Goal: Information Seeking & Learning: Get advice/opinions

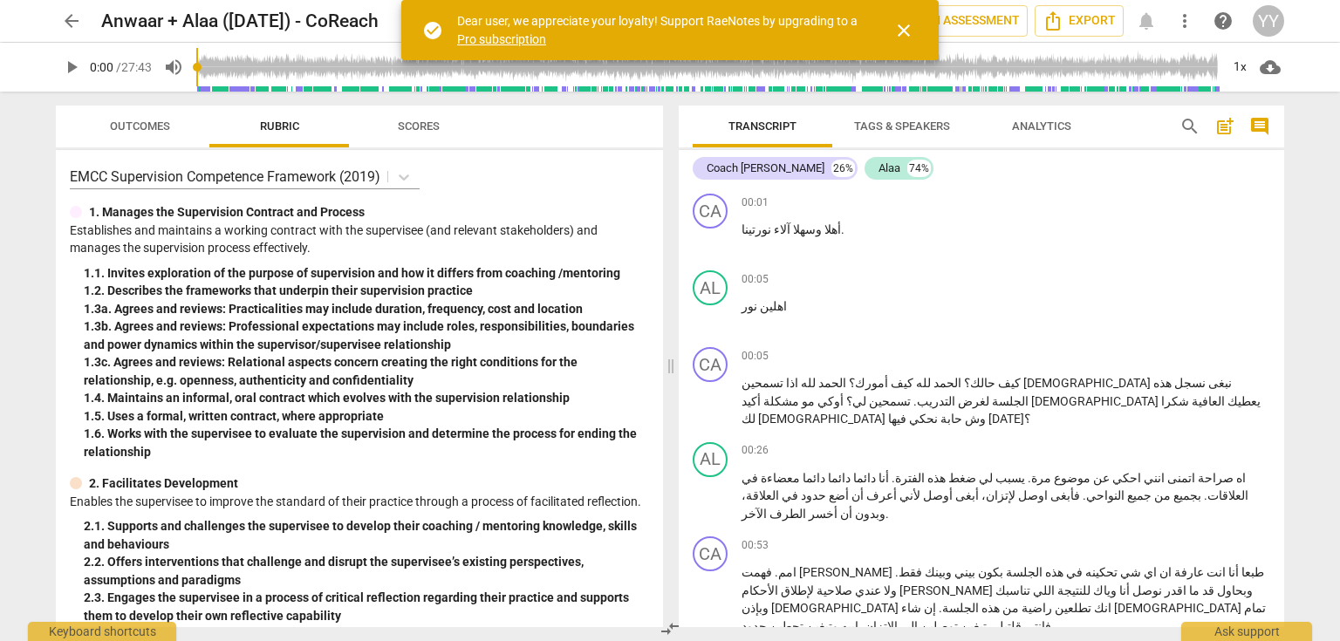
click at [900, 29] on span "close" at bounding box center [903, 30] width 21 height 21
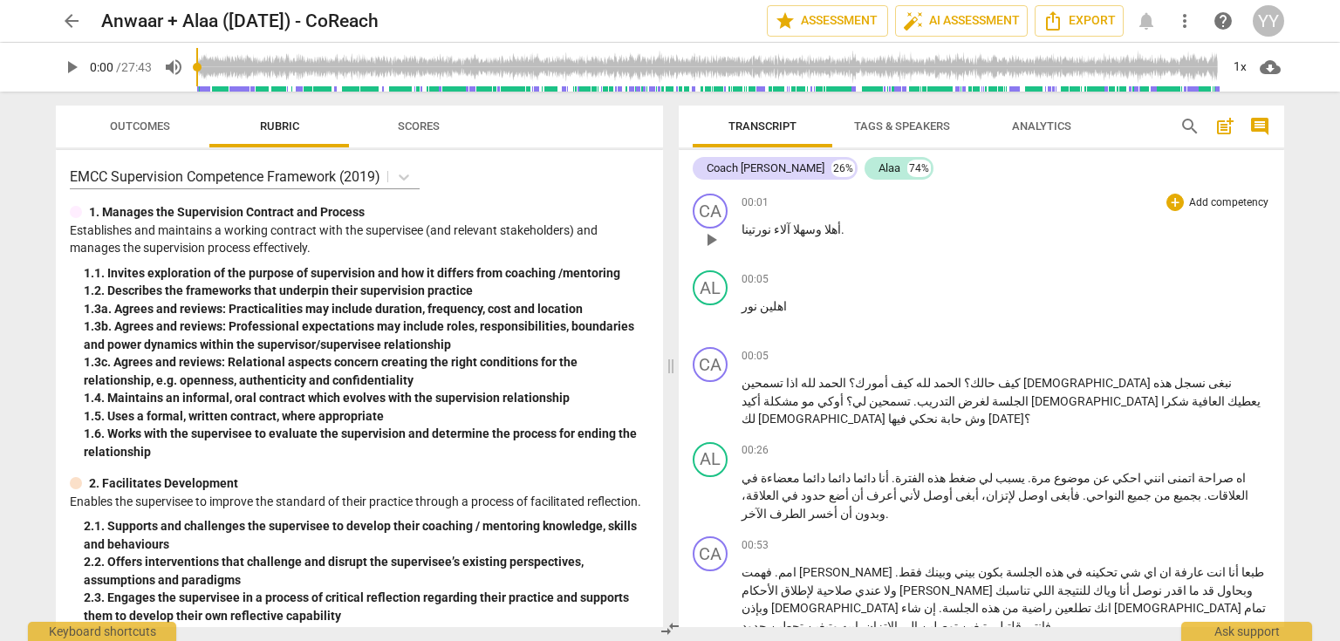
click at [712, 234] on span "play_arrow" at bounding box center [711, 239] width 21 height 21
drag, startPoint x: 712, startPoint y: 236, endPoint x: 1329, endPoint y: 366, distance: 630.4
click at [712, 236] on span "pause" at bounding box center [711, 239] width 21 height 21
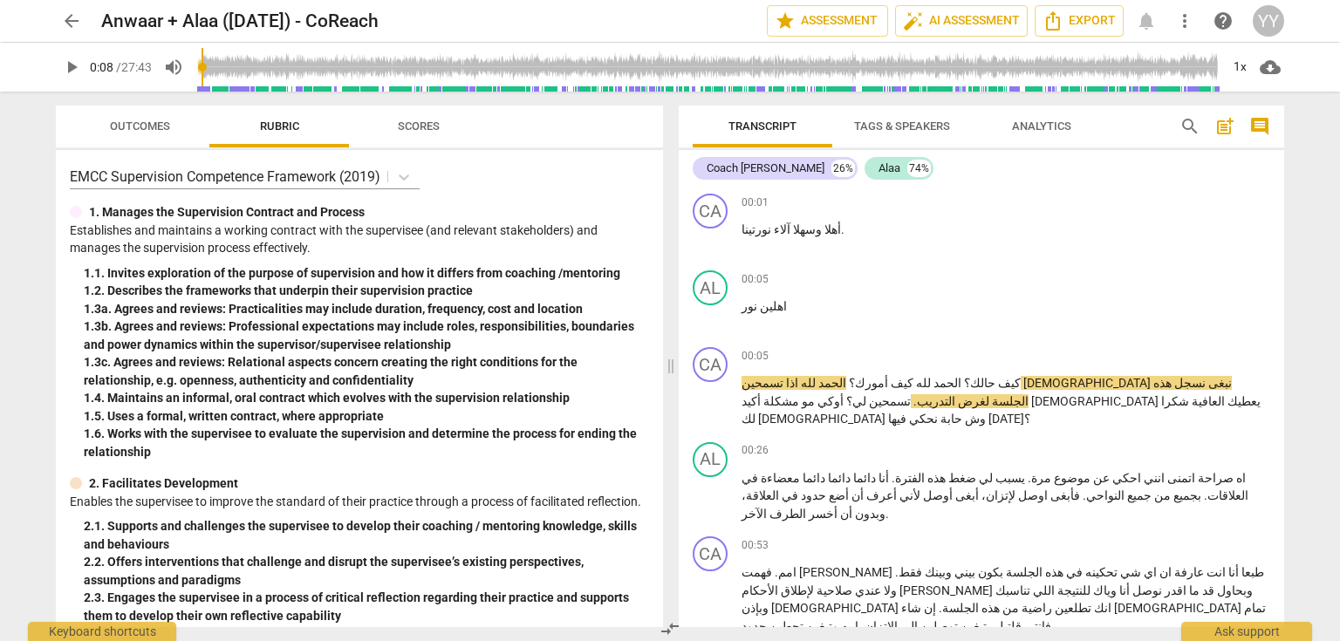
type input "8"
drag, startPoint x: 1262, startPoint y: 384, endPoint x: 1212, endPoint y: 384, distance: 49.7
click at [1212, 384] on p "كيف حالك ؟ الحمد لله كيف أمورك ؟ الحمد لله اذا تسمحين الاء نبغى نسجل هذه الجلسة…" at bounding box center [1006, 401] width 529 height 54
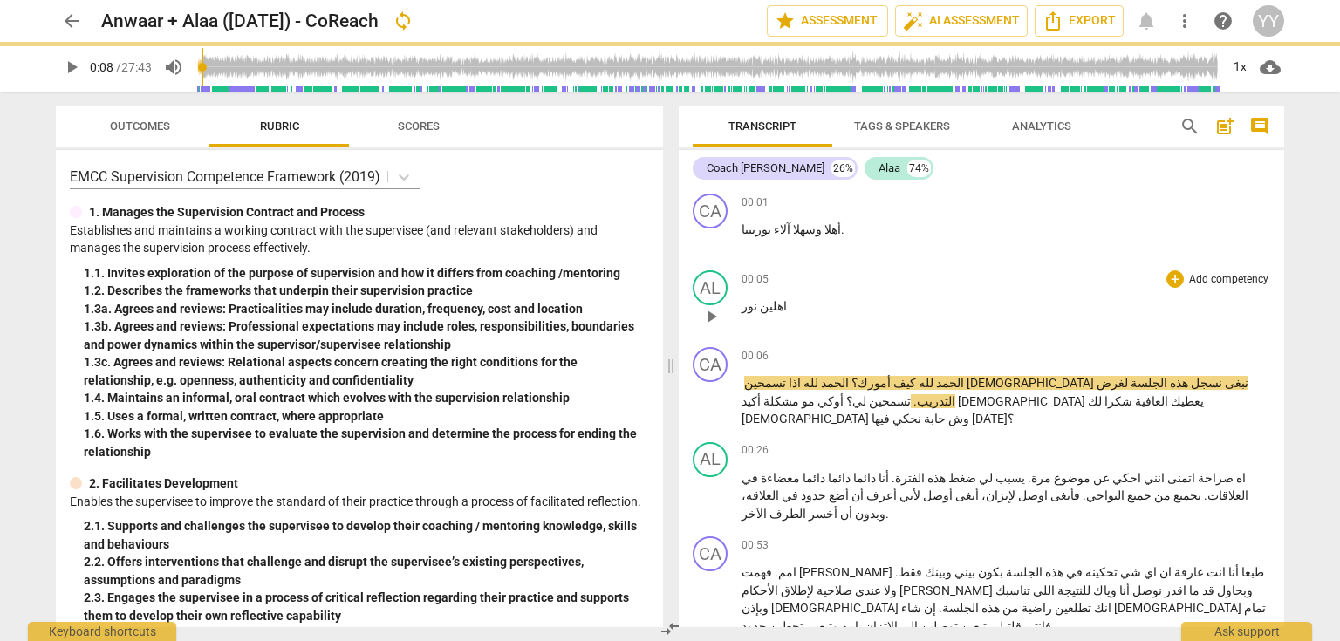
click at [812, 309] on p "اهلين نور" at bounding box center [1006, 307] width 529 height 18
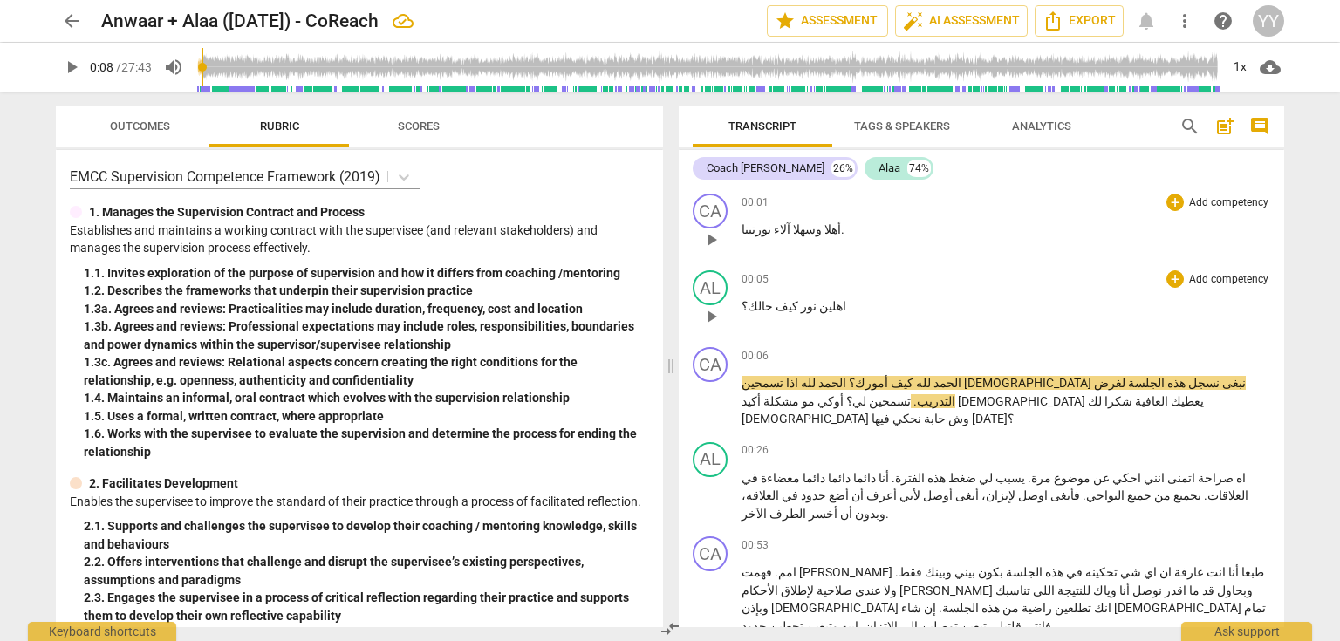
click at [822, 229] on span "أهلا" at bounding box center [831, 229] width 19 height 14
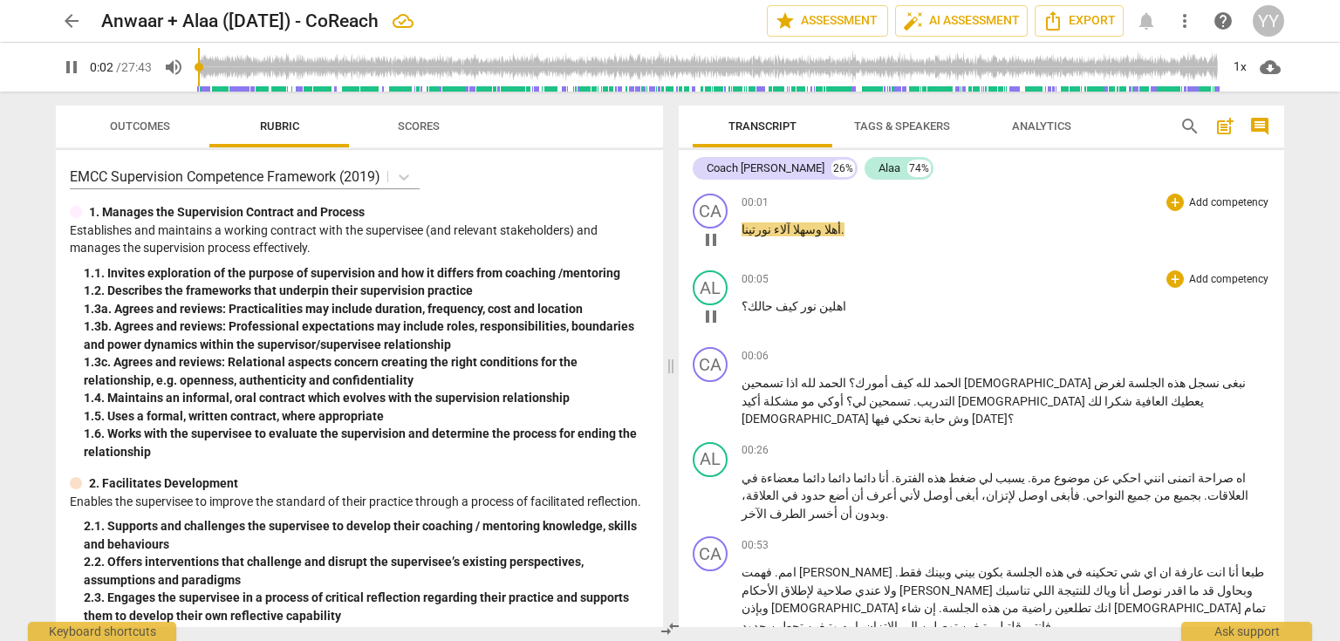
click at [711, 241] on span "pause" at bounding box center [711, 239] width 21 height 21
drag, startPoint x: 691, startPoint y: 170, endPoint x: 686, endPoint y: 191, distance: 21.6
click at [686, 191] on div "Coach Anwar 26% Alaa 74% CA play_arrow pause 00:01 + Add competency keyboard_ar…" at bounding box center [982, 388] width 606 height 477
type input "3"
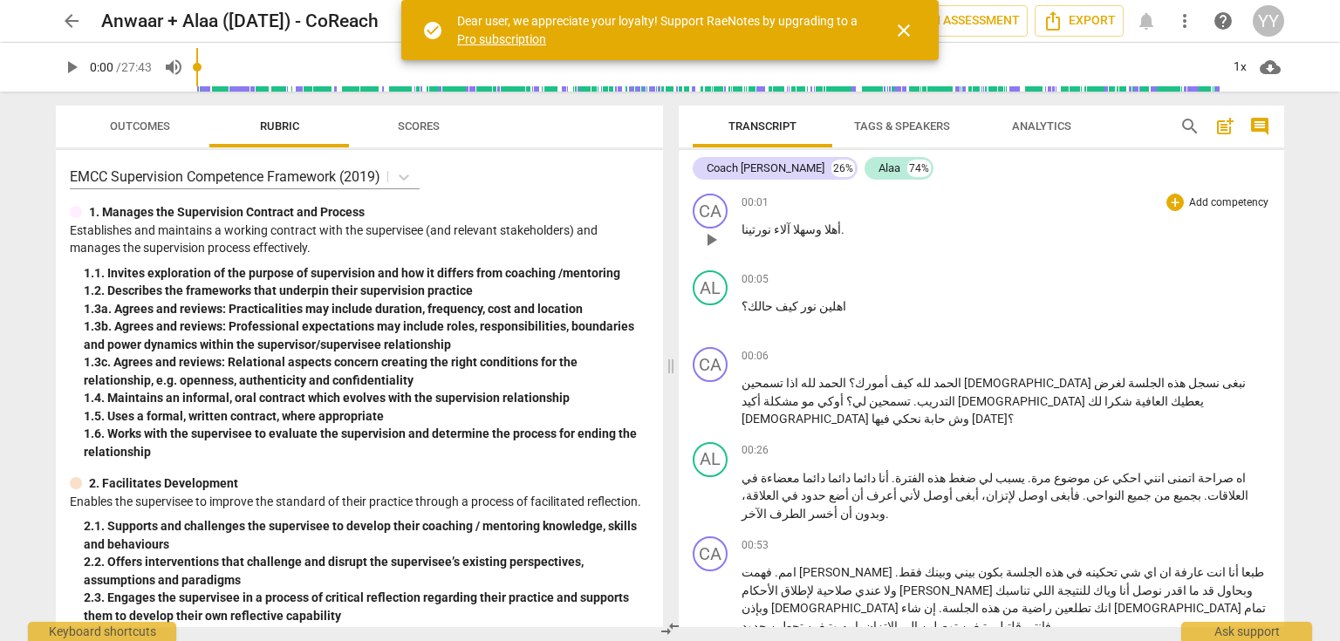
click at [713, 234] on span "play_arrow" at bounding box center [711, 239] width 21 height 21
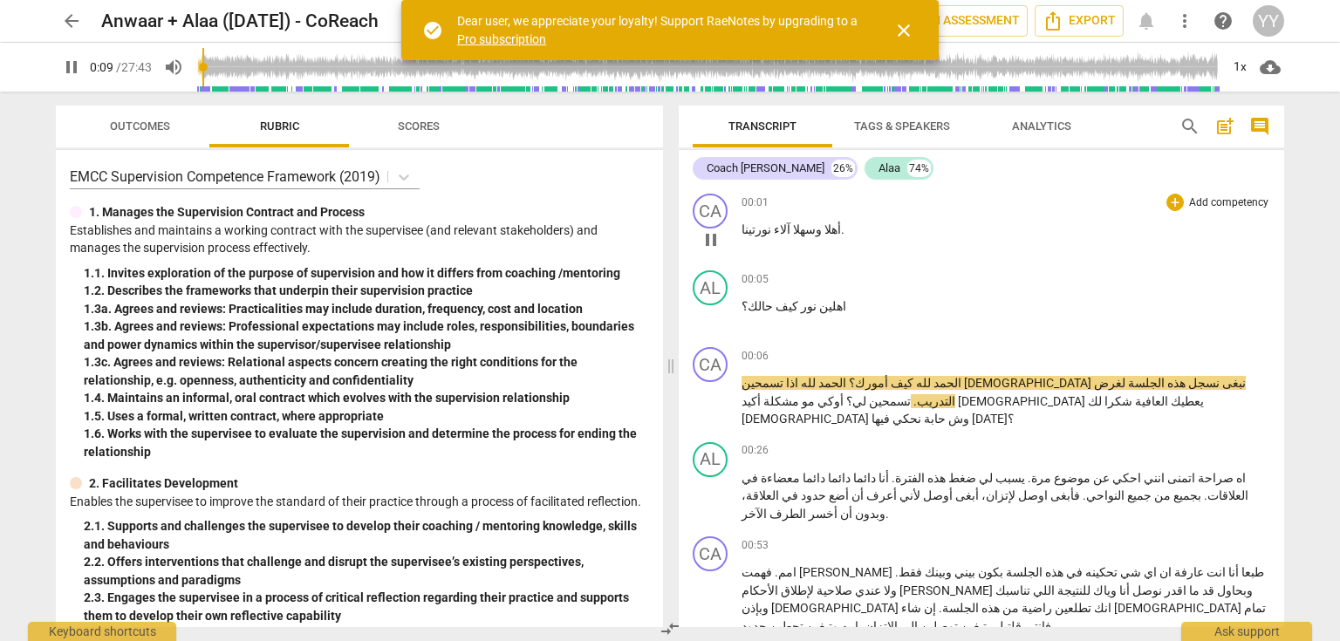
click at [714, 234] on span "pause" at bounding box center [711, 239] width 21 height 21
click at [822, 230] on span "أهلا" at bounding box center [831, 229] width 19 height 14
drag, startPoint x: 711, startPoint y: 391, endPoint x: 1222, endPoint y: 374, distance: 511.6
click at [711, 392] on span "pause" at bounding box center [711, 402] width 21 height 21
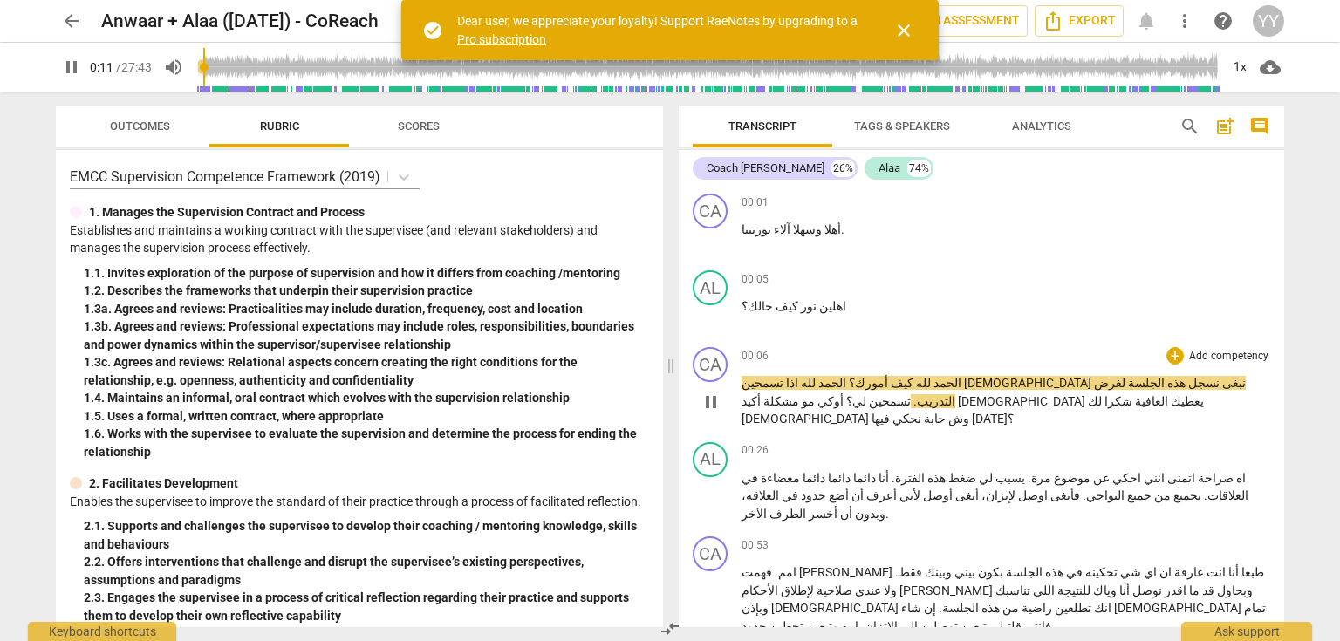
type input "12"
click at [816, 380] on span "لله" at bounding box center [806, 383] width 17 height 14
click at [922, 380] on span "أمورك؟" at bounding box center [901, 383] width 42 height 14
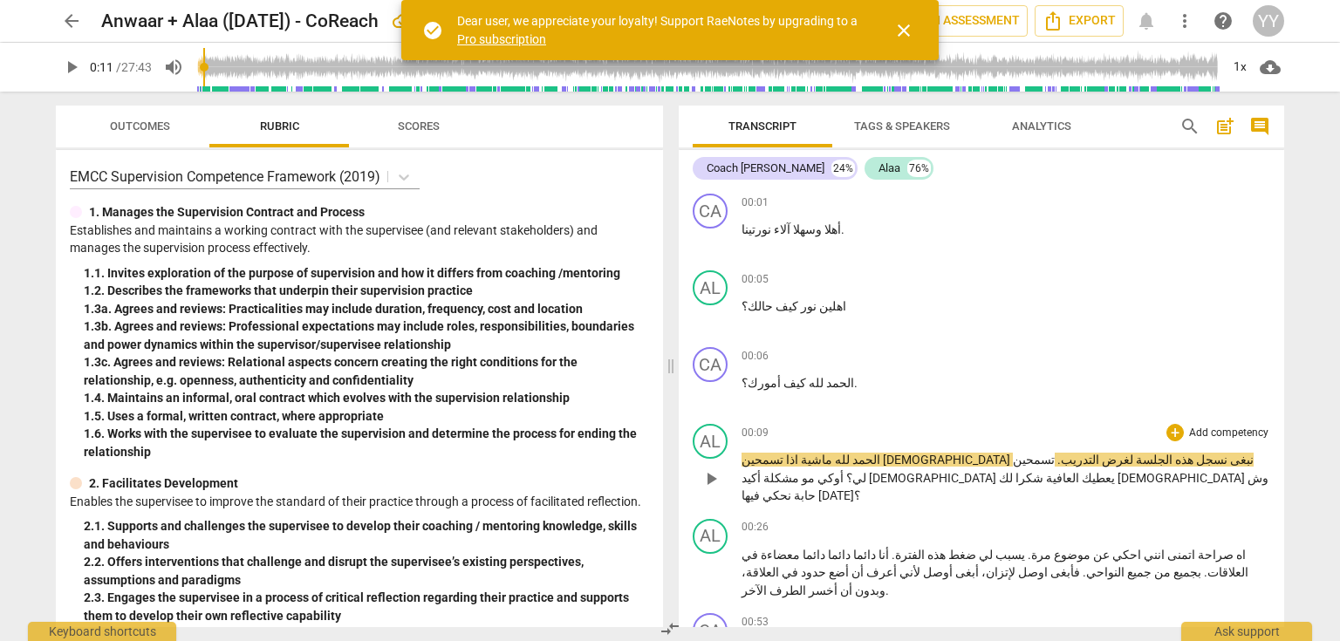
click at [832, 456] on span "ماشية" at bounding box center [815, 460] width 34 height 14
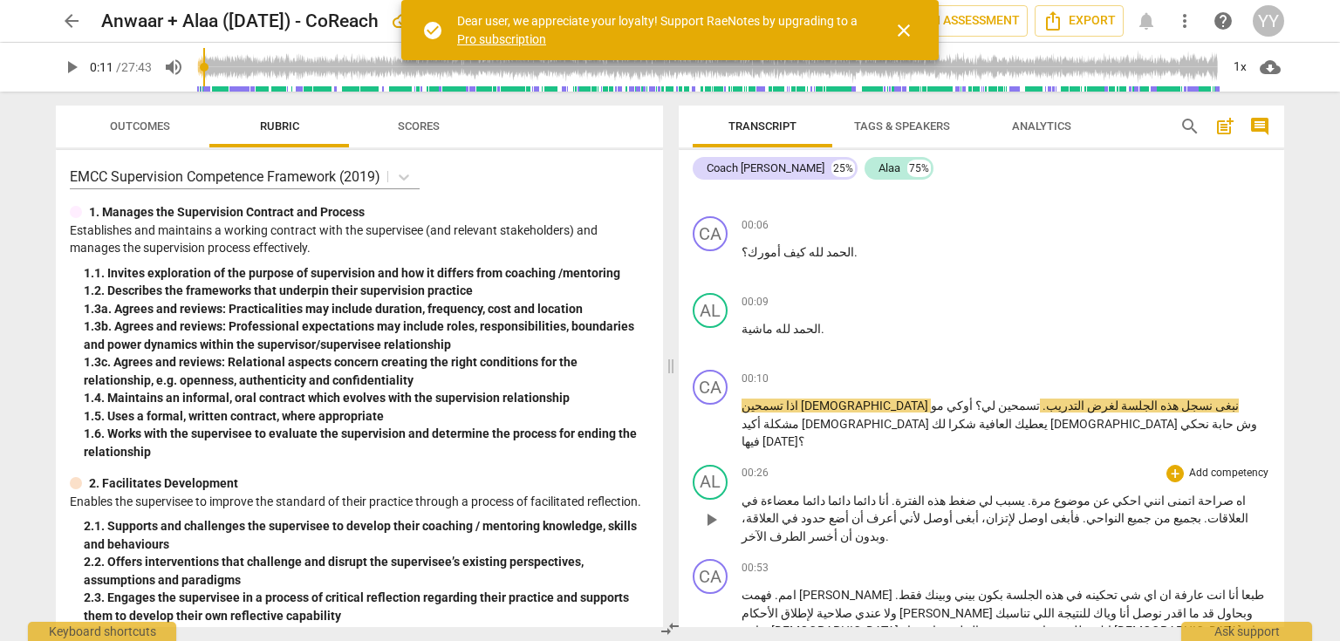
scroll to position [140, 0]
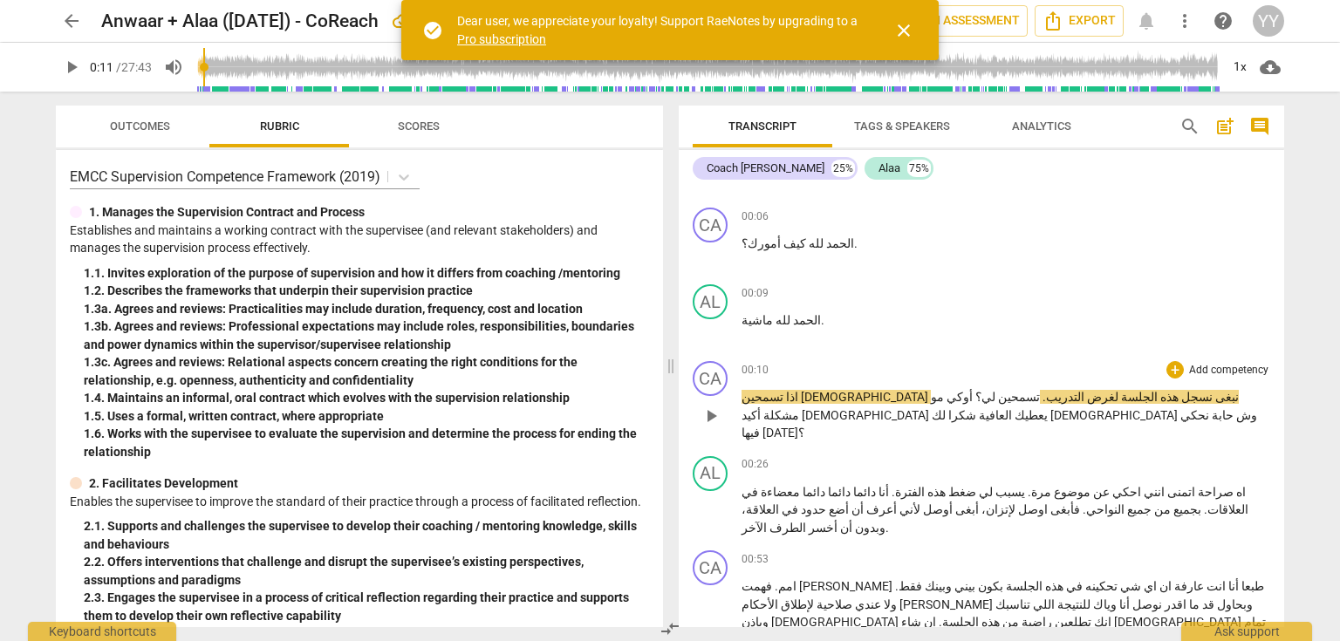
click at [798, 397] on span "اذا" at bounding box center [791, 397] width 15 height 14
click at [1235, 0] on body "arrow_back Anwaar + Alaa (9.Sep.25) - CoReach Saved edit star Assessment auto_f…" at bounding box center [670, 0] width 1340 height 0
click at [801, 397] on span "تسمحين" at bounding box center [771, 397] width 59 height 14
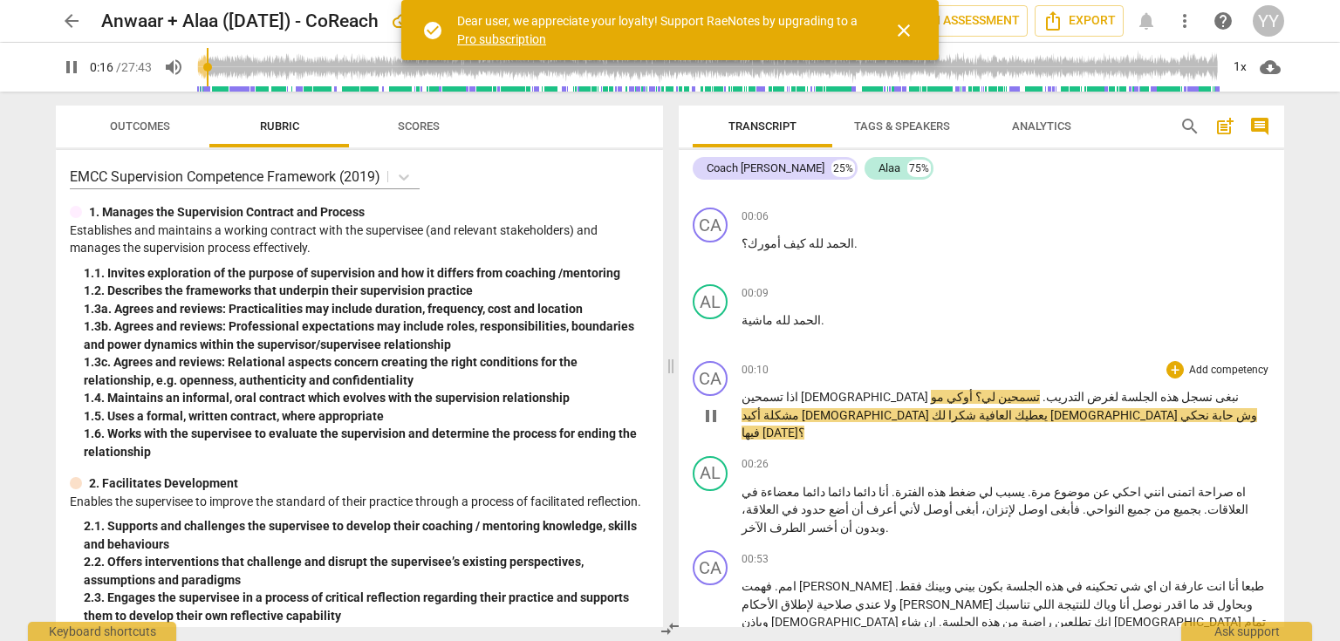
click at [712, 407] on span "pause" at bounding box center [711, 416] width 21 height 21
click at [718, 406] on span "play_arrow" at bounding box center [711, 416] width 21 height 21
click at [718, 406] on span "pause" at bounding box center [711, 416] width 21 height 21
type input "19"
drag, startPoint x: 958, startPoint y: 397, endPoint x: 977, endPoint y: 400, distance: 19.5
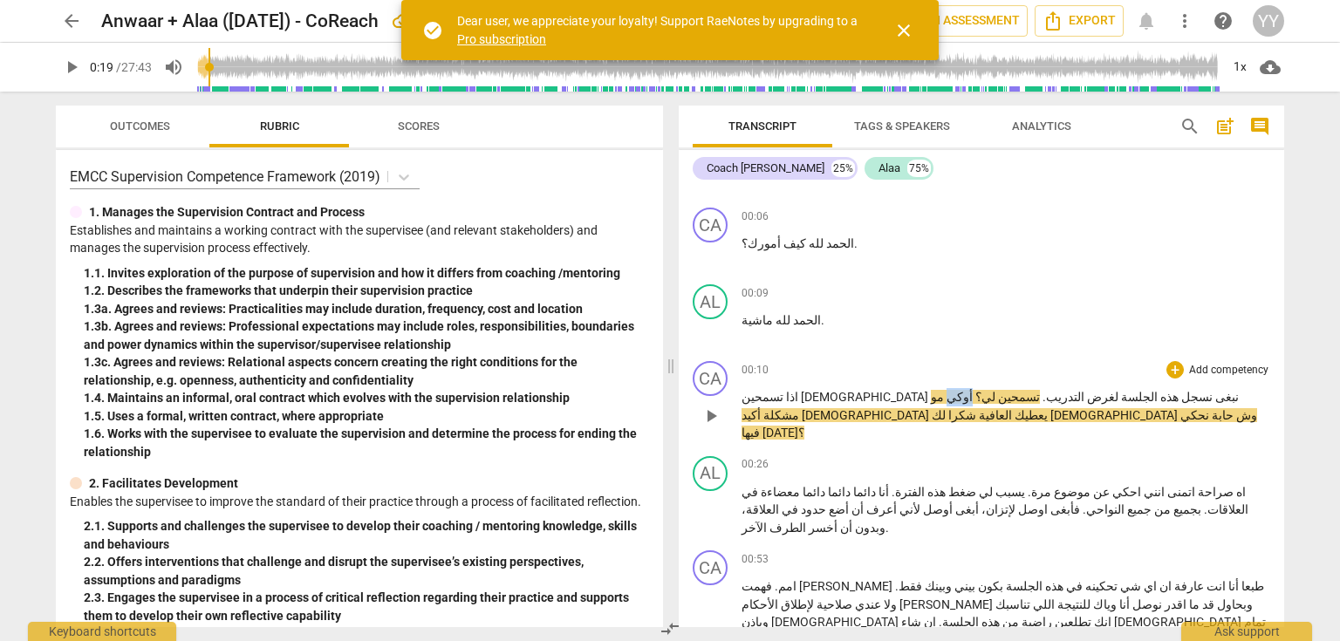
click at [977, 400] on p "اذا تسمحين الاء نبغى نسجل هذه الجلسة لغرض التدريب . تسمحين لي؟ أوكي مو مشكلة أك…" at bounding box center [1006, 415] width 529 height 54
click at [974, 394] on span "لي؟" at bounding box center [979, 397] width 23 height 14
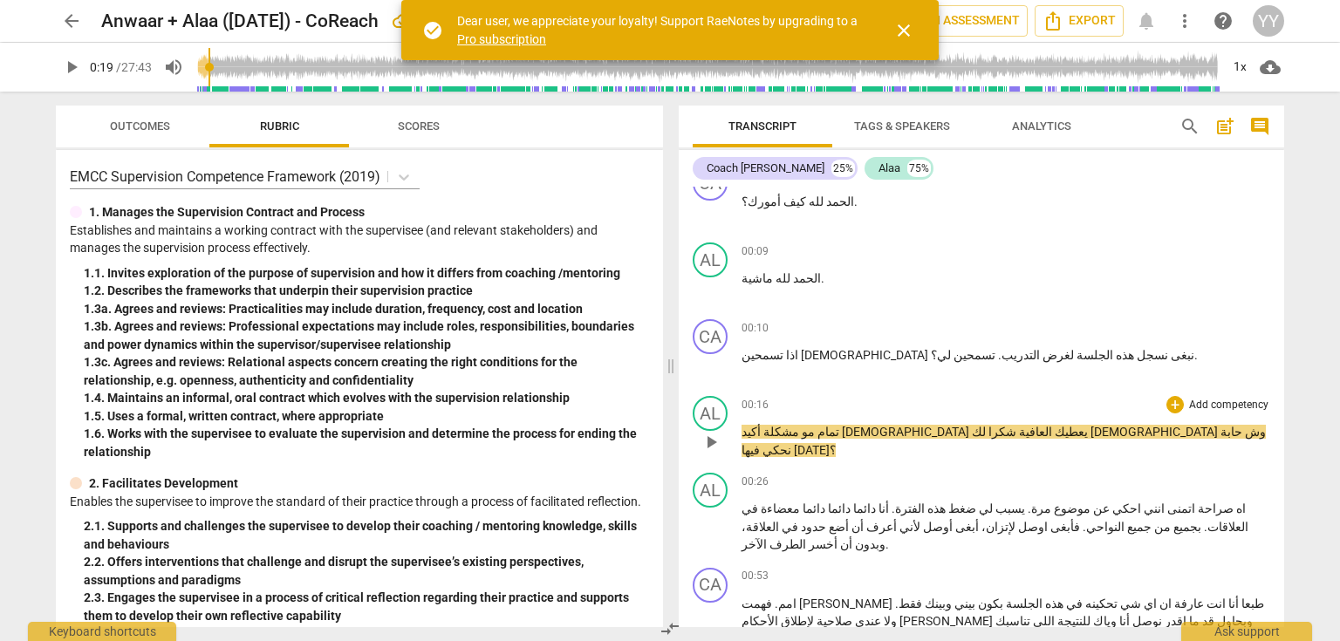
scroll to position [279, 0]
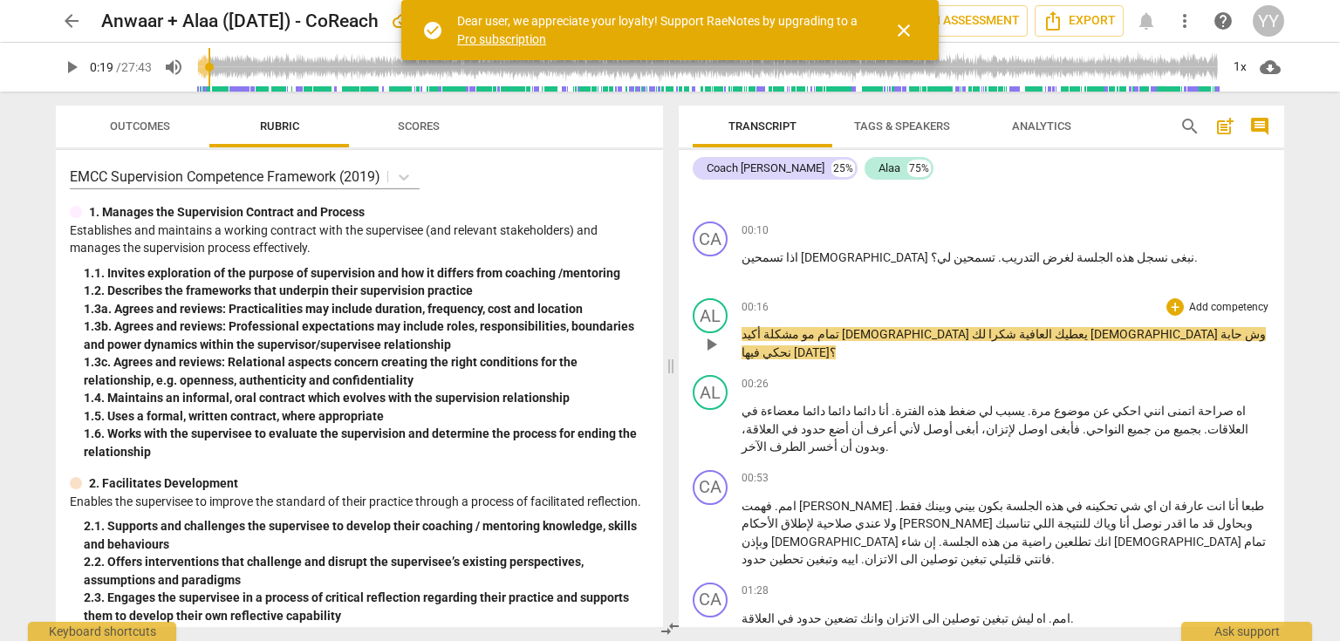
click at [842, 332] on span "أكيد" at bounding box center [792, 334] width 100 height 14
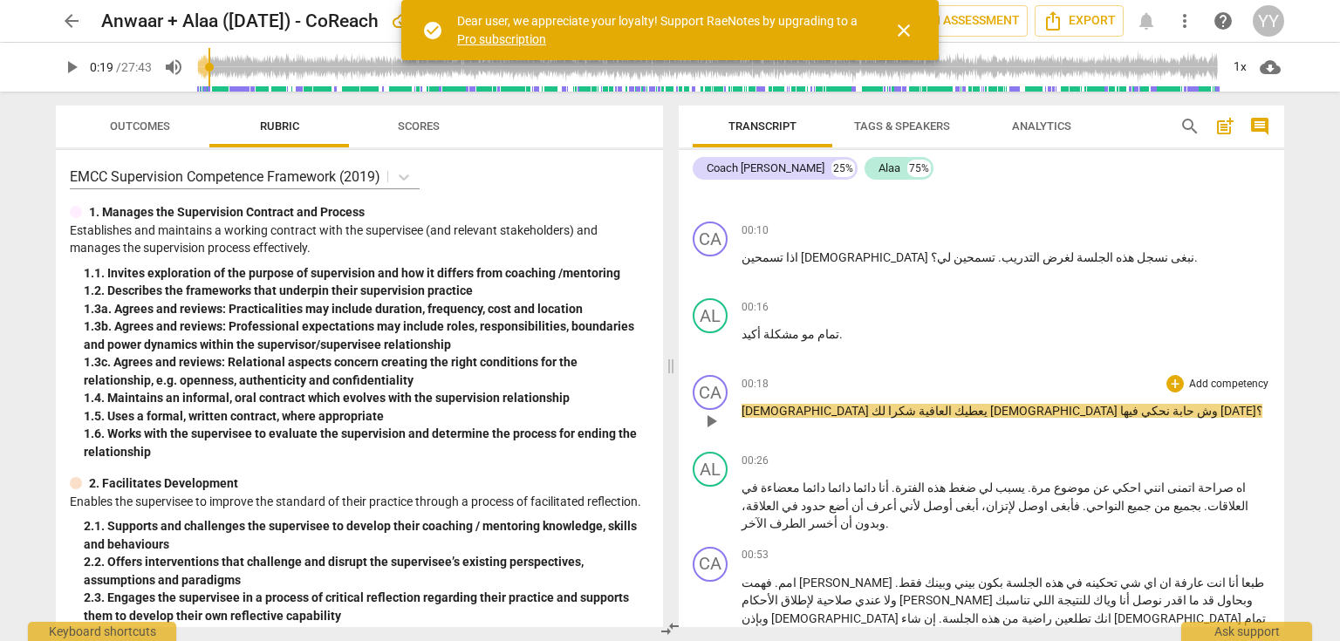
click at [872, 407] on span "[DEMOGRAPHIC_DATA]" at bounding box center [807, 411] width 130 height 14
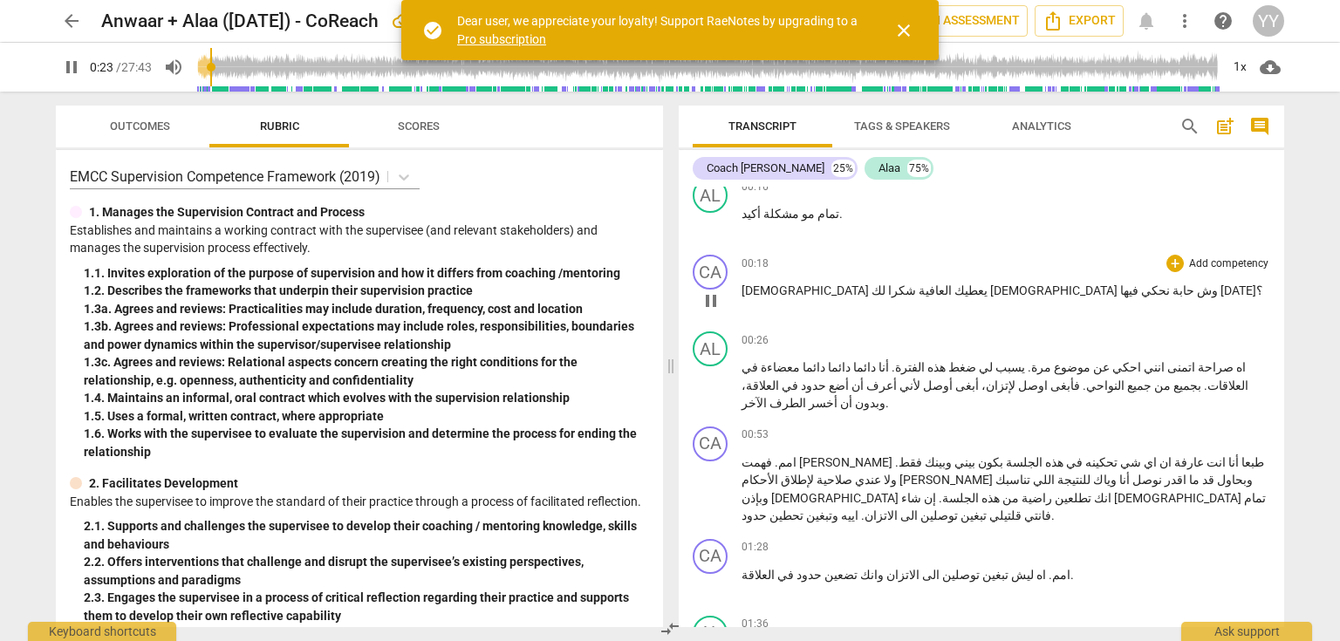
scroll to position [419, 0]
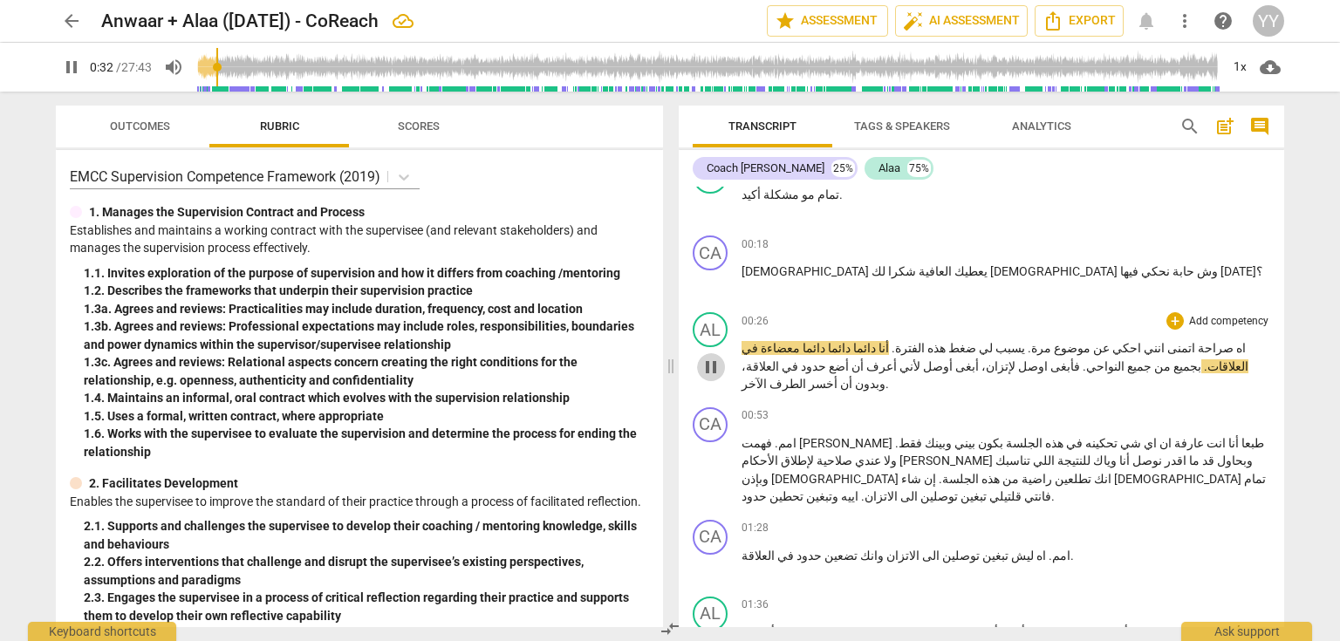
click at [715, 358] on span "pause" at bounding box center [711, 367] width 21 height 21
type input "32"
click at [1031, 345] on span "." at bounding box center [1028, 348] width 6 height 14
click at [1017, 343] on span at bounding box center [1016, 348] width 3 height 14
drag, startPoint x: 1061, startPoint y: 344, endPoint x: 1092, endPoint y: 359, distance: 35.1
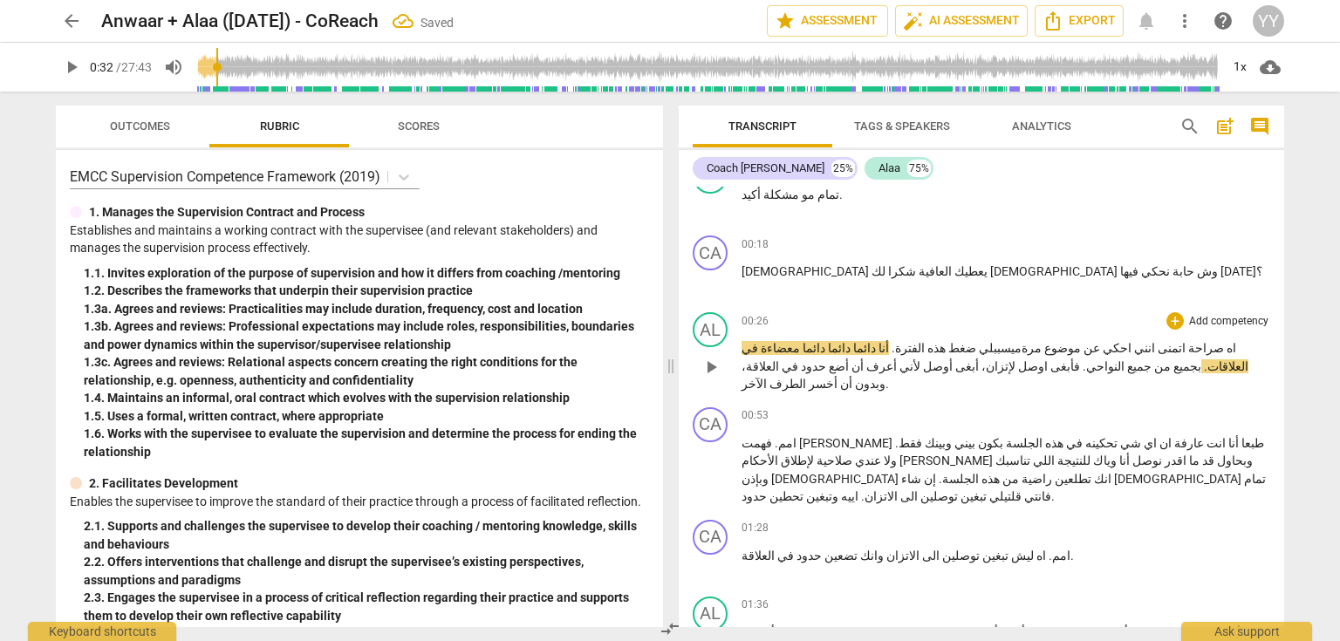
click at [1015, 345] on span "يسبب" at bounding box center [1004, 348] width 21 height 14
click at [994, 341] on span "لي" at bounding box center [984, 348] width 17 height 14
click at [726, 362] on div "play_arrow pause" at bounding box center [719, 367] width 44 height 41
click at [714, 357] on span "pause" at bounding box center [711, 367] width 21 height 21
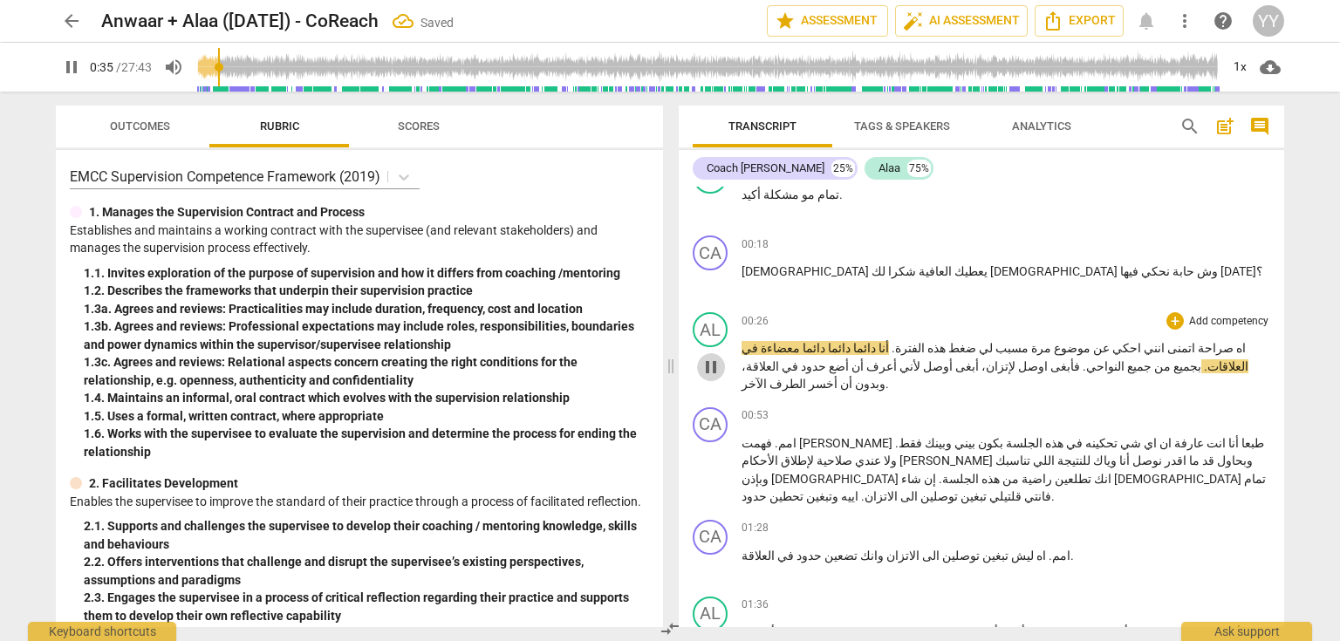
type input "36"
click at [895, 344] on span "." at bounding box center [892, 348] width 6 height 14
click at [903, 346] on span ". اهمم" at bounding box center [886, 348] width 33 height 14
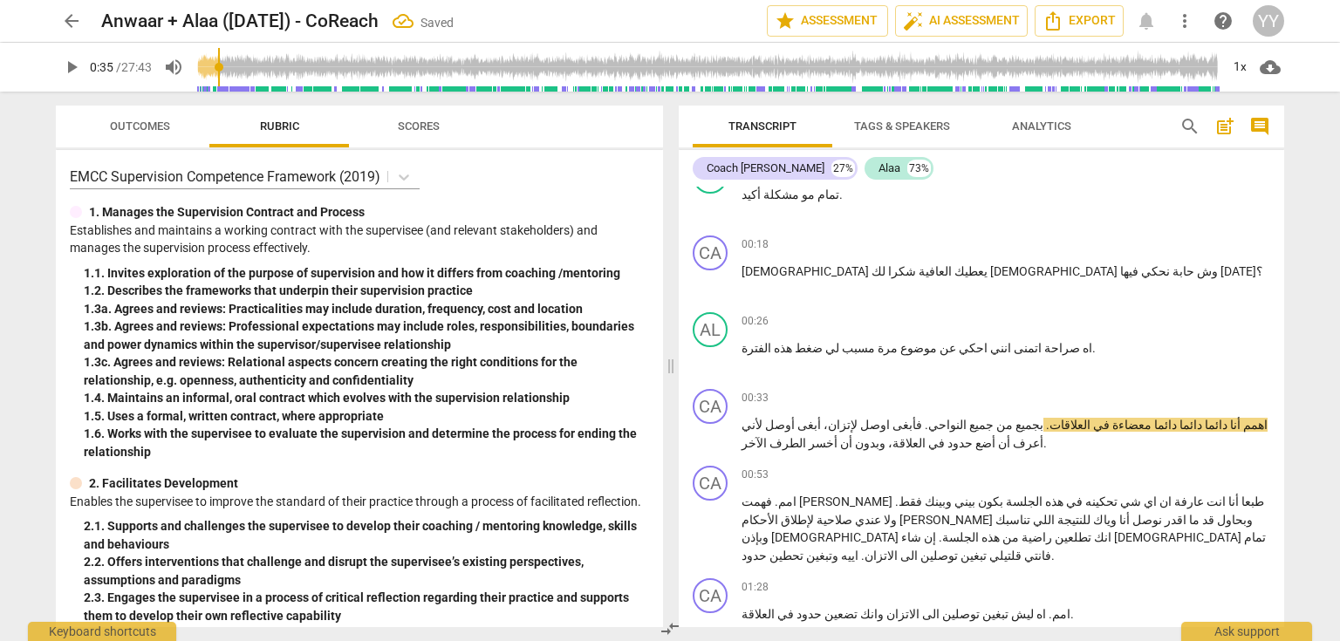
scroll to position [489, 0]
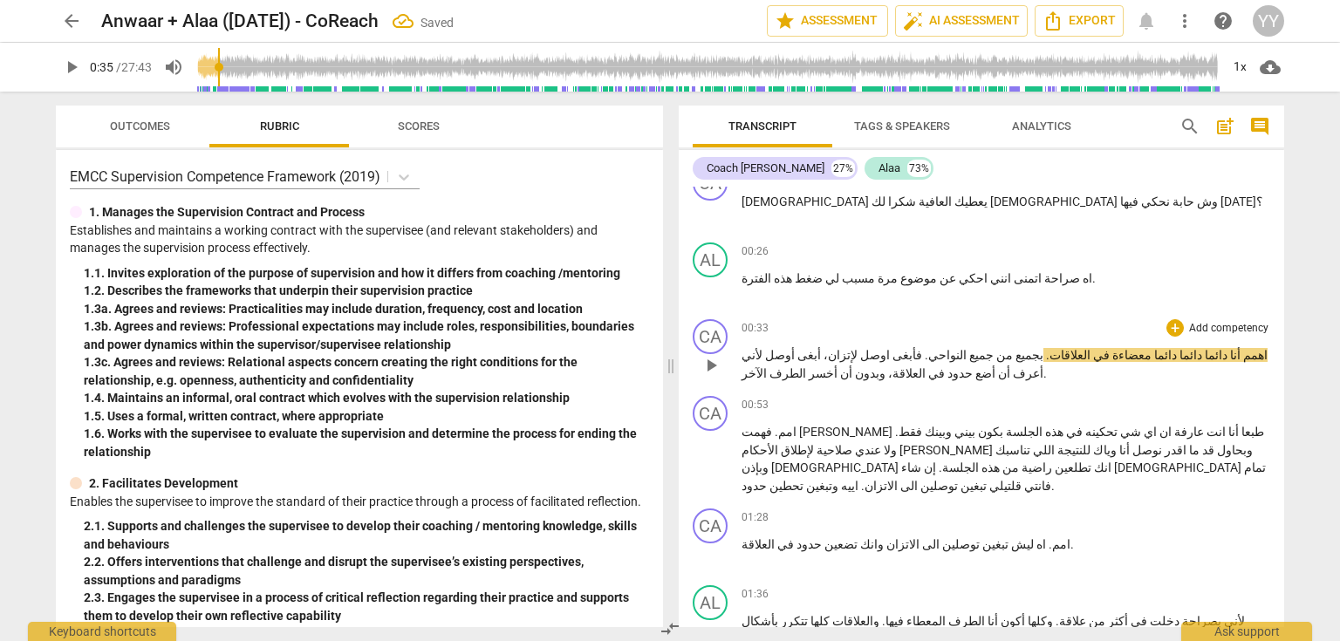
click at [1244, 352] on span "اهمم" at bounding box center [1254, 355] width 27 height 14
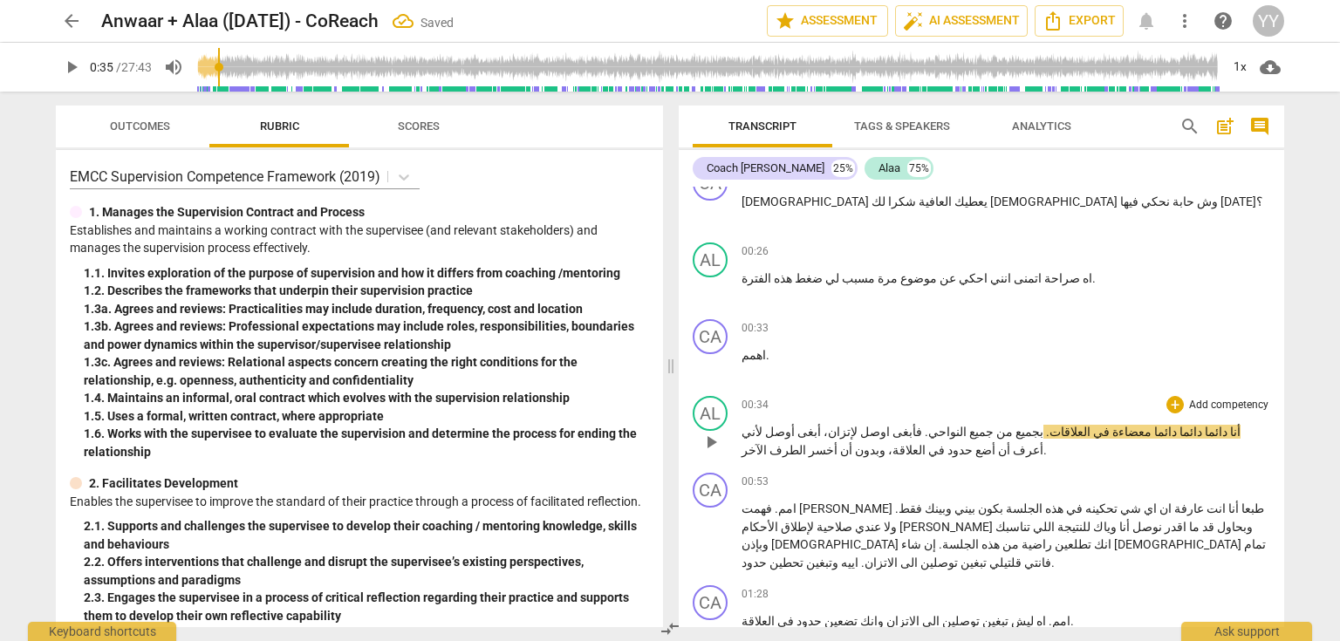
click at [1235, 425] on span "أنا" at bounding box center [1234, 432] width 13 height 14
click at [708, 441] on span "pause" at bounding box center [711, 442] width 21 height 21
type input "39"
click at [1152, 429] on span "معضاءة" at bounding box center [1131, 432] width 42 height 14
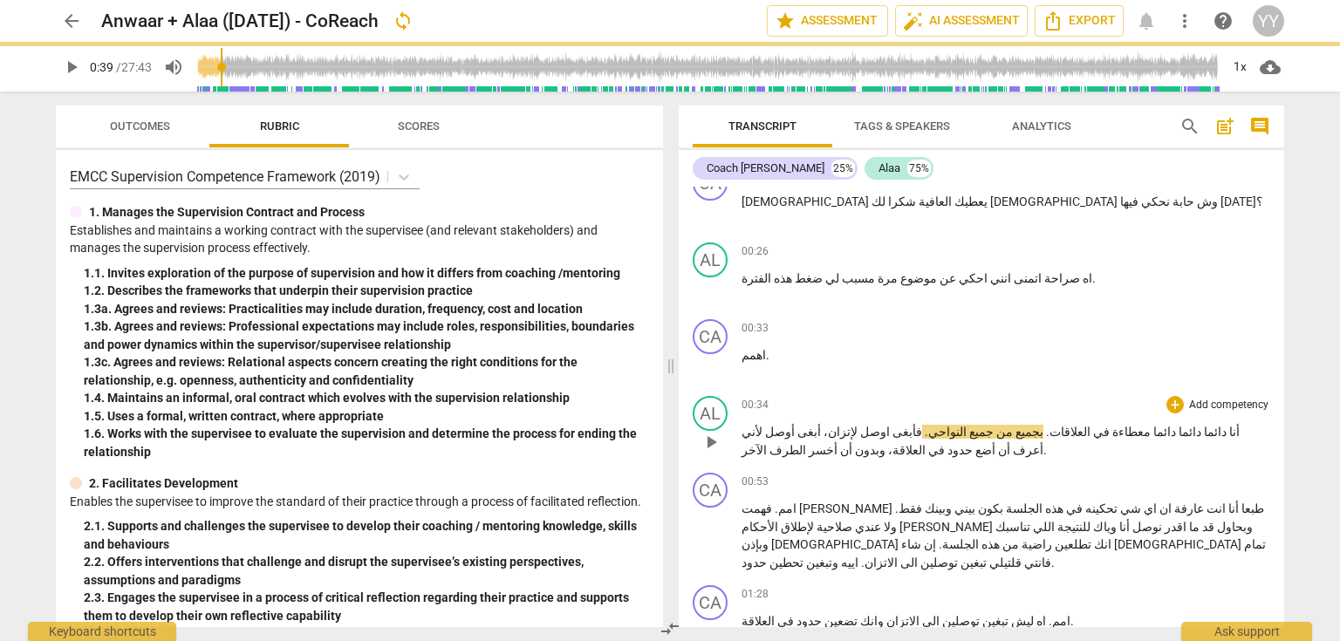
click at [1151, 425] on span "معطاءة" at bounding box center [1130, 432] width 41 height 14
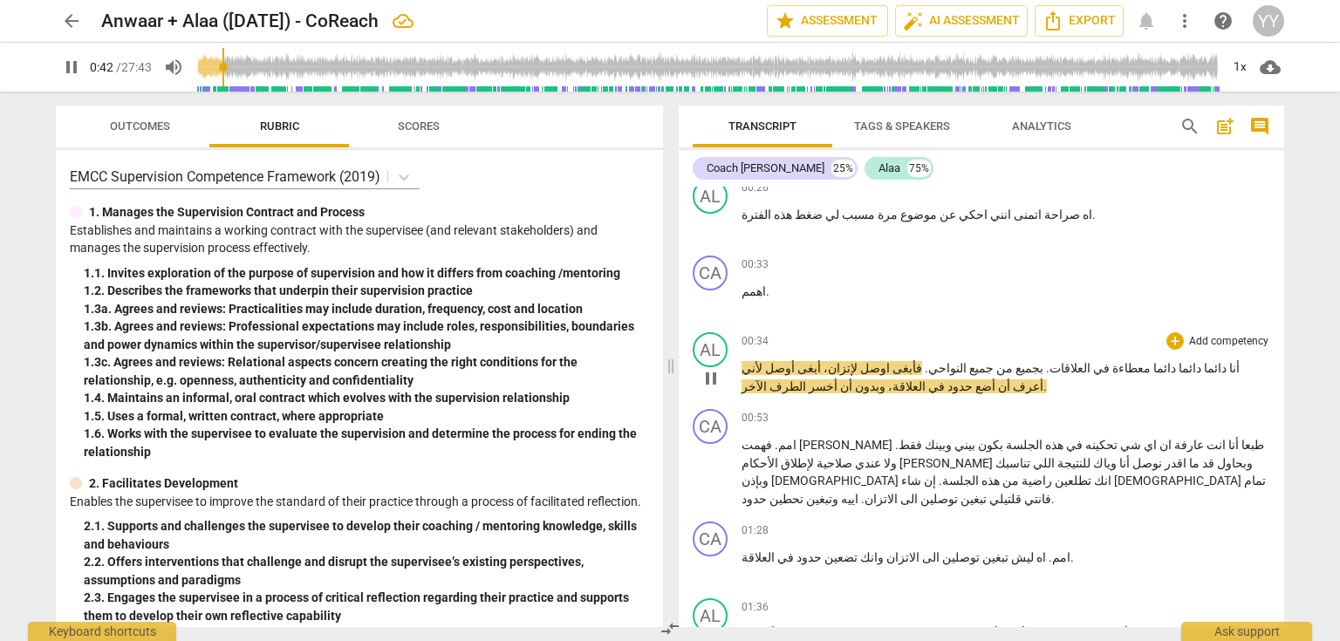
scroll to position [558, 0]
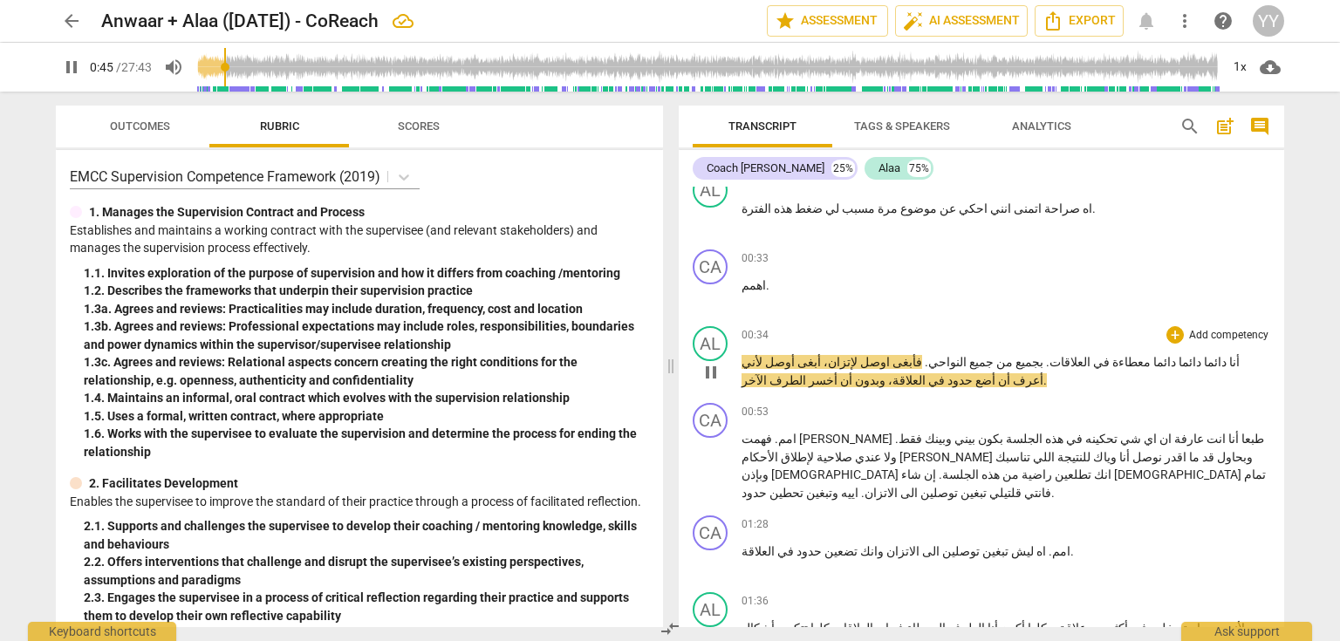
click at [710, 370] on span "pause" at bounding box center [711, 372] width 21 height 21
type input "46"
click at [858, 355] on span "لإتزان،" at bounding box center [839, 362] width 37 height 14
click at [861, 356] on span "للإتزان،" at bounding box center [841, 362] width 40 height 14
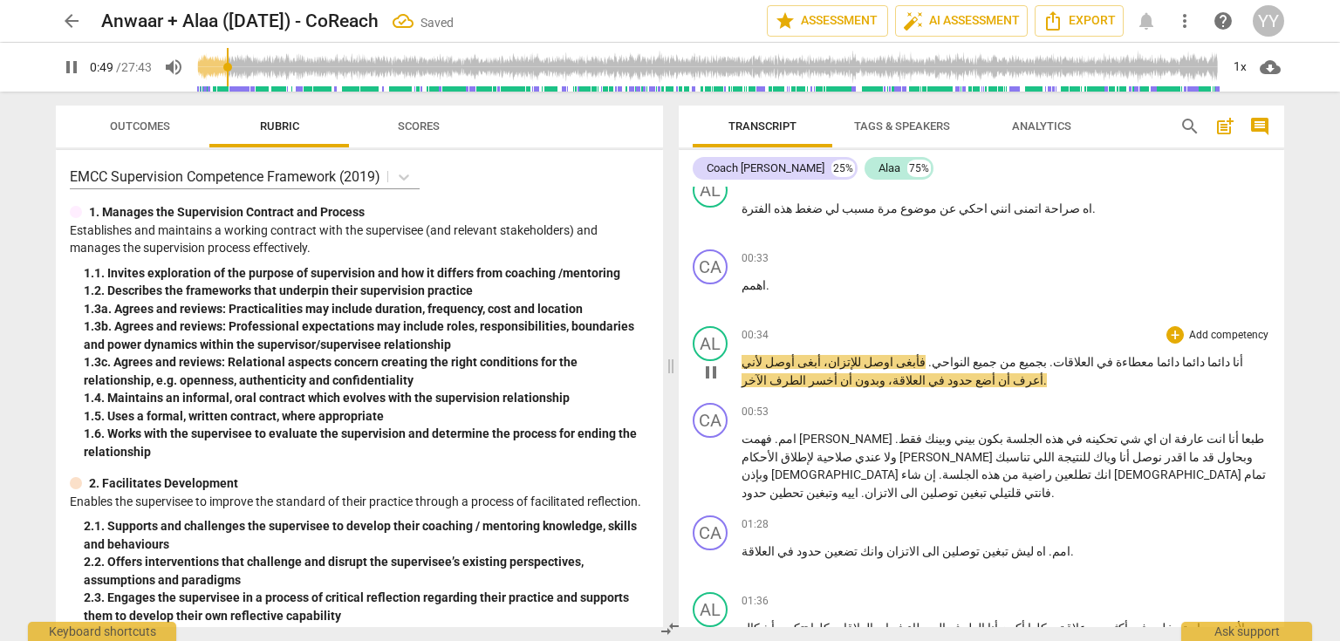
click at [703, 363] on span "pause" at bounding box center [711, 372] width 21 height 21
type input "50"
drag, startPoint x: 778, startPoint y: 357, endPoint x: 805, endPoint y: 357, distance: 27.0
click at [805, 357] on p "أنا دائما دائما دائما معطاءة في العلاقات . بجميع من جميع النواحي . فأبغى اوصل ل…" at bounding box center [1006, 371] width 529 height 36
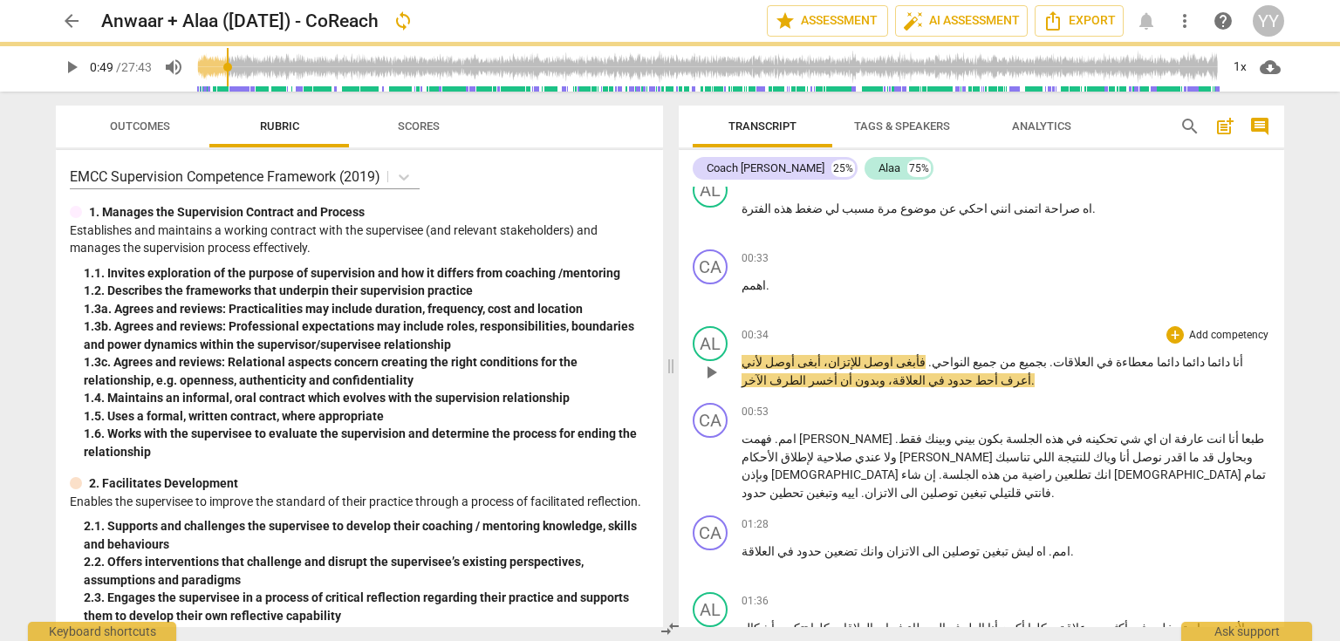
click at [710, 363] on span "play_arrow" at bounding box center [711, 372] width 21 height 21
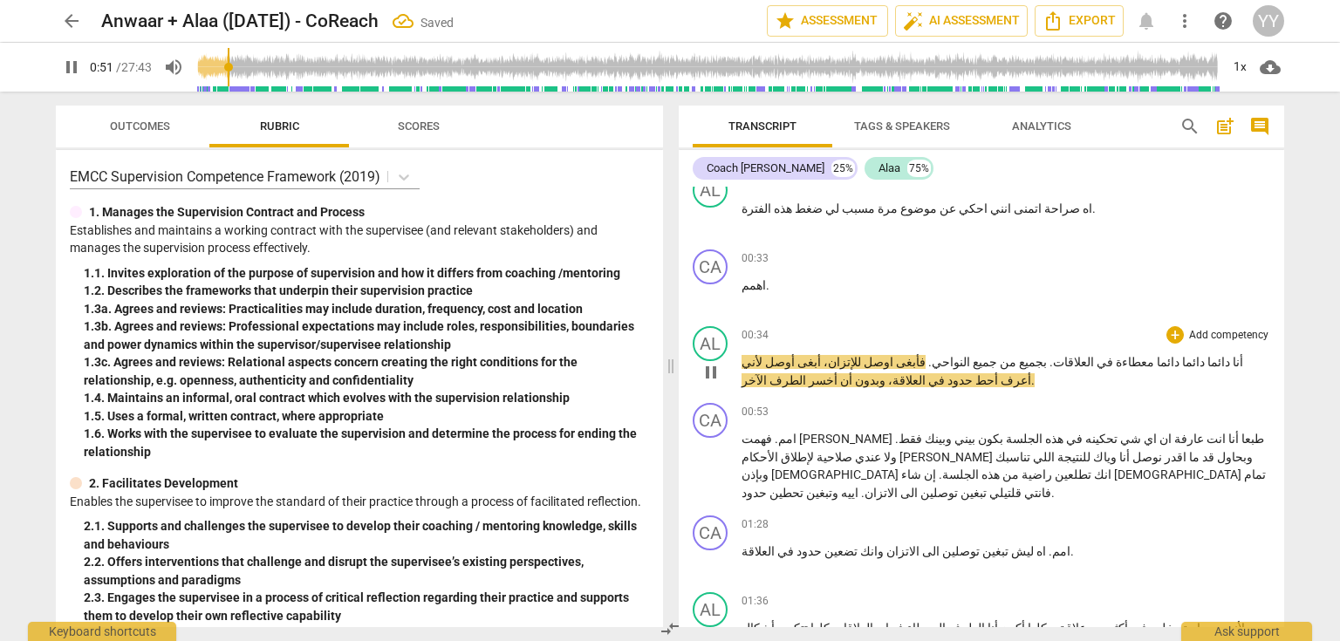
click at [710, 363] on span "pause" at bounding box center [711, 372] width 21 height 21
type input "52"
drag, startPoint x: 820, startPoint y: 380, endPoint x: 829, endPoint y: 378, distance: 8.9
click at [829, 378] on p "أنا دائما دائما دائما معطاءة في العلاقات . بجميع من جميع النواحي . فأبغى اوصل ل…" at bounding box center [1006, 371] width 529 height 36
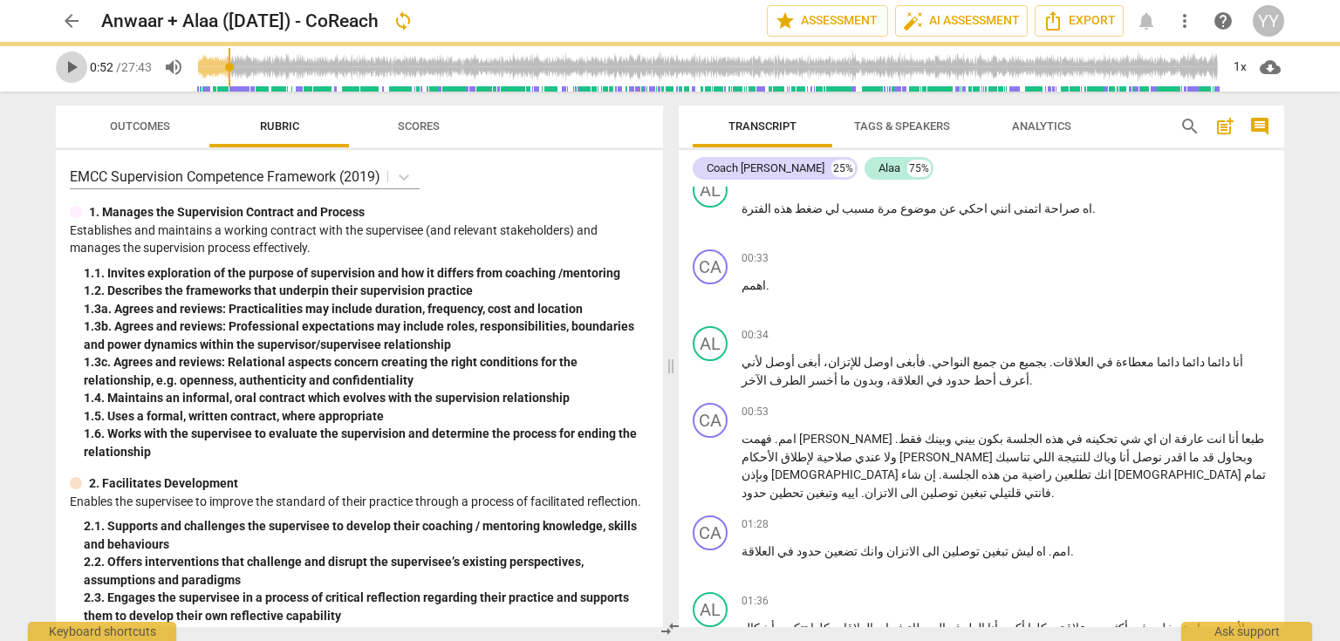
drag, startPoint x: 65, startPoint y: 65, endPoint x: 648, endPoint y: 213, distance: 601.4
click at [66, 65] on span "play_arrow" at bounding box center [71, 67] width 21 height 21
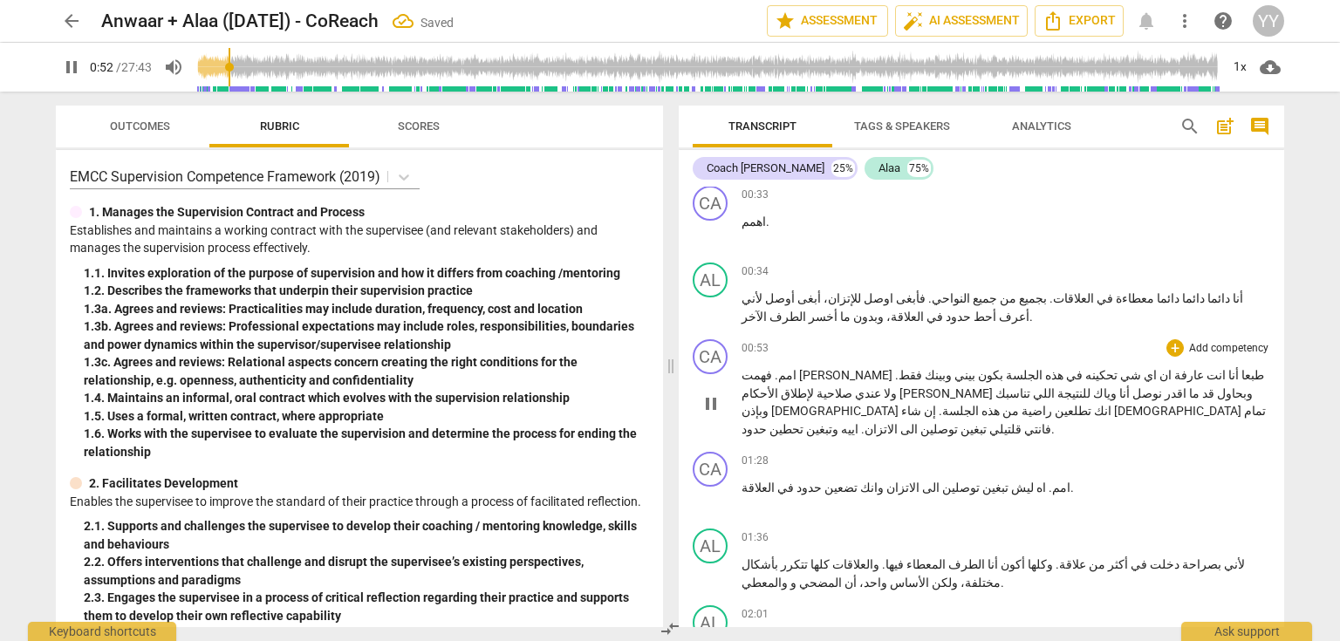
scroll to position [628, 0]
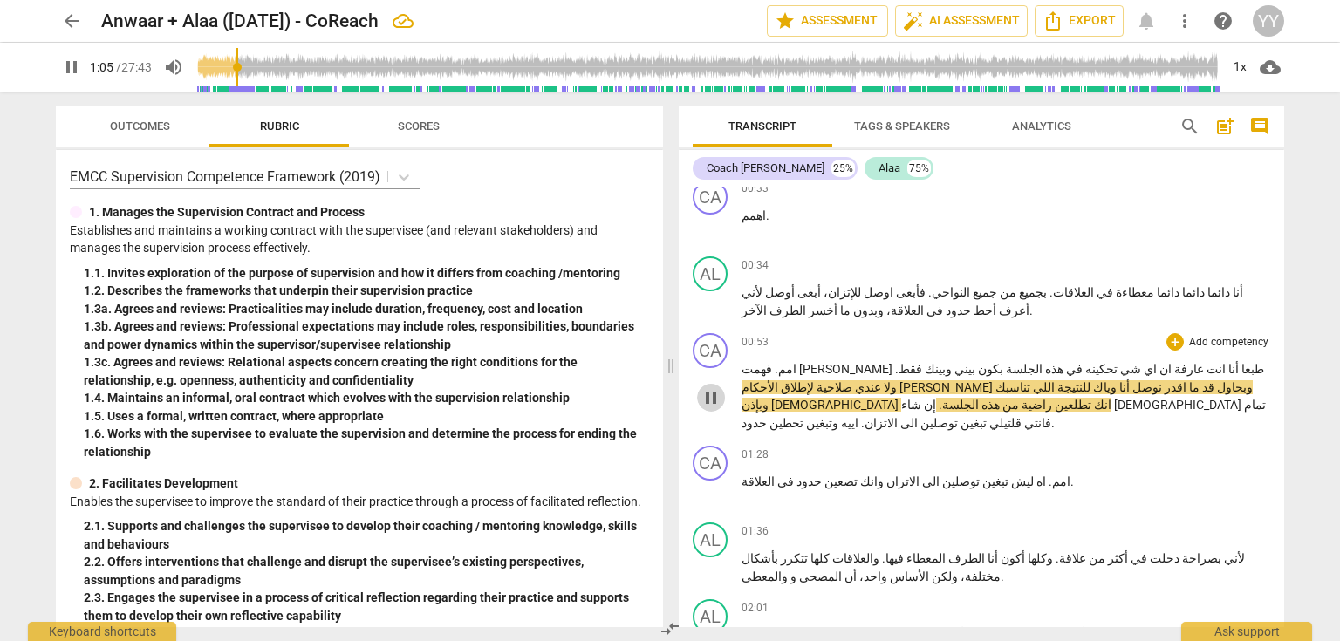
click at [706, 387] on span "pause" at bounding box center [711, 397] width 21 height 21
type input "65"
click at [899, 365] on span "." at bounding box center [896, 369] width 3 height 14
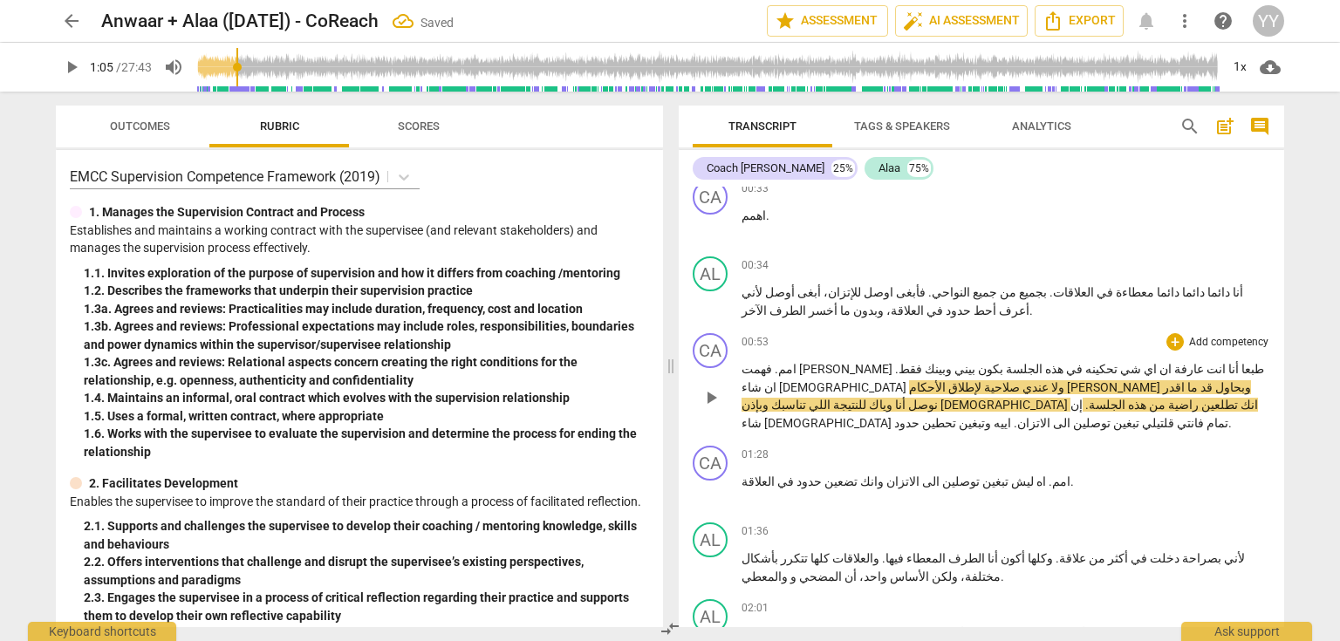
click at [886, 363] on span ". ان شاء الله" at bounding box center [826, 378] width 168 height 32
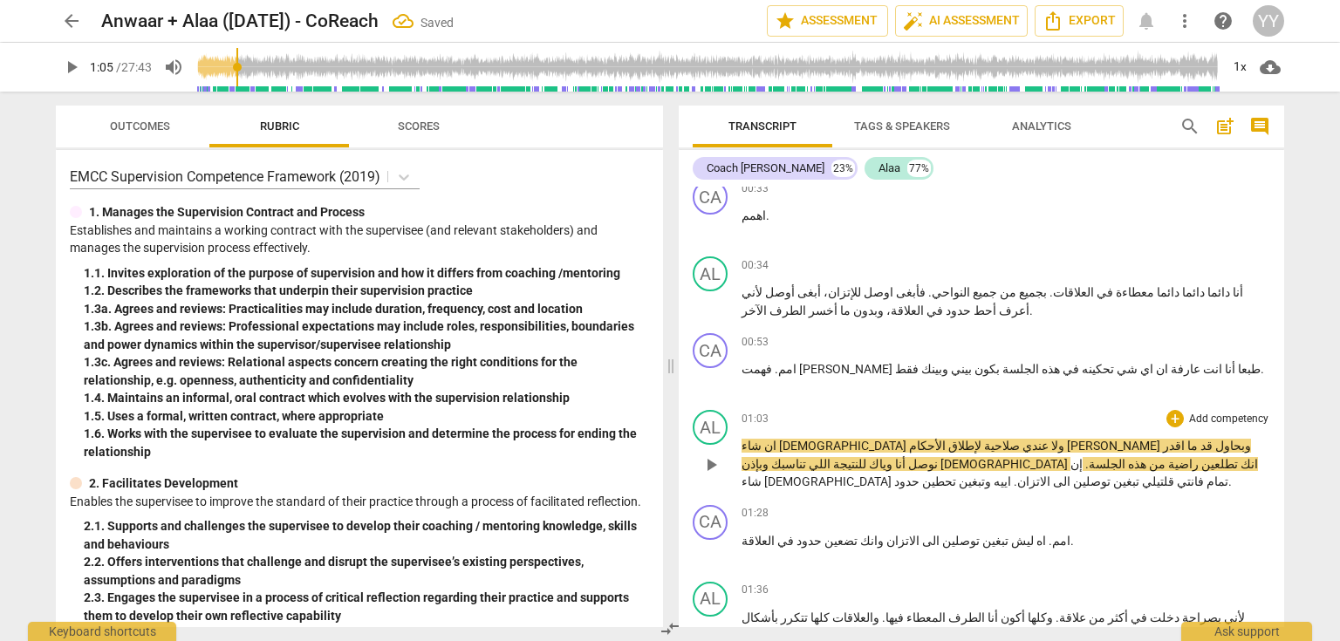
click at [909, 439] on span "[DEMOGRAPHIC_DATA]" at bounding box center [844, 446] width 130 height 14
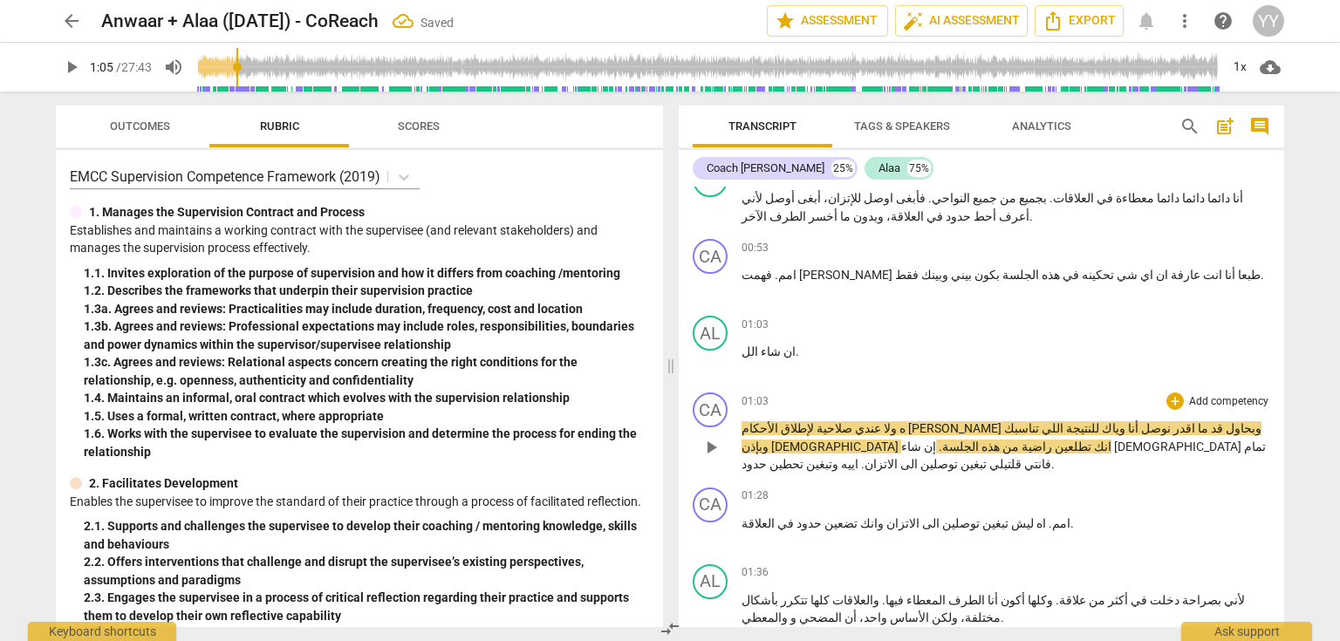
scroll to position [704, 0]
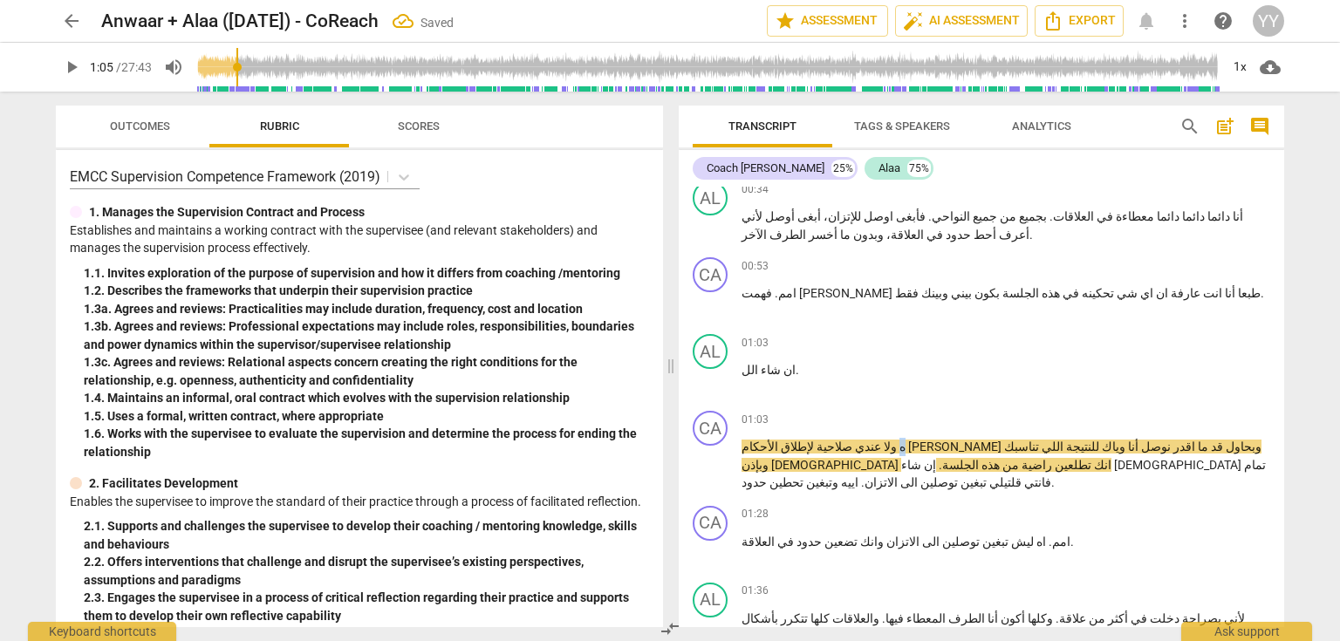
click at [1253, 0] on body "arrow_back Anwaar + Alaa (9.Sep.25) - CoReach Saved edit star Assessment auto_f…" at bounding box center [670, 0] width 1340 height 0
click at [789, 363] on p "ان شاء الل ." at bounding box center [1006, 370] width 529 height 18
click at [749, 366] on p "ان شاء الل .ه" at bounding box center [1006, 370] width 529 height 18
click at [897, 440] on span "ولا" at bounding box center [889, 447] width 16 height 14
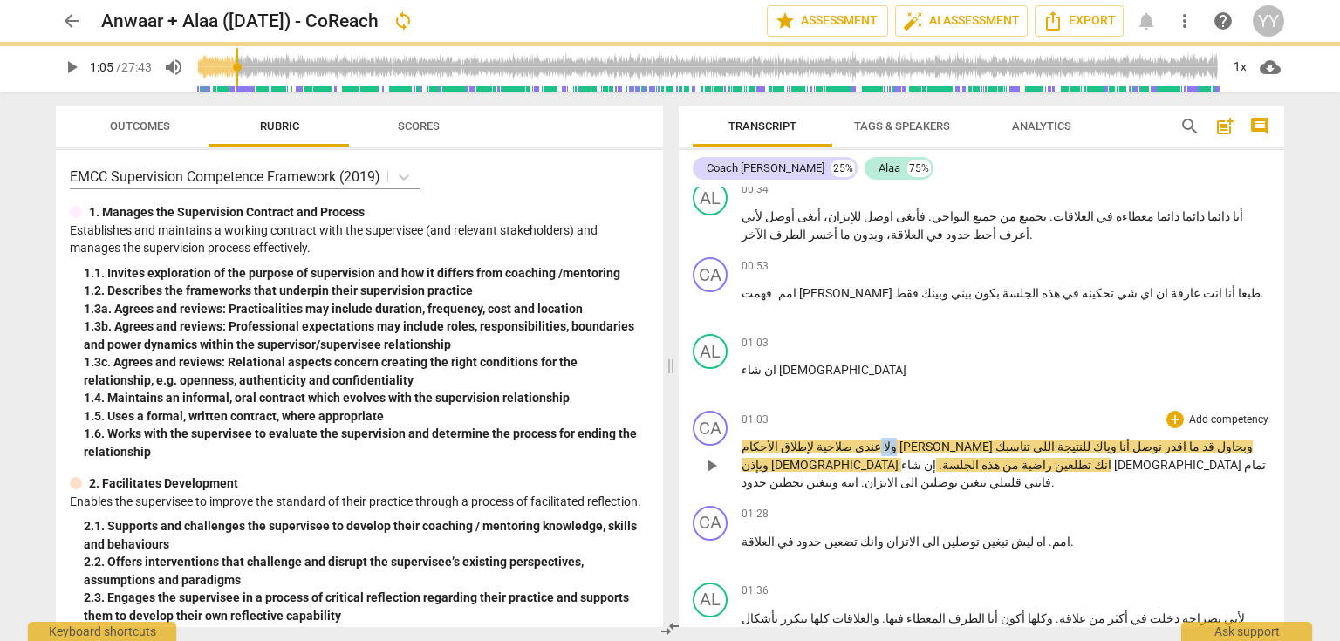
click at [897, 440] on span "ولا" at bounding box center [889, 447] width 16 height 14
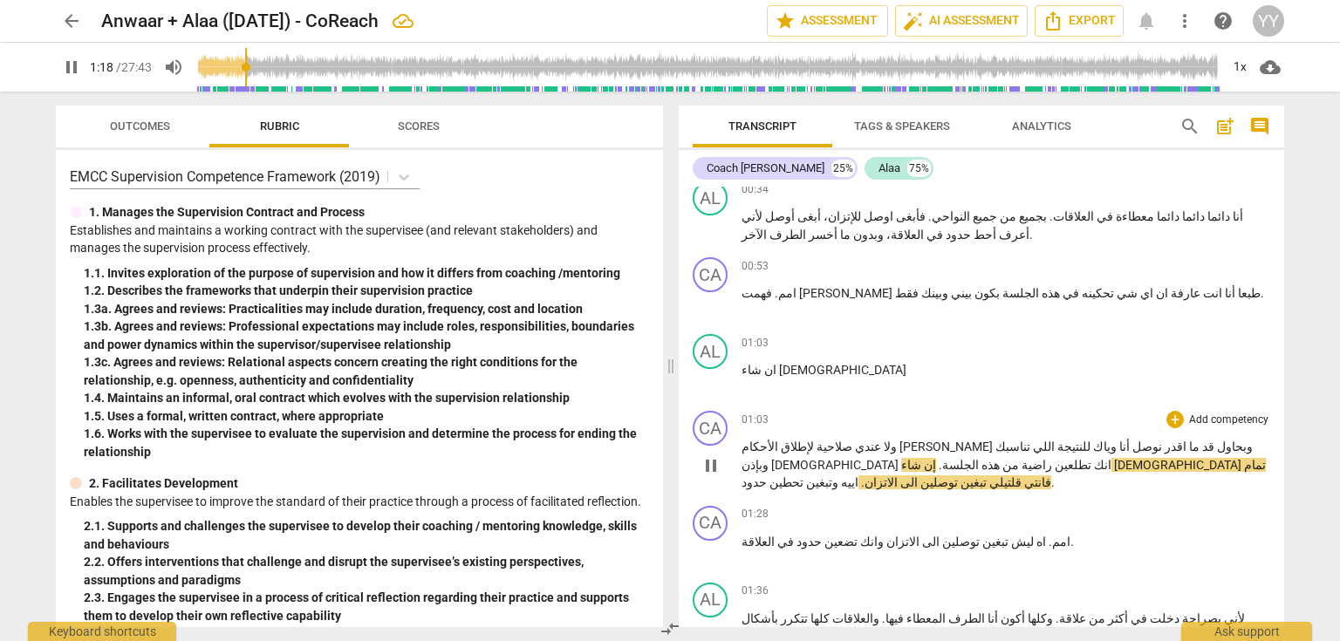
click at [712, 455] on span "pause" at bounding box center [711, 465] width 21 height 21
type input "79"
click at [1114, 458] on span "[DEMOGRAPHIC_DATA]" at bounding box center [1179, 465] width 130 height 14
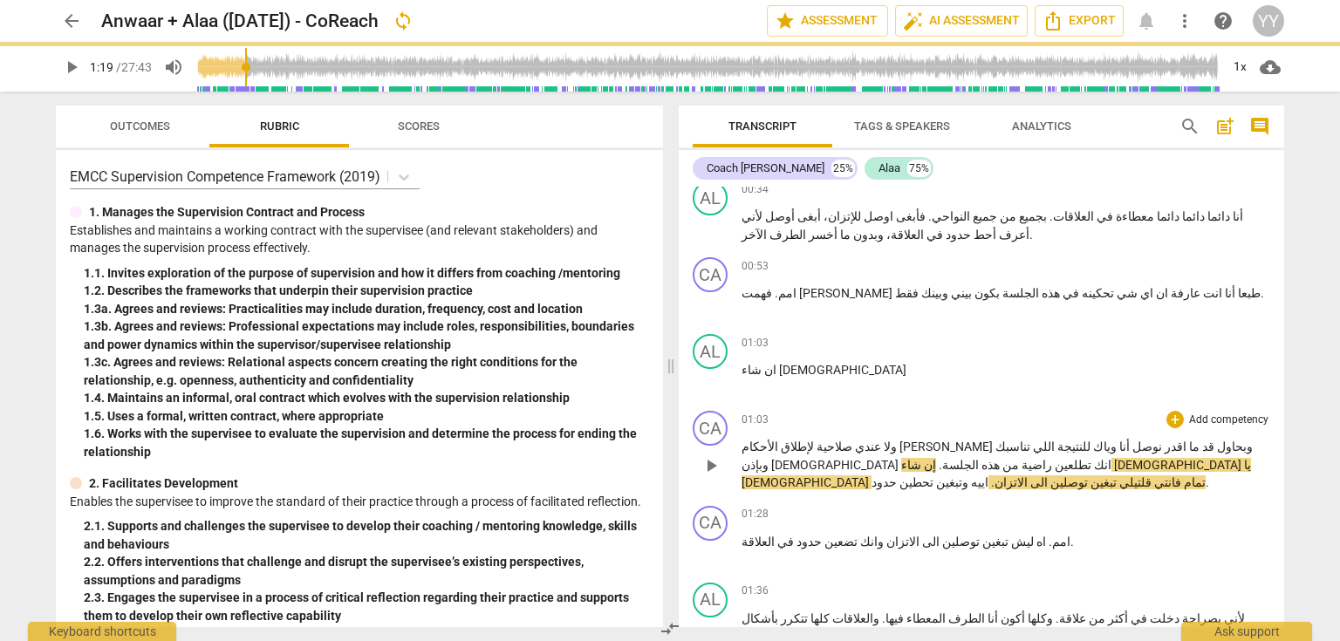
click at [942, 458] on span "." at bounding box center [939, 465] width 6 height 14
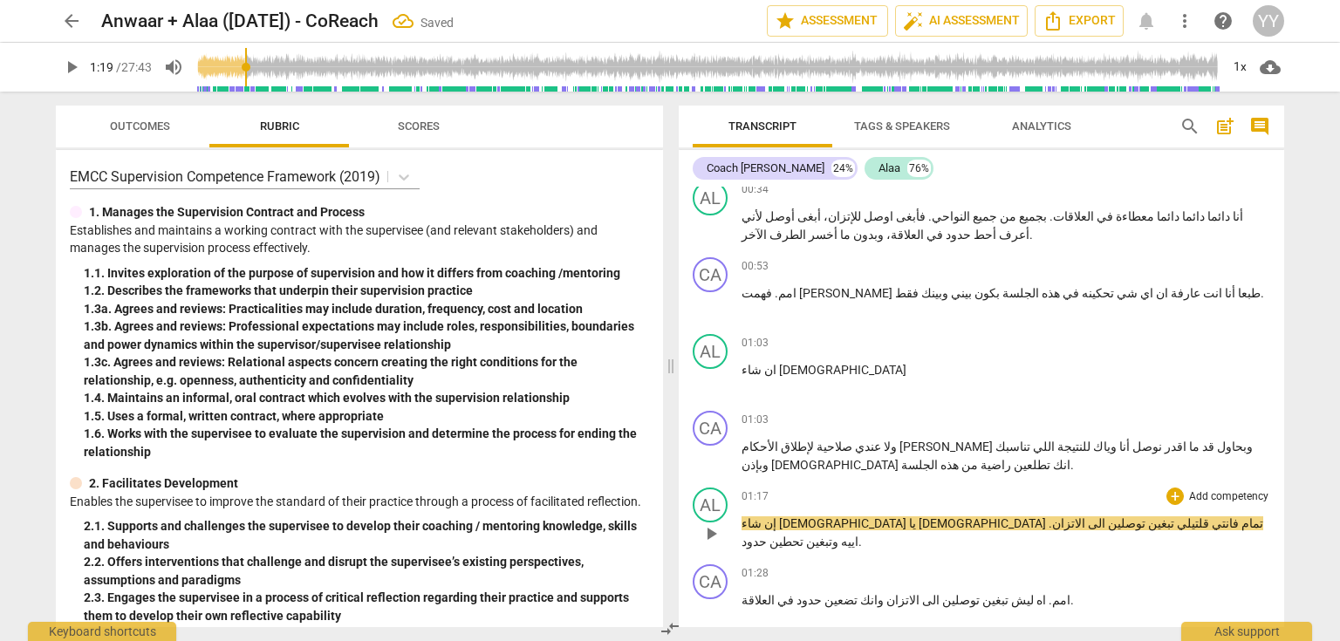
click at [1010, 518] on span "[DEMOGRAPHIC_DATA]" at bounding box center [984, 524] width 130 height 14
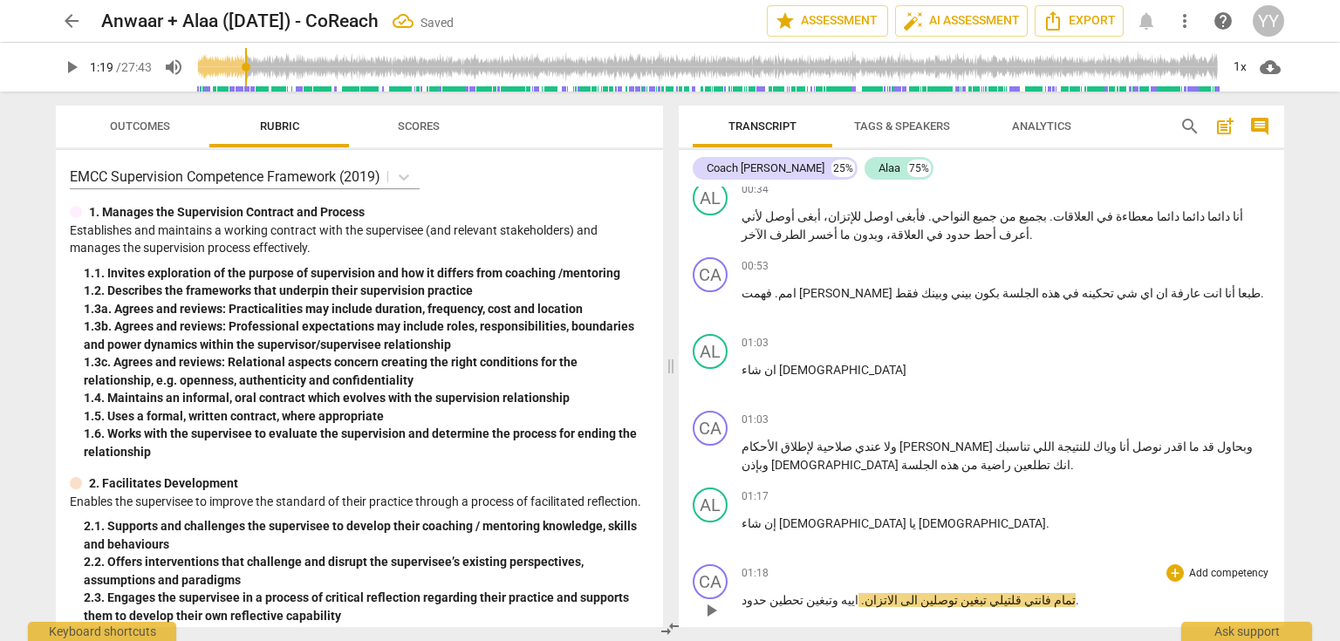
scroll to position [774, 0]
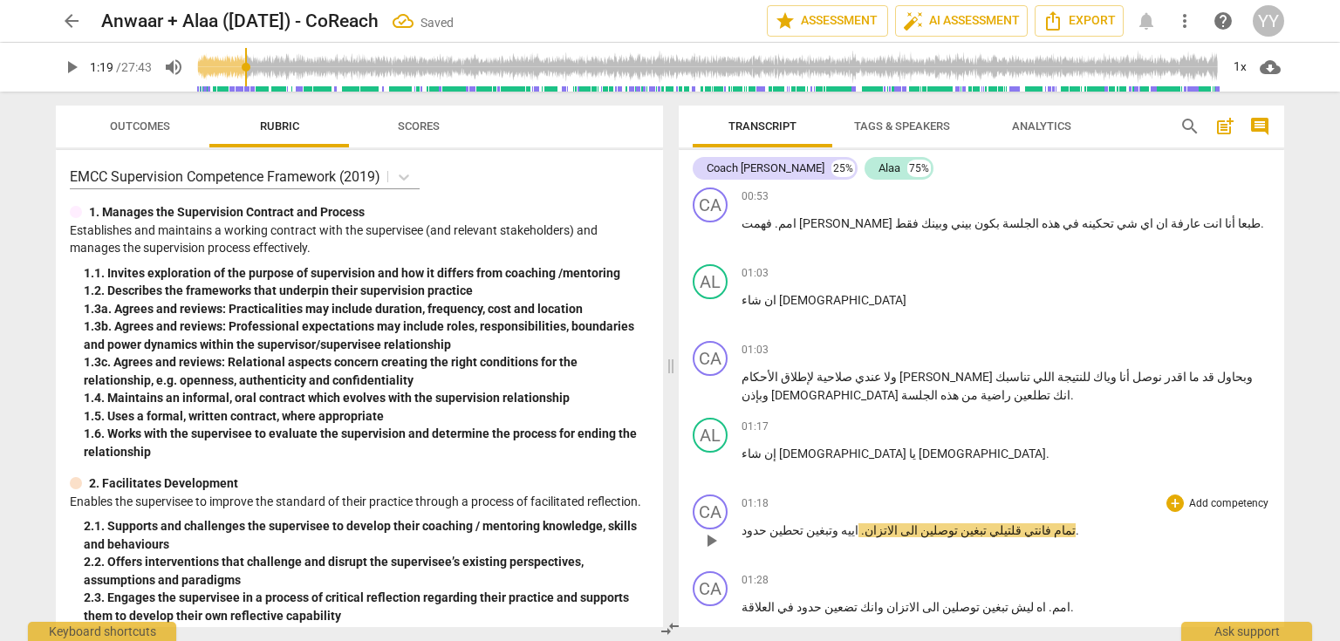
click at [1051, 524] on span "تمام" at bounding box center [1063, 531] width 24 height 14
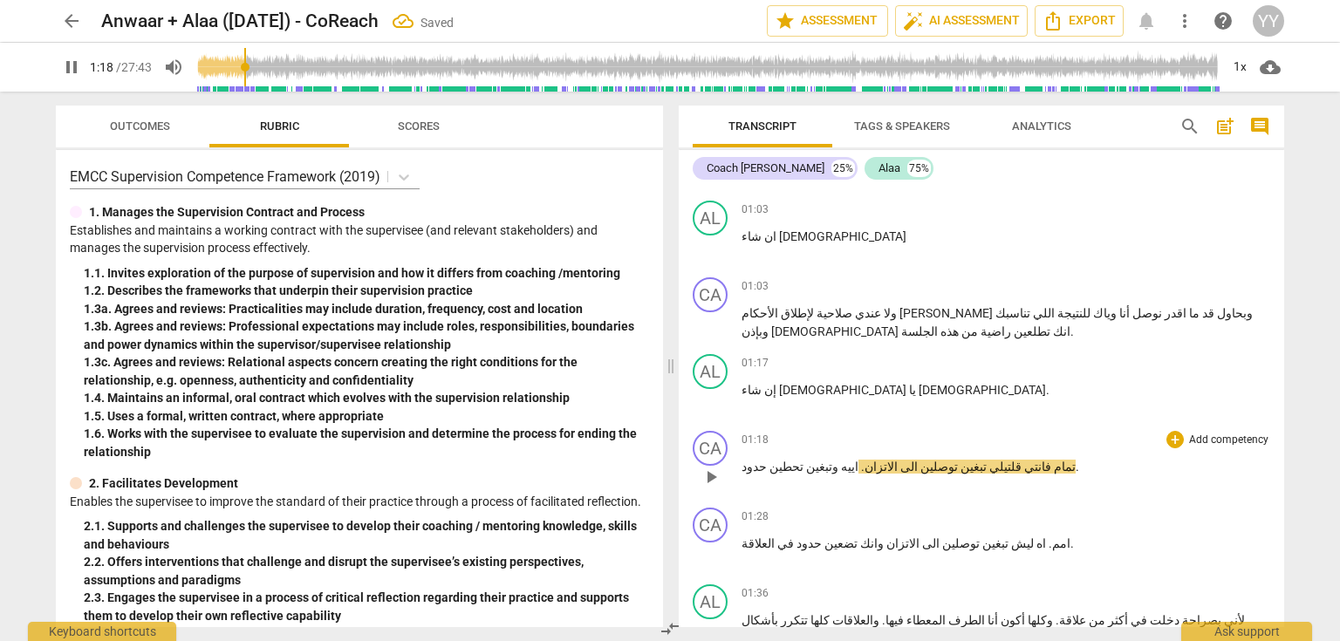
scroll to position [844, 0]
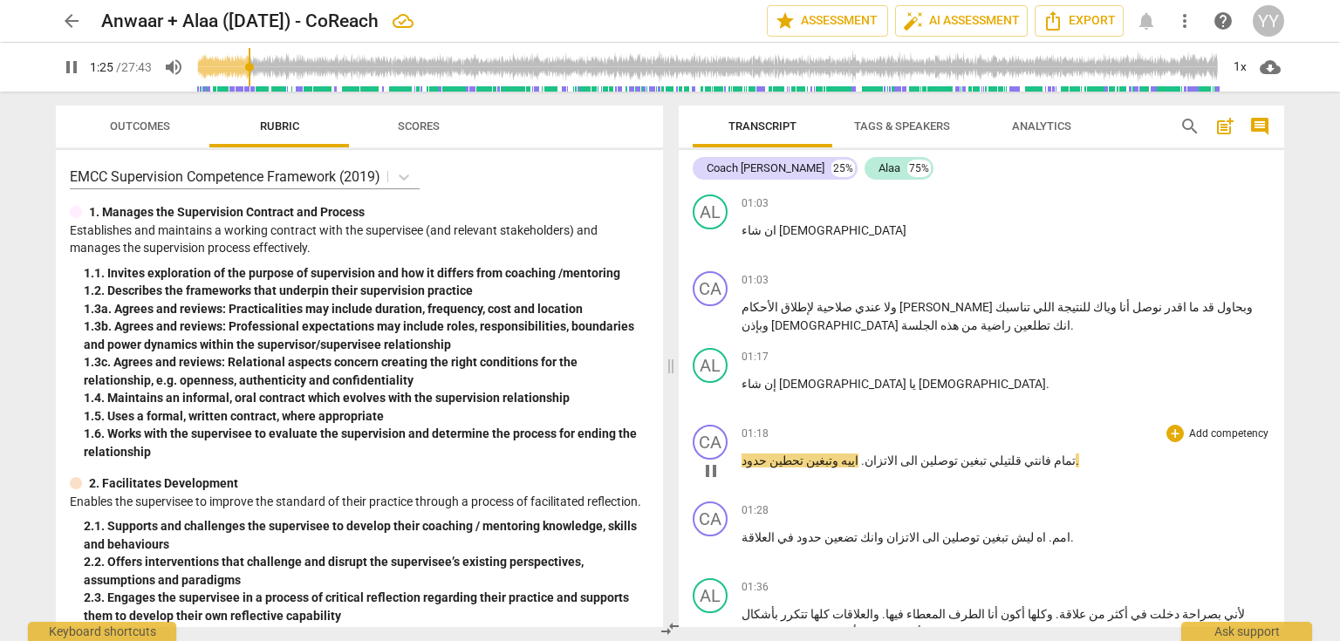
click at [709, 464] on span "pause" at bounding box center [711, 471] width 21 height 21
click at [859, 455] on span "." at bounding box center [862, 461] width 6 height 14
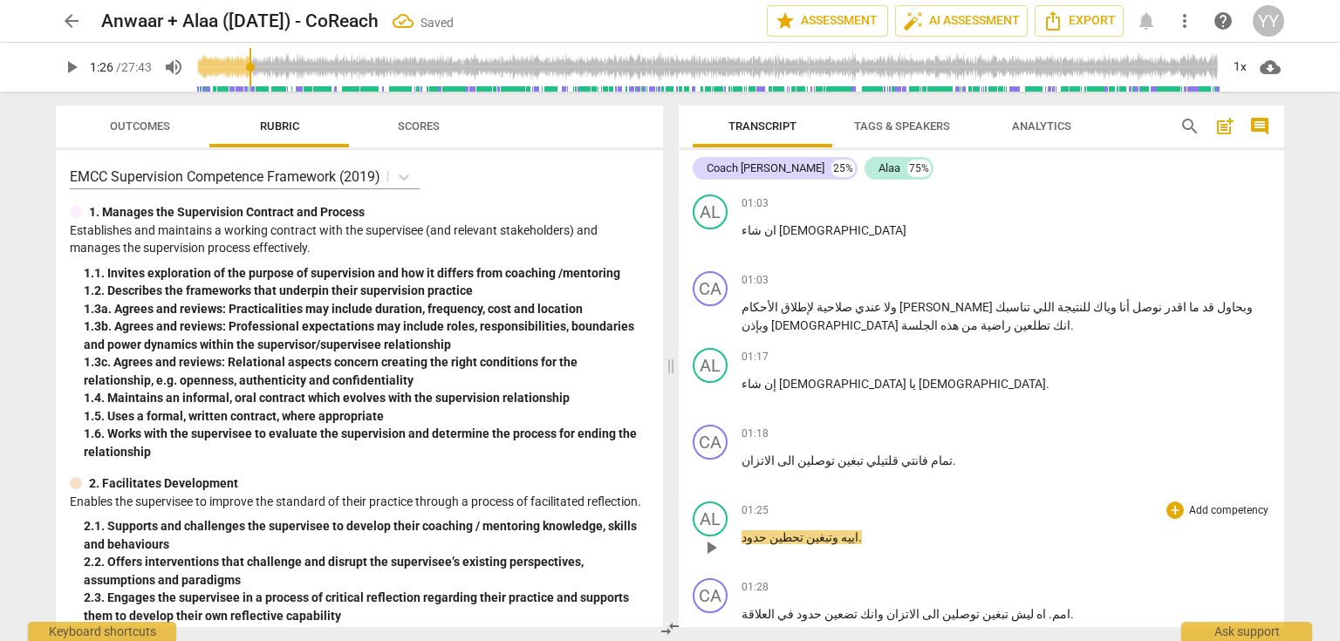
click at [838, 530] on span "اييه" at bounding box center [848, 537] width 20 height 14
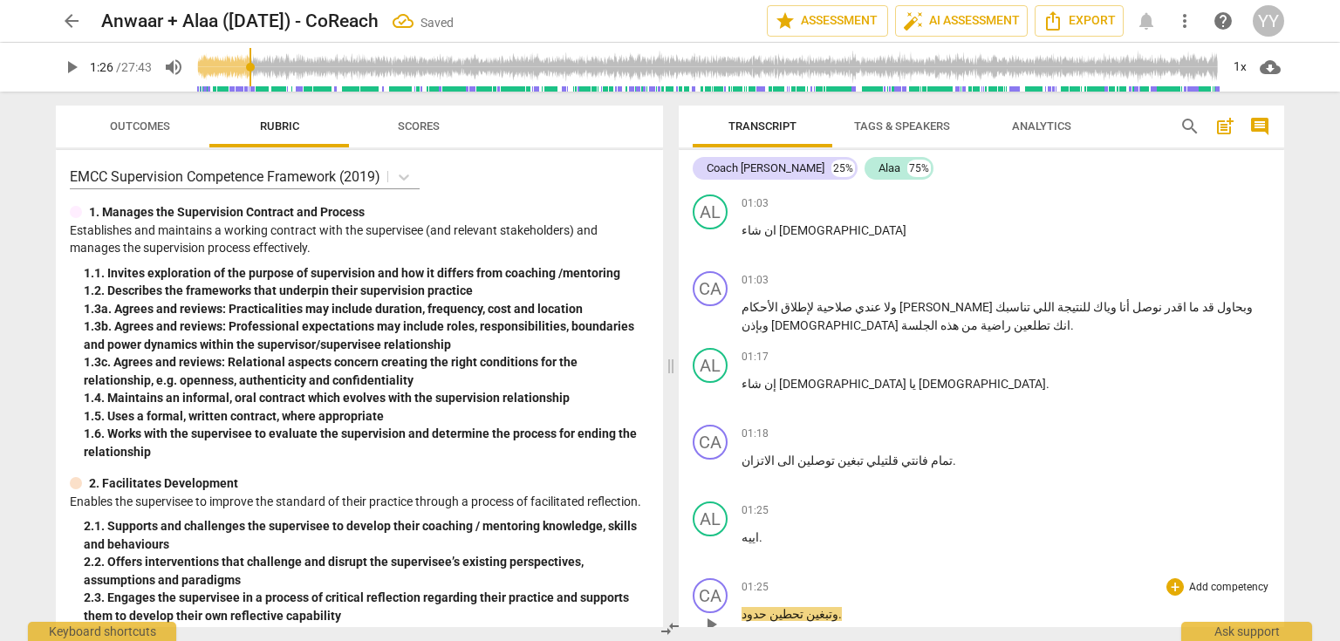
scroll to position [983, 0]
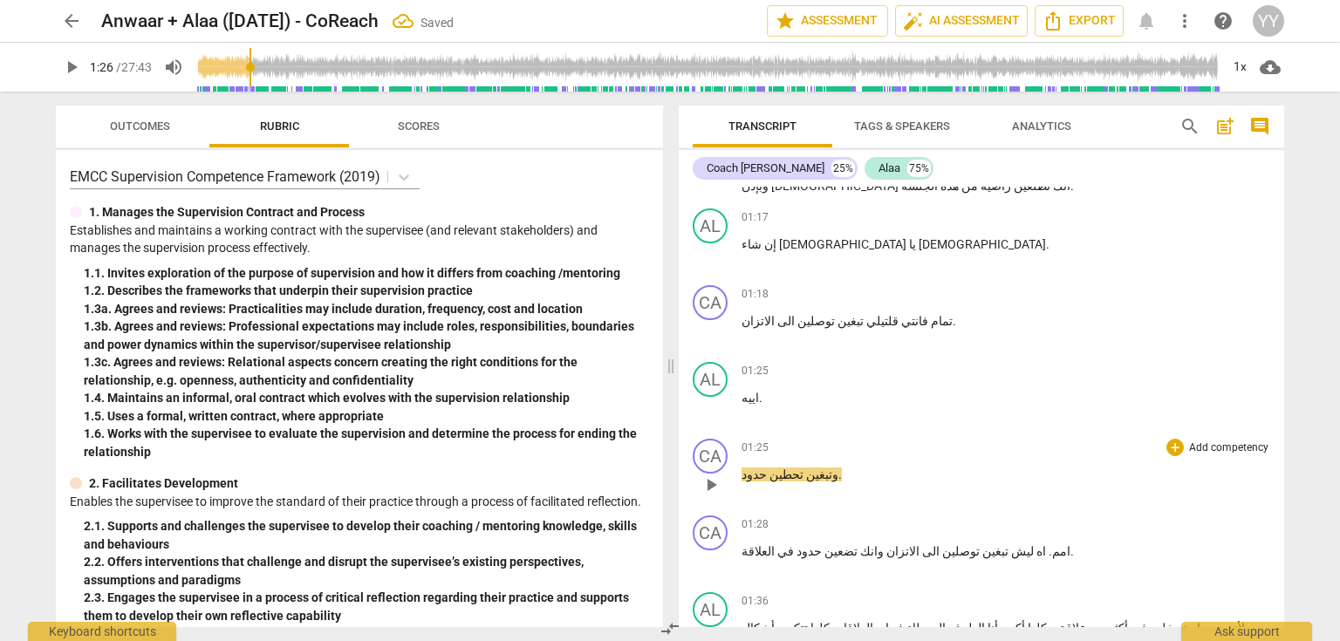
click at [811, 468] on span "وتبغين" at bounding box center [821, 475] width 35 height 14
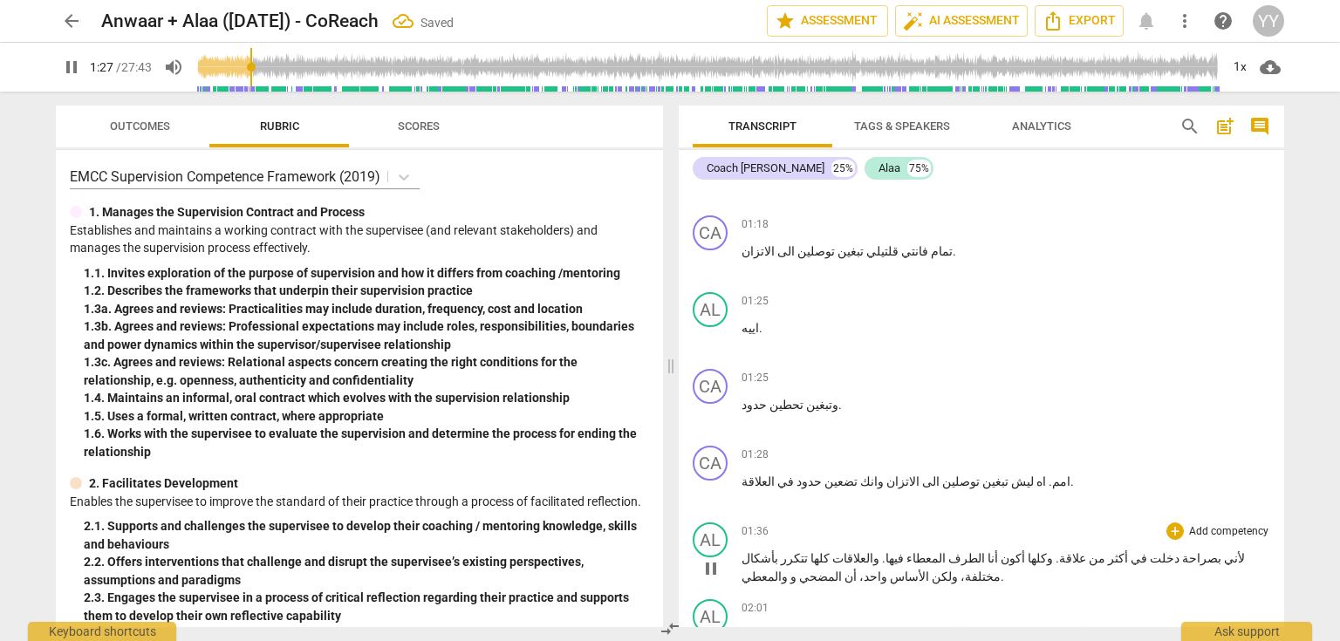
scroll to position [1123, 0]
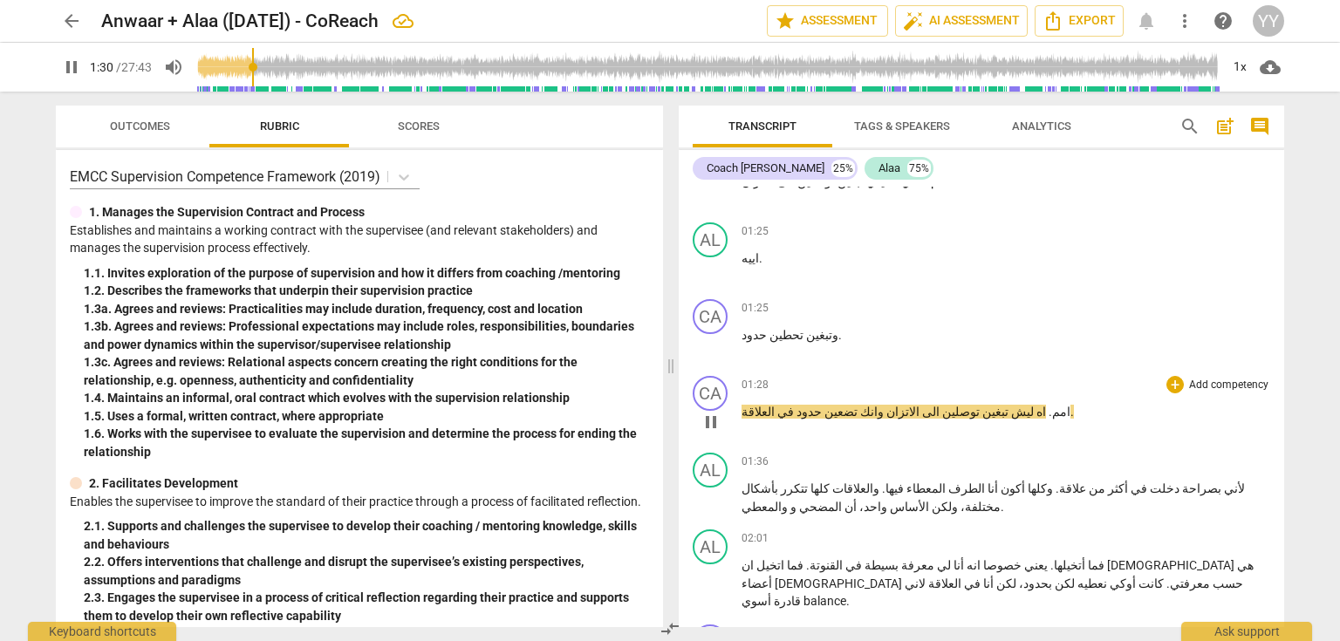
drag, startPoint x: 707, startPoint y: 414, endPoint x: 960, endPoint y: 394, distance: 253.9
click at [707, 414] on span "pause" at bounding box center [711, 422] width 21 height 21
type input "91"
drag, startPoint x: 990, startPoint y: 405, endPoint x: 1002, endPoint y: 402, distance: 11.6
click at [1002, 403] on p "امم . اه ليش تبغين توصلين الى الاتزان وانك تضعين حدود في العلاقة ." at bounding box center [1006, 412] width 529 height 18
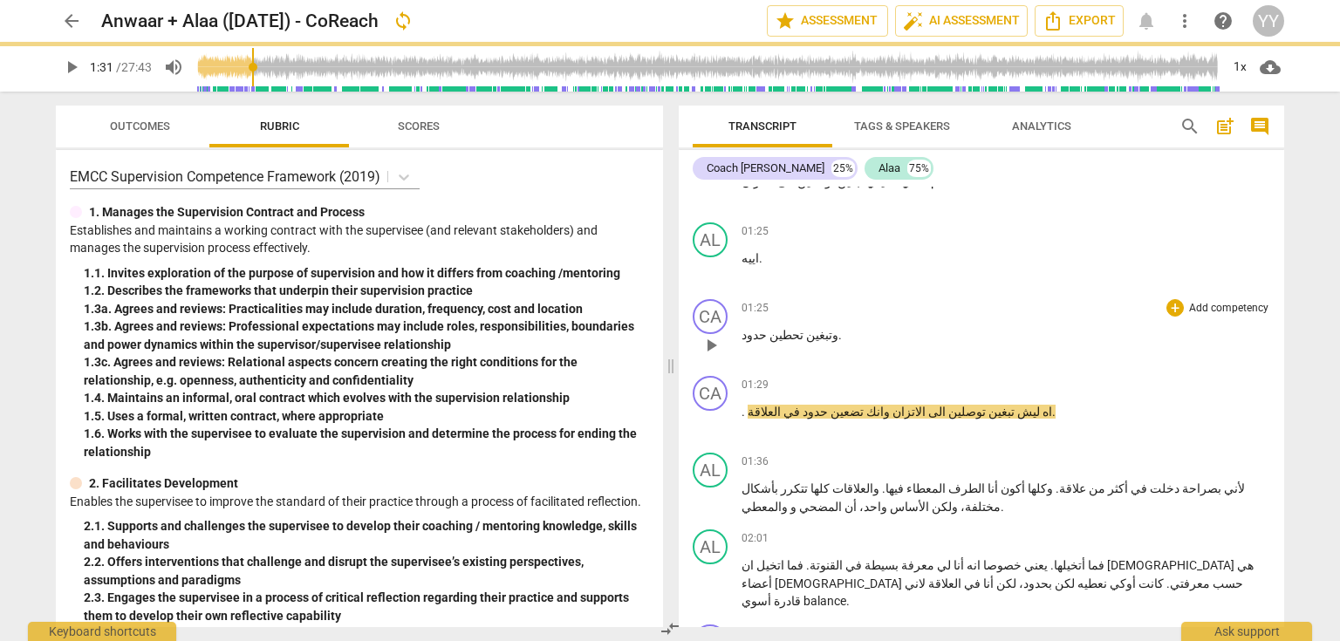
click at [853, 331] on p "وتبغين تحطين حدود ." at bounding box center [1006, 335] width 529 height 18
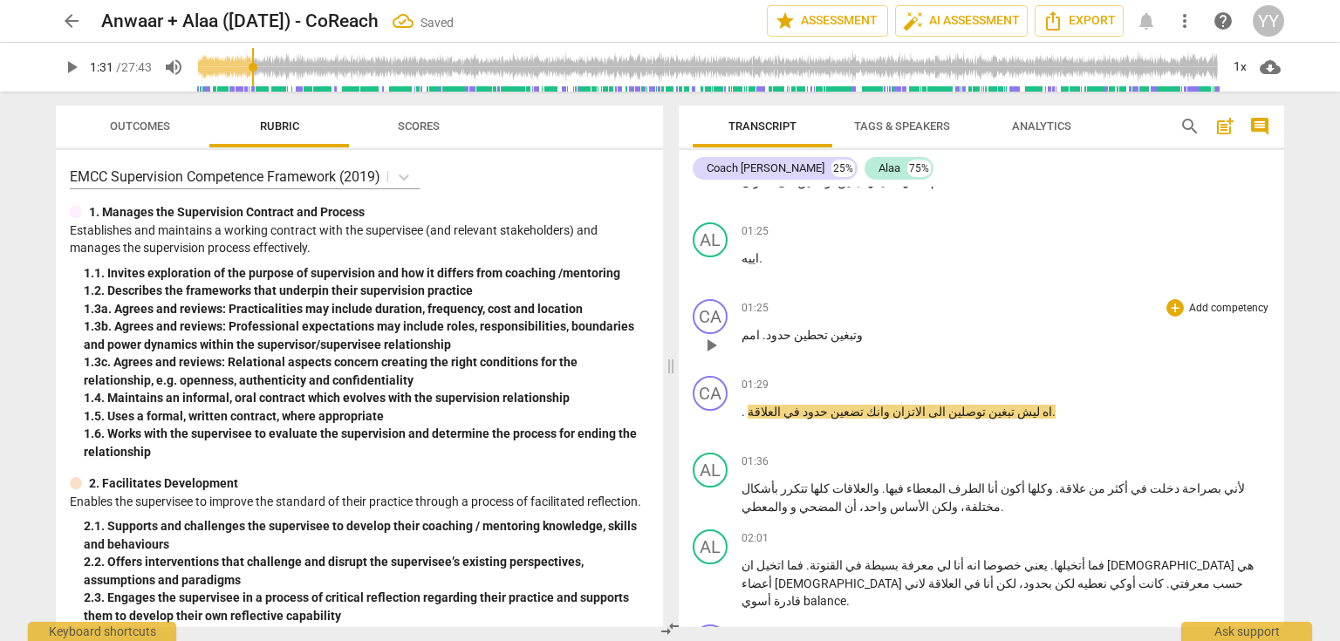
click at [766, 328] on span "حدود" at bounding box center [778, 335] width 25 height 14
click at [756, 328] on span ". امم" at bounding box center [754, 335] width 24 height 14
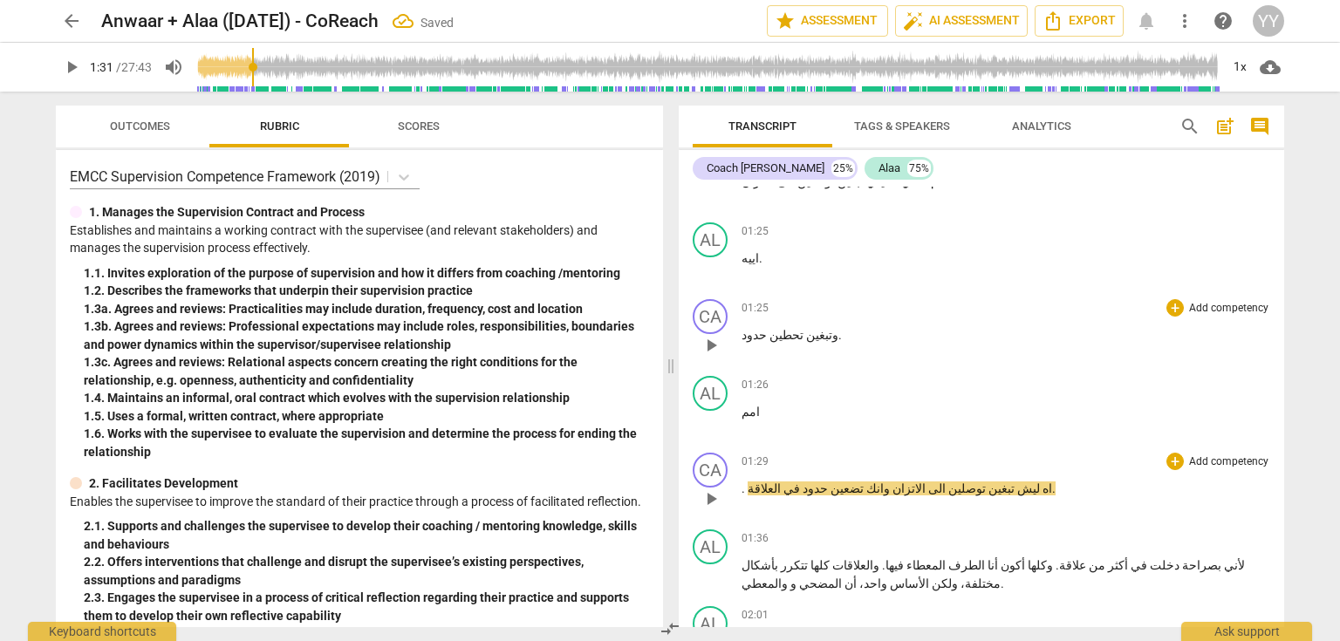
click at [1040, 482] on span "اه" at bounding box center [1046, 489] width 12 height 14
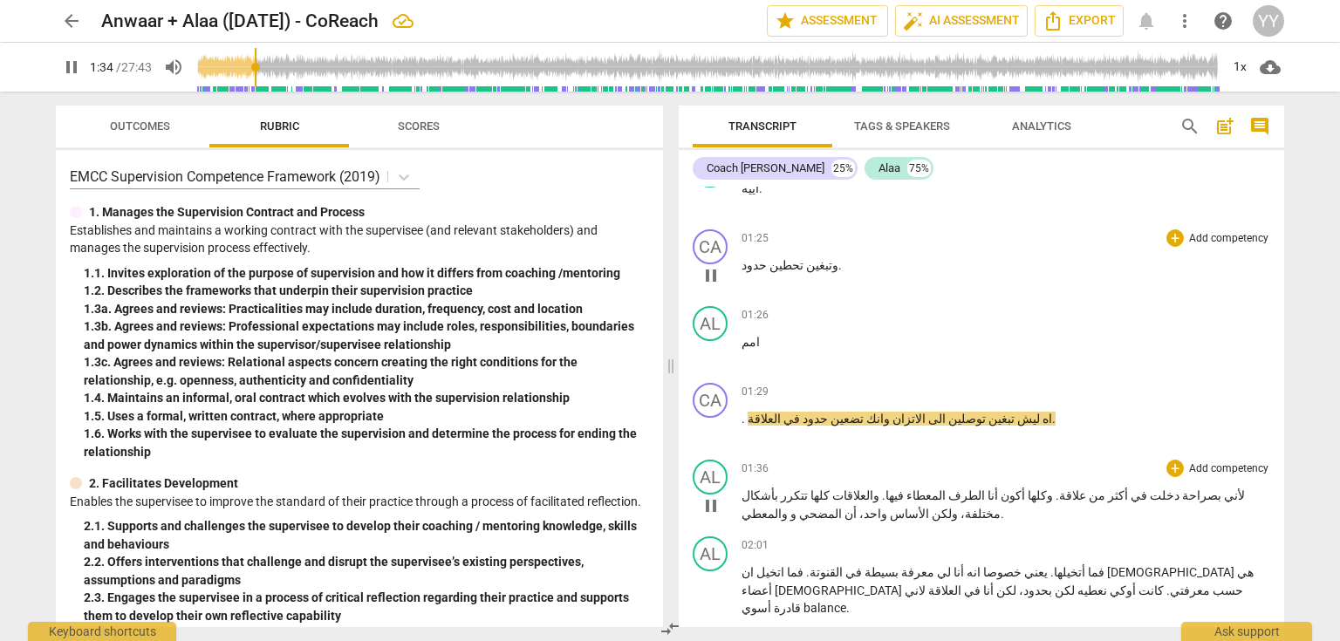
scroll to position [1263, 0]
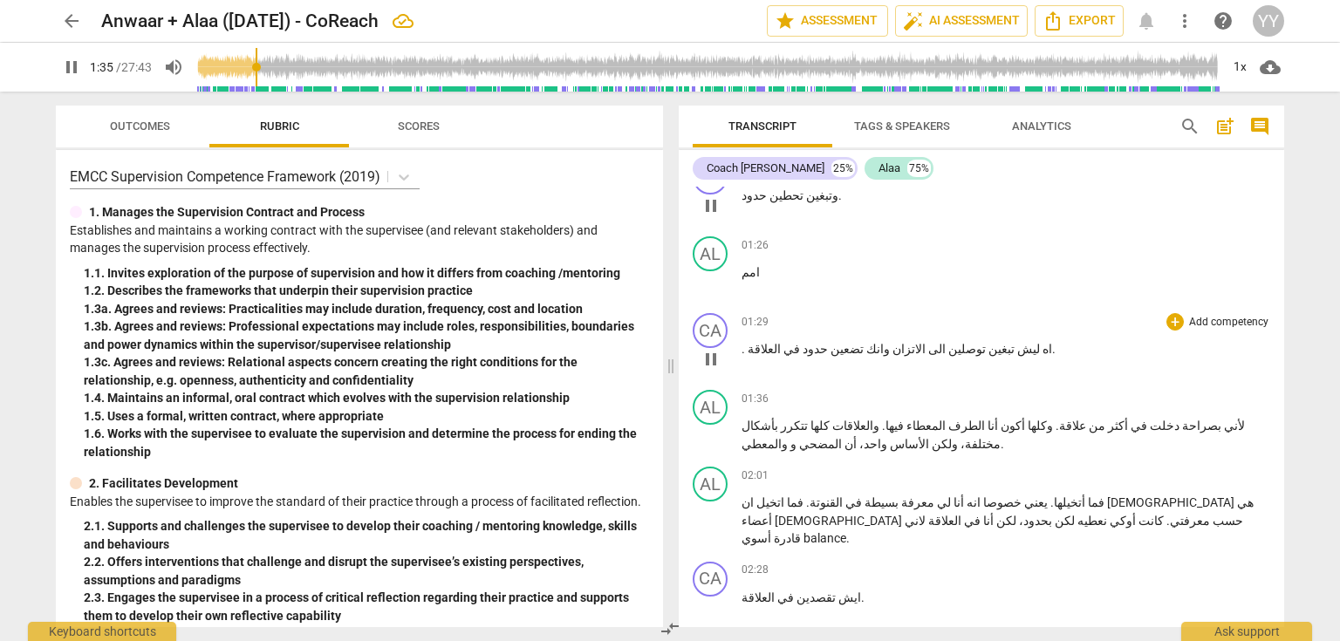
click at [1038, 342] on p ". اه ليش تبغين توصلين الى الاتزان وانك تضعين حدود في العلاقة ." at bounding box center [1006, 349] width 529 height 18
type input "97"
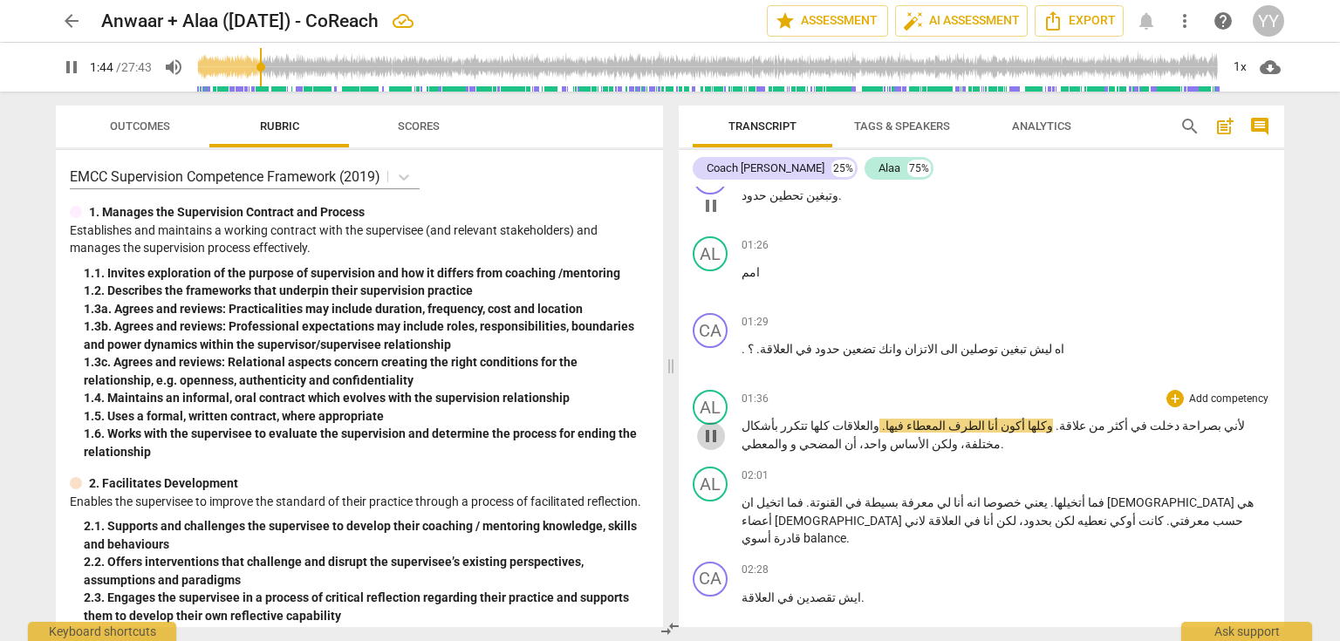
drag, startPoint x: 715, startPoint y: 426, endPoint x: 953, endPoint y: 544, distance: 266.1
click at [715, 426] on span "pause" at bounding box center [711, 436] width 21 height 21
type input "104"
drag, startPoint x: 968, startPoint y: 510, endPoint x: 925, endPoint y: 511, distance: 42.8
click at [925, 511] on p "فما أتخيلها . يعني خصوصا انه أنا لي معرفة بسيطة في القنوتة . فما اتخيل ان الأنو…" at bounding box center [1006, 521] width 529 height 54
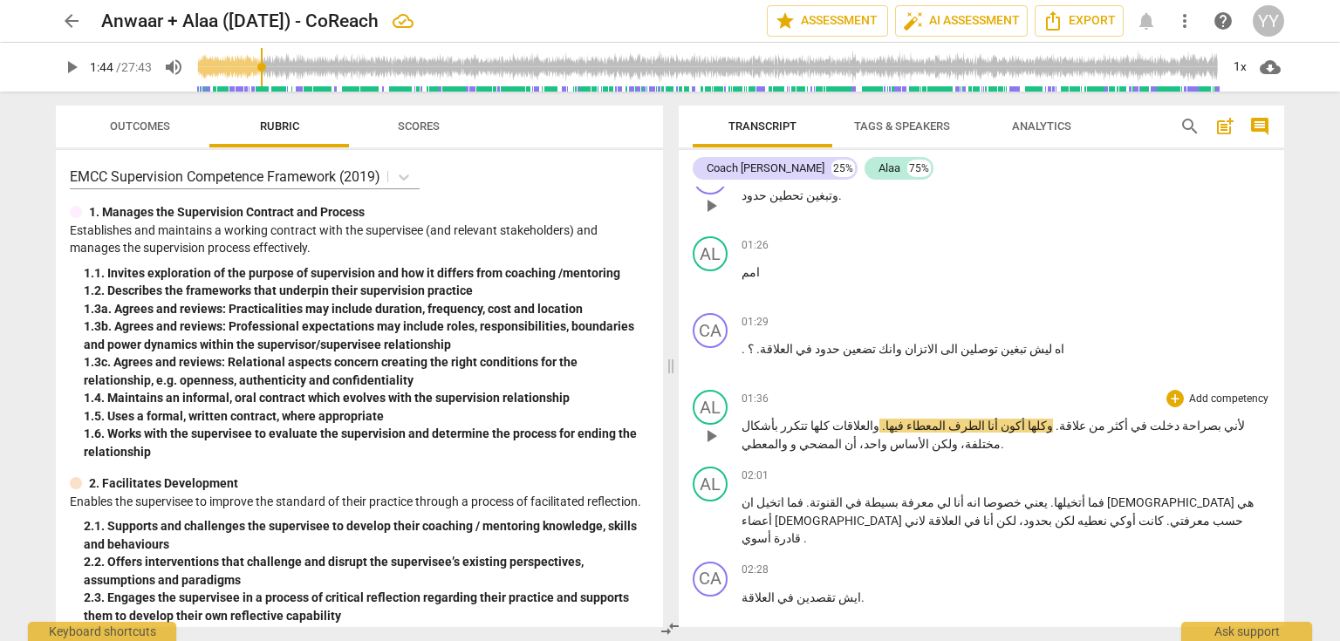
click at [994, 417] on p "لأني بصراحة دخلت في أكثر من علاقة . وكلها أكون أنا الطرف المعطاء فيها . والعلاق…" at bounding box center [1006, 435] width 529 height 36
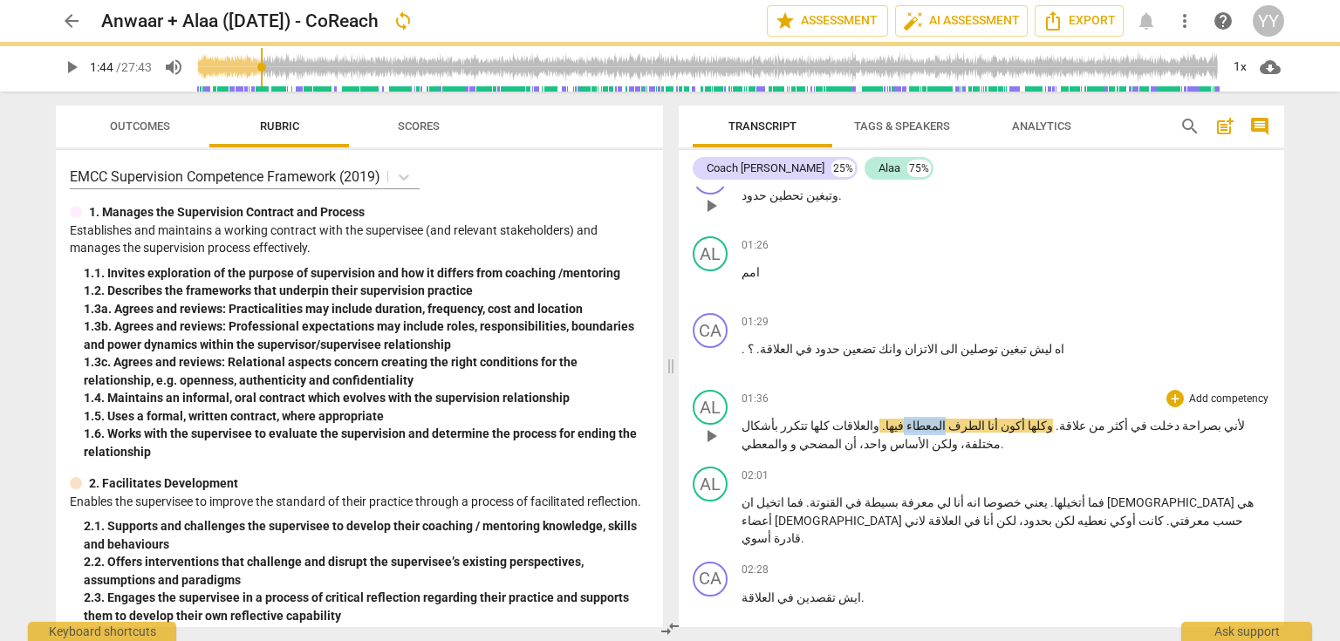
click at [994, 417] on p "لأني بصراحة دخلت في أكثر من علاقة . وكلها أكون أنا الطرف المعطاء فيها . والعلاق…" at bounding box center [1006, 435] width 529 height 36
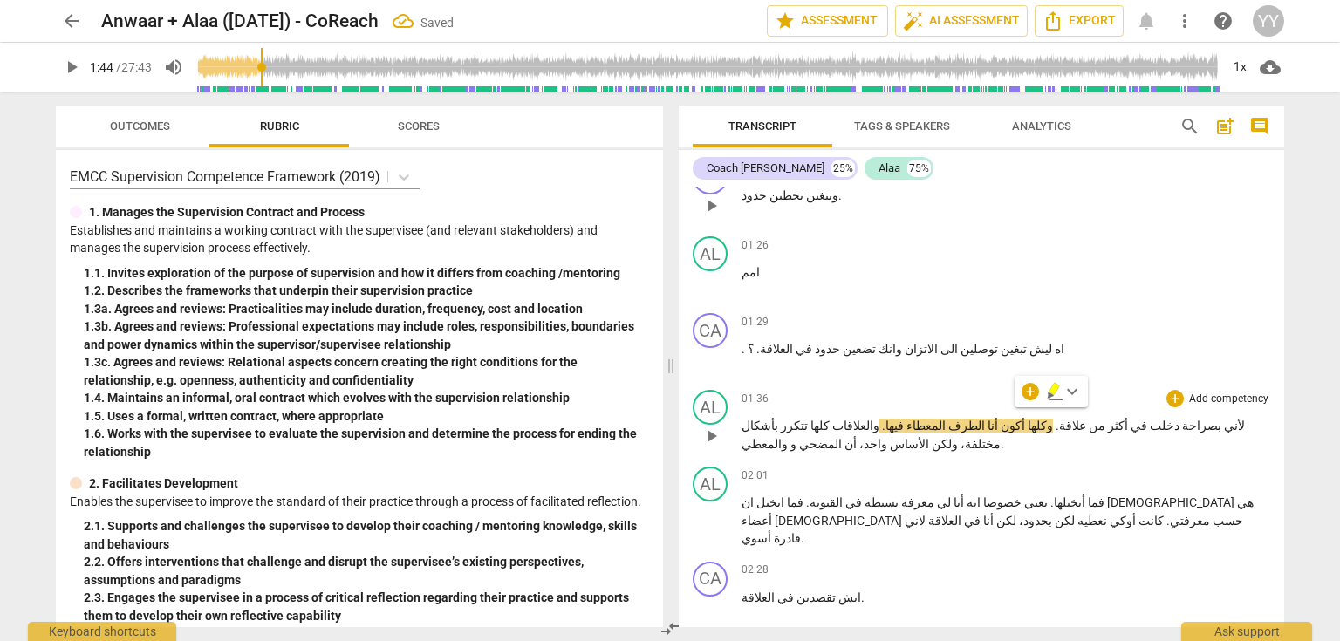
click at [998, 419] on span "أنا" at bounding box center [991, 426] width 13 height 14
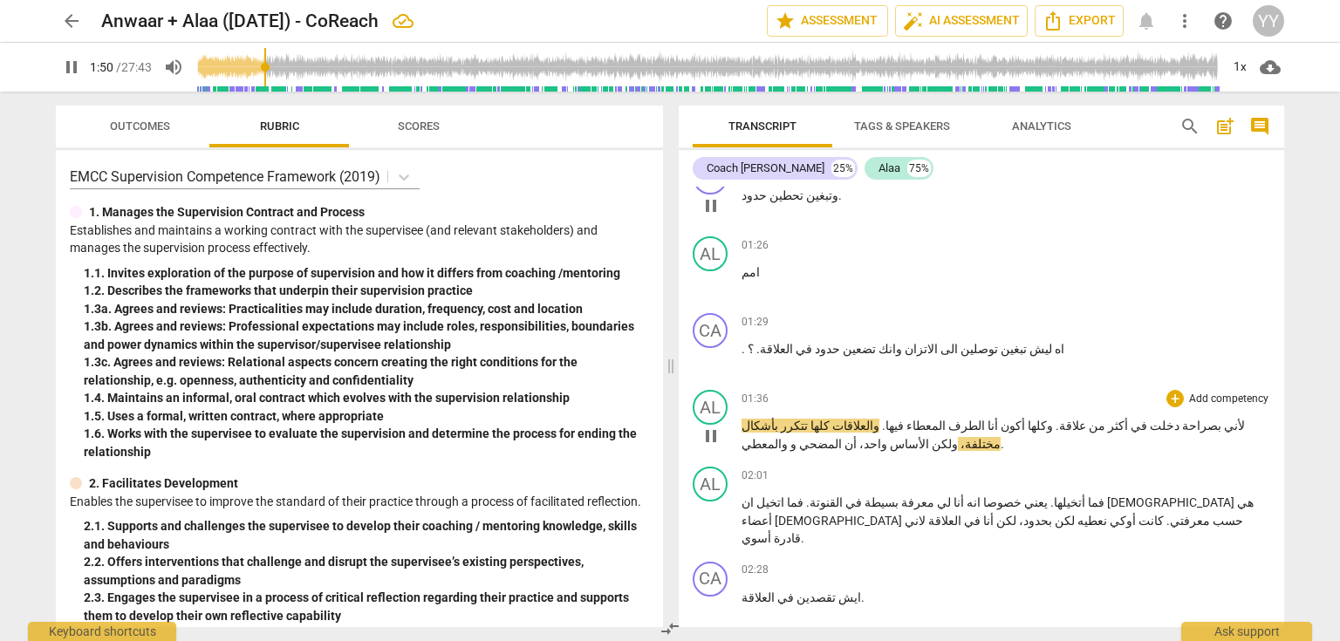
click at [714, 426] on span "pause" at bounding box center [711, 436] width 21 height 21
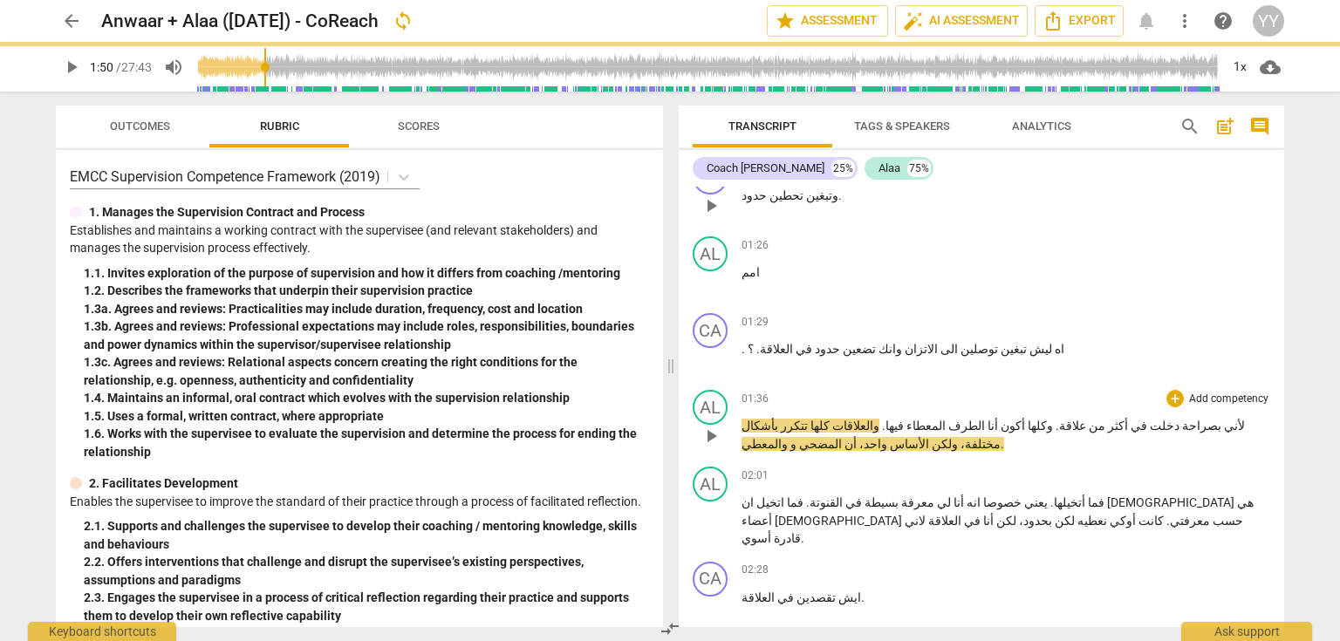
type input "111"
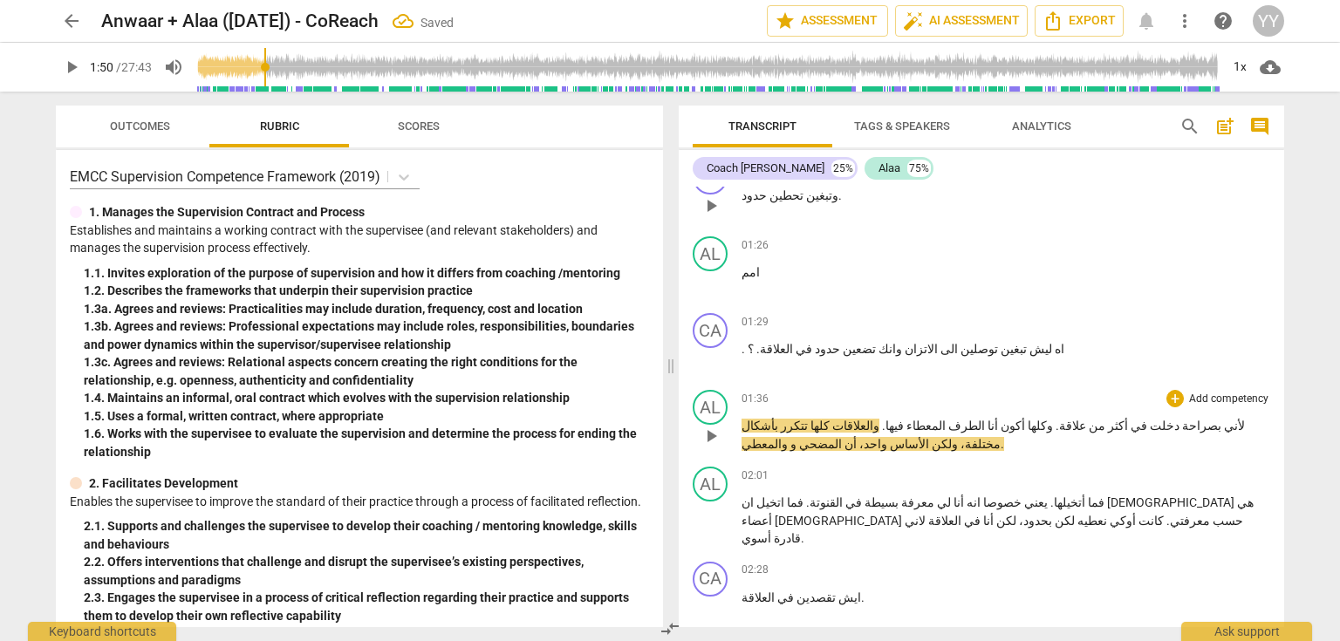
click at [830, 419] on span "كلها" at bounding box center [819, 426] width 22 height 14
click at [817, 419] on span "كلها قاعدة" at bounding box center [793, 426] width 48 height 14
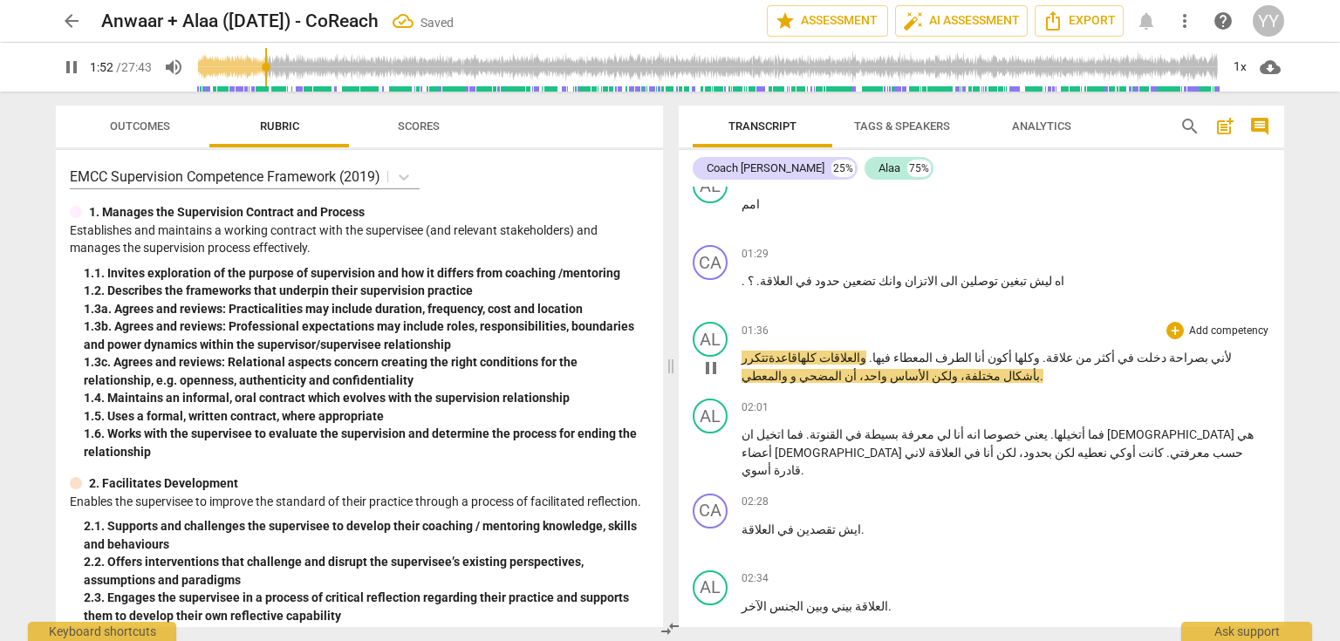
scroll to position [1332, 0]
click at [714, 356] on span "pause" at bounding box center [711, 366] width 21 height 21
type input "115"
click at [842, 367] on span "أن" at bounding box center [849, 374] width 15 height 14
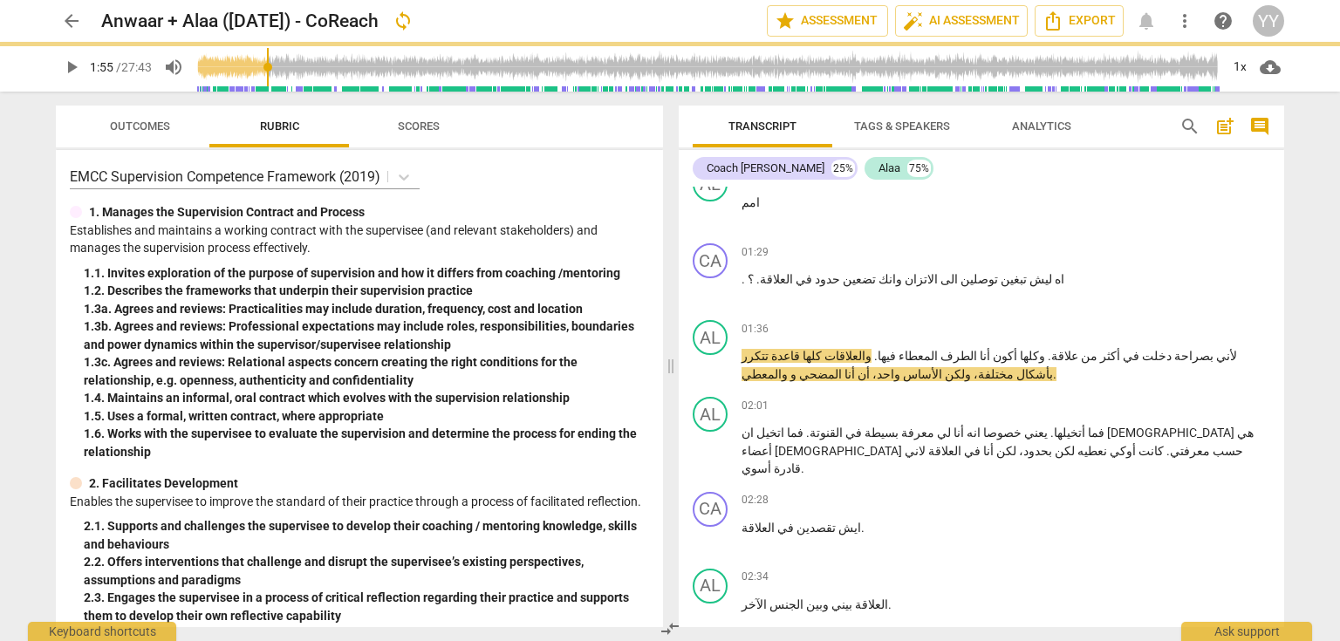
click at [72, 68] on span "play_arrow" at bounding box center [71, 67] width 21 height 21
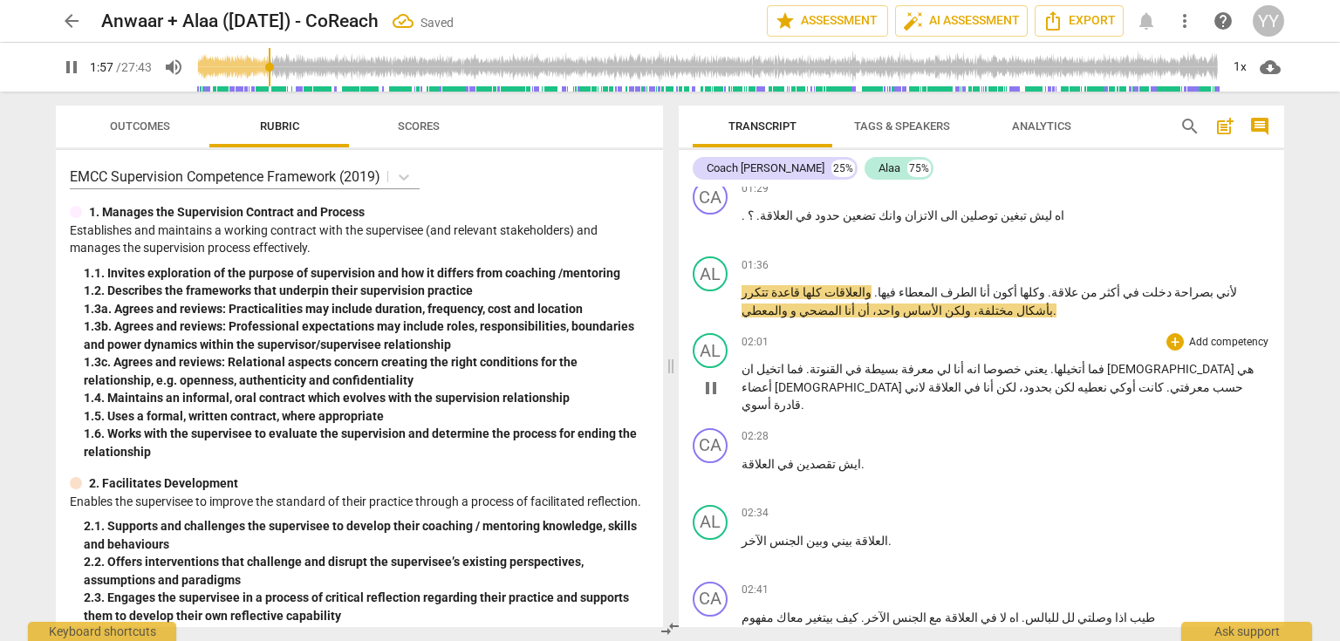
scroll to position [1402, 0]
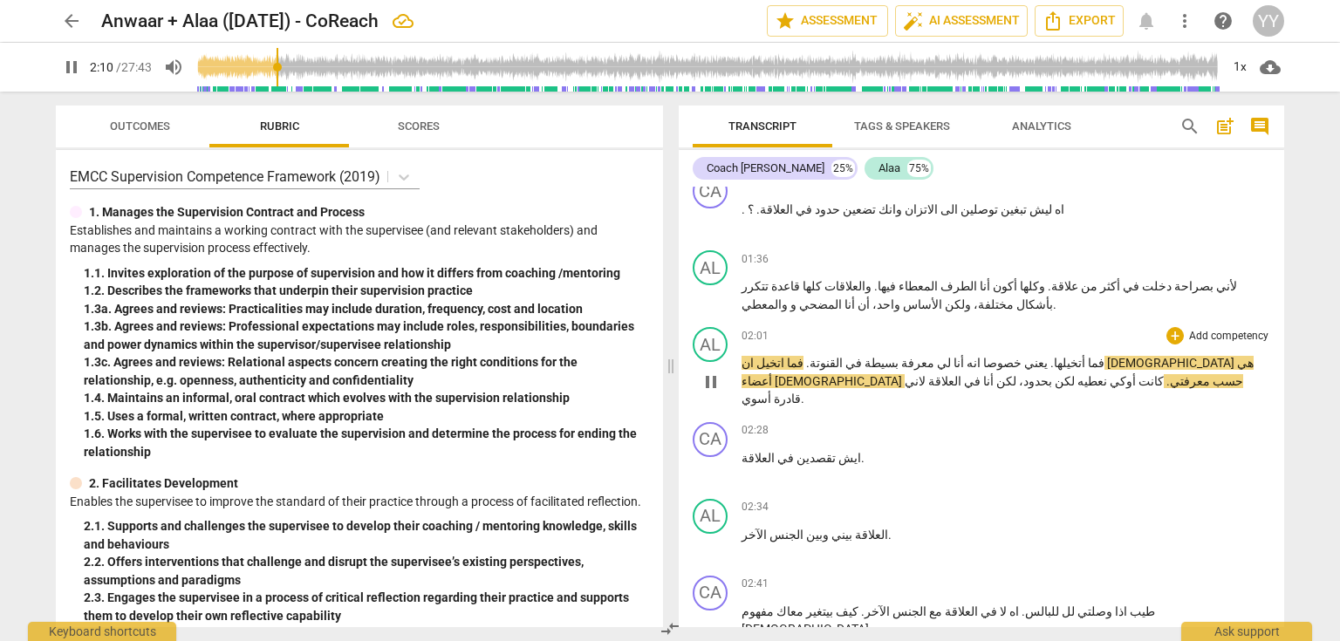
drag, startPoint x: 705, startPoint y: 363, endPoint x: 967, endPoint y: 353, distance: 261.9
click at [705, 372] on span "pause" at bounding box center [711, 382] width 21 height 21
type input "130"
drag, startPoint x: 1026, startPoint y: 351, endPoint x: 1046, endPoint y: 355, distance: 20.5
click at [1046, 355] on p "فما أتخيلها . يعني خصوصا انه أنا لي معرفة بسيطة في القنوتة . فما اتخيل ان الأنو…" at bounding box center [1006, 381] width 529 height 54
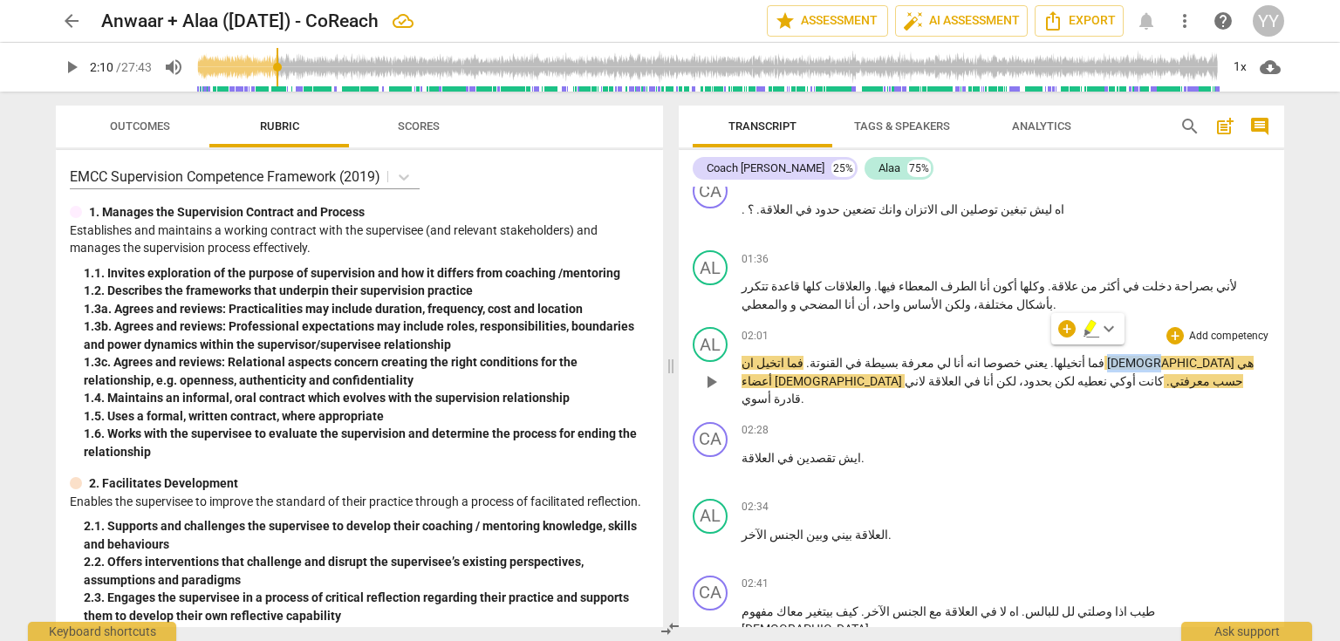
drag, startPoint x: 944, startPoint y: 351, endPoint x: 1068, endPoint y: 349, distance: 123.9
click at [970, 354] on p "فما أتخيلها . يعني خصوصا انه أنا لي معرفة بسيطة في القنوتة . فما اتخيل ان الأنو…" at bounding box center [1006, 381] width 529 height 54
copy span "[DEMOGRAPHIC_DATA]"
drag, startPoint x: 1026, startPoint y: 347, endPoint x: 1051, endPoint y: 352, distance: 25.0
click at [1051, 354] on p "فما أتخيلها . يعني خصوصا انه أنا لي معرفة بسيطة في القنوتة . فما اتخيل ان الأنو…" at bounding box center [1006, 381] width 529 height 54
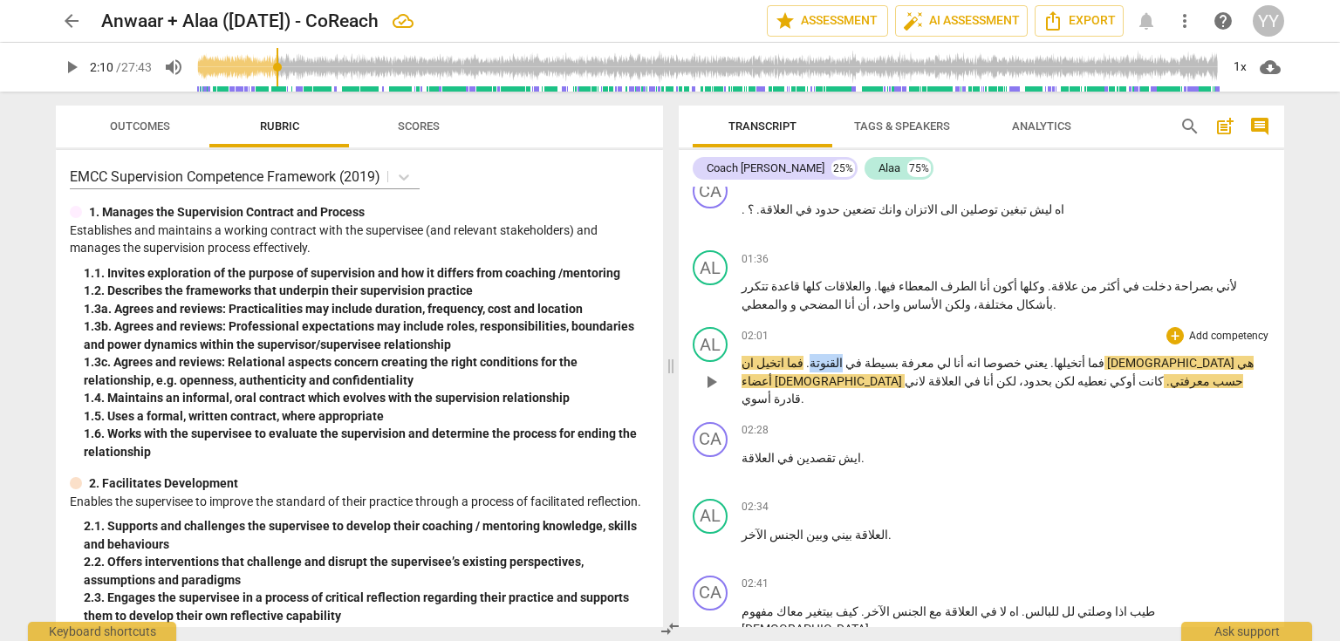
paste p
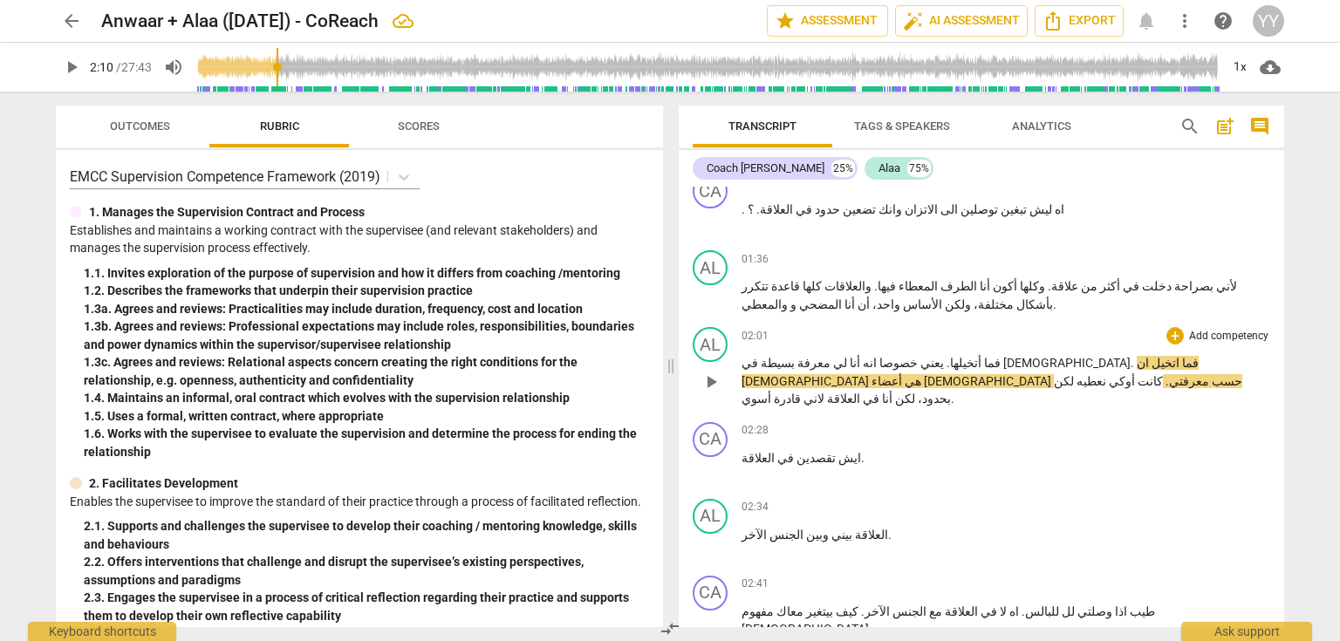
click at [1035, 356] on span "[DEMOGRAPHIC_DATA]" at bounding box center [1066, 363] width 127 height 14
drag, startPoint x: 717, startPoint y: 363, endPoint x: 862, endPoint y: 361, distance: 144.8
click at [717, 372] on span "pause" at bounding box center [711, 382] width 21 height 21
type input "135"
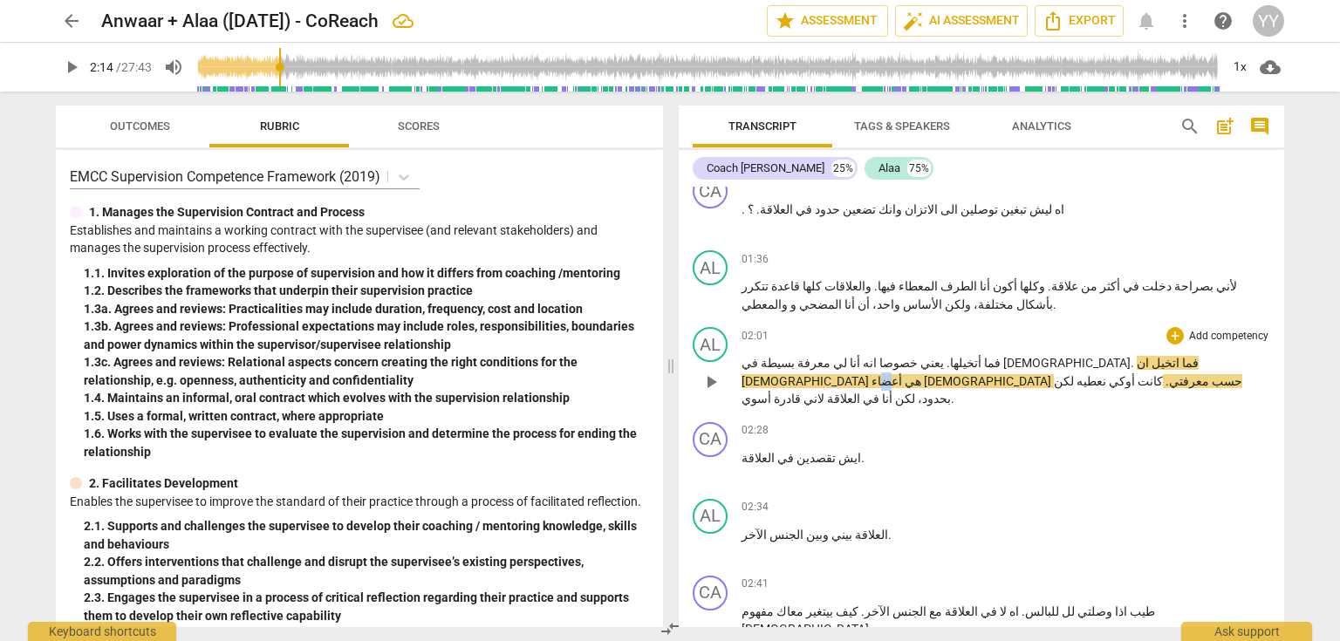
click at [914, 374] on span "أعضاء" at bounding box center [898, 381] width 52 height 14
click at [914, 374] on span "أعطاء" at bounding box center [897, 381] width 51 height 14
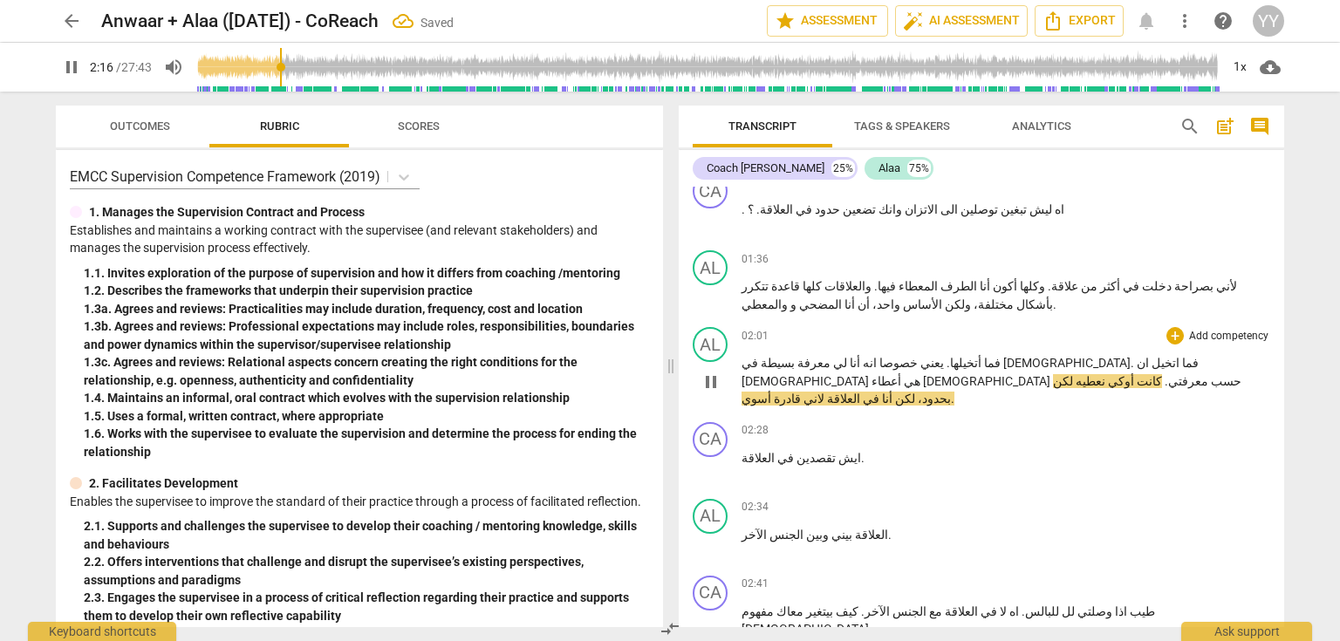
drag, startPoint x: 812, startPoint y: 352, endPoint x: 860, endPoint y: 359, distance: 48.5
click at [814, 354] on p "فما أتخيلها . يعني خصوصا انه أنا لي معرفة بسيطة في الأنوثة . فما اتخيل ان الأنو…" at bounding box center [1006, 381] width 529 height 54
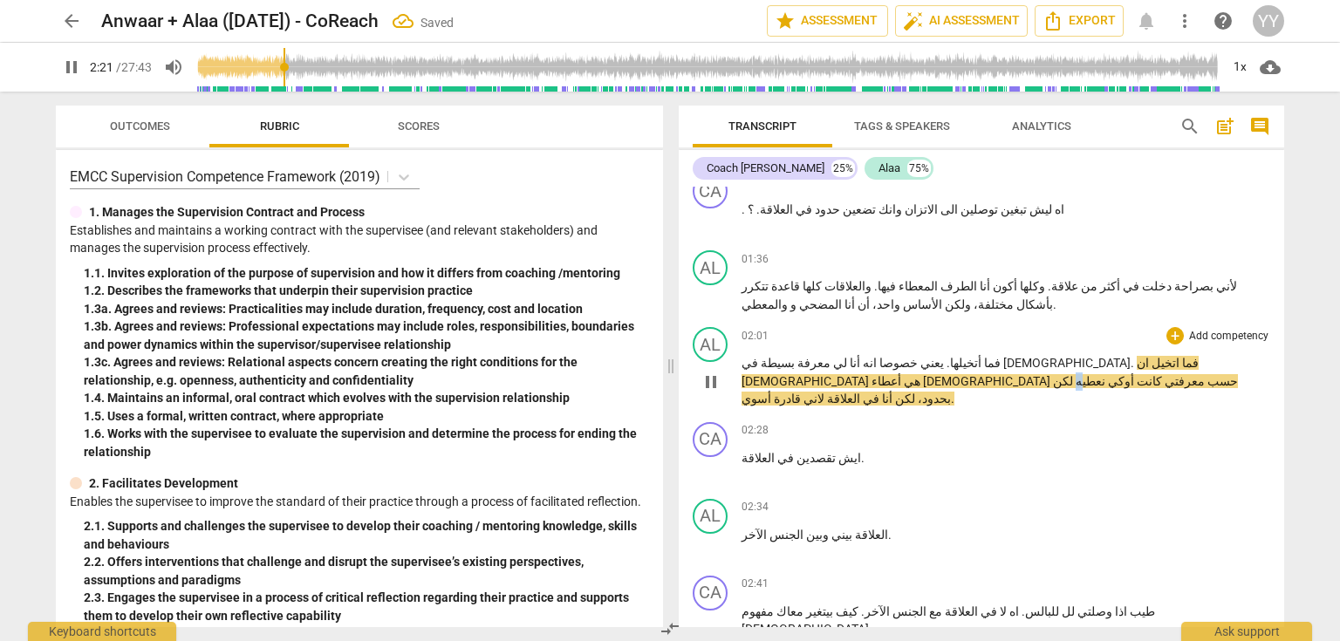
click at [738, 351] on div "AL play_arrow pause 02:01 + Add competency keyboard_arrow_right فما أتخيلها . ي…" at bounding box center [982, 367] width 606 height 95
click at [715, 372] on span "pause" at bounding box center [711, 382] width 21 height 21
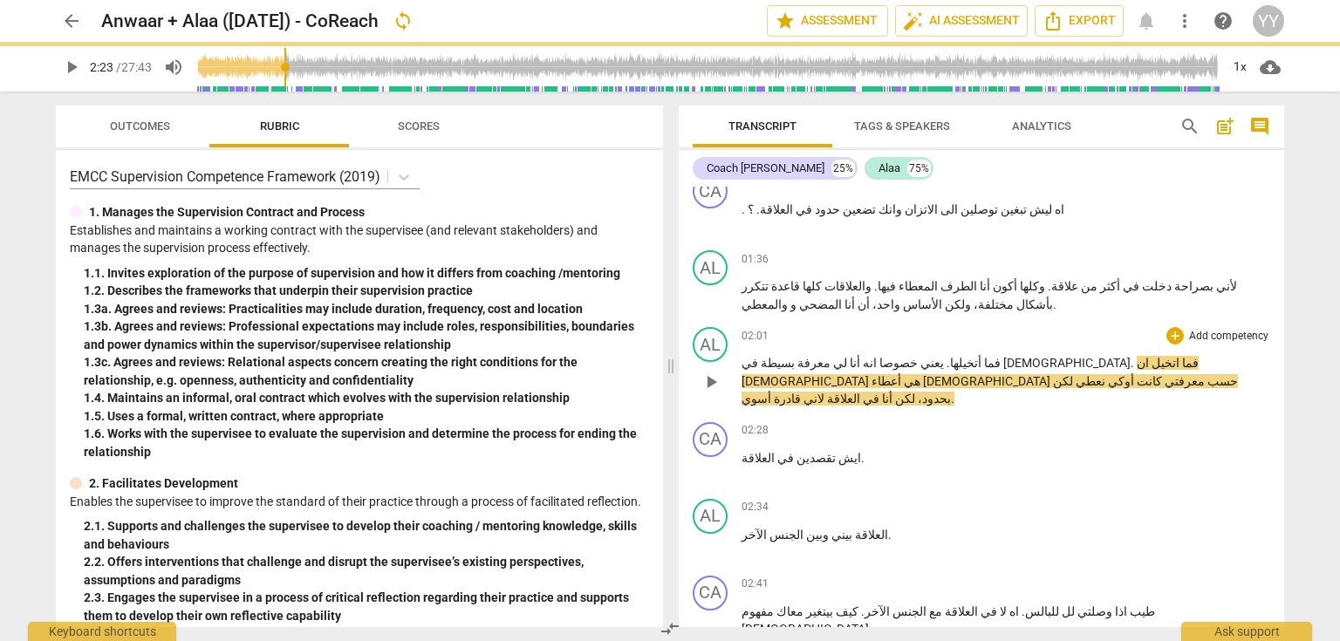
type input "143"
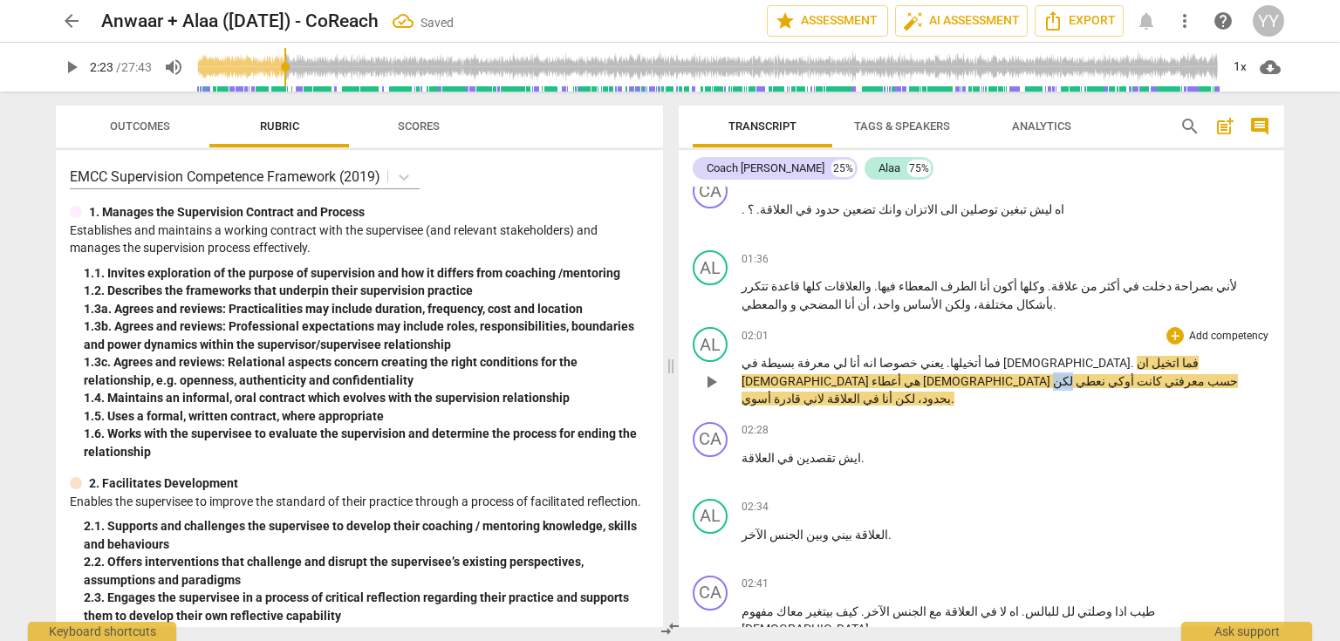
drag, startPoint x: 921, startPoint y: 367, endPoint x: 907, endPoint y: 369, distance: 14.1
click at [907, 369] on p "فما أتخيلها . يعني خصوصا انه أنا لي معرفة بسيطة في الأنوثة . فما اتخيل ان الأنو…" at bounding box center [1006, 381] width 529 height 54
click at [1053, 374] on span "بس" at bounding box center [1062, 381] width 19 height 14
drag, startPoint x: 860, startPoint y: 368, endPoint x: 877, endPoint y: 372, distance: 16.9
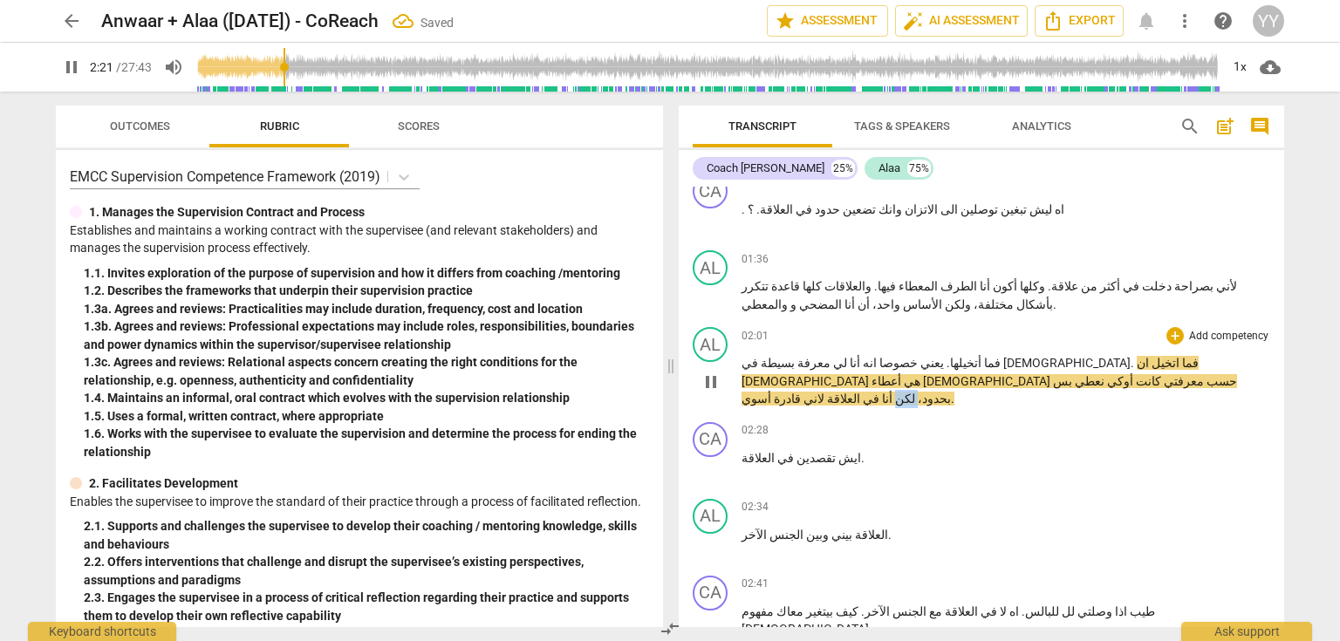
click at [877, 372] on p "فما أتخيلها . يعني خصوصا انه أنا لي معرفة بسيطة في الأنوثة . فما اتخيل ان الأنو…" at bounding box center [1006, 381] width 529 height 54
drag, startPoint x: 712, startPoint y: 360, endPoint x: 733, endPoint y: 359, distance: 21.0
click at [712, 372] on span "pause" at bounding box center [711, 382] width 21 height 21
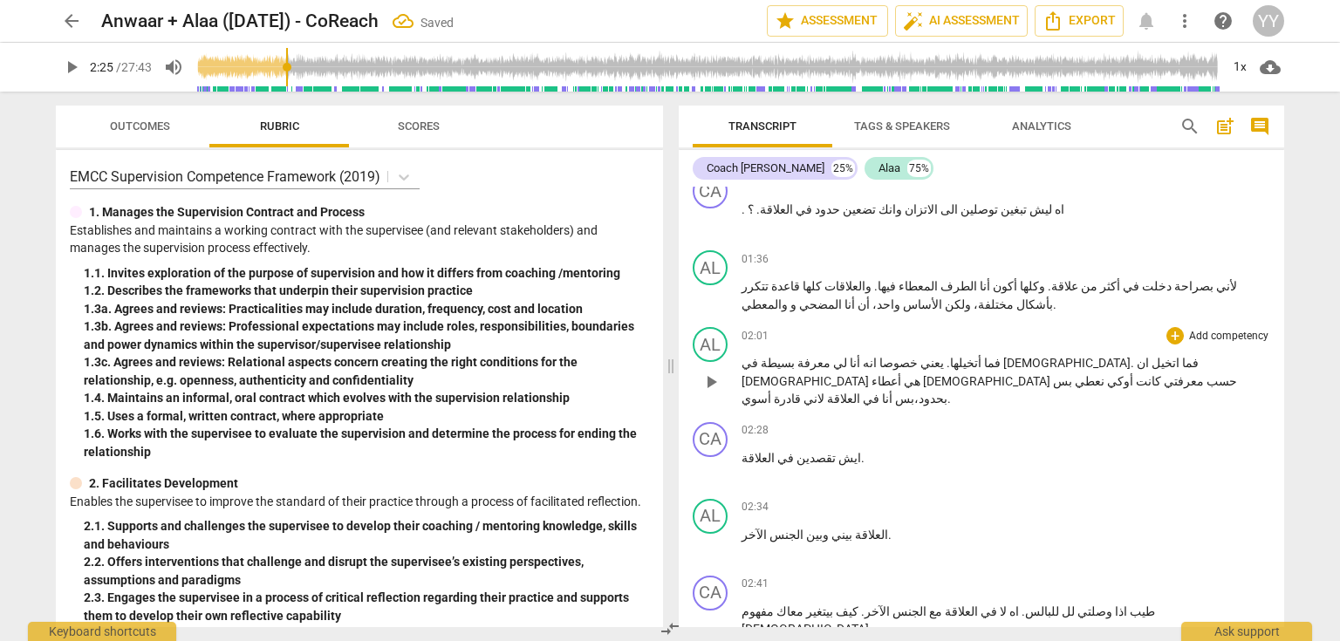
type input "146"
drag, startPoint x: 789, startPoint y: 371, endPoint x: 806, endPoint y: 371, distance: 17.5
click at [806, 371] on p "فما أتخيلها . يعني خصوصا انه أنا لي معرفة بسيطة في الأنوثة . فما اتخيل ان الأنو…" at bounding box center [1006, 381] width 529 height 54
click at [960, 359] on p "فما أتخيلها . يعني خصوصا انه أنا لي معرفة بسيطة في الأنوثة . فما اتخيل ان الأنو…" at bounding box center [1006, 381] width 529 height 54
click at [925, 369] on p "فما أتخيلها . يعني خصوصا انه أنا لي معرفة بسيطة في الأنوثة . فما اتخيل ان الأنو…" at bounding box center [1006, 381] width 529 height 54
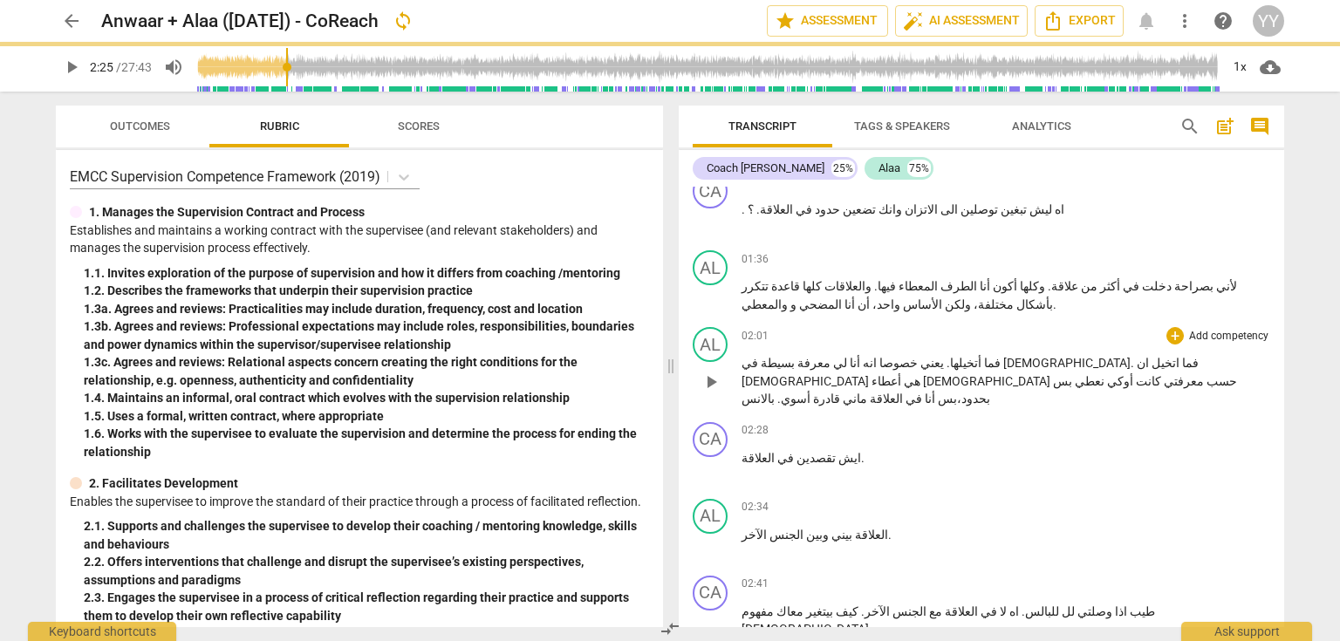
click at [769, 392] on span ". بالانس" at bounding box center [761, 399] width 39 height 14
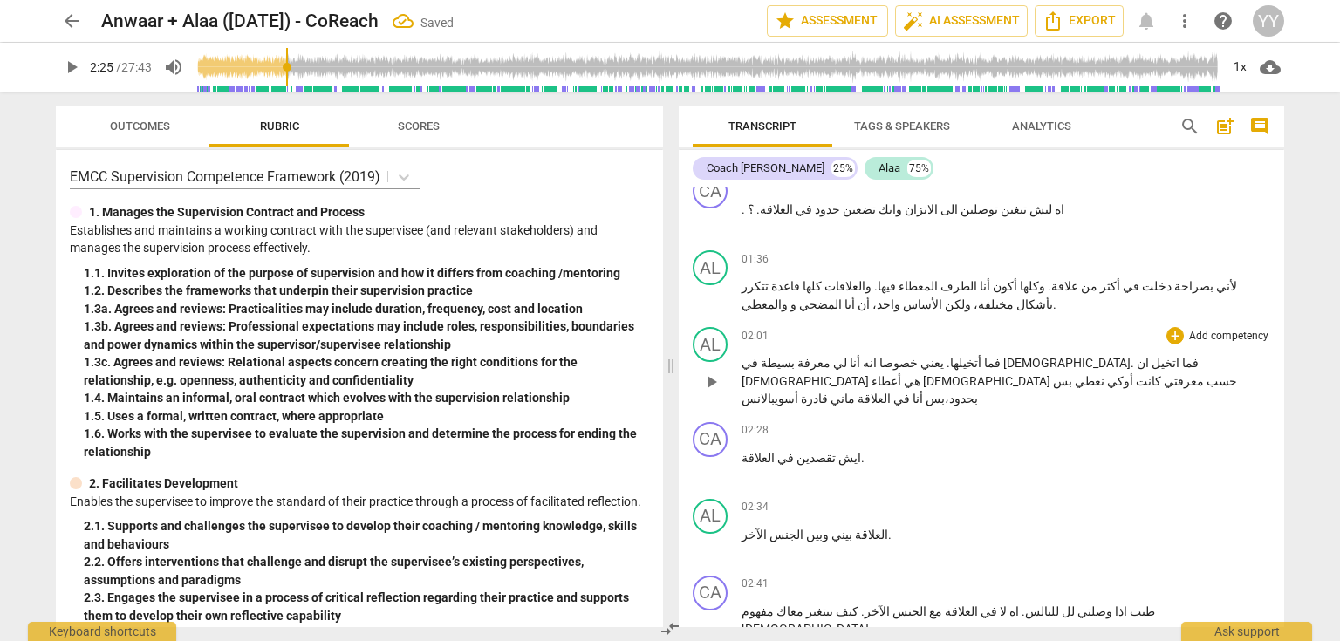
click at [779, 392] on span "أسوي" at bounding box center [787, 399] width 24 height 14
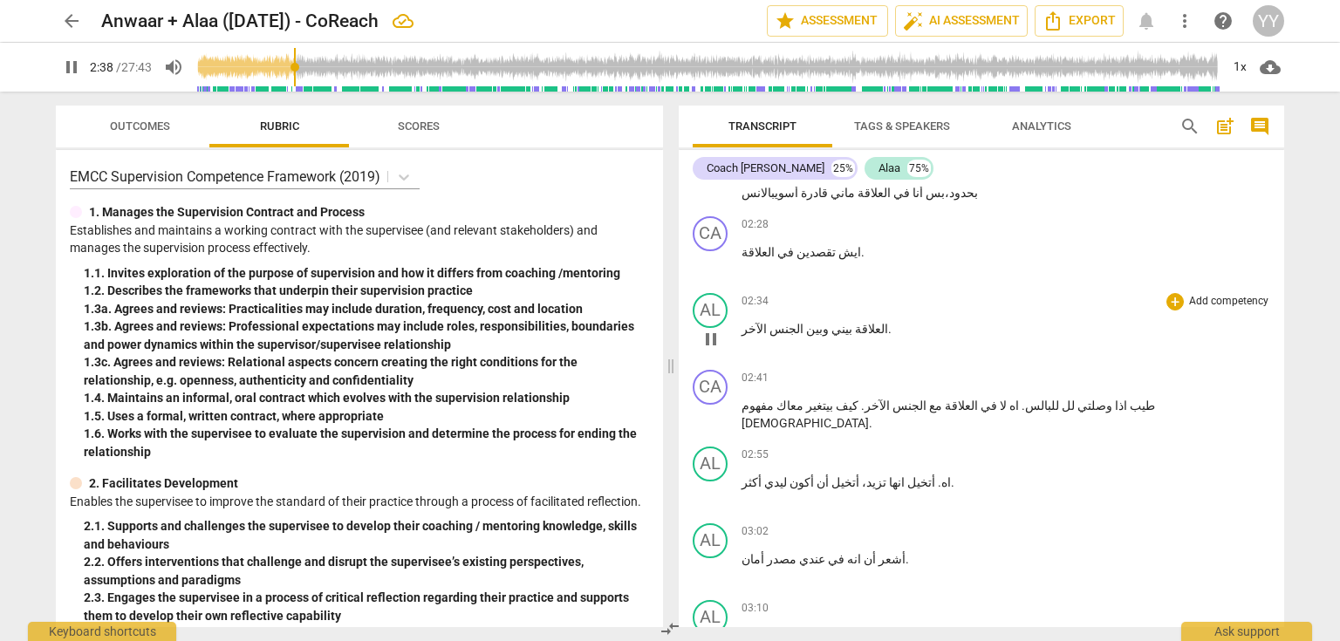
scroll to position [1612, 0]
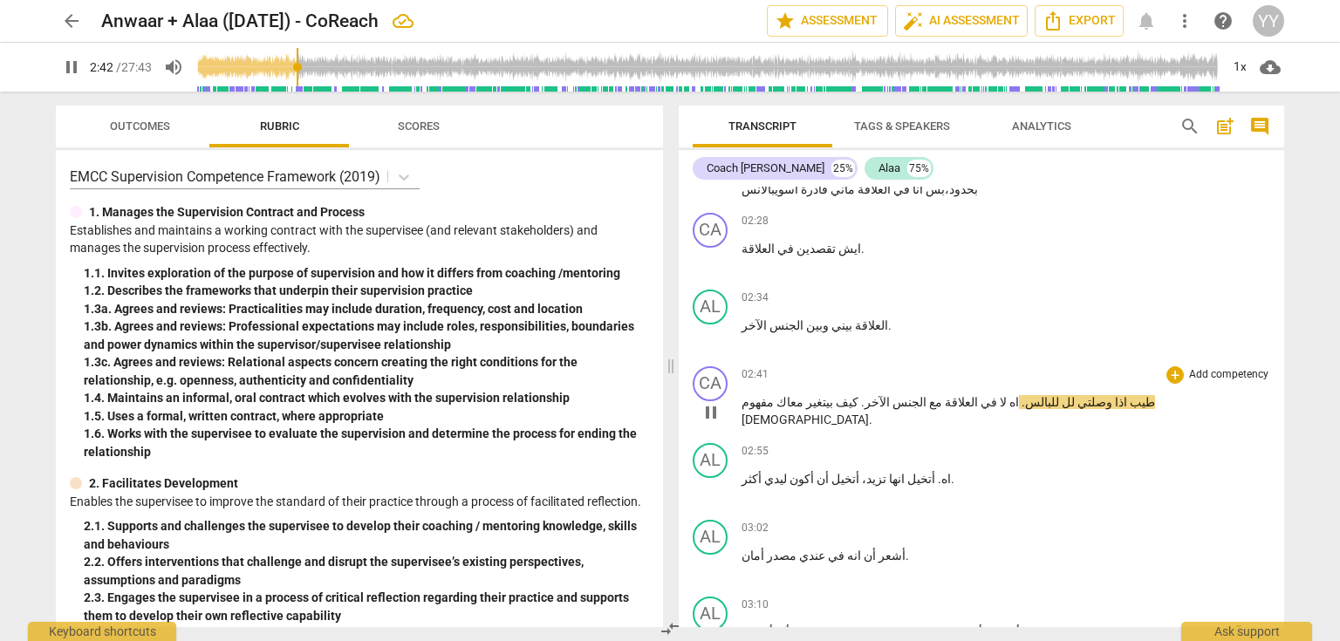
click at [1127, 395] on span "طيب" at bounding box center [1141, 402] width 28 height 14
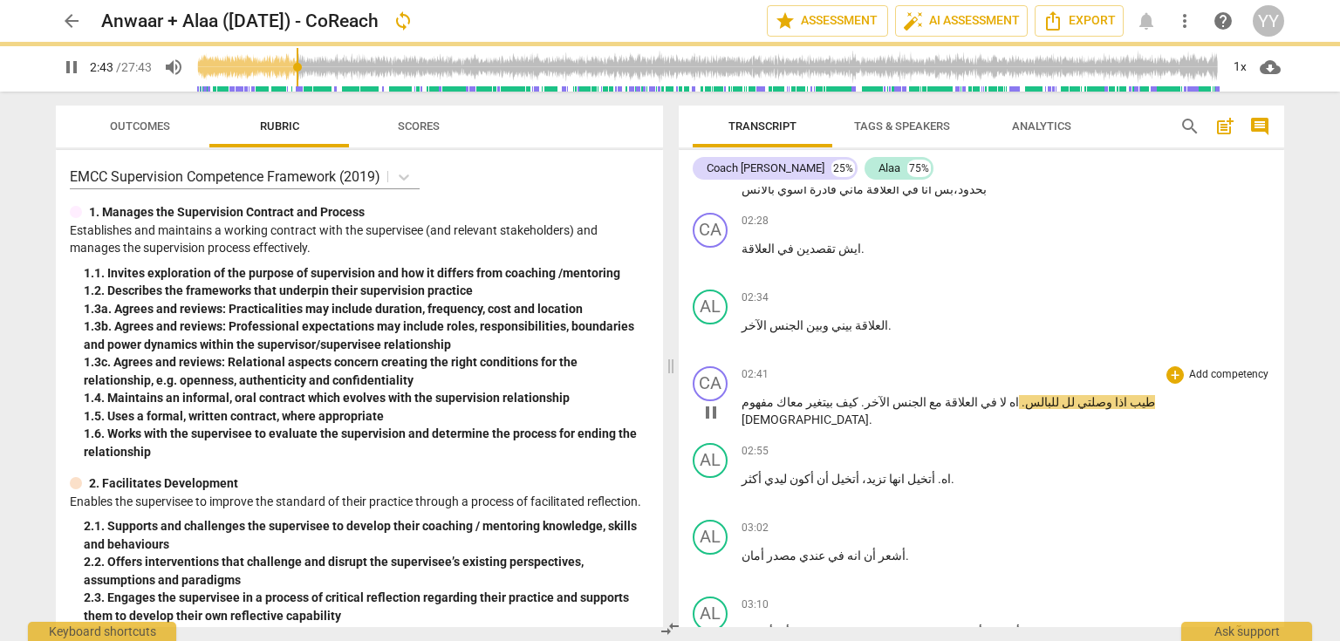
type input "163"
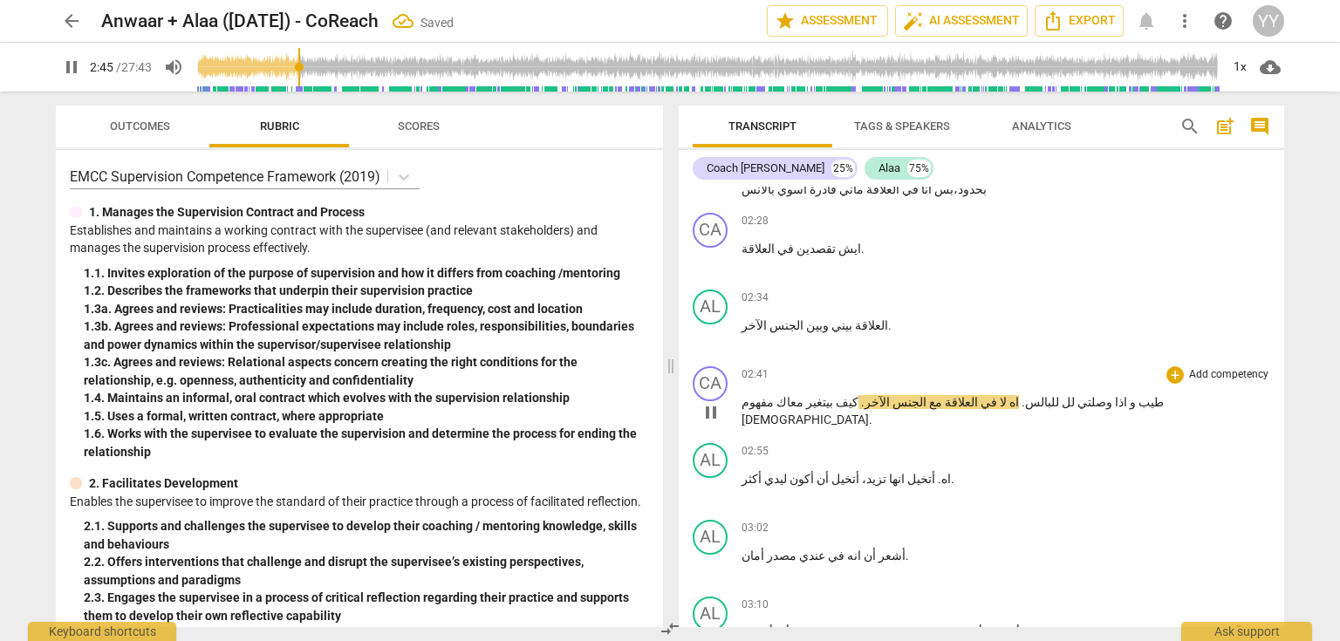
click at [707, 402] on span "pause" at bounding box center [711, 412] width 21 height 21
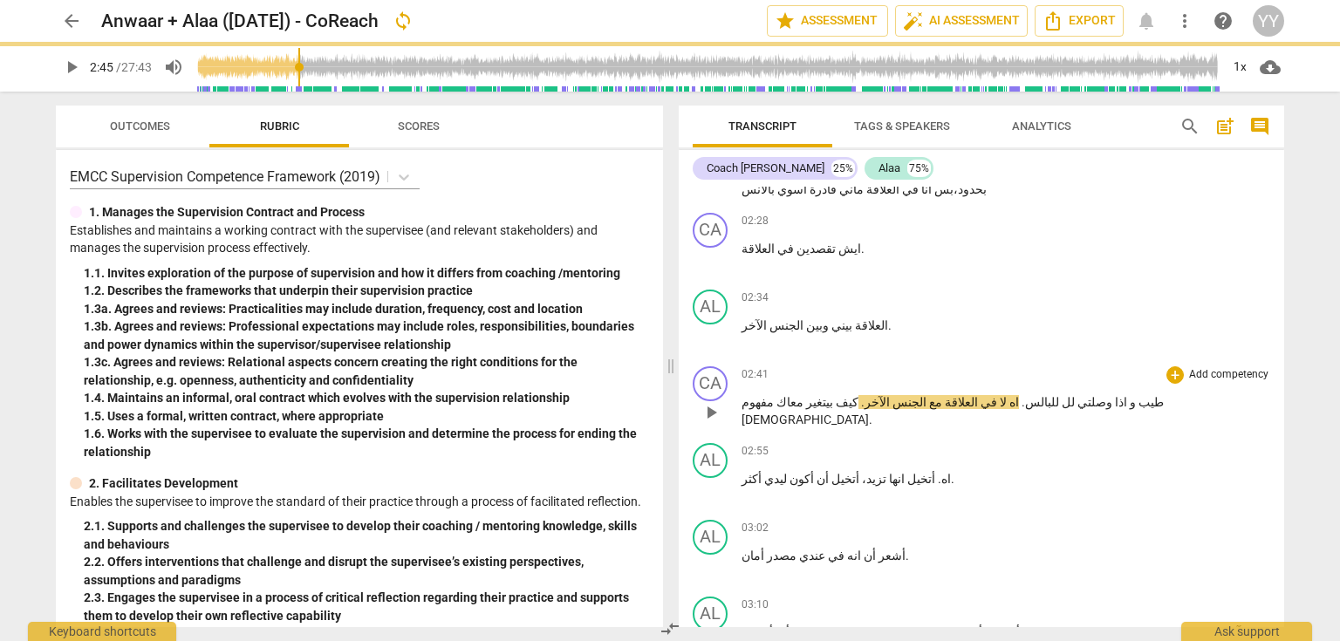
type input "166"
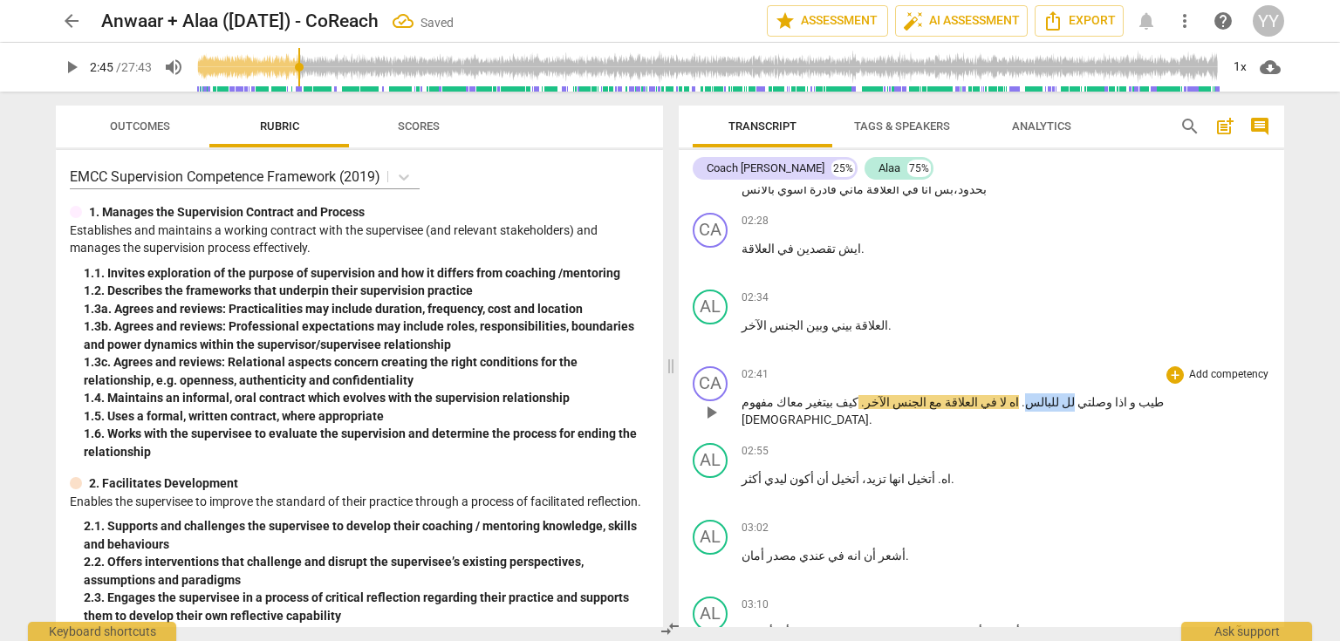
drag, startPoint x: 996, startPoint y: 371, endPoint x: 1030, endPoint y: 373, distance: 33.3
click at [1030, 394] on p "طيب و اذا وصلتي لل للبالس . اه لا في العلاقة مع الجنس الآخر . كيف بيتغير معاك م…" at bounding box center [1006, 412] width 529 height 36
click at [1025, 395] on span "وصلتي لليالانس" at bounding box center [1060, 402] width 70 height 14
click at [1025, 395] on span "وصلتي للبالانس" at bounding box center [1060, 402] width 70 height 14
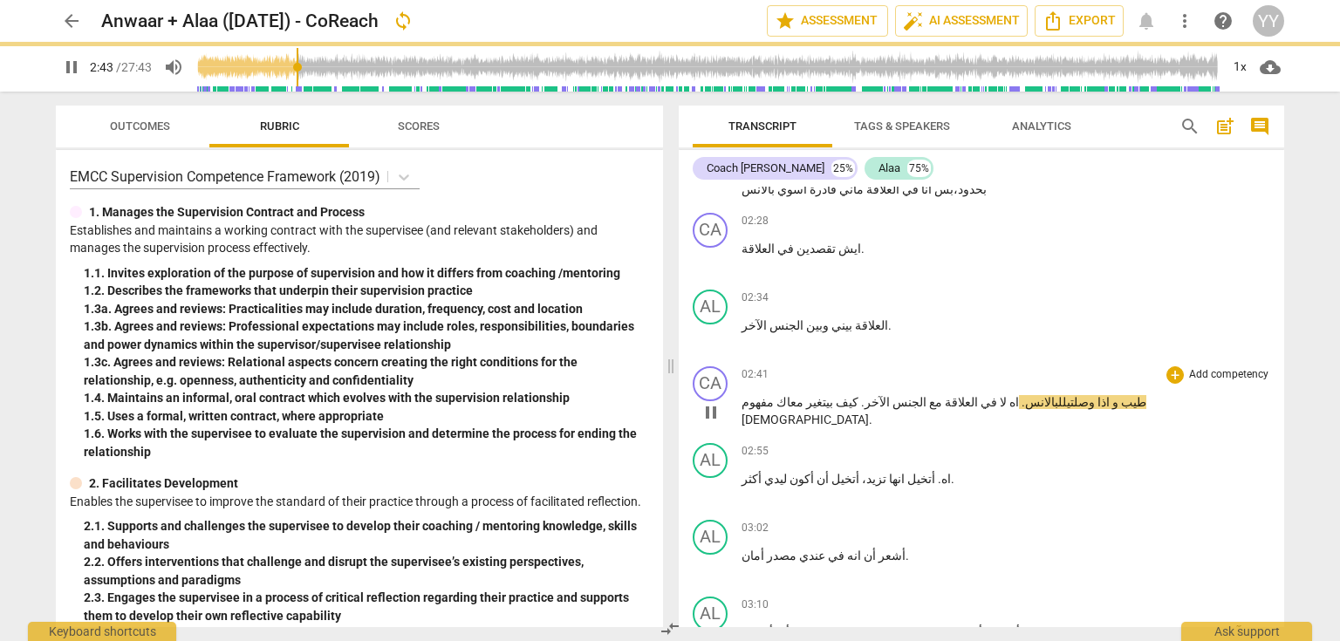
click at [1019, 395] on span "." at bounding box center [1022, 402] width 6 height 14
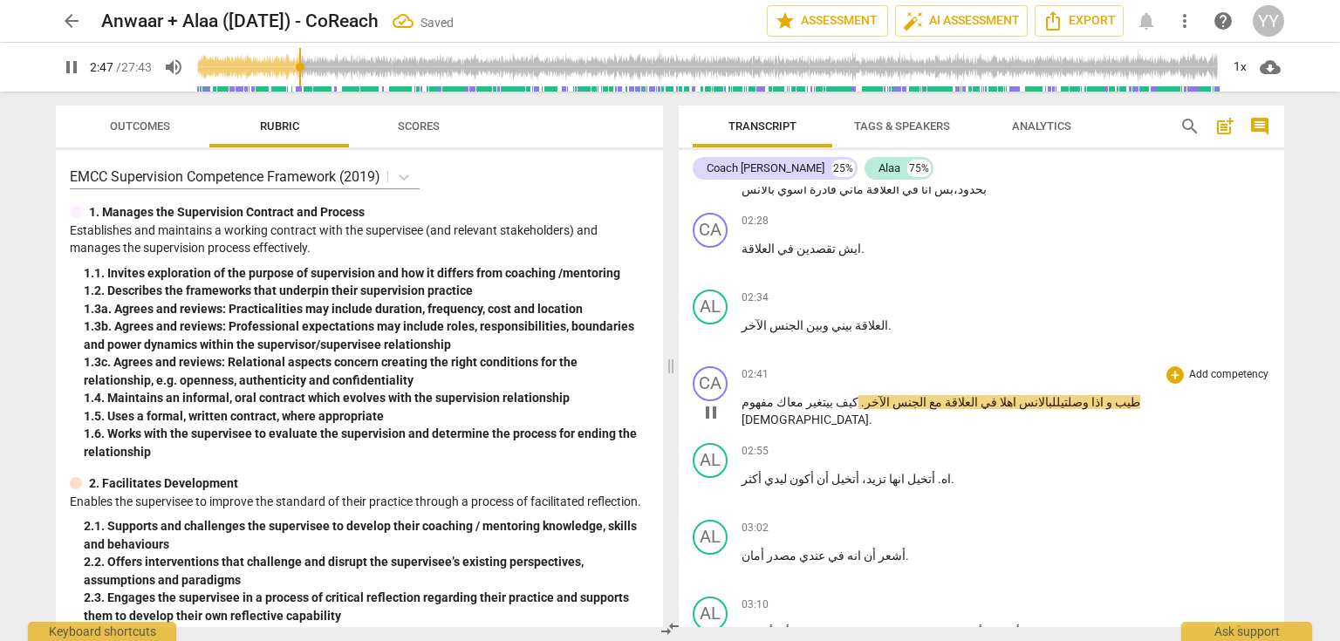
click at [721, 402] on span "pause" at bounding box center [711, 412] width 21 height 21
type input "168"
drag, startPoint x: 975, startPoint y: 372, endPoint x: 988, endPoint y: 373, distance: 13.2
click at [988, 394] on p "طيب و اذا وصلتي للبالانس اه لا في العلاقة مع الجنس الآخر . كيف بيتغير معاك مفهو…" at bounding box center [1006, 412] width 529 height 36
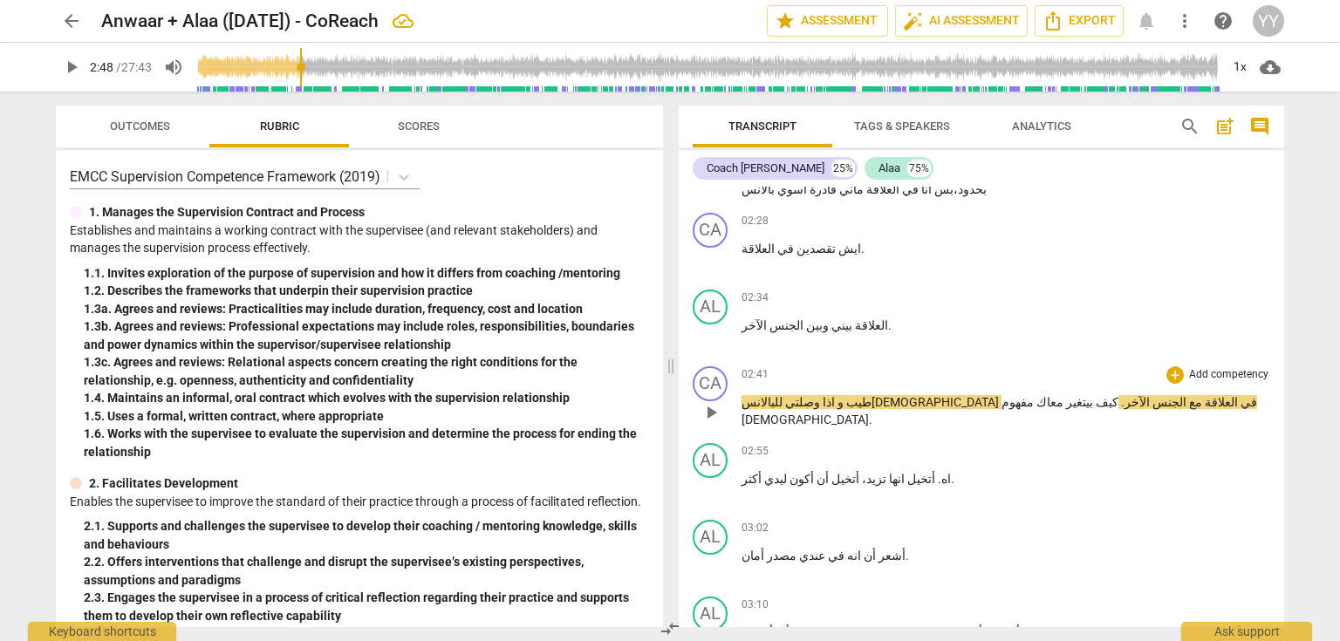
click at [983, 395] on span "للبالانس الاء" at bounding box center [870, 402] width 257 height 14
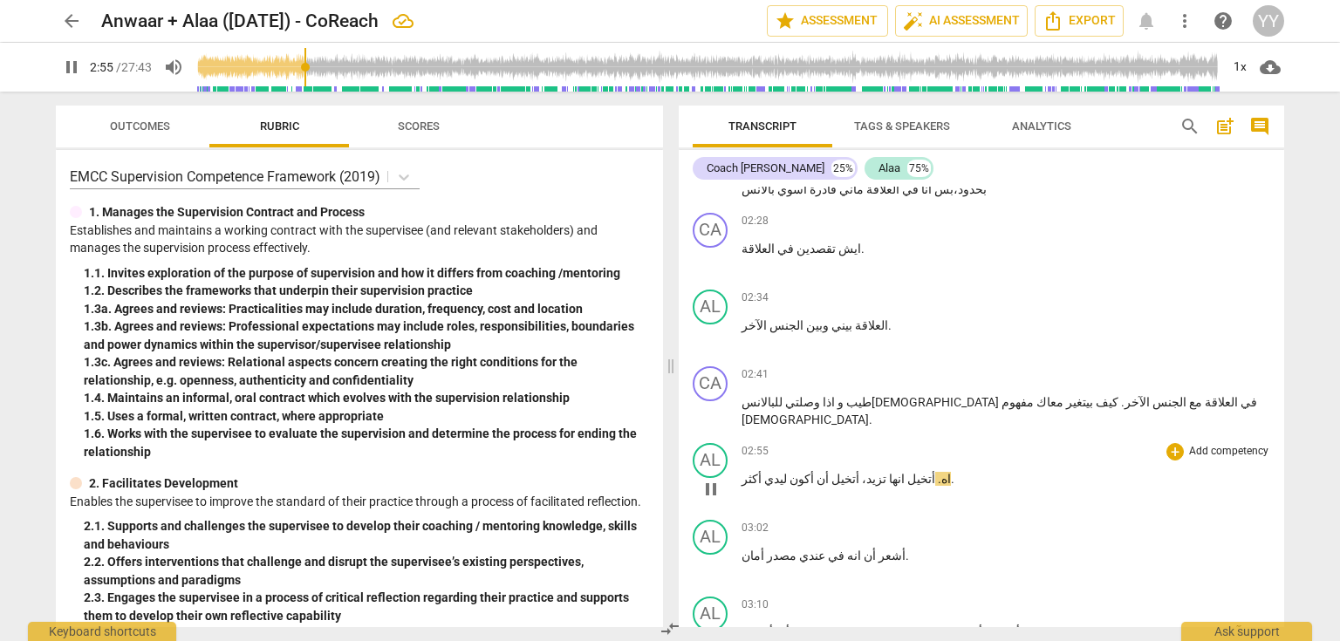
scroll to position [1681, 0]
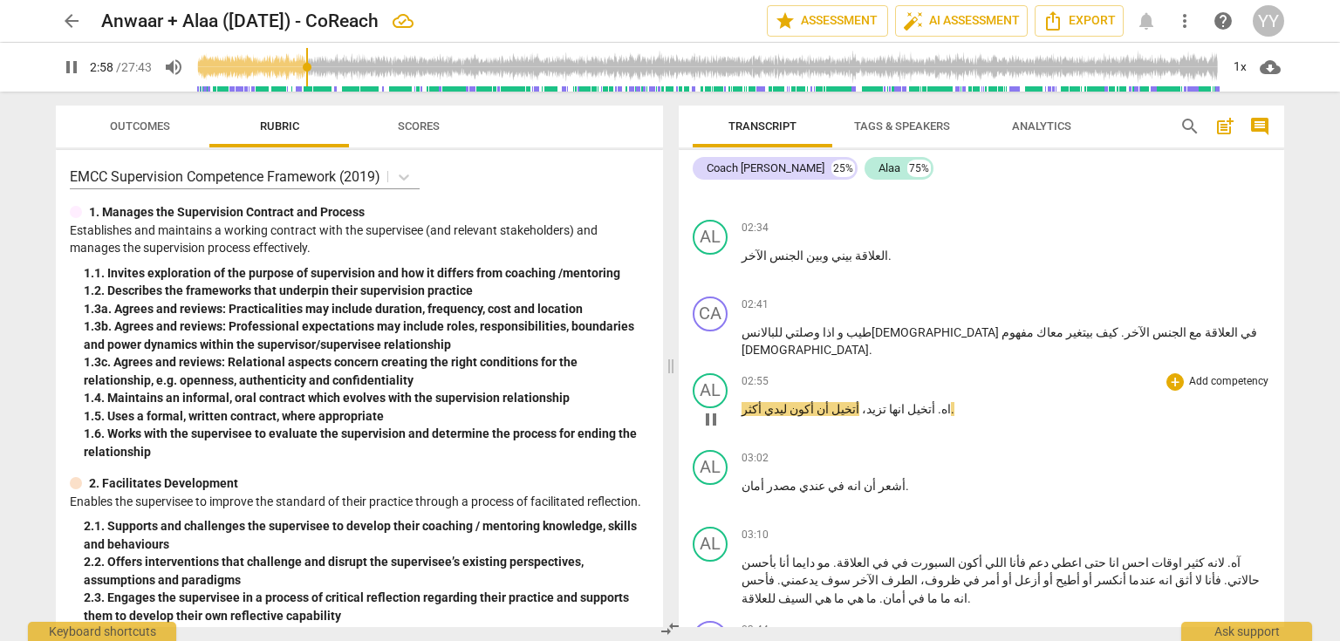
click at [716, 409] on span "pause" at bounding box center [711, 419] width 21 height 21
type input "179"
drag, startPoint x: 869, startPoint y: 380, endPoint x: 925, endPoint y: 391, distance: 57.0
click at [886, 402] on span "انها" at bounding box center [895, 409] width 18 height 14
click at [832, 402] on span "أتخيل" at bounding box center [844, 409] width 31 height 14
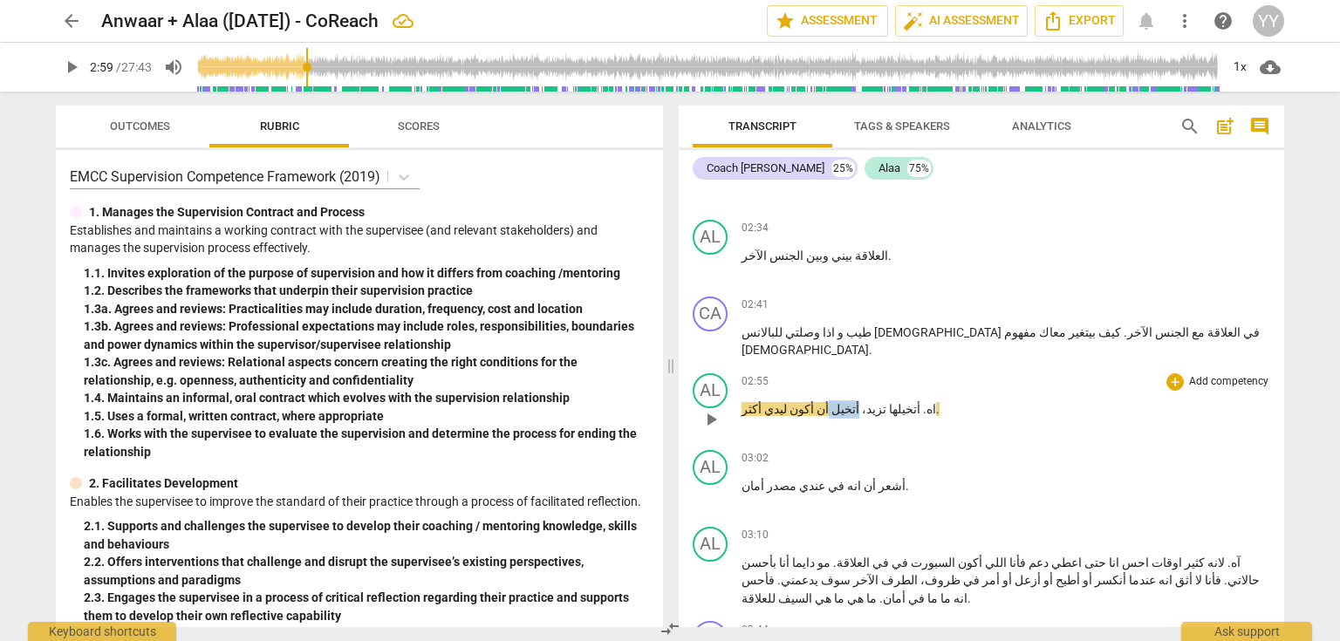
click at [832, 402] on span "أتخيل" at bounding box center [844, 409] width 31 height 14
click at [886, 402] on span "ها" at bounding box center [891, 409] width 11 height 14
click at [811, 400] on p "اه . أتخيل ها تزيد ، أتخيل أن أكون ليدي أكثر ." at bounding box center [1006, 409] width 529 height 18
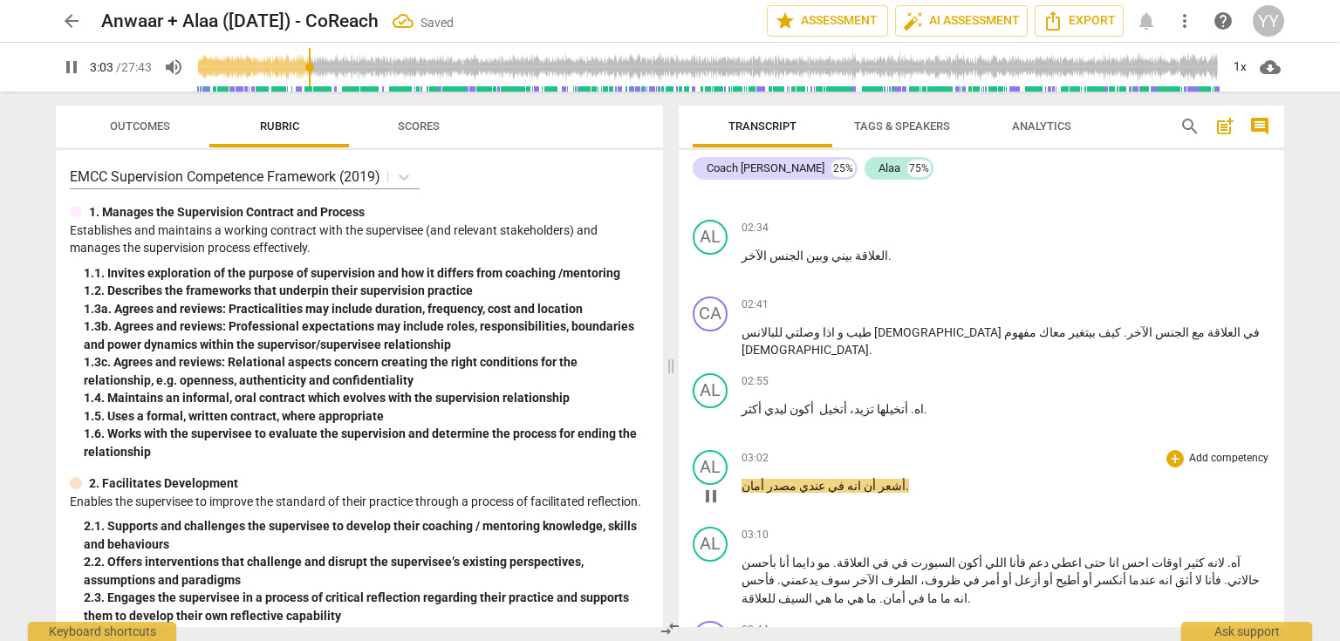
click at [705, 486] on span "pause" at bounding box center [711, 496] width 21 height 21
type input "184"
drag, startPoint x: 854, startPoint y: 459, endPoint x: 867, endPoint y: 462, distance: 13.3
click at [867, 477] on p "أشعر أن انه في عندي مصدر أمان ." at bounding box center [1006, 486] width 529 height 18
click at [876, 479] on span "أحس" at bounding box center [891, 486] width 30 height 14
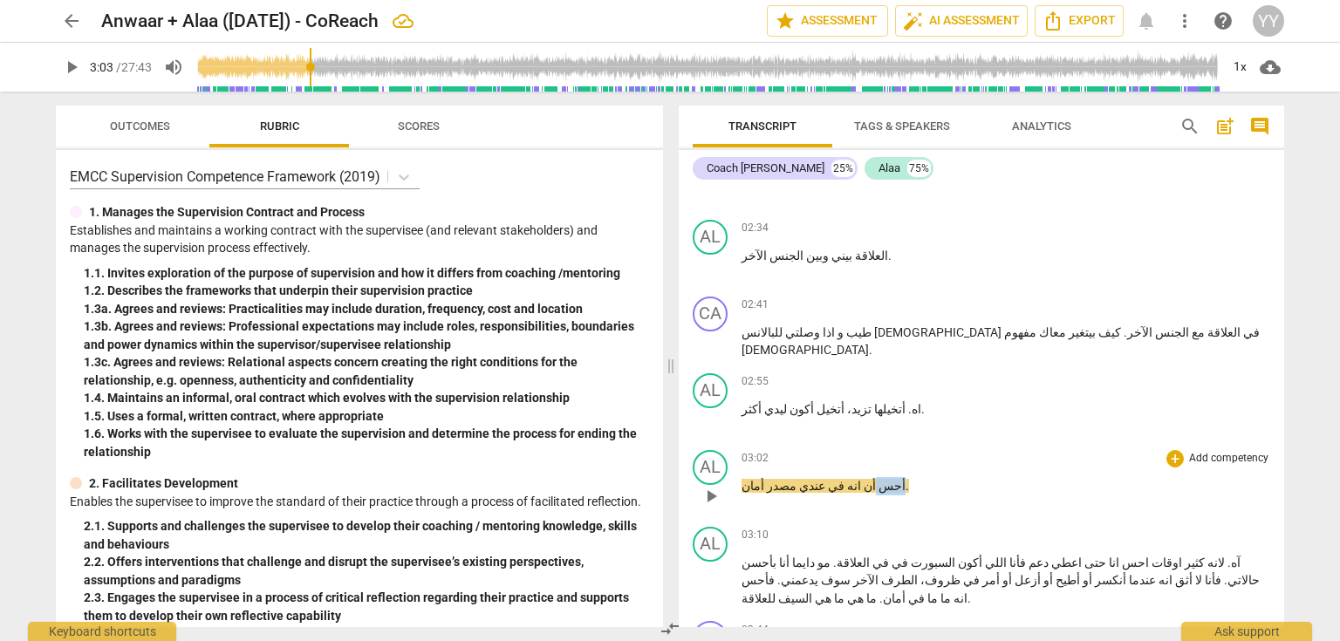
click at [876, 479] on span "أحس" at bounding box center [891, 486] width 30 height 14
click at [861, 479] on span "أن" at bounding box center [868, 486] width 15 height 14
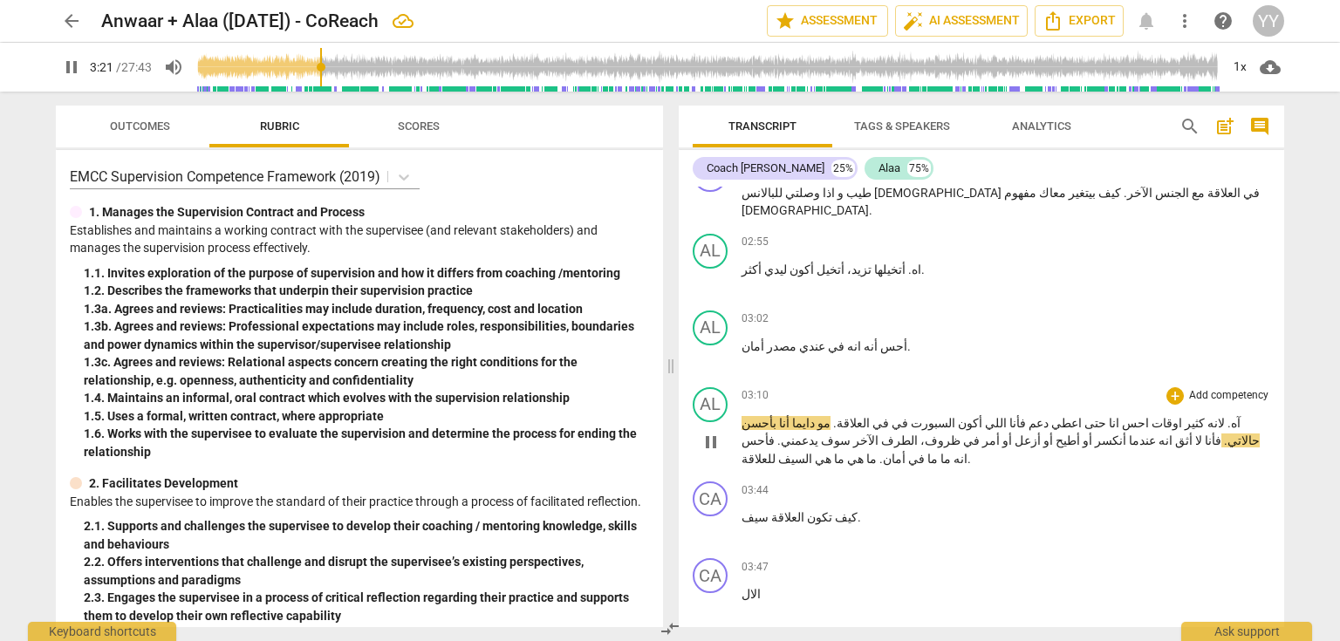
scroll to position [1891, 0]
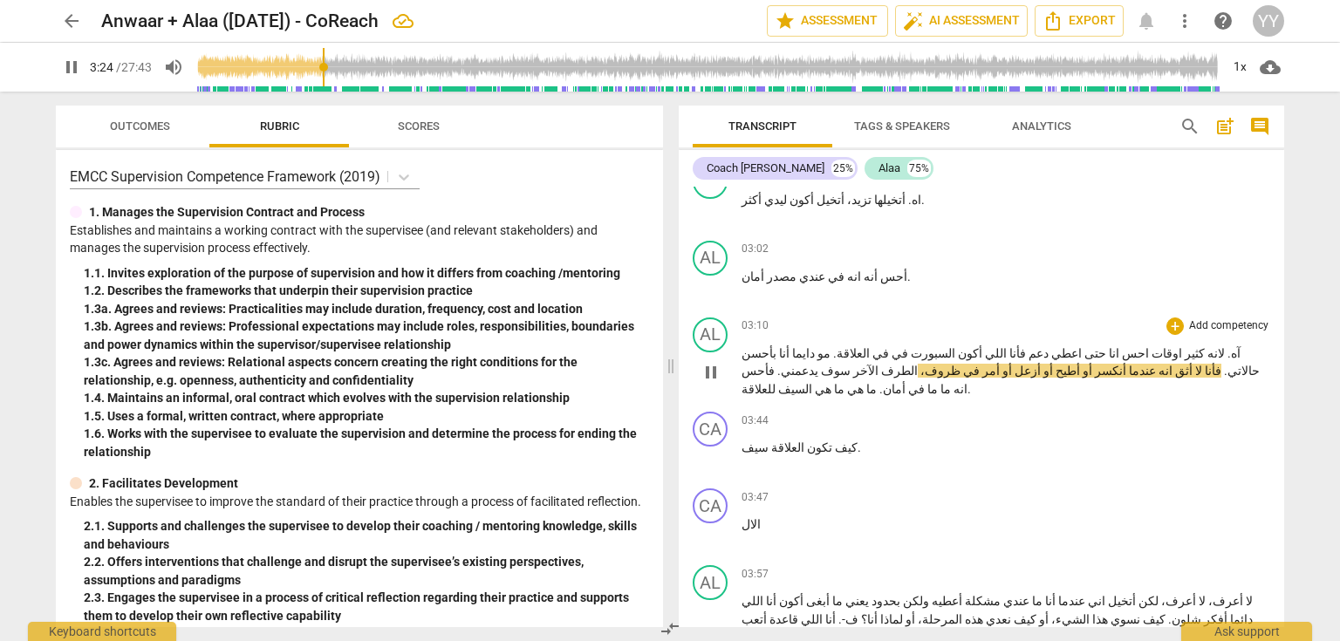
drag, startPoint x: 709, startPoint y: 332, endPoint x: 811, endPoint y: 318, distance: 103.0
click at [713, 362] on span "pause" at bounding box center [711, 372] width 21 height 21
type input "205"
click at [801, 345] on p "آه . لانه كثير اوقات احس انا حتى اعطي دعم فأنا اللي أكون السبورت في في العلاقة …" at bounding box center [1006, 372] width 529 height 54
click at [1193, 364] on span "ما" at bounding box center [1199, 371] width 13 height 14
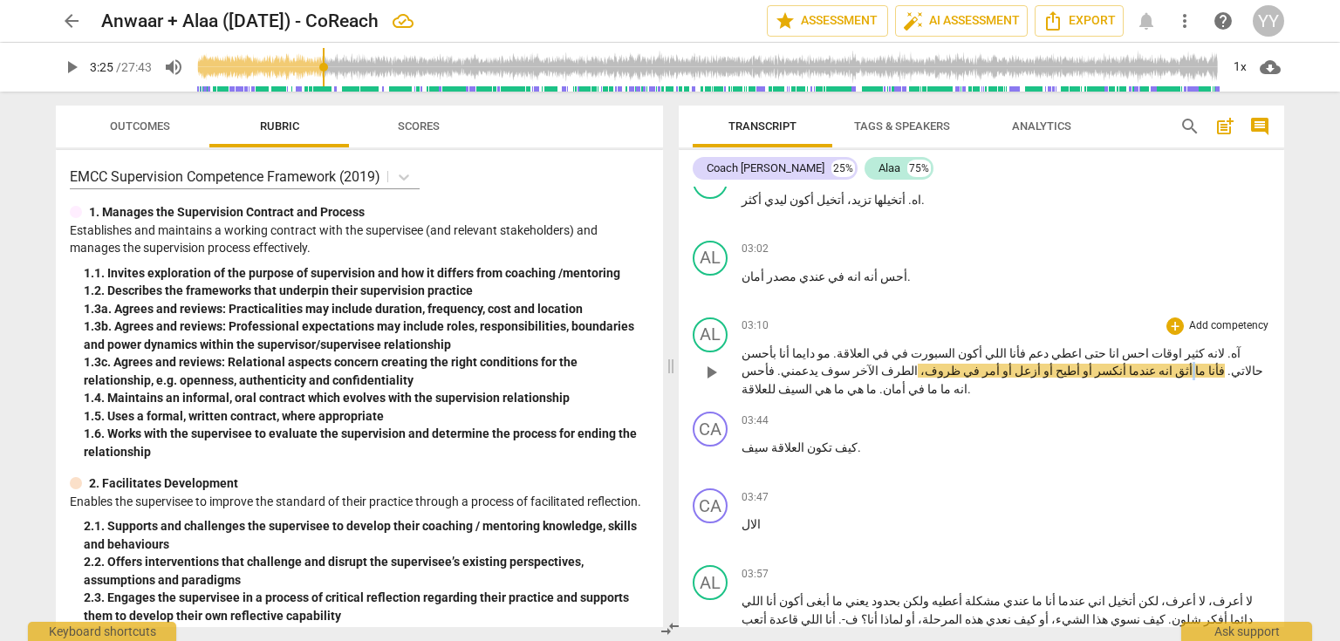
click at [1193, 364] on span "ما" at bounding box center [1199, 371] width 13 height 14
click at [715, 362] on span "pause" at bounding box center [711, 372] width 21 height 21
type input "206"
drag, startPoint x: 759, startPoint y: 318, endPoint x: 740, endPoint y: 318, distance: 19.2
click at [740, 318] on div "AL play_arrow pause 03:10 + Add competency keyboard_arrow_right آه . لانه كثير …" at bounding box center [982, 358] width 606 height 95
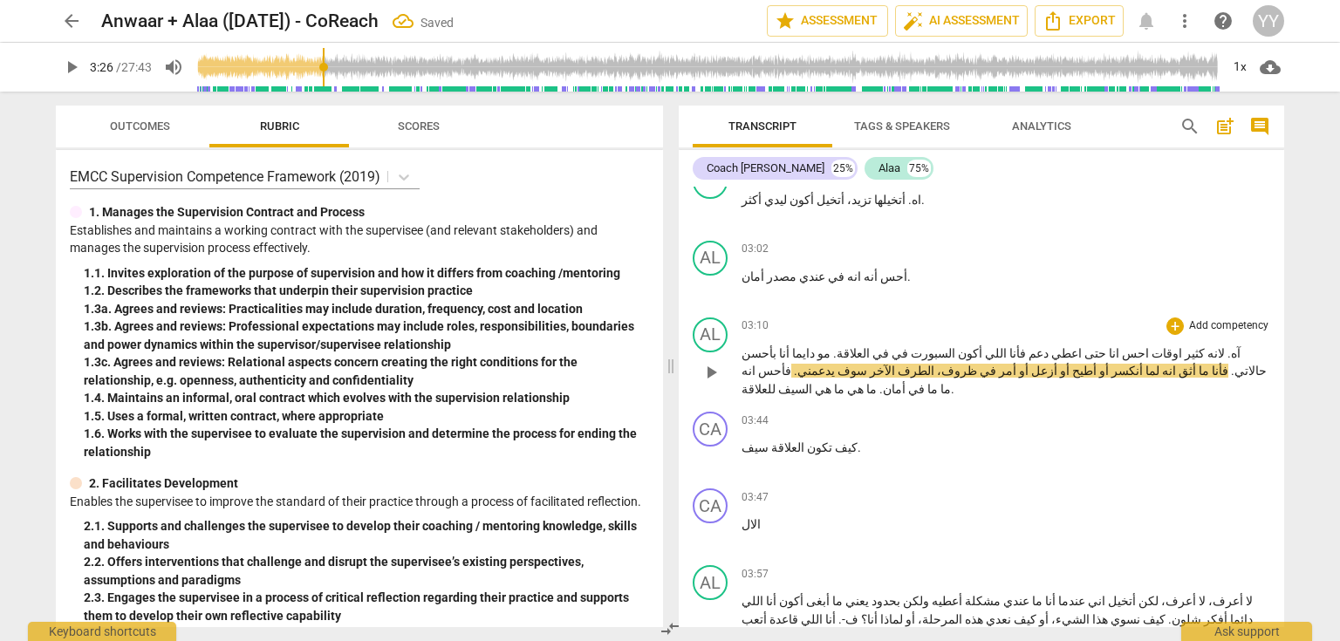
click at [1196, 364] on span "ما" at bounding box center [1202, 371] width 13 height 14
click at [716, 362] on span "pause" at bounding box center [711, 372] width 21 height 21
type input "207"
click at [1143, 364] on span "لما" at bounding box center [1151, 371] width 17 height 14
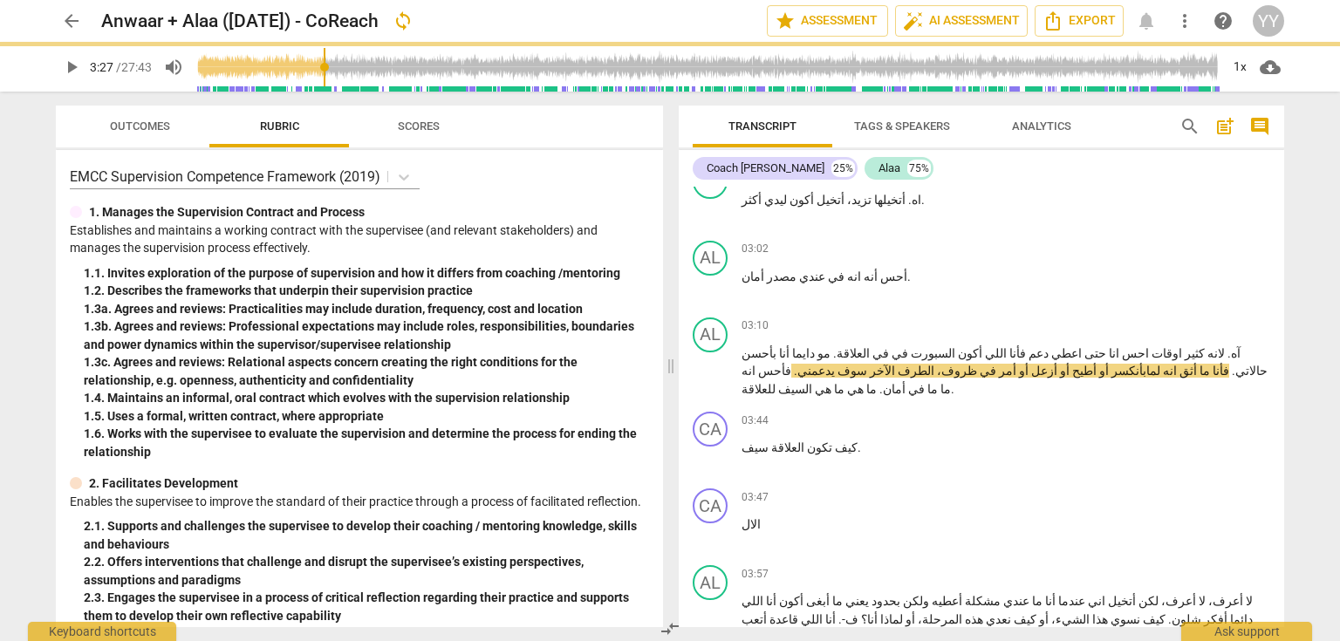
click at [79, 63] on span "play_arrow" at bounding box center [71, 67] width 21 height 21
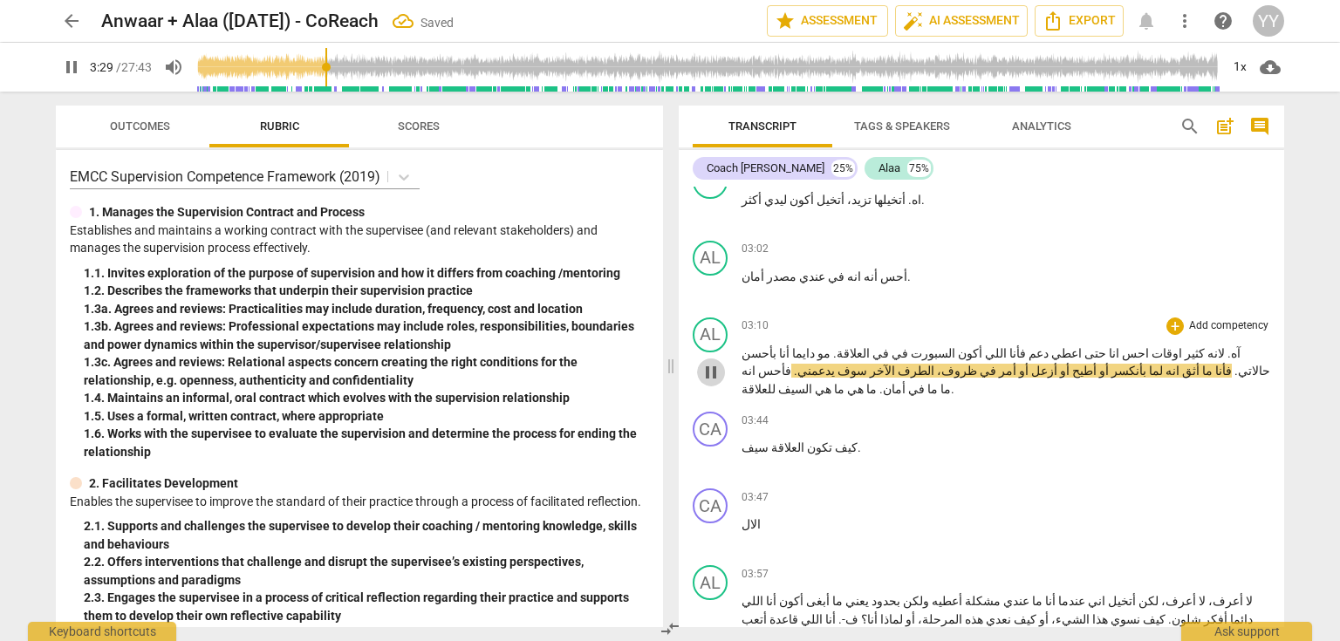
click at [721, 362] on span "pause" at bounding box center [711, 372] width 21 height 21
type input "210"
click at [1057, 364] on span "أزعل" at bounding box center [1043, 371] width 29 height 14
click at [1000, 364] on span "أمر" at bounding box center [990, 371] width 20 height 14
click at [1042, 364] on span "أزعل" at bounding box center [1027, 371] width 29 height 14
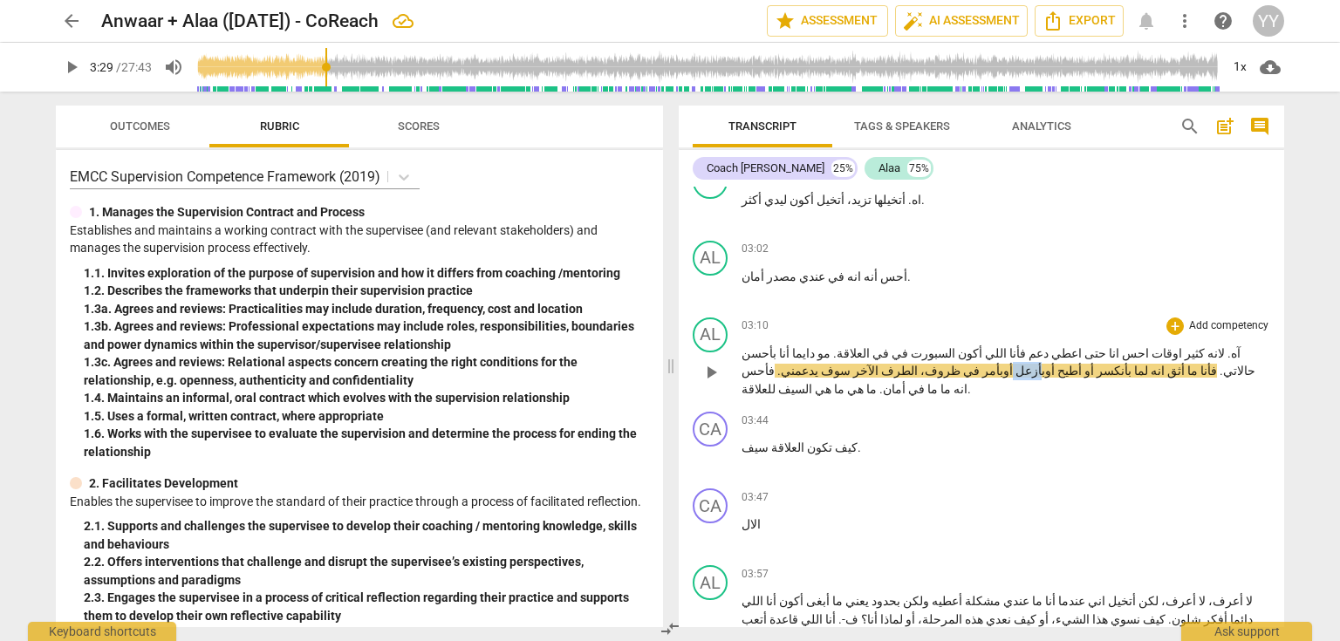
click at [1042, 364] on span "أزعل" at bounding box center [1027, 371] width 29 height 14
click at [714, 362] on span "pause" at bounding box center [711, 372] width 21 height 21
type input "212"
drag, startPoint x: 983, startPoint y: 338, endPoint x: 999, endPoint y: 339, distance: 15.8
click at [851, 364] on span "سوف" at bounding box center [834, 371] width 32 height 14
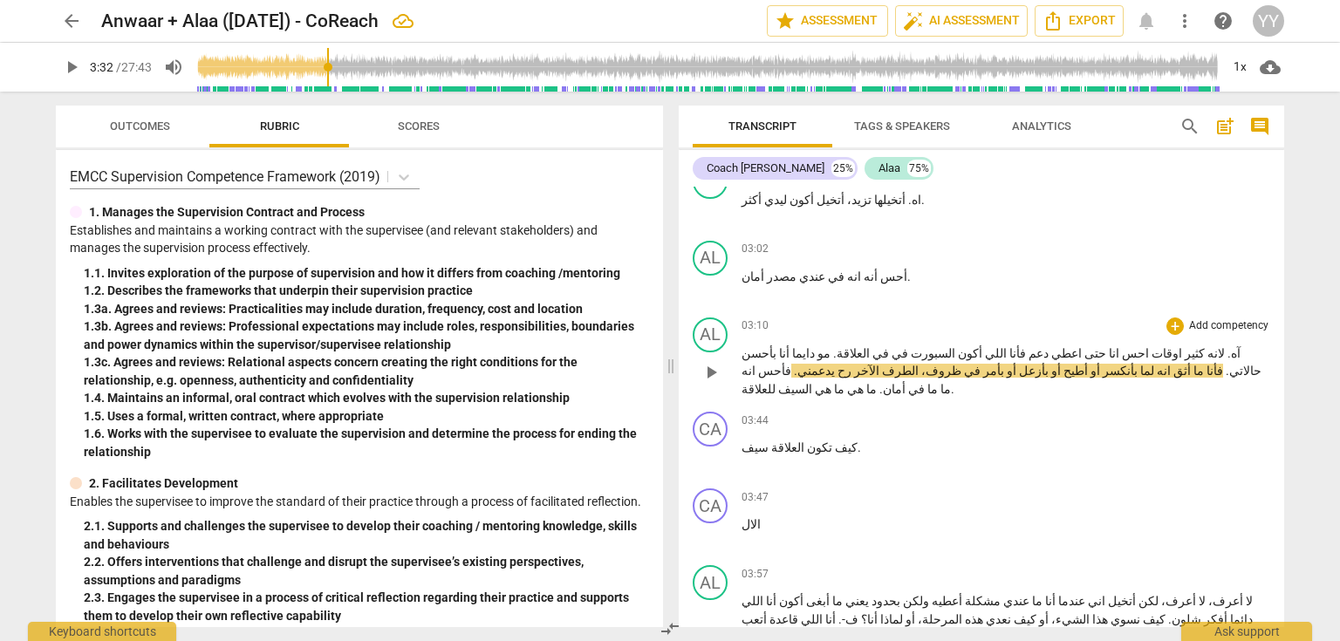
click at [880, 364] on span "الآخر" at bounding box center [866, 371] width 28 height 14
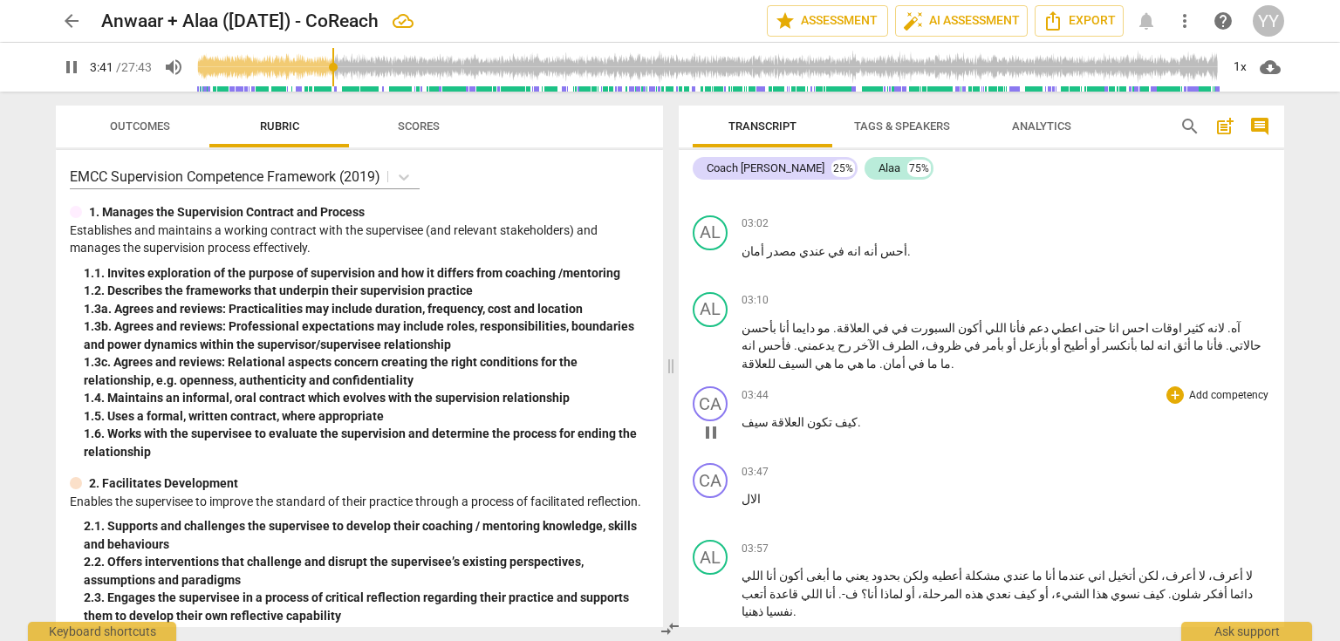
scroll to position [1961, 0]
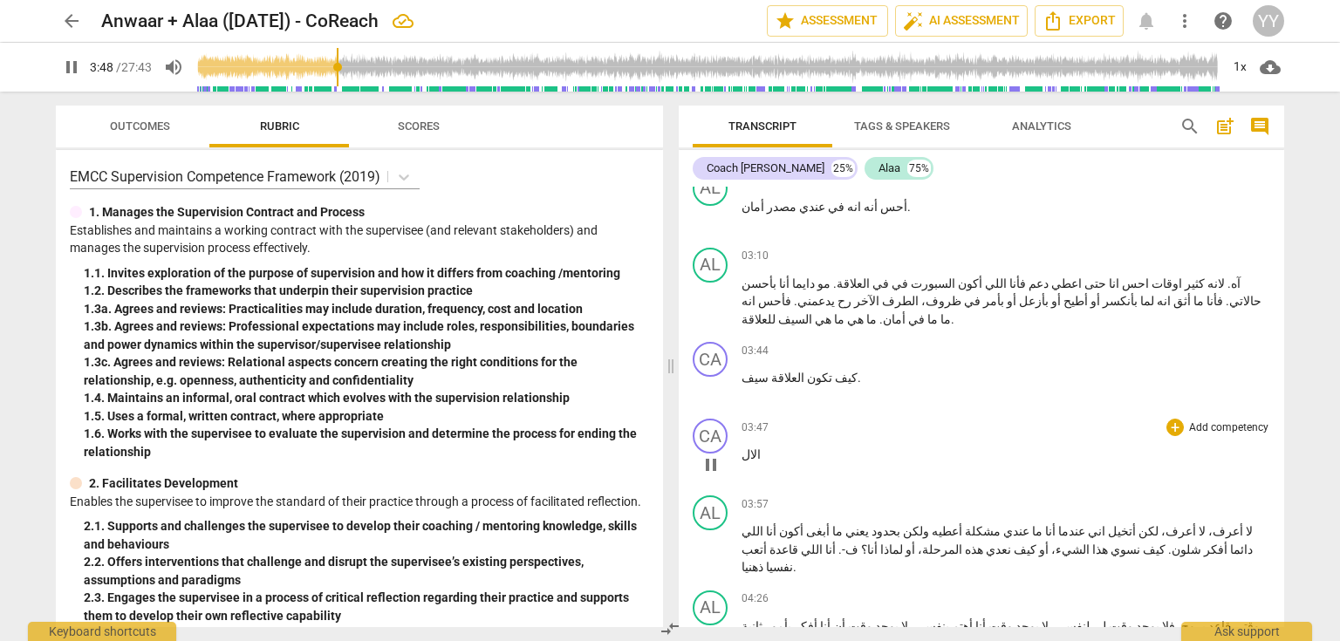
drag, startPoint x: 714, startPoint y: 408, endPoint x: 723, endPoint y: 408, distance: 9.6
click at [714, 455] on span "pause" at bounding box center [711, 465] width 21 height 21
type input "229"
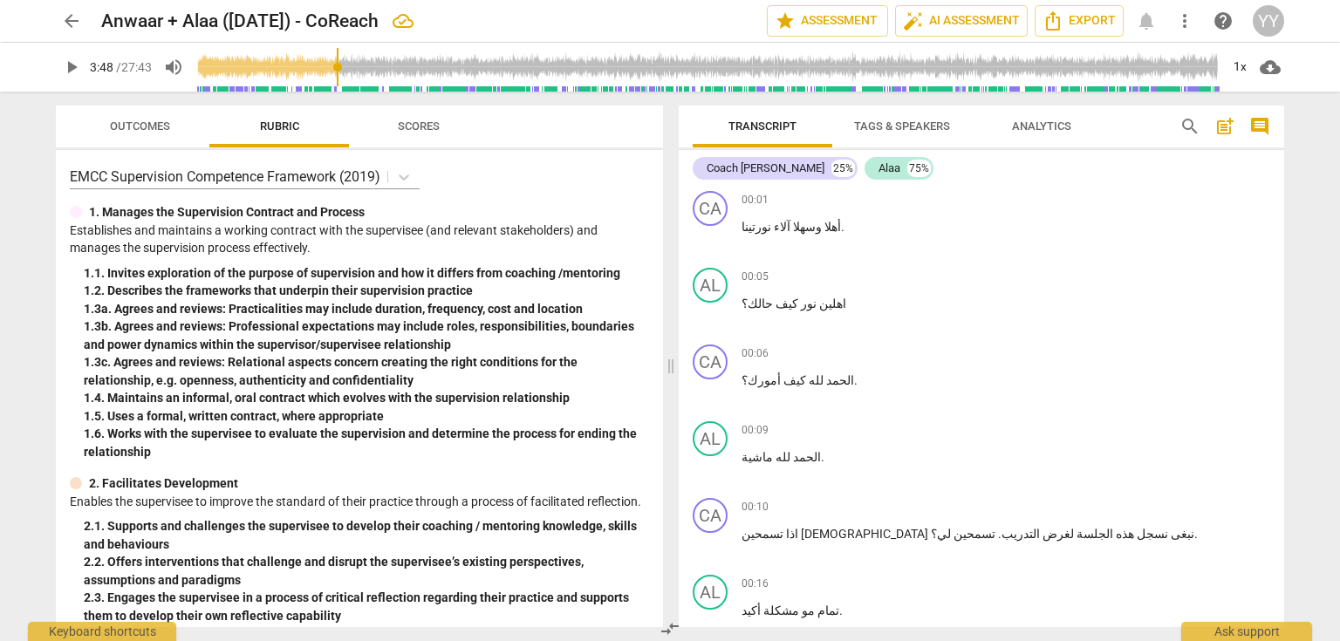
scroll to position [0, 0]
drag, startPoint x: 784, startPoint y: 229, endPoint x: 771, endPoint y: 230, distance: 13.2
click at [771, 230] on p "أهلا وسهلا آلاء نورتينا ." at bounding box center [1006, 230] width 529 height 18
copy span "آلاء"
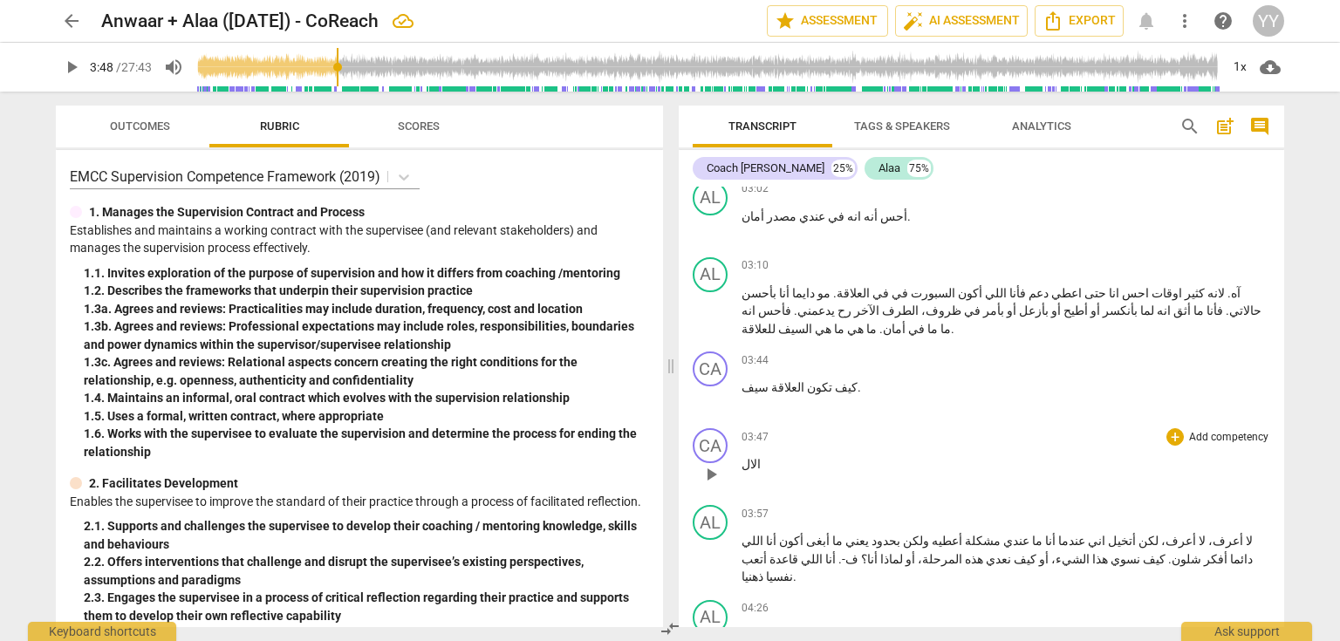
scroll to position [1954, 0]
drag, startPoint x: 761, startPoint y: 415, endPoint x: 743, endPoint y: 414, distance: 17.5
click at [743, 452] on p "الال" at bounding box center [1006, 461] width 529 height 18
click at [769, 377] on span "العلاقة" at bounding box center [787, 384] width 36 height 14
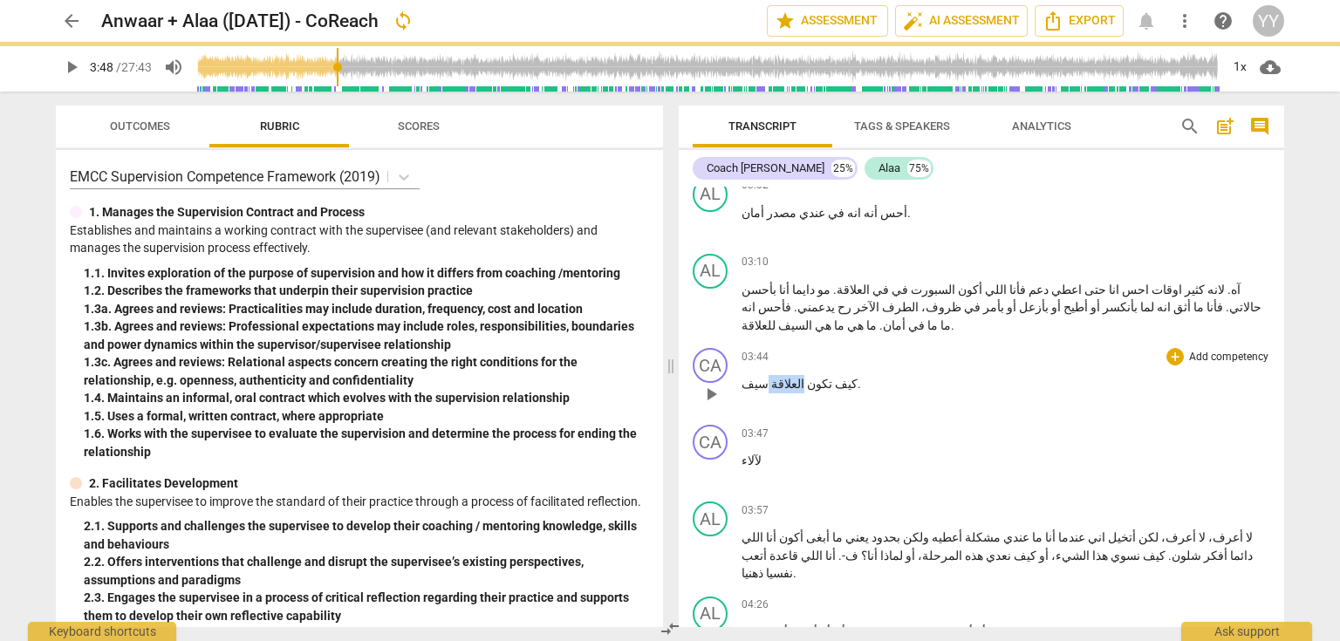
click at [769, 377] on span "العلاقة" at bounding box center [787, 384] width 36 height 14
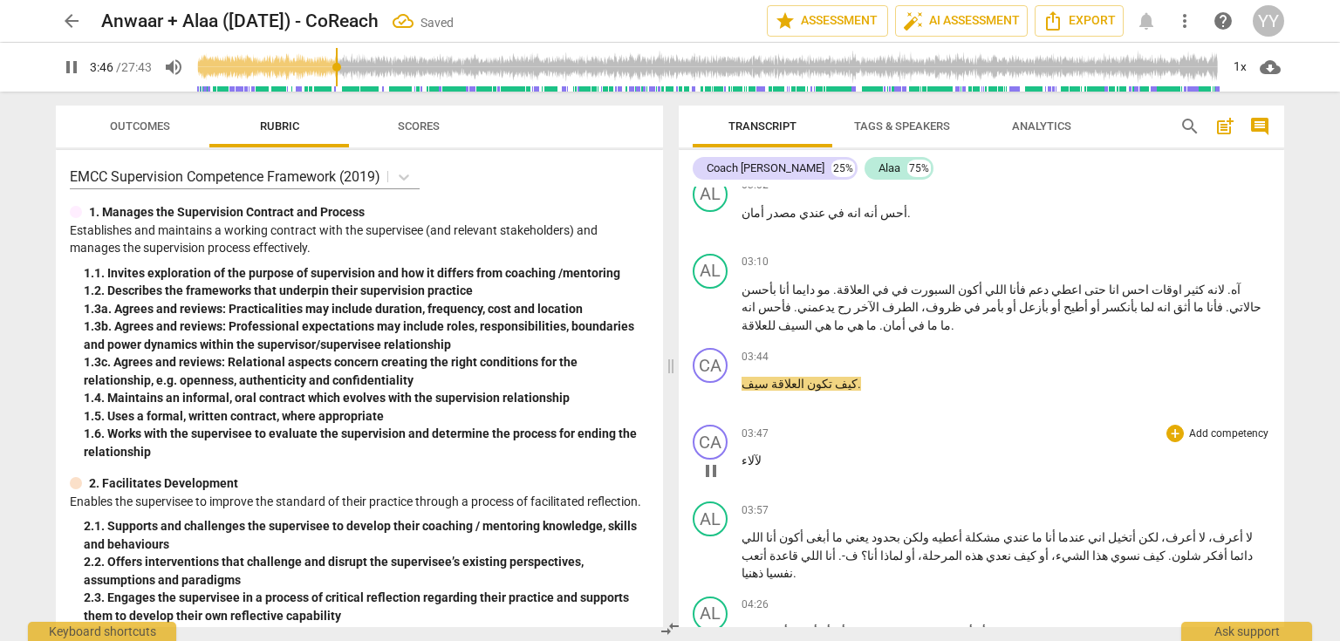
scroll to position [2024, 0]
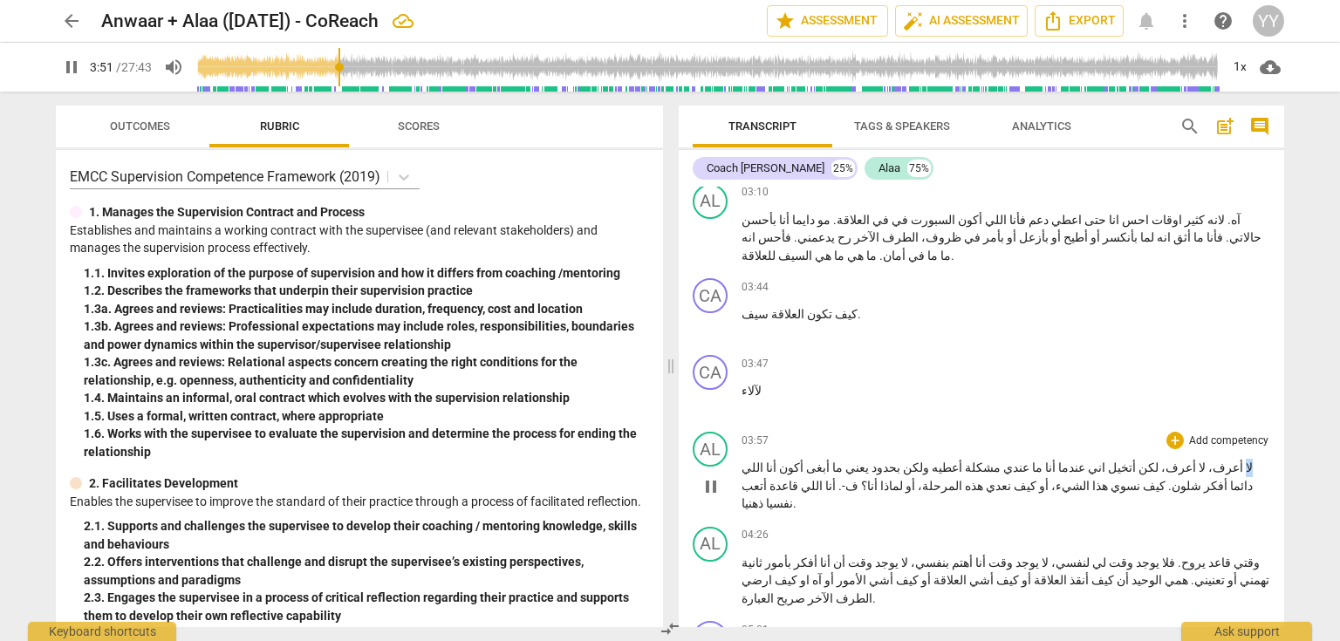
click at [1243, 461] on span "لا" at bounding box center [1248, 468] width 10 height 14
type input "233"
click at [1199, 459] on p "ما أعرف ، لا أعرف ، لكن أتخيل اني عندما أنا ما عندي مشكلة أعطيه ولكن بحدود يعني…" at bounding box center [1006, 486] width 529 height 54
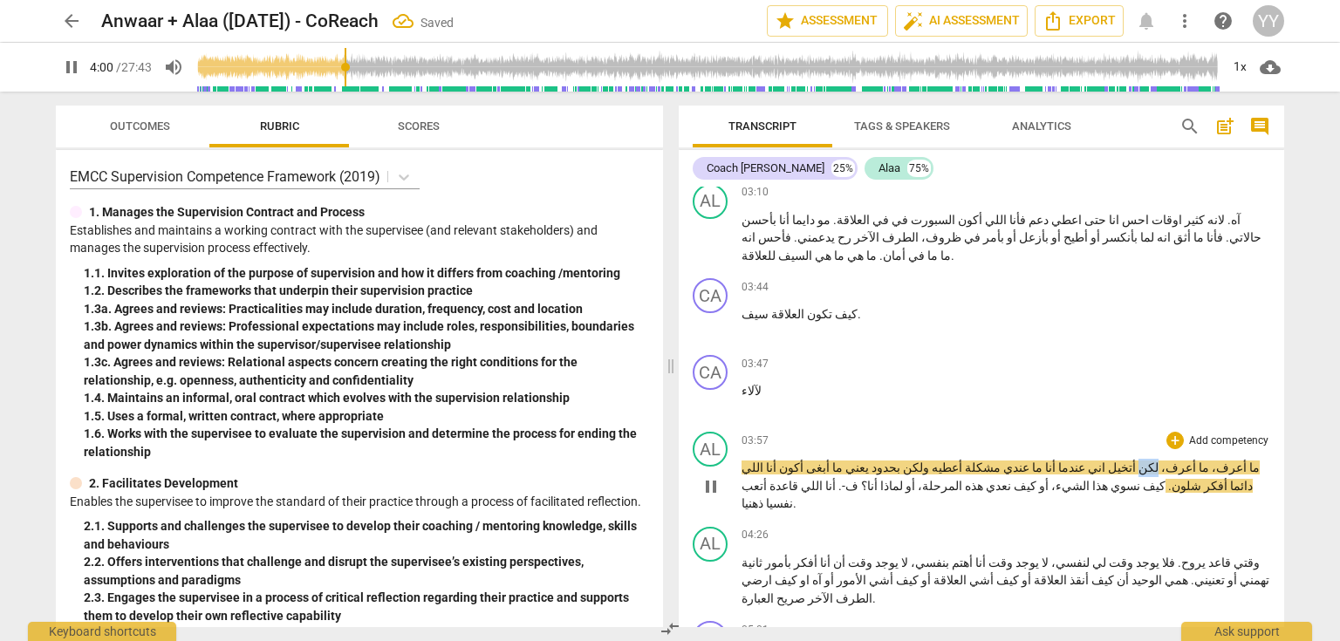
drag, startPoint x: 1145, startPoint y: 416, endPoint x: 1156, endPoint y: 417, distance: 11.4
click at [1156, 459] on p "ما أعرف ، ما أعرف ، لكن أتخيل اني عندما أنا ما عندي مشكلة أعطيه ولكن بحدود يعني…" at bounding box center [1006, 486] width 529 height 54
click at [717, 476] on span "pause" at bounding box center [711, 486] width 21 height 21
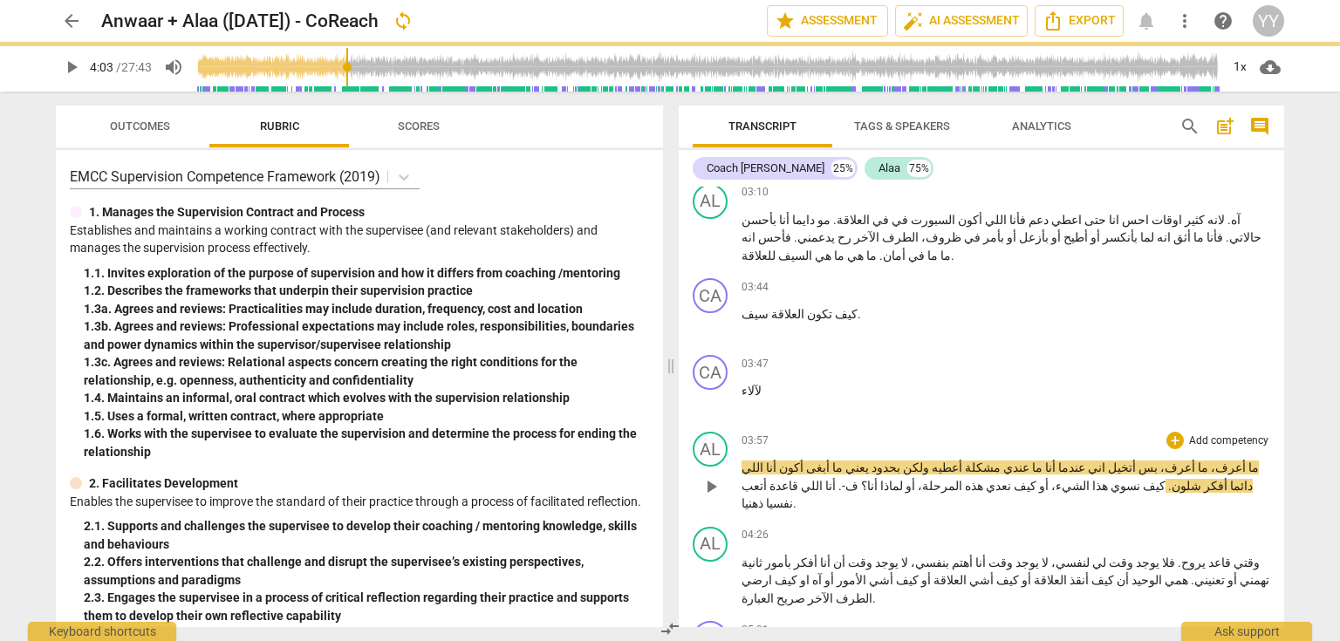
type input "244"
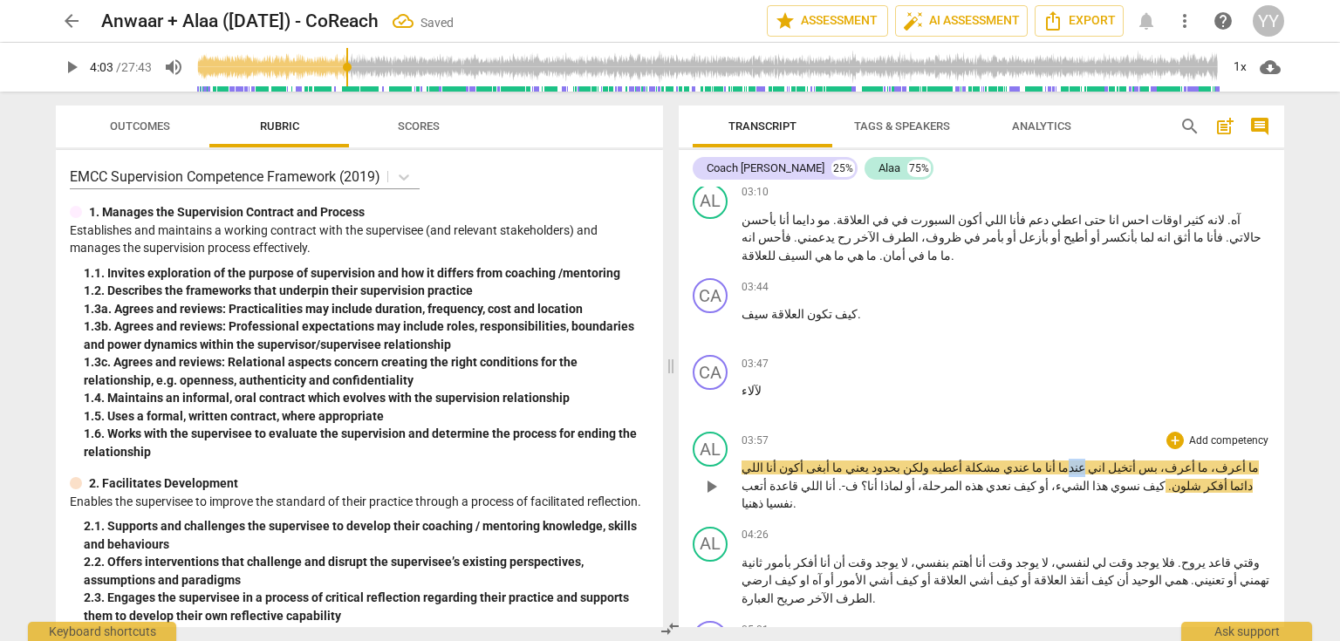
drag, startPoint x: 1086, startPoint y: 414, endPoint x: 1099, endPoint y: 415, distance: 13.2
click at [1085, 461] on span "عندما" at bounding box center [1071, 468] width 30 height 14
click at [1123, 461] on span "أتخيل" at bounding box center [1107, 468] width 31 height 14
click at [709, 476] on span "pause" at bounding box center [711, 486] width 21 height 21
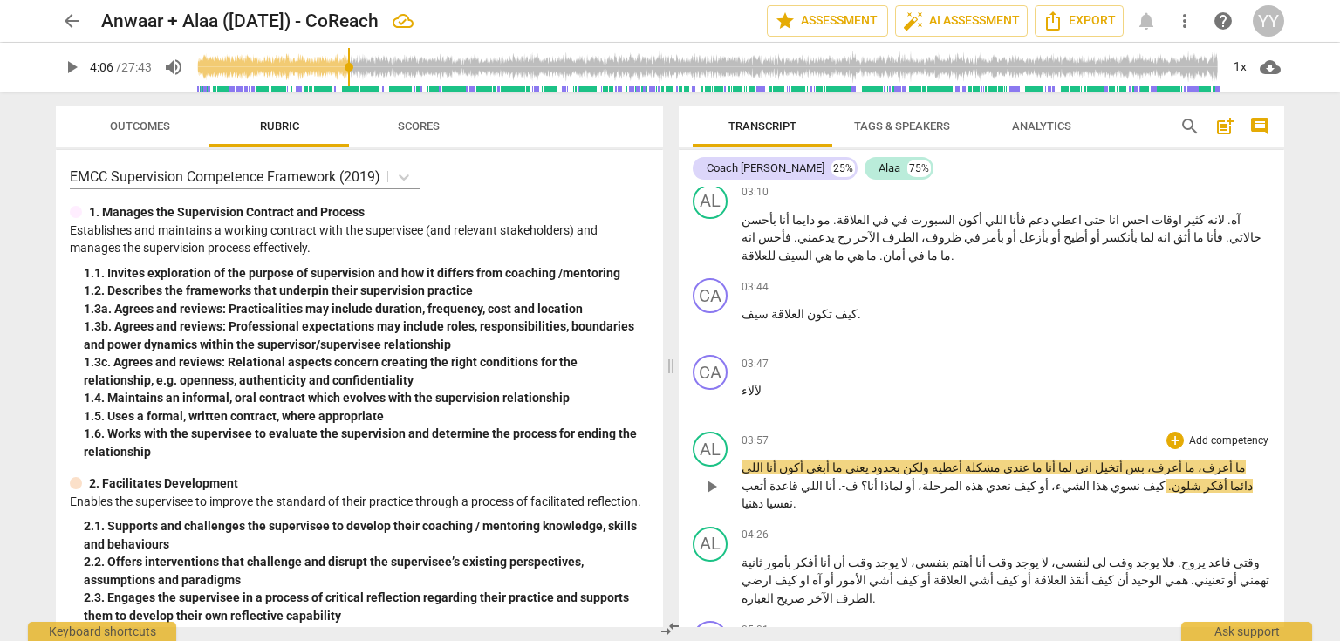
type input "247"
drag, startPoint x: 1026, startPoint y: 414, endPoint x: 1037, endPoint y: 419, distance: 11.7
click at [962, 461] on span "أعطيه" at bounding box center [945, 468] width 33 height 14
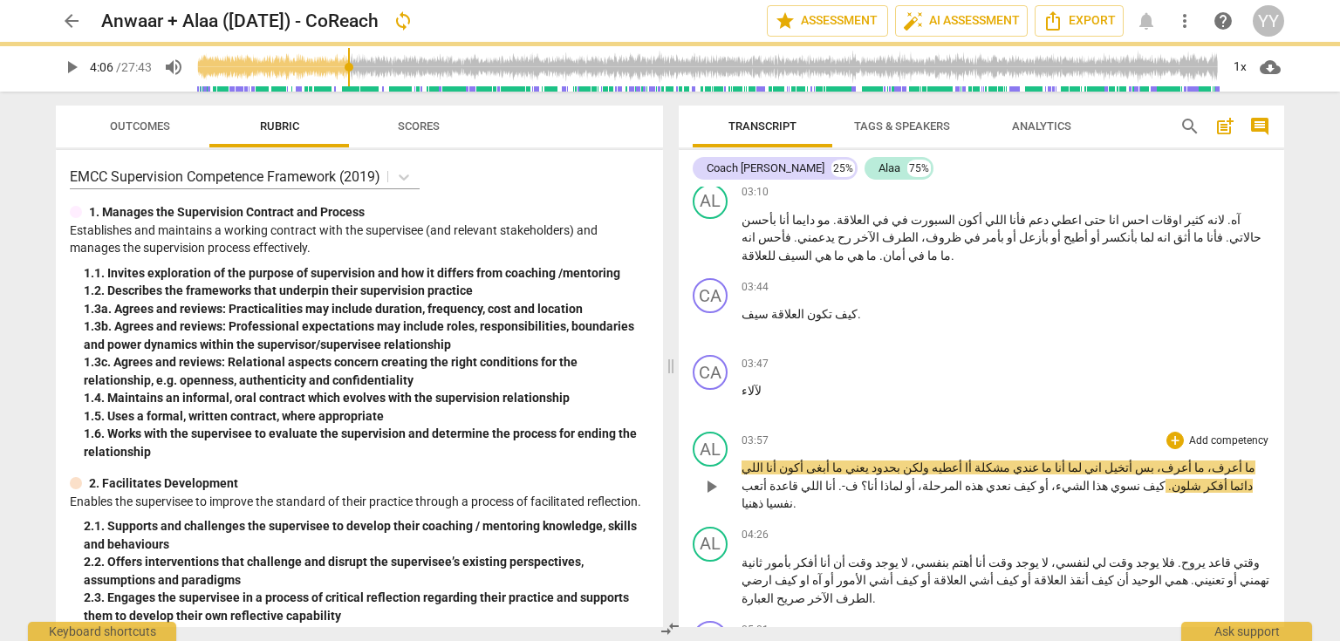
click at [972, 461] on span "أا أعطيه" at bounding box center [950, 468] width 43 height 14
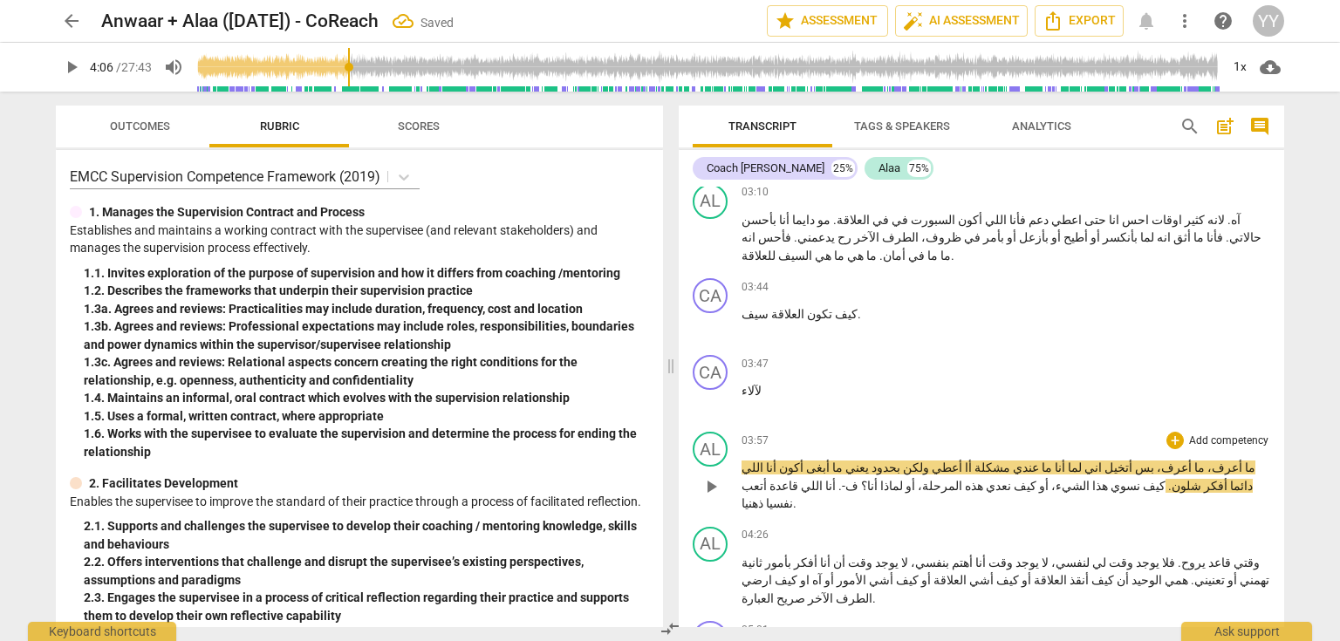
click at [972, 461] on span "أا أعطي" at bounding box center [950, 468] width 43 height 14
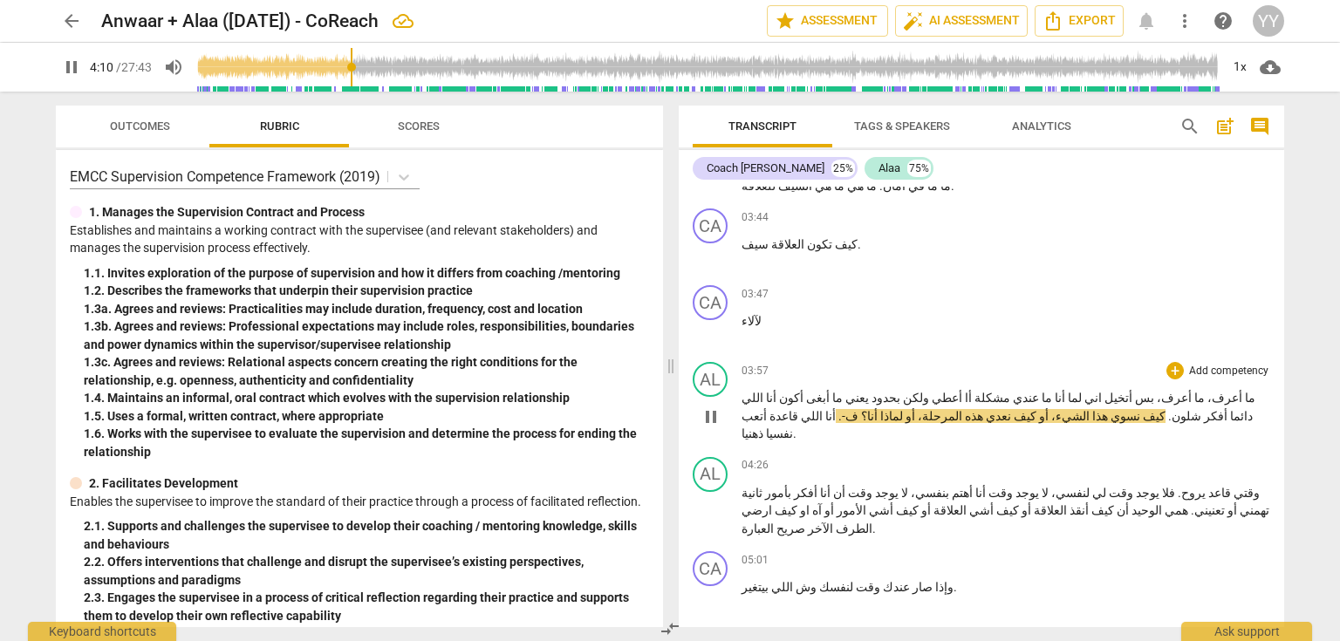
click at [1166, 409] on span "." at bounding box center [1169, 416] width 6 height 14
click at [711, 407] on span "pause" at bounding box center [711, 417] width 21 height 21
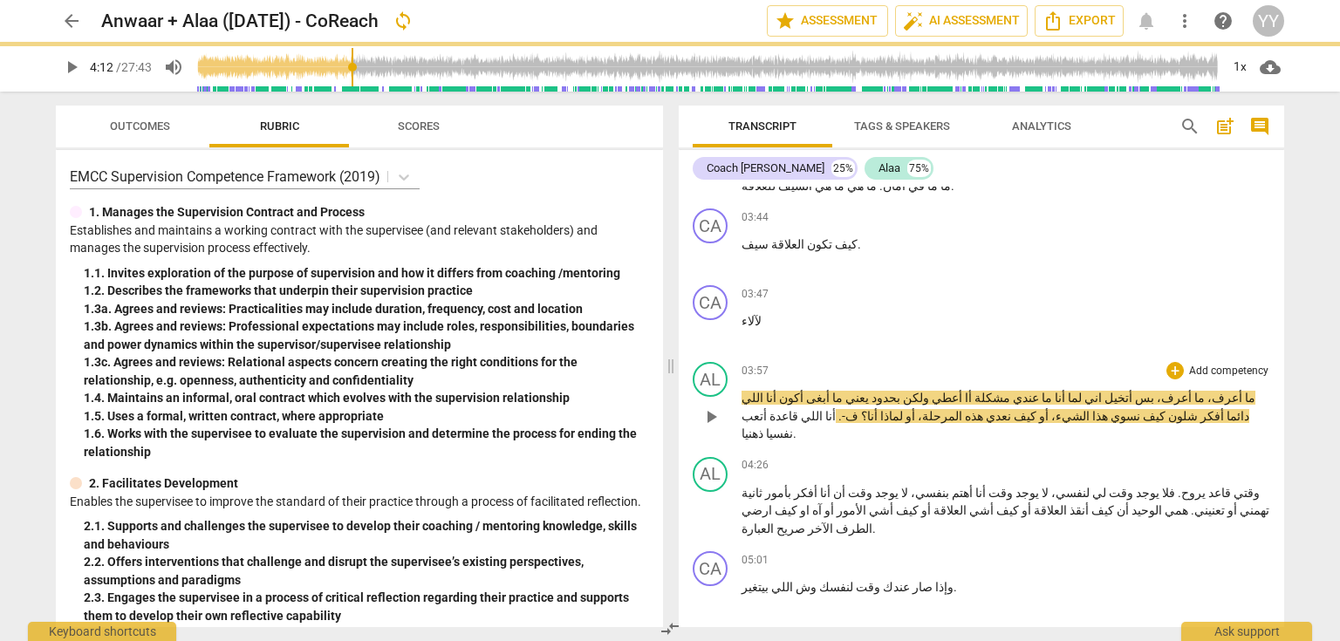
type input "253"
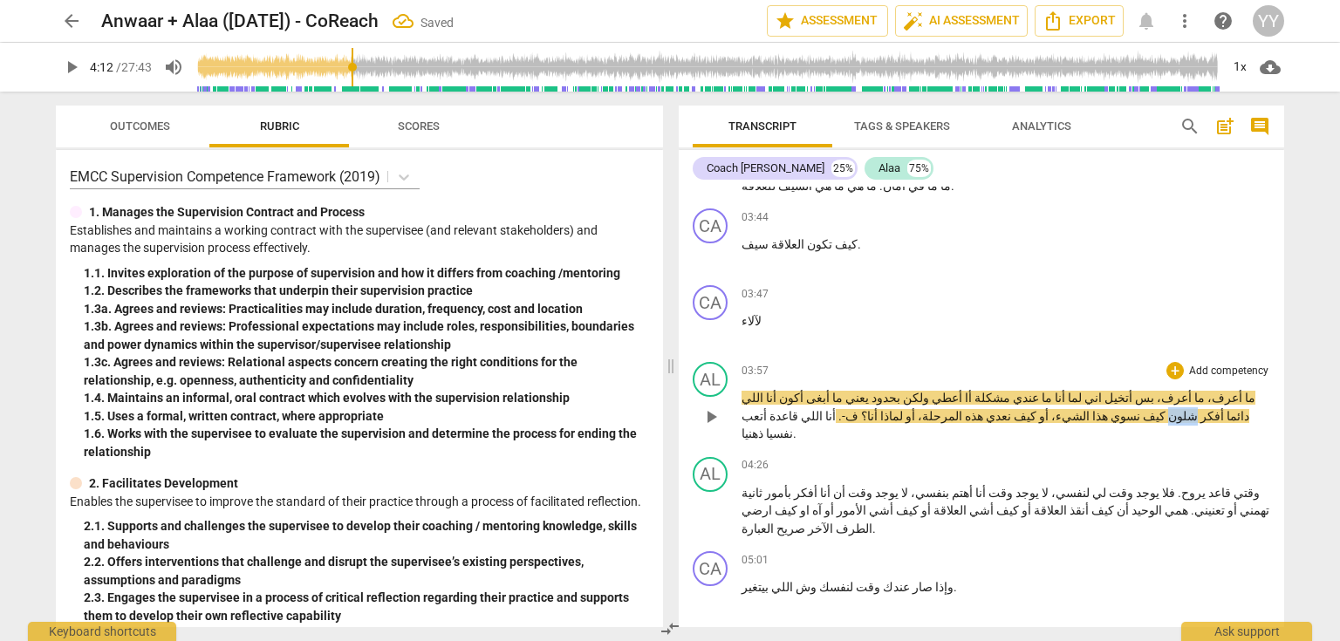
drag, startPoint x: 790, startPoint y: 346, endPoint x: 809, endPoint y: 348, distance: 19.4
click at [809, 389] on p "ما أعرف، ما أعرف، بس أتخيل اني لما أنا ما عندي مشكلة أا أعطي ولكن بحدود يعني ما…" at bounding box center [1006, 416] width 529 height 54
copy span "شلون"
drag, startPoint x: 784, startPoint y: 344, endPoint x: 770, endPoint y: 345, distance: 14.0
click at [770, 389] on p "ما أعرف، ما أعرف، بس أتخيل اني لما أنا ما عندي مشكلة أا أعطي ولكن بحدود يعني ما…" at bounding box center [1006, 416] width 529 height 54
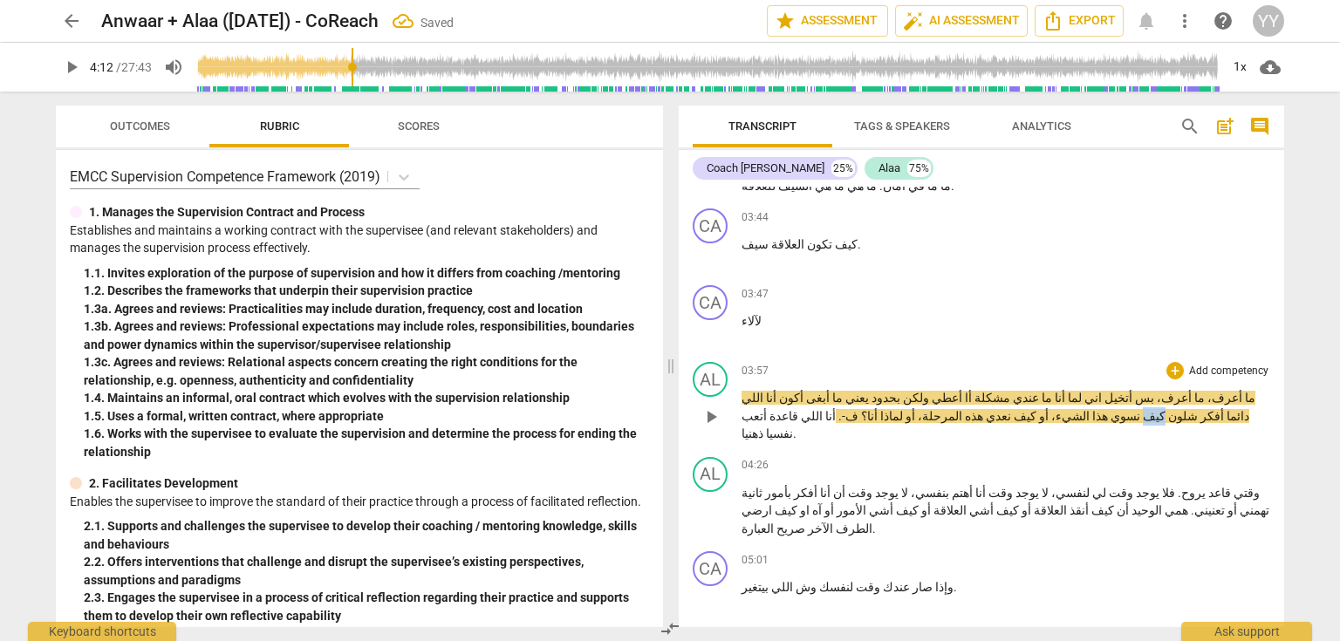
paste p
click at [1173, 409] on span "شلون" at bounding box center [1189, 416] width 32 height 14
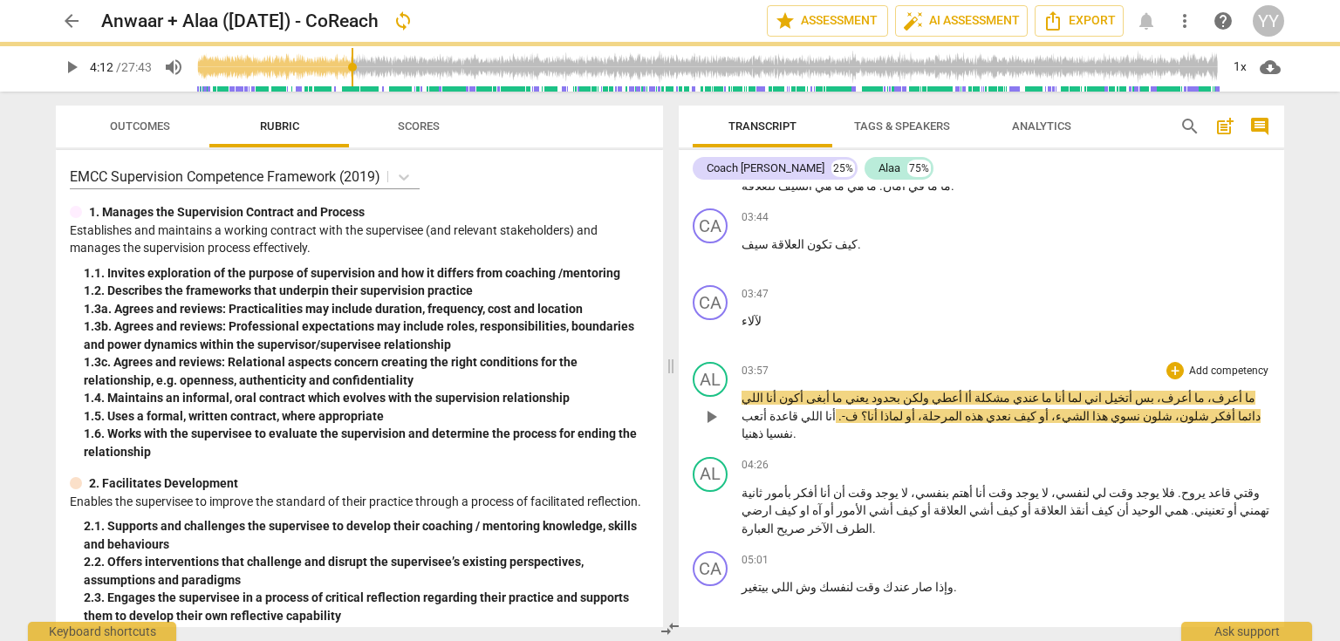
click at [1173, 409] on span "شلون،" at bounding box center [1191, 416] width 37 height 14
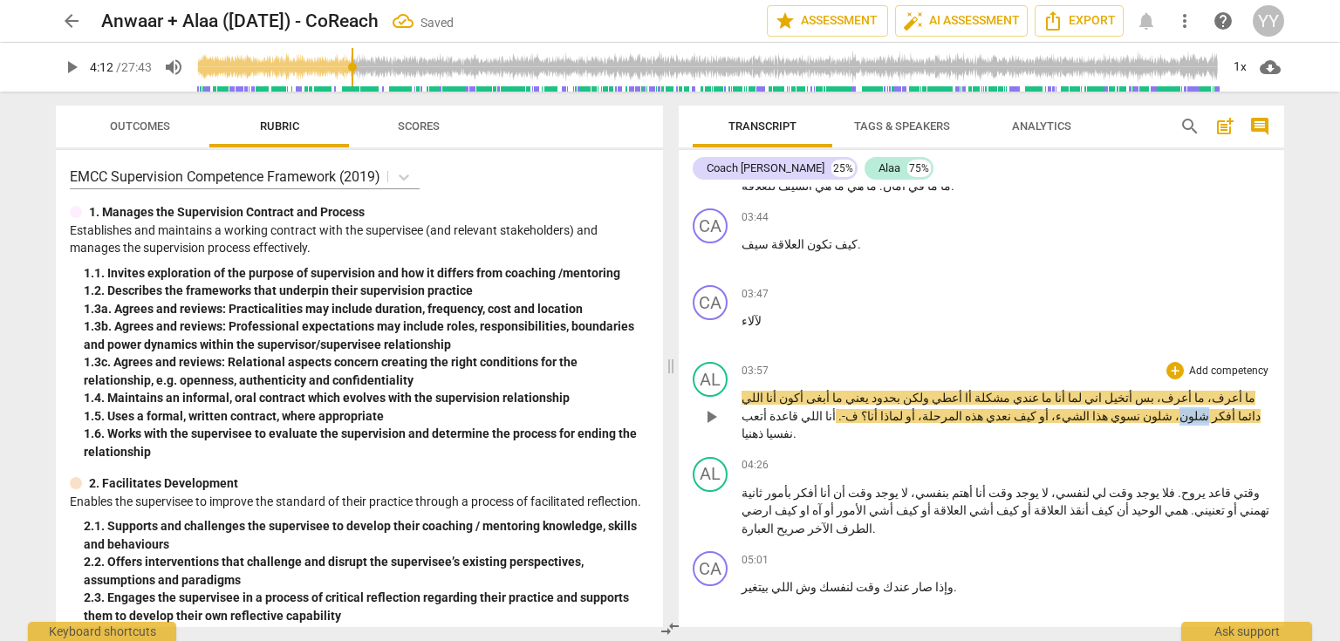
click at [1173, 409] on span "شلون،" at bounding box center [1191, 416] width 37 height 14
click at [712, 407] on span "pause" at bounding box center [711, 417] width 21 height 21
type input "255"
drag, startPoint x: 1002, startPoint y: 363, endPoint x: 1017, endPoint y: 363, distance: 15.7
click at [1017, 389] on p "ما أعرف، ما أعرف، بس أتخيل اني لما أنا ما عندي مشكلة أا أعطي ولكن بحدود يعني ما…" at bounding box center [1006, 416] width 529 height 54
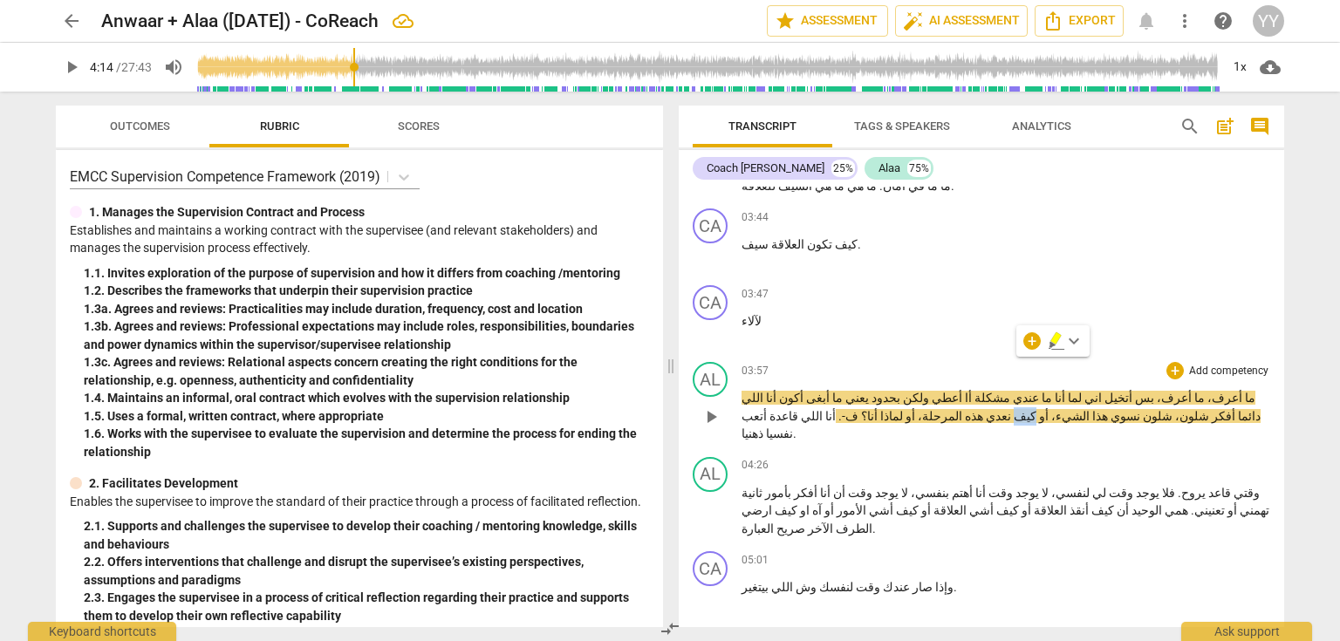
paste p
click at [1044, 409] on span "أو" at bounding box center [1050, 416] width 12 height 14
click at [712, 407] on span "pause" at bounding box center [711, 417] width 21 height 21
type input "259"
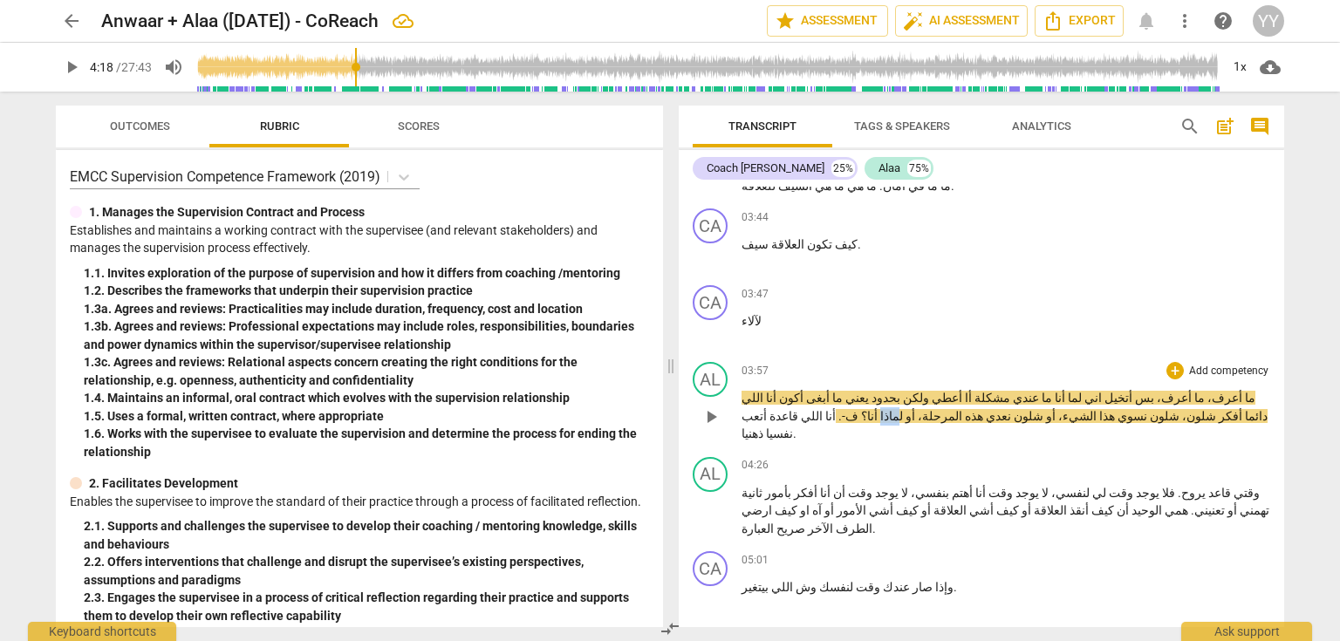
drag, startPoint x: 893, startPoint y: 364, endPoint x: 905, endPoint y: 366, distance: 11.6
click at [903, 409] on span "لماذا" at bounding box center [890, 416] width 25 height 14
click at [903, 409] on span "ليش" at bounding box center [890, 416] width 25 height 14
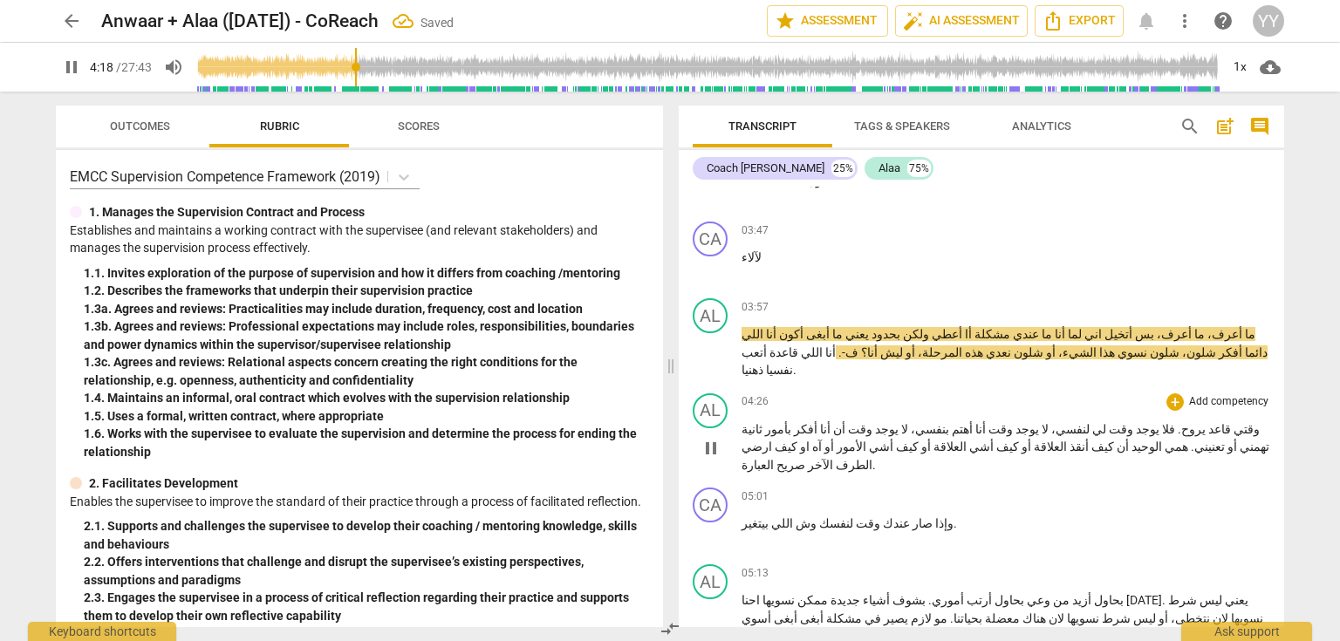
scroll to position [2164, 0]
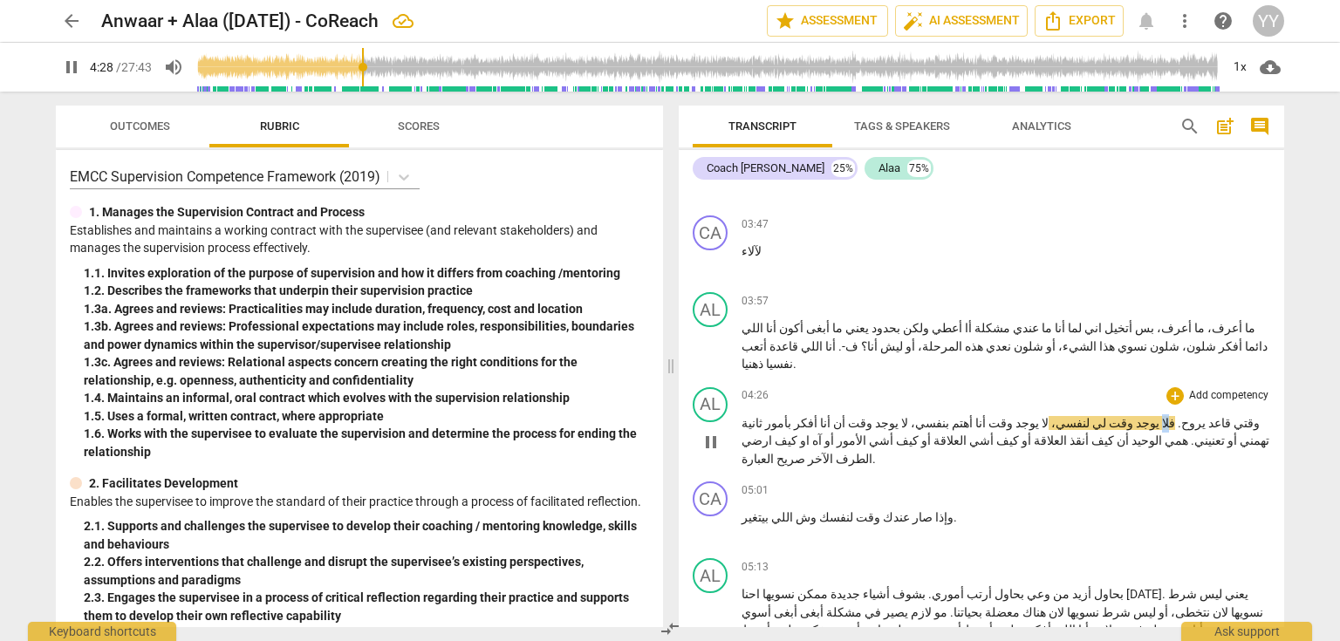
click at [1169, 416] on span "فلا" at bounding box center [1168, 423] width 16 height 14
type input "270"
click at [1179, 416] on span "." at bounding box center [1182, 423] width 6 height 14
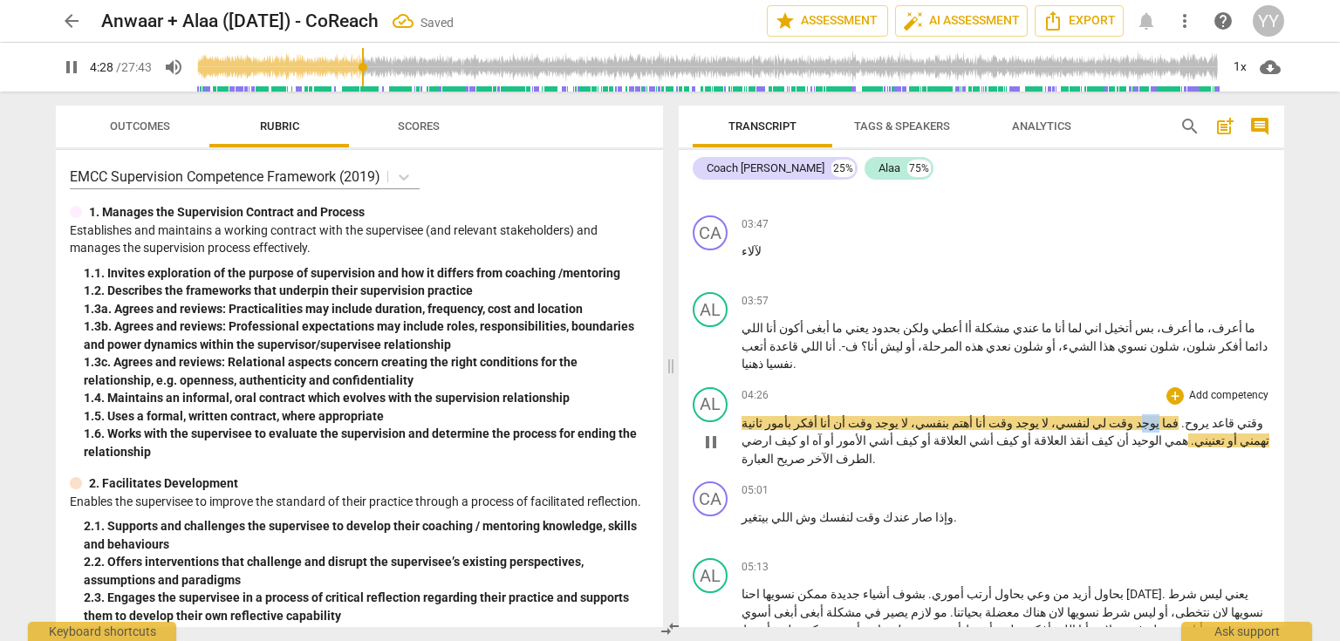
drag, startPoint x: 1143, startPoint y: 354, endPoint x: 1160, endPoint y: 357, distance: 16.8
click at [1160, 414] on p "وقتي قاعد يروح . فما يوجد وقت لي لنفسي ، لا يوجد وقت أنا أهتم بنفسي ، لا يوجد و…" at bounding box center [1006, 441] width 529 height 54
drag, startPoint x: 708, startPoint y: 359, endPoint x: 1150, endPoint y: 351, distance: 441.6
click at [710, 432] on span "pause" at bounding box center [711, 442] width 21 height 21
click at [1170, 416] on span "فما" at bounding box center [1169, 423] width 19 height 14
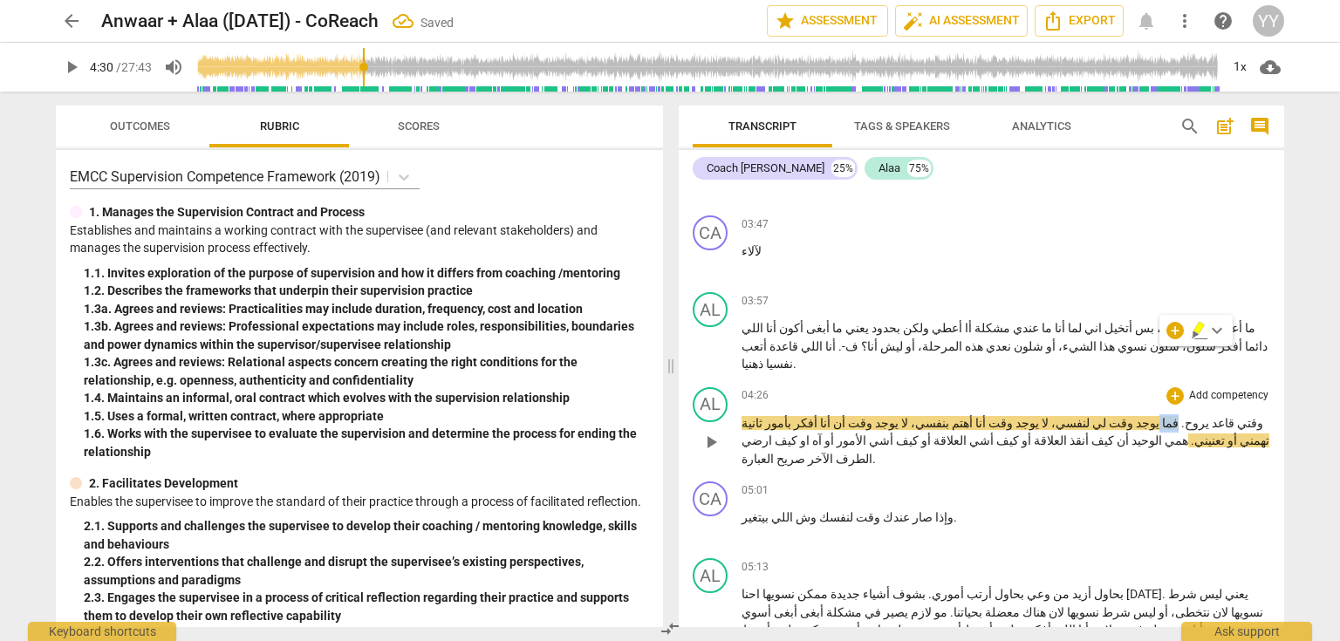
click at [1170, 416] on span "فما" at bounding box center [1169, 423] width 19 height 14
drag, startPoint x: 1141, startPoint y: 352, endPoint x: 1159, endPoint y: 354, distance: 17.6
click at [1159, 0] on body "arrow_back Anwaar + Alaa (9.Sep.25) - CoReach edit star Assessment auto_fix_hig…" at bounding box center [670, 0] width 1340 height 0
type input "272"
click at [1171, 416] on span "فما" at bounding box center [1172, 423] width 19 height 14
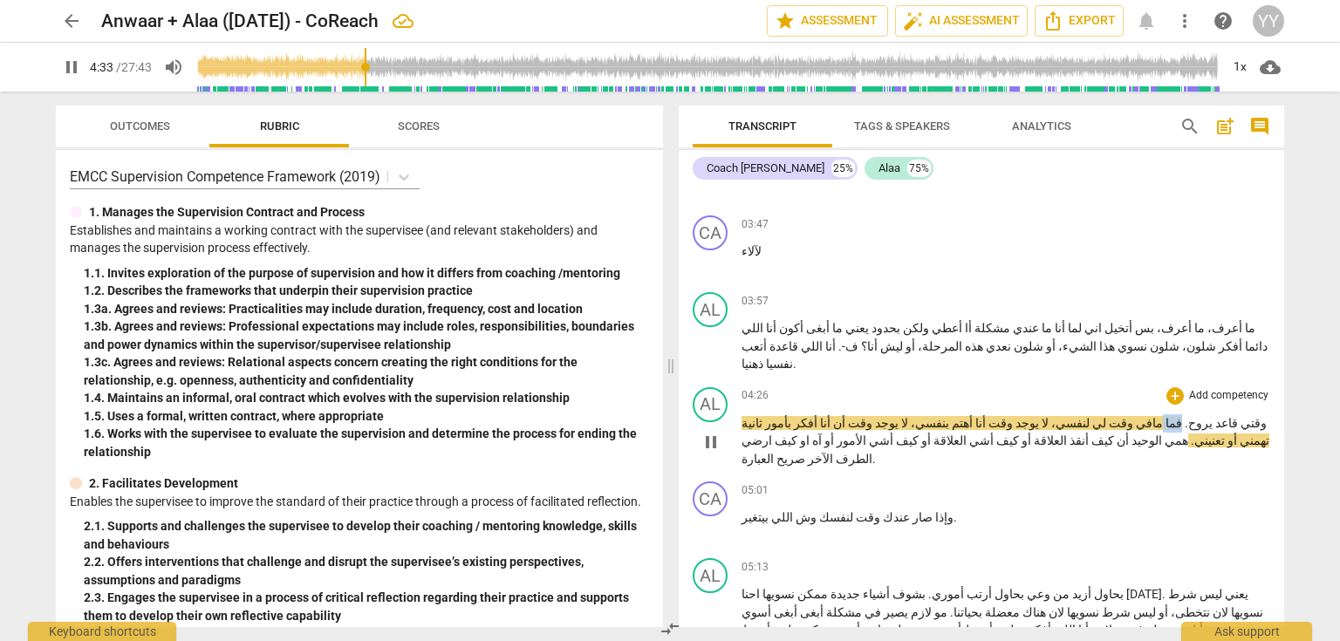
click at [1171, 416] on span "فما" at bounding box center [1172, 423] width 19 height 14
click at [729, 422] on div "play_arrow pause" at bounding box center [719, 442] width 44 height 41
click at [1159, 0] on body "arrow_back Anwaar + Alaa (9.Sep.25) - CoReach Saved edit star Assessment auto_f…" at bounding box center [670, 0] width 1340 height 0
copy span "مافي"
click at [1142, 416] on span "مافي" at bounding box center [1148, 423] width 30 height 14
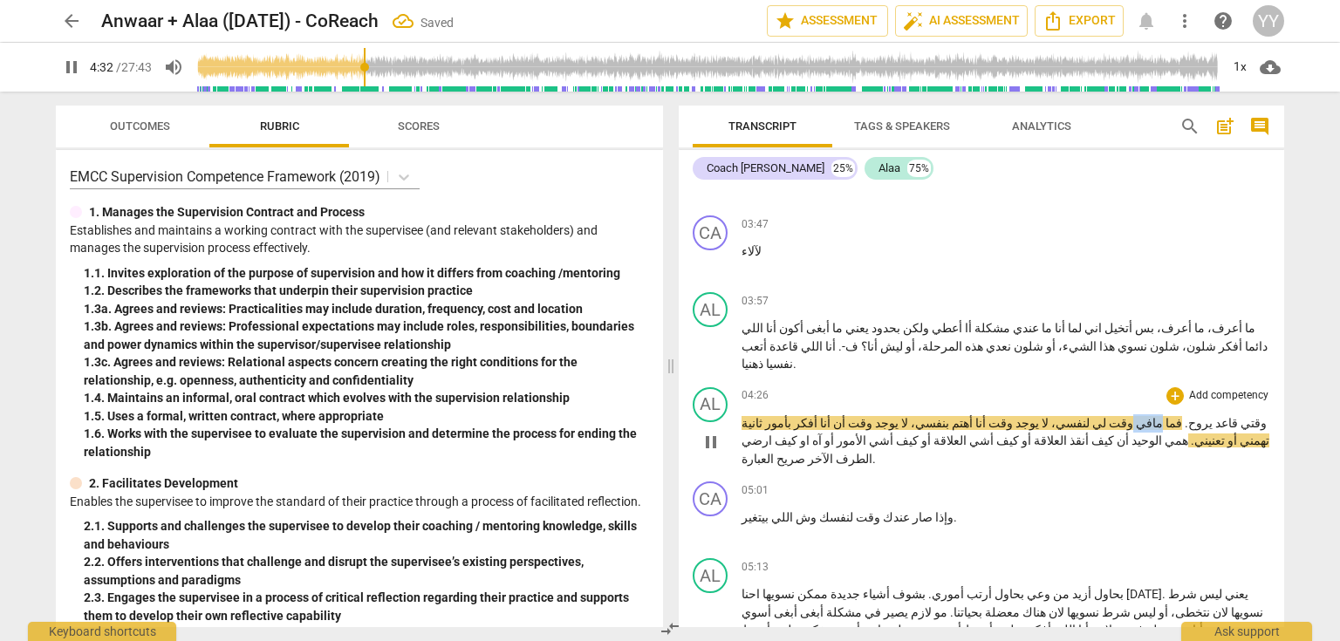
click at [1141, 416] on span "مافي" at bounding box center [1148, 423] width 30 height 14
type input "273"
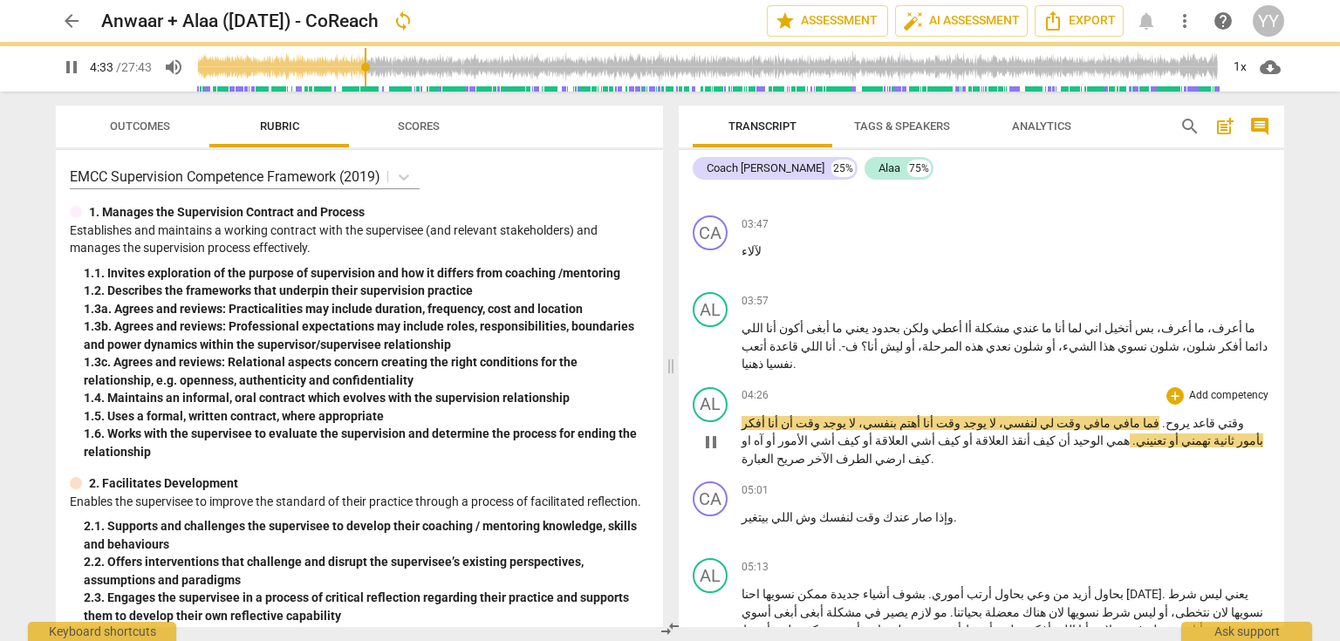
click at [1081, 416] on span "وقت" at bounding box center [1067, 423] width 27 height 14
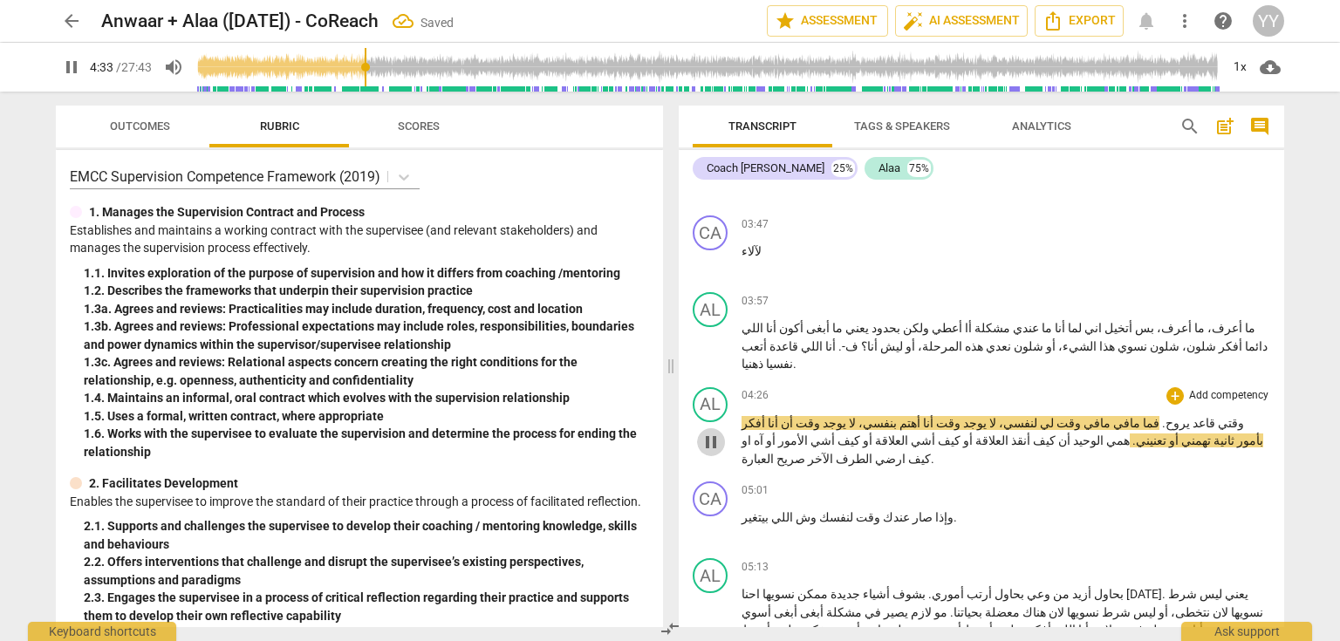
click at [708, 432] on span "pause" at bounding box center [711, 442] width 21 height 21
drag, startPoint x: 1158, startPoint y: 353, endPoint x: 1121, endPoint y: 354, distance: 36.7
click at [1121, 414] on p "وقتي قاعد يروح . فما مافي مافي وقت لي لنفسي، لا يوجد وقت أنا أهتم بنفسي، لا يوج…" at bounding box center [1006, 441] width 529 height 54
copy p "مافي وقت"
click at [1037, 416] on span "لنفسي،" at bounding box center [1016, 423] width 41 height 14
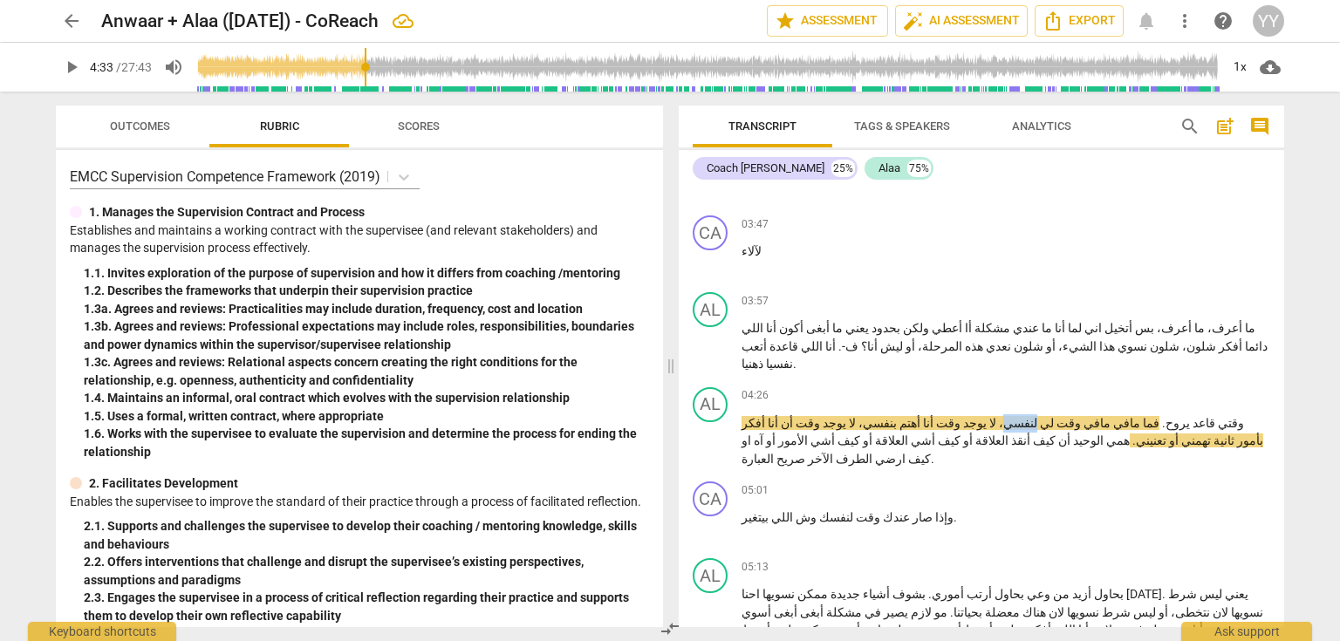
click at [1037, 416] on span "لنفسي،" at bounding box center [1016, 423] width 41 height 14
drag, startPoint x: 1074, startPoint y: 351, endPoint x: 1047, endPoint y: 353, distance: 27.2
click at [1047, 414] on p "وقتي قاعد يروح . فما مافي مافي وقت لي لنفسي، لا يوجد وقت أنا أهتم بنفسي، لا يوج…" at bounding box center [1006, 441] width 529 height 54
type input "270"
paste p
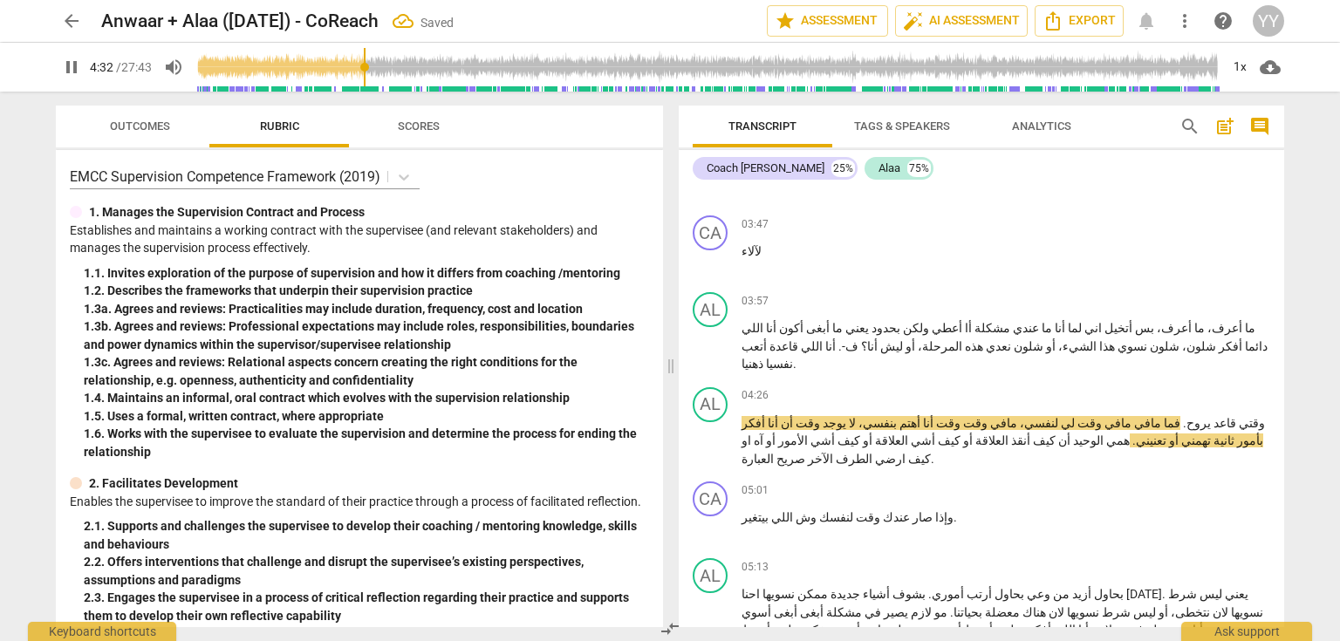
click at [712, 432] on span "pause" at bounding box center [711, 442] width 21 height 21
type input "273"
drag, startPoint x: 1050, startPoint y: 352, endPoint x: 1064, endPoint y: 351, distance: 14.9
click at [1064, 414] on p "وقتي قاعد يروح . فما مافي مافي وقت لي لنفسي، مافي وقت وقت أنا أهتم بنفسي، لا يو…" at bounding box center [1006, 441] width 529 height 54
copy span "مافي"
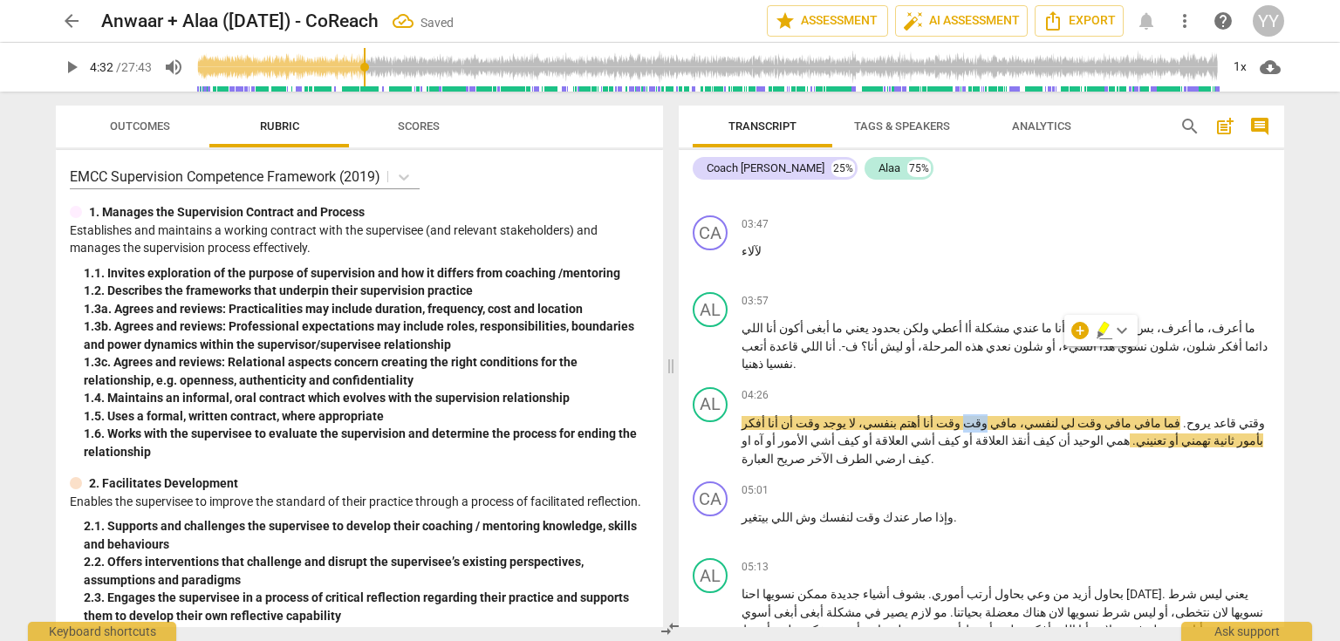
drag, startPoint x: 1043, startPoint y: 352, endPoint x: 1029, endPoint y: 352, distance: 14.0
click at [988, 416] on span "وقت" at bounding box center [974, 423] width 27 height 14
click at [1022, 416] on span "مافي" at bounding box center [1007, 423] width 30 height 14
drag, startPoint x: 715, startPoint y: 363, endPoint x: 1126, endPoint y: 331, distance: 412.2
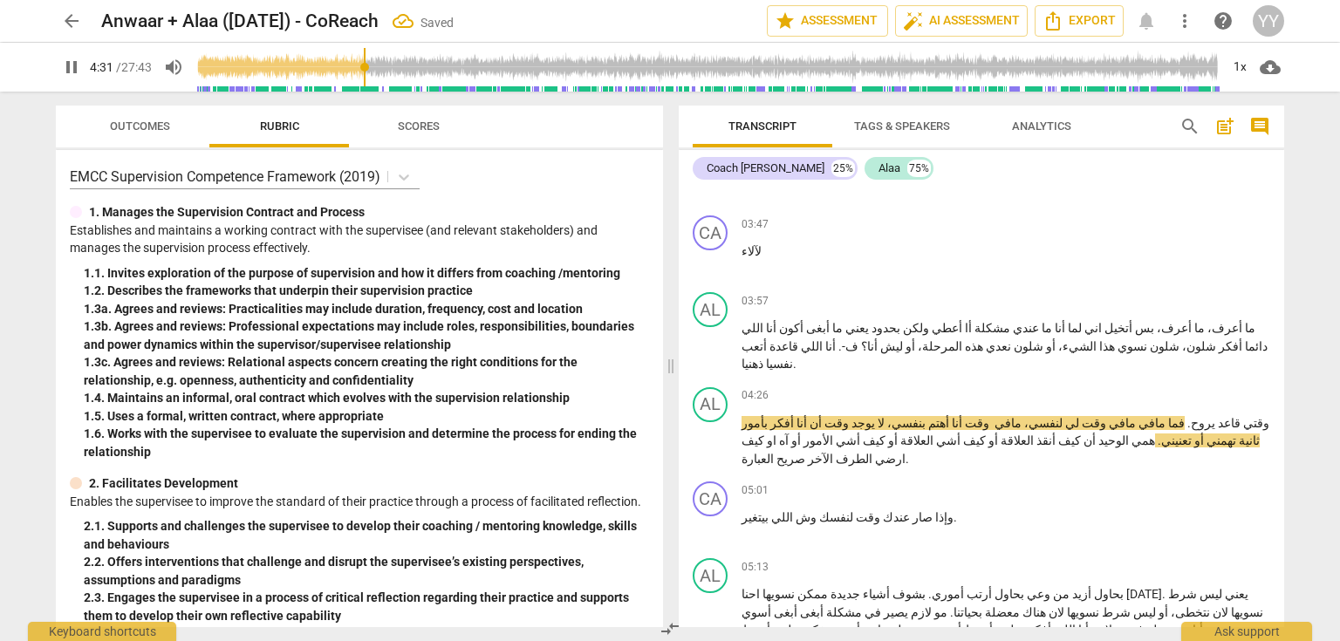
click at [715, 432] on span "pause" at bounding box center [711, 442] width 21 height 21
type input "272"
click at [989, 416] on span "وقت" at bounding box center [975, 423] width 27 height 14
click at [1020, 416] on span "مافي" at bounding box center [1005, 423] width 30 height 14
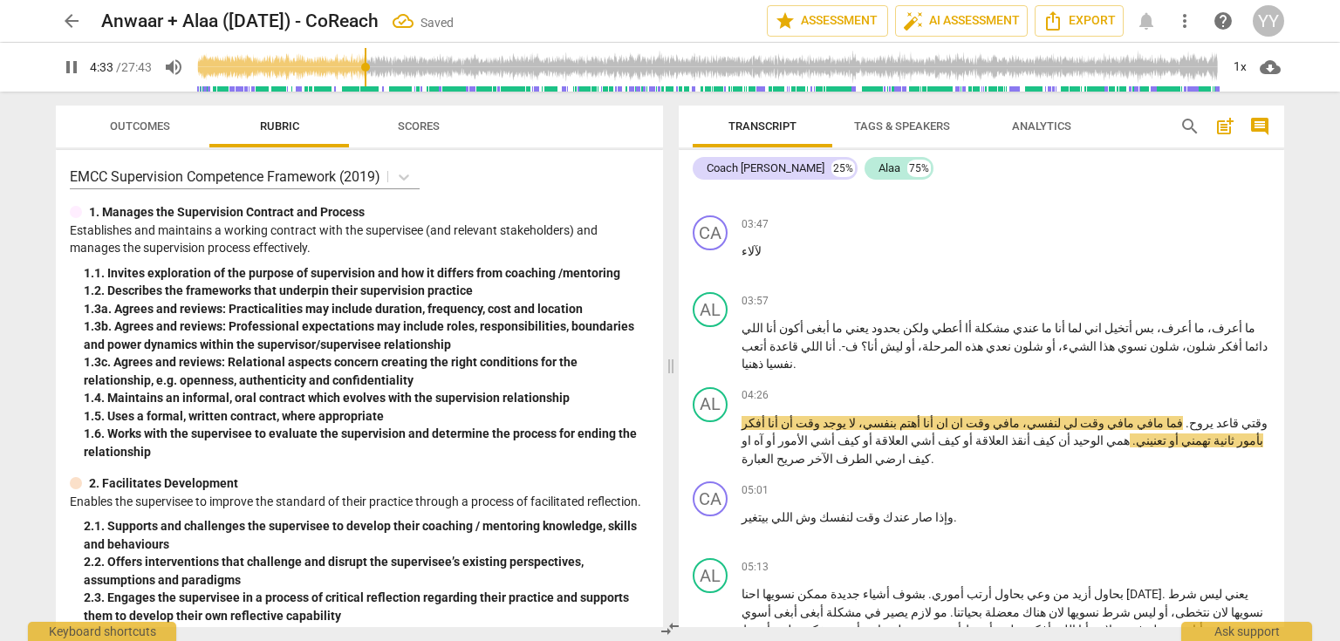
click at [710, 432] on span "pause" at bounding box center [711, 442] width 21 height 21
type input "274"
drag, startPoint x: 945, startPoint y: 355, endPoint x: 917, endPoint y: 355, distance: 27.9
click at [917, 414] on p "وقتي قاعد يروح . فما مافي مافي وقت لي لنفسي، مافي وقت ان ان أنا أهتم بنفسي، لا …" at bounding box center [1006, 441] width 529 height 54
paste p
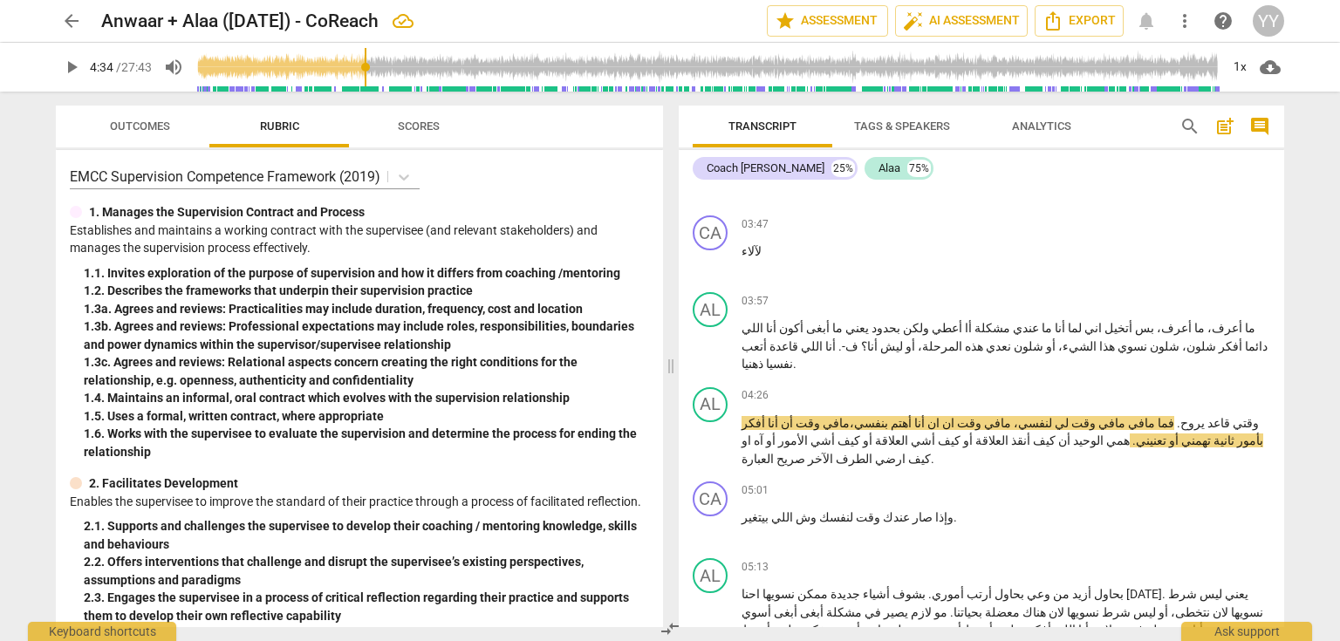
click at [888, 416] on span "بنفسي، مافي" at bounding box center [855, 423] width 65 height 14
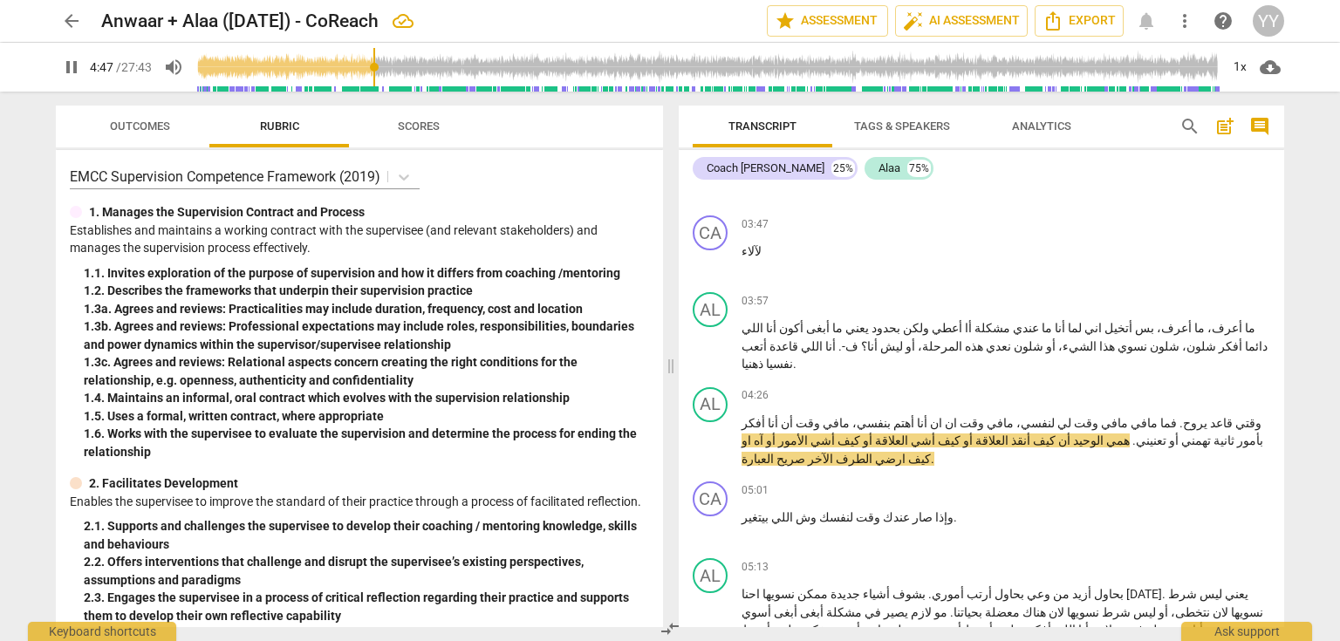
click at [715, 432] on span "pause" at bounding box center [711, 442] width 21 height 21
type input "288"
click at [935, 434] on span "أشي" at bounding box center [921, 441] width 27 height 14
click at [835, 434] on span "أشي" at bounding box center [821, 441] width 27 height 14
click at [937, 434] on span "أمشي" at bounding box center [920, 441] width 34 height 14
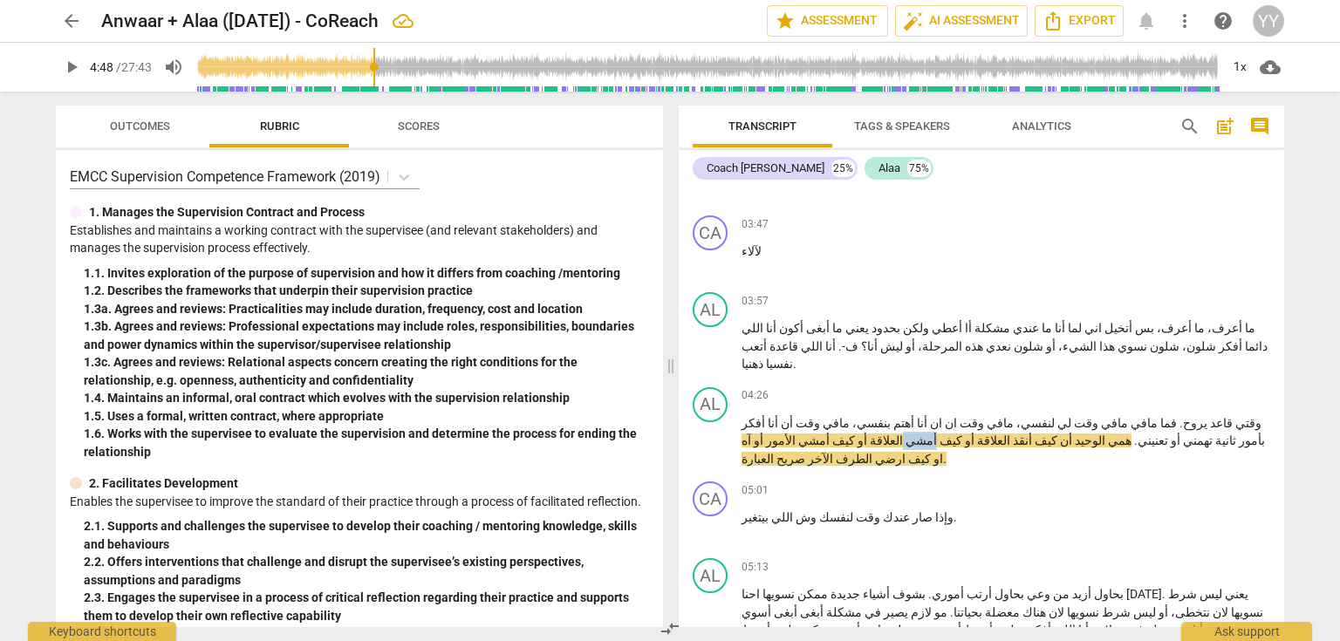
click at [937, 434] on span "أمشي" at bounding box center [920, 441] width 34 height 14
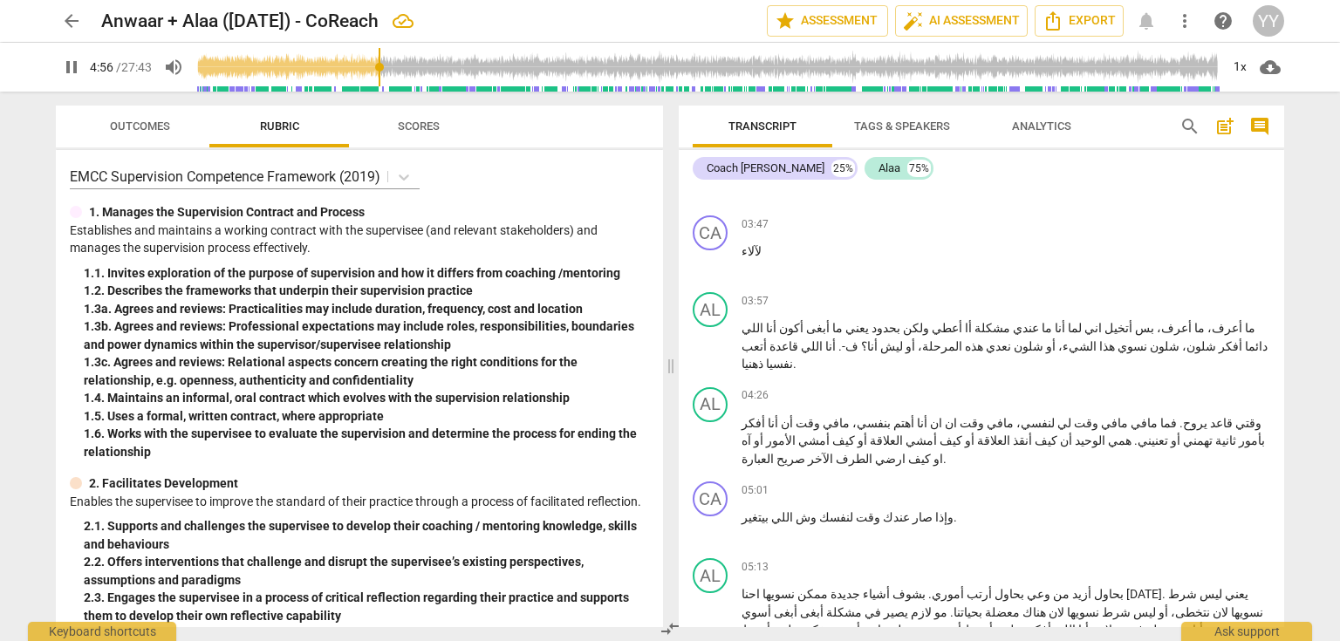
click at [708, 432] on span "pause" at bounding box center [711, 442] width 21 height 21
type input "297"
click at [805, 452] on span "الآخر" at bounding box center [819, 459] width 28 height 14
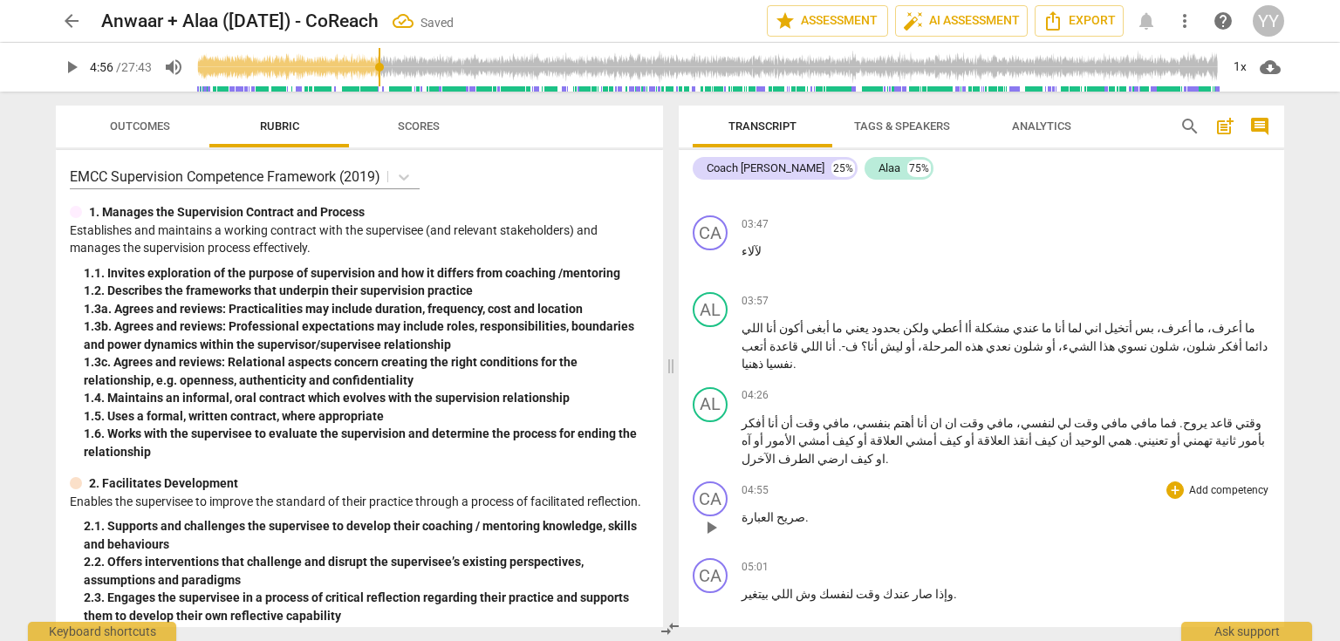
click at [805, 510] on span "." at bounding box center [806, 517] width 3 height 14
click at [742, 510] on span "العبارة" at bounding box center [758, 517] width 32 height 14
click at [742, 452] on span "الآخرل" at bounding box center [759, 459] width 34 height 14
click at [715, 482] on div "CA" at bounding box center [710, 499] width 35 height 35
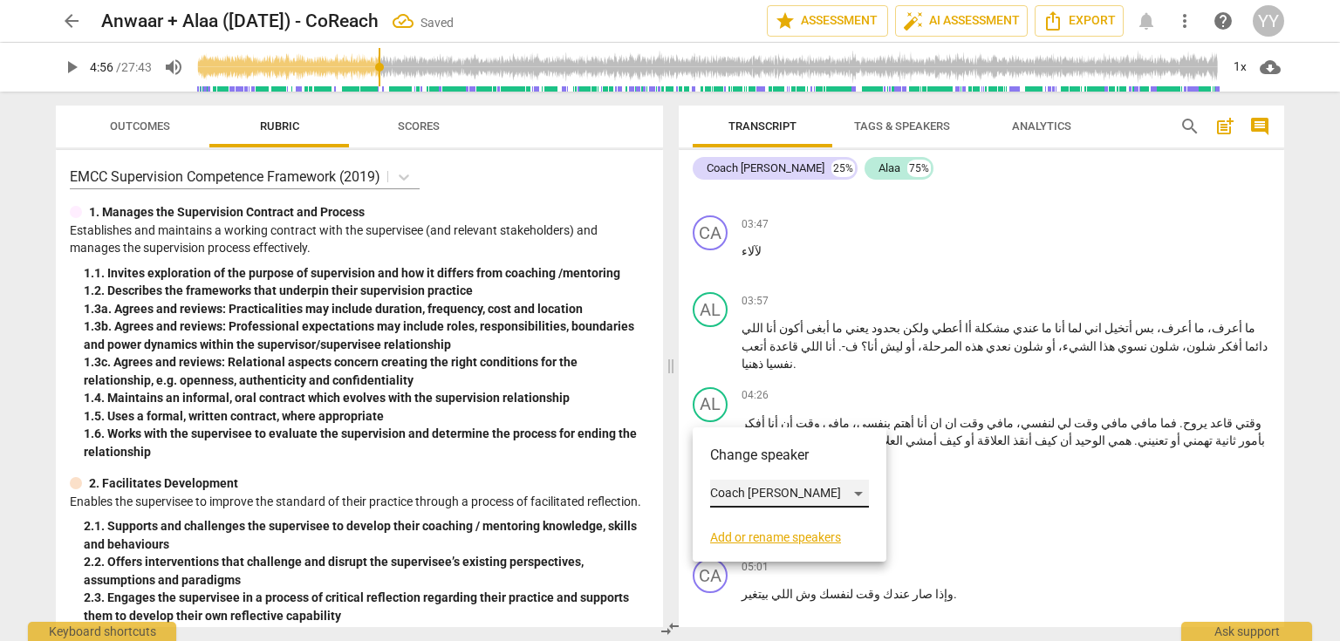
click at [776, 496] on div "Coach [PERSON_NAME]" at bounding box center [789, 494] width 159 height 28
click at [771, 533] on li "Alaa" at bounding box center [789, 526] width 159 height 33
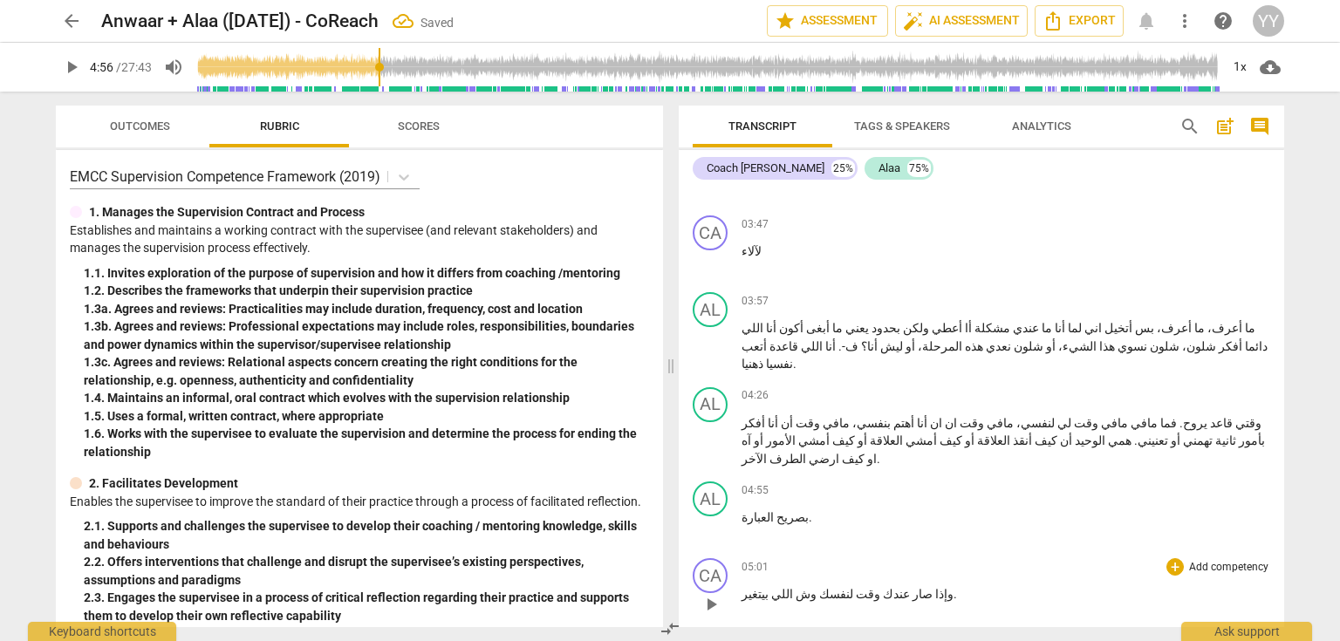
click at [933, 587] on span "وإذا" at bounding box center [943, 594] width 21 height 14
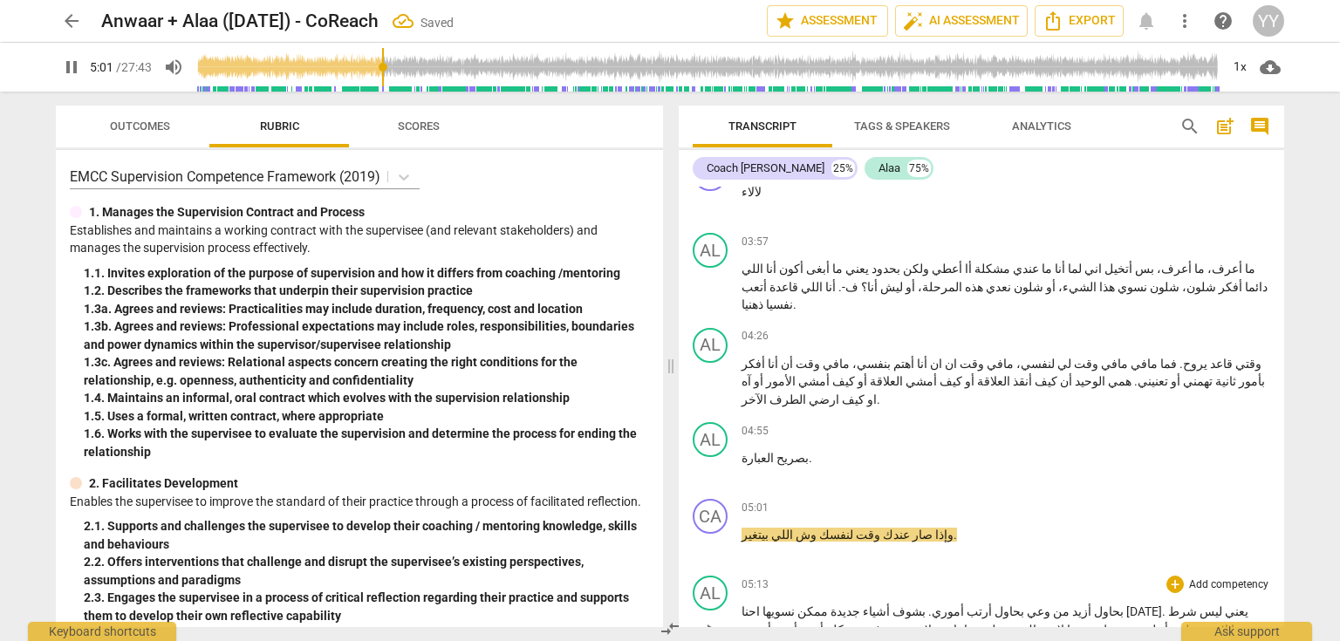
scroll to position [2303, 0]
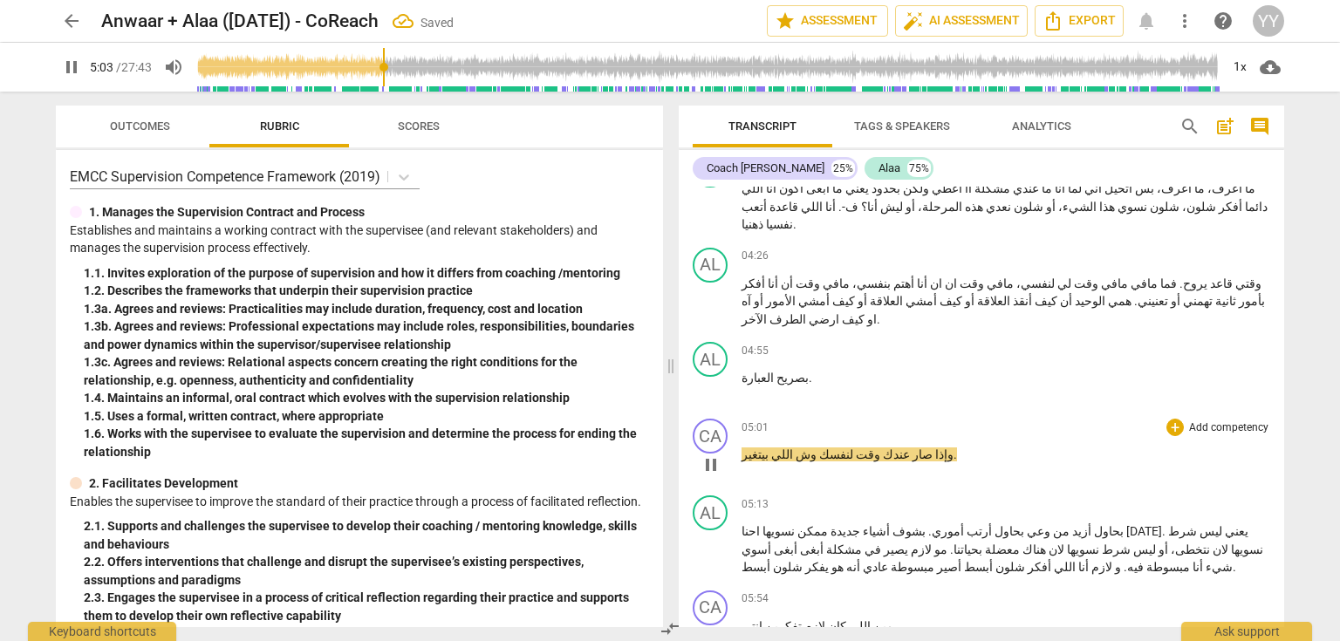
click at [932, 446] on p "وإذا صار عندك وقت لنفسك وش اللي بيتغير ." at bounding box center [1006, 455] width 529 height 18
type input "305"
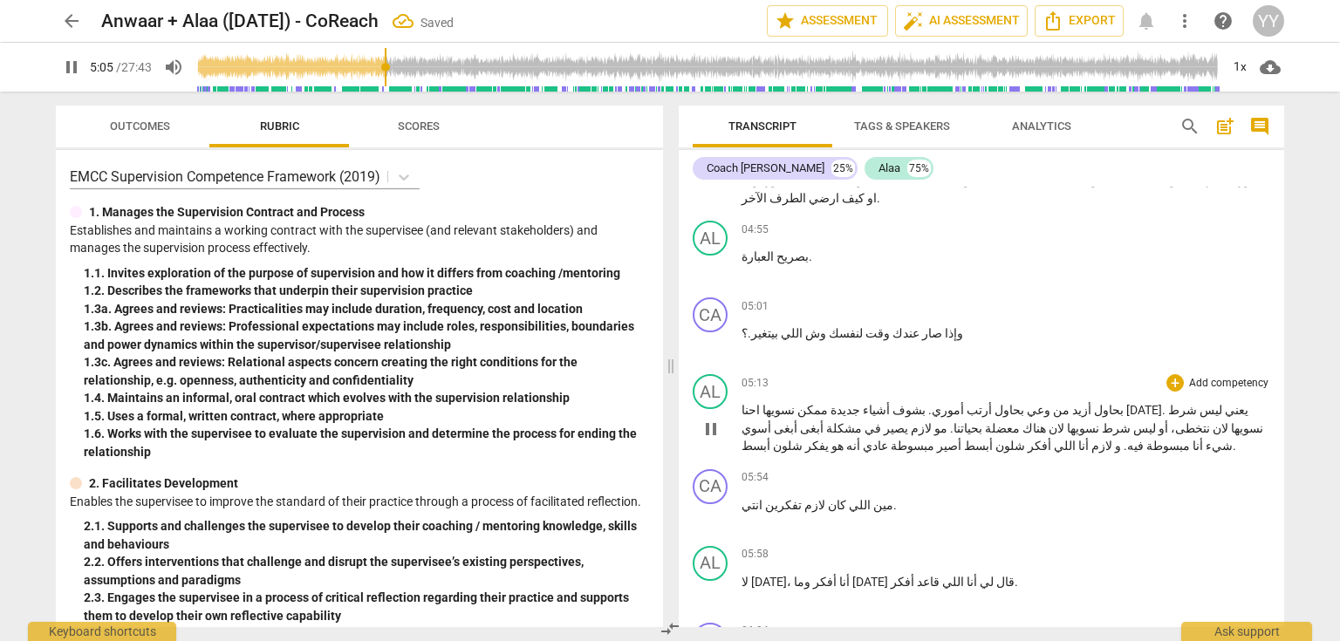
scroll to position [2443, 0]
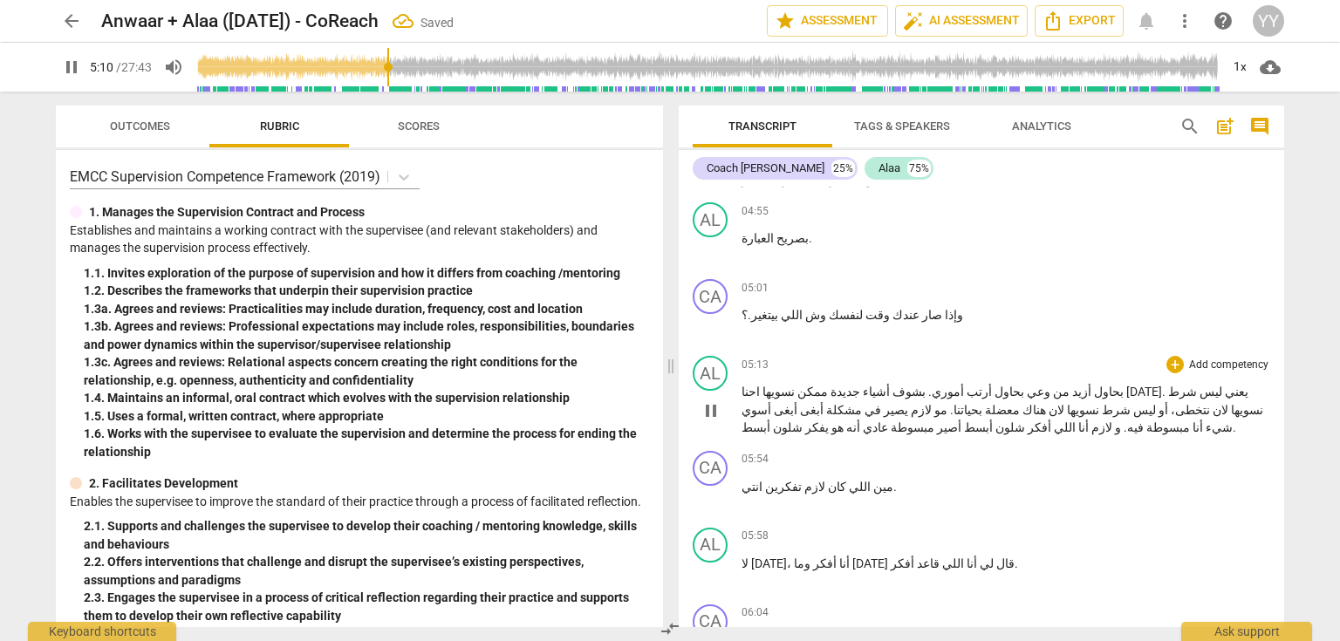
click at [1051, 385] on span "وعي" at bounding box center [1037, 392] width 26 height 14
type input "313"
click at [932, 385] on span "." at bounding box center [929, 392] width 6 height 14
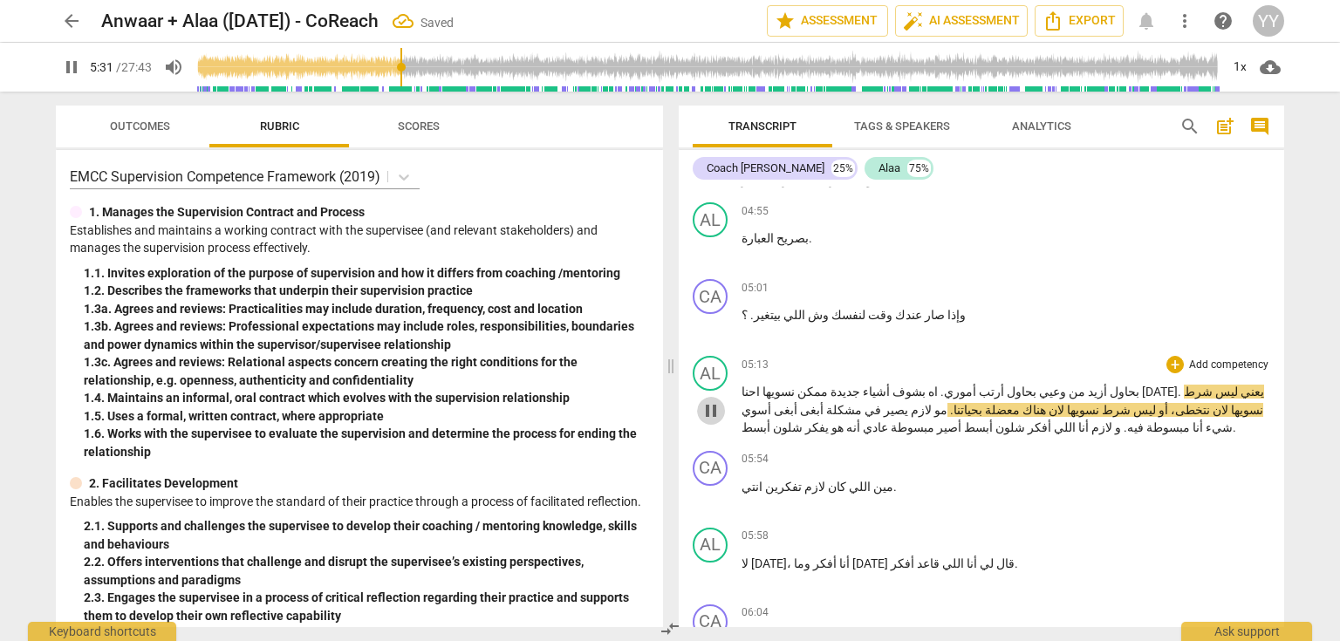
click at [709, 400] on span "pause" at bounding box center [711, 410] width 21 height 21
click at [1142, 385] on span "[DATE]" at bounding box center [1160, 392] width 36 height 14
click at [711, 400] on span "pause" at bounding box center [711, 410] width 21 height 21
type input "332"
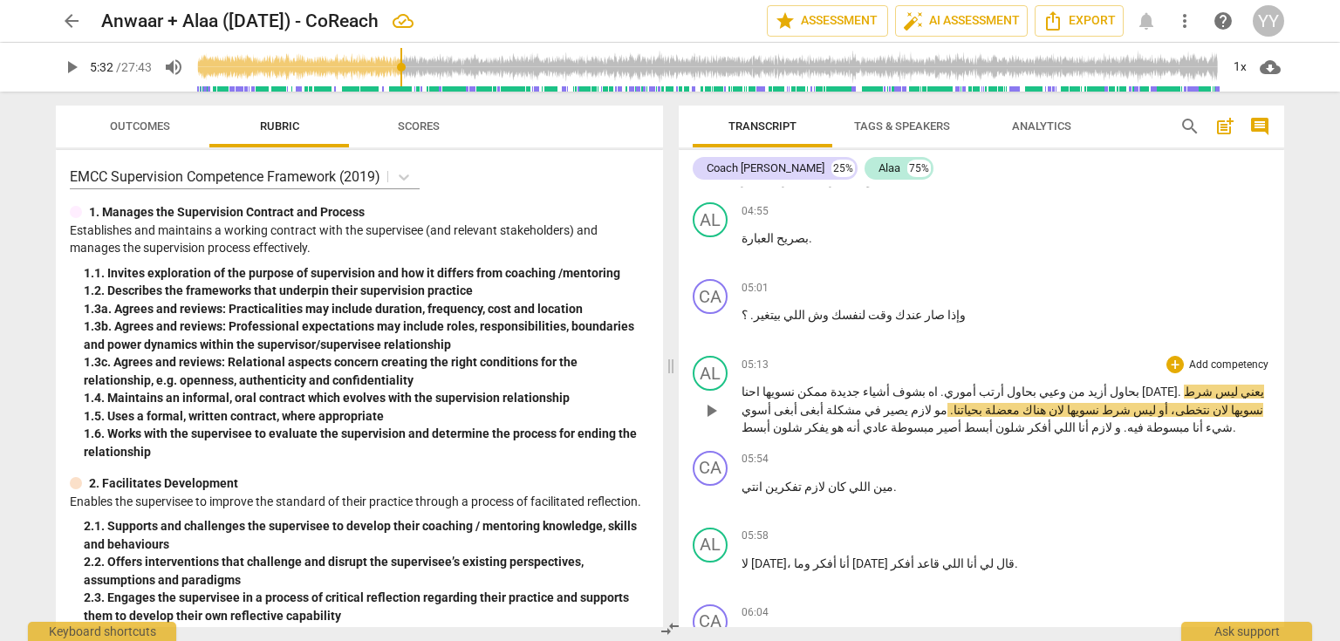
click at [1178, 385] on span "." at bounding box center [1181, 392] width 6 height 14
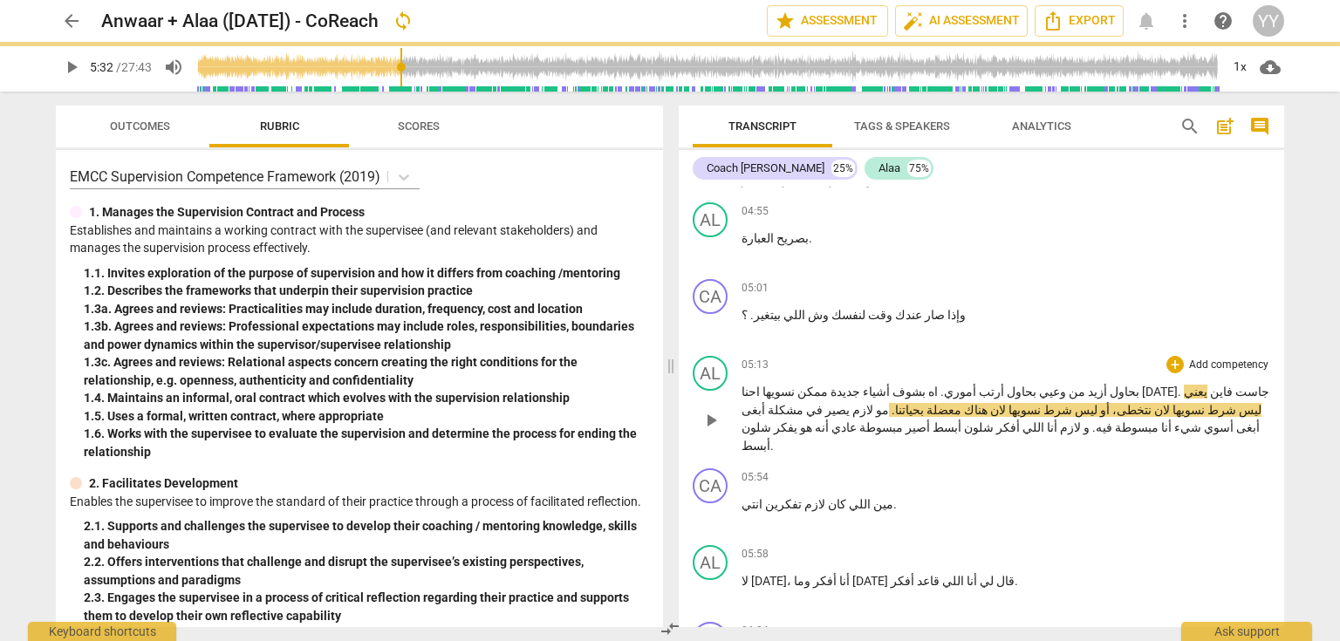
click at [1142, 385] on span "[DATE]" at bounding box center [1160, 392] width 36 height 14
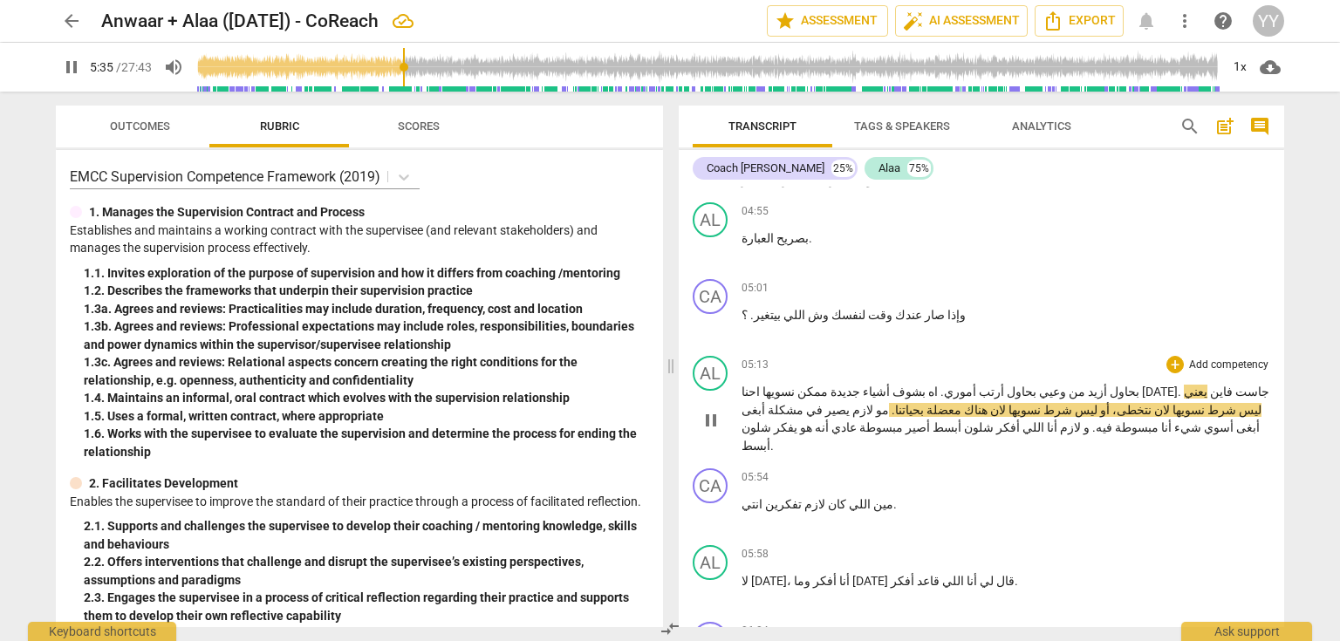
click at [1178, 385] on span ". جاست فاين" at bounding box center [1224, 392] width 92 height 14
click at [711, 410] on span "pause" at bounding box center [711, 420] width 21 height 21
type input "329"
drag, startPoint x: 810, startPoint y: 300, endPoint x: 824, endPoint y: 302, distance: 14.1
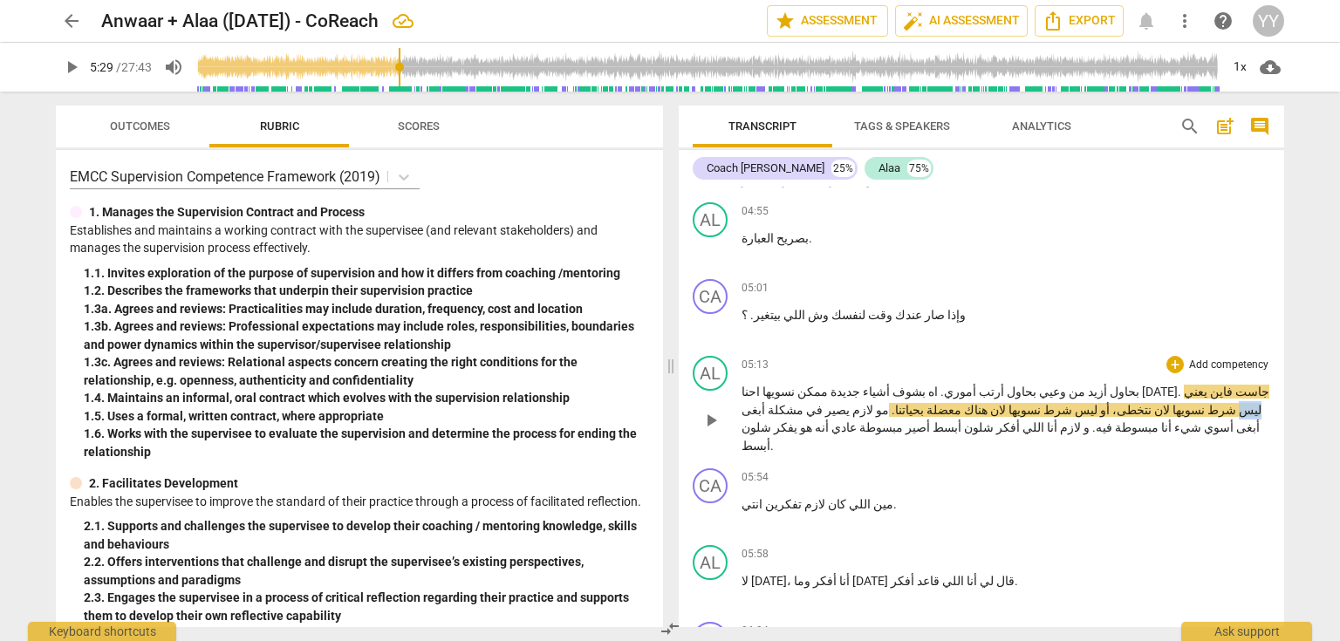
click at [824, 383] on p "بحاول أزيد من وعيي بحاول أرتب أموري . اه بشوف أشياء جديدة ممكن نسويها احنا الاث…" at bounding box center [1006, 419] width 529 height 72
drag, startPoint x: 820, startPoint y: 303, endPoint x: 810, endPoint y: 304, distance: 10.5
click at [810, 383] on p "بحاول أزيد من وعيي بحاول أرتب أموري . اه بشوف أشياء جديدة ممكن نسويها احنا الاث…" at bounding box center [1006, 419] width 529 height 72
copy p "مو"
click at [1233, 385] on span "جاست" at bounding box center [1251, 392] width 37 height 14
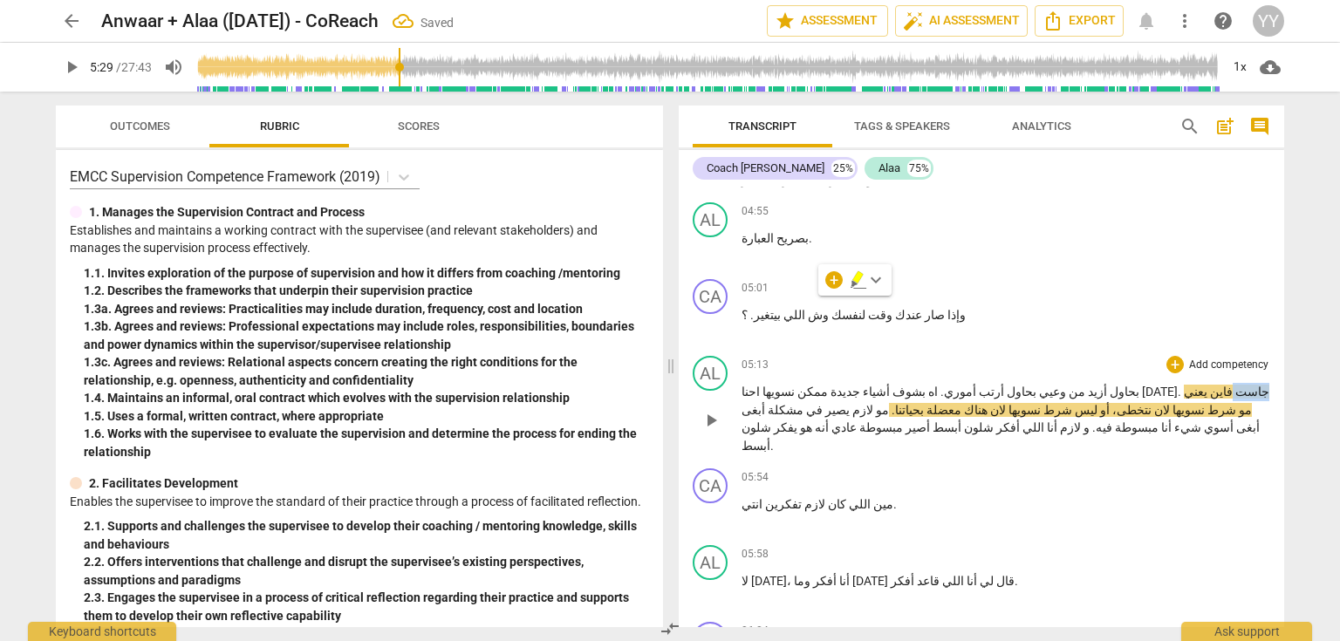
click at [1233, 385] on span "جاست" at bounding box center [1251, 392] width 37 height 14
click at [1142, 385] on span "[DATE]" at bounding box center [1160, 392] width 36 height 14
drag, startPoint x: 1212, startPoint y: 321, endPoint x: 1198, endPoint y: 324, distance: 14.2
click at [1198, 383] on p "بحاول أزيد من وعيي بحاول أرتب أموري . اه بشوف أشياء جديدة ممكن نسويها احنا الاث…" at bounding box center [1006, 419] width 529 height 72
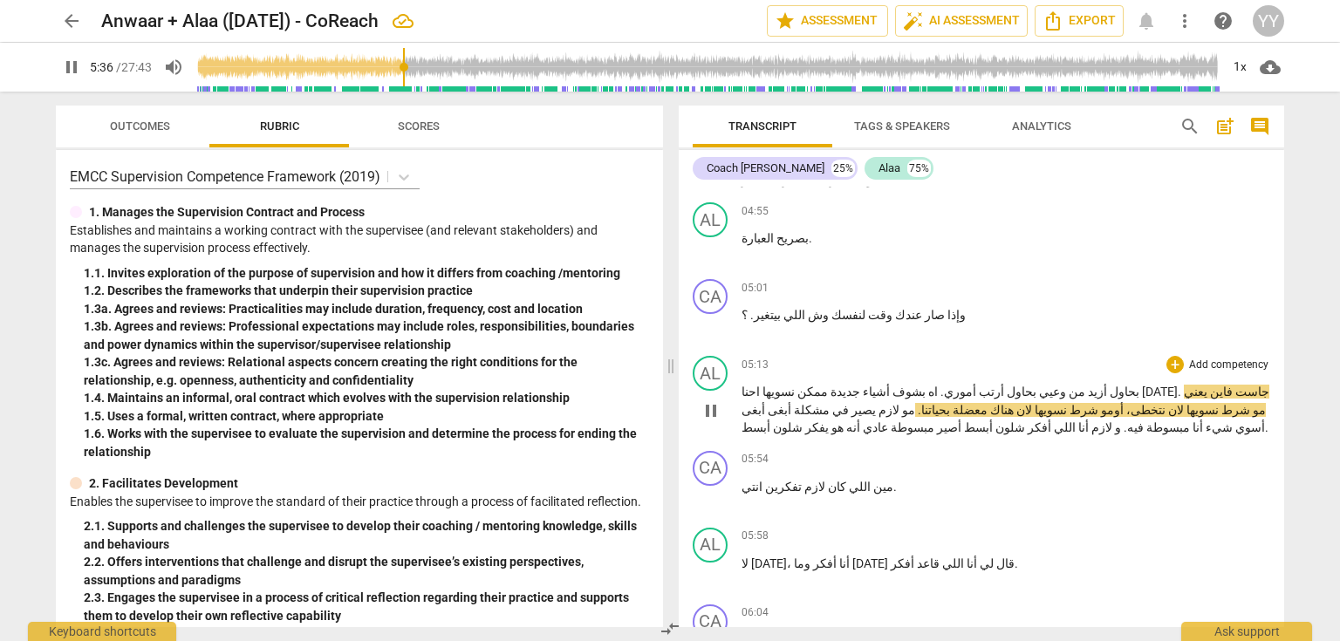
click at [720, 400] on span "pause" at bounding box center [711, 410] width 21 height 21
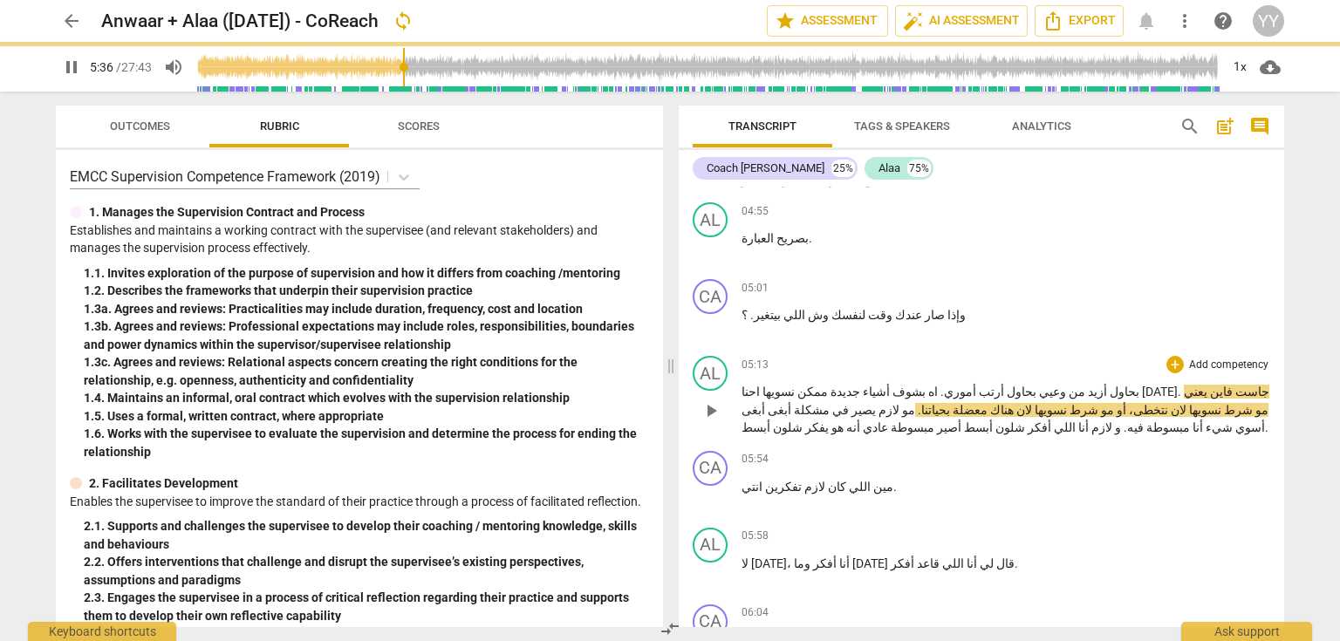
type input "337"
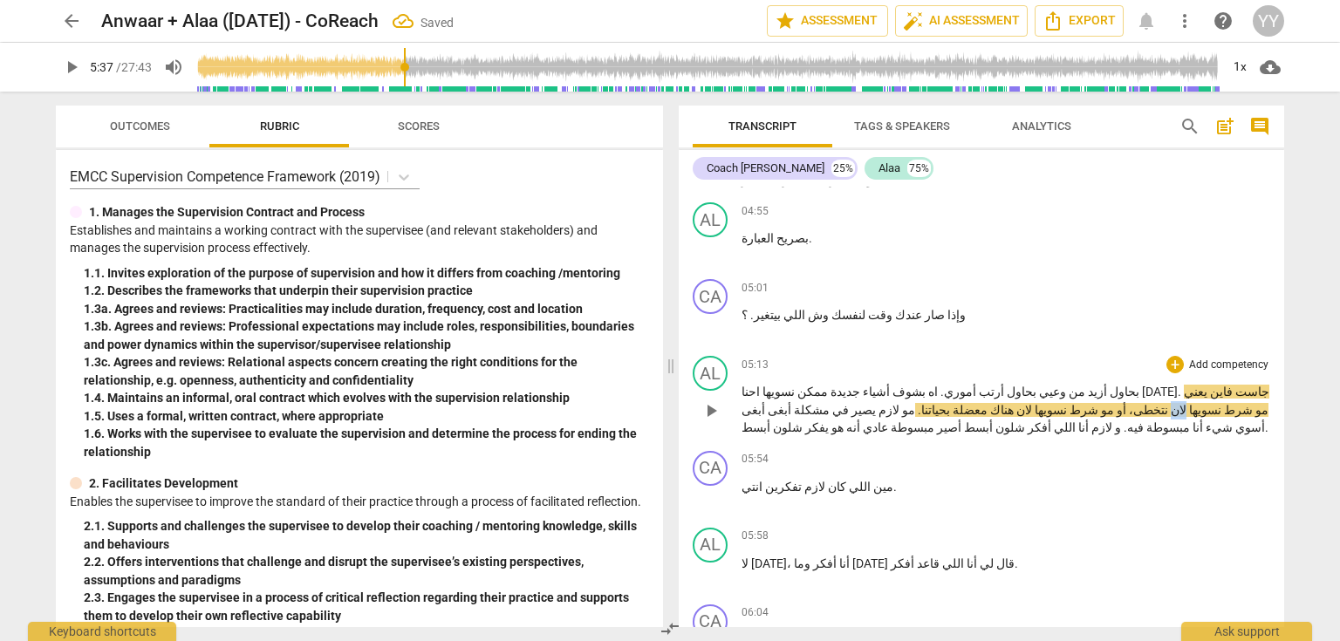
drag, startPoint x: 754, startPoint y: 302, endPoint x: 742, endPoint y: 305, distance: 12.7
click at [742, 383] on p "بحاول أزيد من وعيي بحاول أرتب أموري . اه بشوف أشياء جديدة ممكن نسويها احنا الاث…" at bounding box center [1006, 410] width 529 height 54
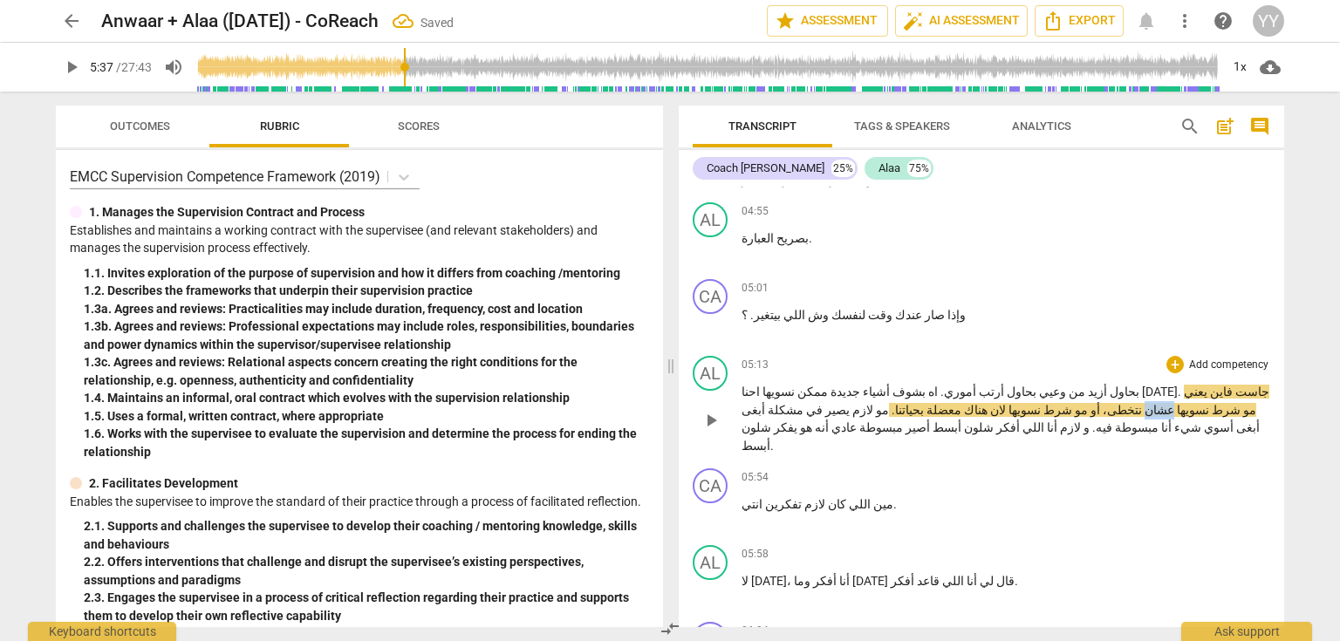
drag, startPoint x: 761, startPoint y: 304, endPoint x: 743, endPoint y: 304, distance: 17.5
click at [1142, 403] on span "عشان" at bounding box center [1158, 410] width 32 height 14
copy span "عشان"
drag, startPoint x: 1142, startPoint y: 321, endPoint x: 1130, endPoint y: 321, distance: 12.2
click at [1130, 0] on body "arrow_back Anwaar + Alaa (9.Sep.25) - CoReach Saved edit star Assessment auto_f…" at bounding box center [670, 0] width 1340 height 0
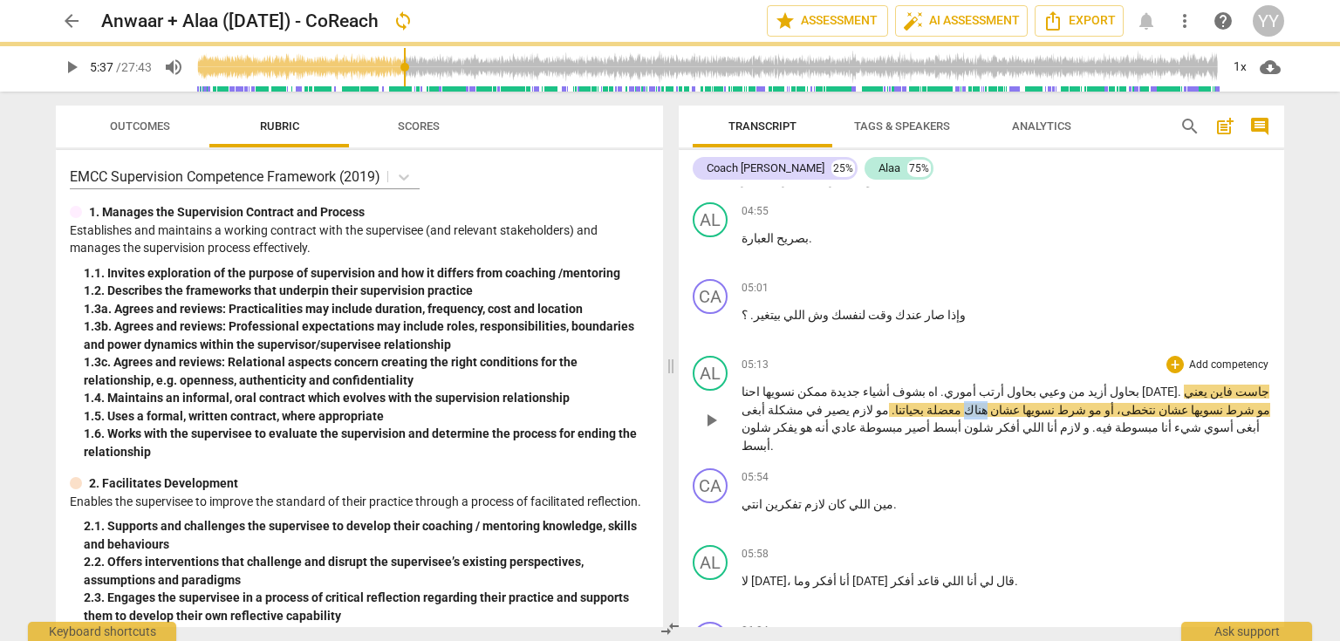
drag, startPoint x: 1127, startPoint y: 319, endPoint x: 1106, endPoint y: 321, distance: 21.0
click at [1106, 383] on p "بحاول أزيد من وعيي بحاول أرتب أموري . اه بشوف أشياء جديدة ممكن نسويها احنا الاث…" at bounding box center [1006, 419] width 529 height 72
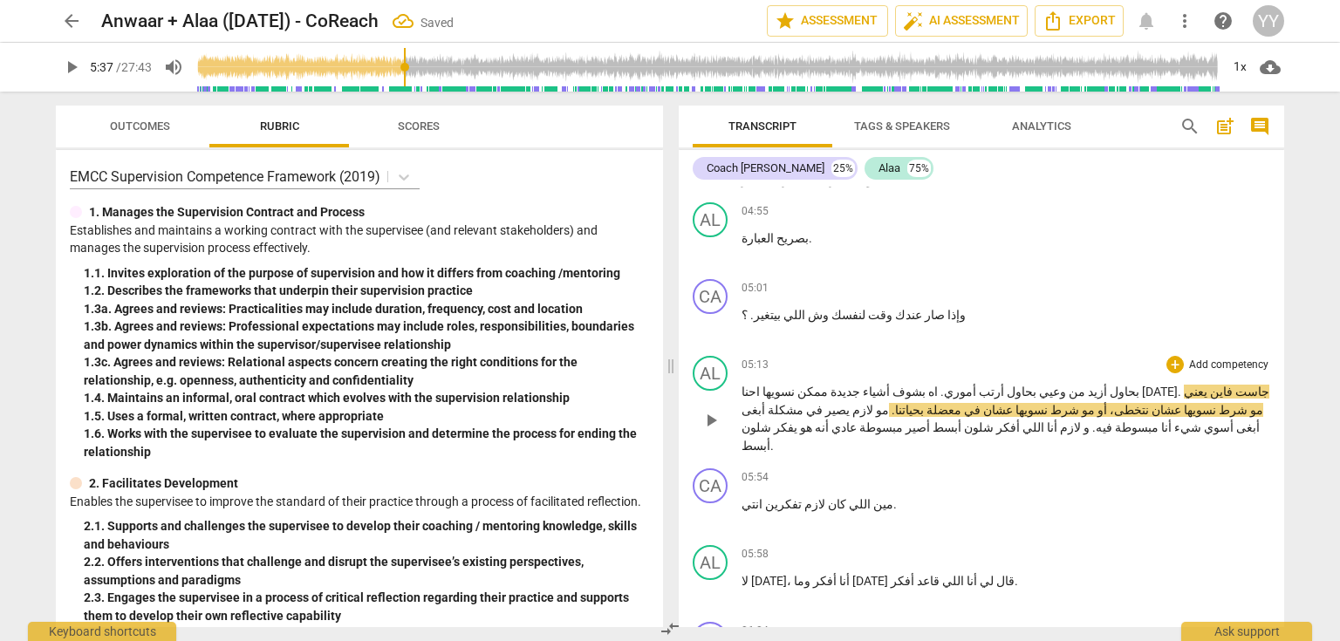
click at [1149, 403] on span "نتخطى،" at bounding box center [1128, 410] width 42 height 14
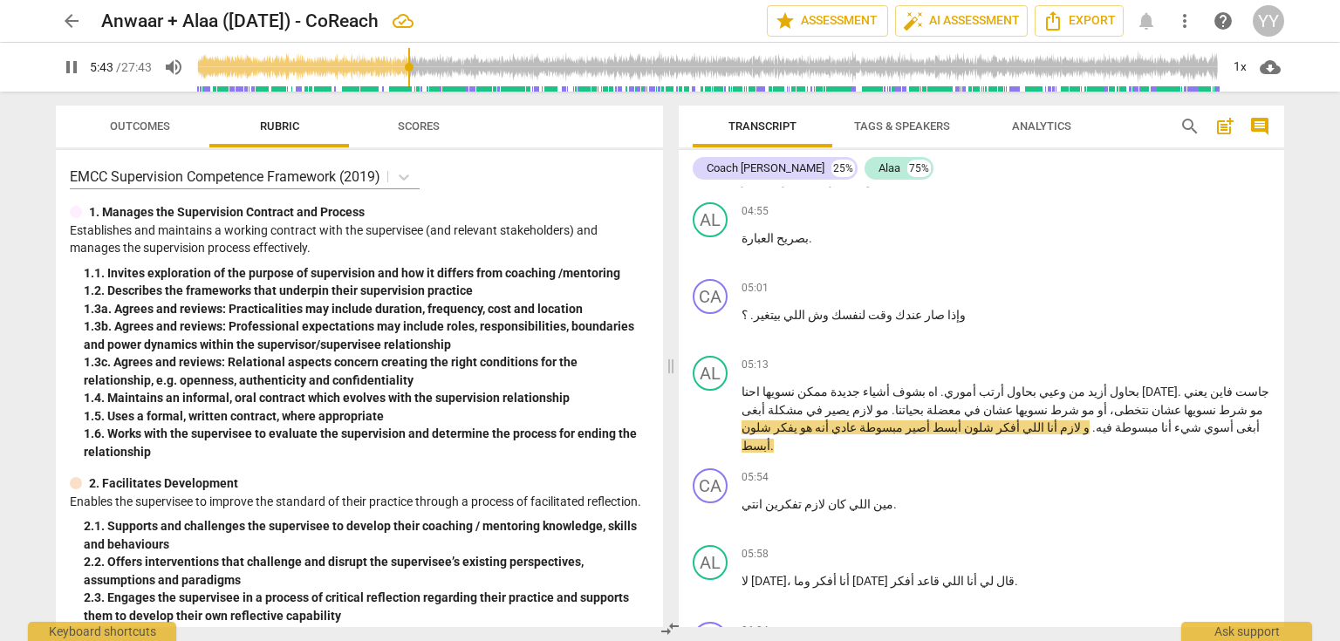
drag, startPoint x: 715, startPoint y: 324, endPoint x: 1227, endPoint y: 592, distance: 577.2
click at [715, 410] on span "pause" at bounding box center [711, 420] width 21 height 21
click at [712, 410] on span "play_arrow" at bounding box center [711, 420] width 21 height 21
click at [708, 410] on span "pause" at bounding box center [711, 420] width 21 height 21
type input "346"
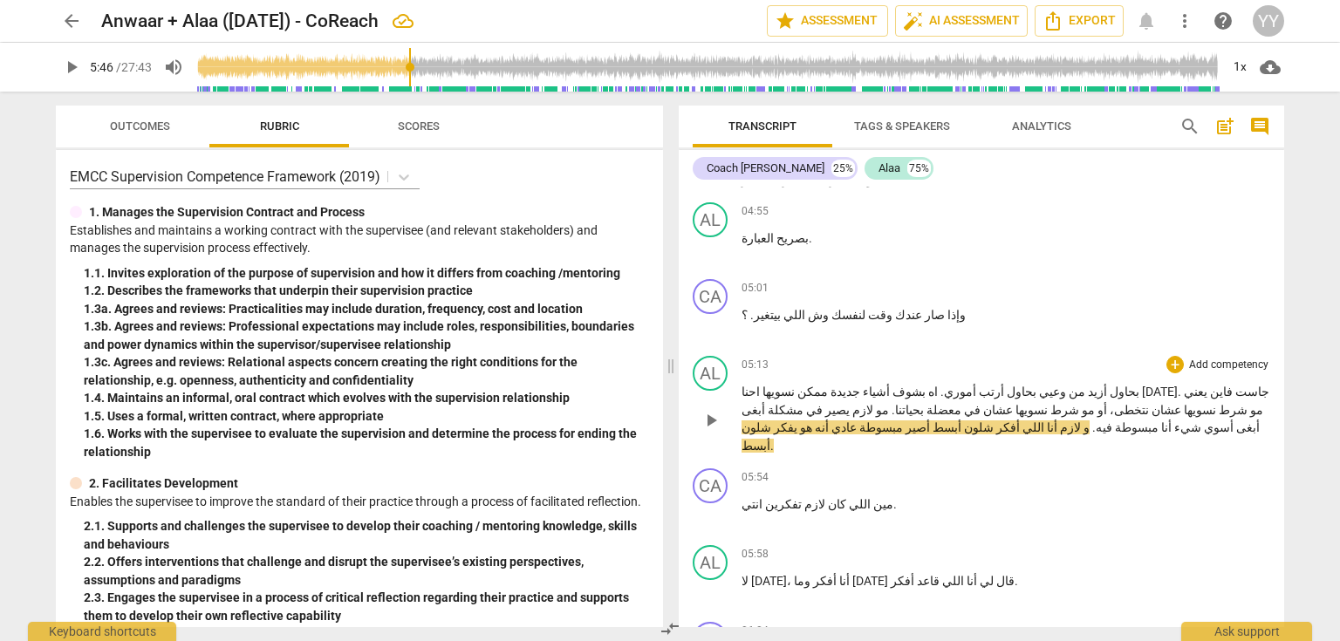
click at [1081, 421] on span "و" at bounding box center [1085, 428] width 9 height 14
click at [1049, 421] on span "ومو" at bounding box center [1060, 428] width 22 height 14
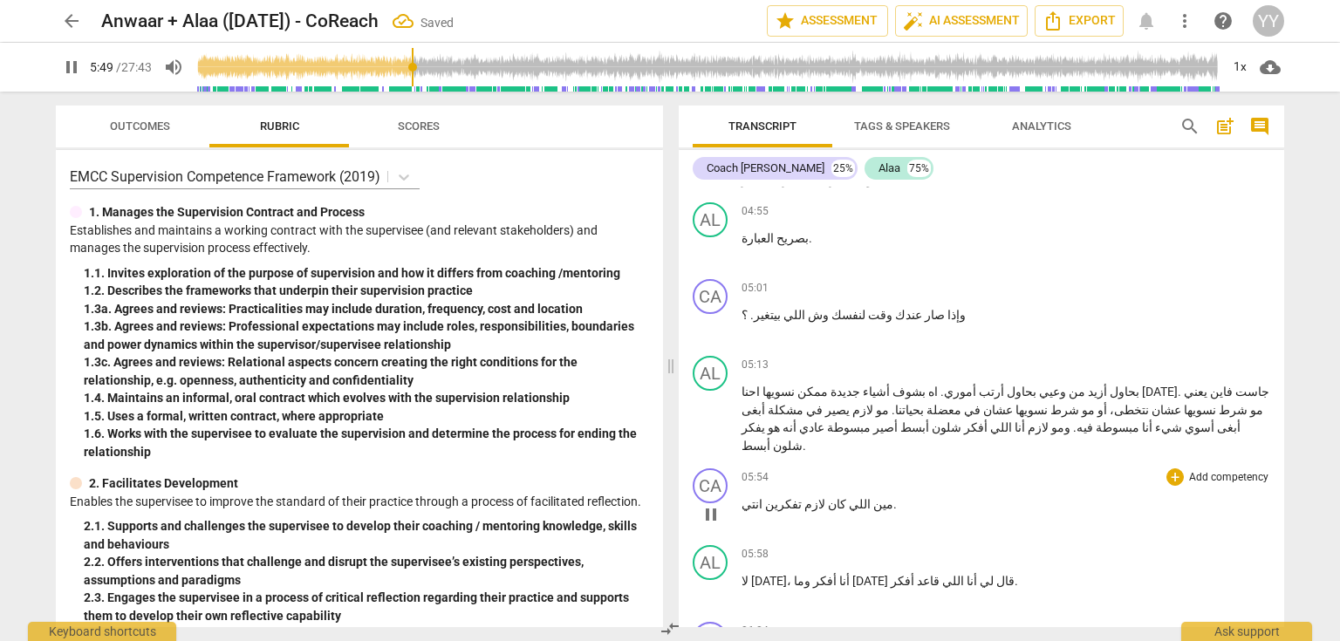
scroll to position [2513, 0]
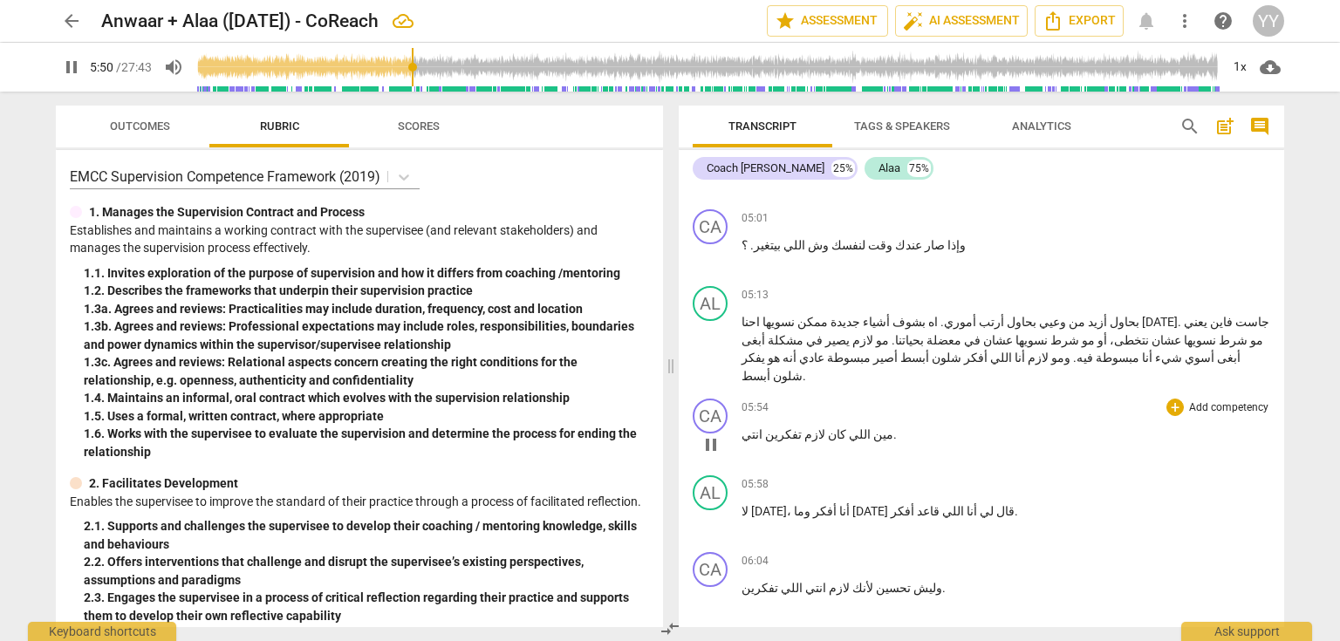
click at [709, 435] on span "pause" at bounding box center [711, 445] width 21 height 21
type input "351"
click at [998, 313] on p "بحاول أزيد من وعيي بحاول أرتب أموري . اه بشوف أشياء جديدة ممكن نسويها احنا الاث…" at bounding box center [1006, 349] width 529 height 72
click at [751, 369] on span ". انا" at bounding box center [750, 376] width 17 height 14
click at [871, 428] on span "مين" at bounding box center [882, 435] width 23 height 14
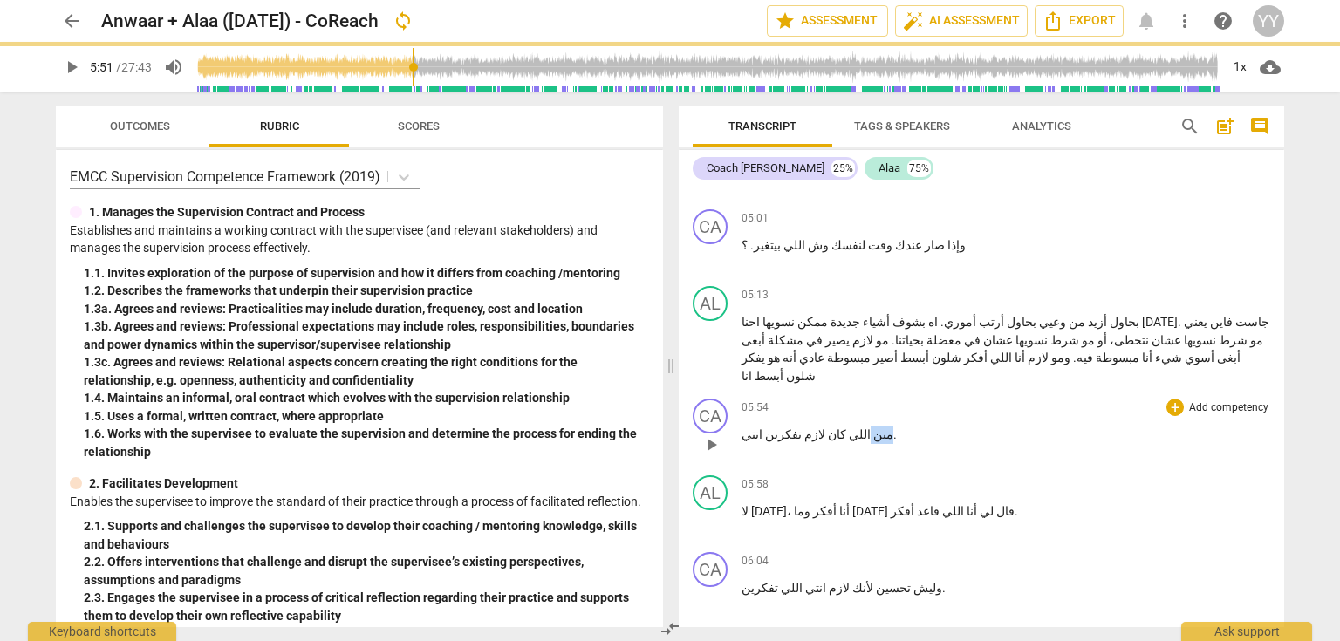
click at [871, 428] on span "مين" at bounding box center [882, 435] width 23 height 14
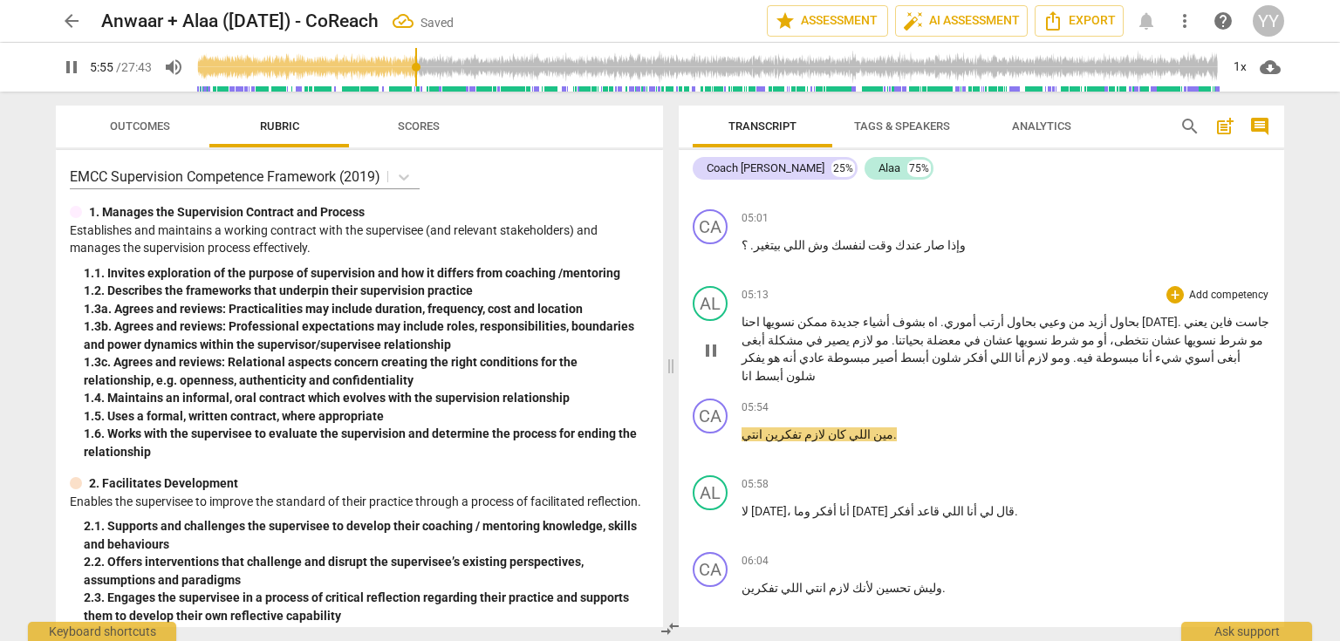
click at [764, 369] on span "أبسط" at bounding box center [767, 376] width 31 height 14
drag, startPoint x: 810, startPoint y: 331, endPoint x: 822, endPoint y: 334, distance: 12.7
click at [822, 426] on p "مين اللي كان لازم تفكرين انتي ." at bounding box center [1006, 435] width 529 height 18
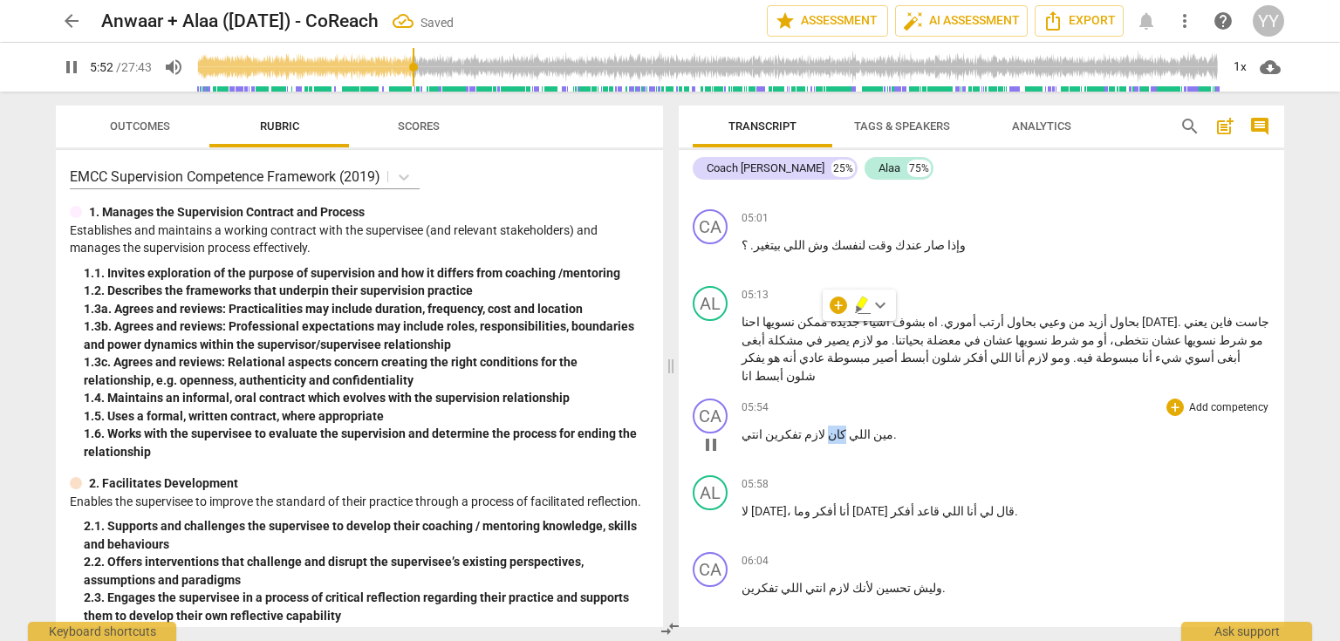
type input "352"
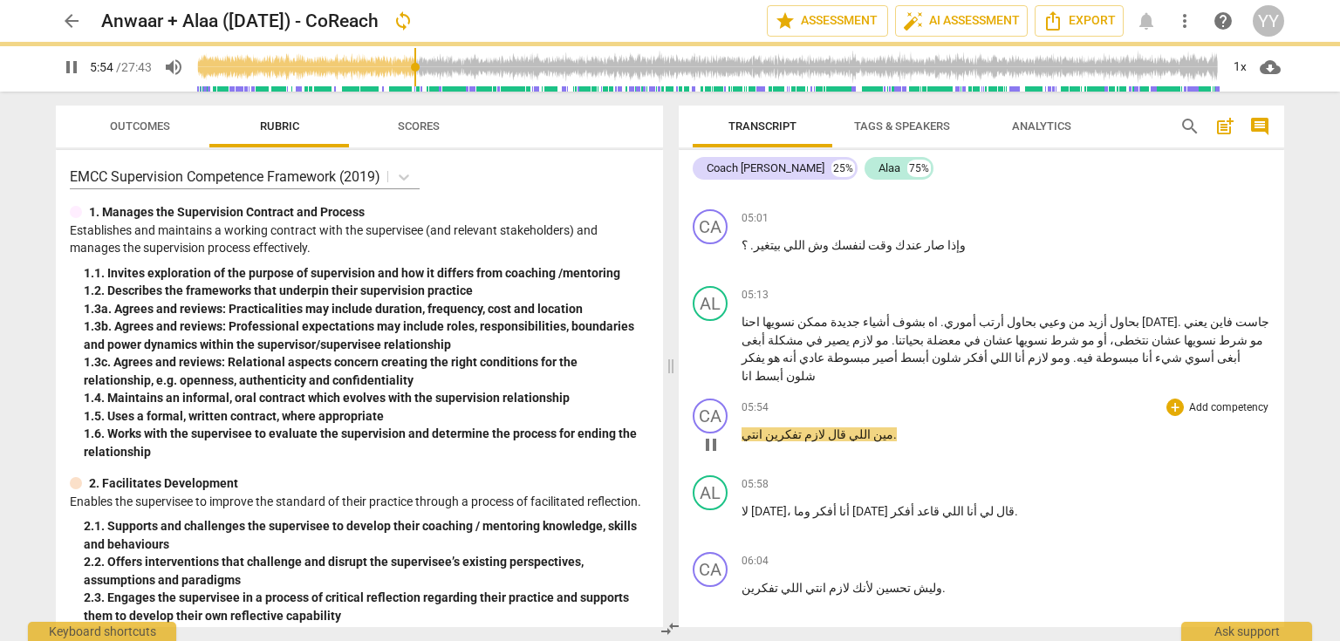
click at [868, 426] on p "مين اللي قال لازم تفكرين انتي ." at bounding box center [1006, 435] width 529 height 18
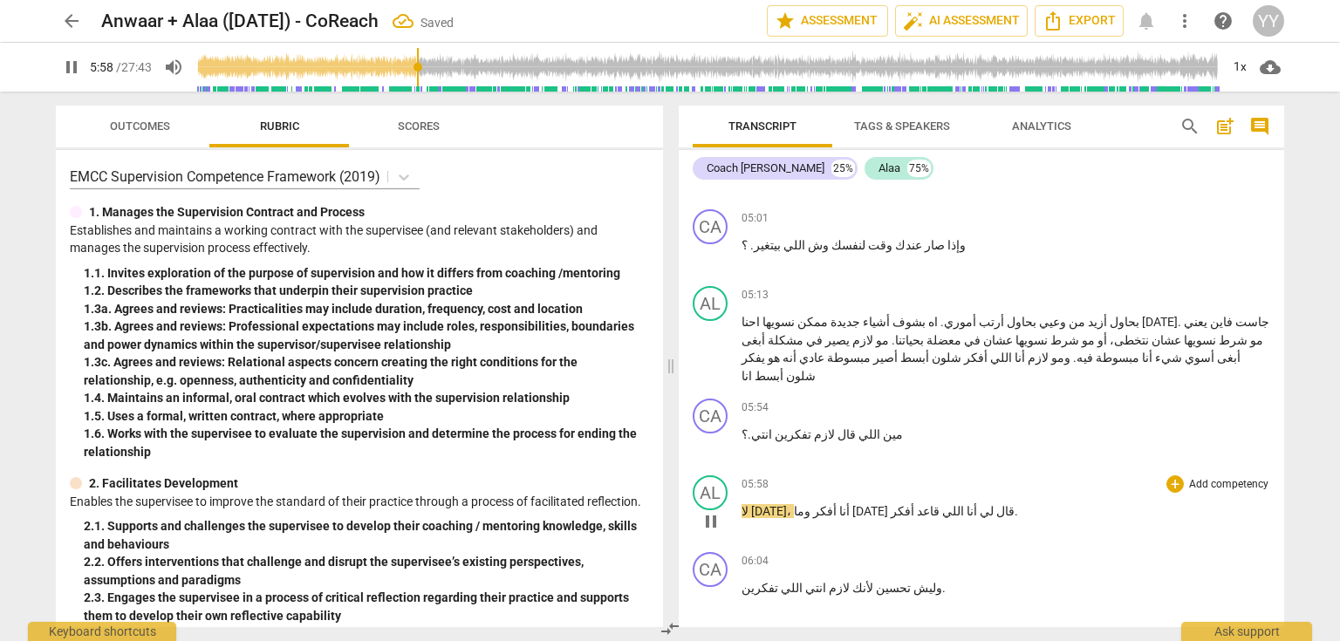
drag, startPoint x: 709, startPoint y: 412, endPoint x: 908, endPoint y: 410, distance: 198.9
click at [709, 511] on span "pause" at bounding box center [711, 521] width 21 height 21
type input "359"
click at [927, 503] on p "لا أحد ، أنا أفكر وما أحد قال لي أنا اللي قاعد أفكر ." at bounding box center [1006, 512] width 529 height 18
click at [708, 511] on span "play_arrow" at bounding box center [711, 521] width 21 height 21
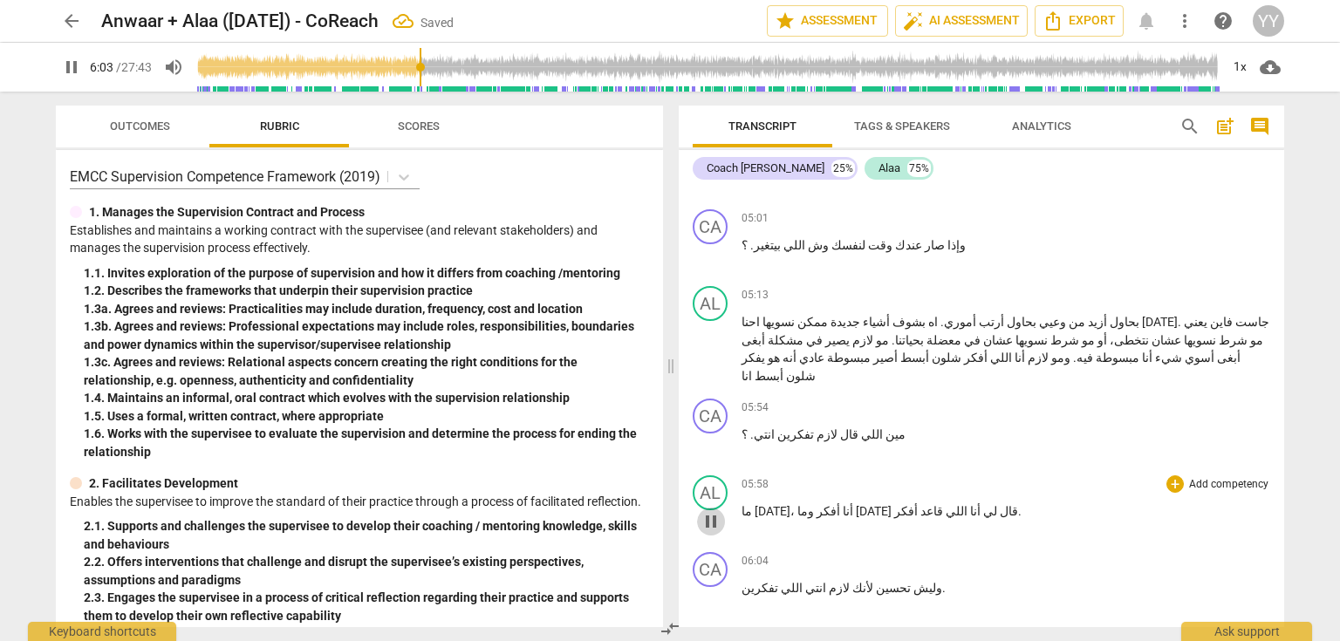
click at [708, 511] on span "pause" at bounding box center [711, 521] width 21 height 21
type input "364"
click at [918, 504] on span "قاعد" at bounding box center [930, 511] width 25 height 14
click at [918, 504] on span "قاعدة" at bounding box center [933, 511] width 31 height 14
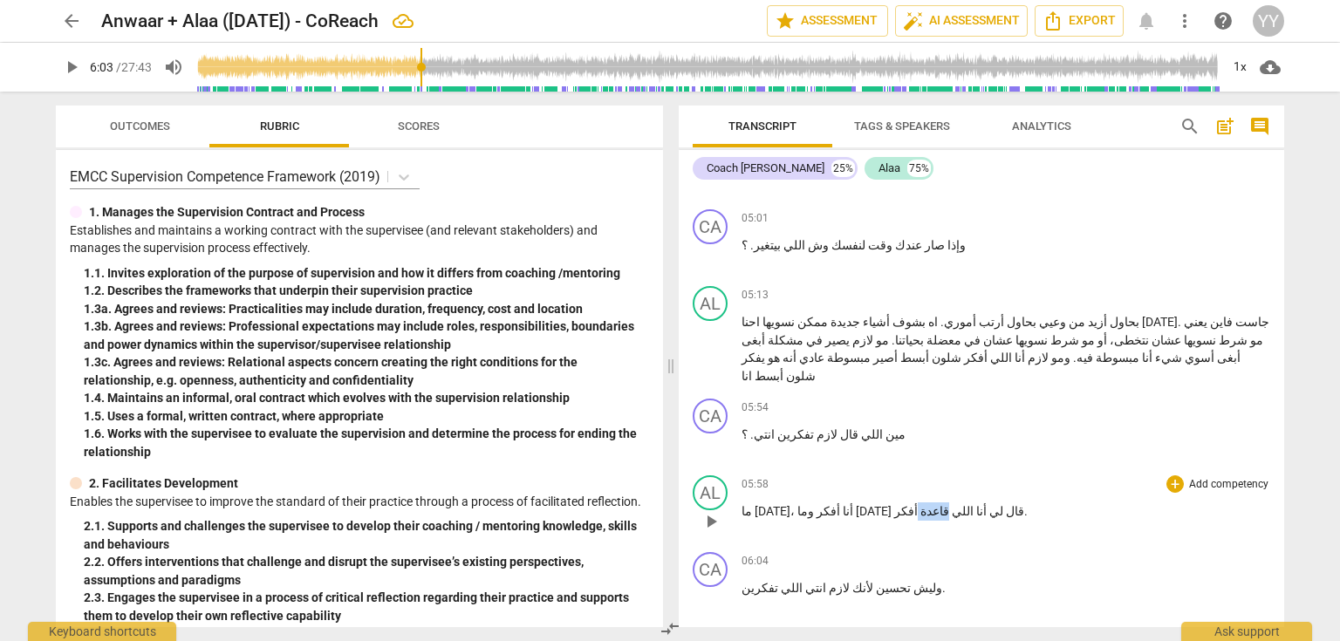
click at [918, 504] on span "قاعدة" at bounding box center [933, 511] width 31 height 14
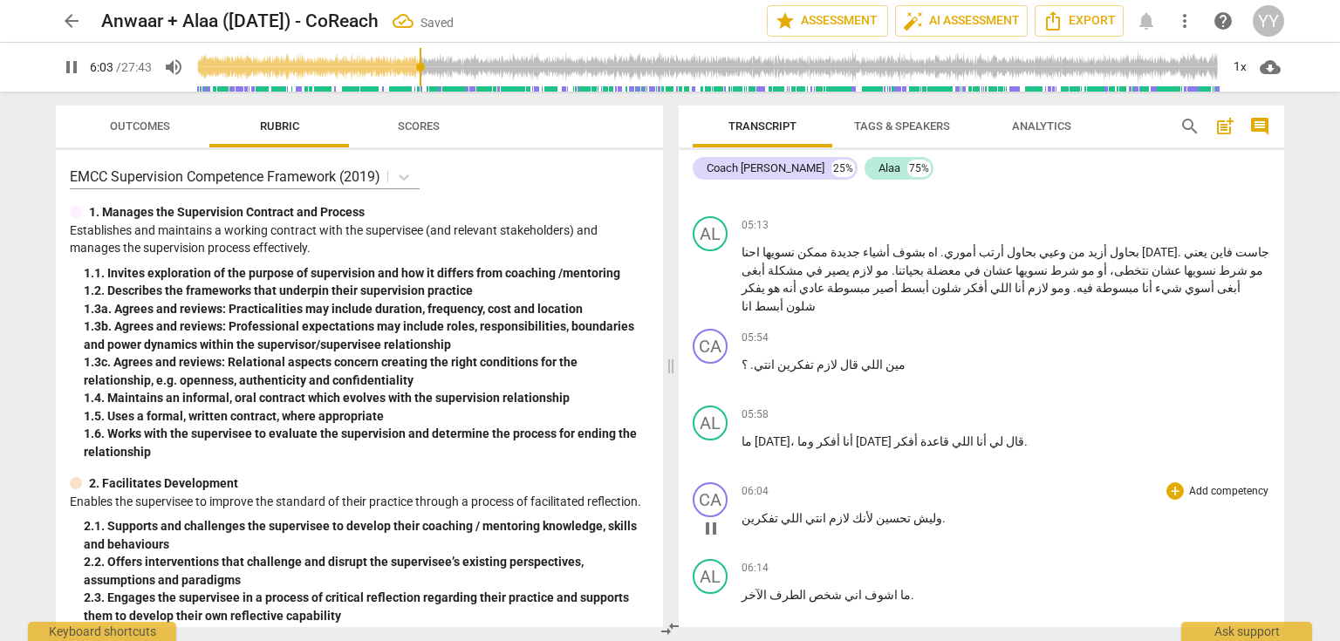
click at [907, 510] on p "وليش تحسين لأنك لازم انتي اللي تفكرين ." at bounding box center [1006, 519] width 529 height 18
type input "365"
type input "367"
drag, startPoint x: 804, startPoint y: 563, endPoint x: 768, endPoint y: 563, distance: 36.6
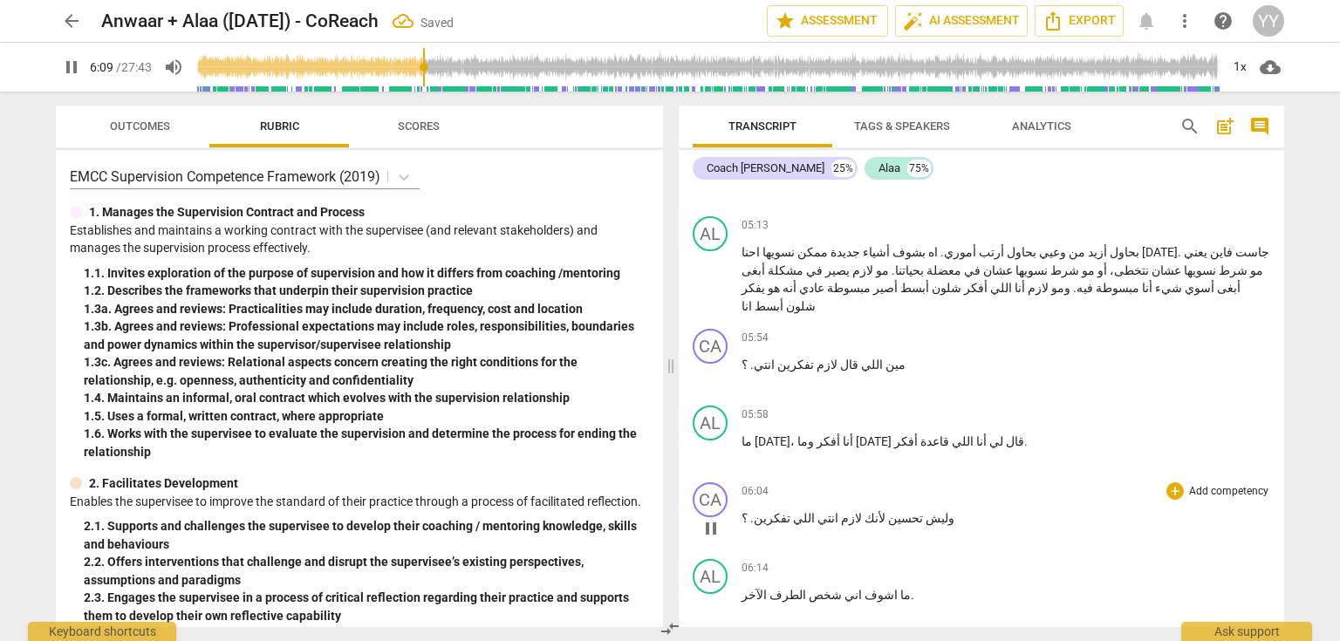
click at [923, 511] on span "وليش" at bounding box center [938, 518] width 31 height 14
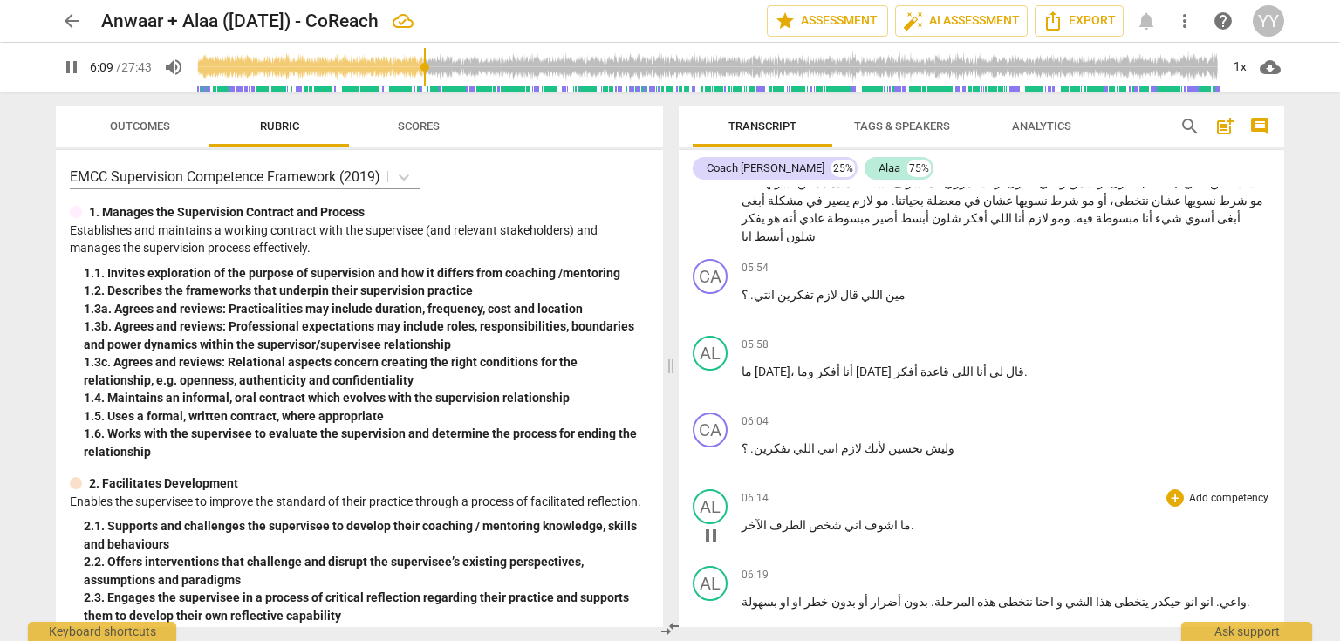
scroll to position [2722, 0]
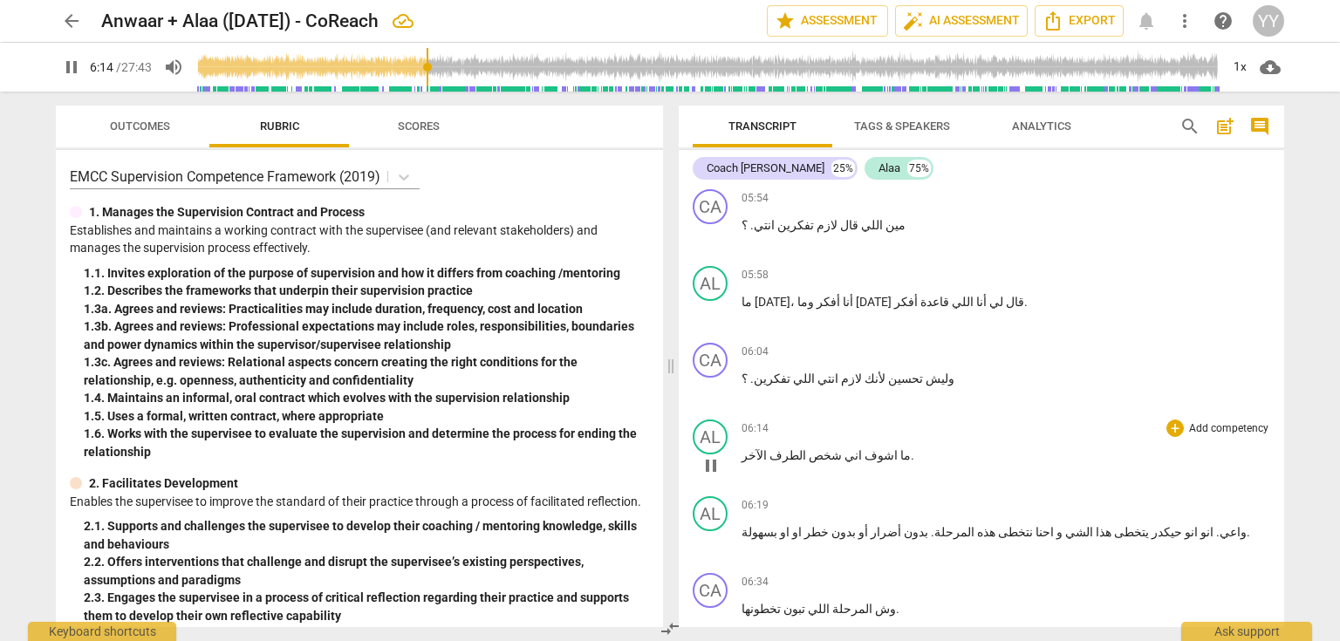
click at [715, 455] on span "pause" at bounding box center [711, 465] width 21 height 21
type input "374"
click at [743, 448] on span "الآخر" at bounding box center [754, 455] width 25 height 14
click at [742, 448] on span "الآخر" at bounding box center [754, 455] width 25 height 14
click at [898, 448] on span "لانو ما" at bounding box center [914, 455] width 32 height 14
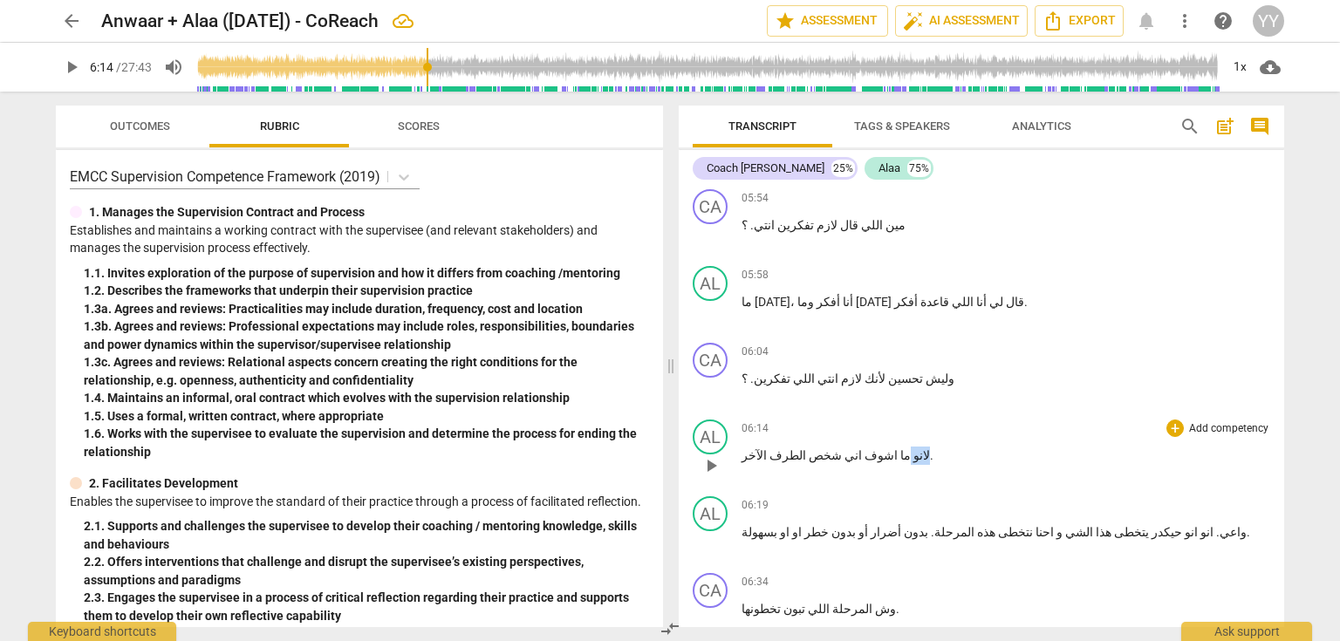
click at [898, 448] on span "لانو ما" at bounding box center [914, 455] width 32 height 14
click at [715, 455] on span "pause" at bounding box center [711, 465] width 21 height 21
type input "377"
click at [842, 448] on span "اني" at bounding box center [852, 455] width 20 height 14
click at [858, 448] on span "اشوف" at bounding box center [876, 455] width 36 height 14
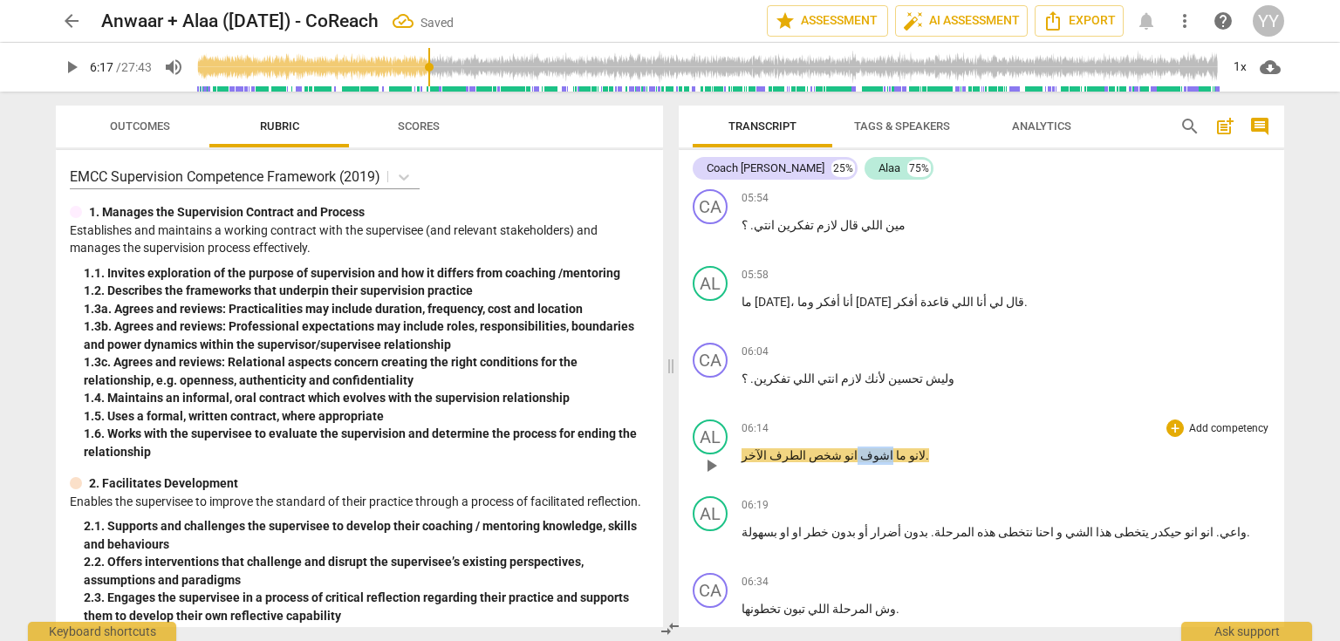
click at [858, 448] on span "اشوف" at bounding box center [876, 455] width 36 height 14
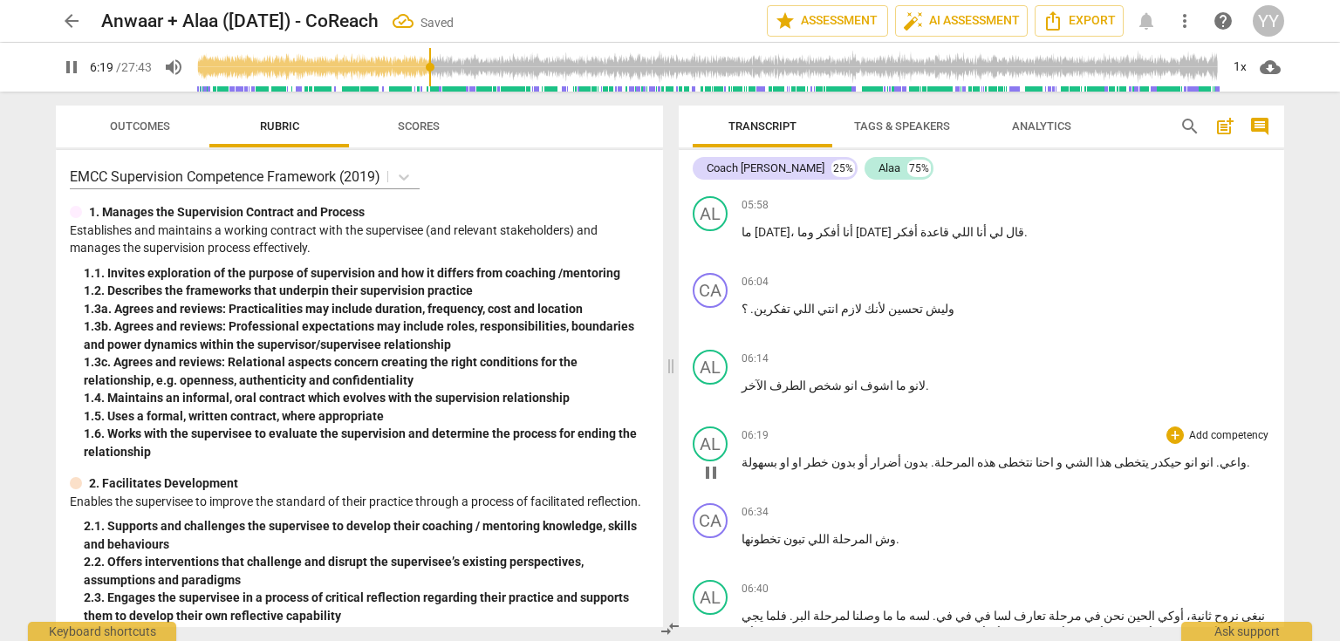
click at [1214, 455] on span "." at bounding box center [1217, 462] width 6 height 14
drag, startPoint x: 715, startPoint y: 367, endPoint x: 995, endPoint y: 368, distance: 279.2
click at [715, 462] on span "pause" at bounding box center [711, 472] width 21 height 21
type input "382"
click at [1214, 455] on span "." at bounding box center [1217, 462] width 6 height 14
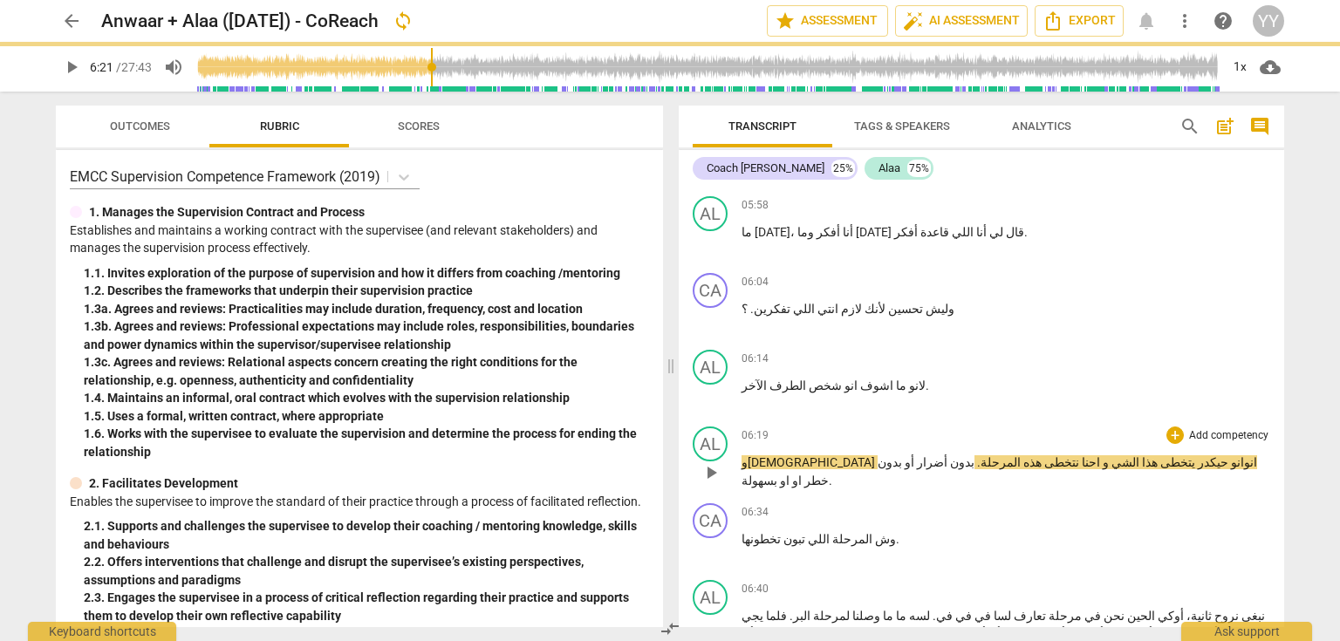
click at [875, 455] on span "واعيإناف" at bounding box center [808, 462] width 133 height 14
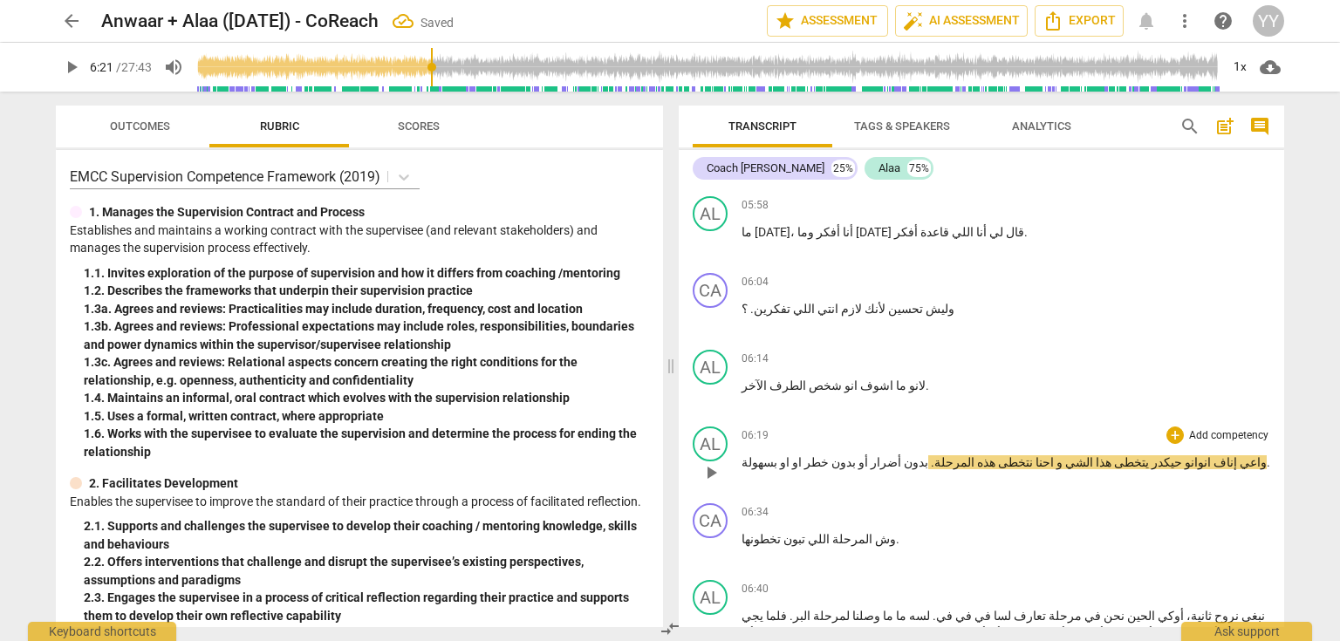
click at [1214, 455] on span "واعي إناف" at bounding box center [1240, 462] width 53 height 14
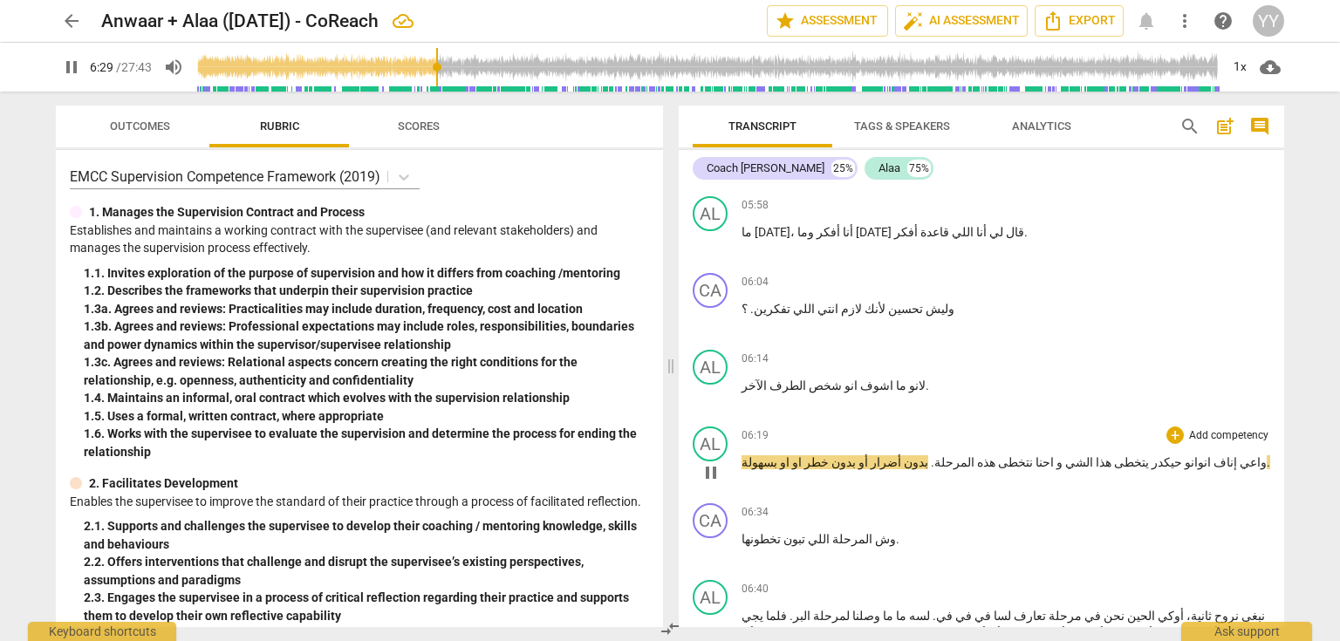
click at [717, 462] on span "pause" at bounding box center [711, 472] width 21 height 21
type input "390"
click at [1024, 455] on span "الشي" at bounding box center [1039, 462] width 31 height 14
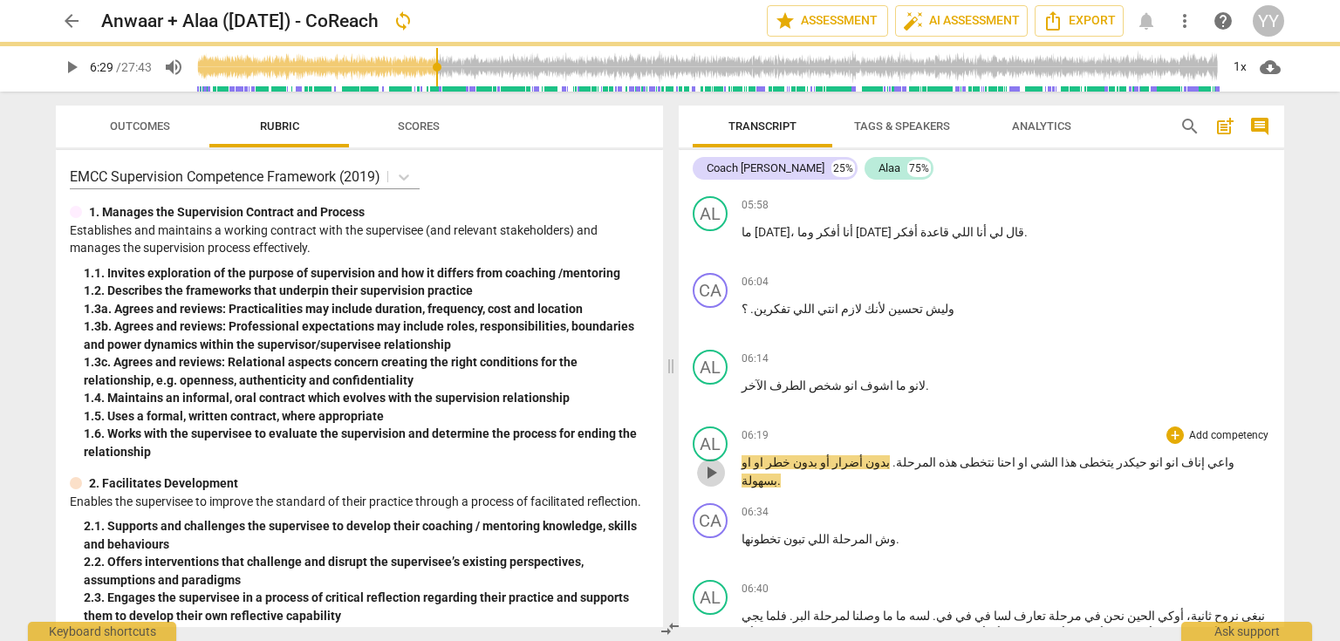
click at [709, 462] on span "play_arrow" at bounding box center [711, 472] width 21 height 21
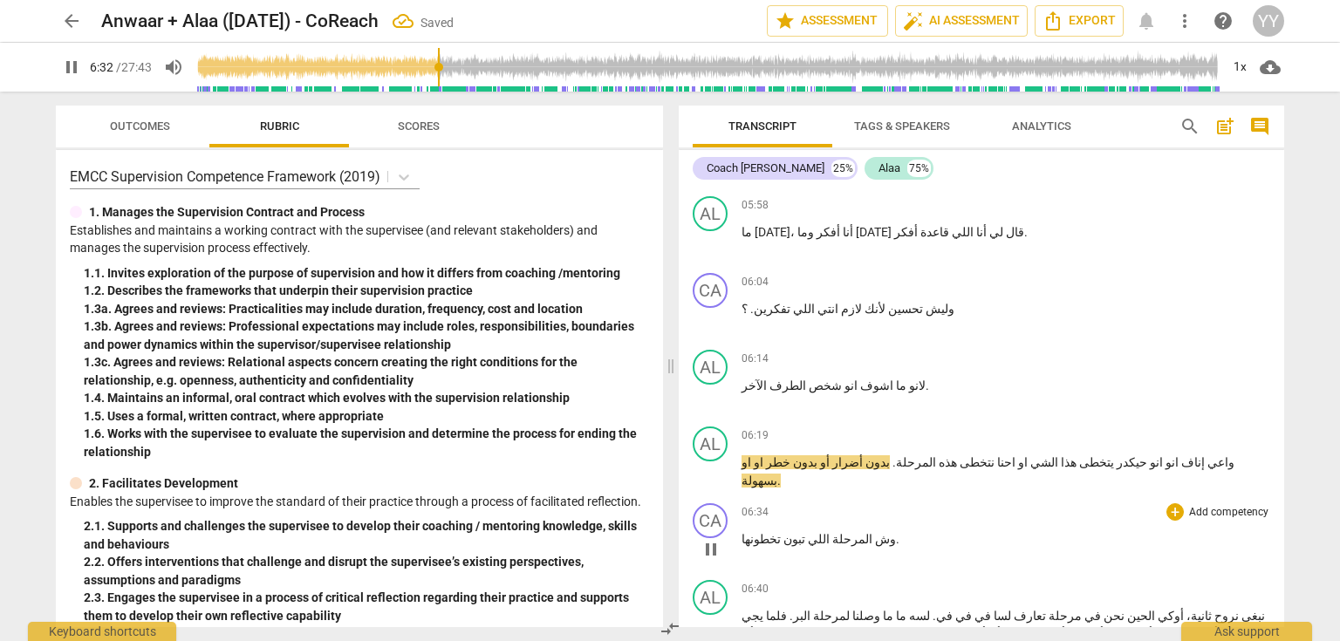
scroll to position [2862, 0]
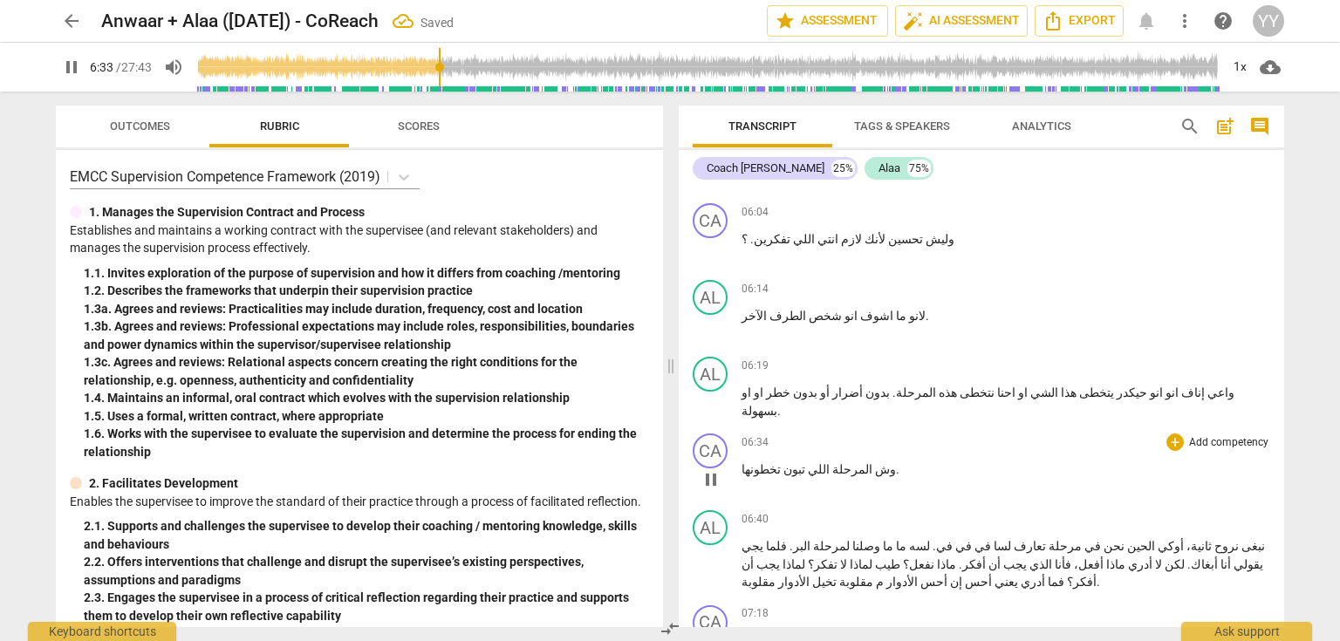
click at [882, 461] on p "وش المرحلة اللي تبون تخطونها ." at bounding box center [1006, 470] width 529 height 18
type input "395"
click at [715, 469] on span "pause" at bounding box center [711, 479] width 21 height 21
type input "398"
click at [779, 462] on span "تخطونها" at bounding box center [773, 469] width 39 height 14
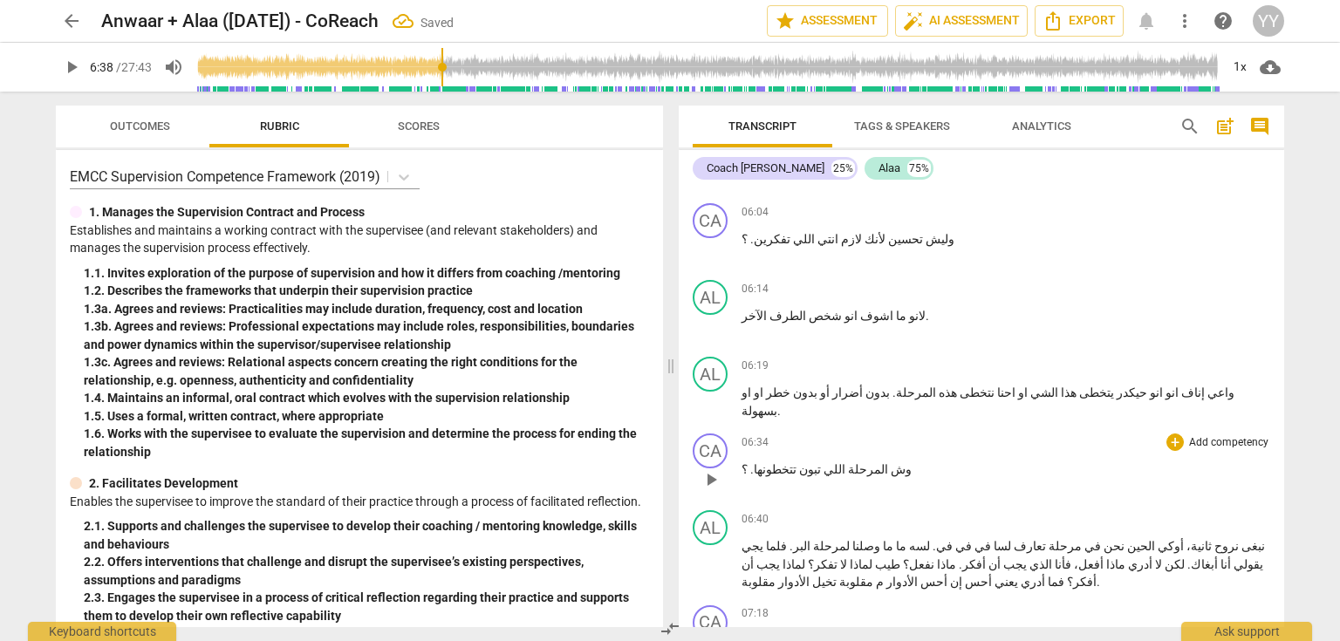
click at [712, 469] on span "play_arrow" at bounding box center [711, 479] width 21 height 21
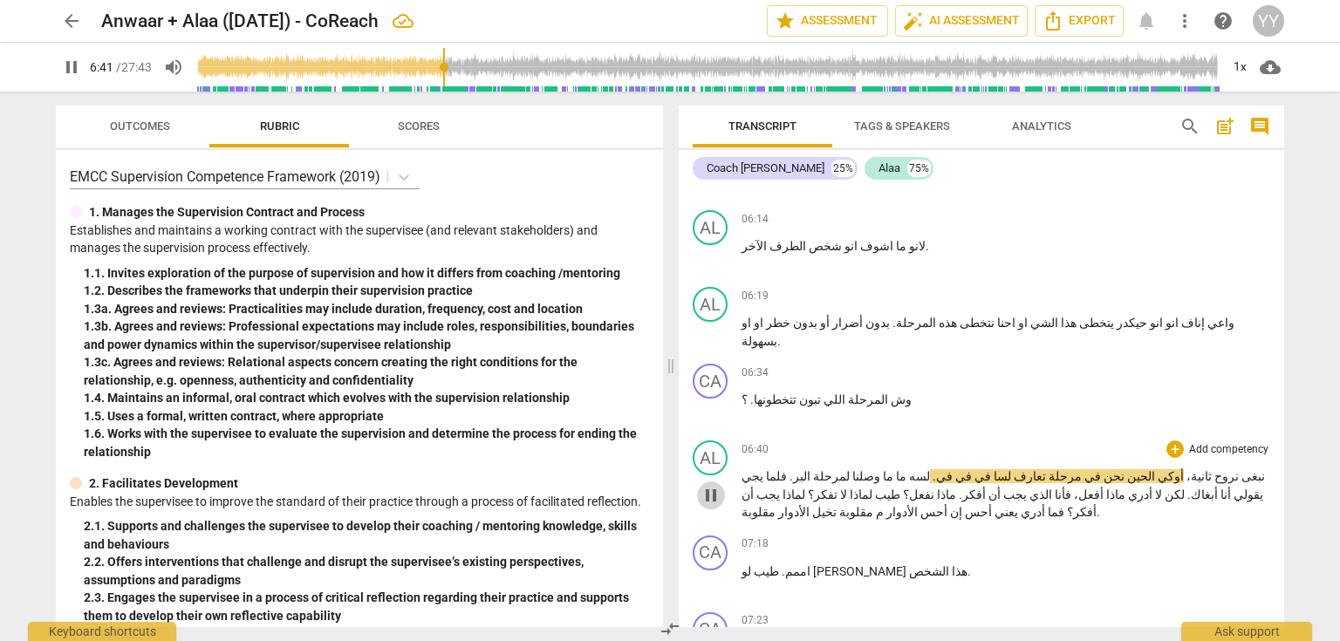
click at [714, 485] on span "pause" at bounding box center [711, 495] width 21 height 21
type input "402"
click at [1222, 469] on span "نروح" at bounding box center [1225, 476] width 27 height 14
click at [709, 485] on span "play_arrow" at bounding box center [711, 495] width 21 height 21
drag, startPoint x: 711, startPoint y: 387, endPoint x: 1145, endPoint y: 366, distance: 434.1
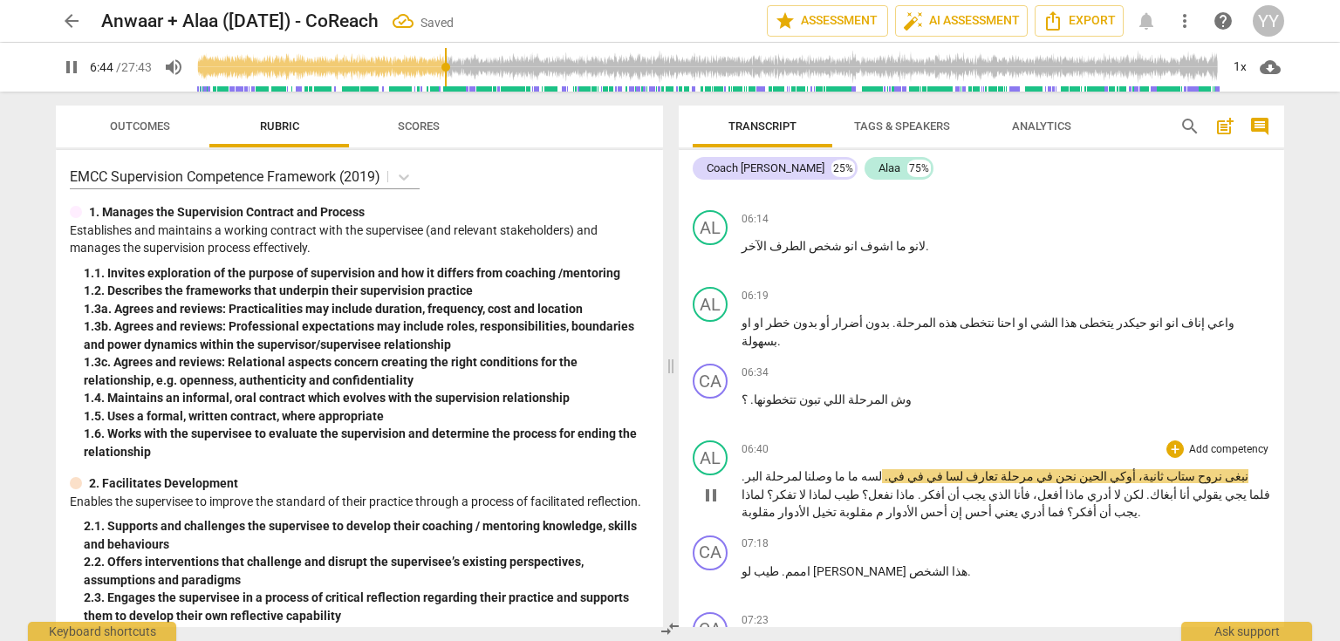
click at [713, 485] on span "pause" at bounding box center [711, 495] width 21 height 21
type input "404"
click at [1125, 468] on p "نبغى نروح ستاب ثانية، أوكي الحين نحن في مرحلة تعارف لسا في في في . لسه ما ما وص…" at bounding box center [1006, 495] width 529 height 54
click at [1107, 469] on span "الحين" at bounding box center [1092, 476] width 31 height 14
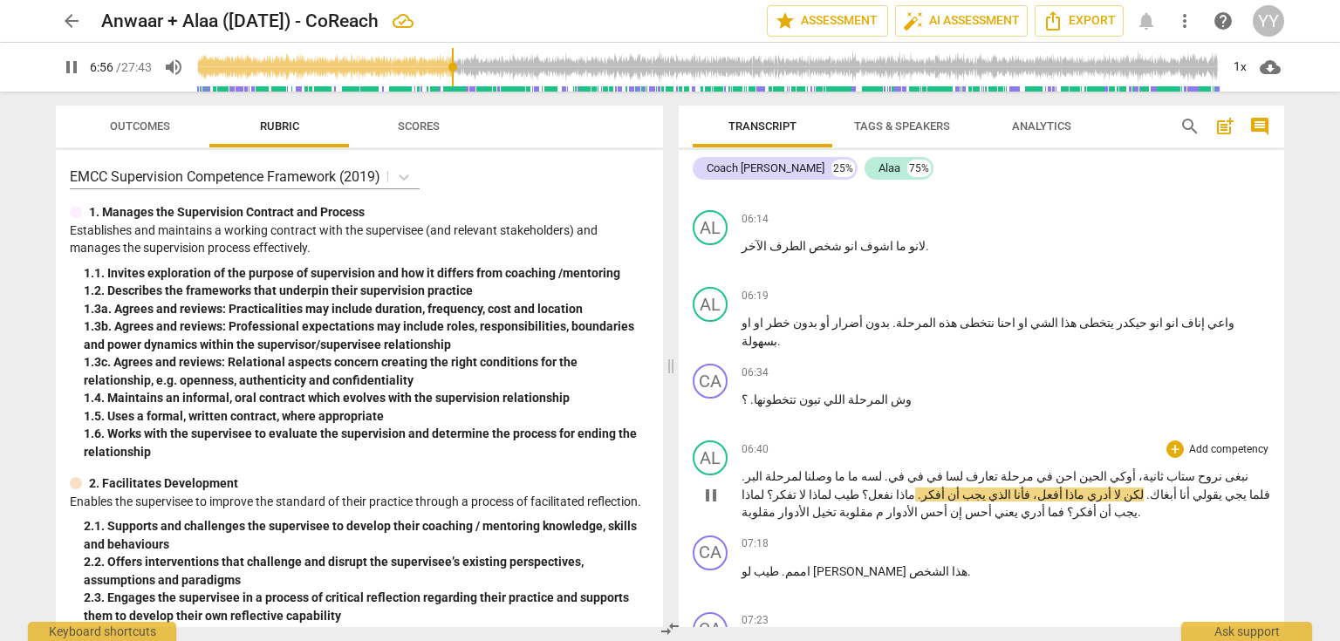
click at [703, 485] on span "pause" at bounding box center [711, 495] width 21 height 21
type input "417"
drag, startPoint x: 764, startPoint y: 360, endPoint x: 740, endPoint y: 366, distance: 25.0
click at [740, 434] on div "AL play_arrow pause 06:40 + Add competency keyboard_arrow_right نبغى نروح ستاب …" at bounding box center [982, 481] width 606 height 95
drag, startPoint x: 1216, startPoint y: 384, endPoint x: 1185, endPoint y: 385, distance: 31.4
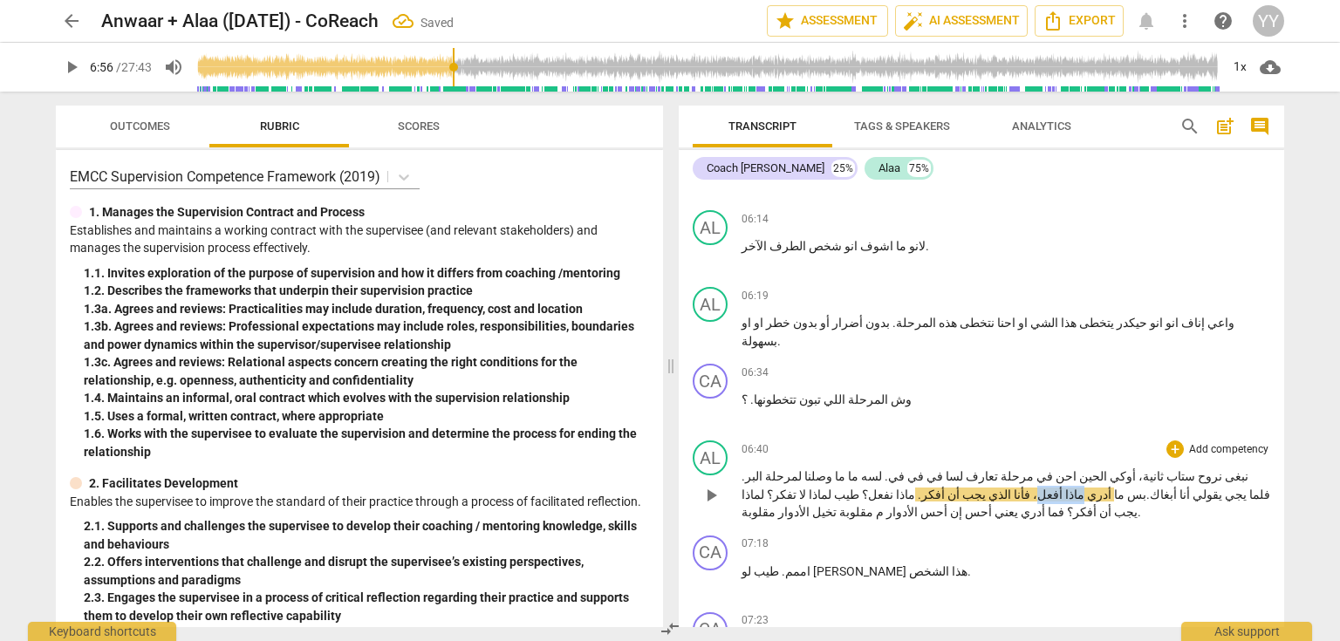
click at [1185, 468] on p "نبغى نروح ستاب ثانية، أوكي الحين احن في مرحلة تعارف لسا في في في . لسه ما ما وص…" at bounding box center [1006, 495] width 529 height 54
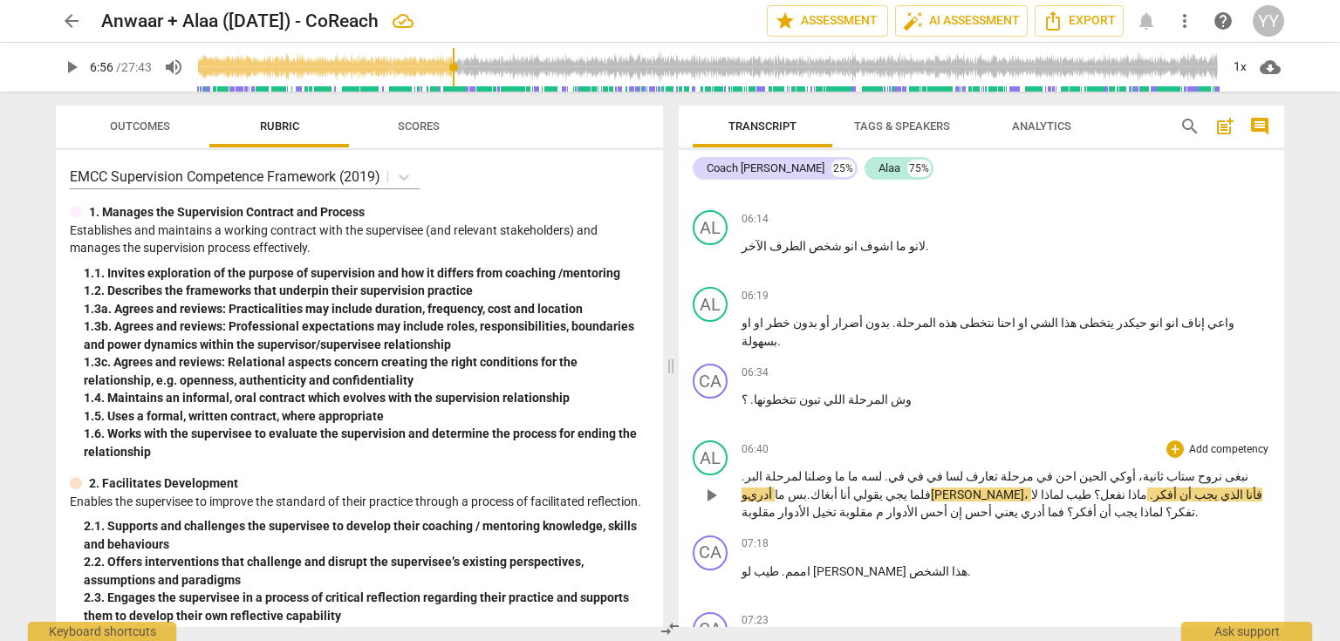
click at [1024, 488] on span "أدري وش أسوي" at bounding box center [883, 495] width 283 height 14
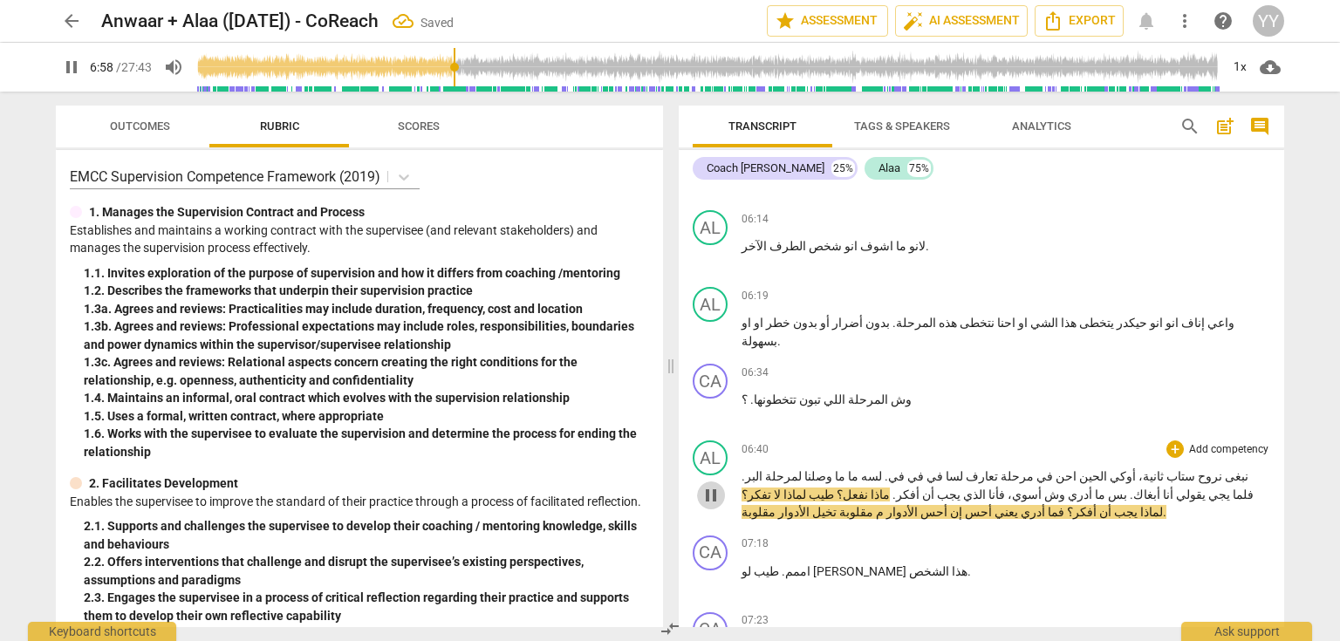
click at [710, 485] on span "pause" at bounding box center [711, 495] width 21 height 21
type input "419"
click at [986, 488] on span "الذي" at bounding box center [973, 495] width 25 height 14
drag, startPoint x: 1111, startPoint y: 385, endPoint x: 1140, endPoint y: 387, distance: 29.8
click at [1140, 468] on p "نبغى نروح ستاب ثانية، أوكي الحين احن في مرحلة تعارف لسا في في في . لسه ما ما وص…" at bounding box center [1006, 495] width 529 height 54
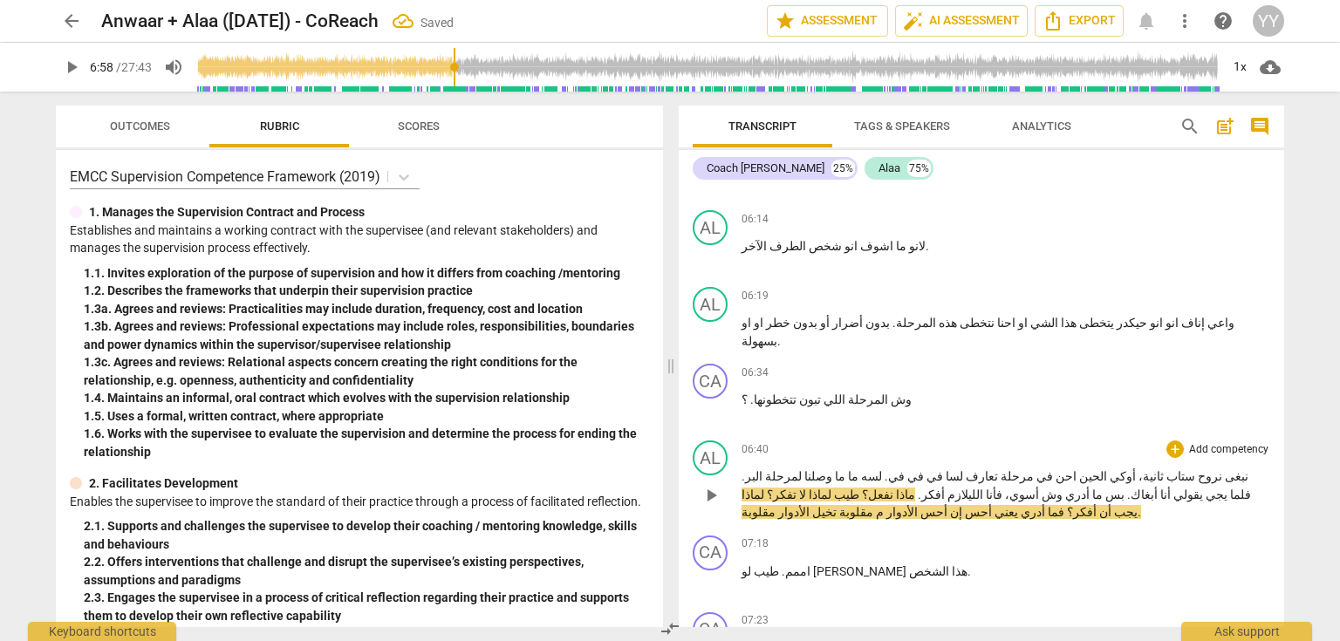
click at [1003, 488] on span "فأنا" at bounding box center [992, 495] width 19 height 14
click at [712, 485] on span "pause" at bounding box center [711, 495] width 21 height 21
type input "419"
drag, startPoint x: 1233, startPoint y: 383, endPoint x: 1194, endPoint y: 384, distance: 39.3
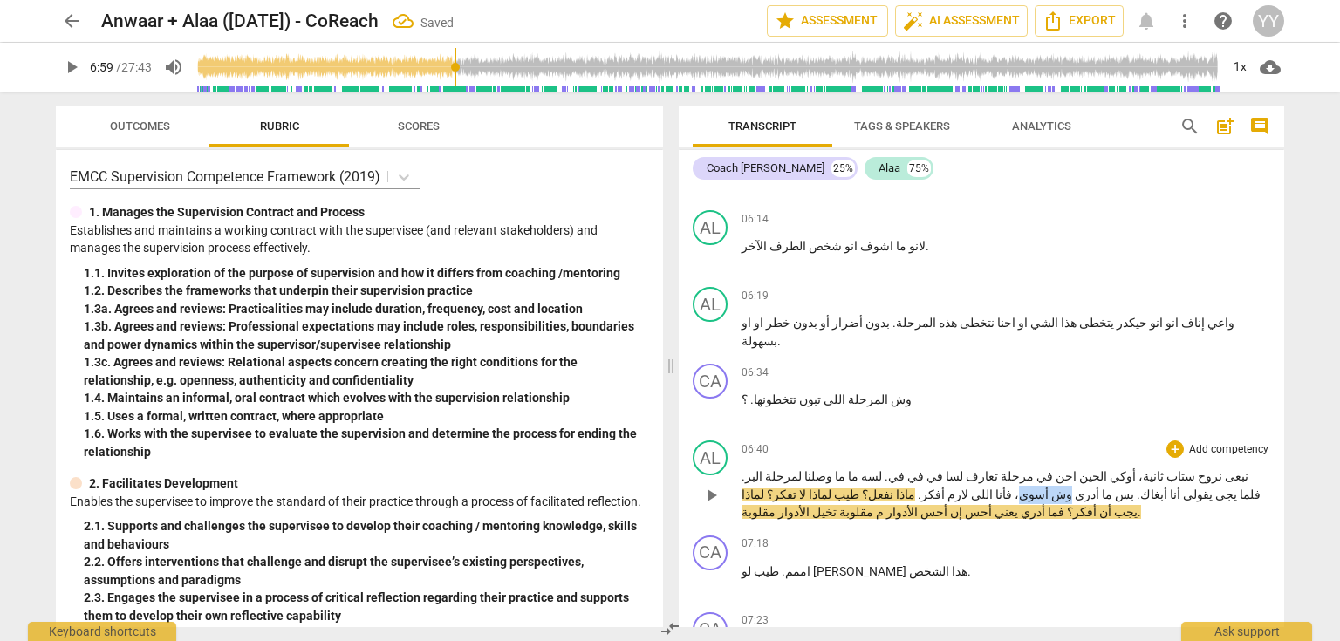
click at [1194, 468] on p "نبغى نروح ستاب ثانية، أوكي الحين احن في مرحلة تعارف لسا في في في . لسه ما ما وص…" at bounding box center [1006, 495] width 529 height 54
copy p "وش أسوي"
drag, startPoint x: 1110, startPoint y: 379, endPoint x: 1077, endPoint y: 385, distance: 33.7
click at [1077, 468] on p "نبغى نروح ستاب ثانية، أوكي الحين احن في مرحلة تعارف لسا في في في . لسه ما ما وص…" at bounding box center [1006, 495] width 529 height 54
paste p
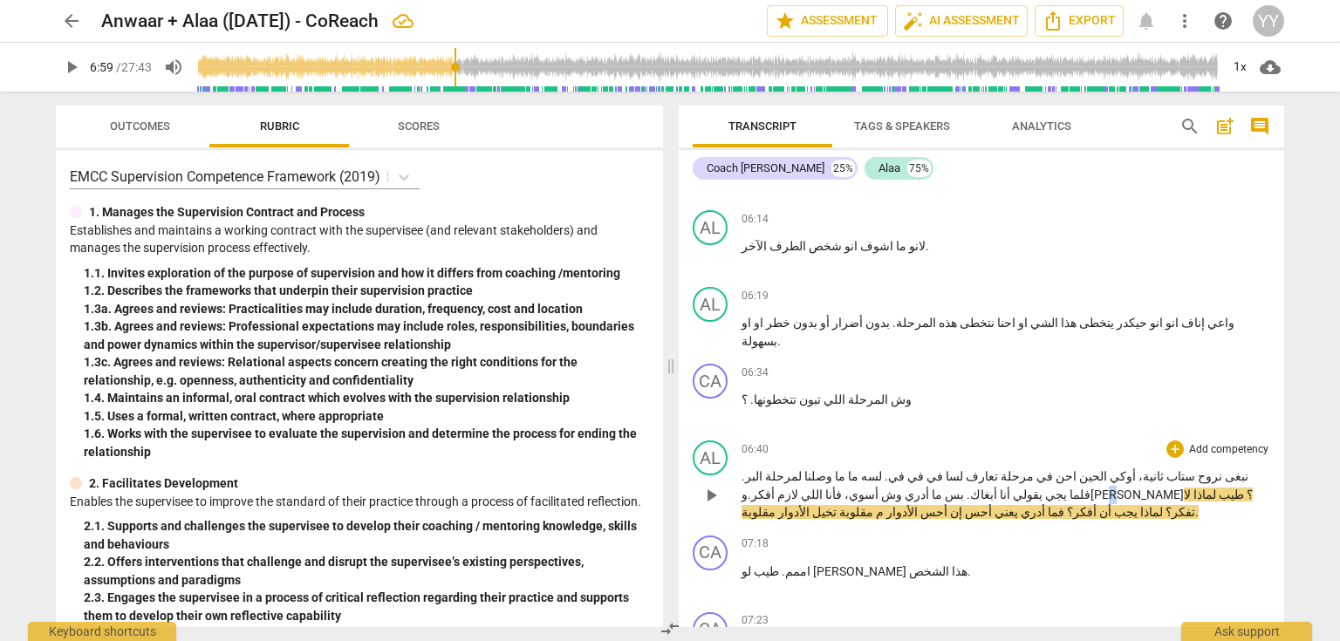
click at [1099, 488] on span ". وش أسوي" at bounding box center [963, 495] width 442 height 14
click at [1099, 488] on span ". وش نسوي" at bounding box center [963, 495] width 442 height 14
click at [1113, 488] on span ". وش نسوي" at bounding box center [963, 495] width 442 height 14
drag, startPoint x: 712, startPoint y: 387, endPoint x: 729, endPoint y: 387, distance: 17.5
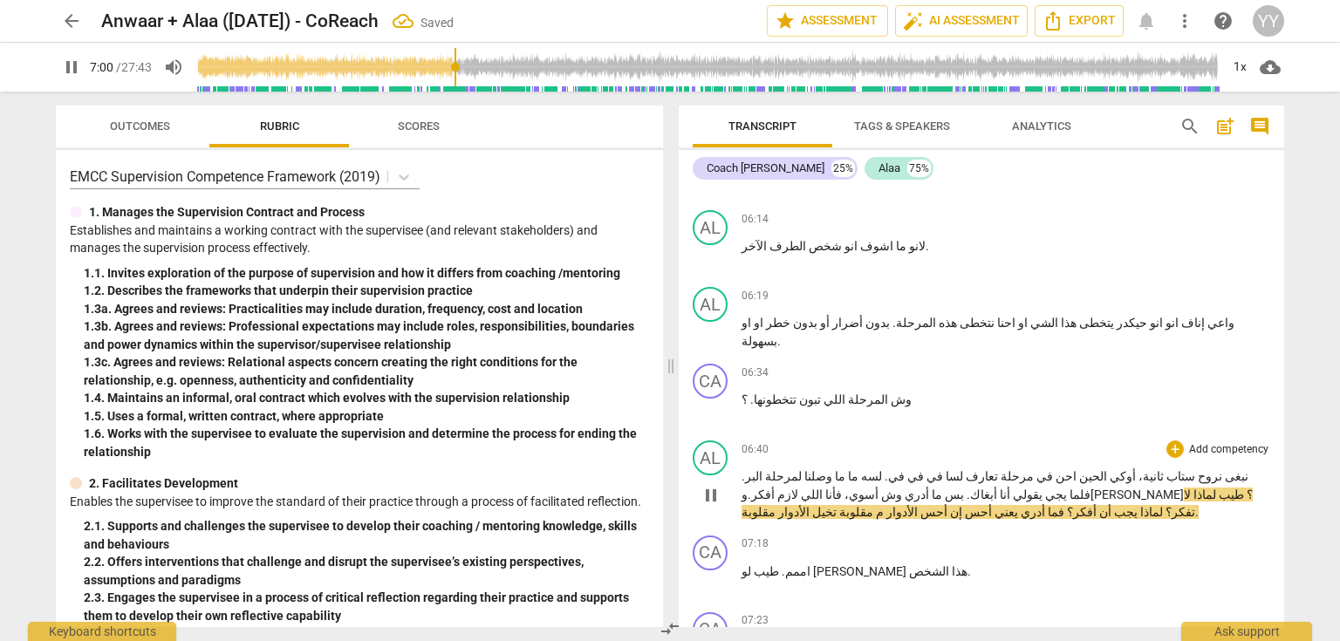
click at [712, 485] on span "pause" at bounding box center [711, 495] width 21 height 21
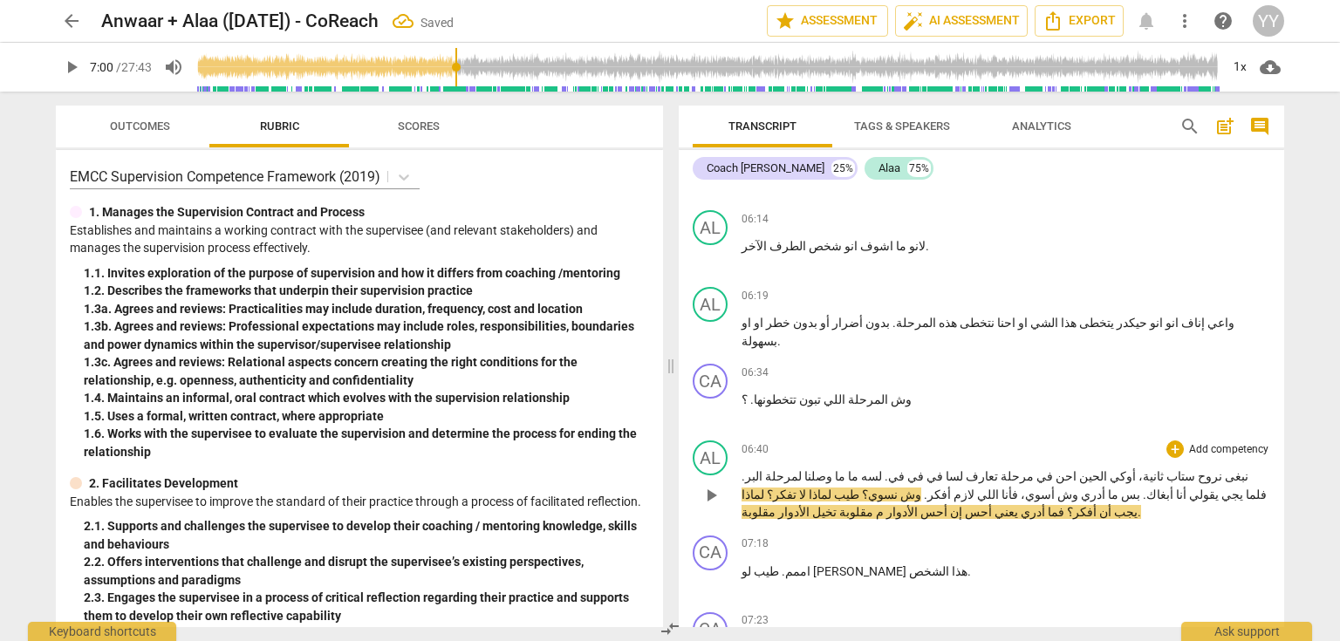
type input "421"
drag, startPoint x: 1046, startPoint y: 381, endPoint x: 1022, endPoint y: 383, distance: 24.5
click at [1022, 468] on p "نبغى نروح ستاب ثانية، أوكي الحين احن في مرحلة تعارف لسا في في في . لسه ما ما وص…" at bounding box center [1006, 495] width 529 height 54
click at [844, 488] on span "طيب ليه ما" at bounding box center [821, 495] width 44 height 14
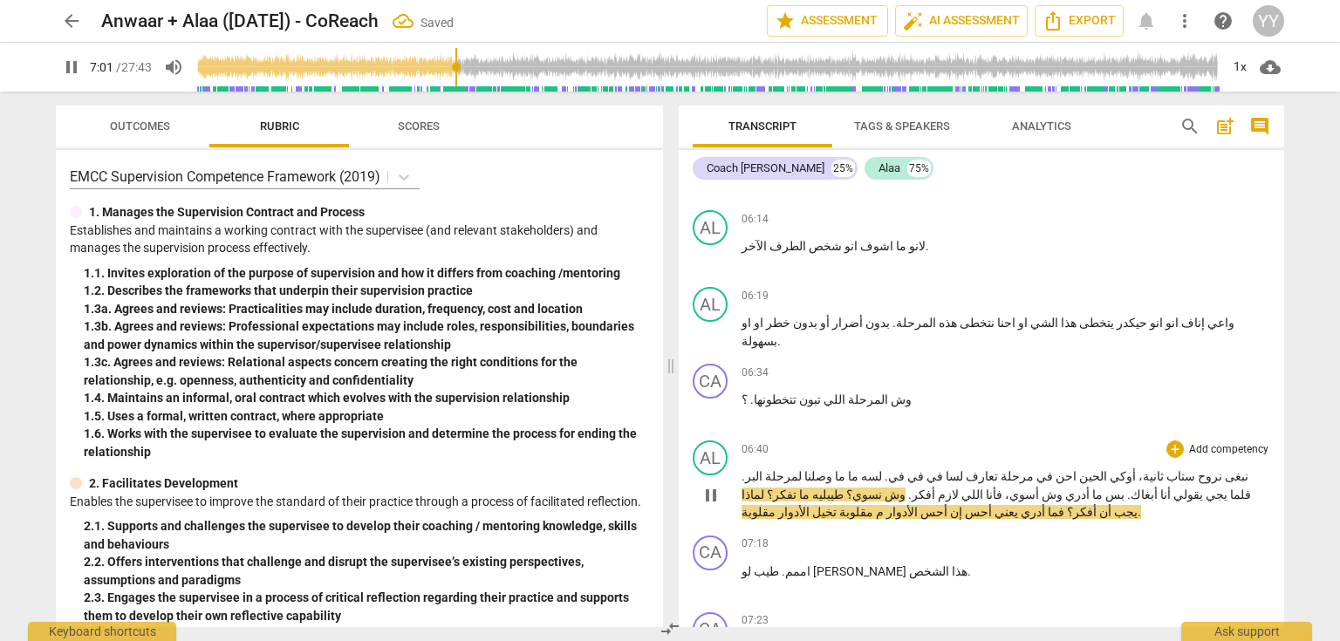
click at [716, 485] on span "pause" at bounding box center [711, 495] width 21 height 21
type input "421"
click at [810, 488] on span "ما" at bounding box center [803, 495] width 13 height 14
drag, startPoint x: 928, startPoint y: 383, endPoint x: 965, endPoint y: 387, distance: 36.8
click at [965, 468] on p "نبغى نروح ستاب ثانية، أوكي الحين احن في مرحلة تعارف لسا في في في . لسه ما ما وص…" at bounding box center [1006, 495] width 529 height 54
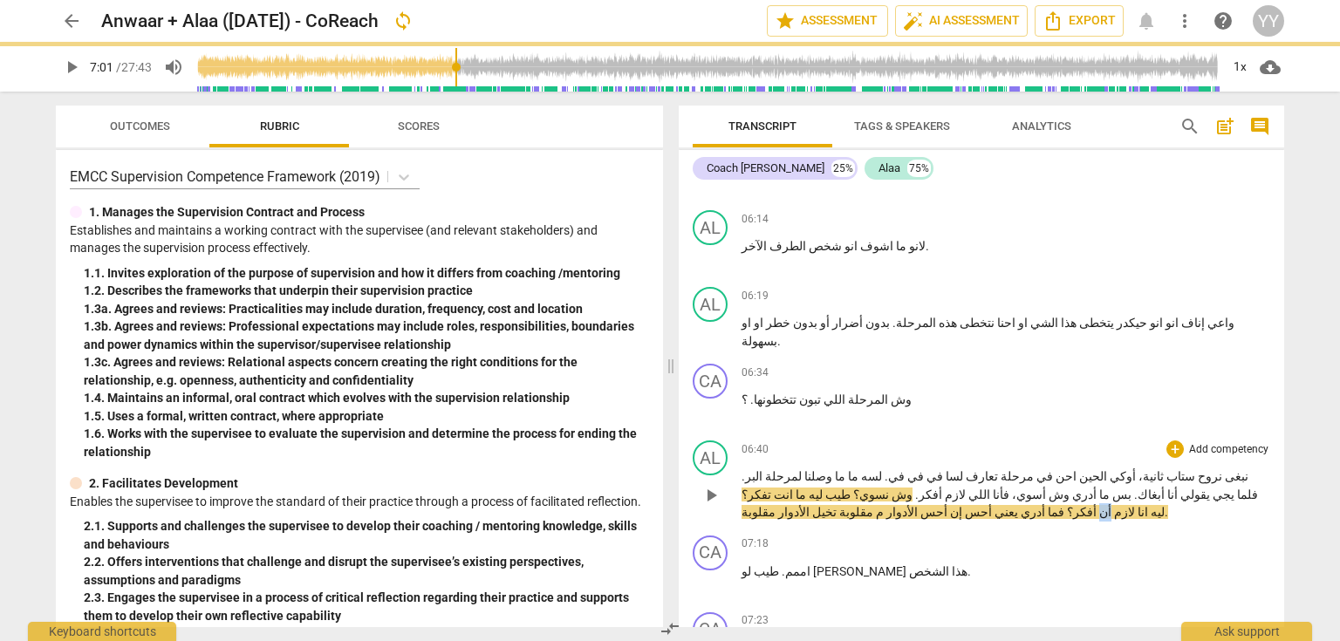
click at [918, 468] on p "نبغى نروح ستاب ثانية، أوكي الحين احن في مرحلة تعارف لسا في في في . لسه ما ما وص…" at bounding box center [1006, 495] width 529 height 54
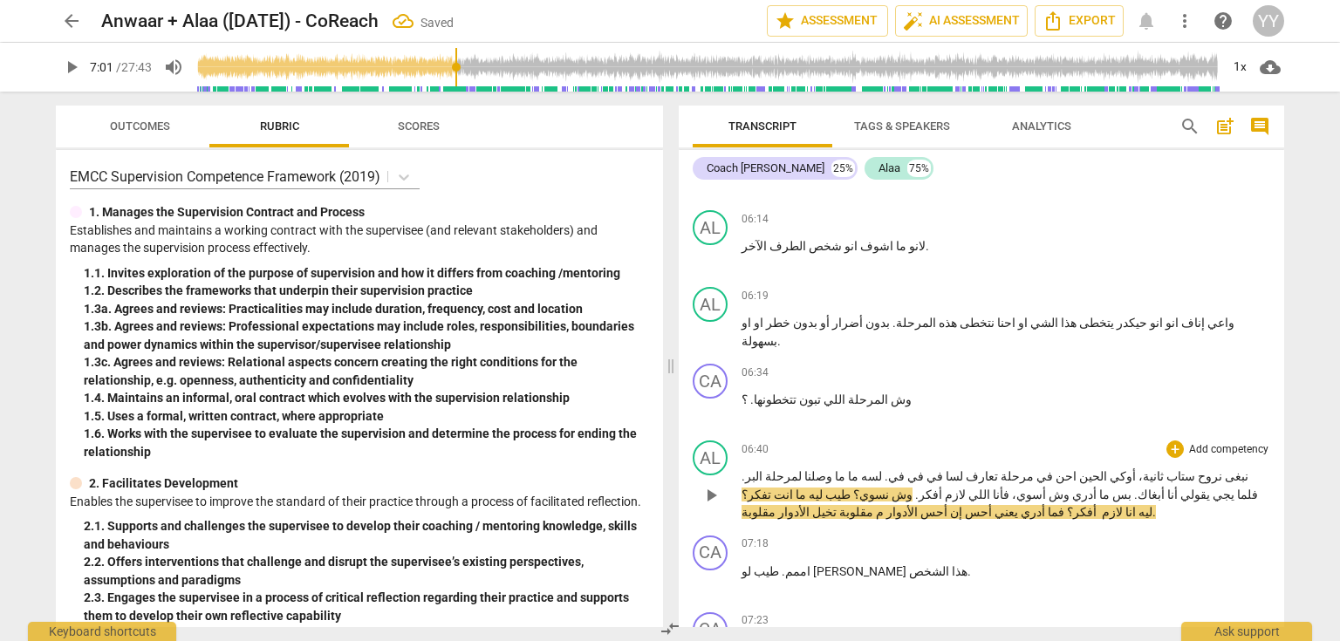
click at [806, 488] on span "ما انت" at bounding box center [788, 495] width 35 height 14
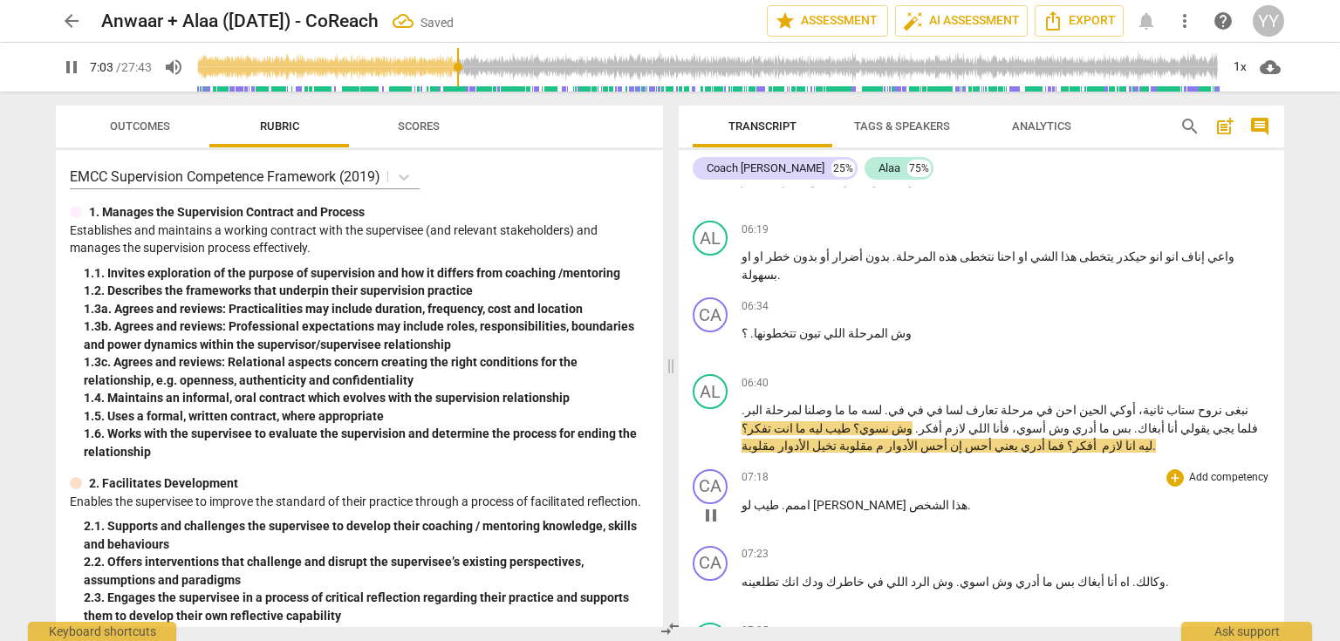
scroll to position [3001, 0]
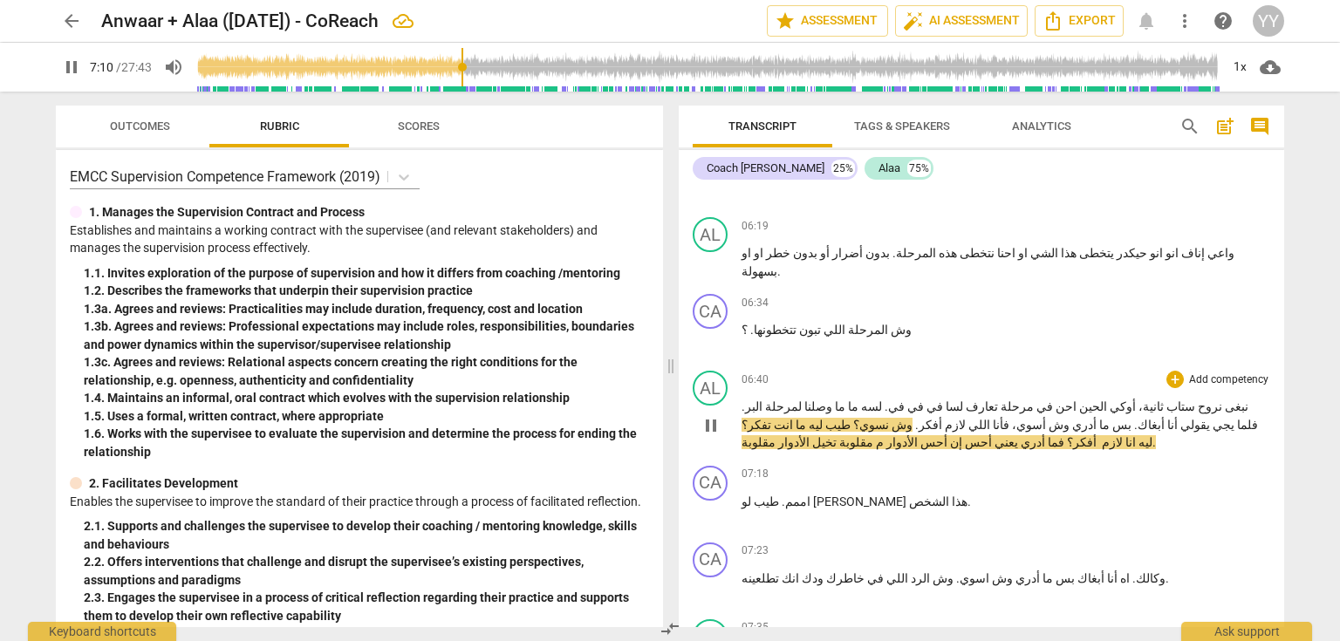
click at [1018, 435] on span "أدري" at bounding box center [1031, 442] width 27 height 14
click at [705, 502] on span "pause" at bounding box center [711, 512] width 21 height 21
type input "438"
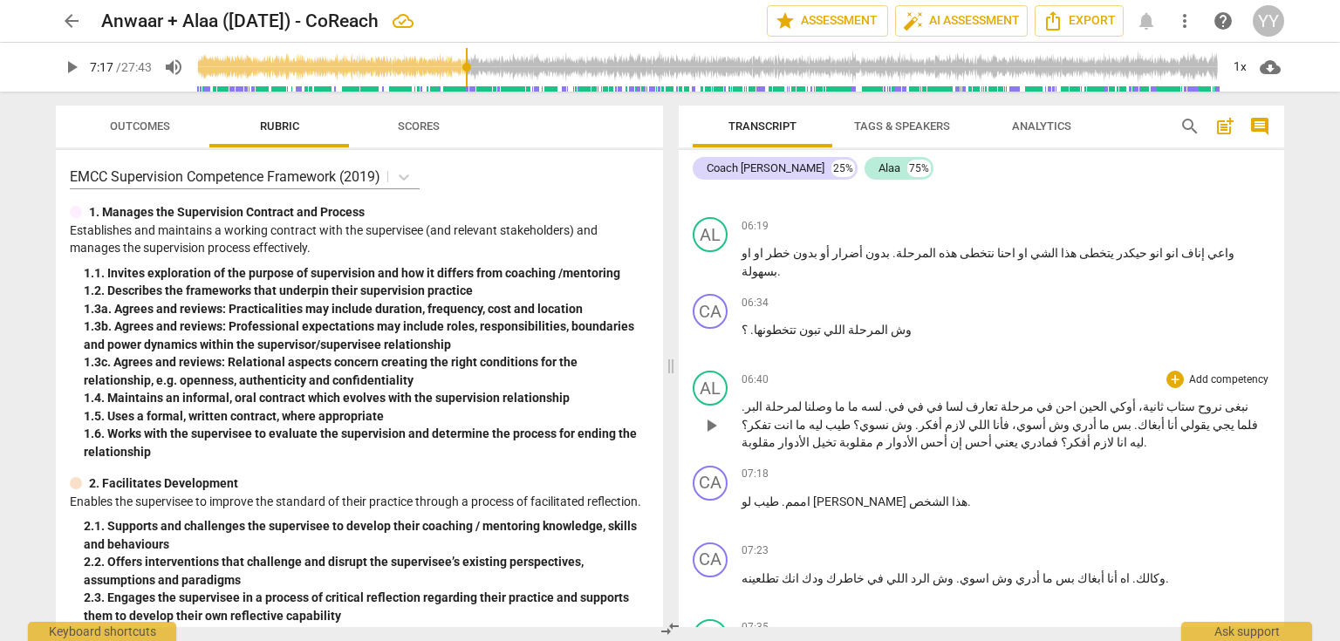
click at [743, 435] on span "مقلوبة" at bounding box center [759, 442] width 34 height 14
click at [811, 495] on span "اممم" at bounding box center [797, 502] width 25 height 14
click at [776, 435] on span "الأدوار" at bounding box center [793, 442] width 34 height 14
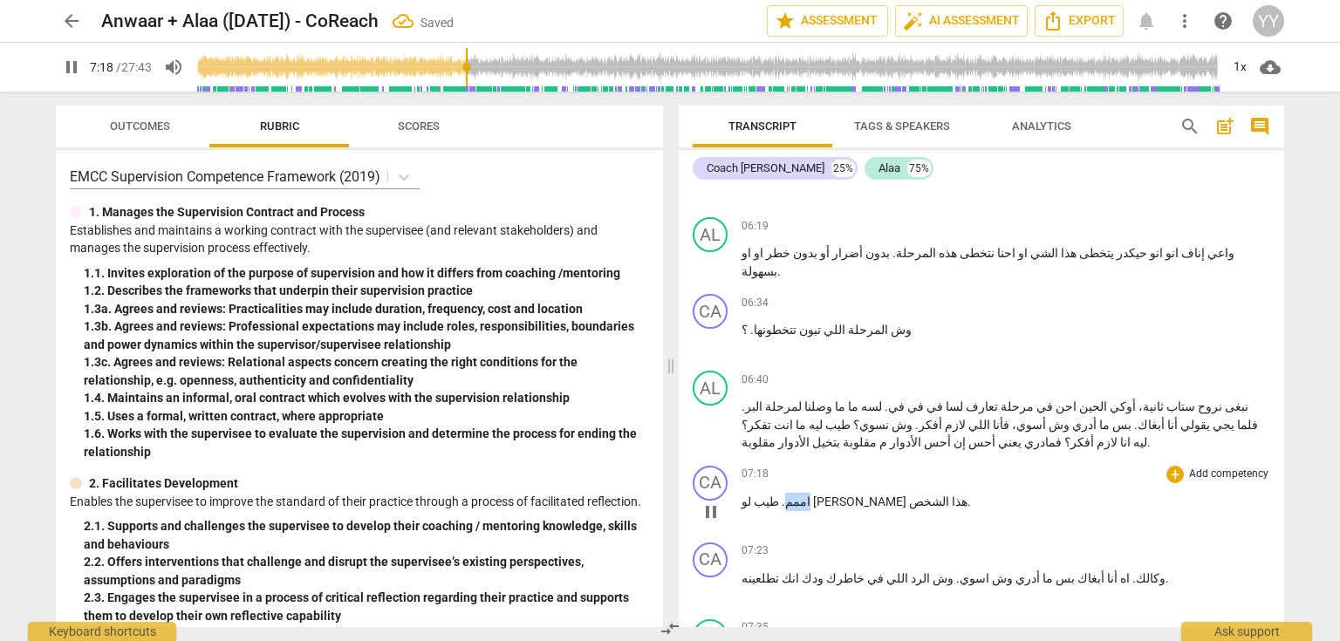
drag, startPoint x: 863, startPoint y: 388, endPoint x: 847, endPoint y: 391, distance: 15.9
click at [847, 493] on p "اممم . طيب لو جاك هذا الشخص ." at bounding box center [1006, 502] width 529 height 18
type input "439"
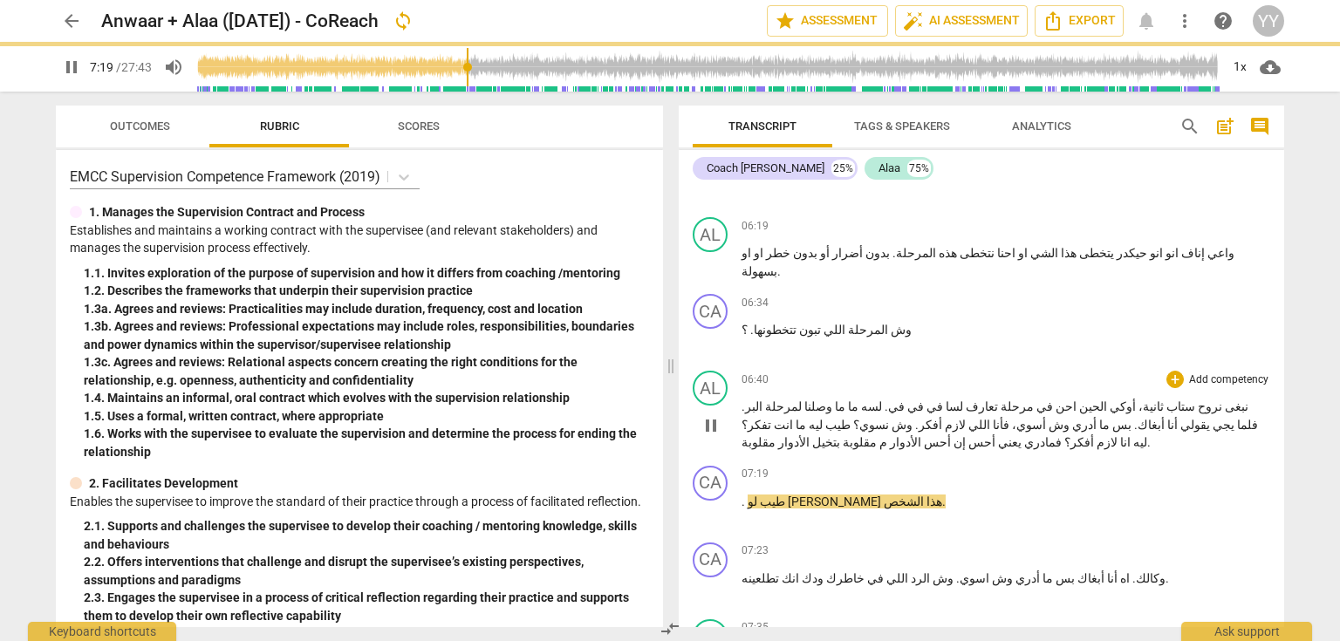
click at [841, 398] on p "نبغى نروح ستاب ثانية، أوكي الحين احن في مرحلة تعارف لسا في في في . لسه ما ما وص…" at bounding box center [1006, 425] width 529 height 54
type input "440"
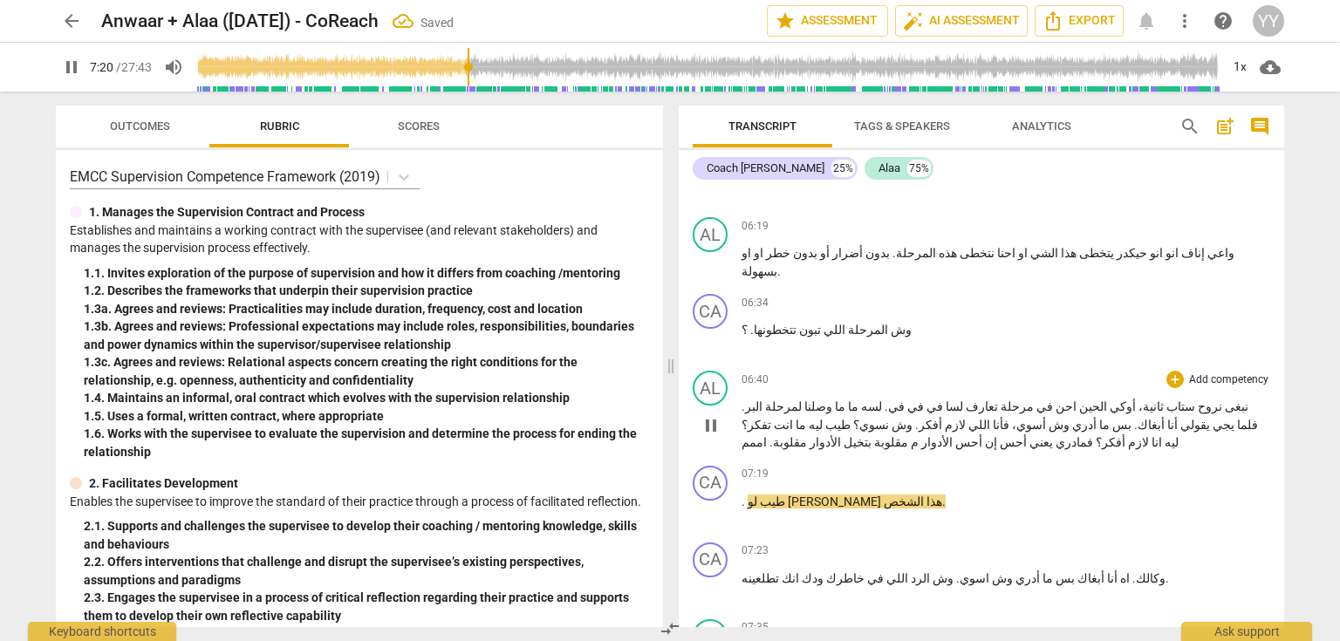
click at [759, 435] on span ". اممم" at bounding box center [757, 442] width 31 height 14
click at [712, 502] on span "pause" at bounding box center [711, 512] width 21 height 21
type input "443"
drag, startPoint x: 757, startPoint y: 332, endPoint x: 742, endPoint y: 335, distance: 16.1
click at [742, 398] on p "نبغى نروح ستاب ثانية، أوكي الحين احن في مرحلة تعارف لسا في في في . لسه ما ما وص…" at bounding box center [1006, 425] width 529 height 54
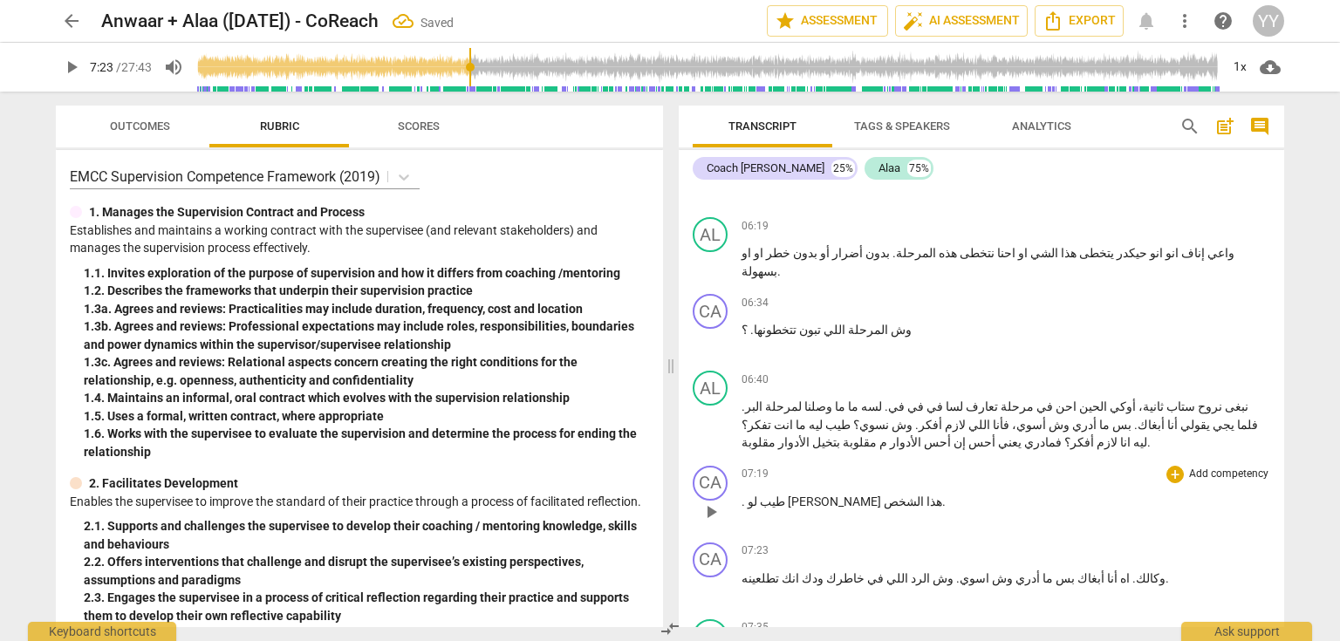
click at [742, 495] on span "." at bounding box center [745, 502] width 6 height 14
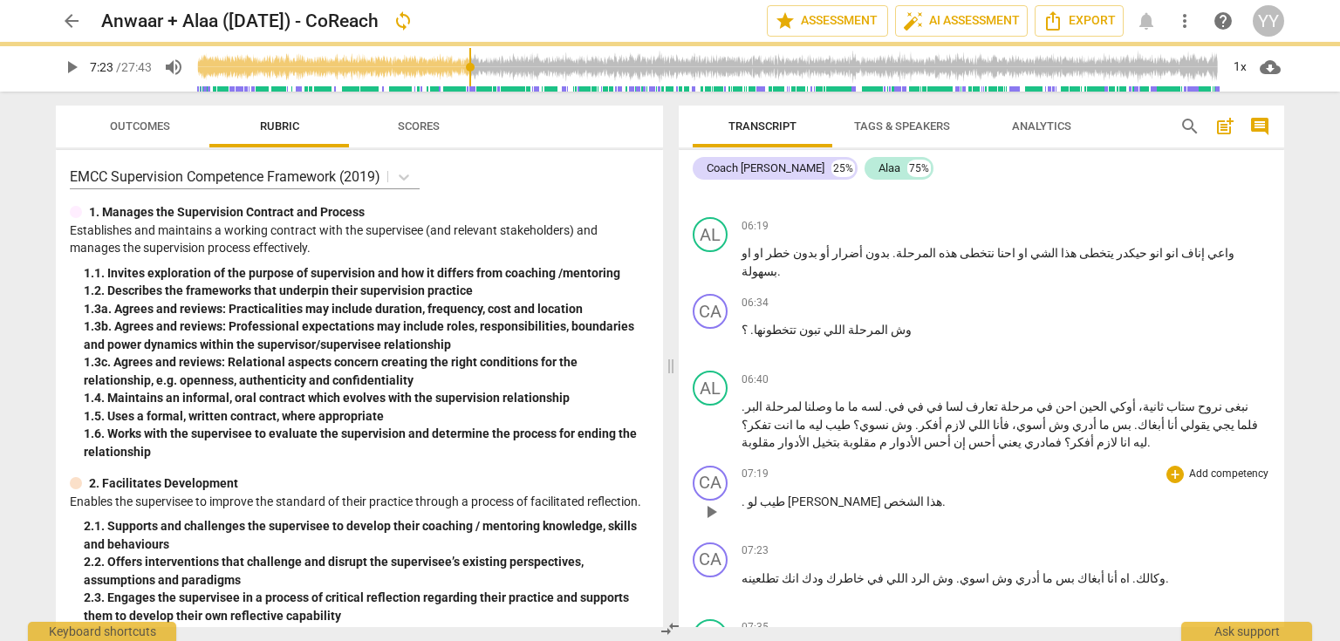
paste p
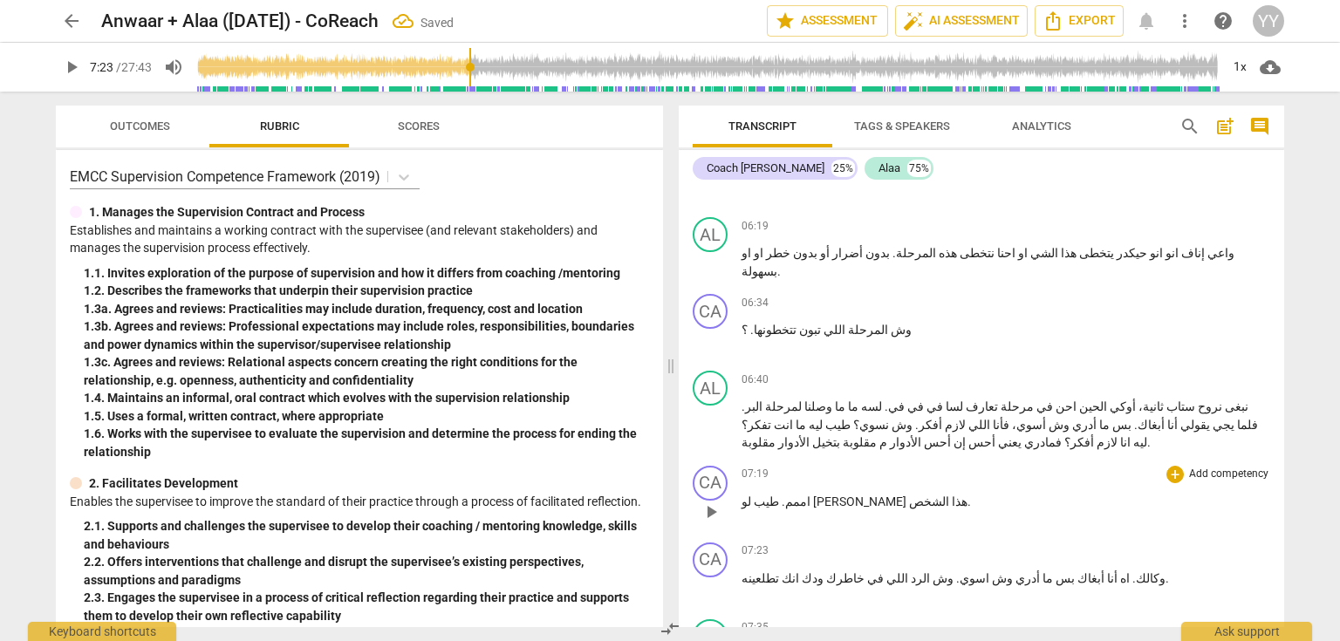
click at [779, 495] on span "طيب" at bounding box center [765, 502] width 28 height 14
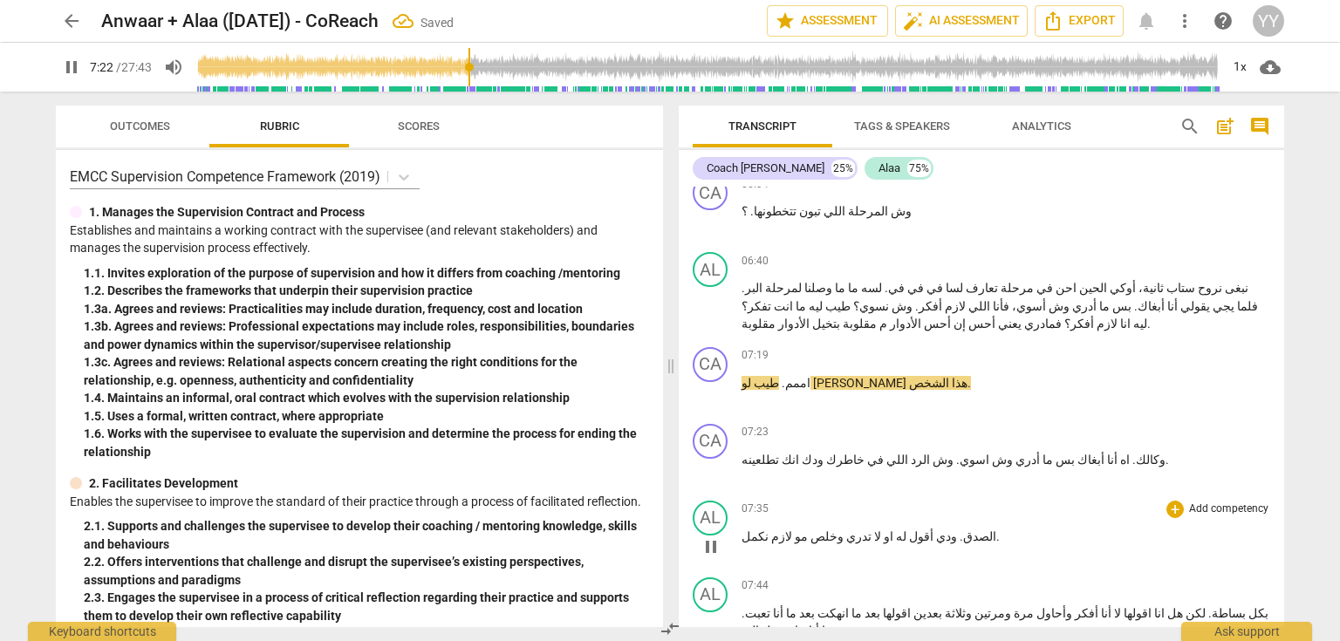
scroll to position [3141, 0]
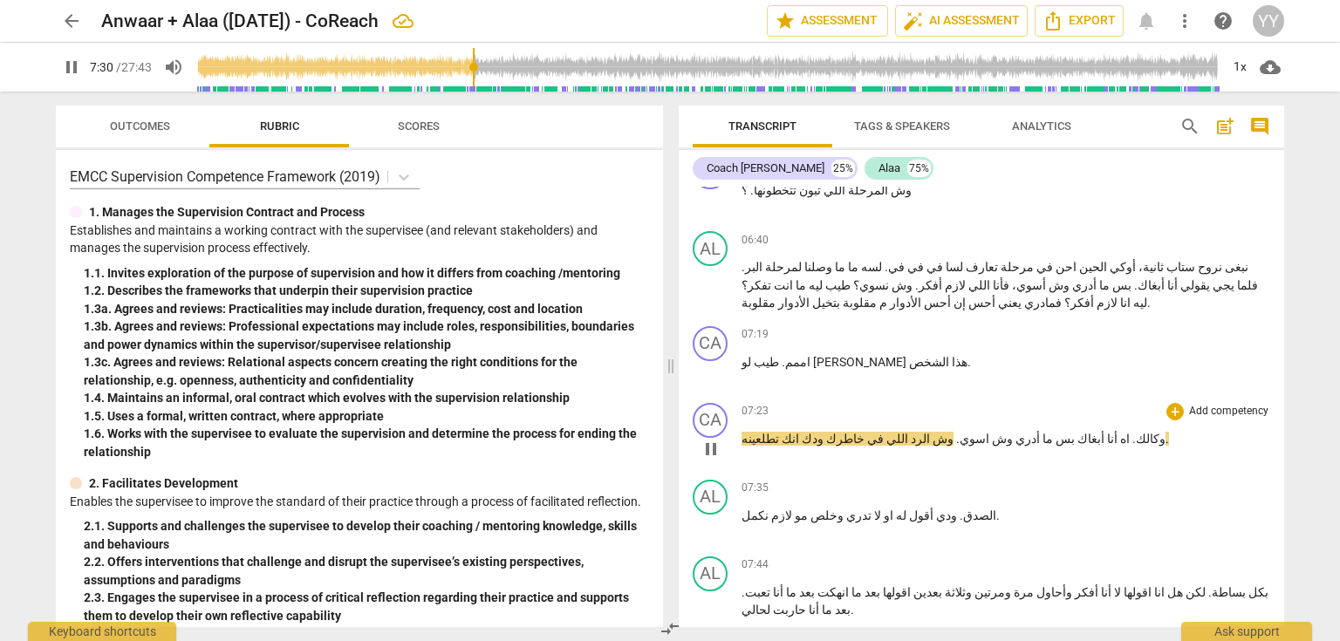
click at [1085, 430] on p "وكالك . اه أنا أبغاك بس ما أدري وش اسوي . وش الرد اللي في خاطرك ودك انك تطلعينه…" at bounding box center [1006, 439] width 529 height 18
type input "451"
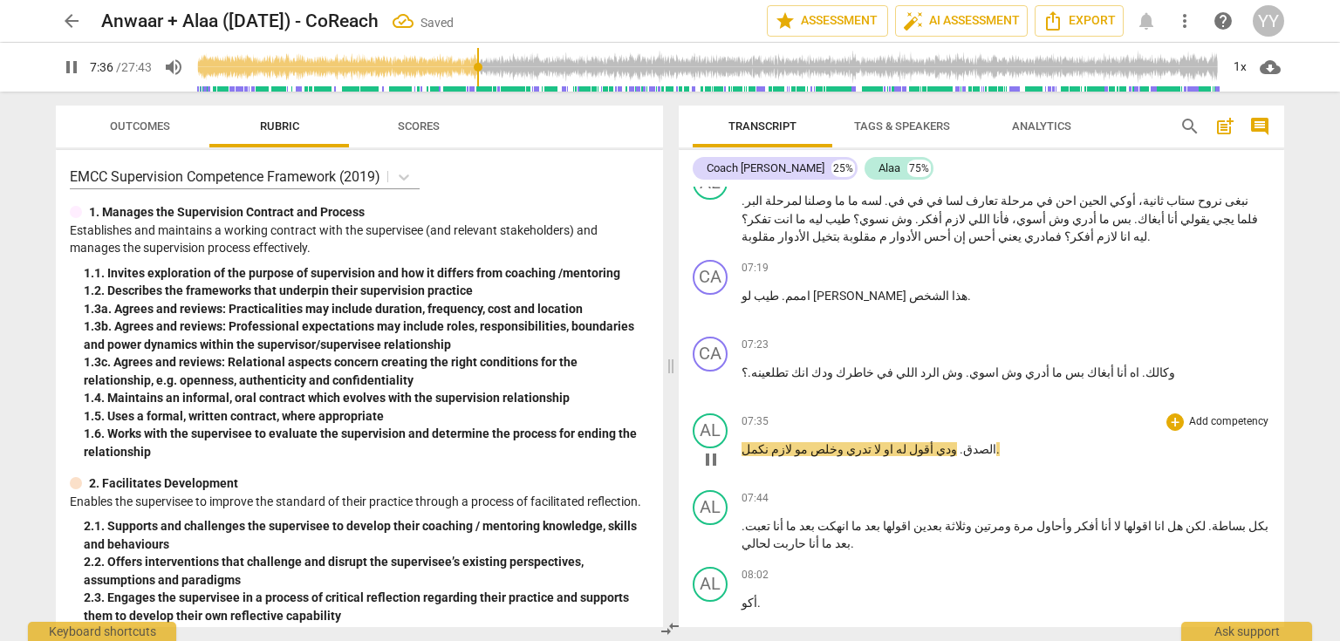
scroll to position [3211, 0]
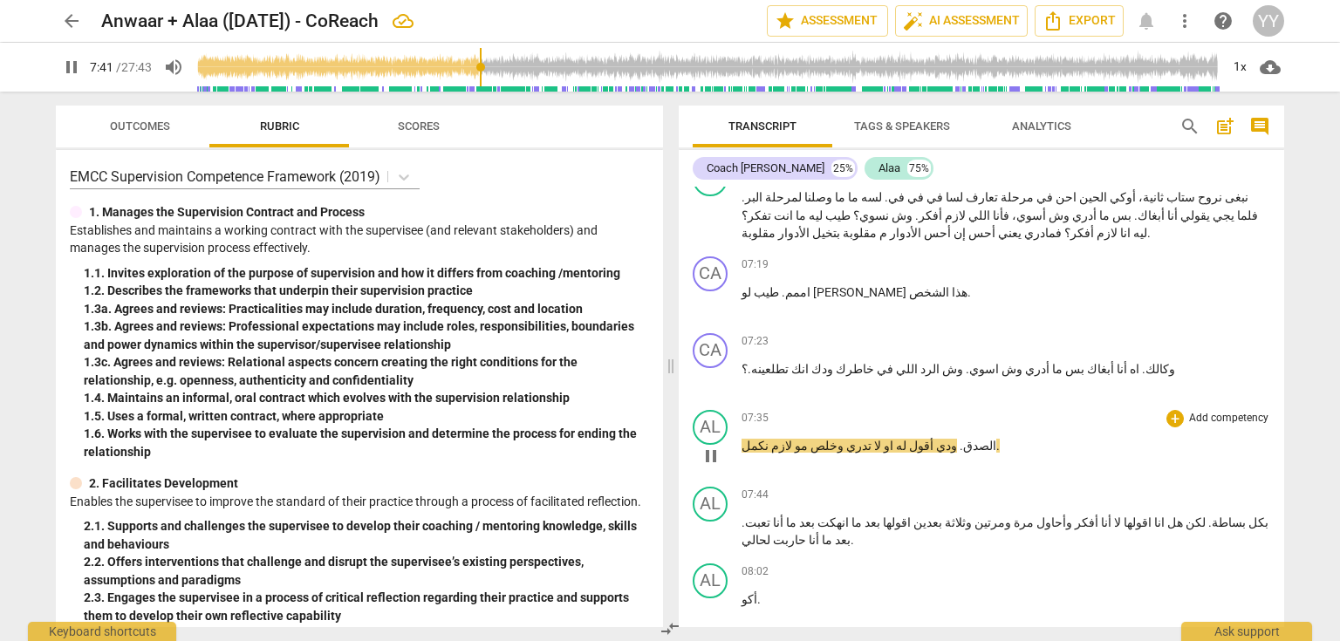
click at [715, 446] on span "pause" at bounding box center [711, 456] width 21 height 21
type input "461"
click at [881, 439] on span "او" at bounding box center [887, 446] width 12 height 14
click at [881, 439] on span "اوكي" at bounding box center [895, 446] width 29 height 14
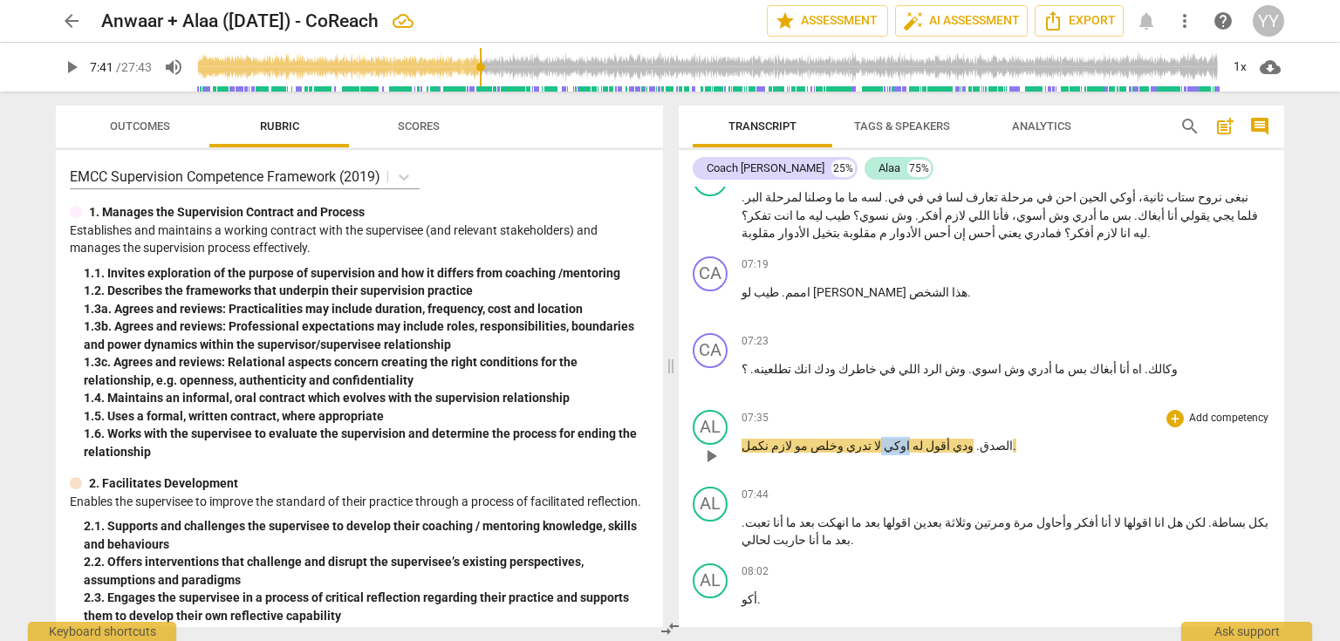
click at [881, 439] on span "اوكي" at bounding box center [895, 446] width 29 height 14
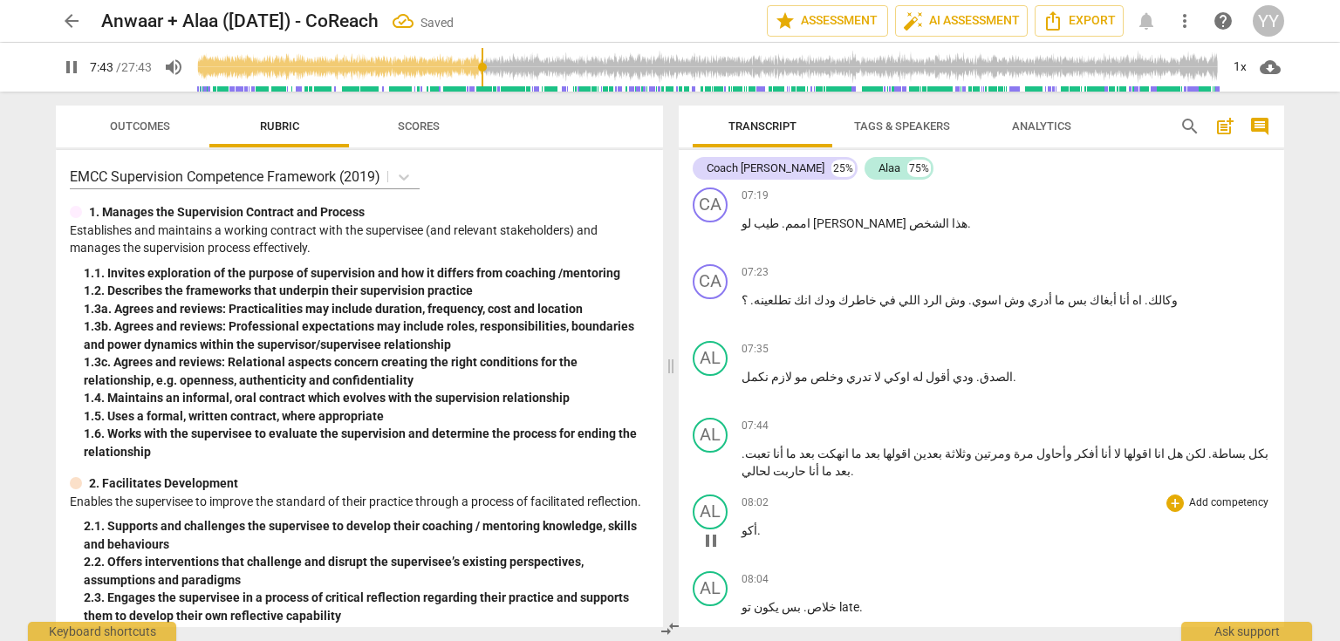
scroll to position [3281, 0]
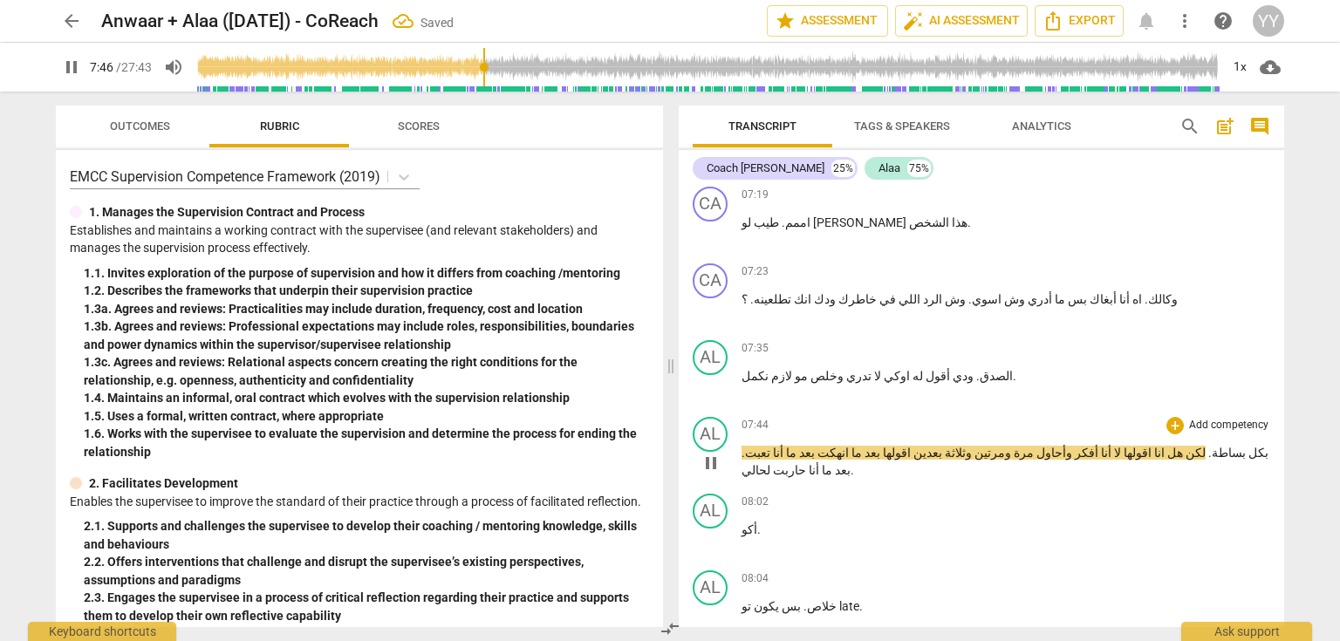
click at [1201, 446] on span "لكن" at bounding box center [1194, 453] width 23 height 14
click at [708, 453] on span "pause" at bounding box center [711, 463] width 21 height 21
type input "467"
drag, startPoint x: 1193, startPoint y: 342, endPoint x: 1208, endPoint y: 343, distance: 14.9
click at [1208, 444] on p "بكل بساطة . لكن هل انا اقولها لا أنا أفكر وأحاول مرة ومرتين وثلاثة بعدين اقولها…" at bounding box center [1006, 462] width 529 height 36
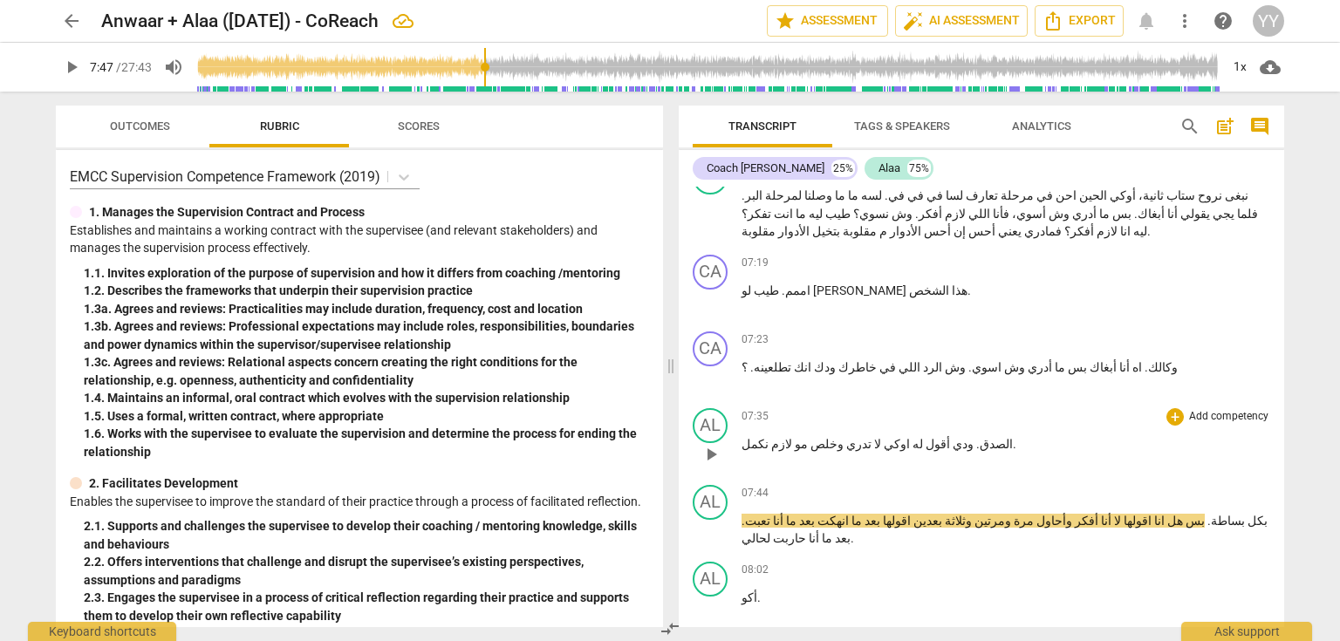
scroll to position [3211, 0]
click at [1148, 362] on span "وكالك" at bounding box center [1163, 369] width 30 height 14
click at [1200, 516] on span "بس" at bounding box center [1194, 523] width 22 height 14
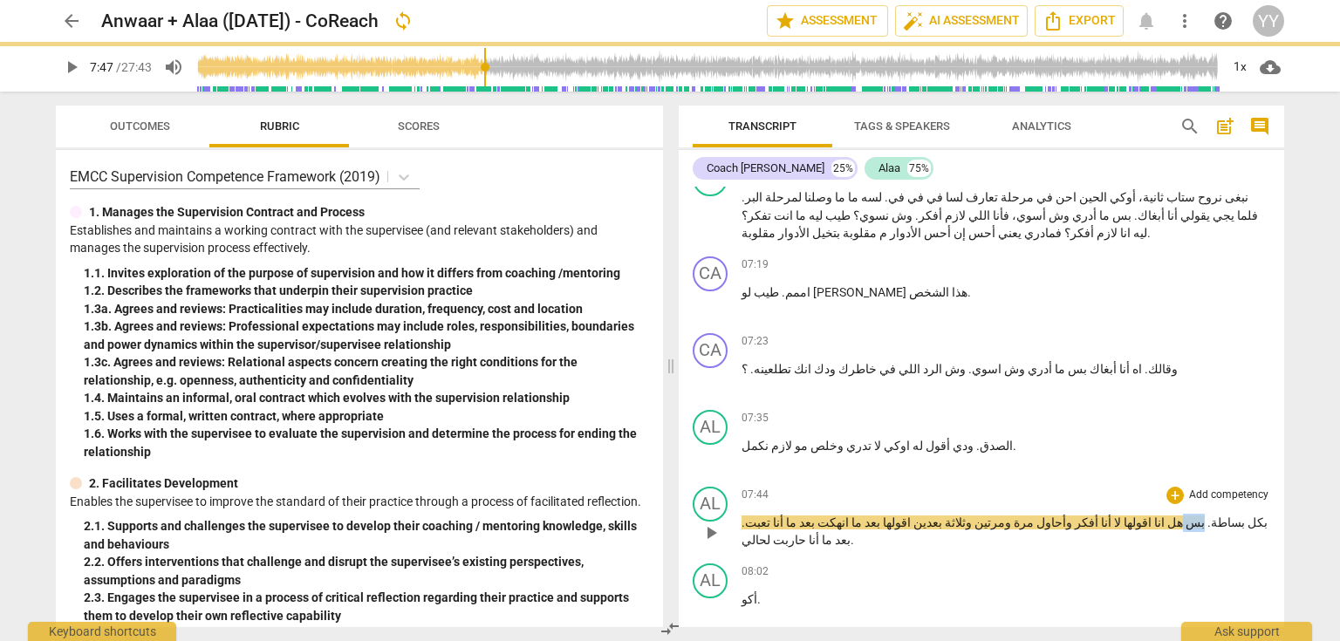
click at [1200, 516] on span "بس" at bounding box center [1194, 523] width 22 height 14
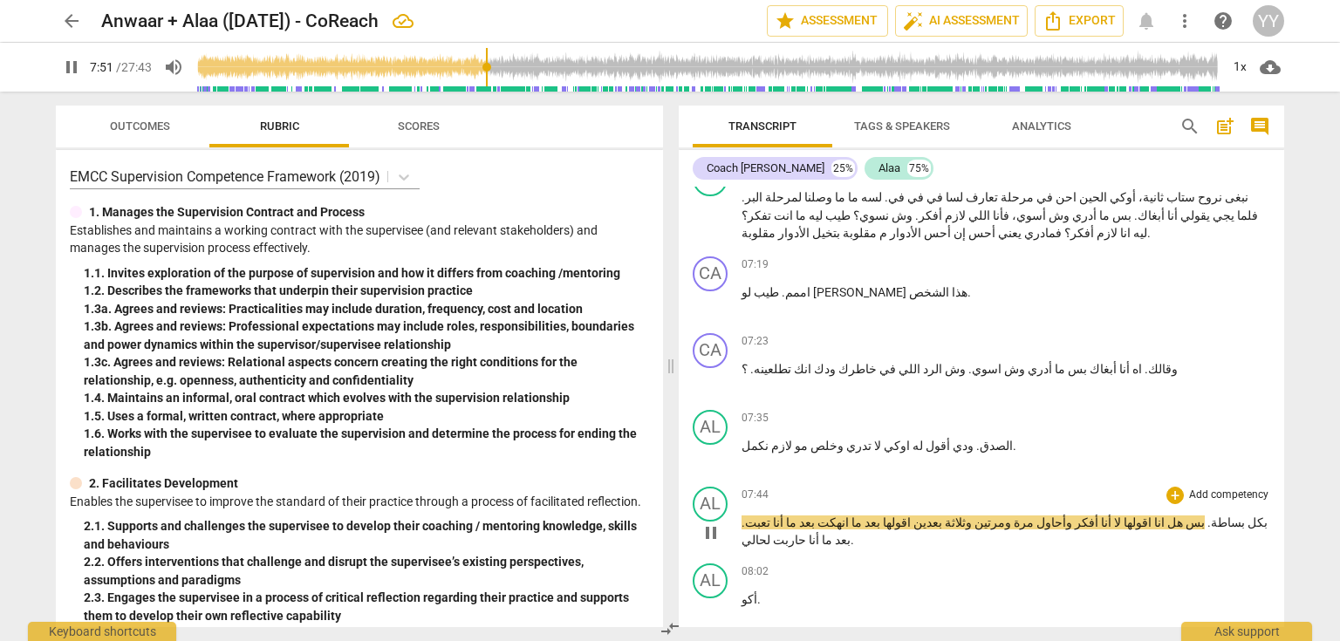
scroll to position [3281, 0]
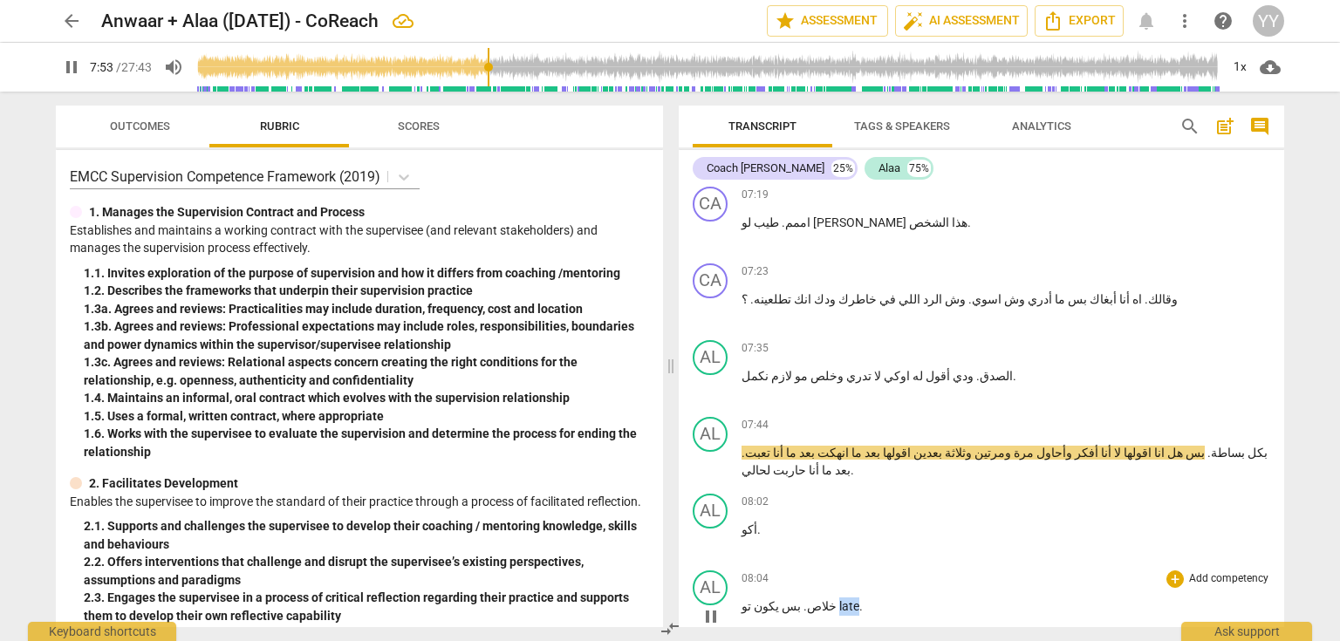
drag, startPoint x: 840, startPoint y: 495, endPoint x: 824, endPoint y: 496, distance: 16.6
click at [824, 598] on p "خلاص . بس يكون تو late ." at bounding box center [1006, 607] width 529 height 18
type input "474"
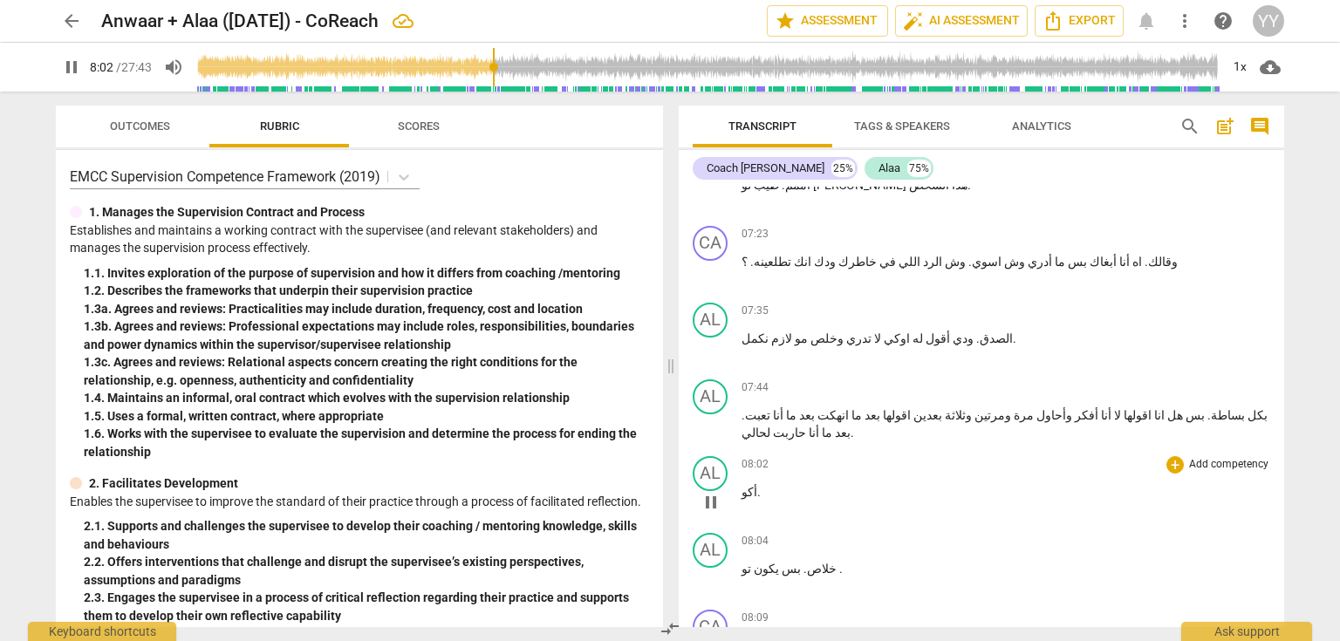
scroll to position [3350, 0]
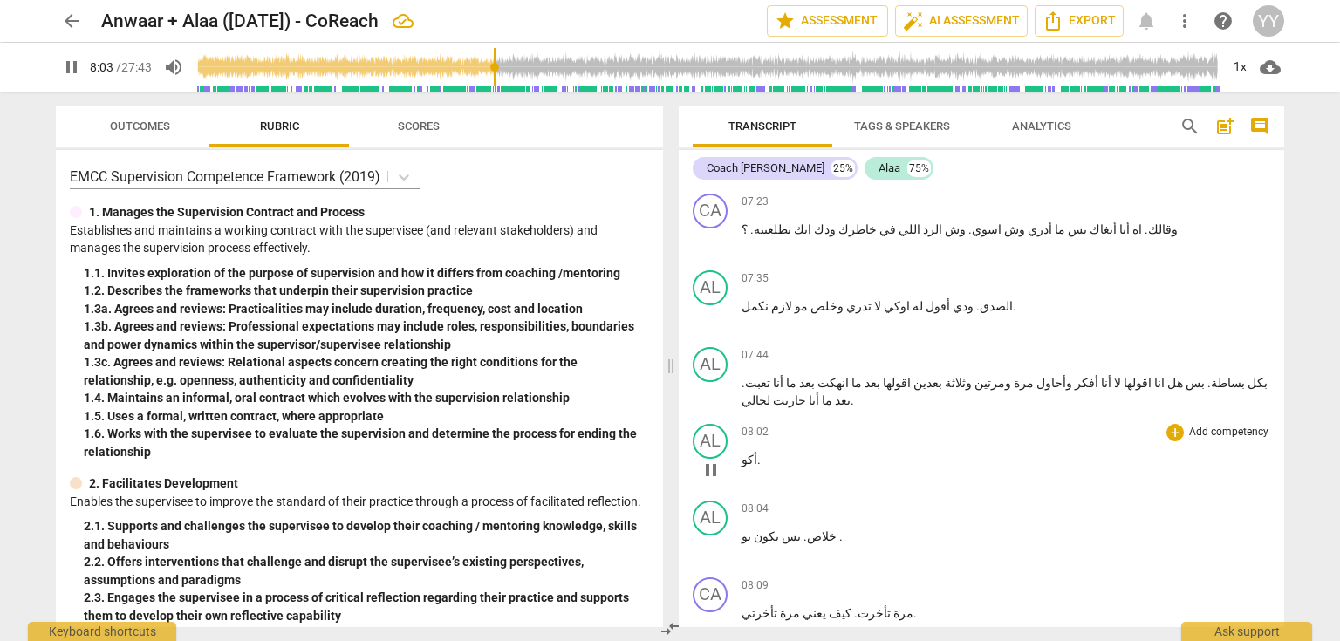
drag, startPoint x: 711, startPoint y: 355, endPoint x: 751, endPoint y: 353, distance: 40.2
click at [711, 460] on span "pause" at bounding box center [711, 470] width 21 height 21
type input "484"
drag, startPoint x: 754, startPoint y: 346, endPoint x: 737, endPoint y: 347, distance: 16.7
click at [737, 417] on div "AL play_arrow pause 08:02 + Add competency keyboard_arrow_right أكو ." at bounding box center [982, 455] width 606 height 77
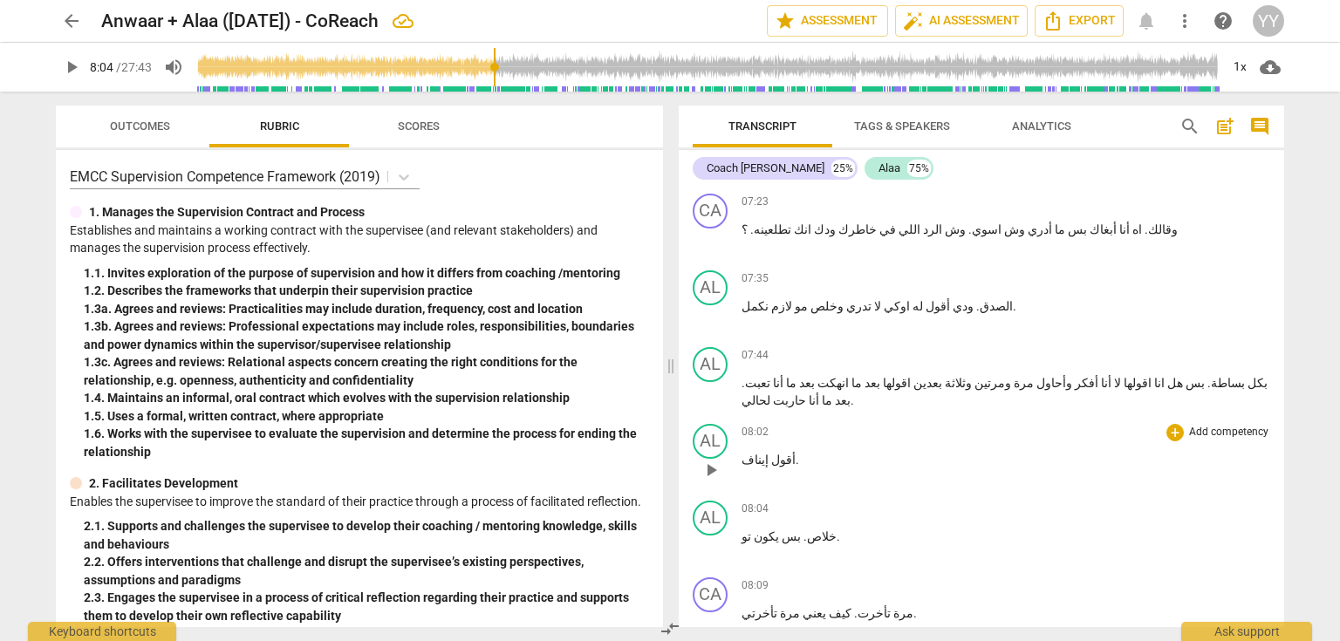
click at [779, 453] on span "أقول إيناف" at bounding box center [769, 460] width 54 height 14
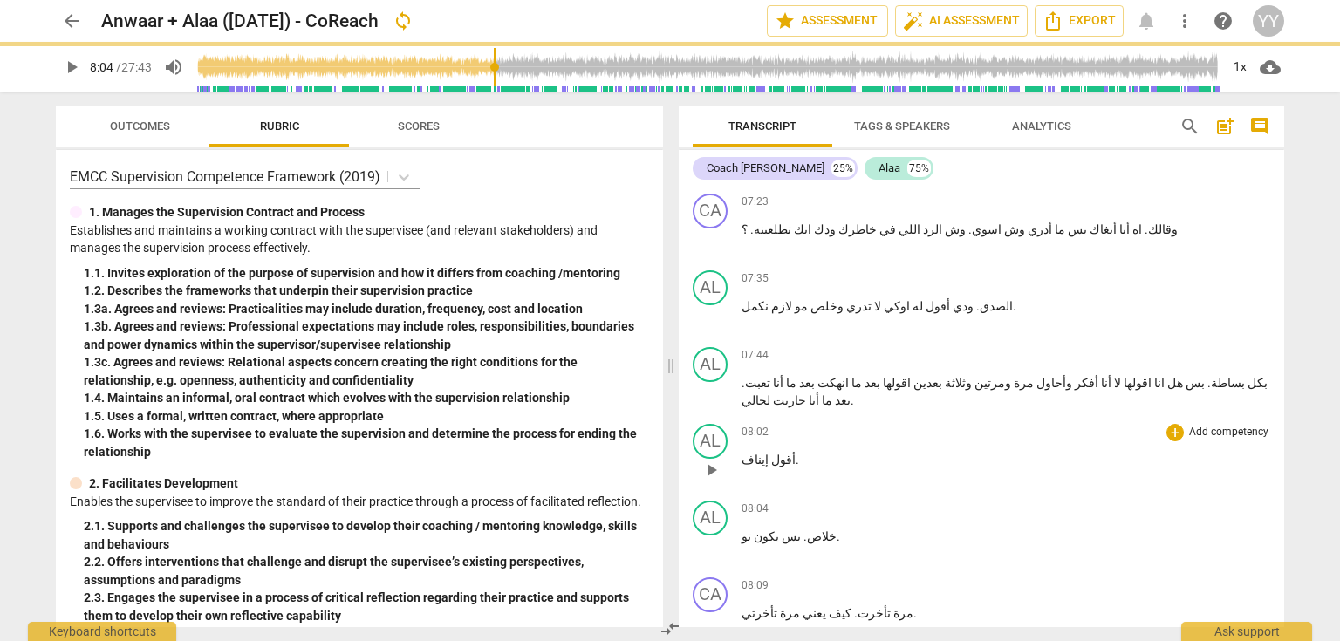
click at [779, 453] on span "أقول إيناف" at bounding box center [769, 460] width 54 height 14
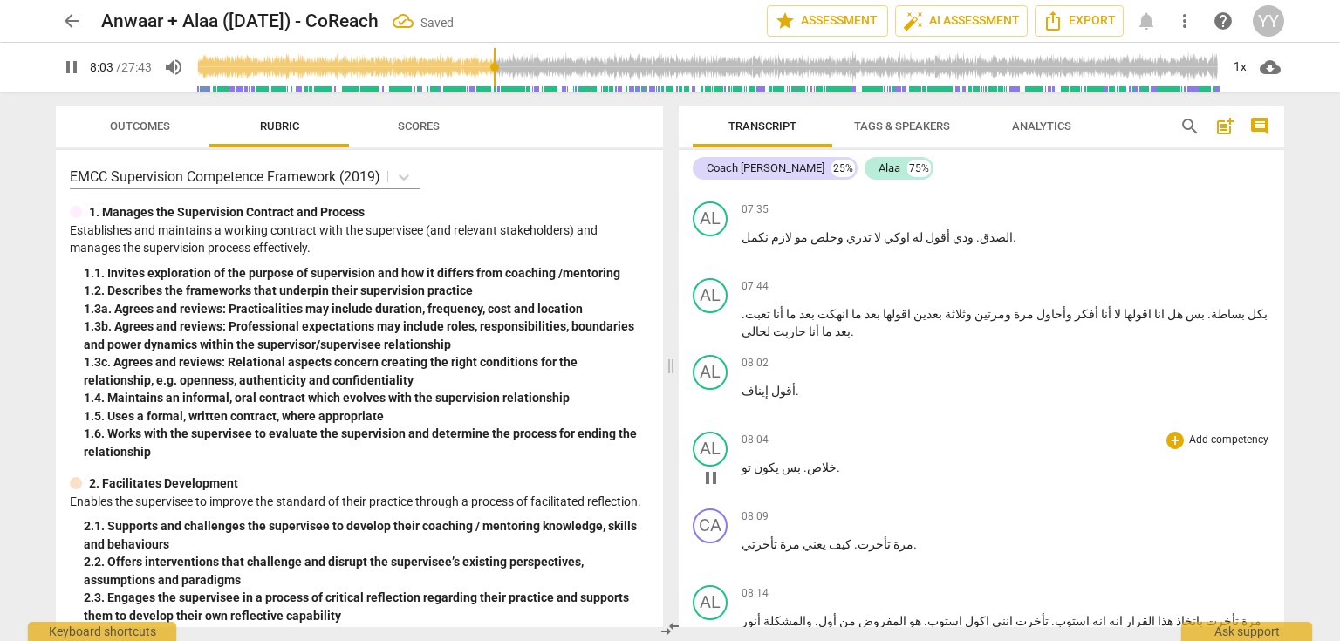
scroll to position [3420, 0]
click at [815, 460] on span "خلاص" at bounding box center [822, 467] width 30 height 14
click at [706, 467] on span "pause" at bounding box center [711, 477] width 21 height 21
click at [815, 460] on span "خلاص" at bounding box center [822, 467] width 30 height 14
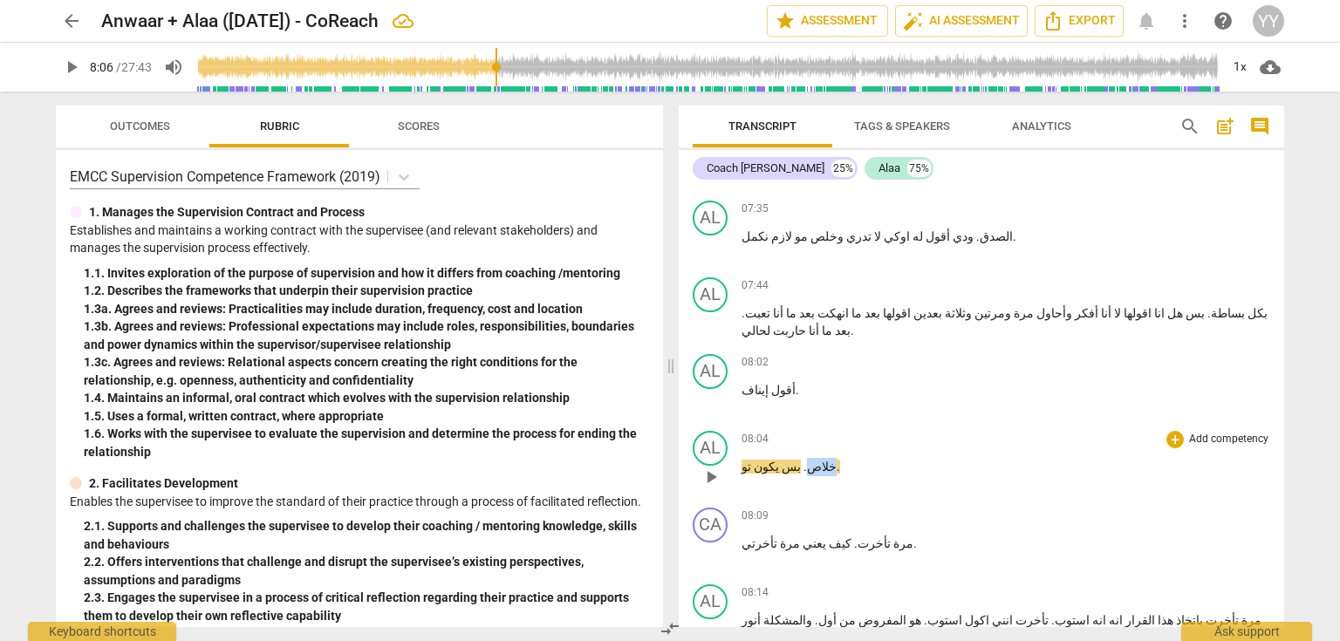
click at [815, 460] on span "خلاص" at bounding box center [822, 467] width 30 height 14
drag, startPoint x: 705, startPoint y: 362, endPoint x: 762, endPoint y: 361, distance: 56.7
click at [705, 467] on span "pause" at bounding box center [711, 477] width 21 height 21
type input "486"
click at [801, 460] on span "." at bounding box center [804, 467] width 6 height 14
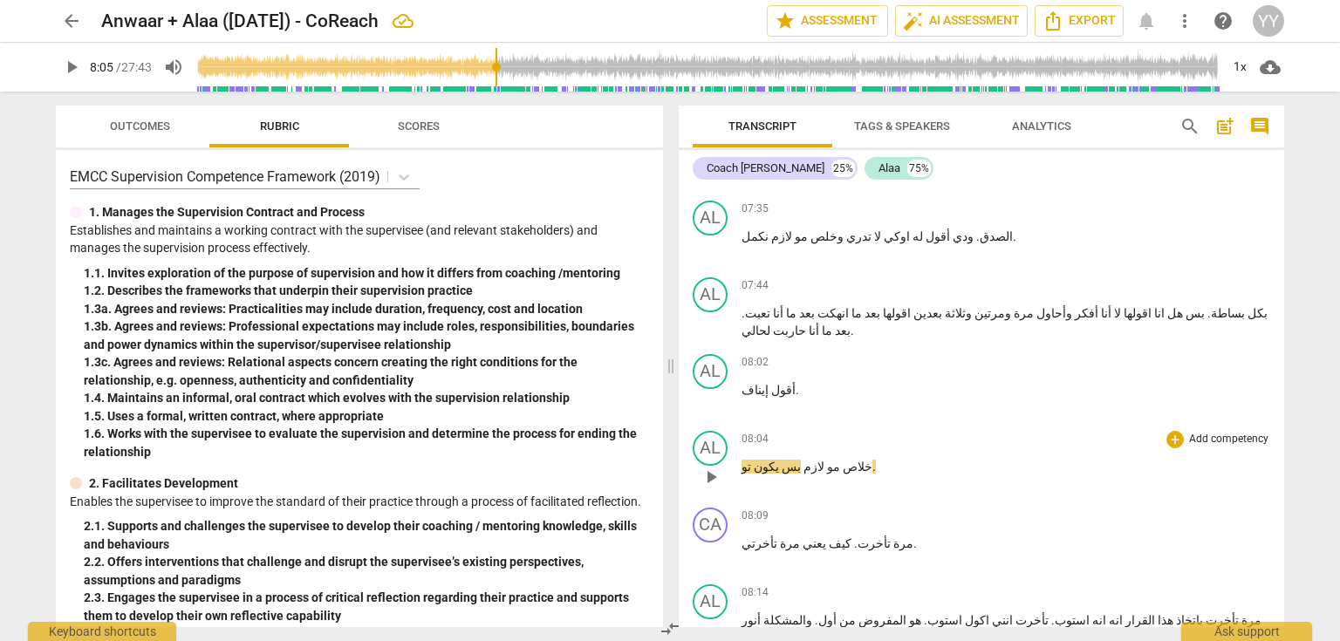
click at [844, 460] on span "خلاص مو لازم" at bounding box center [838, 467] width 69 height 14
click at [712, 467] on span "pause" at bounding box center [711, 477] width 21 height 21
type input "485"
click at [862, 458] on p "خلاص مو لازم بس يكون تو ." at bounding box center [1006, 467] width 529 height 18
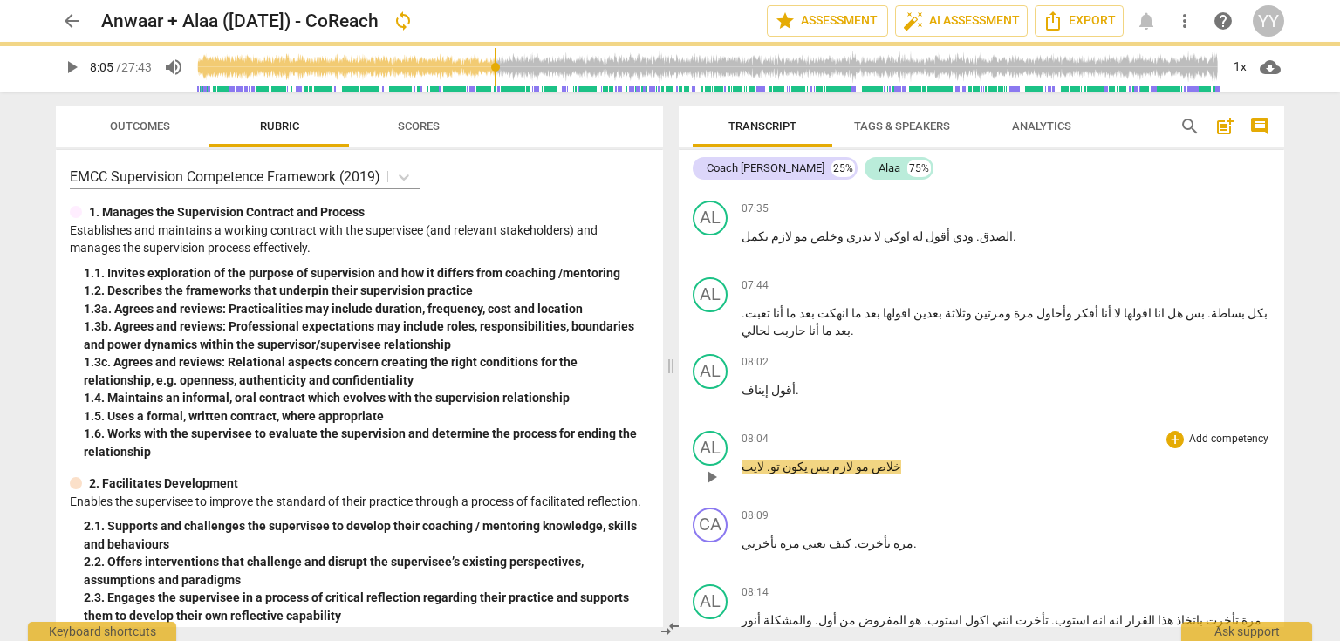
click at [761, 460] on span ". لايت" at bounding box center [756, 467] width 29 height 14
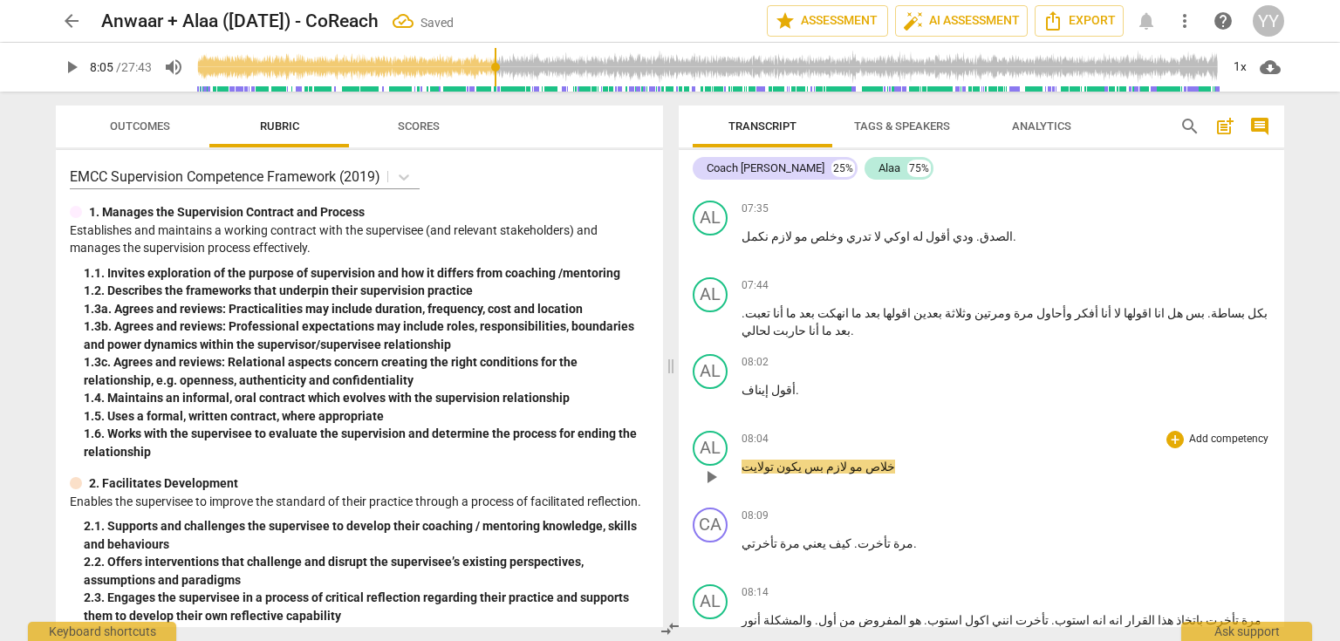
click at [866, 460] on span "خلاص" at bounding box center [879, 467] width 32 height 14
click at [712, 467] on span "pause" at bounding box center [711, 477] width 21 height 21
click at [866, 460] on span "خلاص" at bounding box center [882, 467] width 32 height 14
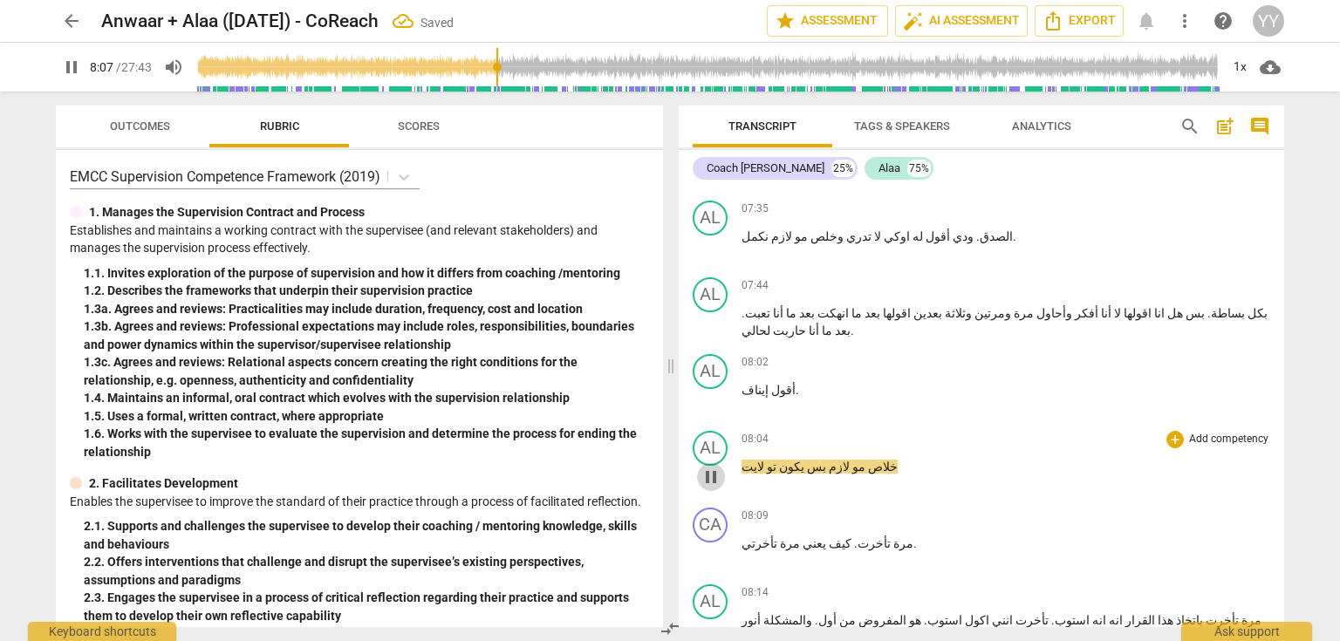
click at [718, 467] on span "pause" at bounding box center [711, 477] width 21 height 21
click at [872, 460] on span "خلاص" at bounding box center [882, 467] width 32 height 14
click at [708, 467] on span "pause" at bounding box center [711, 477] width 21 height 21
click at [873, 458] on p "خلاص مو لازم بس يكون تو لايت" at bounding box center [1006, 467] width 529 height 18
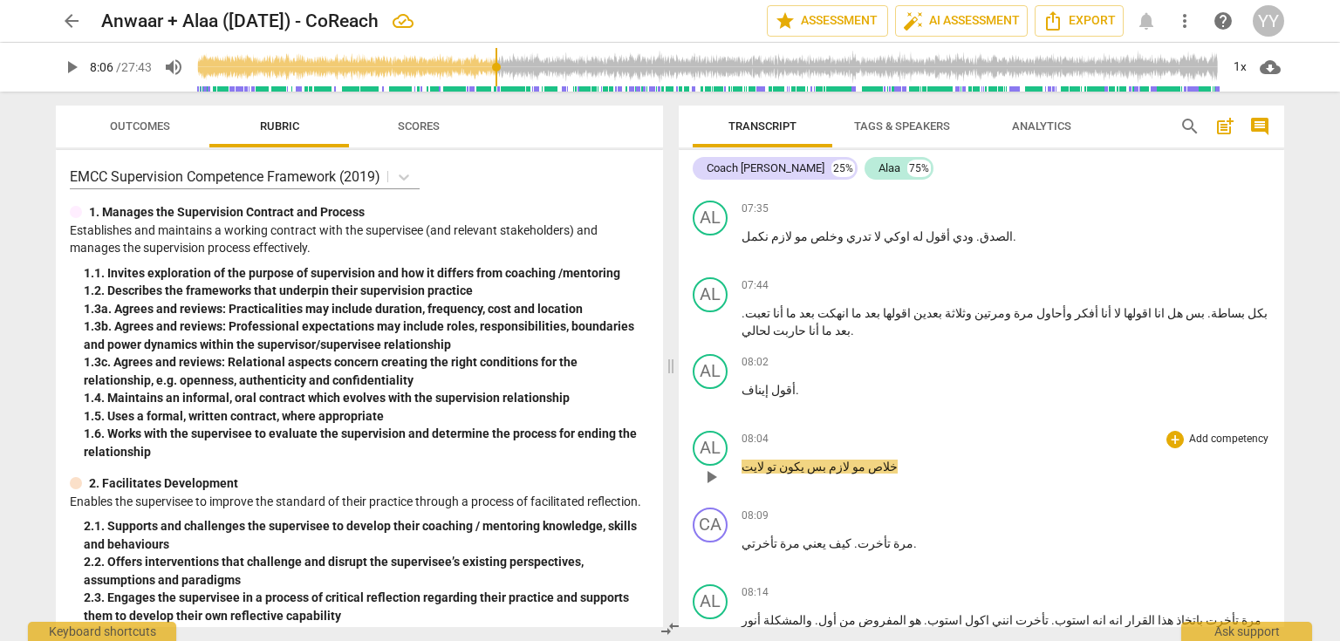
click at [873, 458] on p "خلاص مو لازم بس يكون تو لايت" at bounding box center [1006, 467] width 529 height 18
click at [769, 383] on span "أقول" at bounding box center [782, 390] width 27 height 14
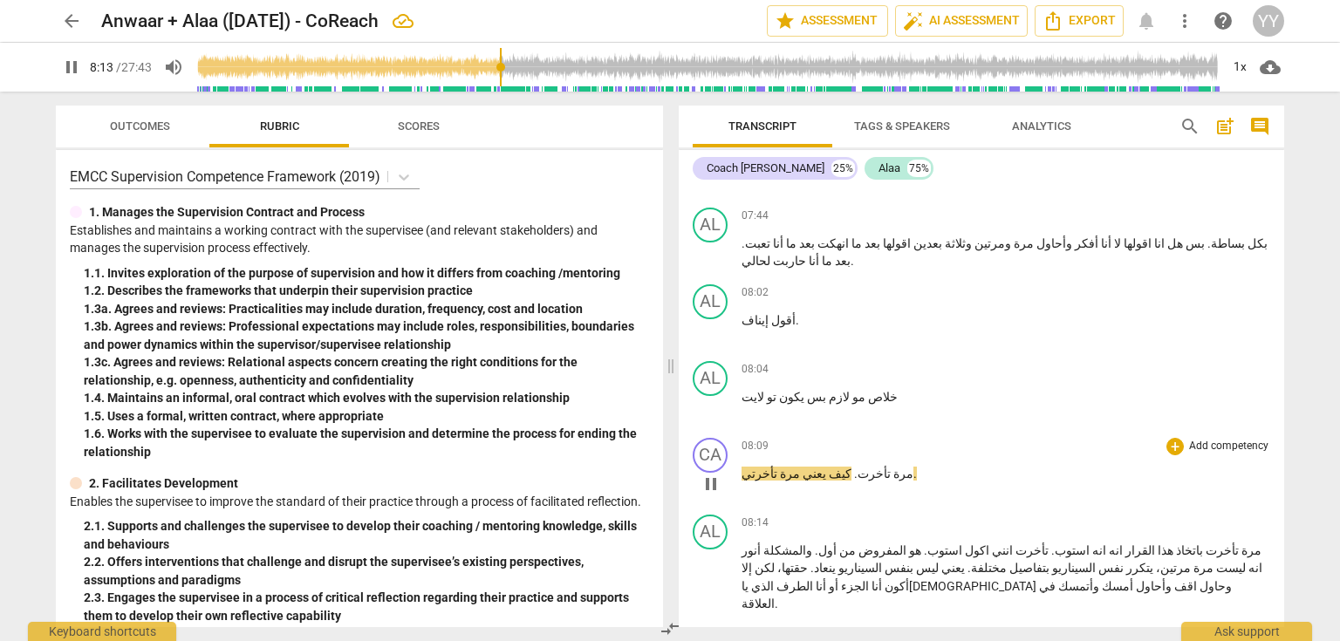
drag, startPoint x: 708, startPoint y: 370, endPoint x: 792, endPoint y: 363, distance: 84.1
click at [708, 474] on span "pause" at bounding box center [711, 484] width 21 height 21
type input "493"
drag, startPoint x: 834, startPoint y: 356, endPoint x: 880, endPoint y: 359, distance: 45.5
click at [880, 465] on p "مرة تأخرت . كيف يعني مرة تأخرتي ." at bounding box center [1006, 474] width 529 height 18
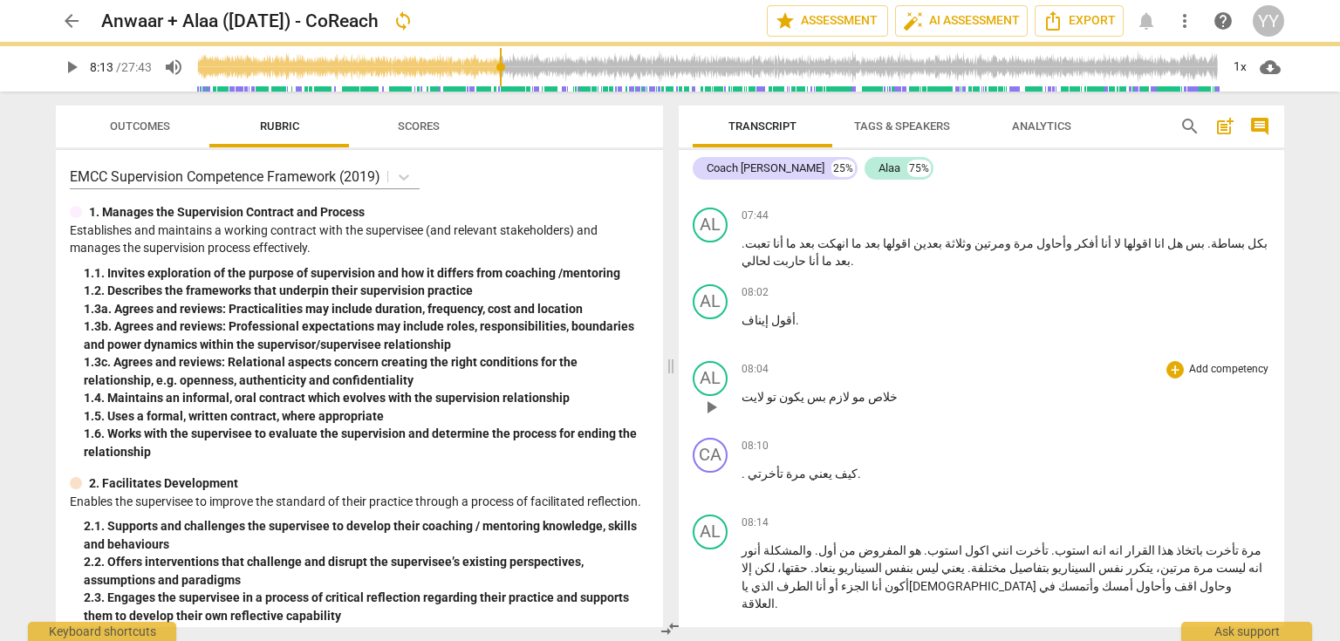
click at [884, 388] on p "خلاص مو لازم بس يكون تو لايت" at bounding box center [1006, 397] width 529 height 18
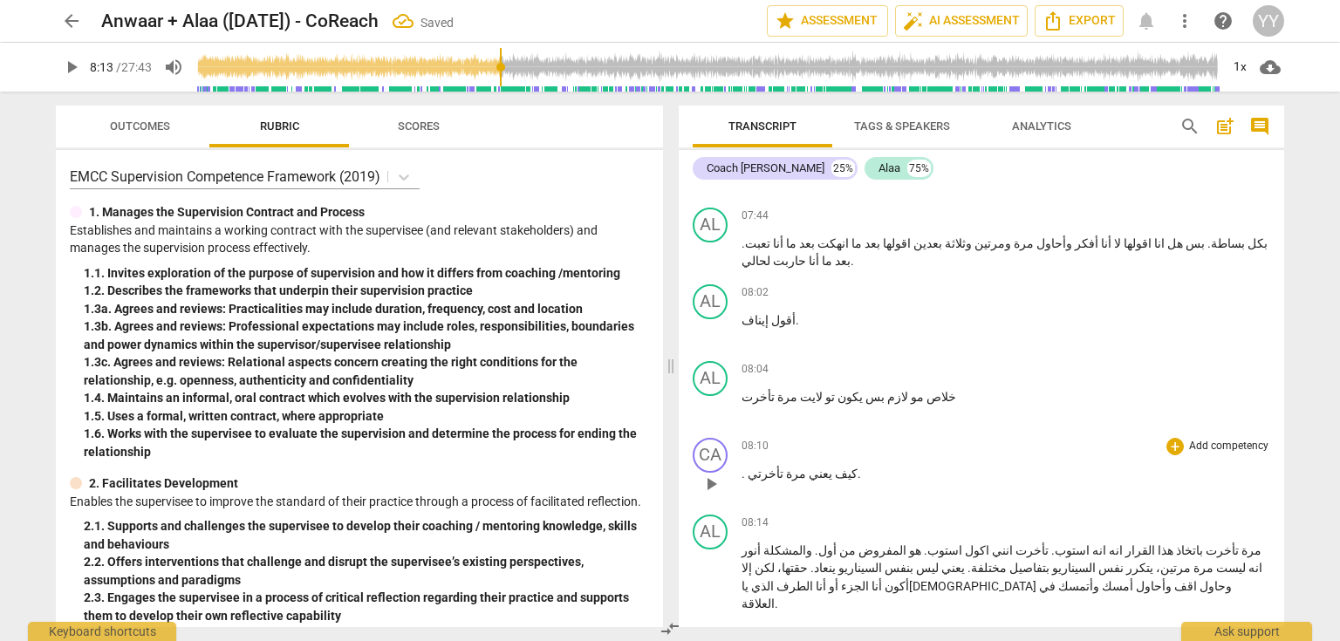
click at [846, 465] on p ". كيف يعني مرة تأخرتي ." at bounding box center [1006, 474] width 529 height 18
click at [842, 467] on span "كيف" at bounding box center [854, 474] width 25 height 14
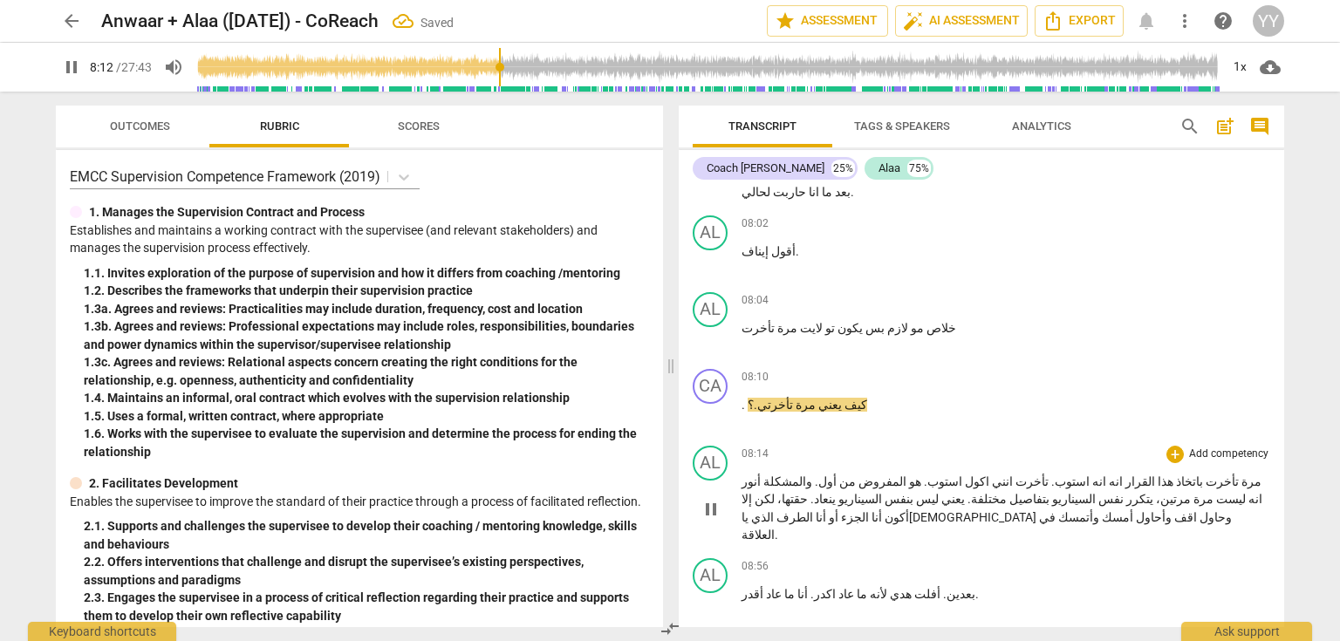
scroll to position [3560, 0]
click at [722, 498] on span "pause" at bounding box center [711, 508] width 28 height 21
type input "499"
click at [1090, 474] on span "استوب" at bounding box center [1072, 481] width 35 height 14
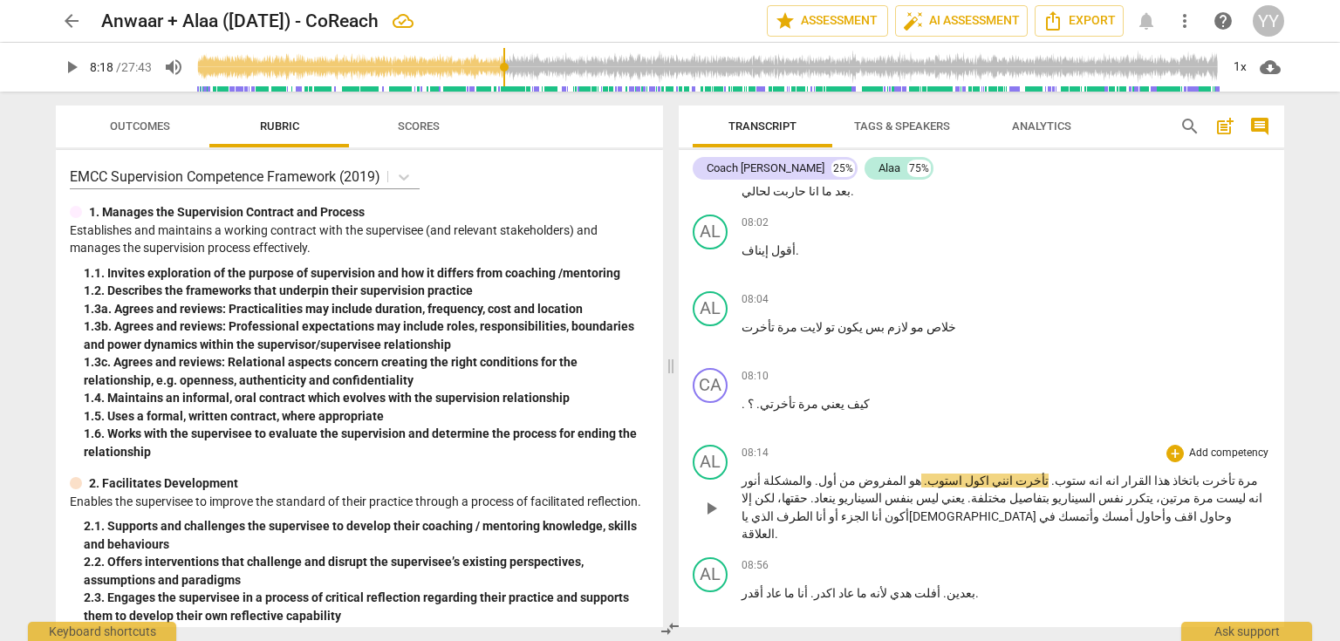
click at [1086, 474] on span "ستوب" at bounding box center [1070, 481] width 31 height 14
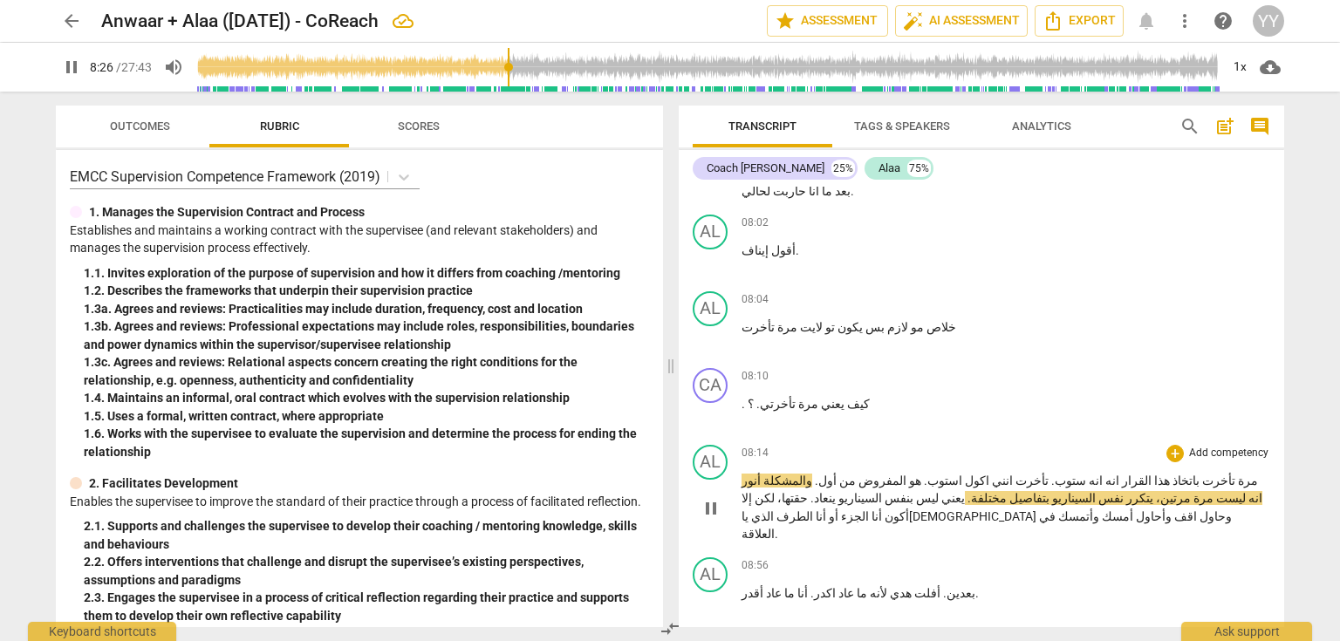
click at [818, 474] on span "." at bounding box center [815, 481] width 6 height 14
click at [714, 498] on span "pause" at bounding box center [711, 508] width 21 height 21
type input "510"
click at [761, 474] on span "أنور" at bounding box center [751, 481] width 19 height 14
click at [764, 474] on span "أنوار" at bounding box center [753, 481] width 23 height 14
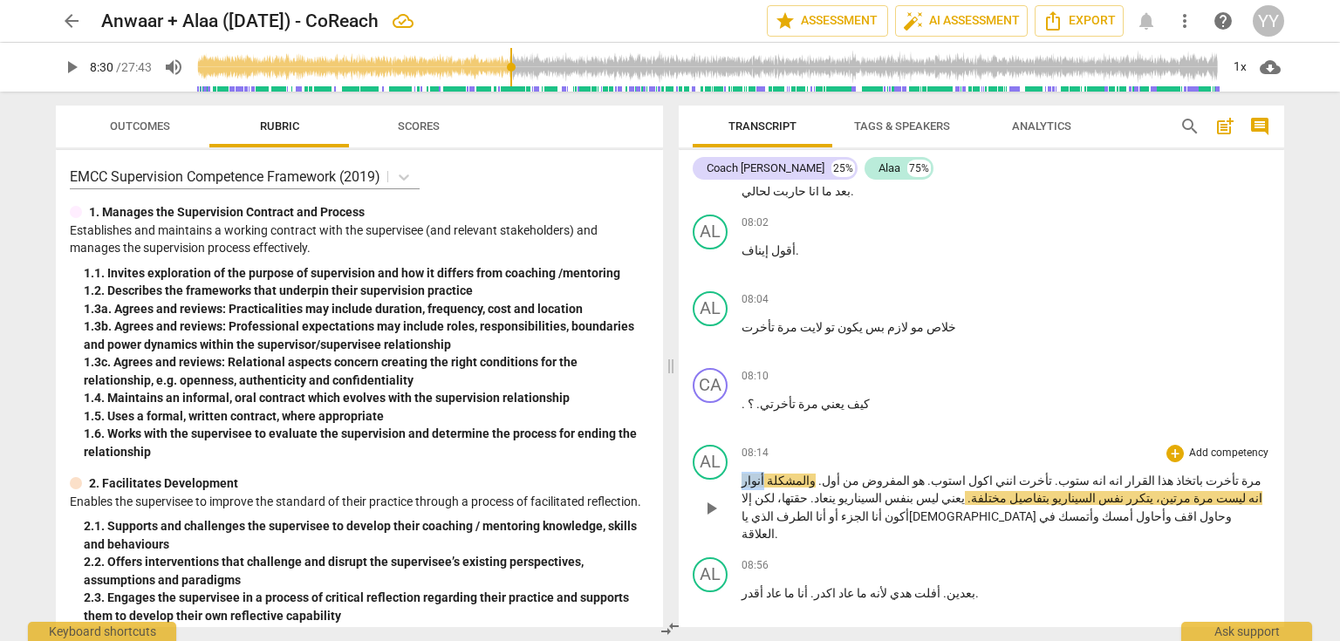
click at [764, 474] on span "أنوار" at bounding box center [753, 481] width 23 height 14
drag, startPoint x: 701, startPoint y: 386, endPoint x: 783, endPoint y: 373, distance: 82.9
click at [702, 498] on span "pause" at bounding box center [711, 508] width 21 height 21
type input "510"
drag, startPoint x: 809, startPoint y: 363, endPoint x: 791, endPoint y: 366, distance: 18.7
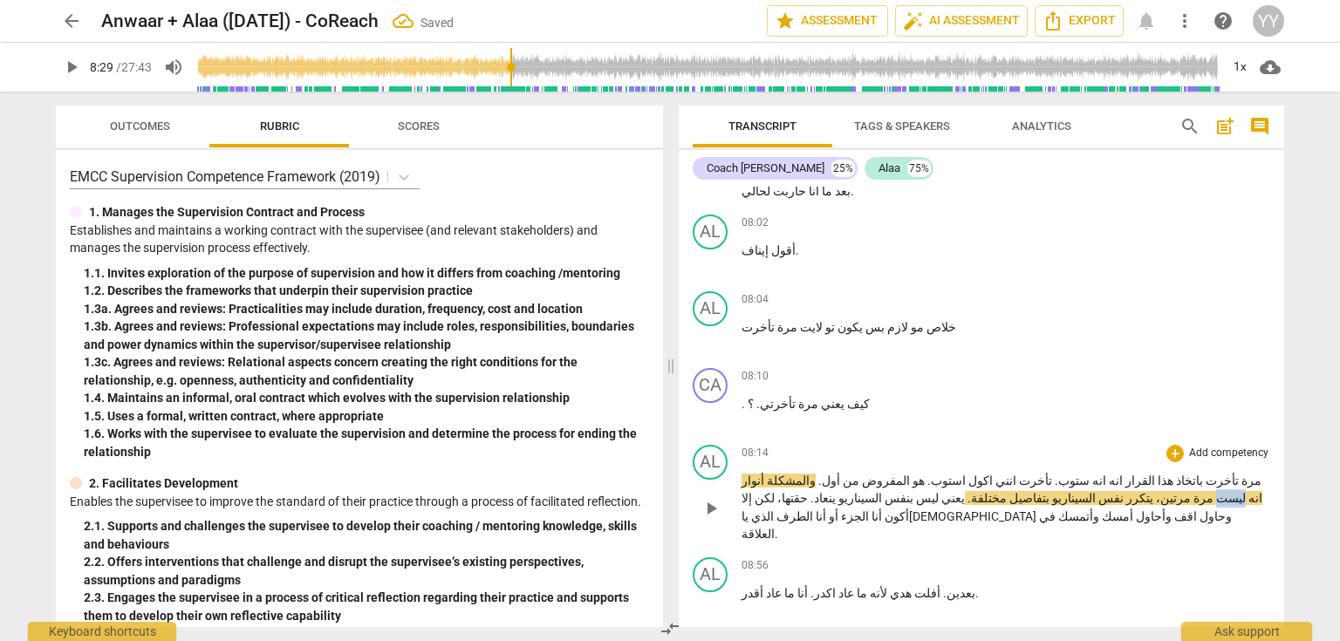
click at [791, 472] on p "مرة تأخرت باتخاذ هذا القرار انه انه ستوب . تأخرت انني اكول استوب . هو المفروض م…" at bounding box center [1006, 508] width 529 height 72
click at [1191, 491] on span "مرة" at bounding box center [1202, 498] width 23 height 14
click at [1224, 491] on span "مو" at bounding box center [1232, 498] width 16 height 14
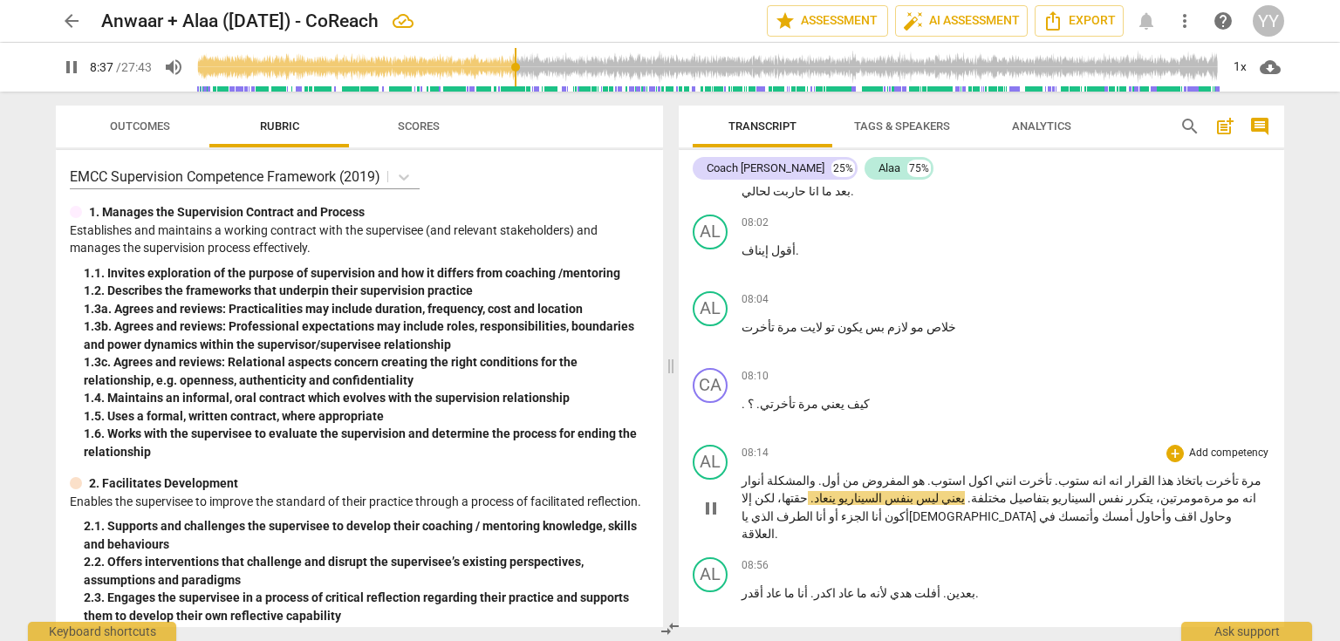
click at [705, 498] on span "pause" at bounding box center [711, 508] width 21 height 21
type input "517"
drag, startPoint x: 1067, startPoint y: 387, endPoint x: 1082, endPoint y: 387, distance: 14.8
click at [1082, 472] on p "مرة تأخرت باتخاذ هذا القرار انه انه ستوب . تأخرت انني اكول استوب . هو المفروض م…" at bounding box center [1006, 508] width 529 height 72
click at [929, 491] on span "مو" at bounding box center [922, 498] width 16 height 14
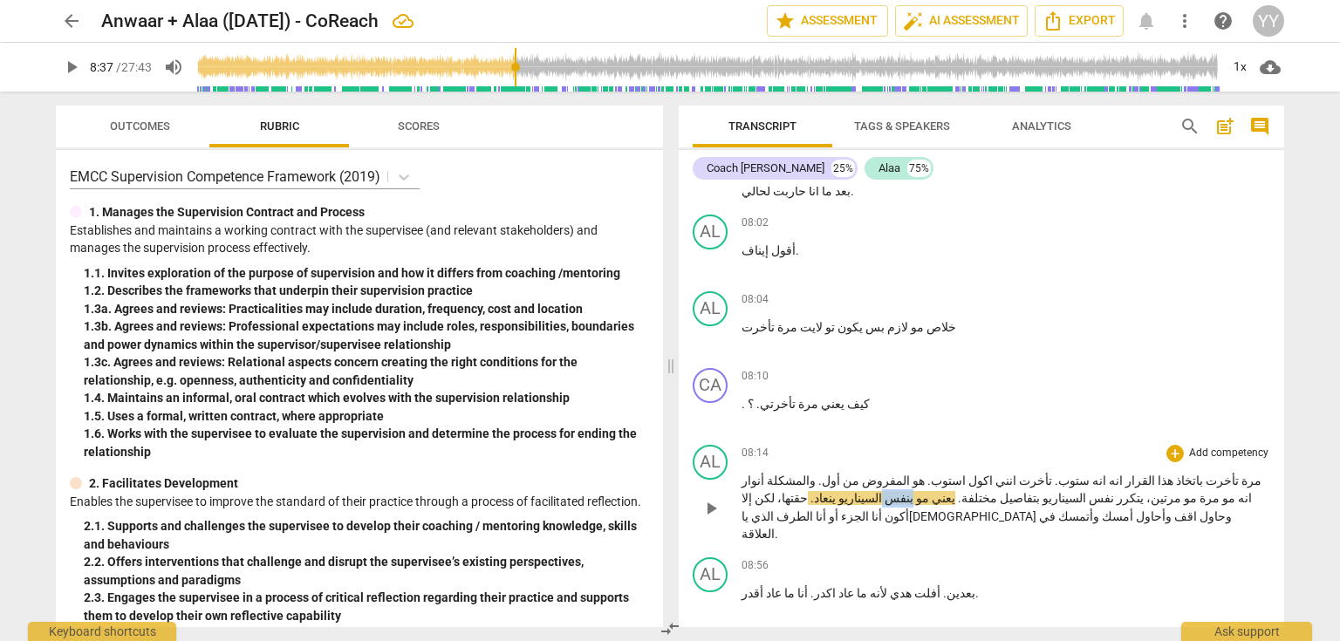
click at [929, 491] on span "مو" at bounding box center [922, 498] width 16 height 14
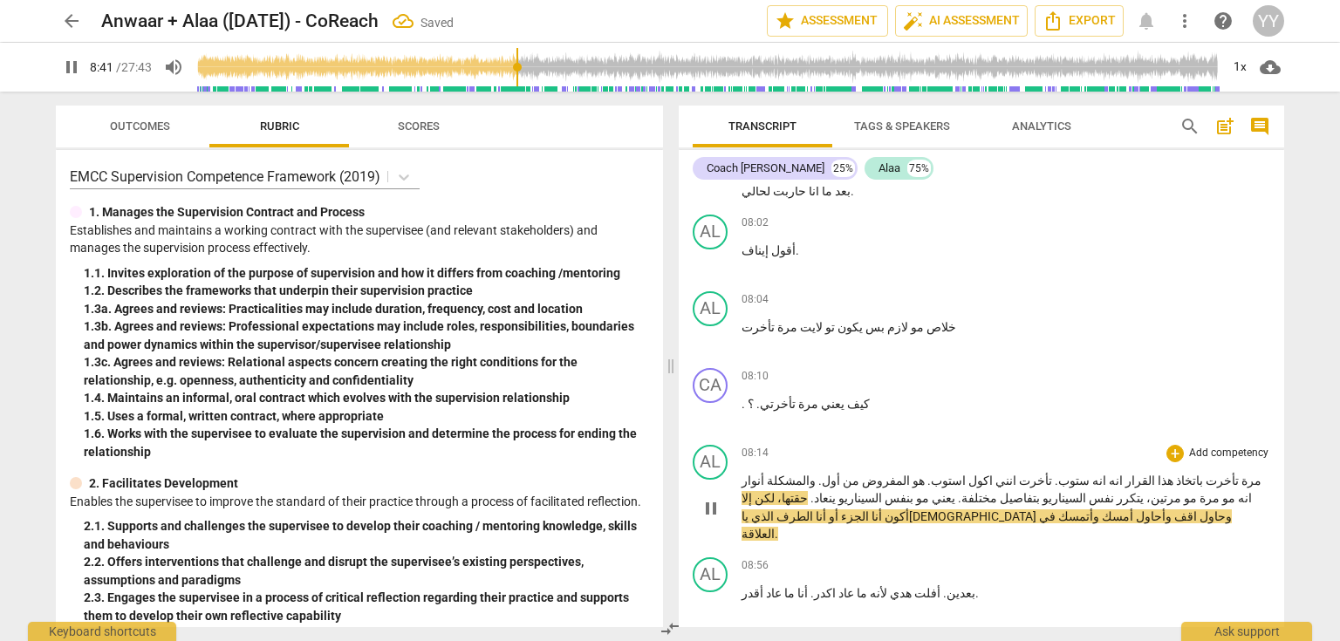
click at [710, 498] on span "pause" at bounding box center [711, 508] width 21 height 21
type input "521"
click at [814, 491] on span "." at bounding box center [811, 498] width 6 height 14
click at [981, 491] on span "ينعاد بالديتايلز" at bounding box center [881, 507] width 278 height 32
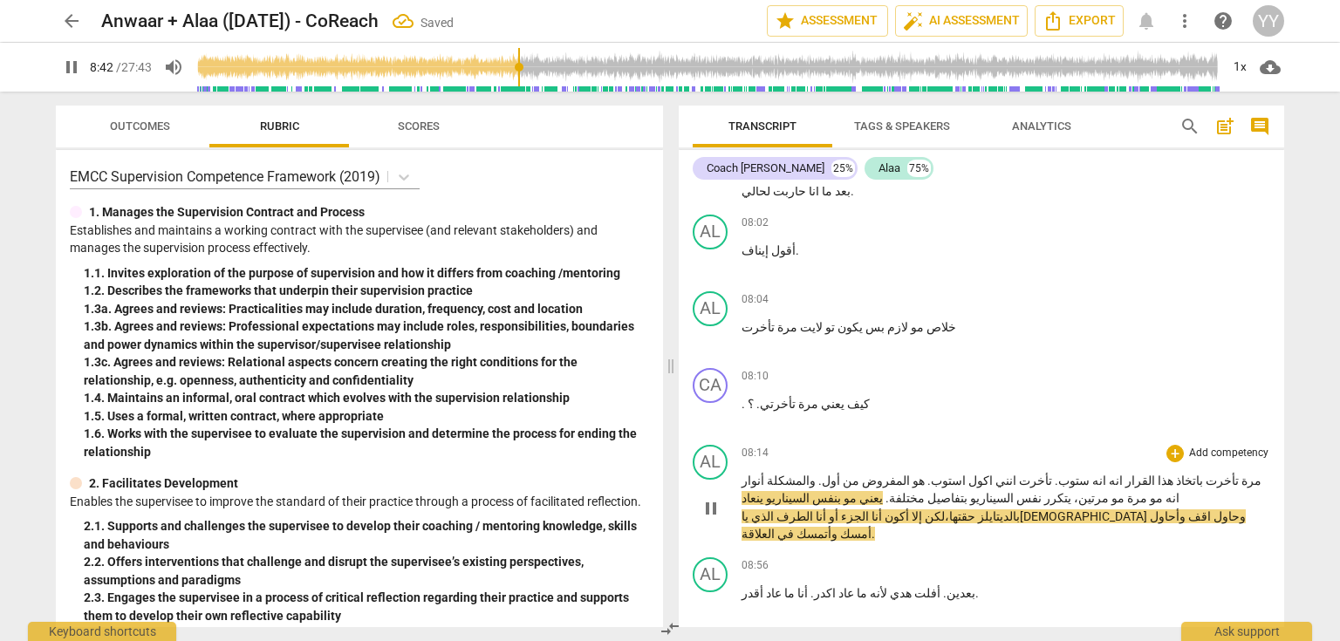
drag, startPoint x: 927, startPoint y: 381, endPoint x: 946, endPoint y: 386, distance: 18.8
click at [945, 510] on span "حقتها،" at bounding box center [960, 517] width 31 height 14
click at [950, 491] on span "ينعاد بالديتايلز" at bounding box center [880, 507] width 277 height 32
drag, startPoint x: 908, startPoint y: 384, endPoint x: 921, endPoint y: 384, distance: 13.1
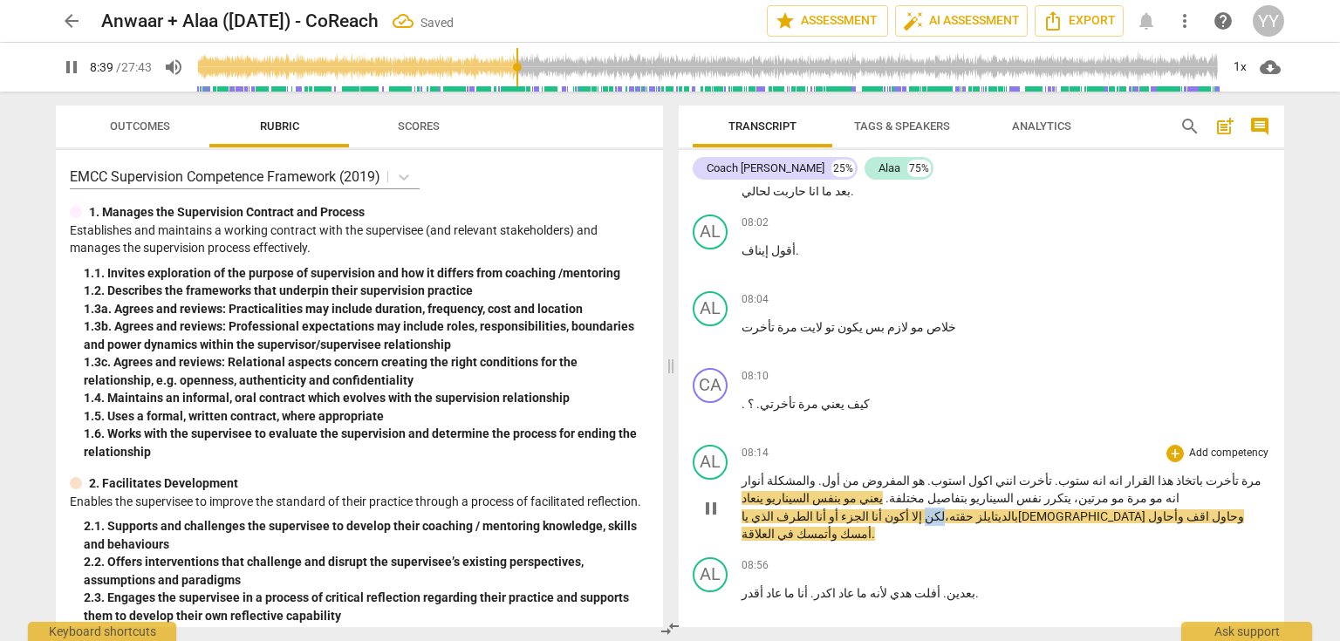
click at [921, 472] on p "مرة تأخرت باتخاذ هذا القرار انه انه ستوب . تأخرت انني اكول استوب . هو المفروض م…" at bounding box center [1006, 508] width 529 height 72
click at [922, 510] on span "بس" at bounding box center [933, 517] width 22 height 14
drag, startPoint x: 897, startPoint y: 380, endPoint x: 906, endPoint y: 382, distance: 8.9
click at [906, 472] on p "مرة تأخرت باتخاذ هذا القرار انه انه ستوب . تأخرت انني اكول استوب . هو المفروض م…" at bounding box center [1006, 508] width 529 height 72
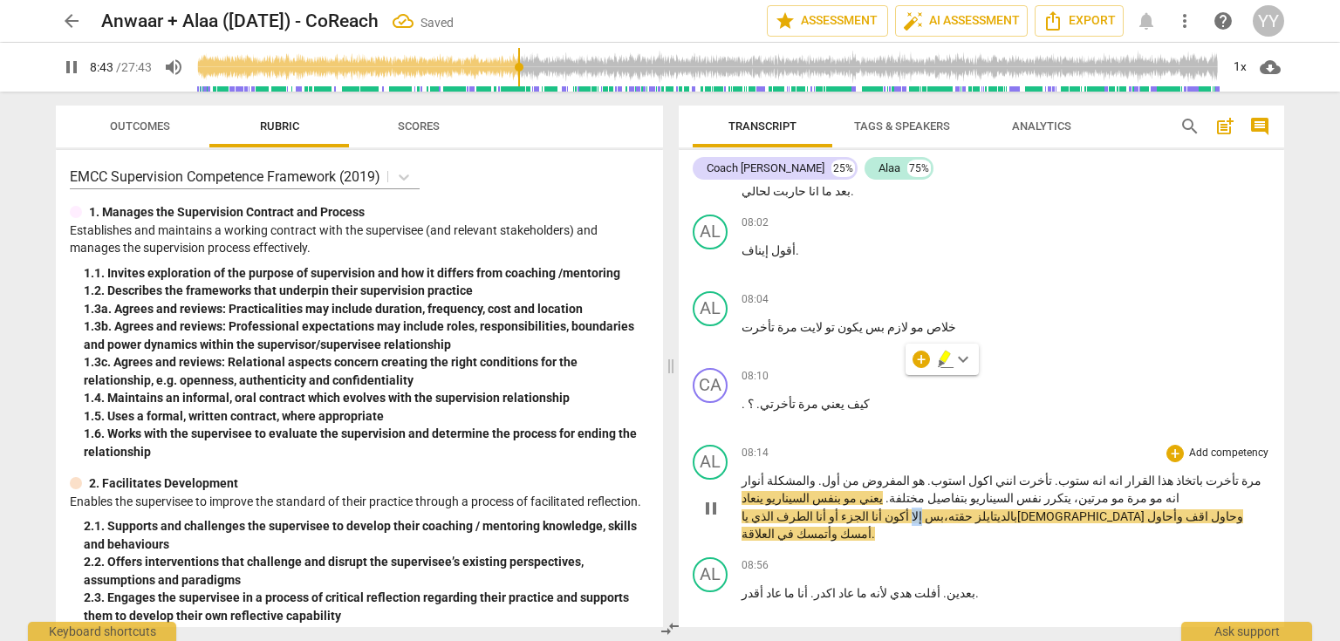
click at [909, 510] on span "إلا" at bounding box center [915, 517] width 13 height 14
click at [909, 510] on span "إلا و إلا" at bounding box center [926, 517] width 35 height 14
click at [771, 510] on span "الذي" at bounding box center [761, 517] width 25 height 14
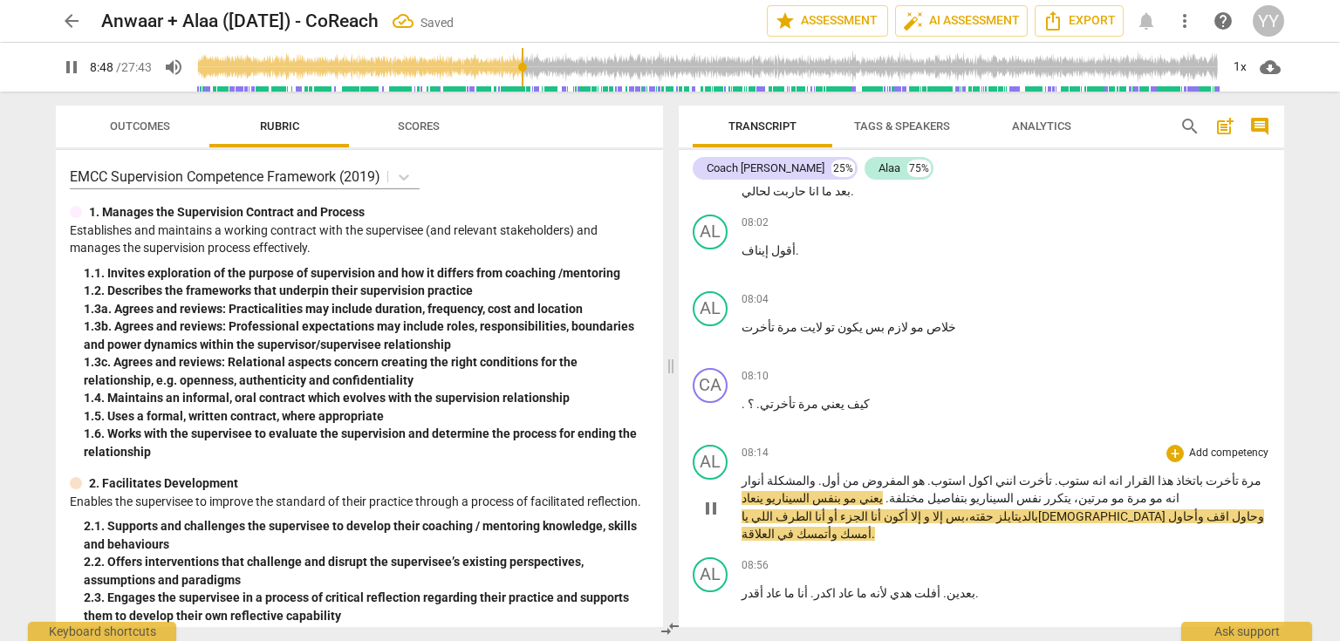
click at [712, 498] on span "pause" at bounding box center [711, 508] width 21 height 21
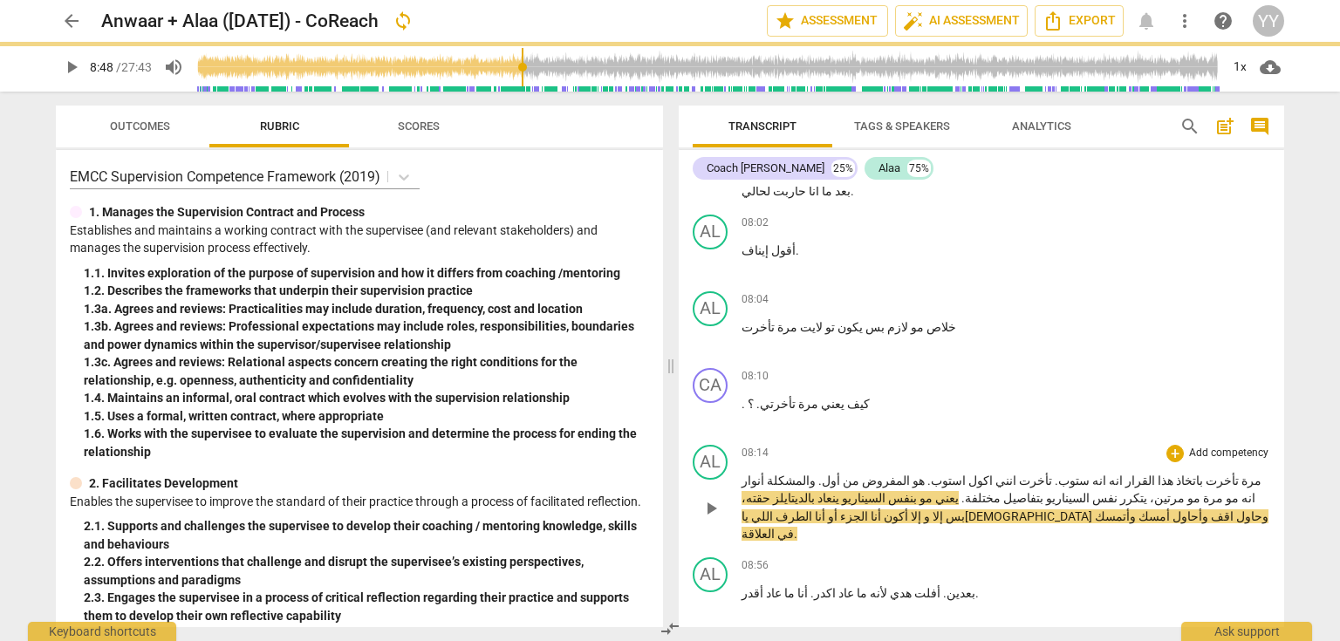
type input "529"
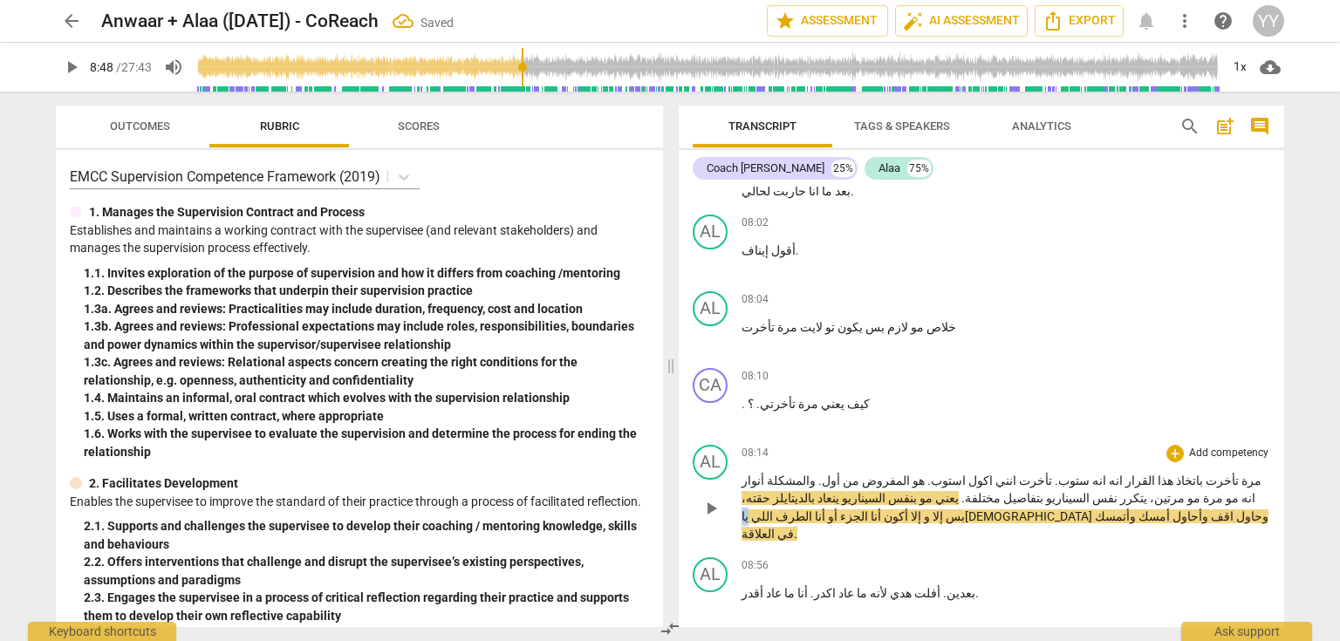
click at [756, 472] on p "مرة تأخرت باتخاذ هذا القرار انه انه ستوب . تأخرت انني اكول استوب . هو المفروض م…" at bounding box center [1006, 508] width 529 height 72
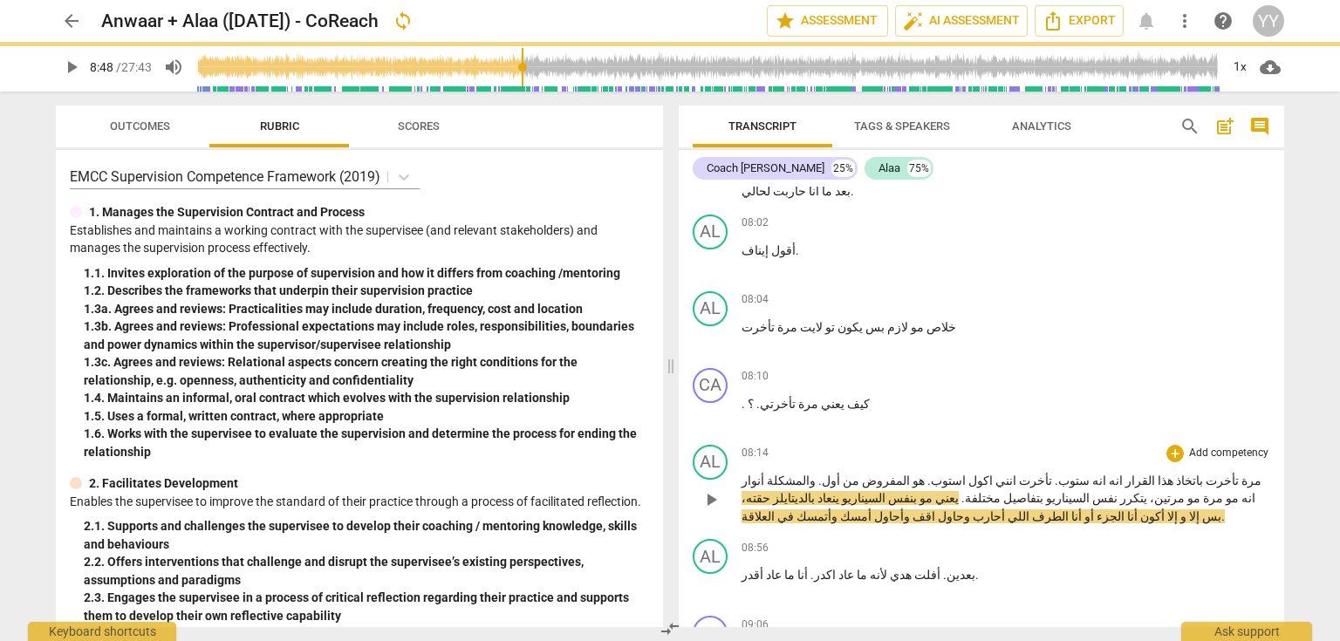
click at [970, 510] on span "أحارب" at bounding box center [987, 517] width 35 height 14
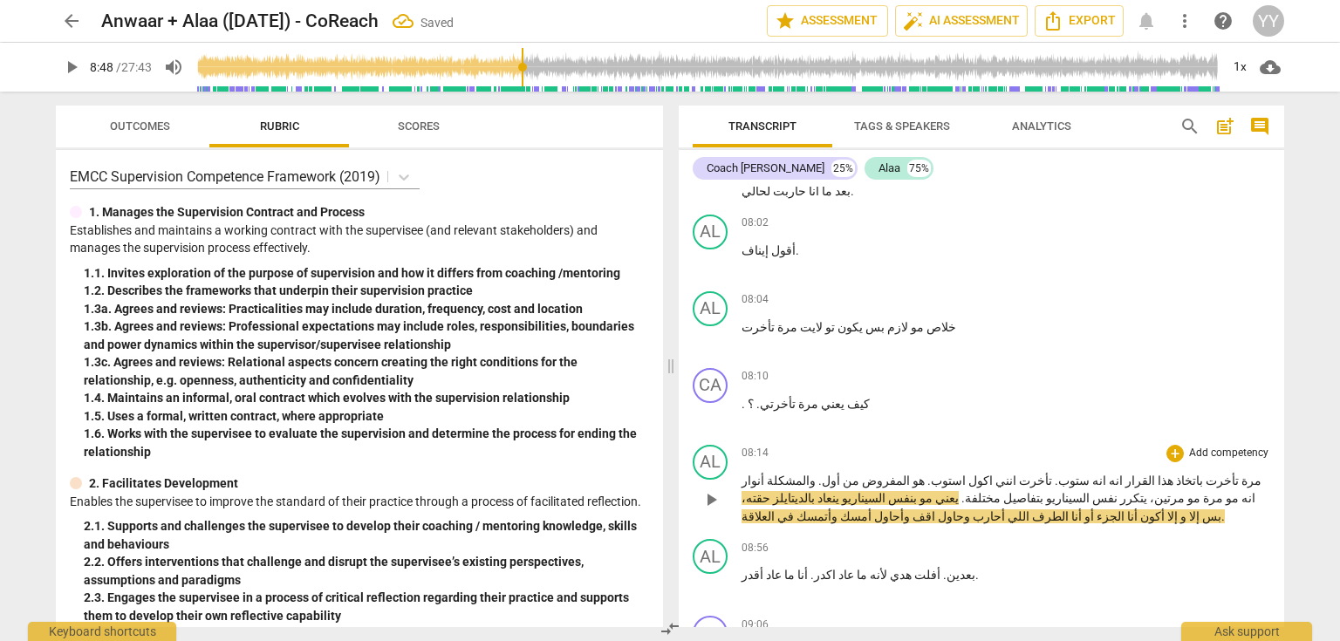
click at [970, 510] on span "أحارب" at bounding box center [987, 517] width 35 height 14
click at [706, 489] on span "pause" at bounding box center [711, 499] width 21 height 21
type input "531"
click at [935, 510] on span "وحاول" at bounding box center [952, 517] width 35 height 14
click at [910, 510] on span "اقف" at bounding box center [922, 517] width 25 height 14
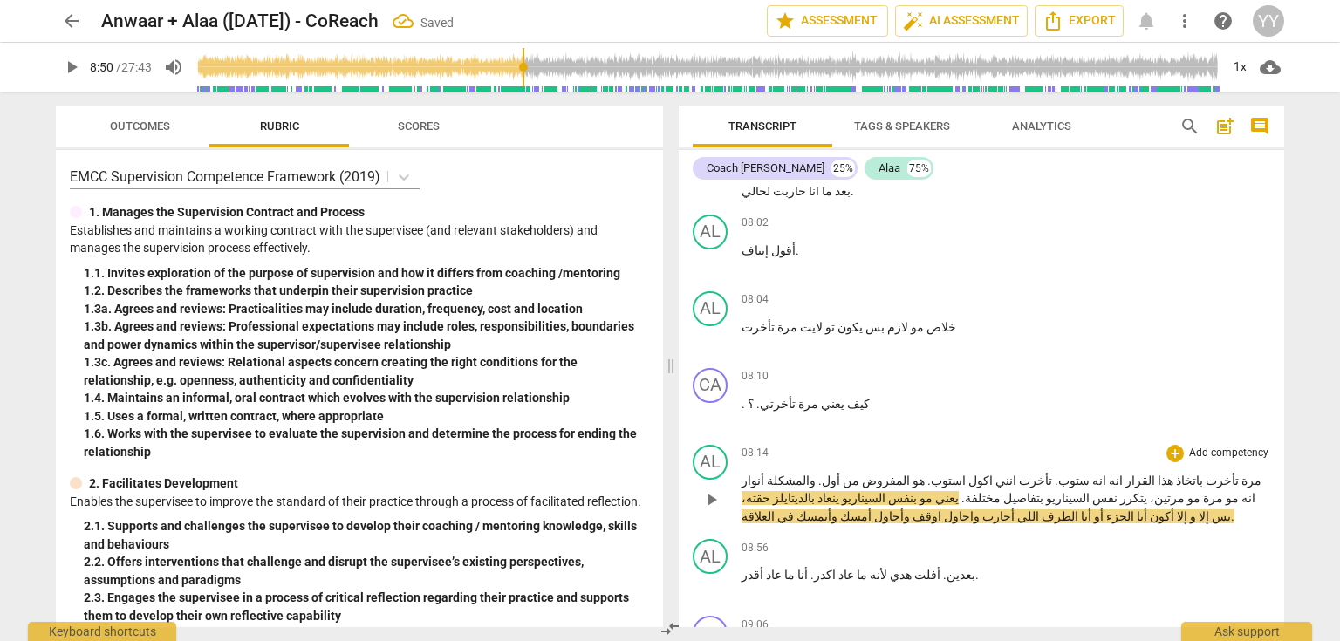
click at [980, 510] on span "أحارب" at bounding box center [997, 517] width 35 height 14
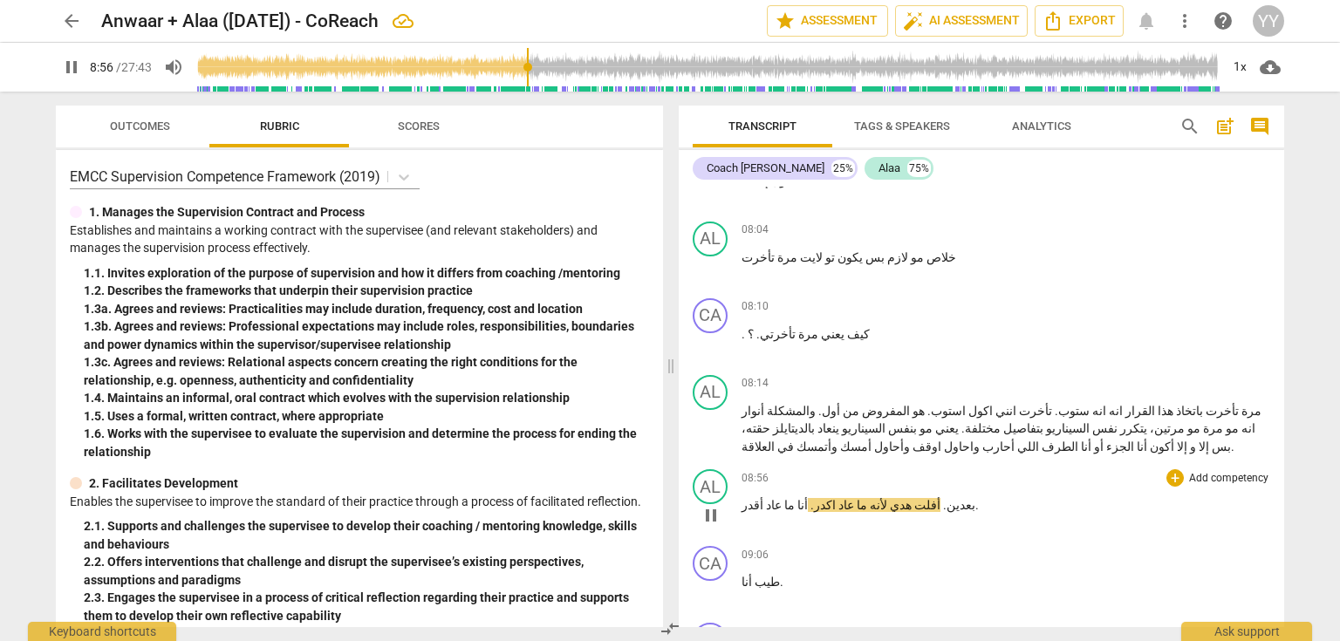
click at [941, 498] on span "." at bounding box center [944, 505] width 6 height 14
type input "538"
drag, startPoint x: 714, startPoint y: 401, endPoint x: 879, endPoint y: 407, distance: 165.0
click at [715, 505] on span "pause" at bounding box center [711, 515] width 21 height 21
type input "540"
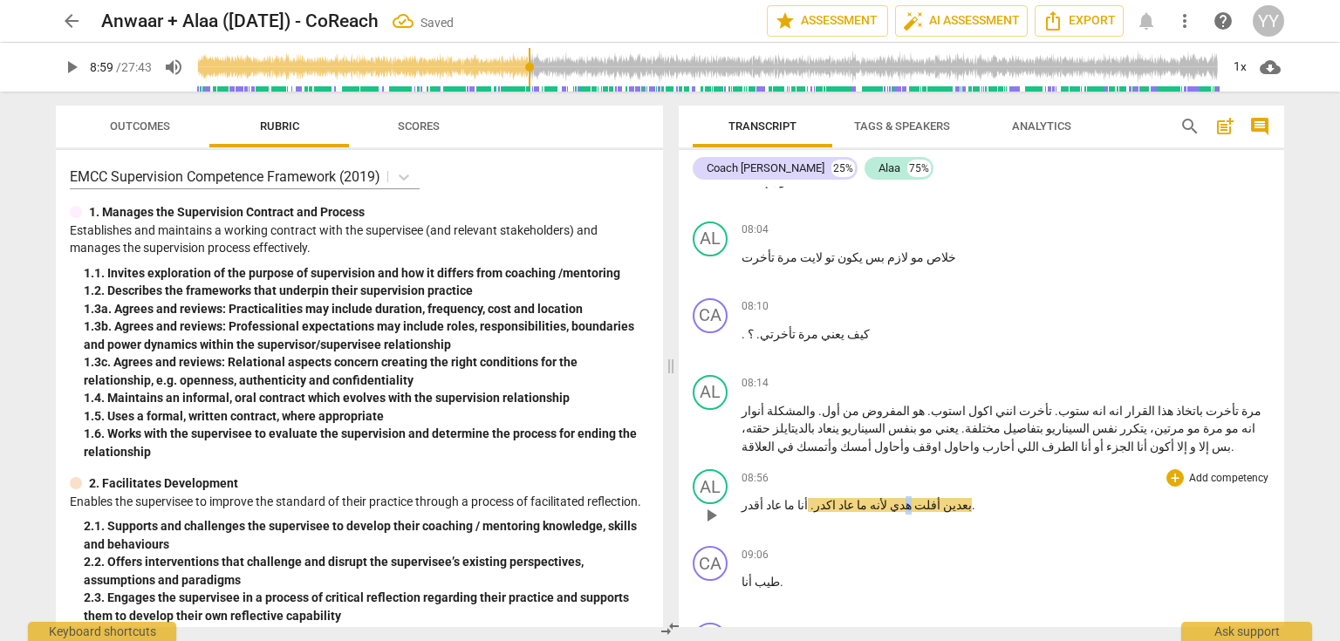
click at [883, 496] on p "بعدين أفلت هدي لأنه ما عاد اكدر . أنا ما عاد أقدر ." at bounding box center [1006, 505] width 529 height 18
click at [909, 498] on span "أفلت" at bounding box center [923, 505] width 29 height 14
click at [705, 505] on span "pause" at bounding box center [711, 515] width 21 height 21
type input "544"
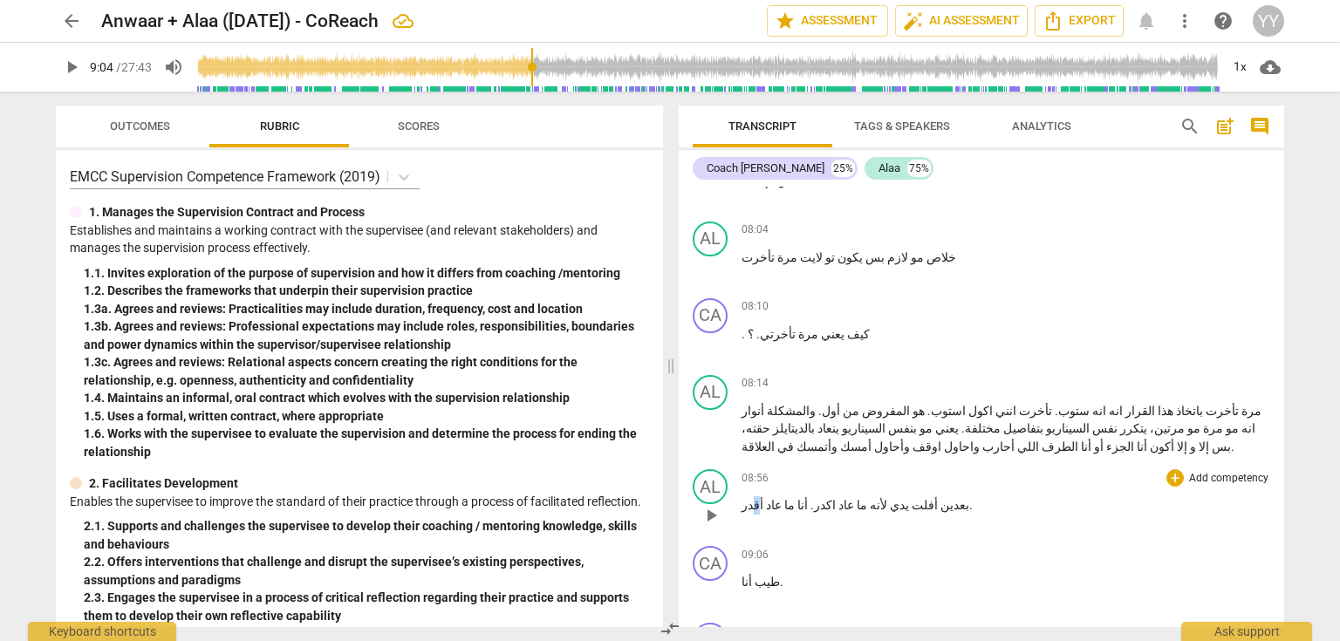
click at [752, 498] on span "أقدر" at bounding box center [753, 505] width 22 height 14
copy span "ق"
click at [814, 498] on span "اكدر" at bounding box center [825, 505] width 22 height 14
paste p
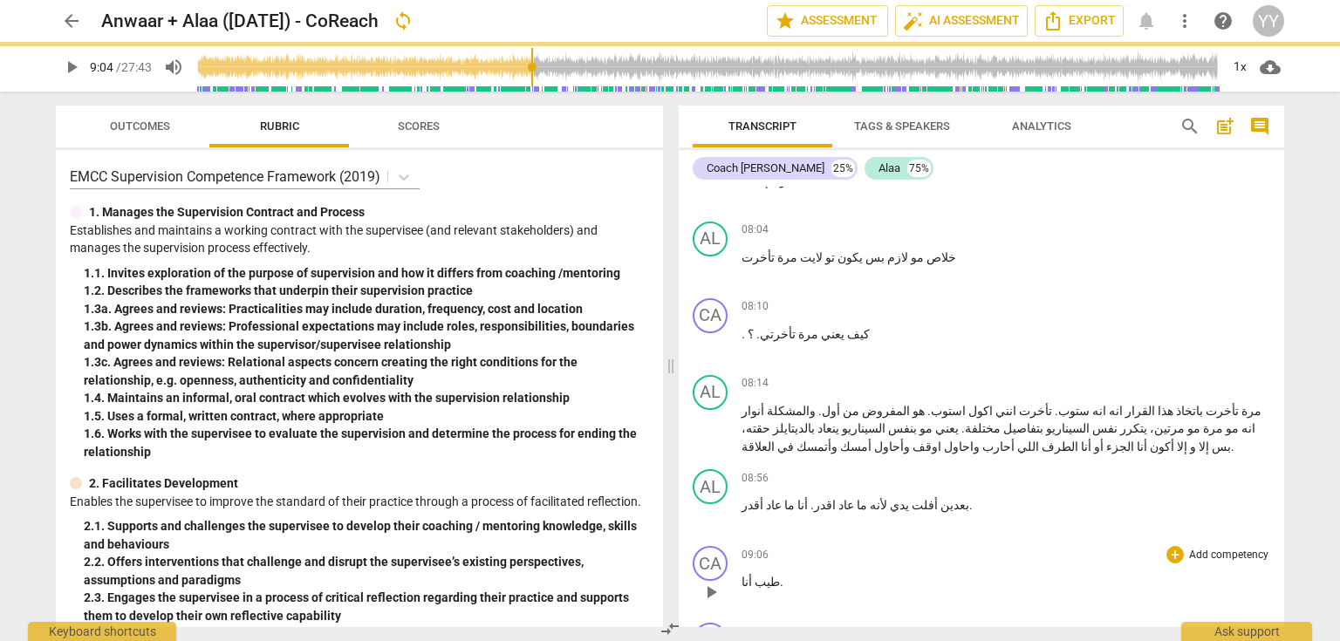
click at [766, 575] on span "طيب" at bounding box center [766, 582] width 28 height 14
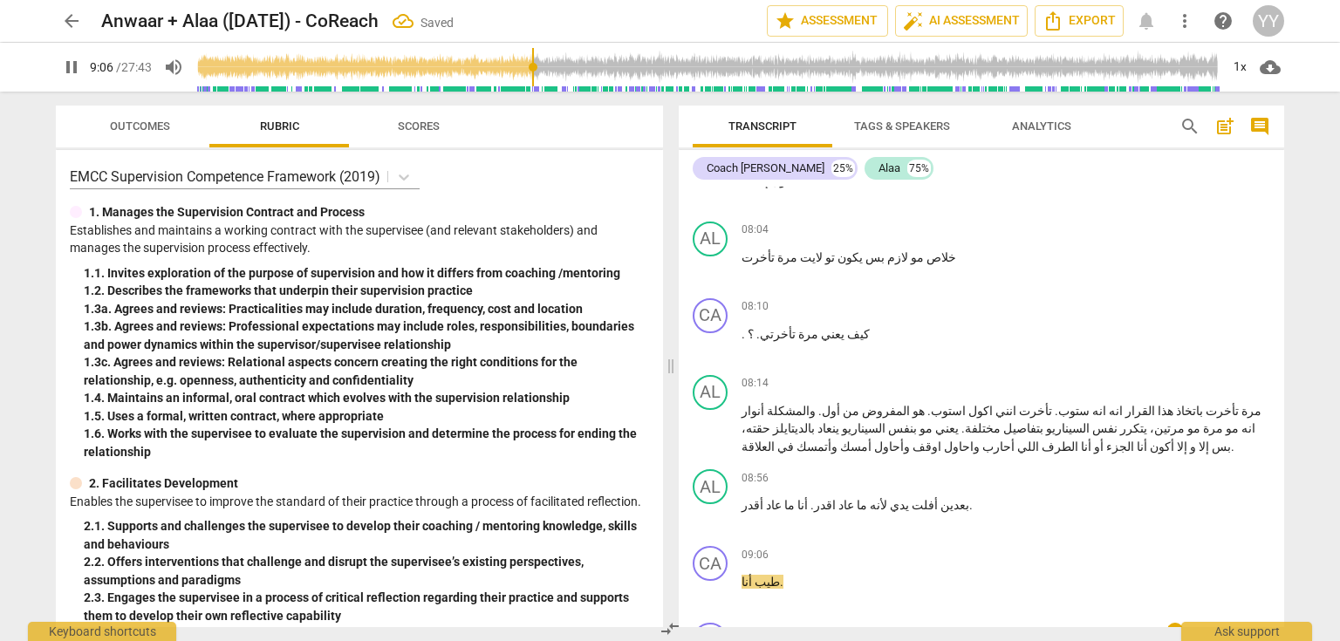
scroll to position [3769, 0]
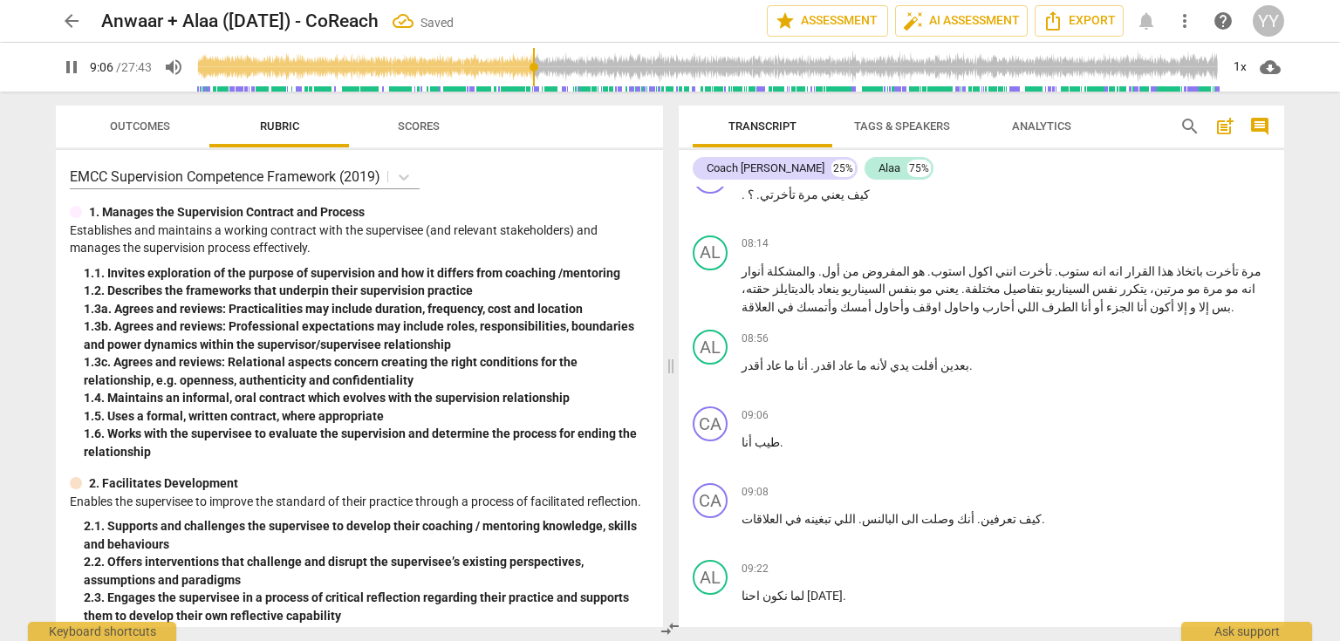
click at [718, 442] on span "pause" at bounding box center [711, 452] width 21 height 21
type input "547"
click at [742, 434] on p "طيب أنا ." at bounding box center [1006, 443] width 529 height 18
paste p
click at [773, 435] on span "طيب" at bounding box center [772, 442] width 28 height 14
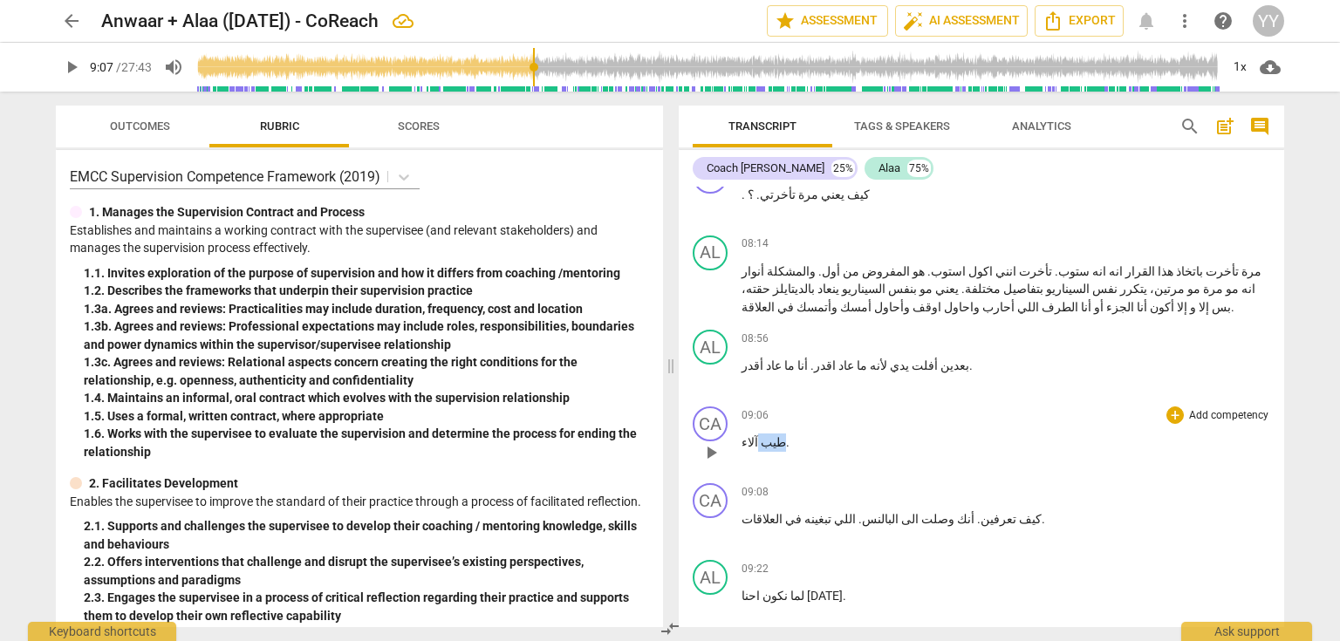
click at [773, 435] on span "طيب" at bounding box center [772, 442] width 28 height 14
click at [1003, 510] on p "كيف تعرفين . أنك وصلت الى البالنس . اللي تبغينه في العلاقات ." at bounding box center [1006, 519] width 529 height 18
type input "550"
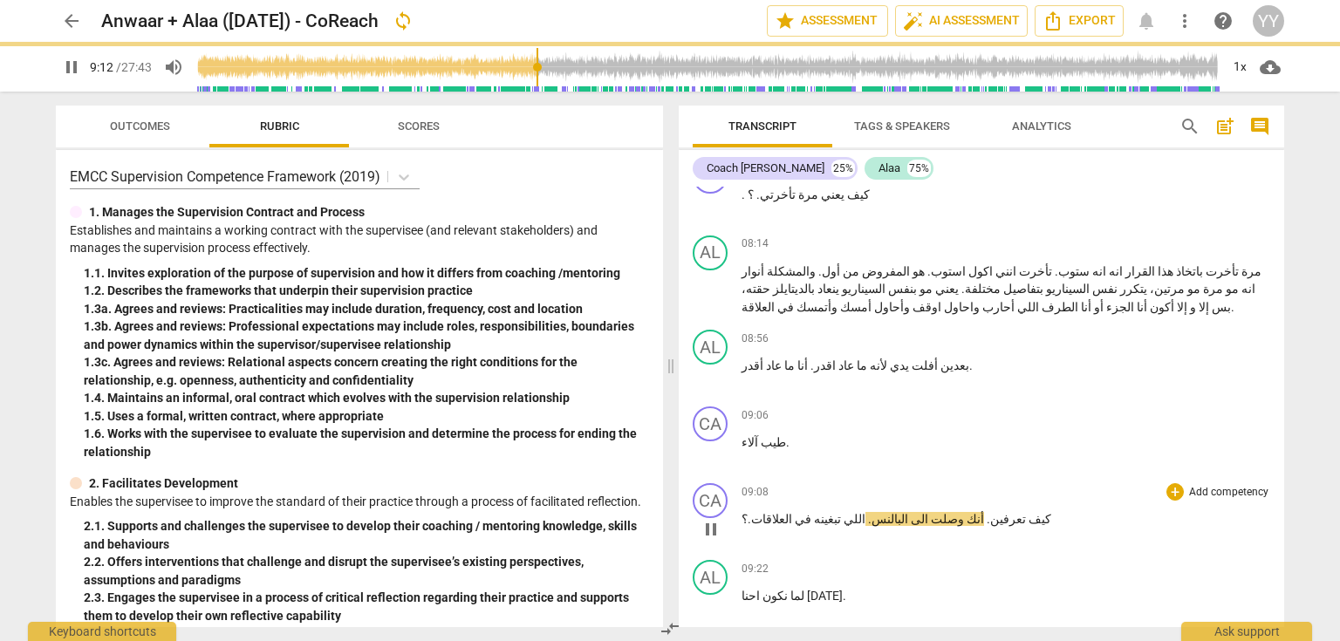
click at [928, 512] on span "وصلت" at bounding box center [946, 519] width 36 height 14
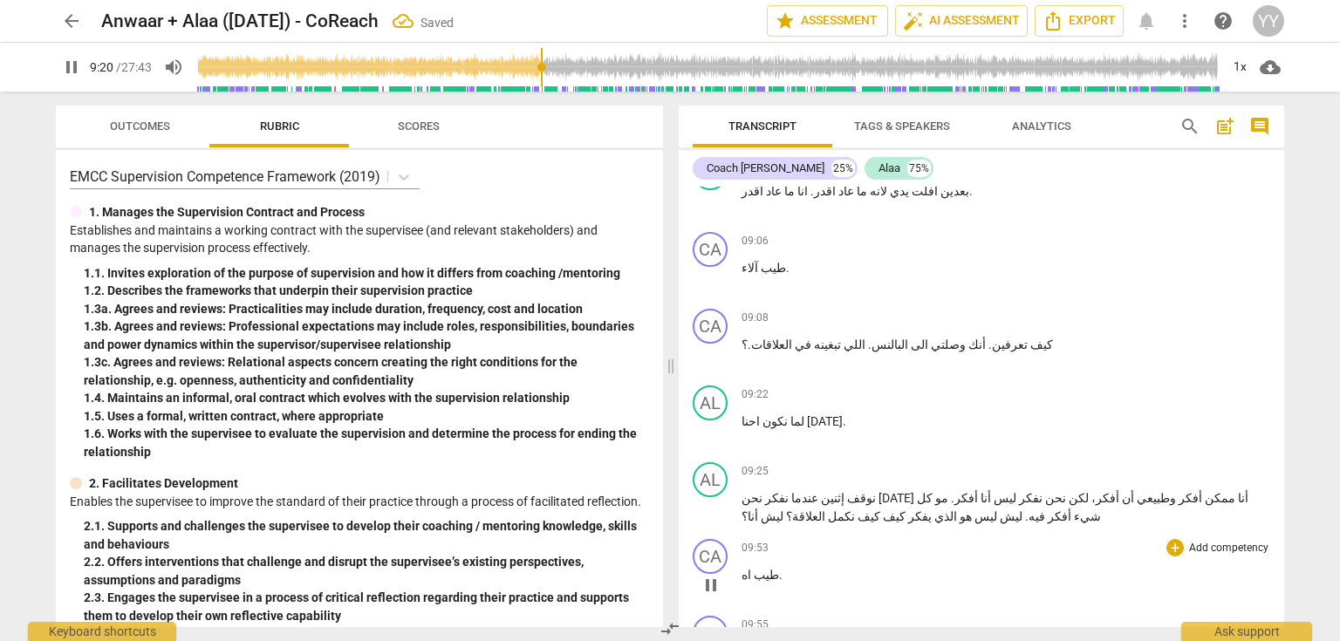
scroll to position [3979, 0]
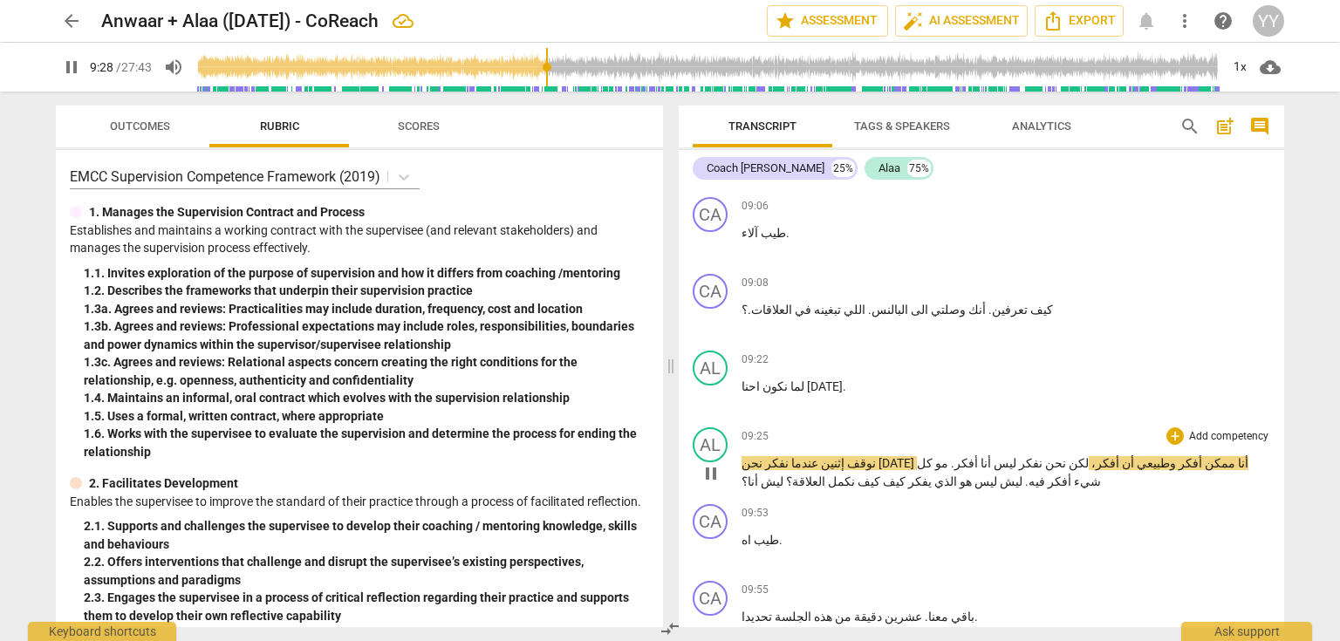
click at [705, 463] on span "pause" at bounding box center [711, 473] width 21 height 21
type input "569"
drag, startPoint x: 777, startPoint y: 269, endPoint x: 763, endPoint y: 269, distance: 14.0
click at [763, 378] on p "لما نكون احنا اثنين ." at bounding box center [1006, 387] width 529 height 18
click at [876, 456] on span "نوقف" at bounding box center [860, 463] width 31 height 14
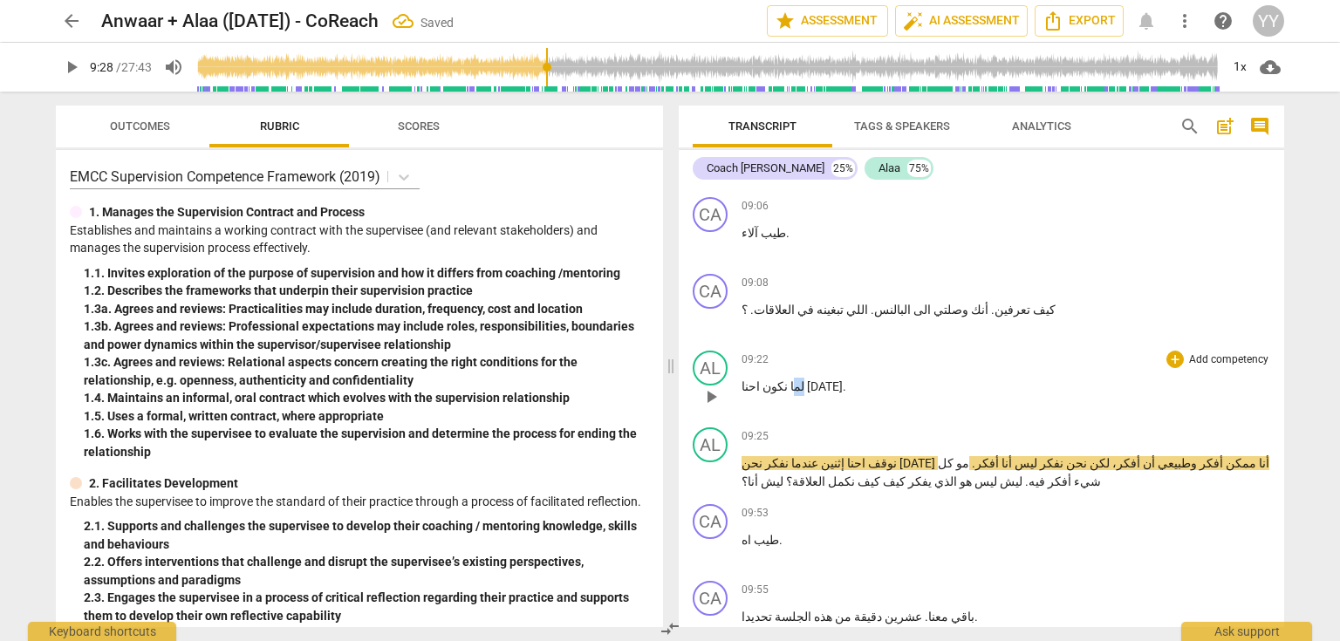
click at [804, 378] on p "لما نكون احنا اثنين ." at bounding box center [1006, 387] width 529 height 18
drag, startPoint x: 813, startPoint y: 270, endPoint x: 803, endPoint y: 269, distance: 10.5
click at [803, 378] on p "لما نكون احنا اثنين ." at bounding box center [1006, 387] width 529 height 18
click at [957, 475] on span "هو" at bounding box center [964, 482] width 15 height 14
paste p
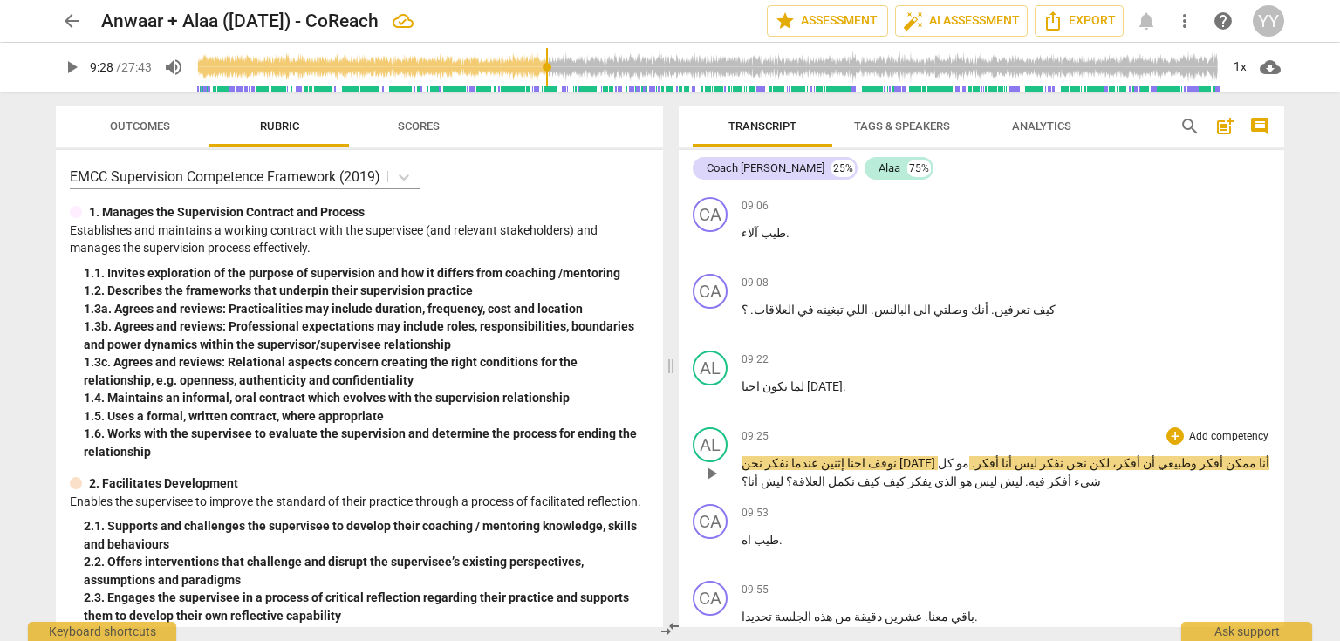
click at [957, 475] on span "هو" at bounding box center [964, 482] width 15 height 14
click at [914, 456] on span "لما نوقف" at bounding box center [890, 463] width 48 height 14
drag, startPoint x: 704, startPoint y: 356, endPoint x: 1123, endPoint y: 335, distance: 419.3
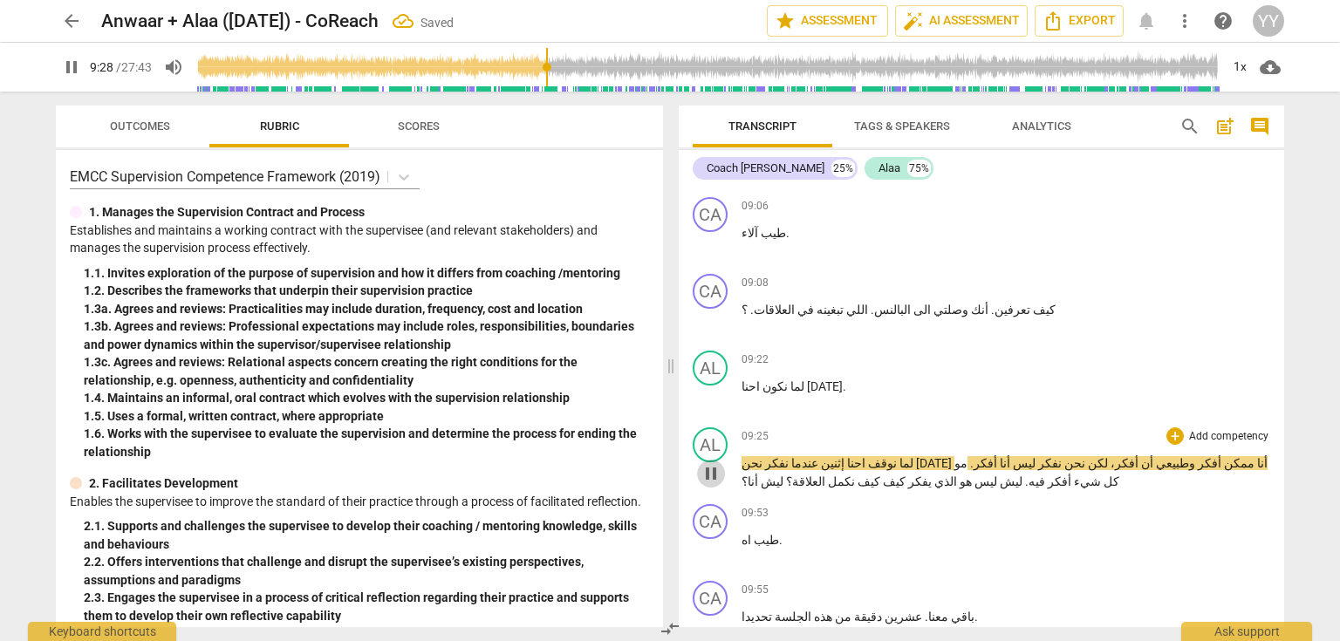
click at [705, 463] on span "pause" at bounding box center [711, 473] width 21 height 21
drag, startPoint x: 1250, startPoint y: 343, endPoint x: 1260, endPoint y: 346, distance: 9.9
click at [1260, 455] on p "لما نوقف احنا إثنين عندما نفكر نحن الاثنين أنا ممكن أفكر وطبيعي أن أفكر، لكن نح…" at bounding box center [1006, 473] width 529 height 36
drag, startPoint x: 1182, startPoint y: 345, endPoint x: 1163, endPoint y: 346, distance: 19.2
click at [818, 456] on span "عندما" at bounding box center [804, 463] width 30 height 14
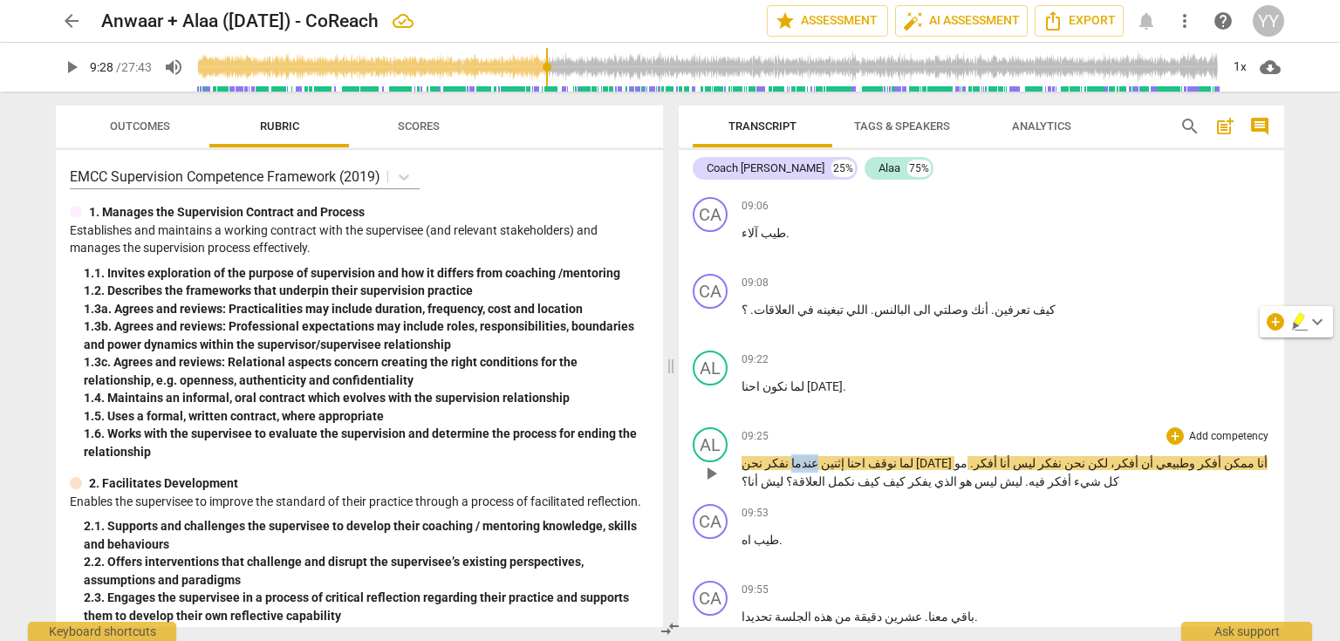
paste p
click at [832, 456] on span "إثنين" at bounding box center [818, 463] width 26 height 14
click at [715, 463] on span "pause" at bounding box center [711, 473] width 21 height 21
drag, startPoint x: 1211, startPoint y: 345, endPoint x: 1225, endPoint y: 346, distance: 14.0
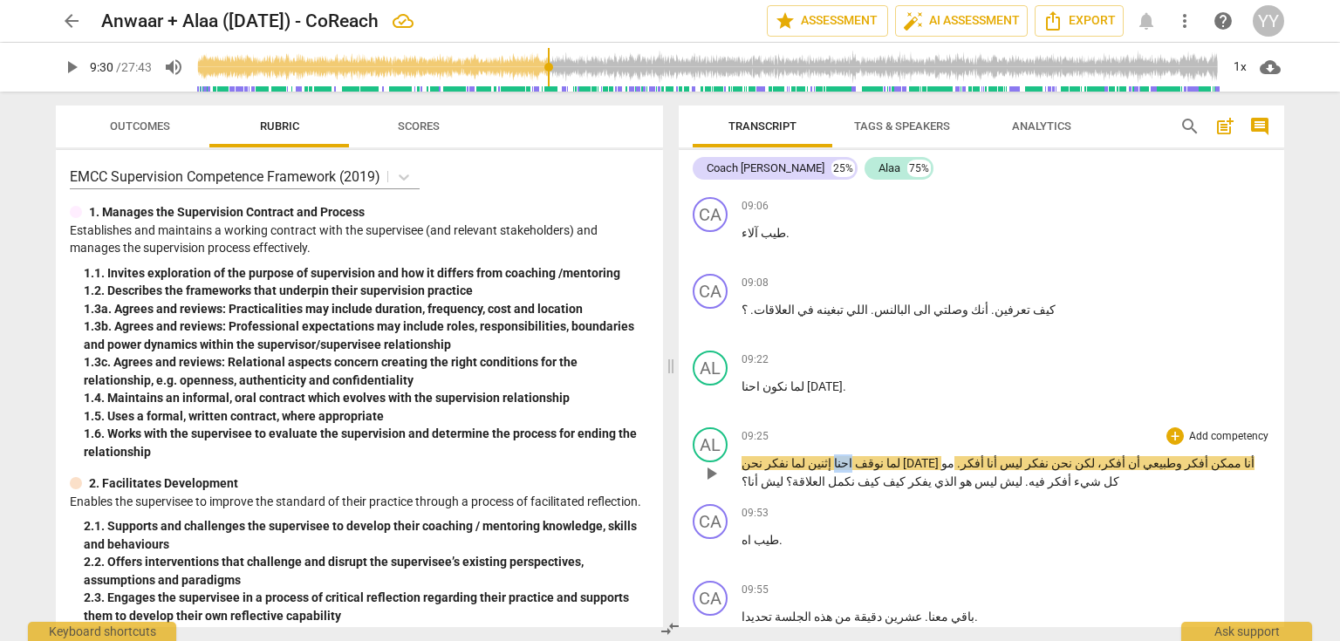
click at [1225, 455] on p "لما نوقف احنا إثنين لما نفكر نحن الاثنين أنا ممكن أفكر وطبيعي أن أفكر، لكن نحن …" at bounding box center [1006, 473] width 529 height 36
drag, startPoint x: 1153, startPoint y: 344, endPoint x: 1140, endPoint y: 345, distance: 13.1
click at [1140, 455] on p "لما نوقف احنا إثنين لما نفكر نحن الاثنين أنا ممكن أفكر وطبيعي أن أفكر، لكن نحن …" at bounding box center [1006, 473] width 529 height 36
paste p
click at [786, 456] on span "نفكر" at bounding box center [773, 463] width 26 height 14
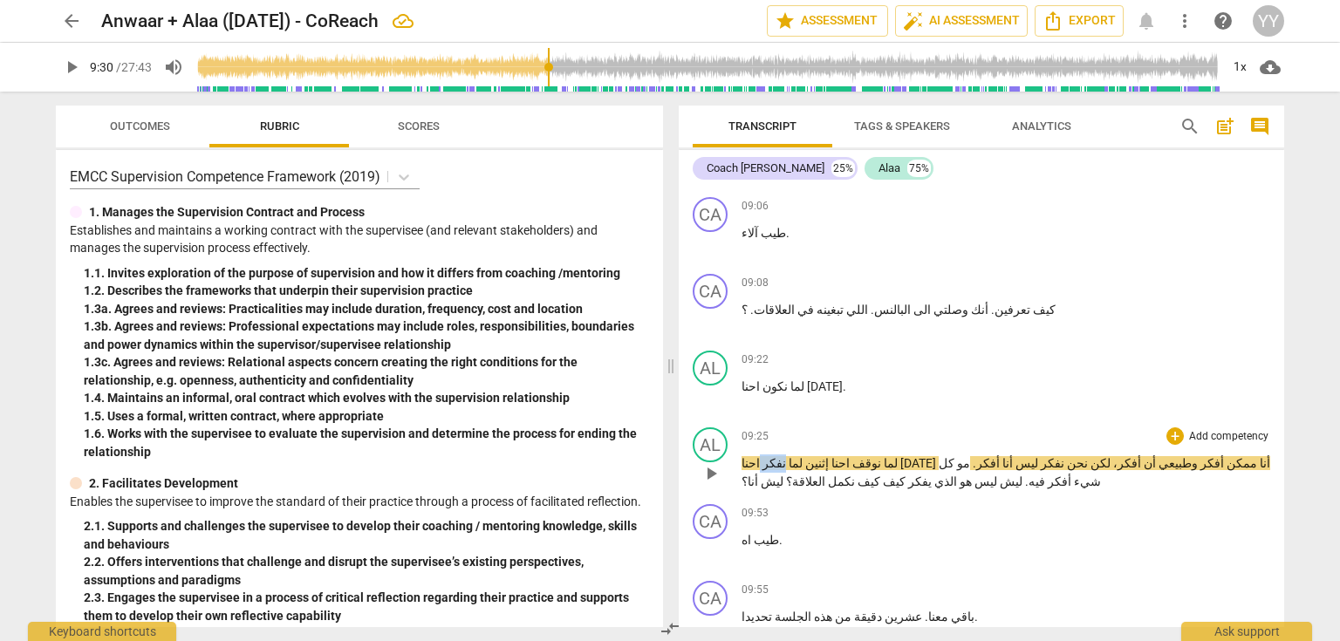
click at [786, 456] on span "نفكر" at bounding box center [773, 463] width 26 height 14
click at [708, 463] on span "pause" at bounding box center [711, 473] width 21 height 21
click at [939, 456] on span "[DATE]" at bounding box center [919, 463] width 38 height 14
click at [715, 463] on span "pause" at bounding box center [711, 473] width 21 height 21
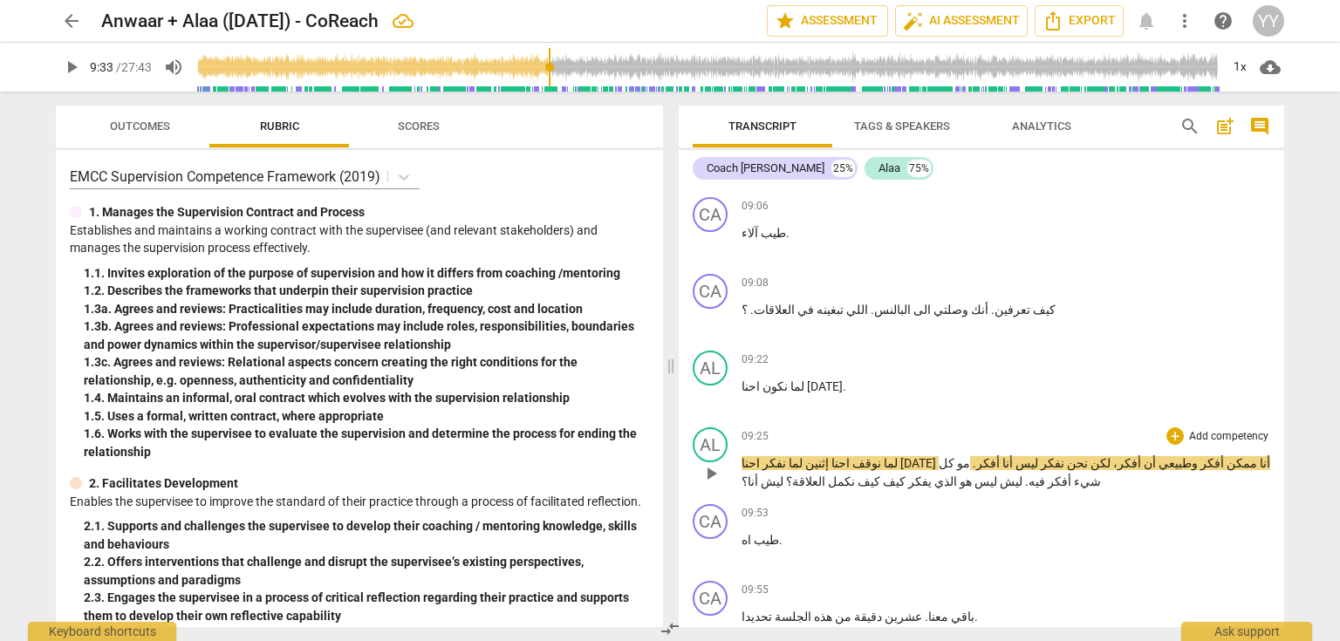
click at [1141, 456] on span "أن" at bounding box center [1148, 463] width 15 height 14
click at [1151, 456] on span "وطبيعي" at bounding box center [1172, 463] width 42 height 14
drag, startPoint x: 956, startPoint y: 348, endPoint x: 969, endPoint y: 347, distance: 13.1
click at [969, 455] on p "لما نوقف احنا إثنين لما نفكر احنا الاثنين أنا ممكن أفكر وطبيعي أن انا أفكر، لكن…" at bounding box center [1006, 473] width 529 height 36
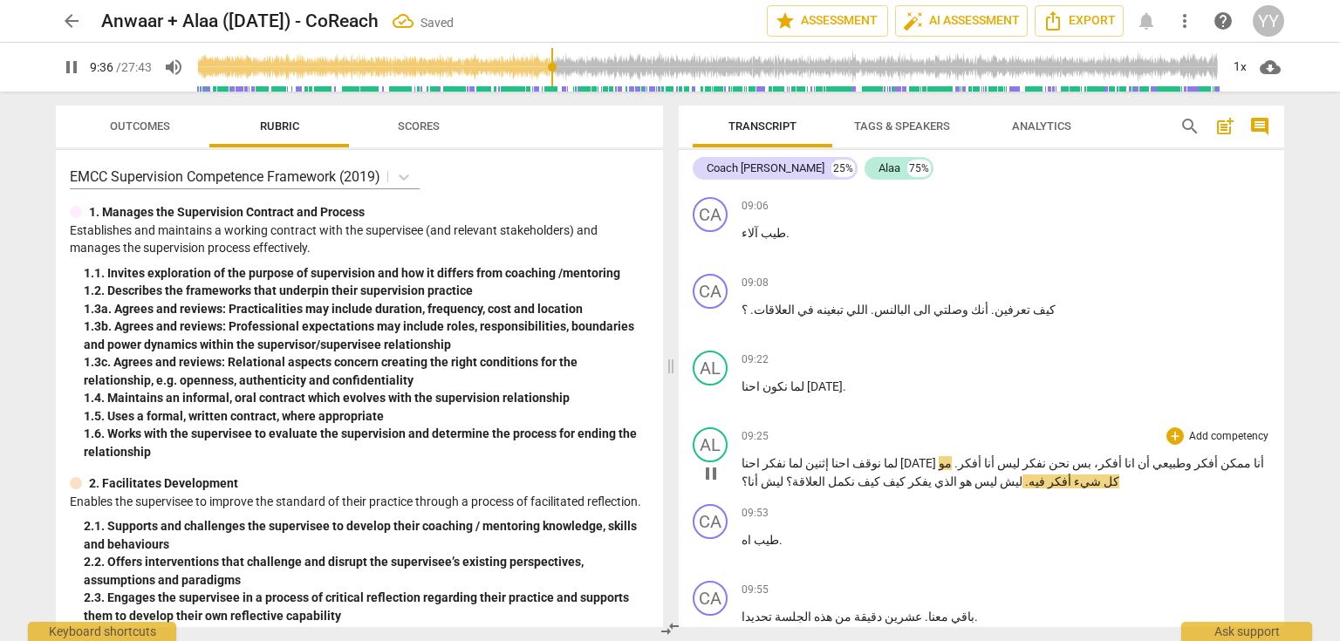
click at [715, 463] on span "pause" at bounding box center [711, 473] width 21 height 21
drag, startPoint x: 1220, startPoint y: 346, endPoint x: 1208, endPoint y: 346, distance: 12.2
click at [1208, 455] on p "لما نوقف احنا إثنين لما نفكر احنا الاثنين أنا ممكن أفكر وطبيعي أن انا أفكر، بس …" at bounding box center [1006, 473] width 529 height 36
drag, startPoint x: 952, startPoint y: 343, endPoint x: 939, endPoint y: 346, distance: 13.3
click at [939, 455] on p "لما نوقف احنا إثنين لما نفكر احنا الاثنين أنا ممكن أفكر وطبيعي أن انا أفكر، بس …" at bounding box center [1006, 473] width 529 height 36
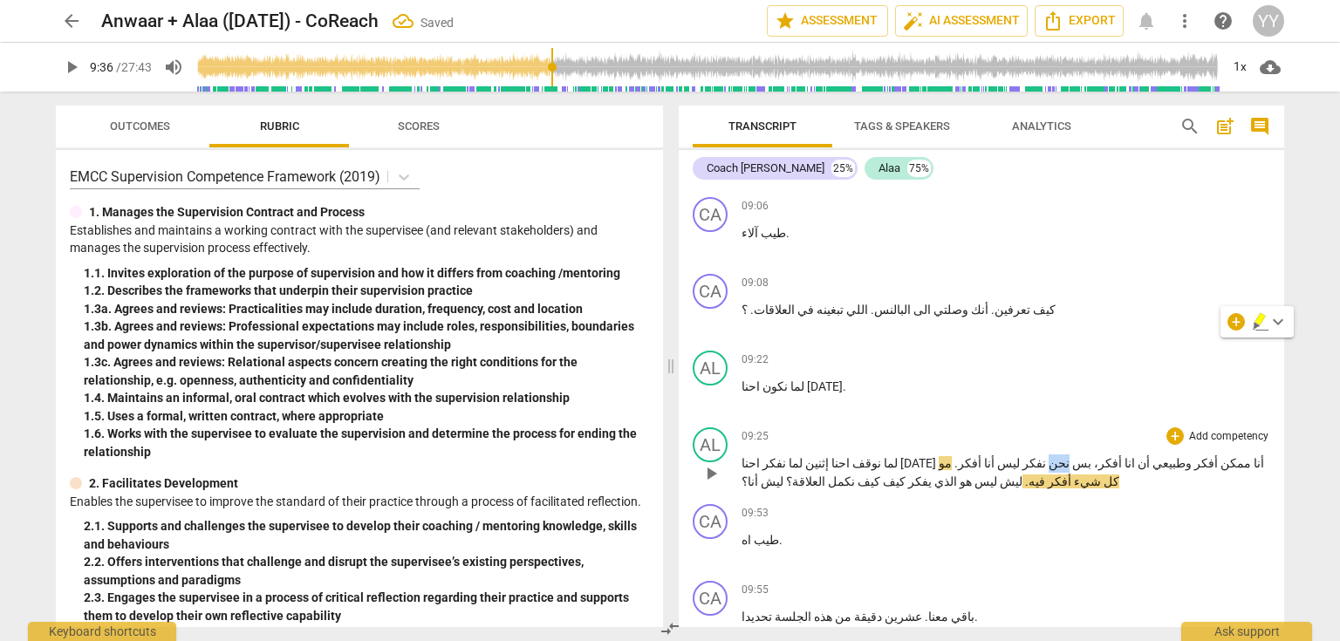
paste p
click at [1067, 456] on span "بس" at bounding box center [1078, 463] width 22 height 14
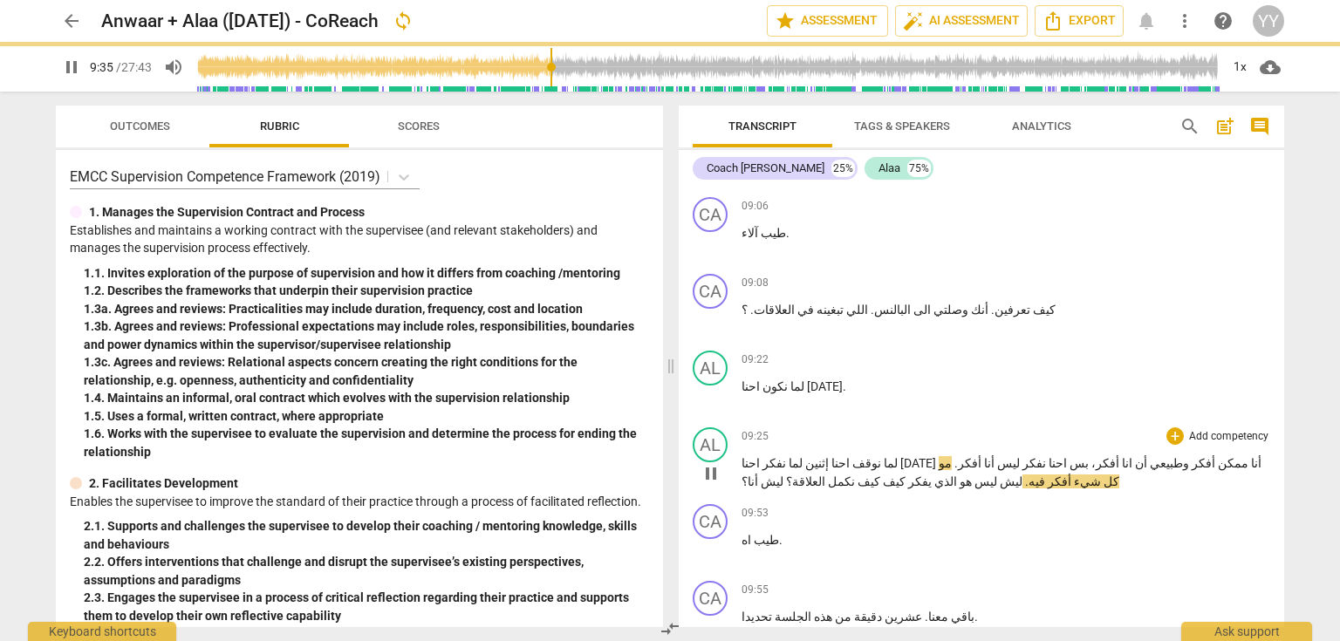
drag, startPoint x: 697, startPoint y: 356, endPoint x: 739, endPoint y: 350, distance: 42.3
click at [702, 463] on span "pause" at bounding box center [711, 473] width 28 height 21
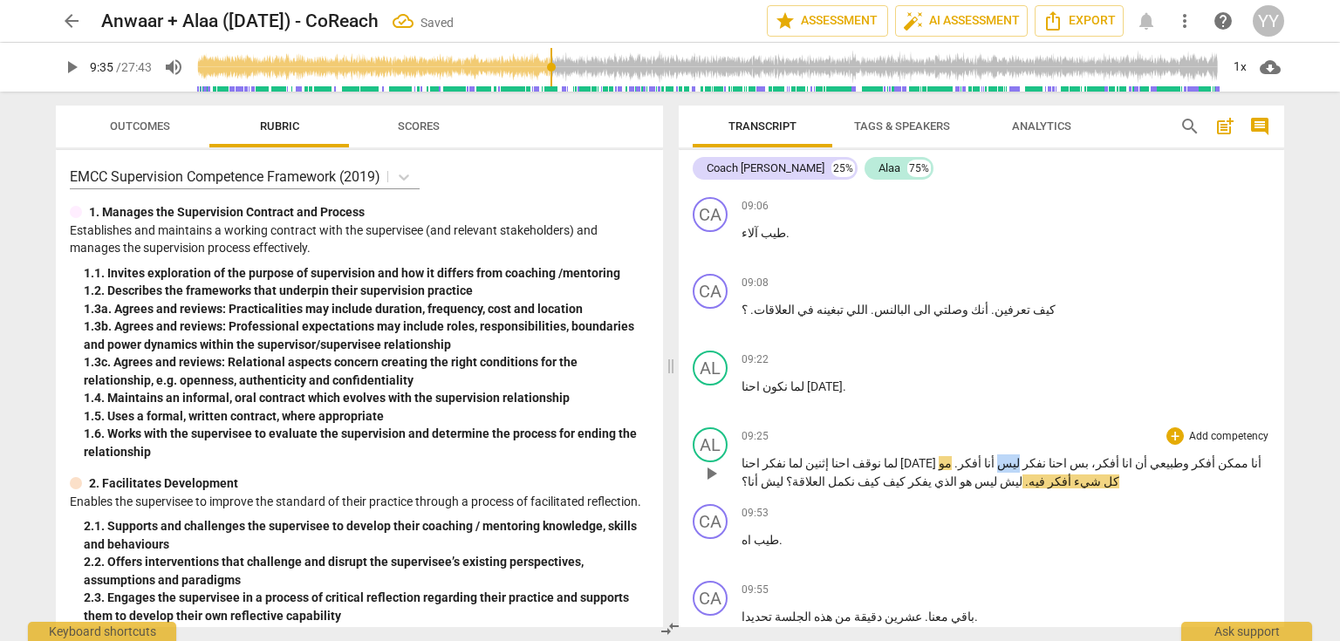
drag, startPoint x: 914, startPoint y: 346, endPoint x: 900, endPoint y: 346, distance: 14.0
click at [900, 455] on p "لما نوقف احنا إثنين لما نفكر احنا الاثنين أنا ممكن أفكر وطبيعي أن انا أفكر، بس …" at bounding box center [1006, 473] width 529 height 36
click at [1013, 456] on span "مو" at bounding box center [1021, 463] width 16 height 14
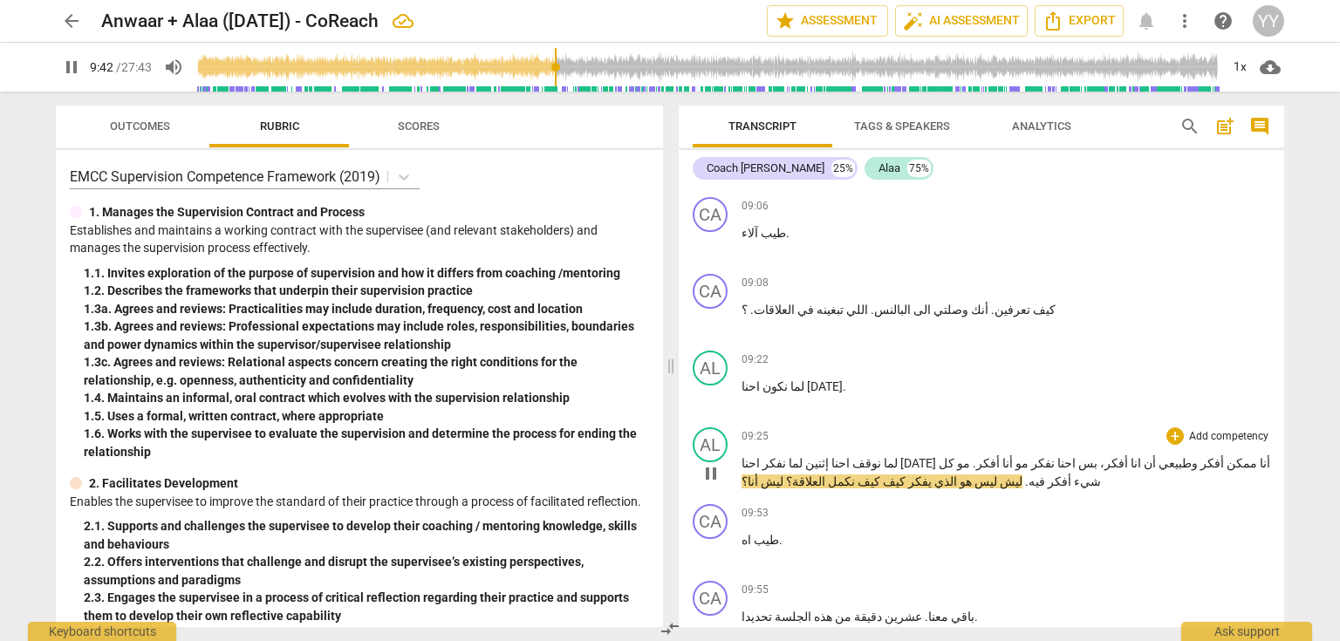
drag, startPoint x: 711, startPoint y: 355, endPoint x: 732, endPoint y: 349, distance: 21.8
click at [711, 463] on span "pause" at bounding box center [711, 473] width 21 height 21
drag, startPoint x: 756, startPoint y: 344, endPoint x: 743, endPoint y: 343, distance: 13.1
click at [743, 455] on p "لما نوقف احنا إثنين لما نفكر احنا الاثنين أنا ممكن أفكر وطبيعي أن انا أفكر، بس …" at bounding box center [1006, 473] width 529 height 36
click at [988, 475] on span "ليش" at bounding box center [1000, 482] width 25 height 14
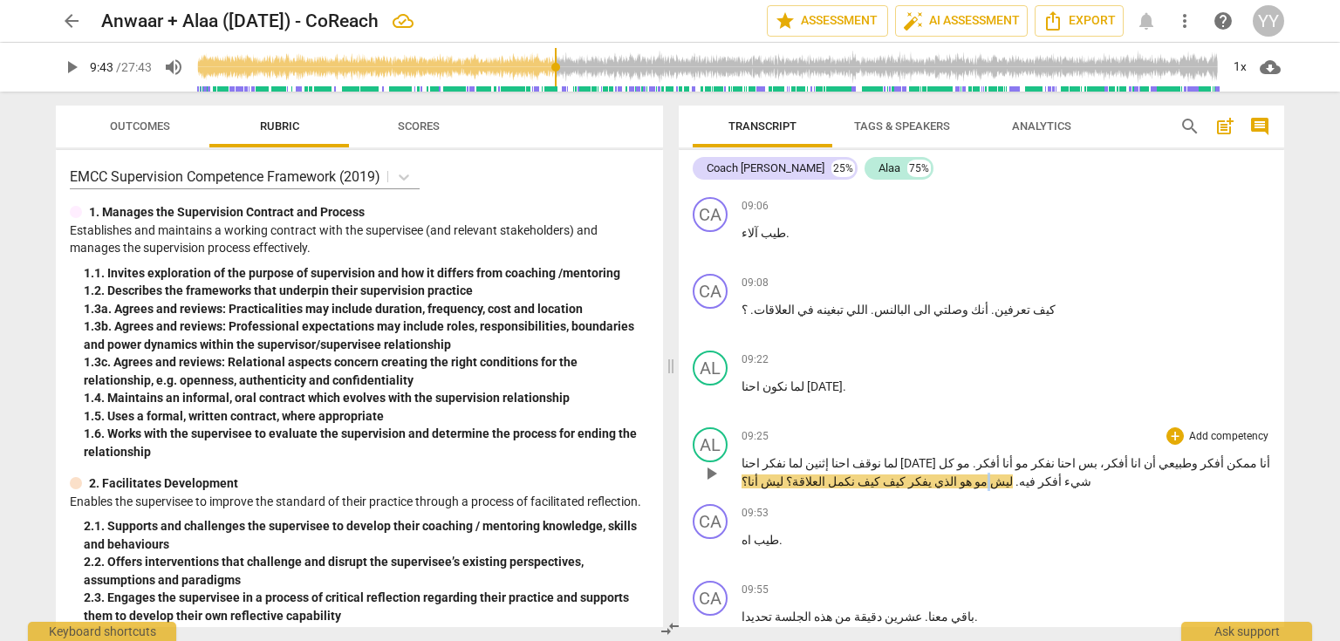
click at [988, 475] on span "ليش" at bounding box center [1000, 482] width 25 height 14
click at [932, 475] on span "الذي" at bounding box center [944, 482] width 25 height 14
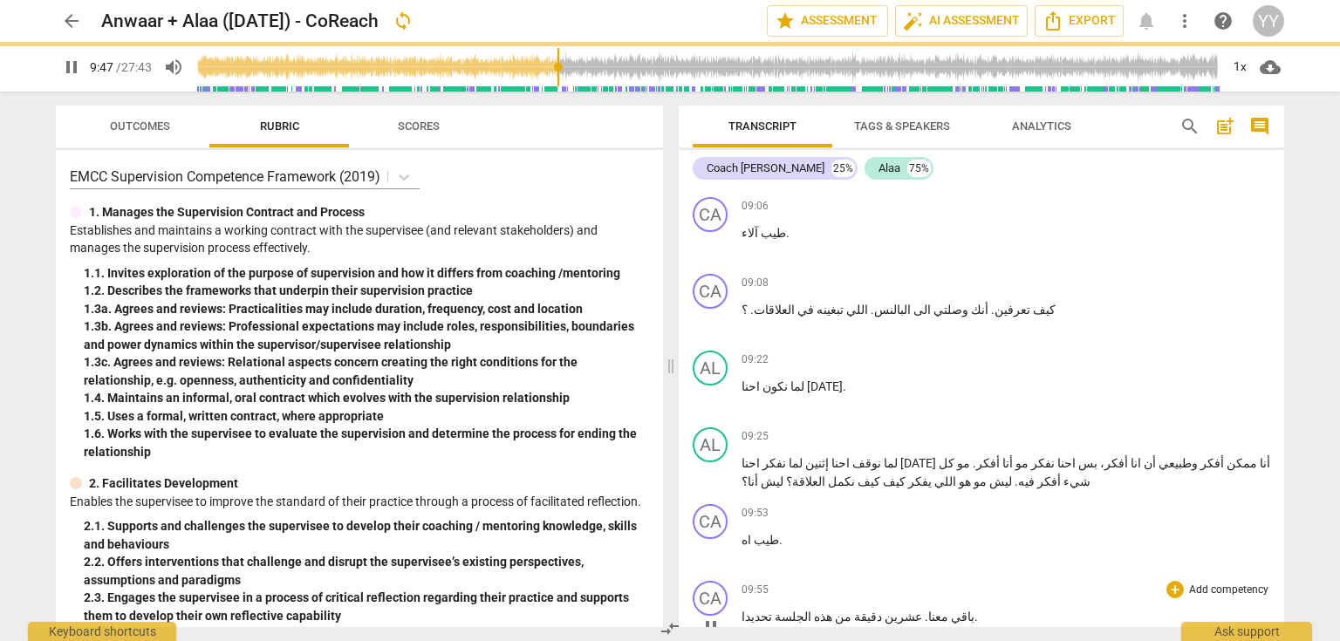
scroll to position [4118, 0]
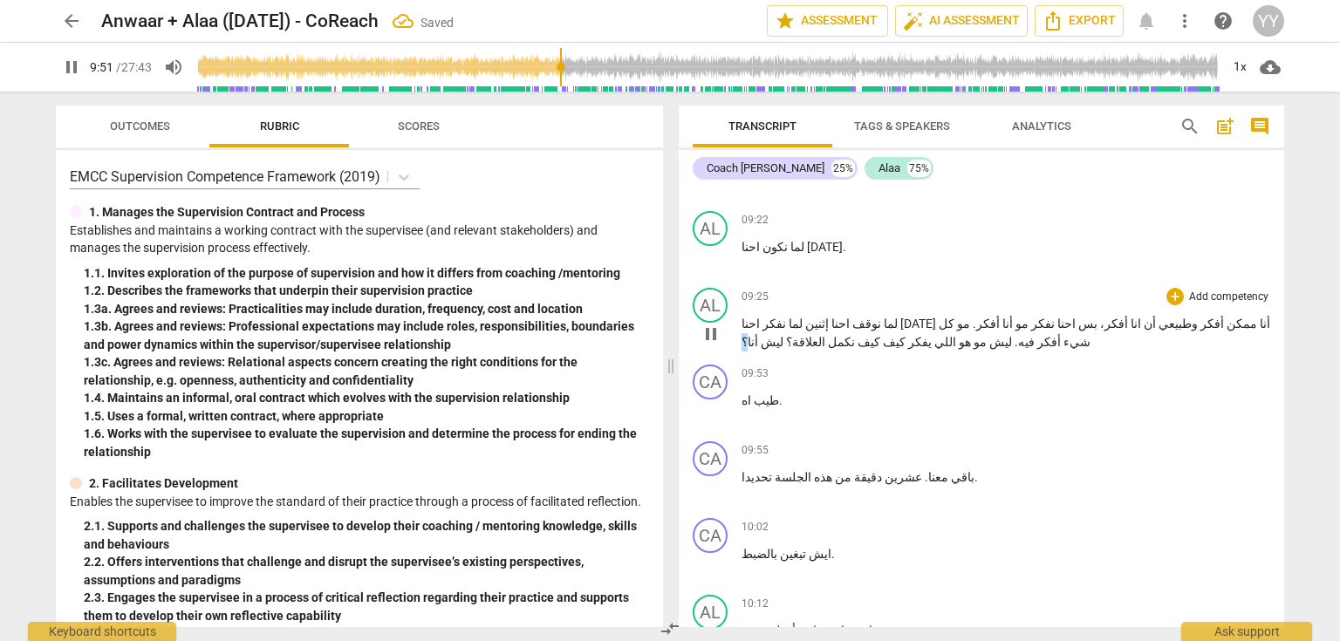
click at [740, 281] on div "AL play_arrow pause 09:25 + Add competency keyboard_arrow_right لما نوقف احنا إ…" at bounding box center [982, 319] width 606 height 77
click at [717, 400] on span "pause" at bounding box center [711, 410] width 21 height 21
drag, startPoint x: 747, startPoint y: 278, endPoint x: 736, endPoint y: 278, distance: 11.3
click at [736, 358] on div "CA play_arrow pause 09:53 + Add competency keyboard_arrow_right طيب اه ." at bounding box center [982, 396] width 606 height 77
paste p
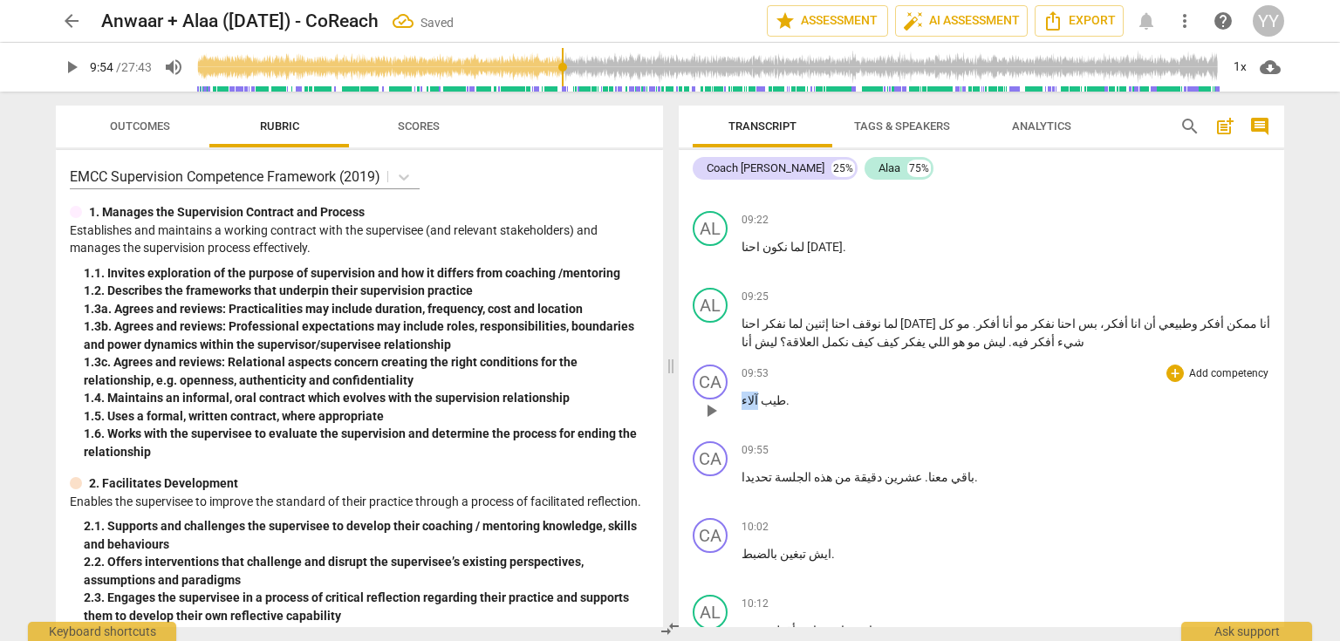
click at [775, 394] on span "طيب" at bounding box center [772, 401] width 28 height 14
click at [922, 470] on span "." at bounding box center [925, 477] width 6 height 14
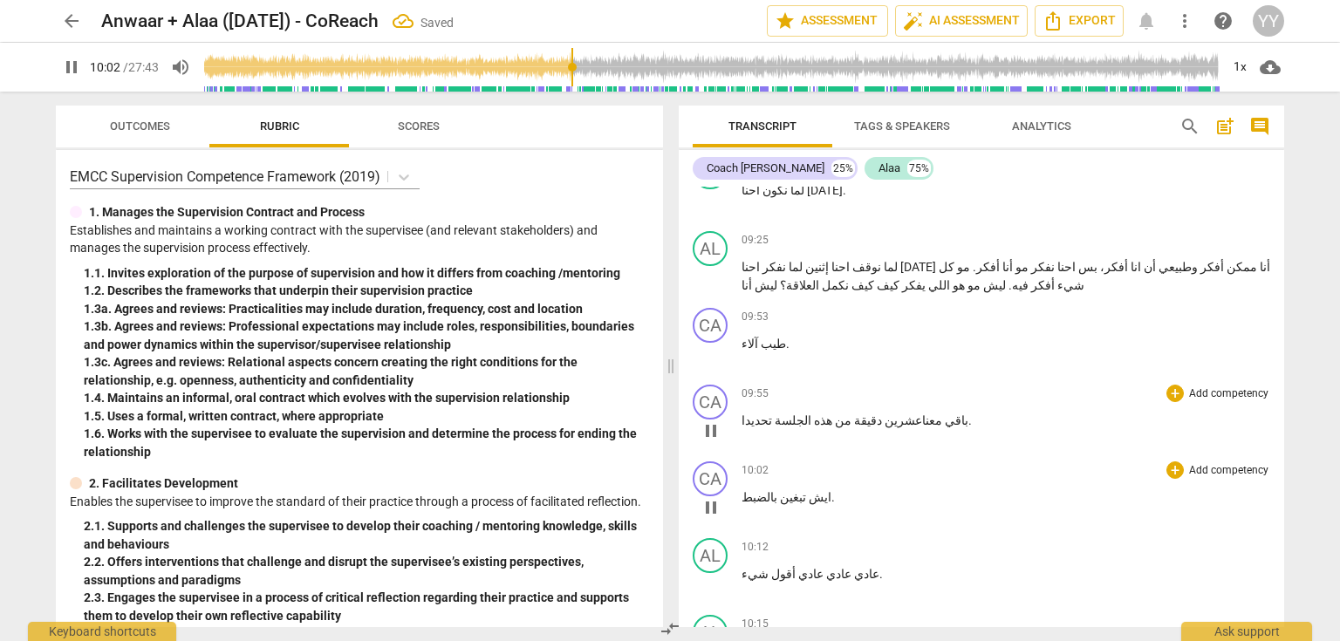
scroll to position [4188, 0]
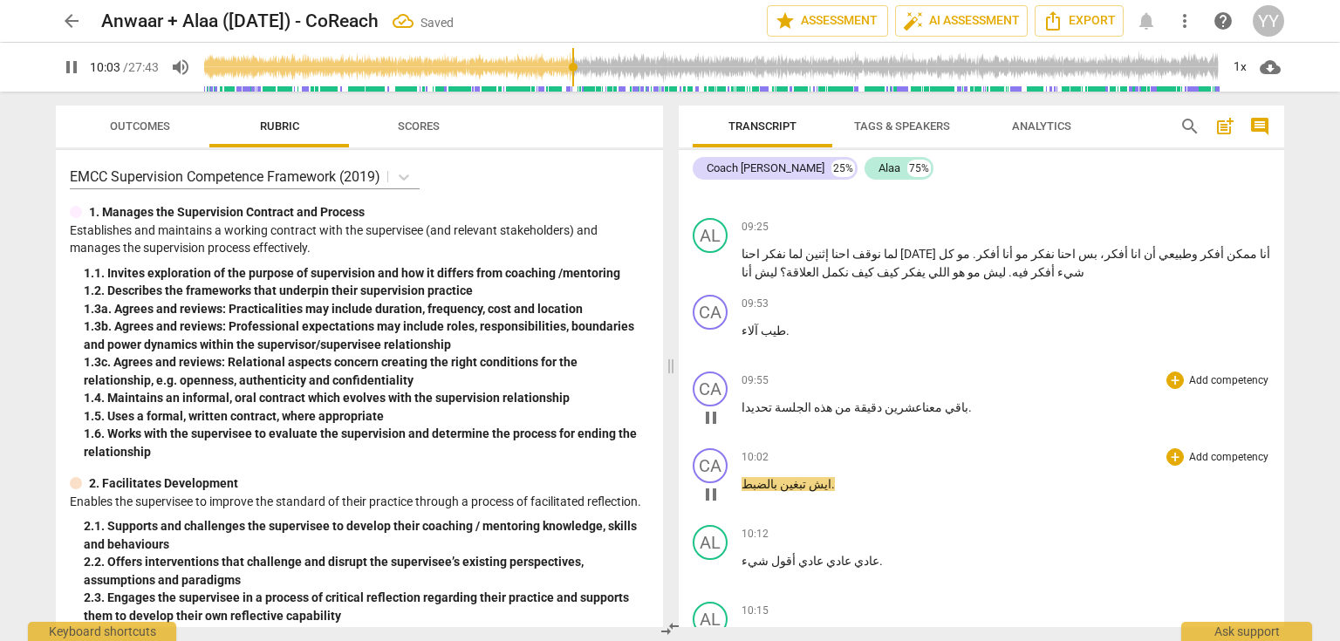
click at [836, 476] on p "ايش تبغين بالضبط ." at bounding box center [1006, 485] width 529 height 18
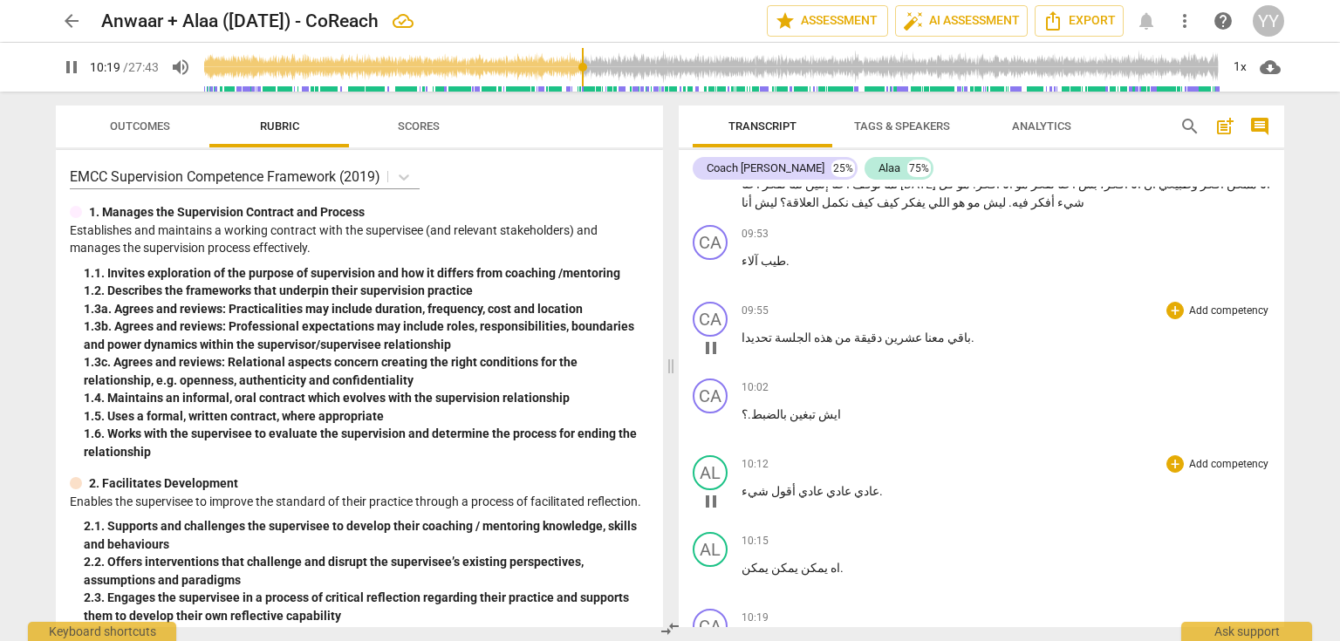
scroll to position [4467, 0]
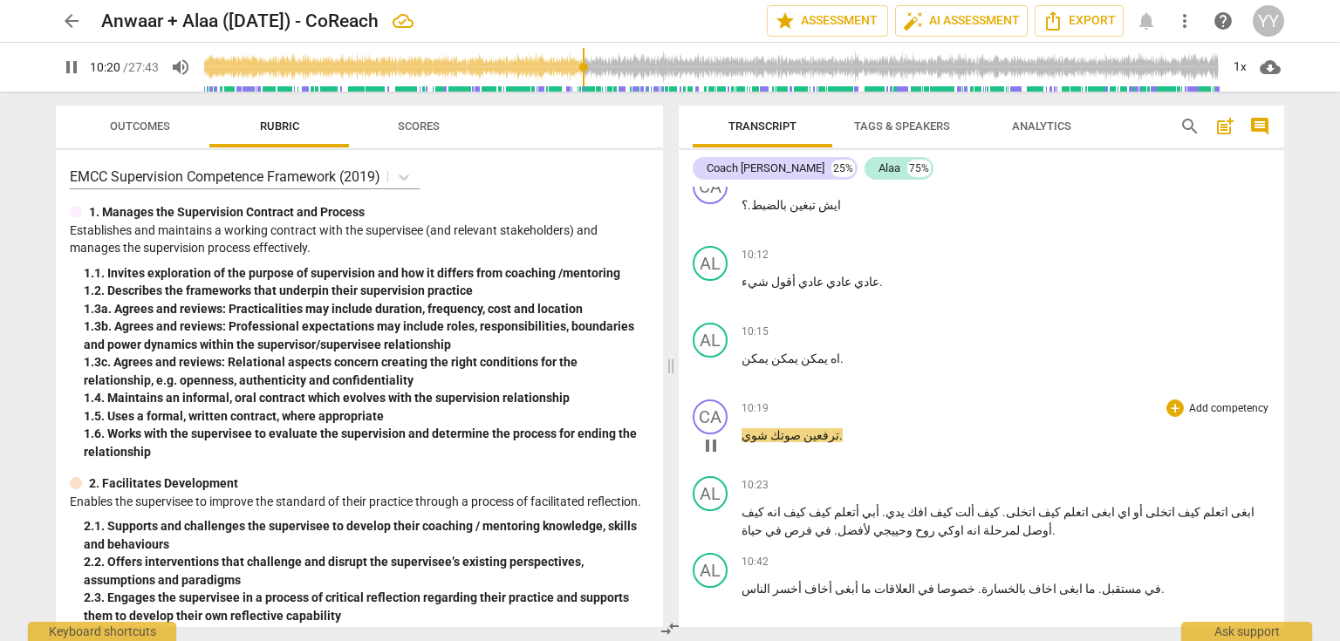
click at [710, 435] on span "pause" at bounding box center [711, 445] width 21 height 21
click at [824, 350] on p "اه يمكن يمكن يمكن ." at bounding box center [1006, 359] width 529 height 18
click at [838, 352] on span "يمكن" at bounding box center [853, 359] width 30 height 14
click at [793, 352] on span ". تو يجي فبالي" at bounding box center [777, 359] width 70 height 14
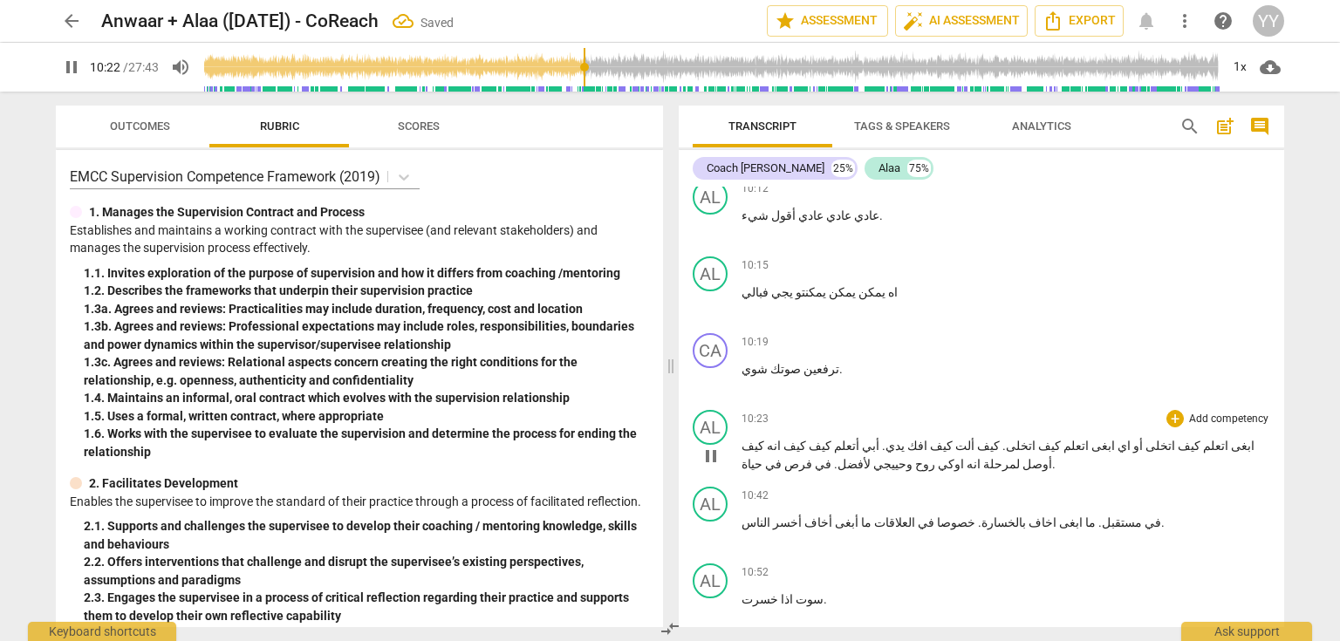
scroll to position [4537, 0]
drag, startPoint x: 704, startPoint y: 331, endPoint x: 1092, endPoint y: 314, distance: 388.6
click at [705, 442] on span "pause" at bounding box center [711, 452] width 21 height 21
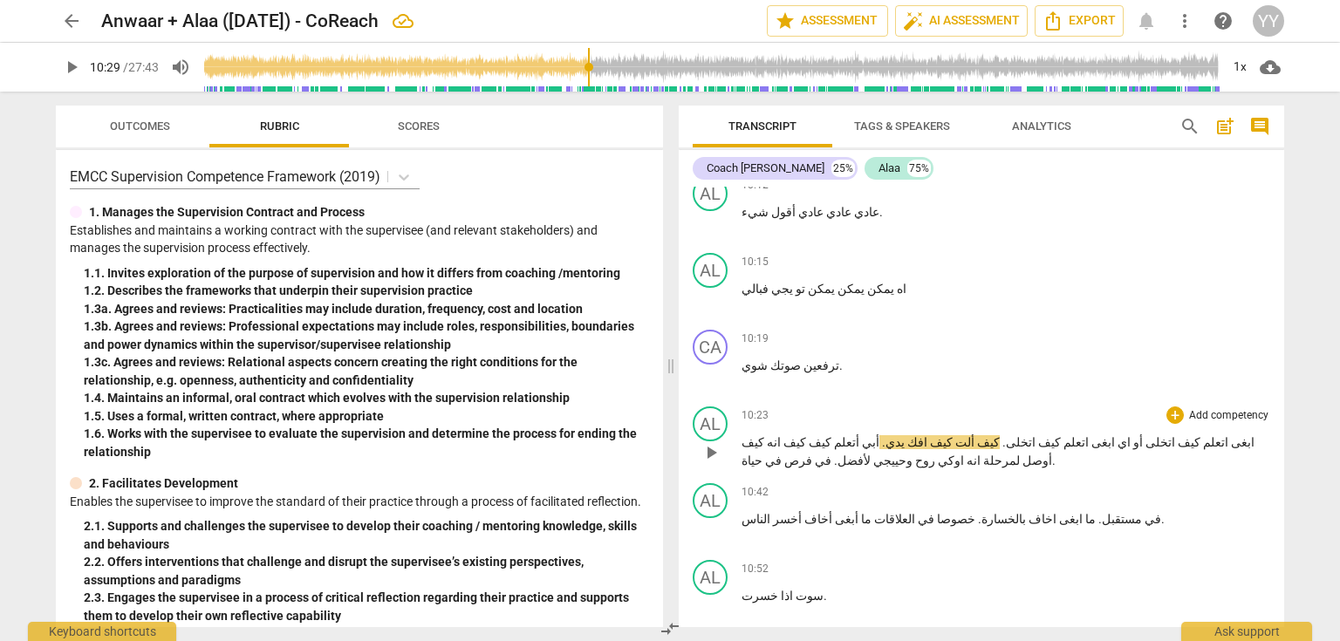
click at [975, 435] on span "ألت" at bounding box center [964, 442] width 22 height 14
click at [982, 435] on span "أفلت" at bounding box center [967, 442] width 29 height 14
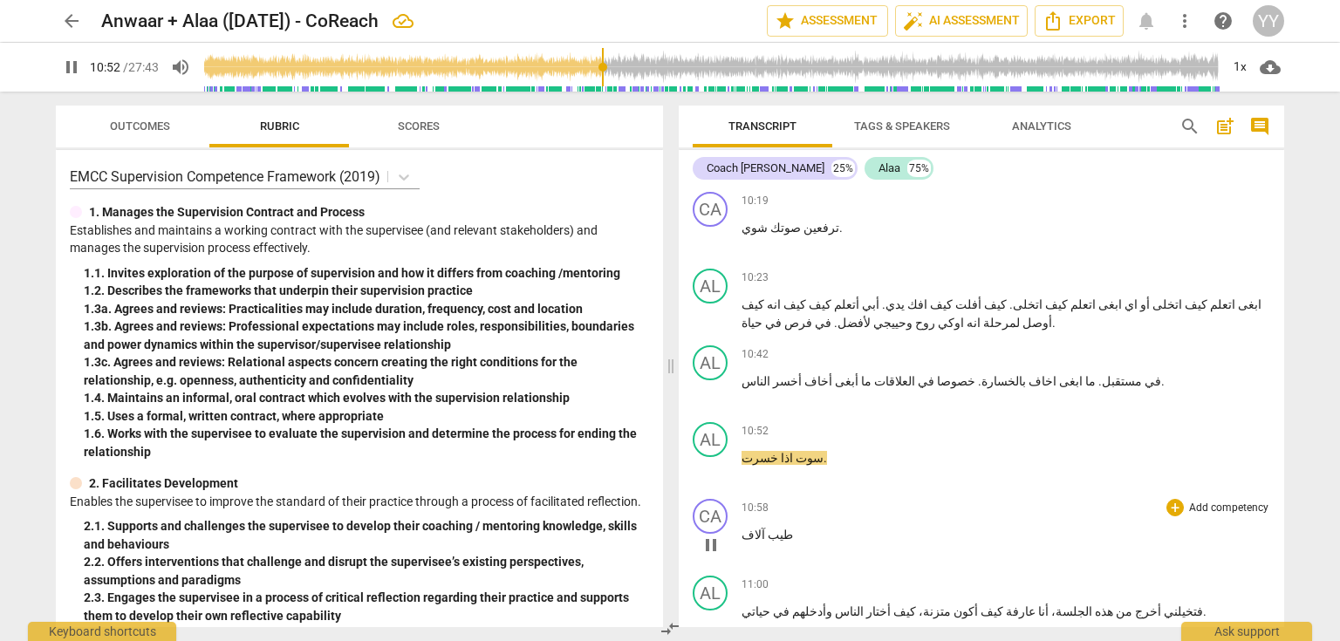
scroll to position [4677, 0]
click at [713, 456] on span "pause" at bounding box center [711, 466] width 21 height 21
click at [795, 449] on span "سوت" at bounding box center [808, 456] width 31 height 14
click at [799, 449] on span "سووات" at bounding box center [813, 456] width 40 height 14
click at [809, 449] on span "سو وات" at bounding box center [814, 456] width 43 height 14
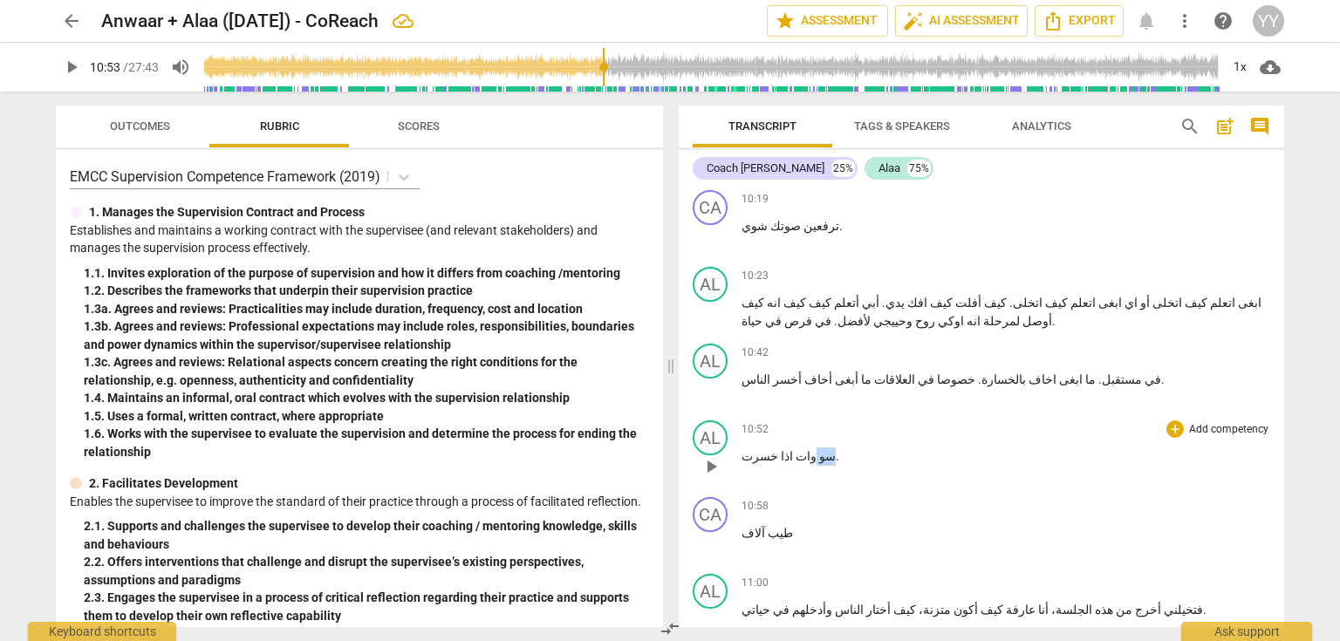
click at [809, 449] on span "سو وات" at bounding box center [814, 456] width 43 height 14
click at [808, 449] on span "سو وات" at bounding box center [814, 456] width 43 height 14
drag, startPoint x: 808, startPoint y: 335, endPoint x: 770, endPoint y: 338, distance: 37.6
click at [808, 449] on span "سو وات" at bounding box center [814, 456] width 43 height 14
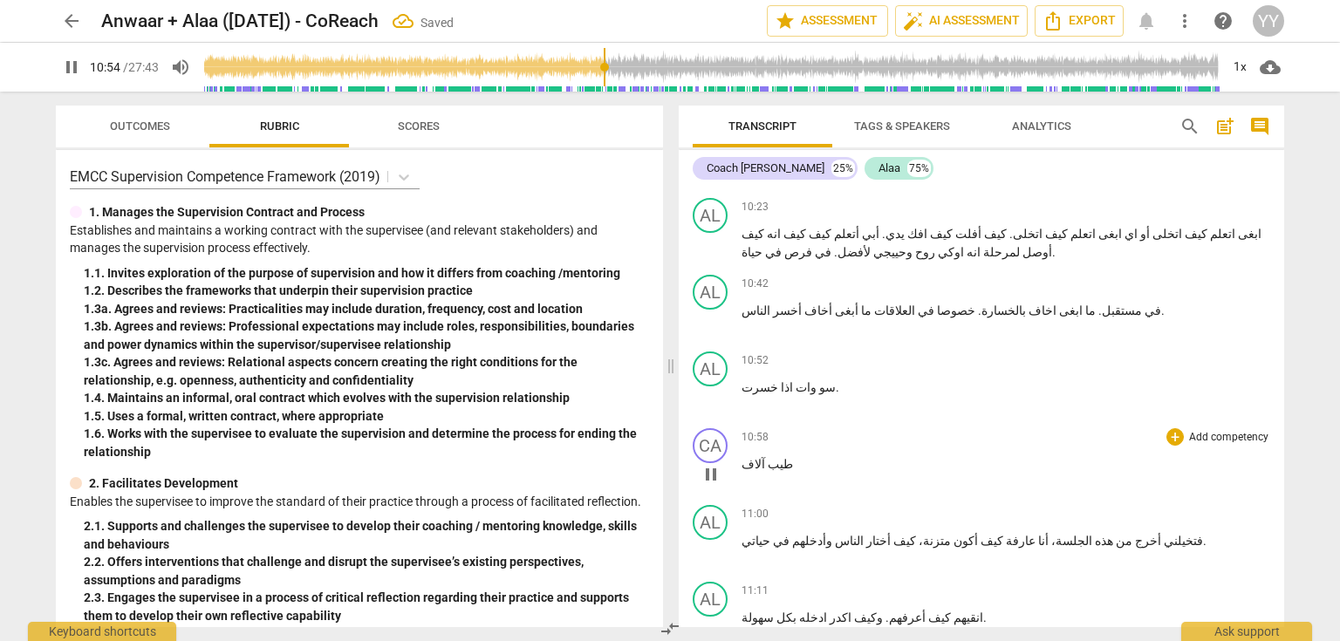
scroll to position [4747, 0]
click at [713, 463] on span "pause" at bounding box center [711, 473] width 21 height 21
drag, startPoint x: 759, startPoint y: 338, endPoint x: 741, endPoint y: 339, distance: 18.3
click at [742, 455] on p "طيب آلاف" at bounding box center [1006, 464] width 529 height 18
paste p
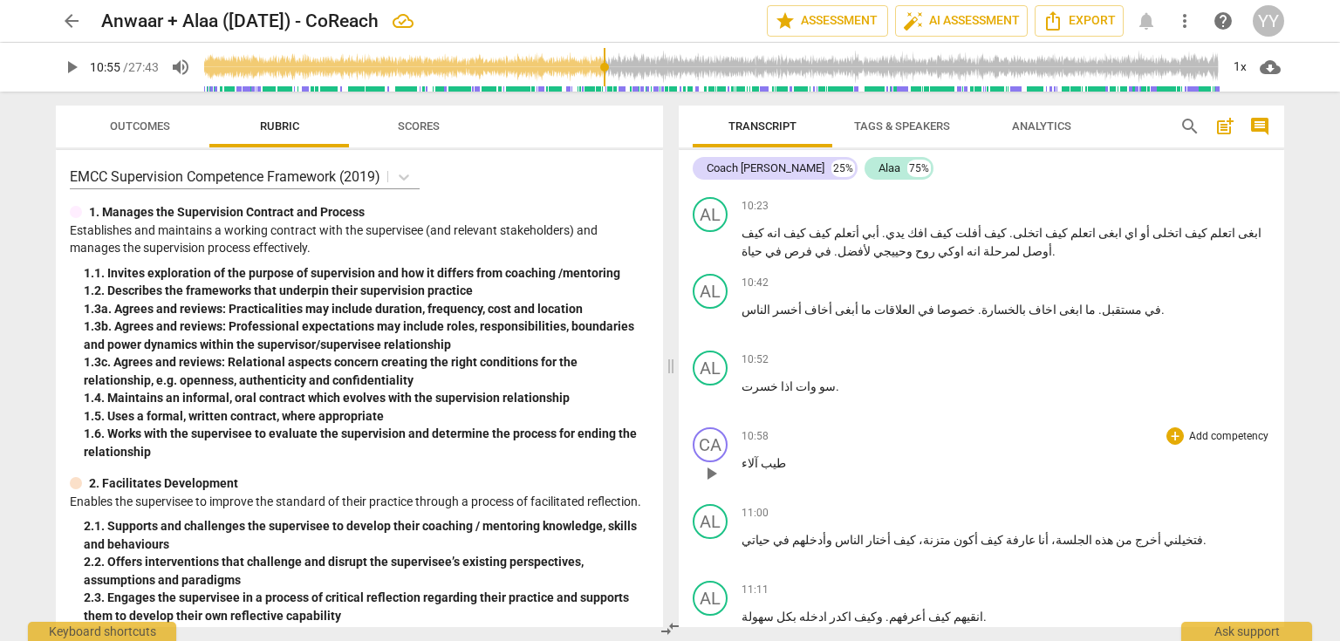
click at [773, 456] on span "طيب" at bounding box center [772, 463] width 28 height 14
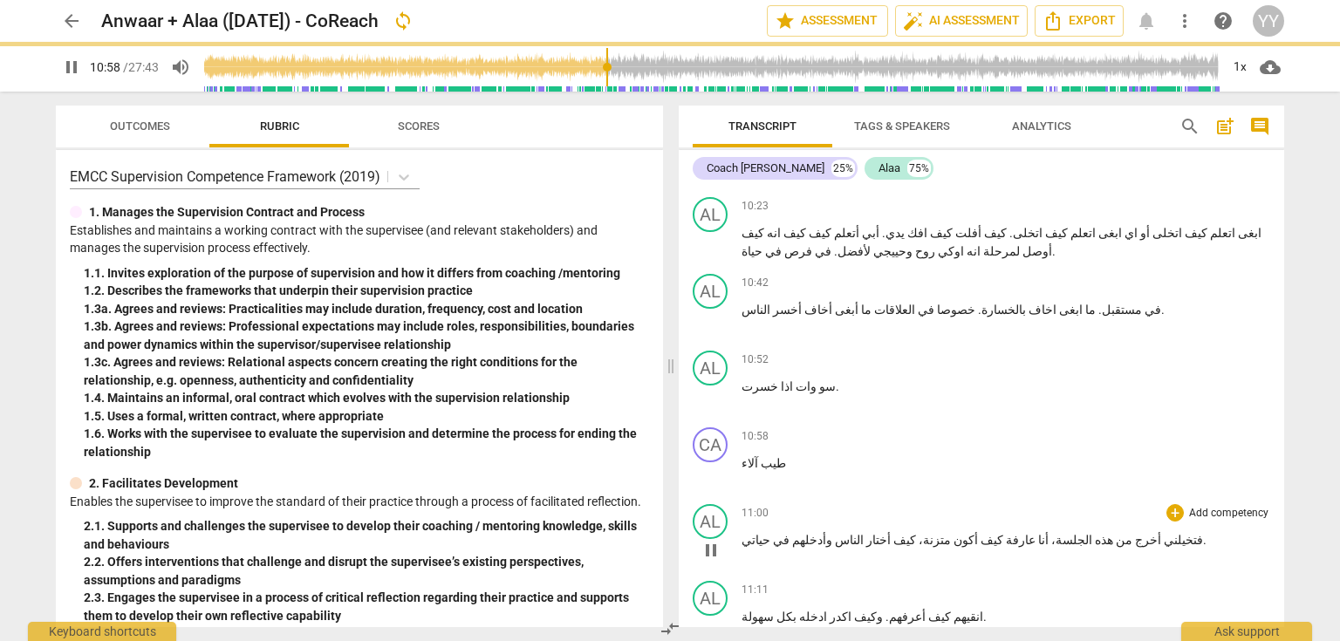
scroll to position [4816, 0]
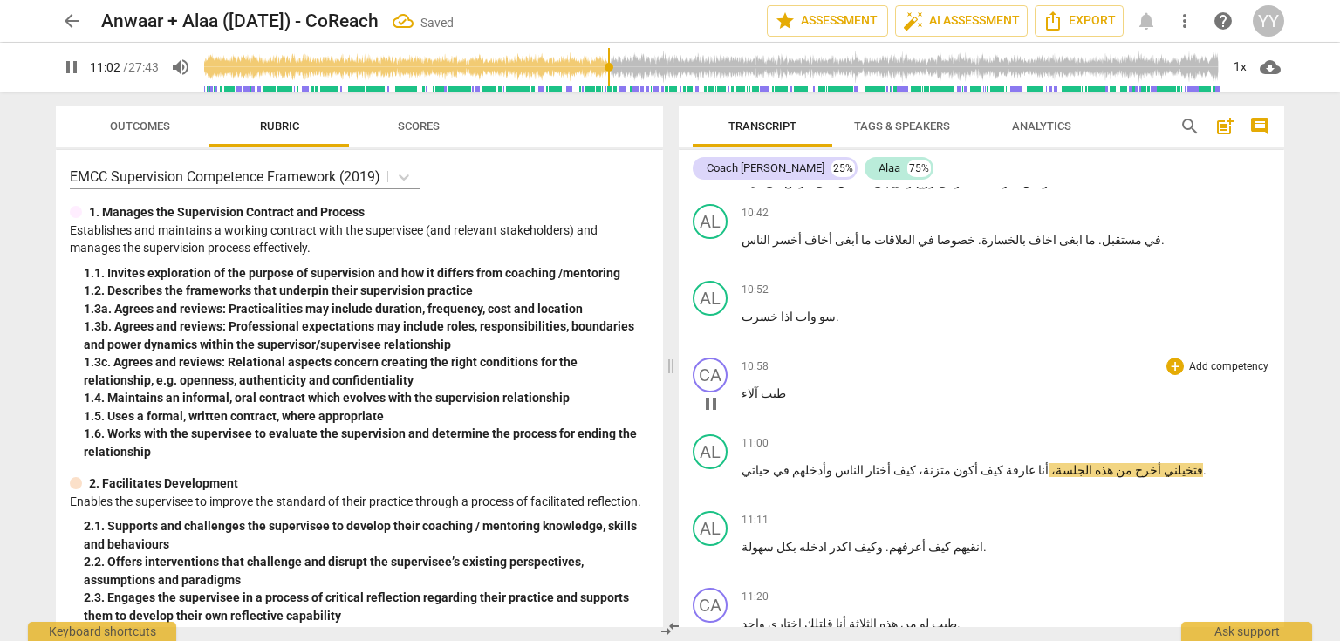
drag, startPoint x: 708, startPoint y: 352, endPoint x: 784, endPoint y: 291, distance: 97.4
click at [708, 470] on span "pause" at bounding box center [711, 480] width 21 height 21
click at [790, 385] on p "طيب آلاء" at bounding box center [1006, 394] width 529 height 18
click at [767, 387] on span "طيب" at bounding box center [772, 394] width 28 height 14
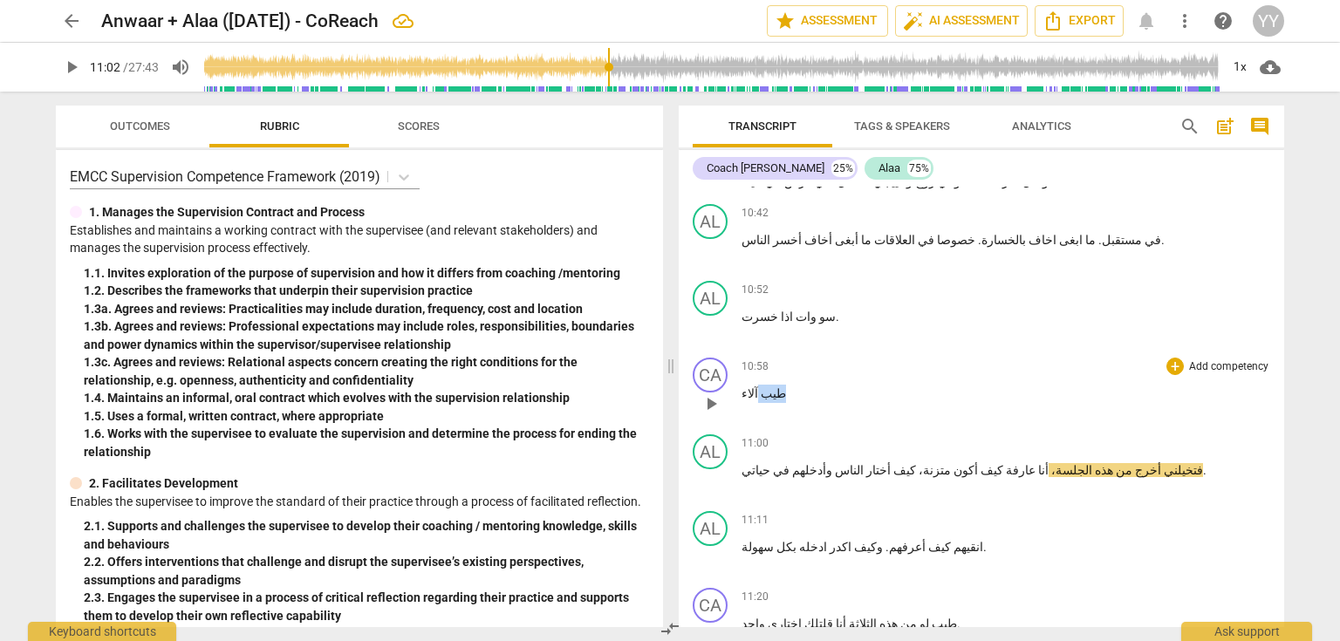
click at [767, 387] on span "طيب" at bounding box center [772, 394] width 28 height 14
click at [705, 394] on span "pause" at bounding box center [711, 404] width 21 height 21
click at [784, 385] on p "طيب آلاء" at bounding box center [1006, 394] width 529 height 18
click at [777, 387] on span "آلاء ف.. ايي" at bounding box center [771, 394] width 59 height 14
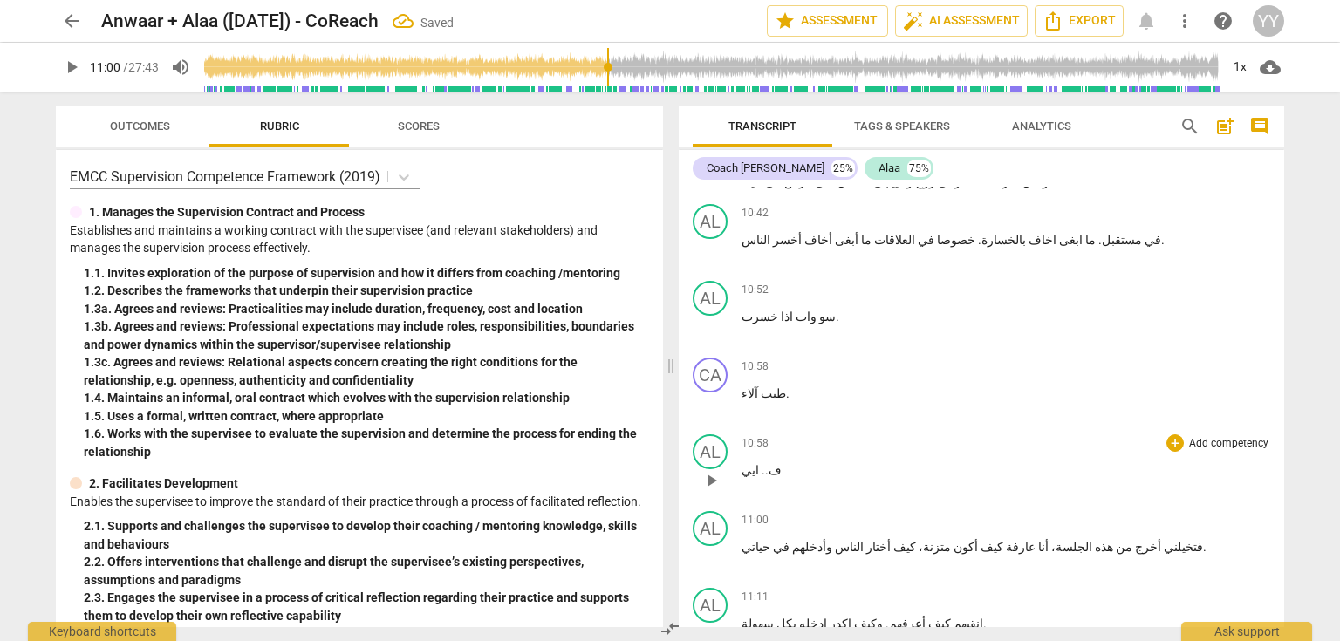
click at [759, 463] on span "." at bounding box center [762, 470] width 6 height 14
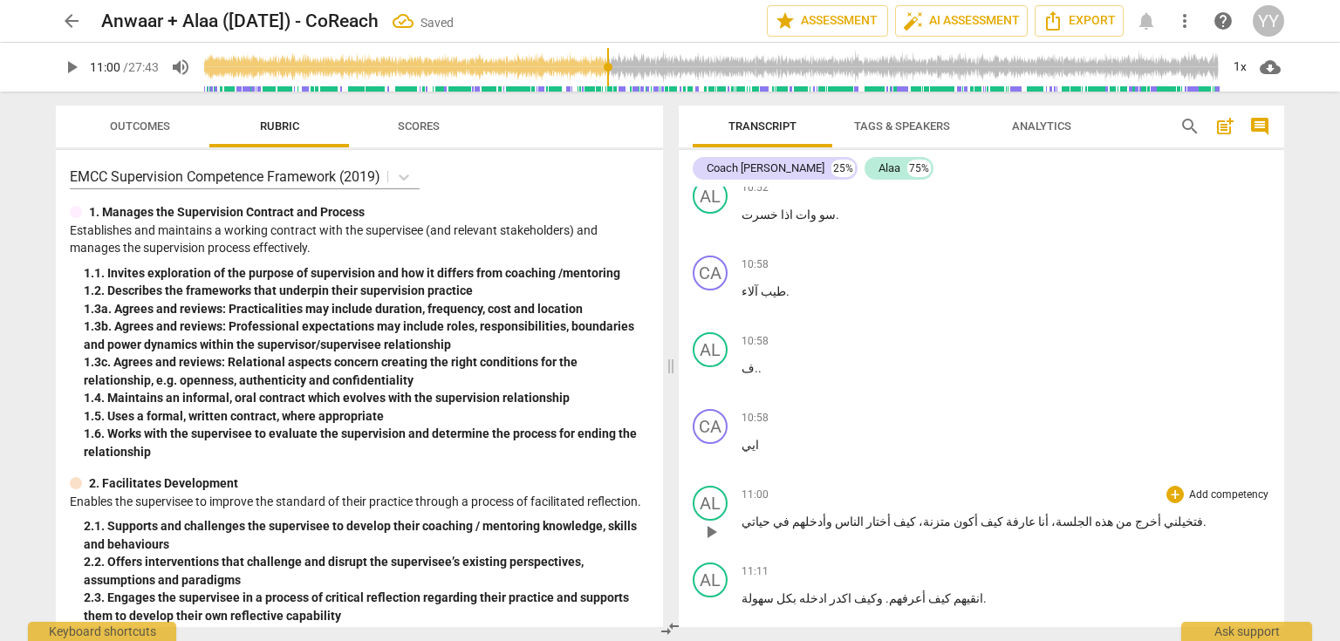
scroll to position [4956, 0]
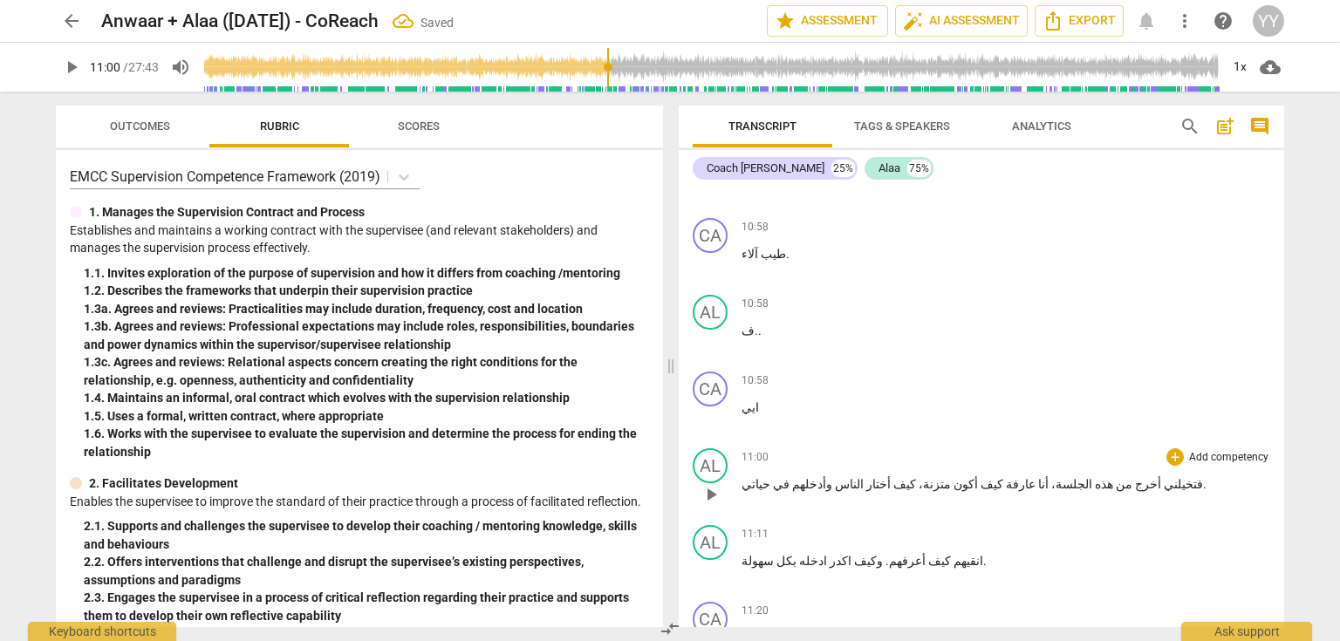
click at [1161, 477] on span "فتخيلني" at bounding box center [1182, 484] width 42 height 14
click at [713, 484] on span "pause" at bounding box center [711, 494] width 21 height 21
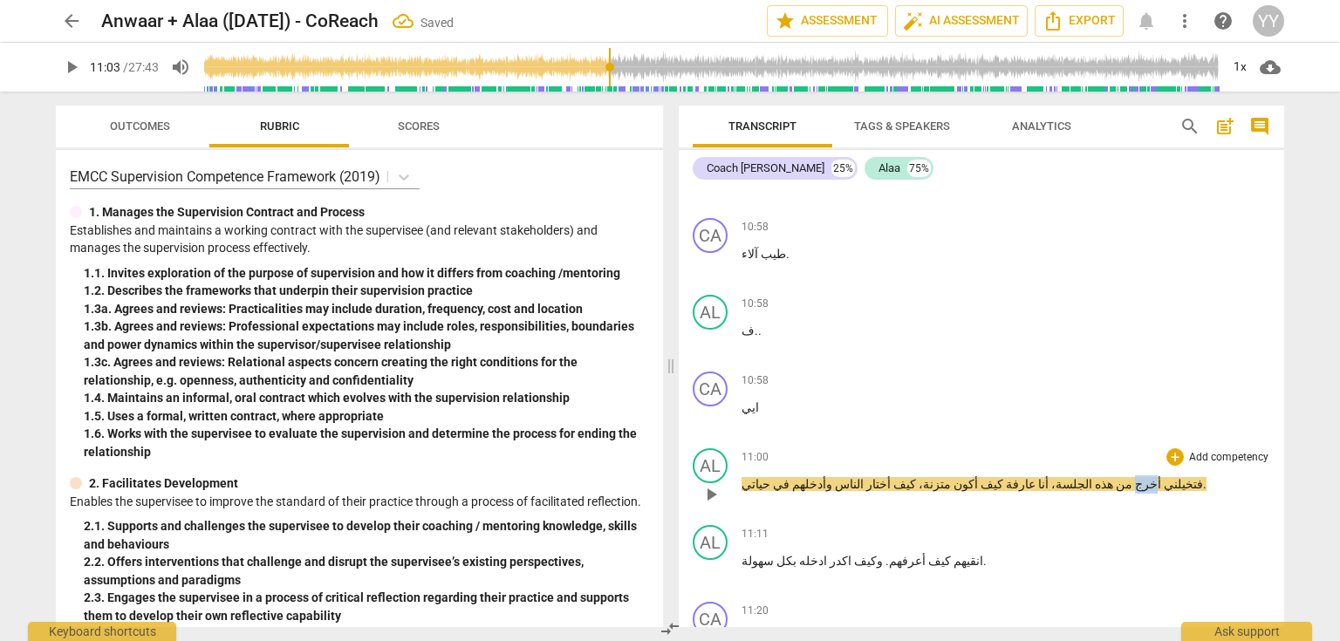
drag, startPoint x: 1053, startPoint y: 359, endPoint x: 1069, endPoint y: 362, distance: 15.9
click at [1133, 477] on span "أخرج" at bounding box center [1147, 484] width 29 height 14
click at [1159, 477] on span "فتخيلني" at bounding box center [1180, 484] width 42 height 14
click at [1204, 477] on span "." at bounding box center [1205, 484] width 3 height 14
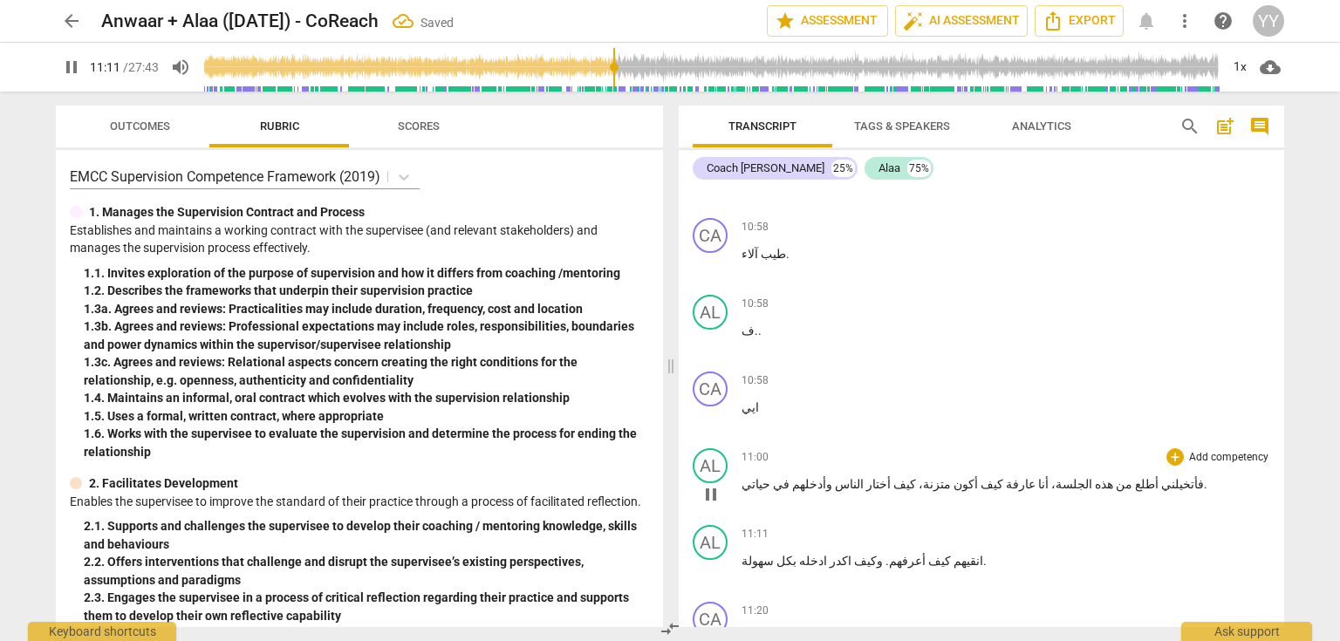
click at [1159, 477] on span "فأتخيلني" at bounding box center [1181, 484] width 45 height 14
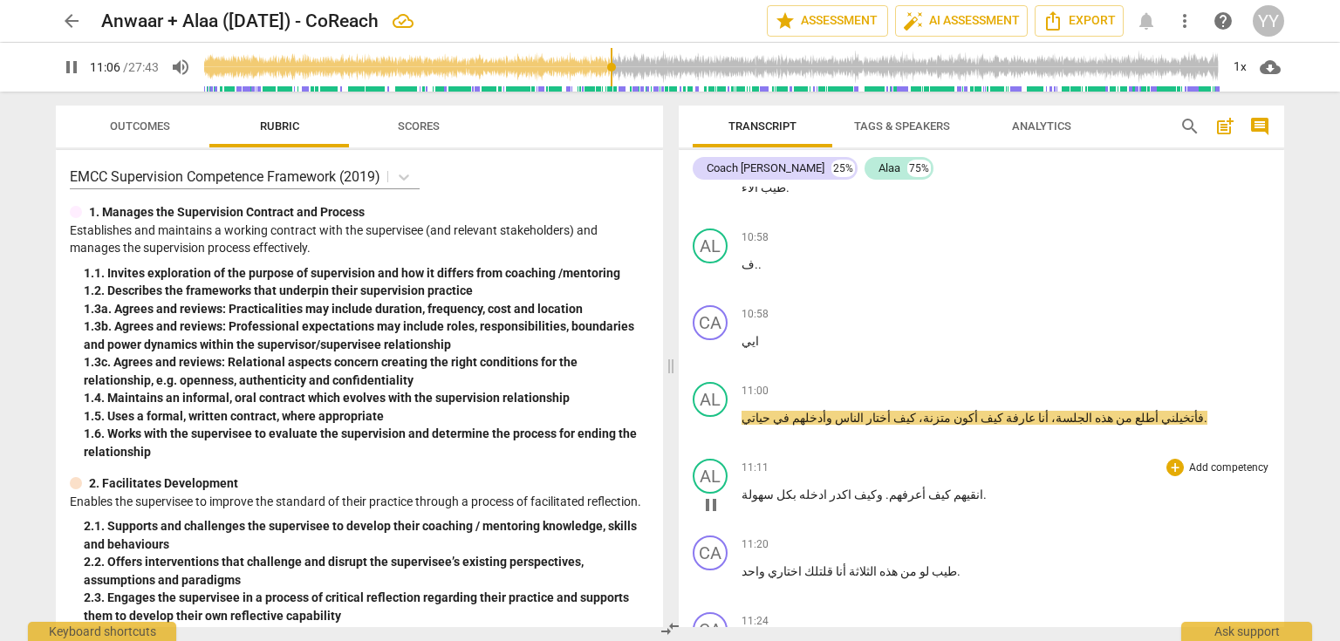
scroll to position [5026, 0]
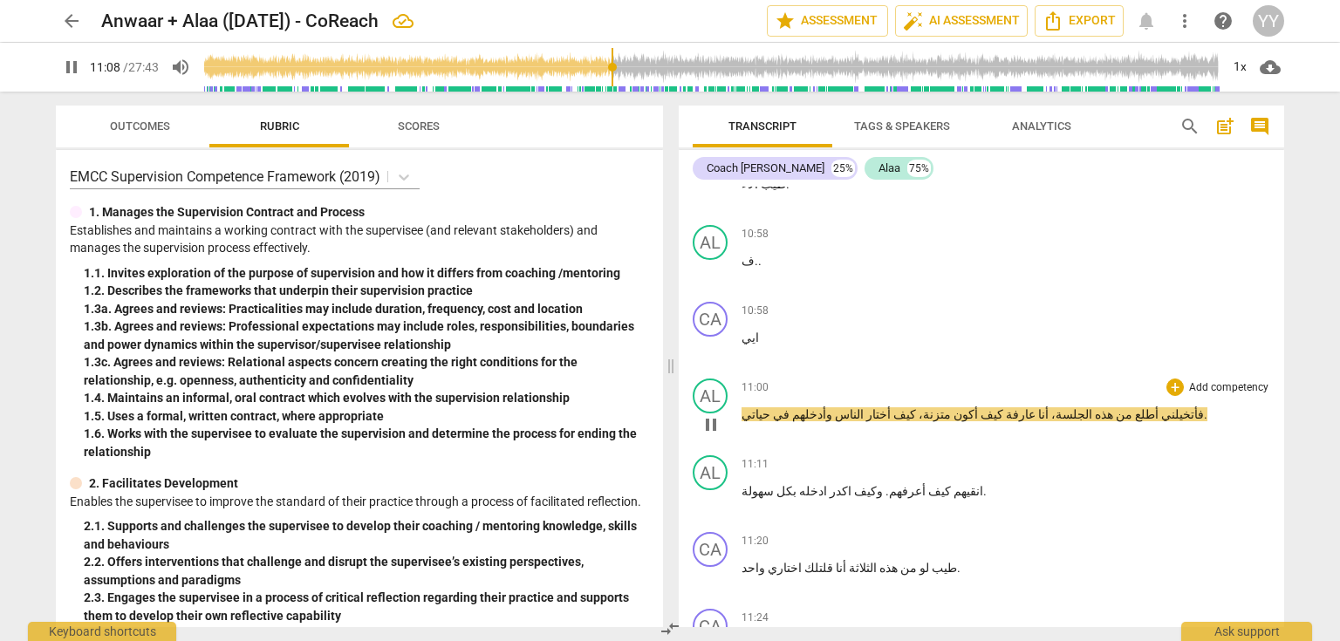
click at [711, 414] on span "pause" at bounding box center [711, 424] width 21 height 21
click at [864, 407] on span "أختار" at bounding box center [877, 414] width 27 height 14
click at [945, 407] on span "كيف" at bounding box center [957, 414] width 25 height 14
click at [970, 407] on span "متزنة،" at bounding box center [987, 414] width 35 height 14
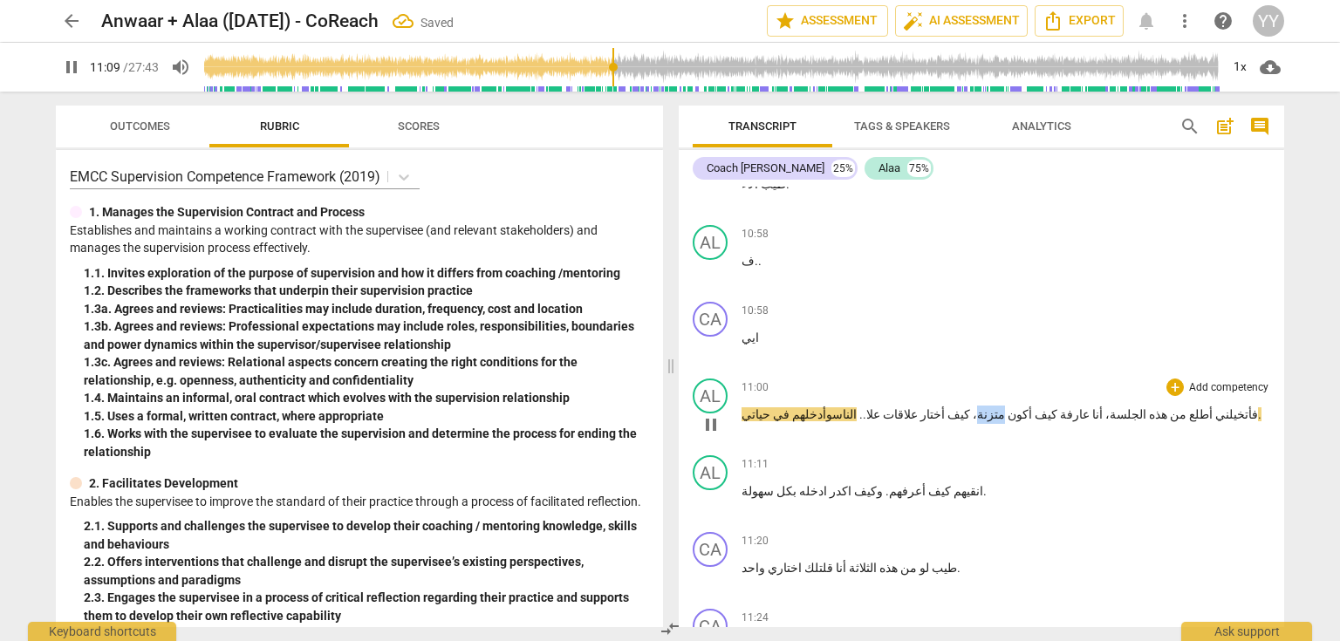
click at [970, 407] on span "متزنة،" at bounding box center [987, 414] width 35 height 14
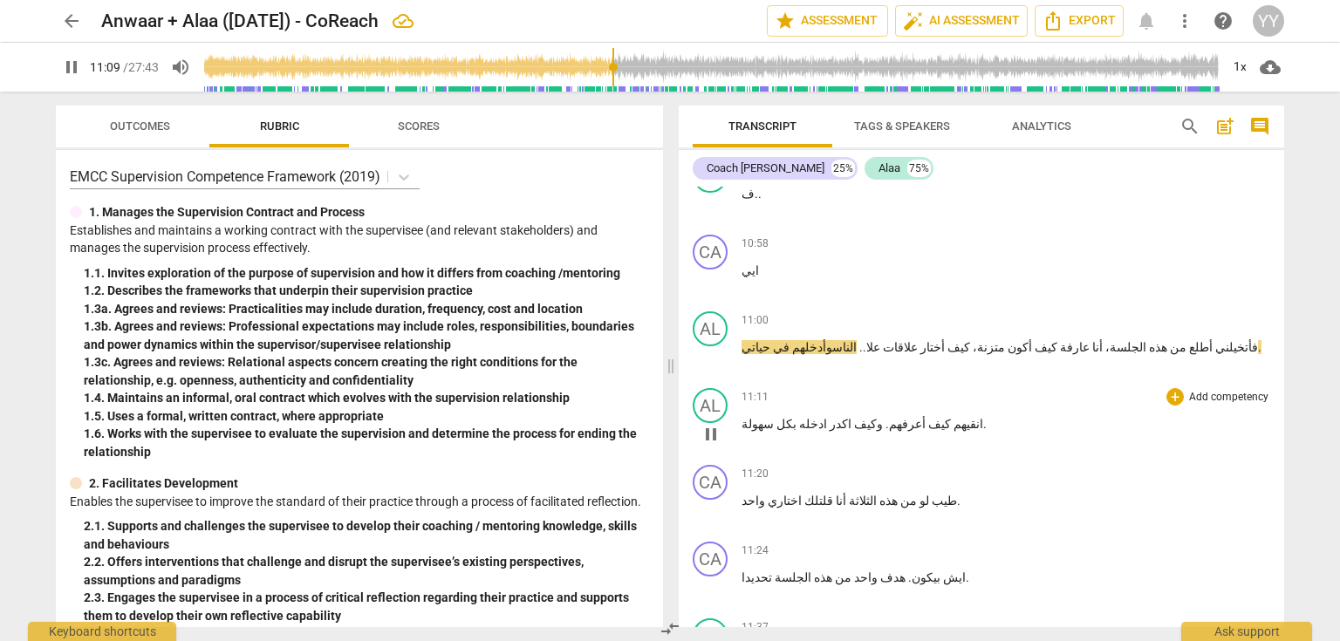
scroll to position [5096, 0]
drag, startPoint x: 768, startPoint y: 221, endPoint x: 778, endPoint y: 218, distance: 10.8
click at [778, 336] on p "فأتخيلني أطلع من هذه الجلسة، أنا عارفة كيف أكون متزنة، كيف أختار علاقات علا.. ا…" at bounding box center [1006, 345] width 529 height 18
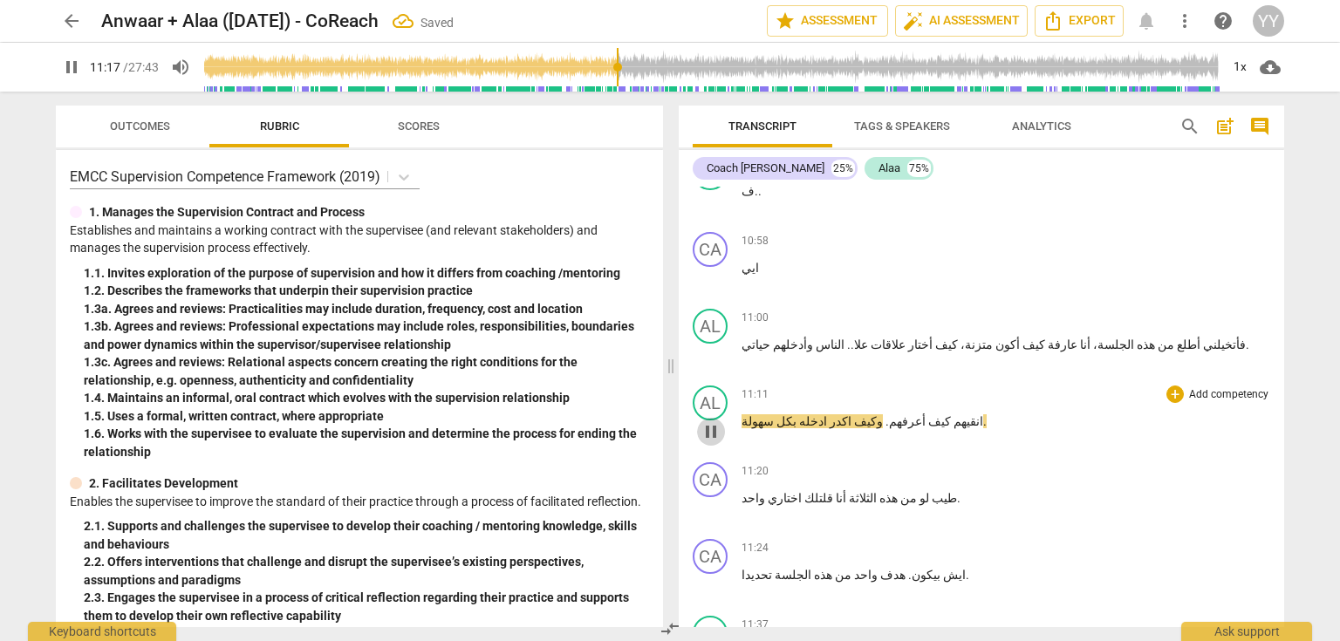
click at [712, 421] on span "pause" at bounding box center [711, 431] width 21 height 21
drag, startPoint x: 785, startPoint y: 293, endPoint x: 802, endPoint y: 297, distance: 16.9
click at [802, 414] on span "ادخله" at bounding box center [812, 421] width 31 height 14
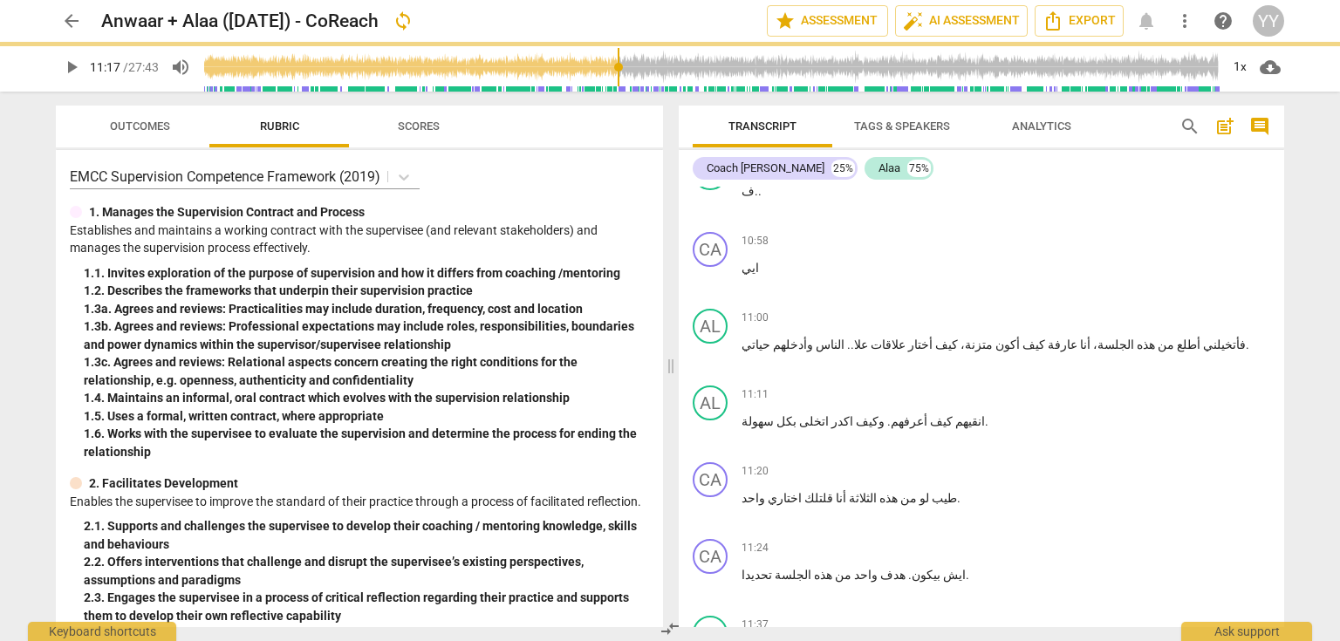
click at [71, 70] on span "play_arrow" at bounding box center [71, 67] width 21 height 21
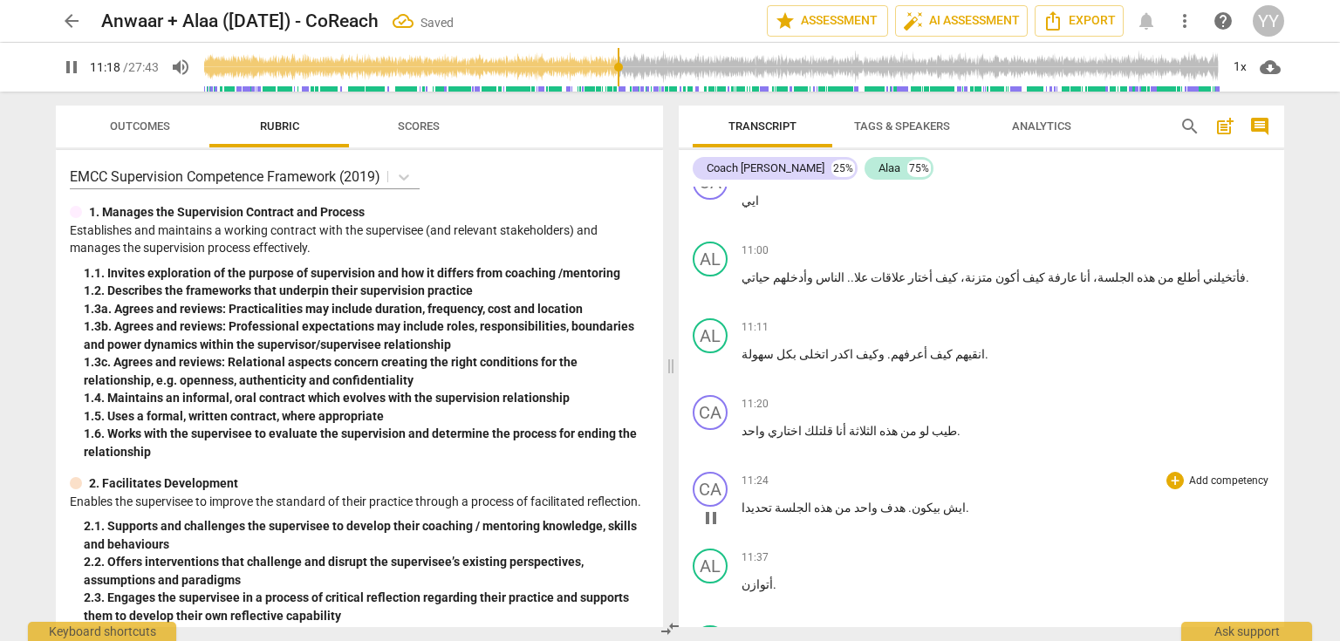
scroll to position [5165, 0]
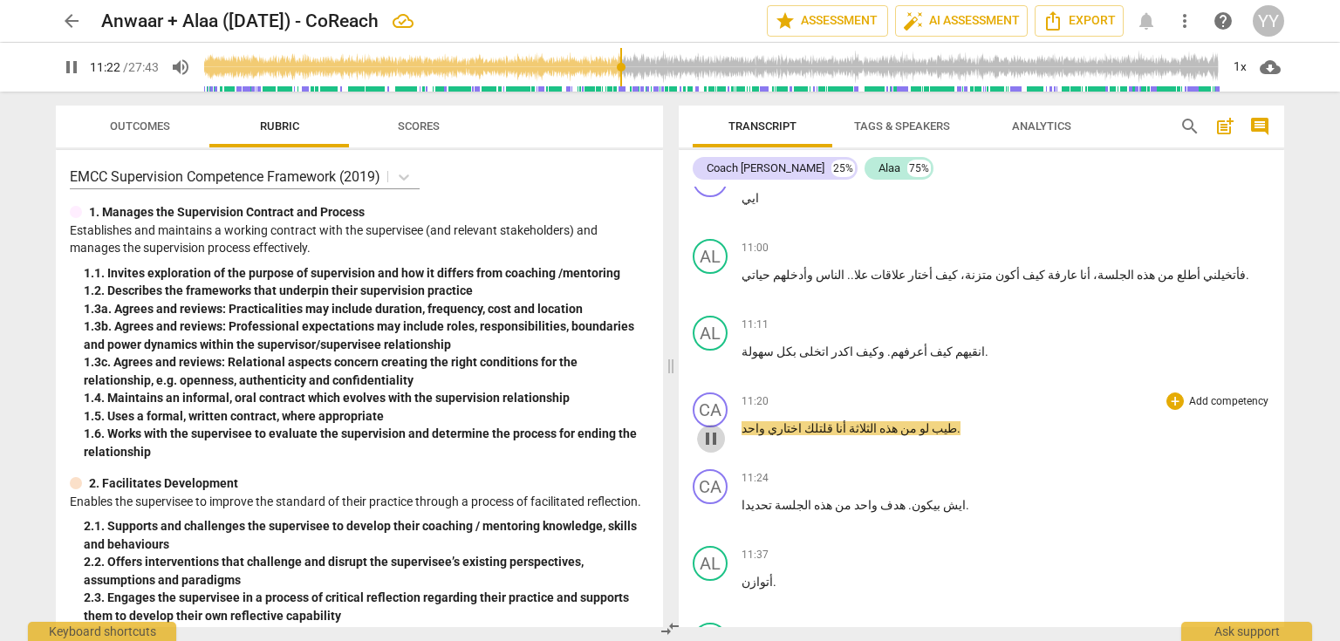
click at [715, 428] on span "pause" at bounding box center [711, 438] width 21 height 21
click at [846, 421] on span "الثلاثة" at bounding box center [861, 428] width 31 height 14
click at [846, 421] on span "يا" at bounding box center [851, 428] width 10 height 14
paste p
click at [824, 420] on p "طيب لو من هذه الثلاثة يا آلاء أنا قلتلك اختاري واحد ." at bounding box center [1006, 429] width 529 height 18
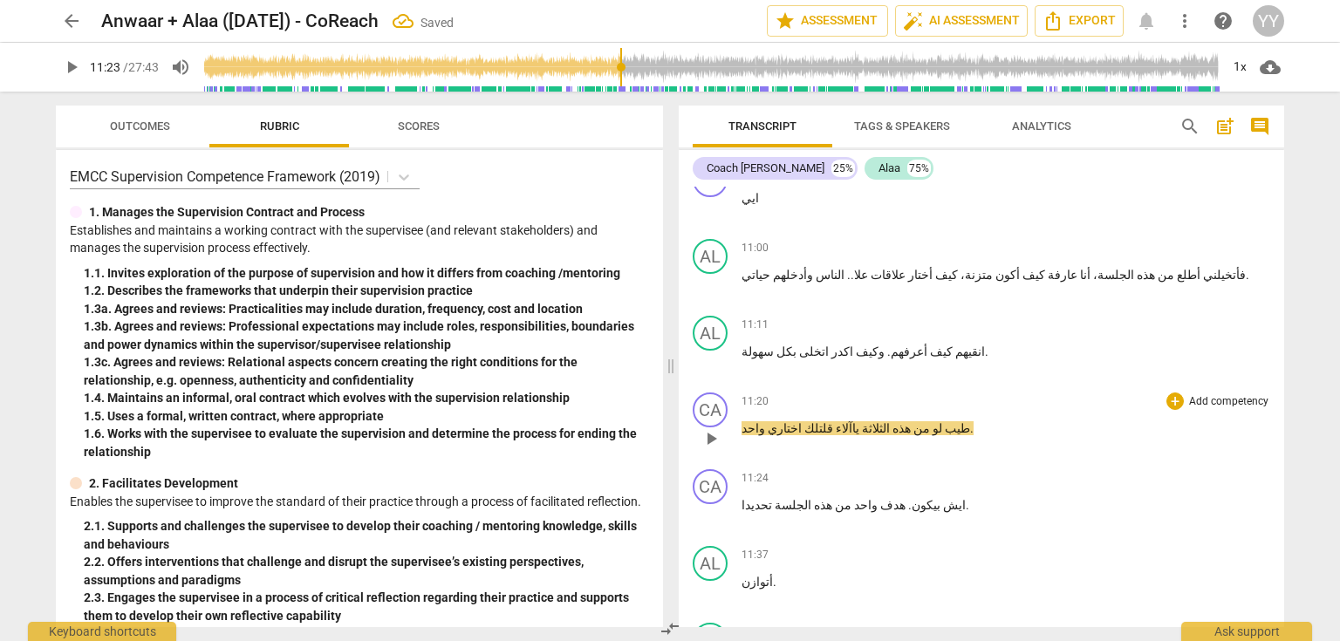
click at [942, 421] on span "طيب" at bounding box center [956, 428] width 28 height 14
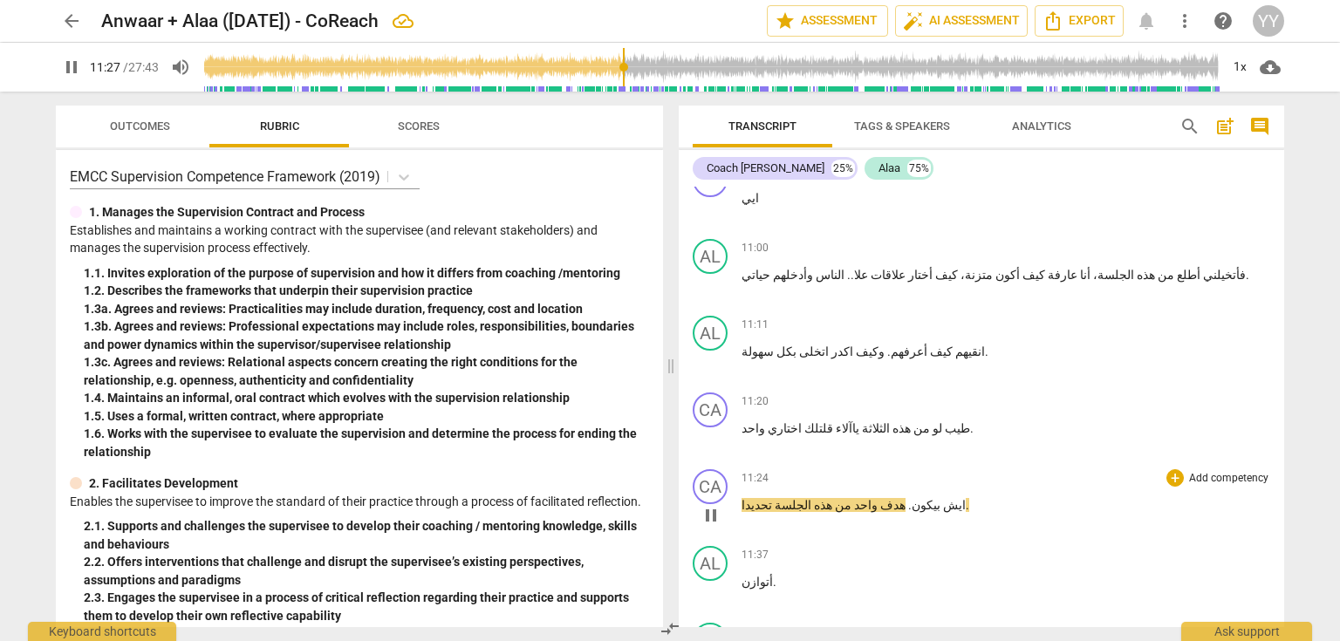
click at [906, 498] on span "." at bounding box center [909, 505] width 6 height 14
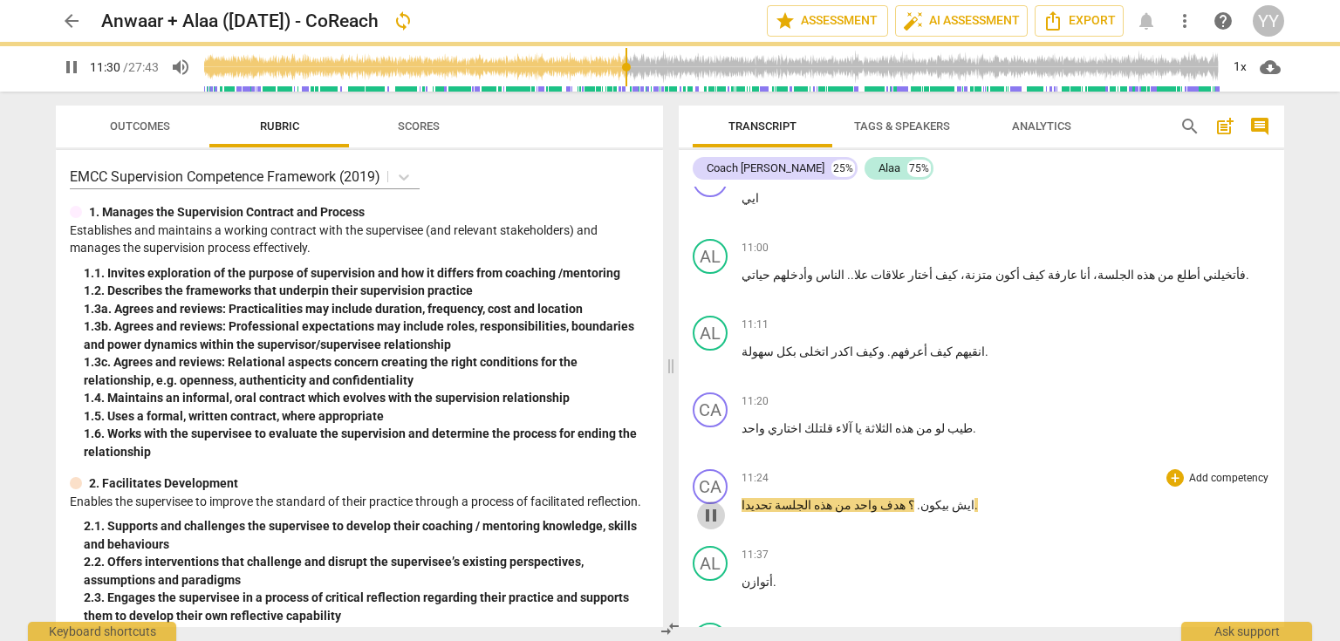
click at [703, 505] on span "pause" at bounding box center [711, 515] width 21 height 21
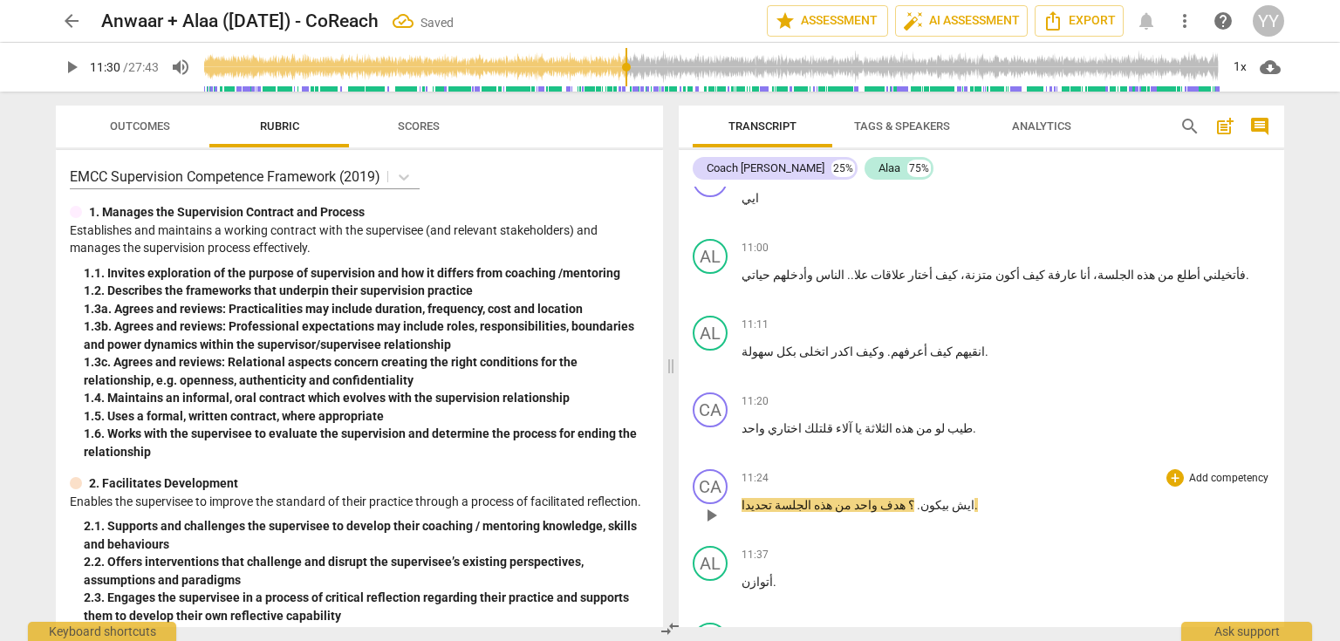
click at [906, 498] on span "؟" at bounding box center [910, 505] width 9 height 14
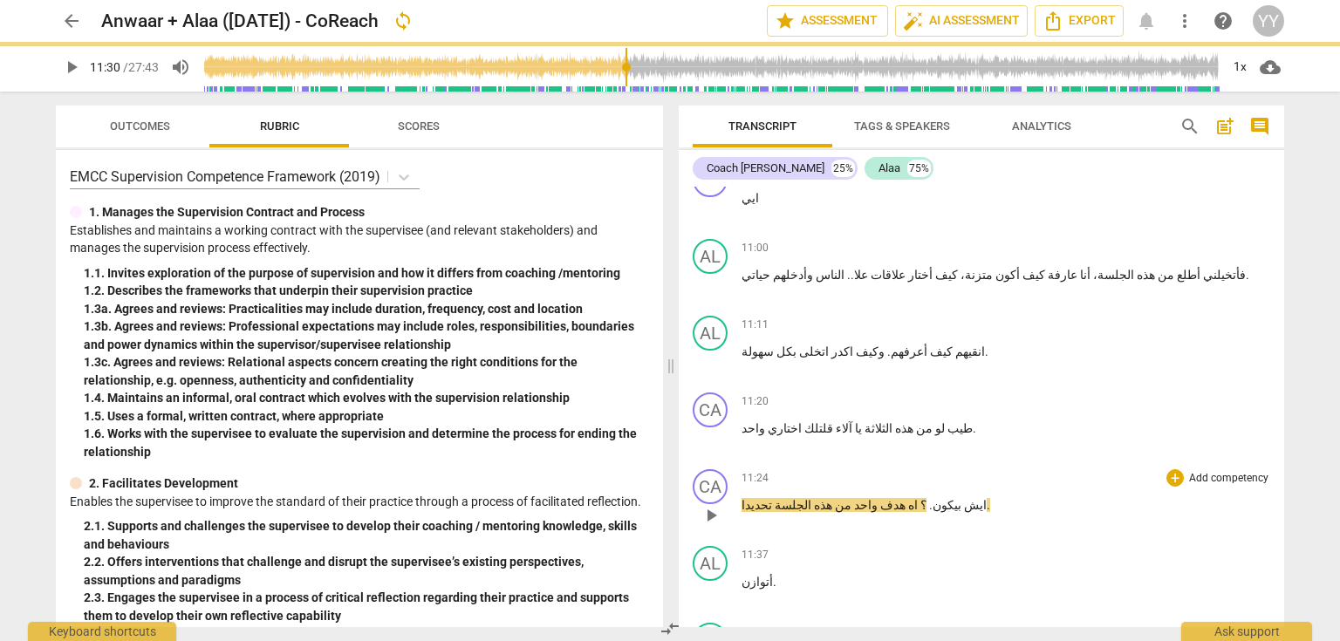
click at [906, 498] on span "؟ اه" at bounding box center [916, 505] width 21 height 14
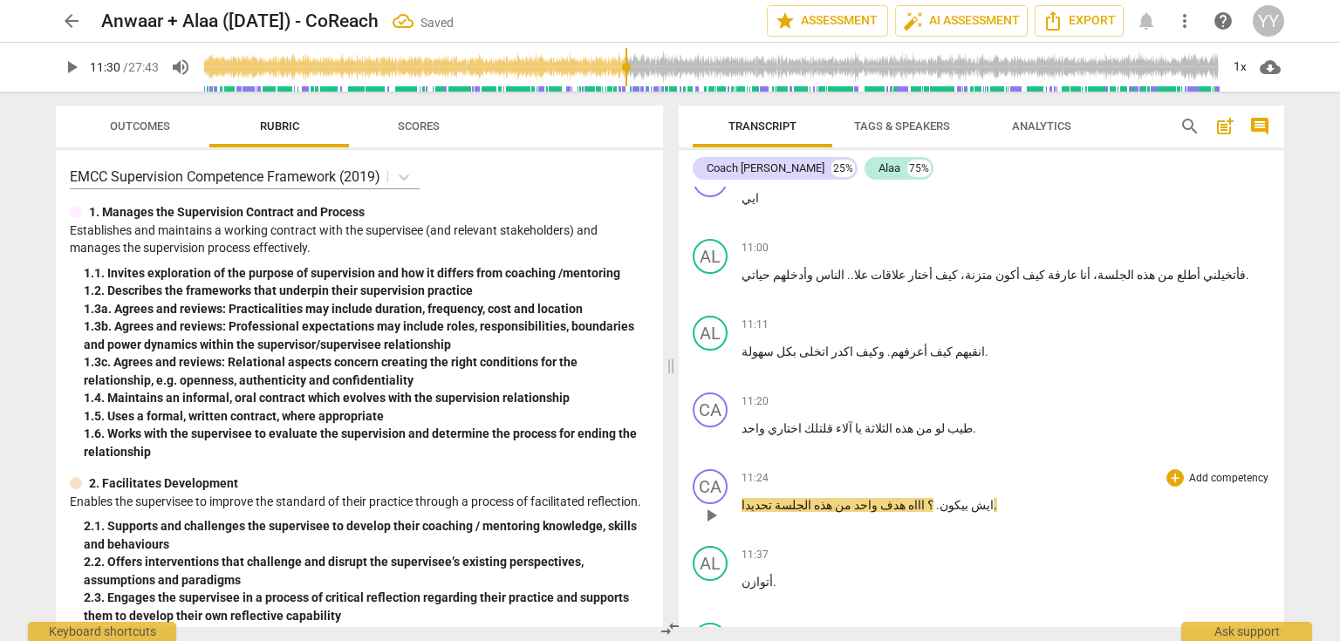
click at [906, 498] on span "؟ اااه" at bounding box center [920, 505] width 28 height 14
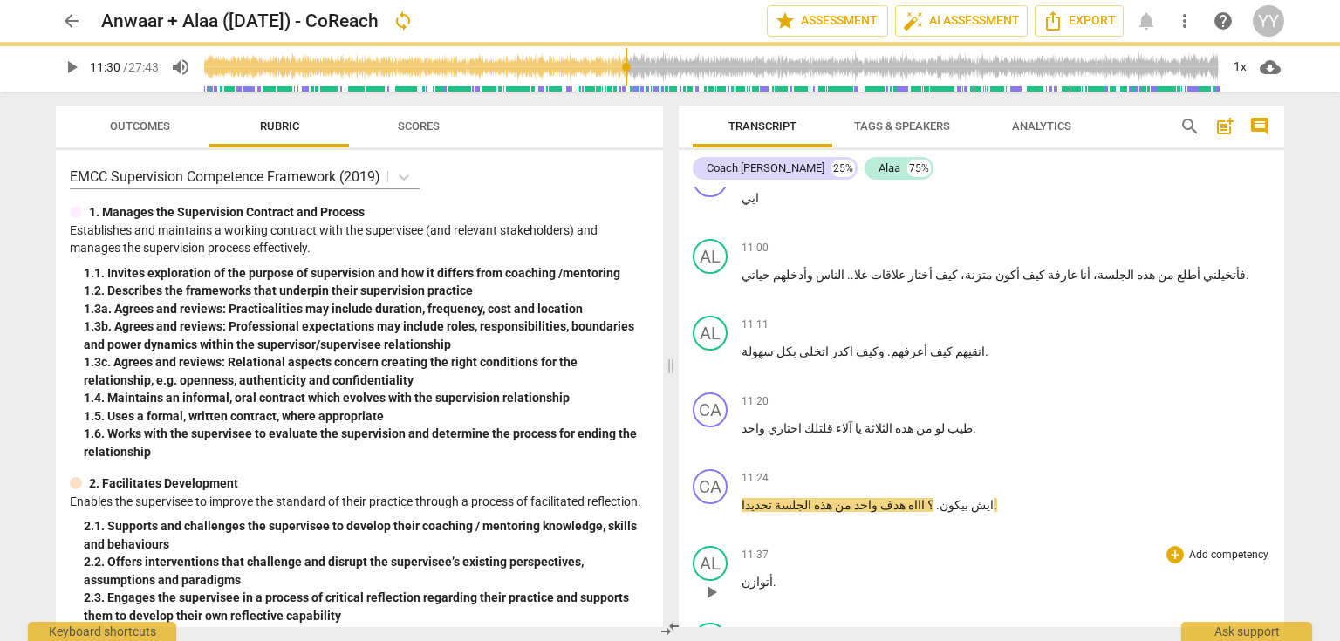
scroll to position [5235, 0]
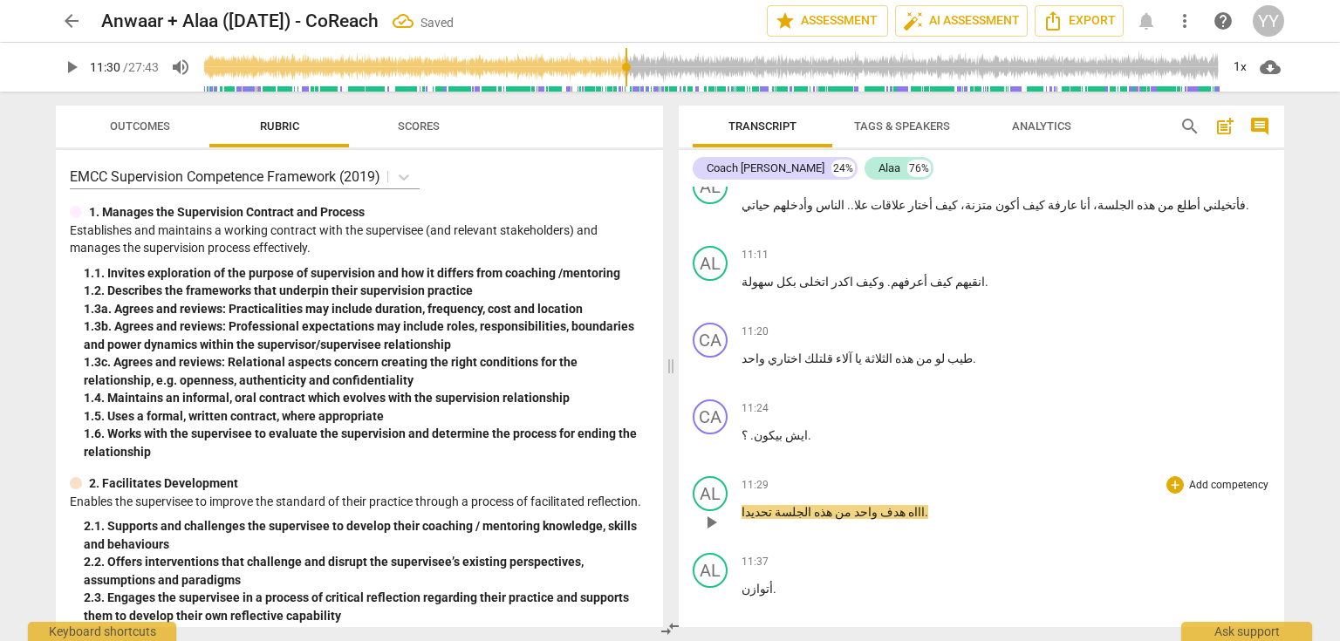
click at [906, 505] on span "اااه" at bounding box center [915, 512] width 19 height 14
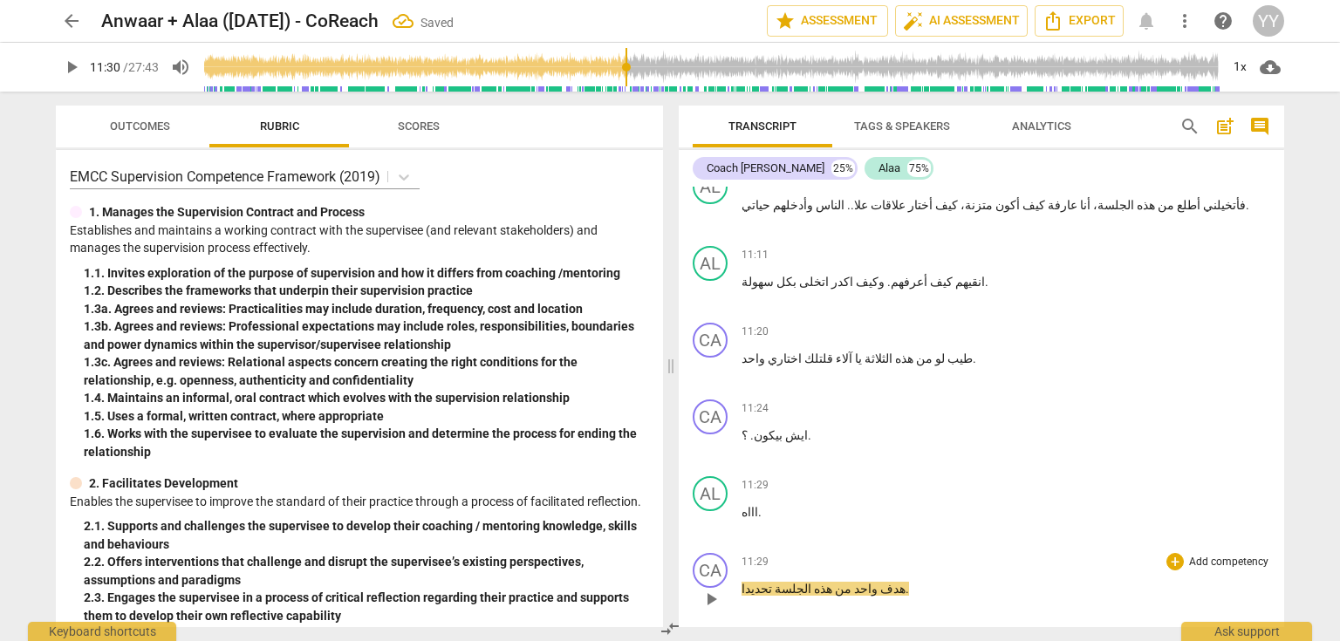
scroll to position [5305, 0]
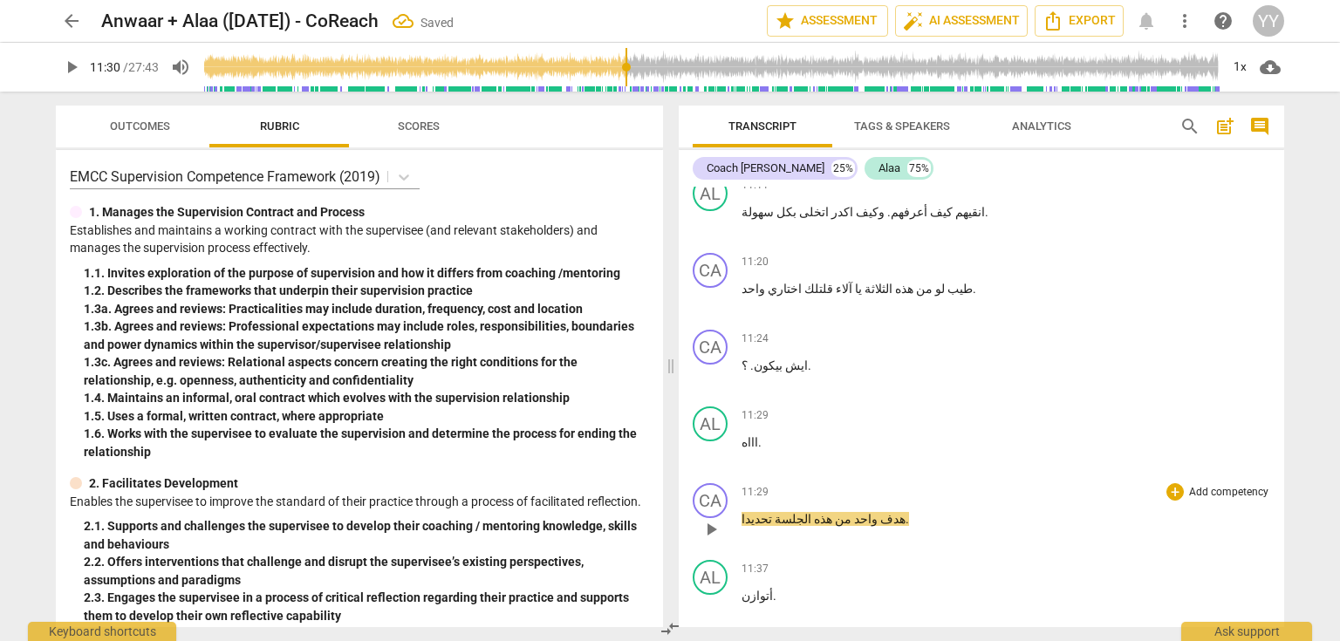
click at [878, 512] on span "هدف" at bounding box center [892, 519] width 28 height 14
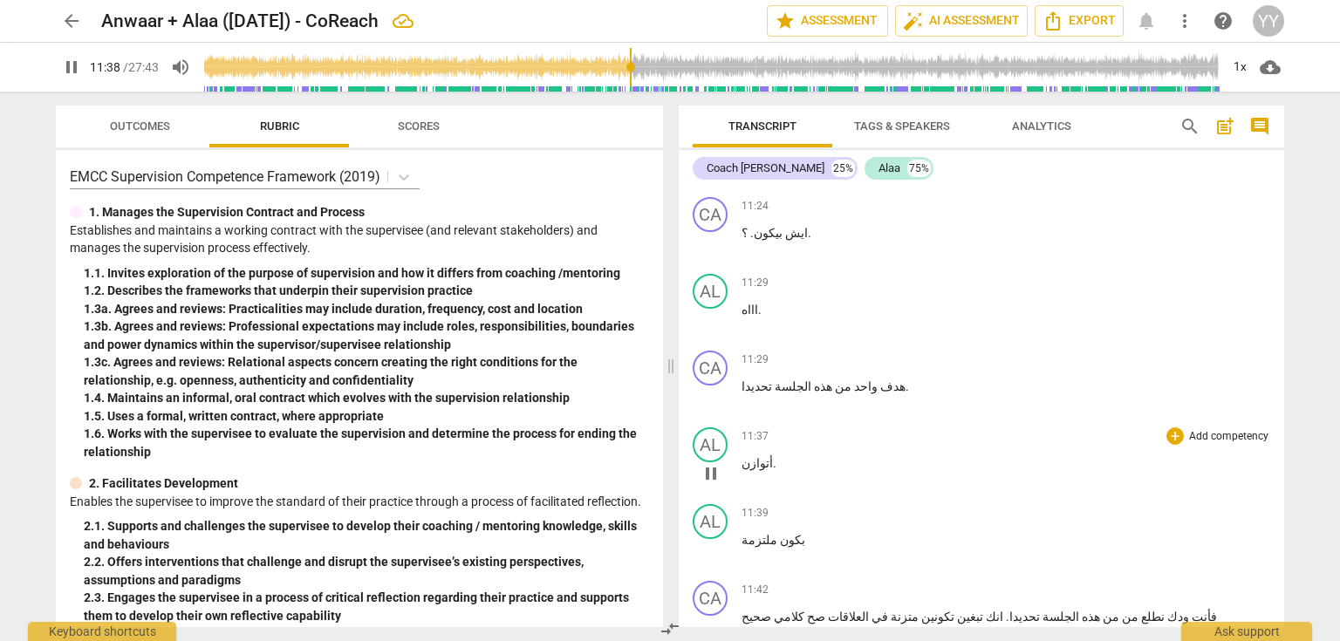
scroll to position [5445, 0]
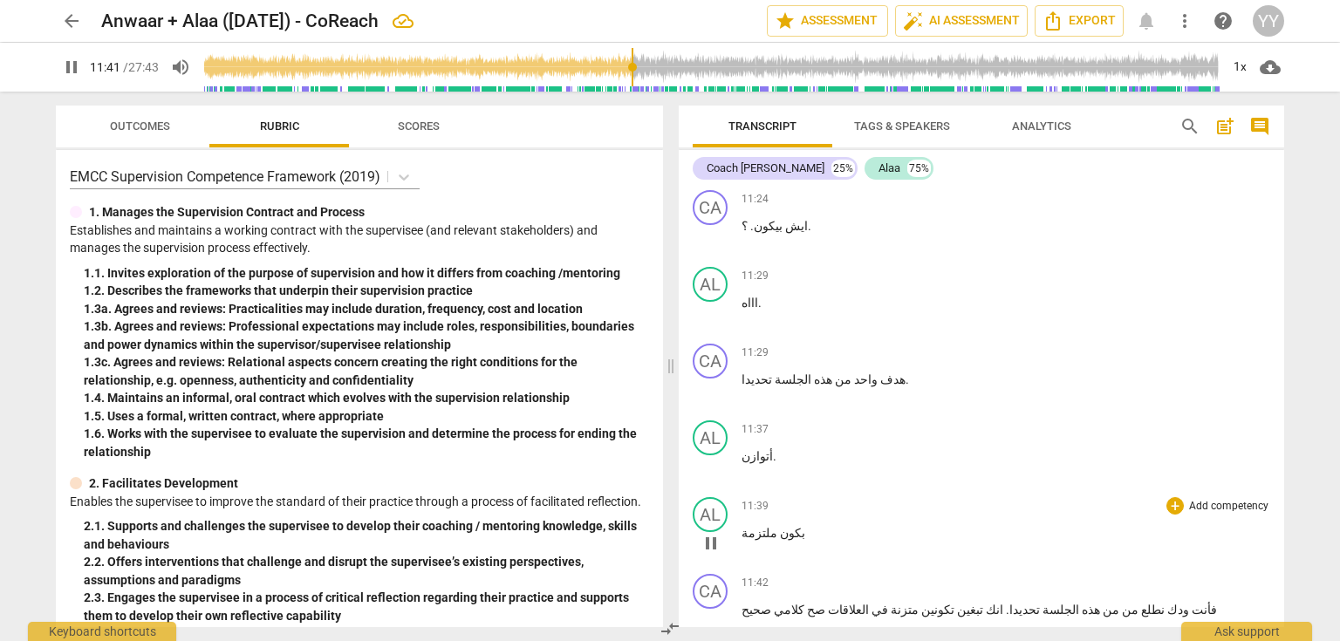
click at [709, 533] on span "pause" at bounding box center [711, 543] width 21 height 21
click at [759, 526] on span "ملتزمة" at bounding box center [760, 533] width 36 height 14
click at [781, 526] on span "بكون" at bounding box center [787, 533] width 28 height 14
click at [744, 526] on span "متزمة" at bounding box center [757, 533] width 31 height 14
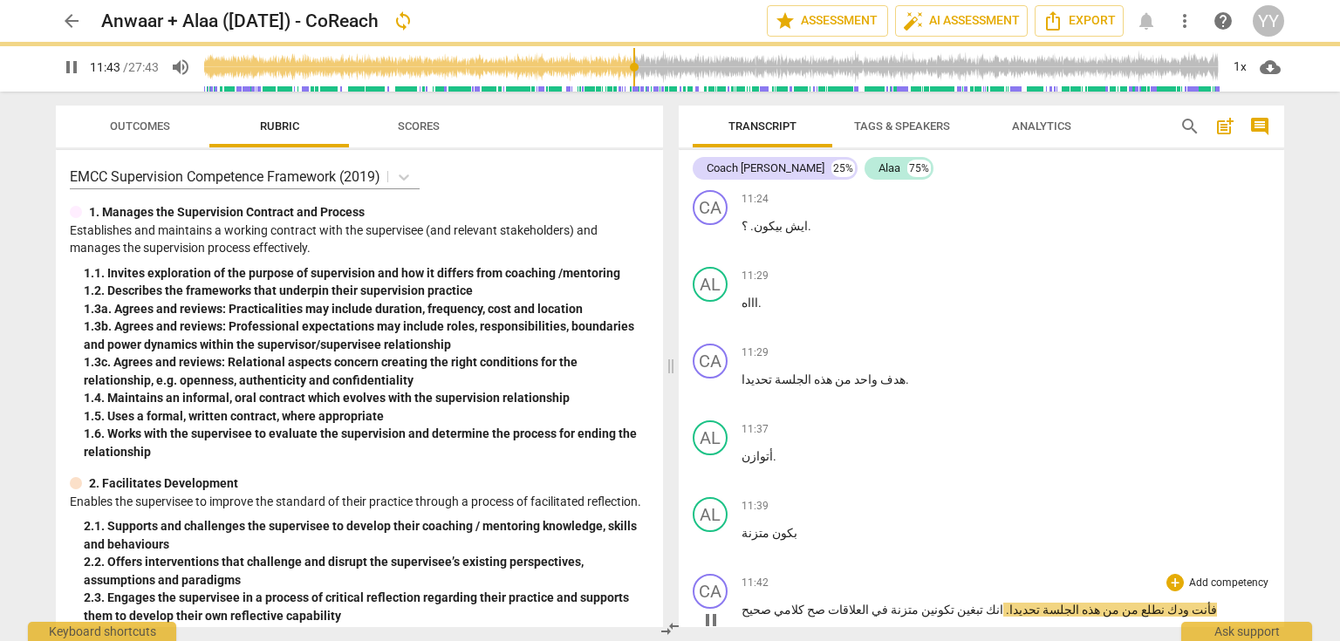
scroll to position [5514, 0]
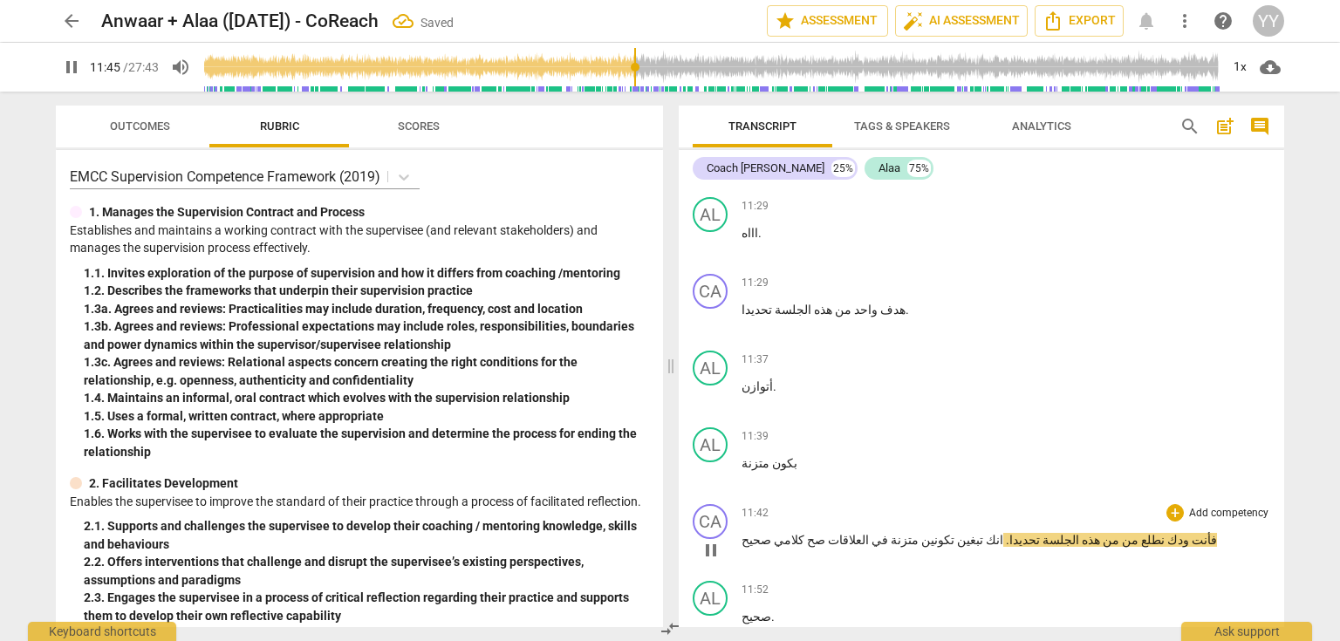
drag, startPoint x: 710, startPoint y: 416, endPoint x: 798, endPoint y: 341, distance: 115.7
click at [711, 540] on span "pause" at bounding box center [711, 550] width 21 height 21
click at [797, 455] on p "بكون متزنة" at bounding box center [1006, 464] width 529 height 18
click at [1189, 533] on span "فأنت" at bounding box center [1203, 540] width 28 height 14
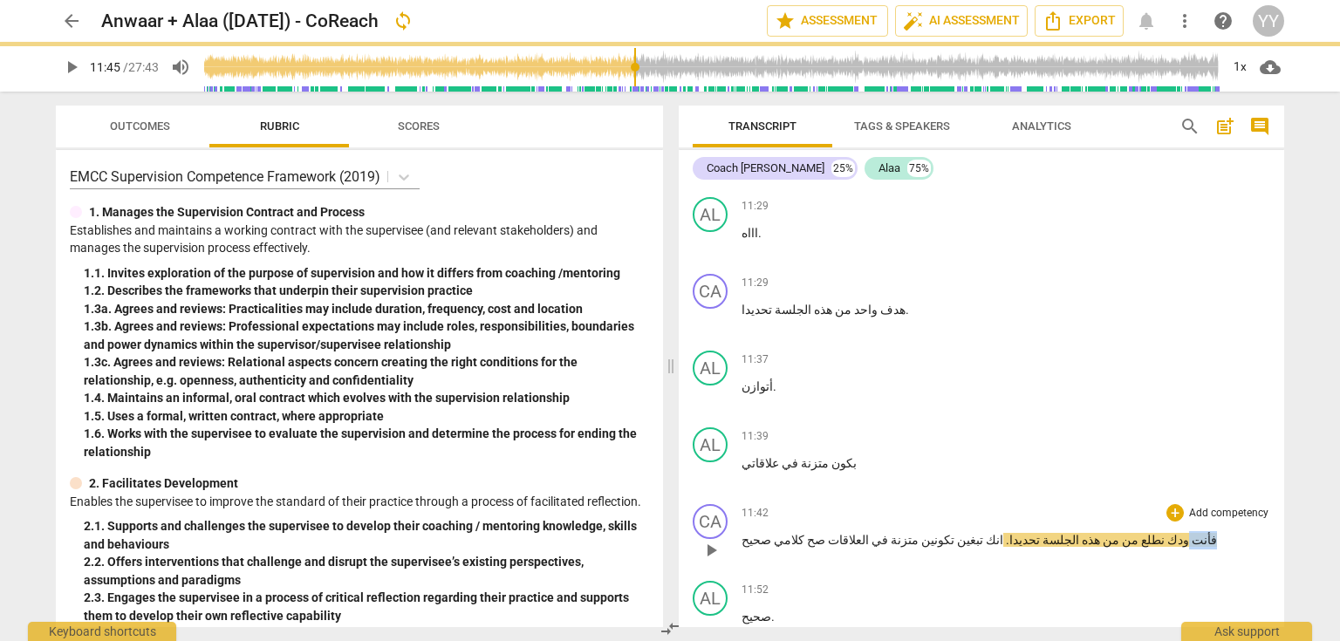
click at [1189, 533] on span "فأنت" at bounding box center [1203, 540] width 28 height 14
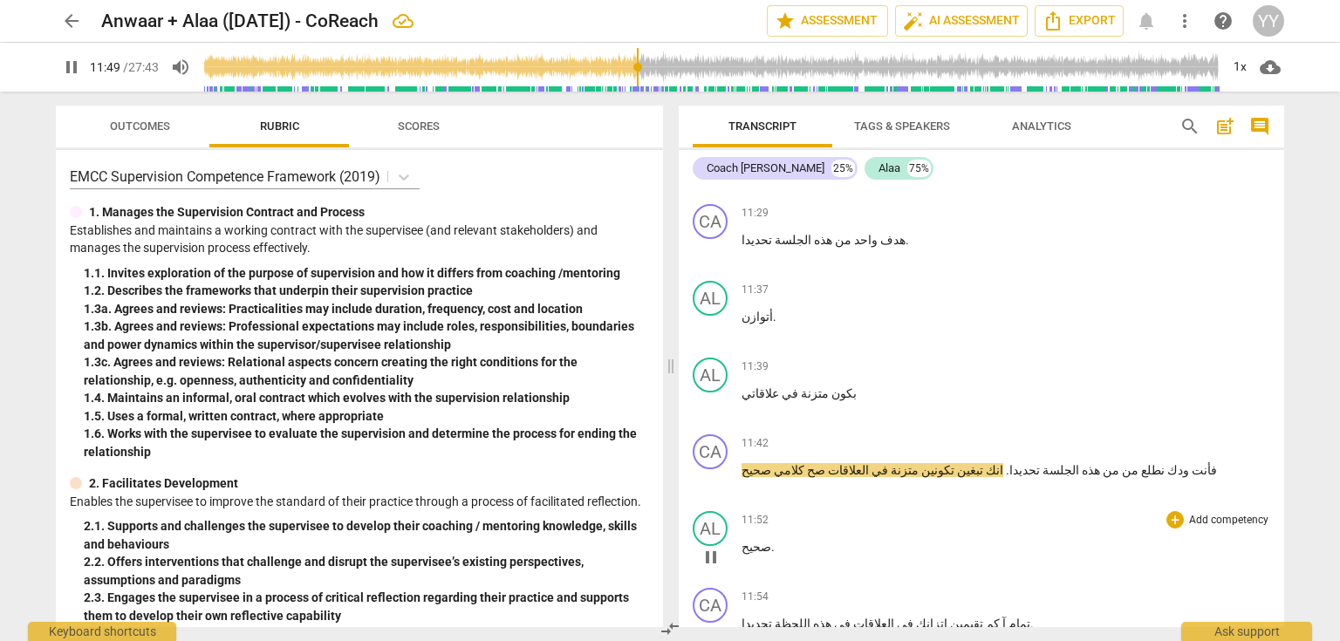
scroll to position [5654, 0]
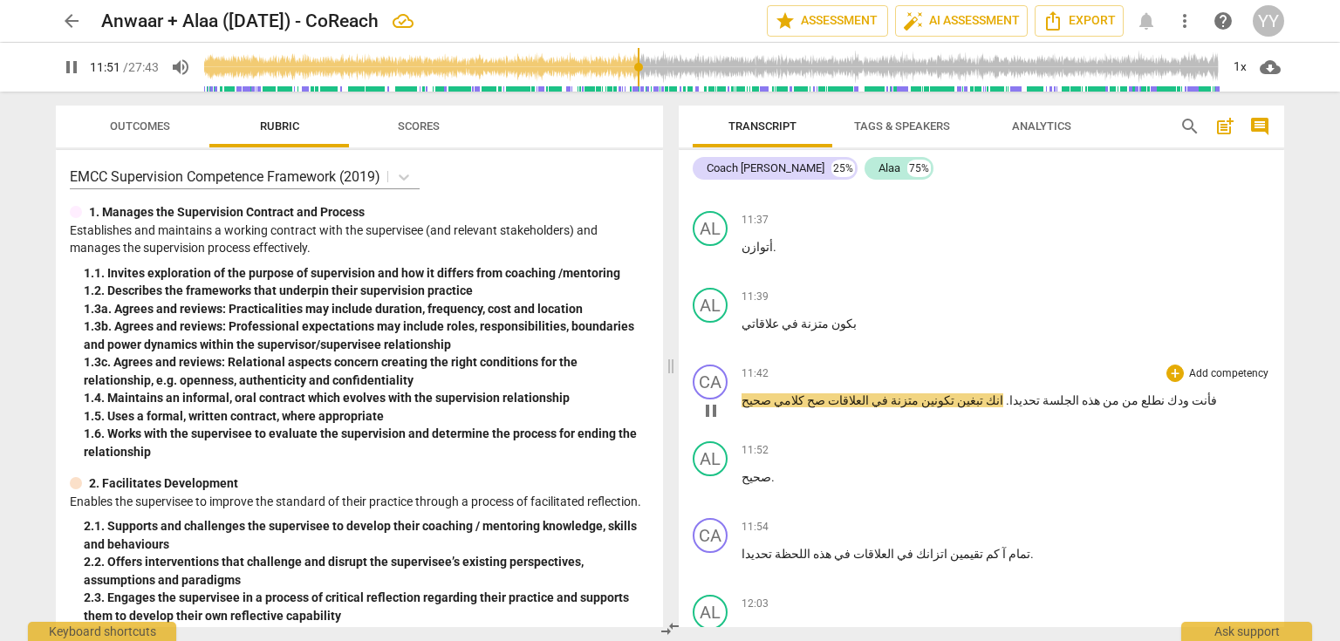
click at [1127, 392] on p "فأنت ودك نطلع من من هذه الجلسة تحديدا . انك تبغين تكونين متزنة في العلاقات صح ك…" at bounding box center [1006, 401] width 529 height 18
click at [772, 394] on span "كلامي" at bounding box center [787, 401] width 33 height 14
click at [717, 400] on span "pause" at bounding box center [711, 410] width 21 height 21
drag, startPoint x: 767, startPoint y: 269, endPoint x: 740, endPoint y: 269, distance: 27.0
click at [740, 358] on div "CA play_arrow pause 11:42 + Add competency keyboard_arrow_right فأنت ودك نطلع م…" at bounding box center [982, 396] width 606 height 77
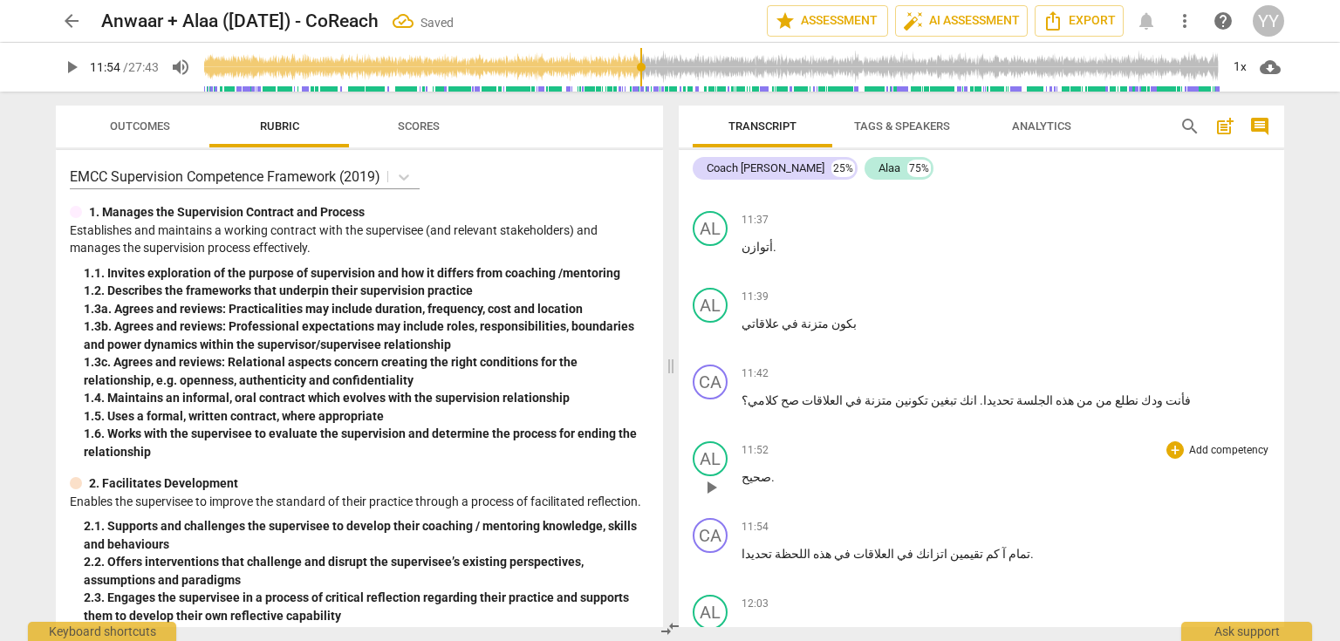
click at [771, 469] on p "صحيح ." at bounding box center [1006, 478] width 529 height 18
click at [770, 470] on span ". صحيح" at bounding box center [760, 477] width 36 height 14
click at [787, 470] on span "صحيح" at bounding box center [786, 477] width 30 height 14
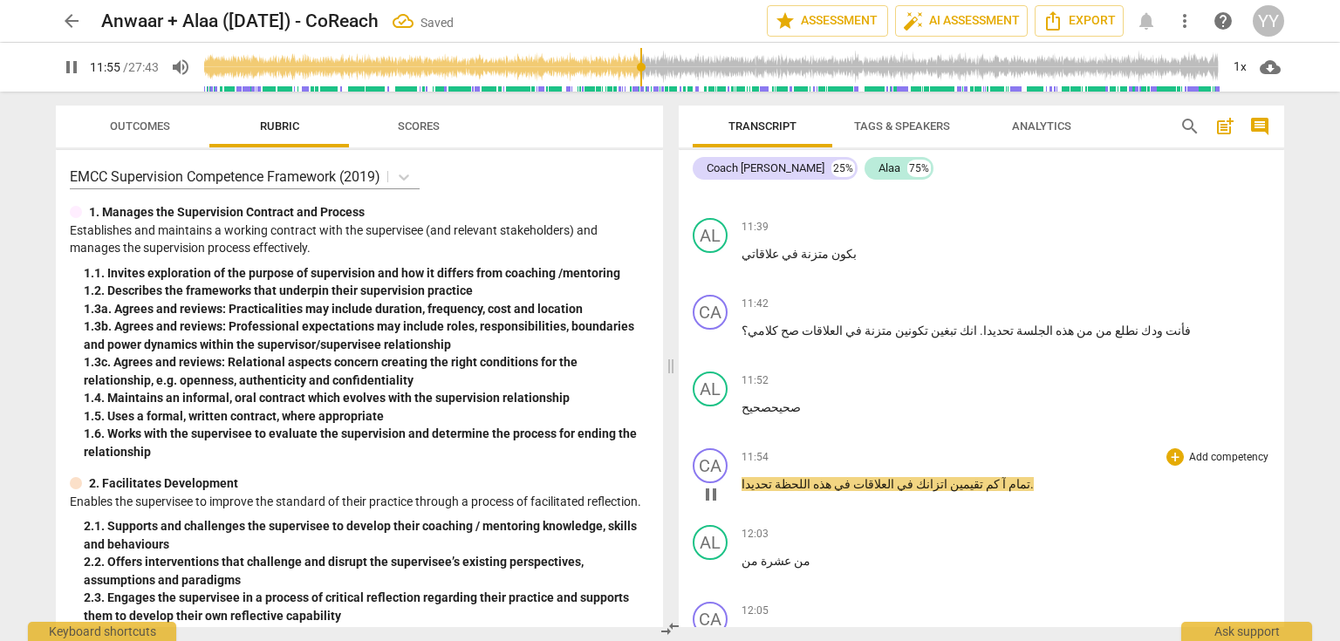
click at [982, 476] on p "تمام آ كم تقيمين اتزانك في العلاقات في هذه اللحظة تحديدا ." at bounding box center [1006, 485] width 529 height 18
click at [715, 484] on span "pause" at bounding box center [711, 494] width 21 height 21
drag, startPoint x: 953, startPoint y: 352, endPoint x: 962, endPoint y: 357, distance: 10.9
click at [950, 476] on p "تمام آ كم تقيمين اتزانك في العلاقات في هذه اللحظة تحديدا . ؟" at bounding box center [1006, 485] width 529 height 18
paste p
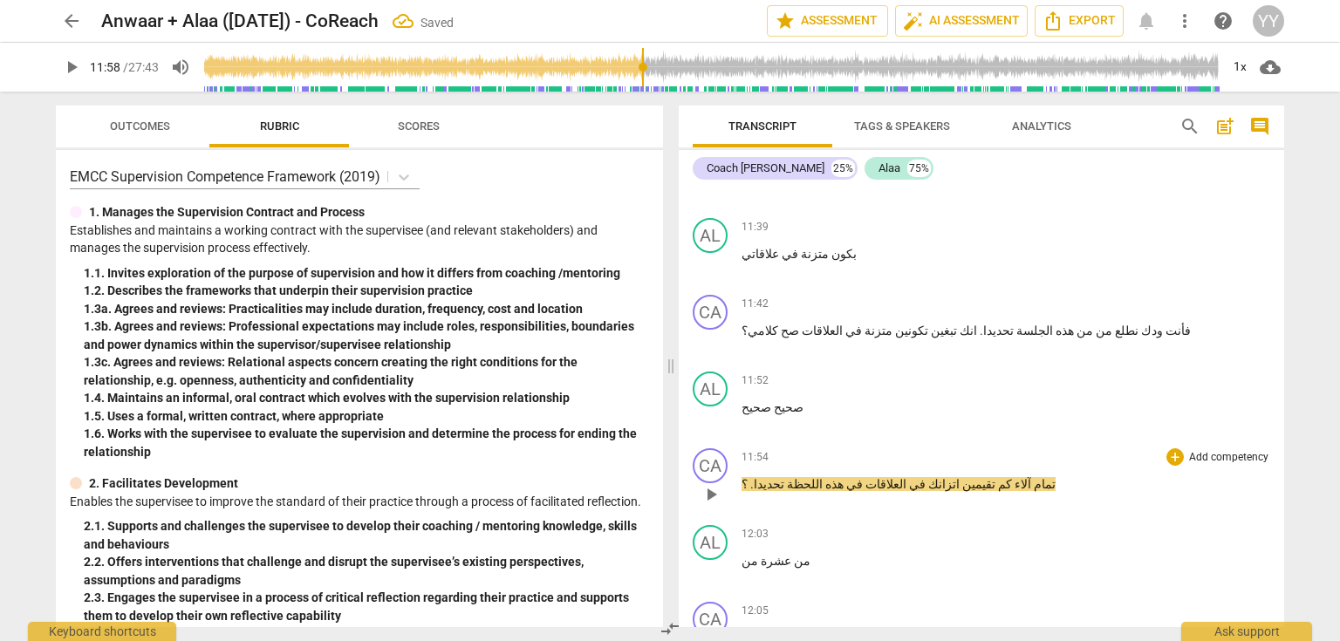
click at [1031, 477] on span "تمام" at bounding box center [1043, 484] width 24 height 14
click at [1012, 477] on span "آلاء" at bounding box center [1021, 484] width 19 height 14
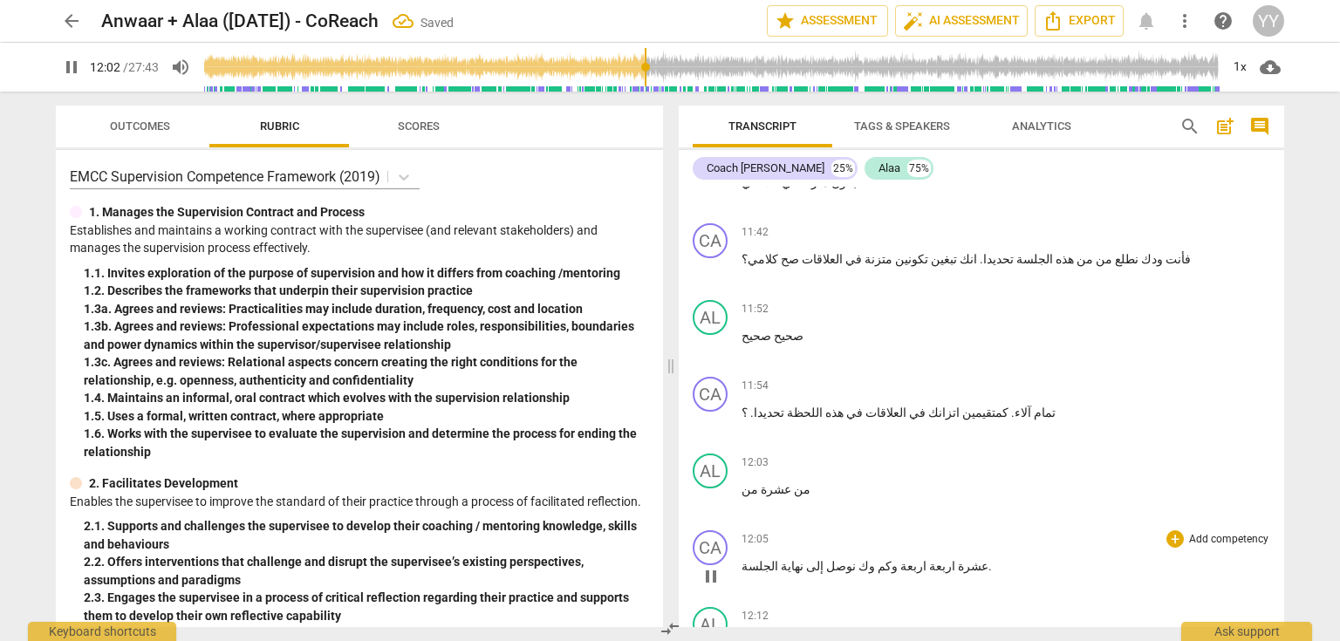
scroll to position [5794, 0]
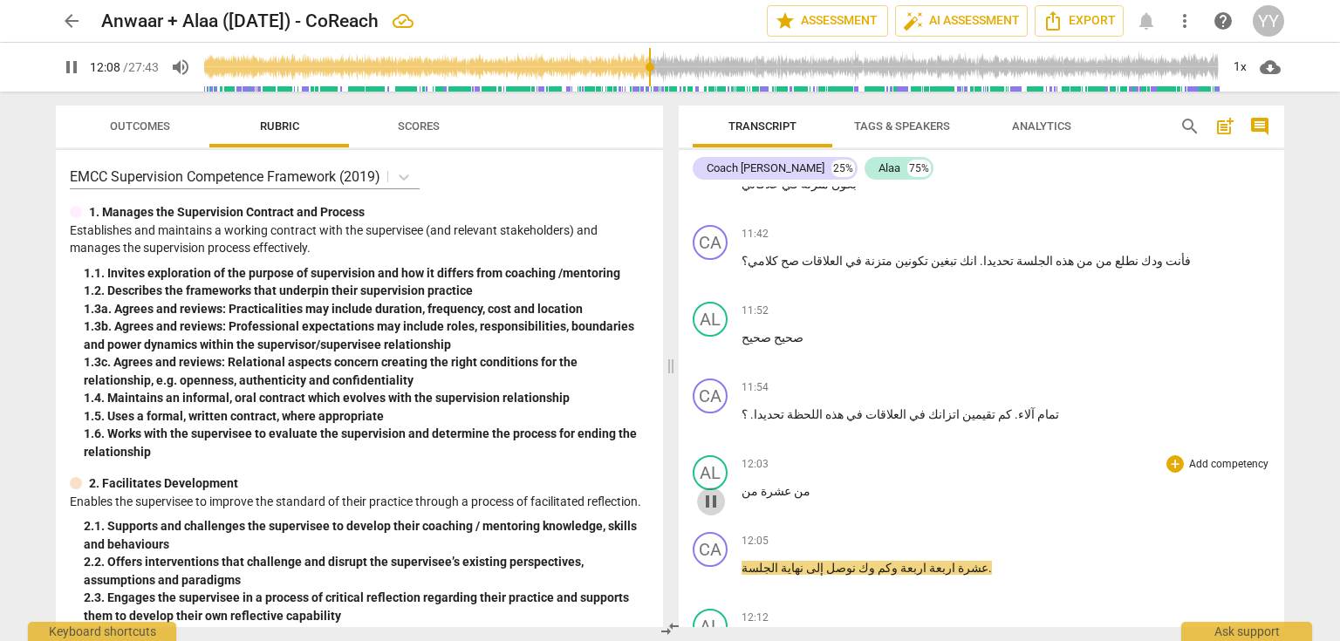
click at [710, 491] on span "pause" at bounding box center [711, 501] width 21 height 21
click at [791, 484] on span "من" at bounding box center [800, 491] width 19 height 14
click at [708, 491] on span "pause" at bounding box center [711, 501] width 21 height 21
click at [758, 484] on span "عشرة" at bounding box center [774, 491] width 33 height 14
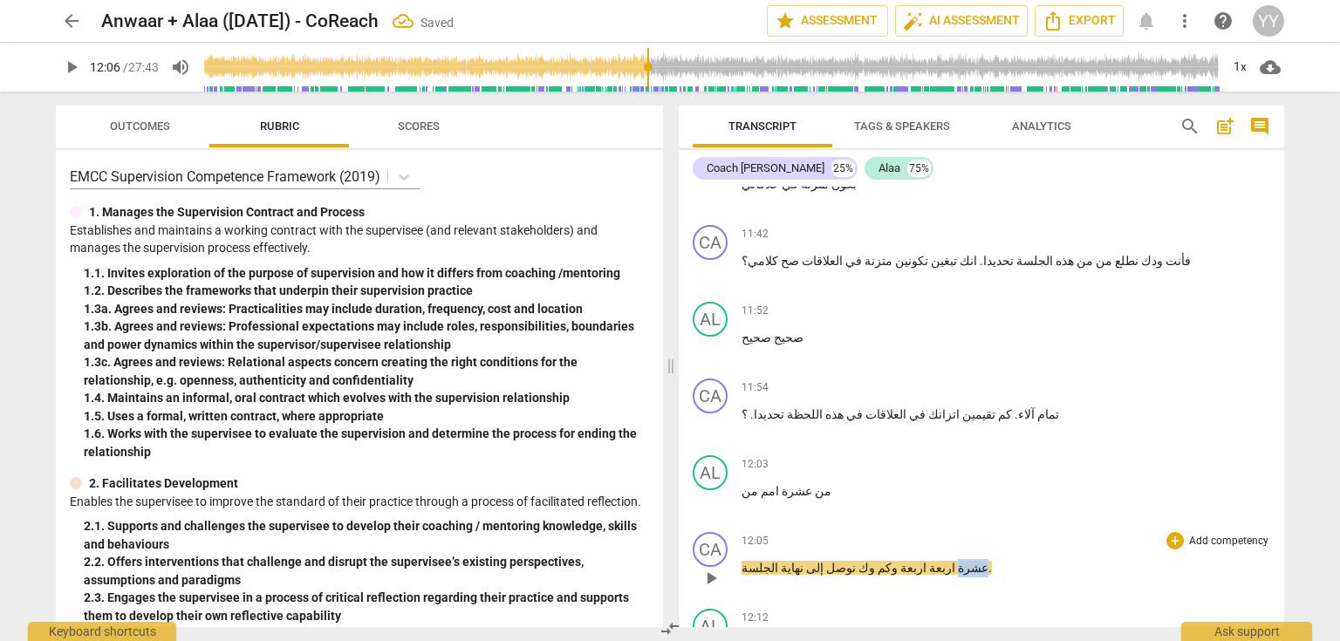
drag, startPoint x: 914, startPoint y: 435, endPoint x: 934, endPoint y: 435, distance: 20.1
click at [955, 561] on span "عشرة" at bounding box center [971, 568] width 33 height 14
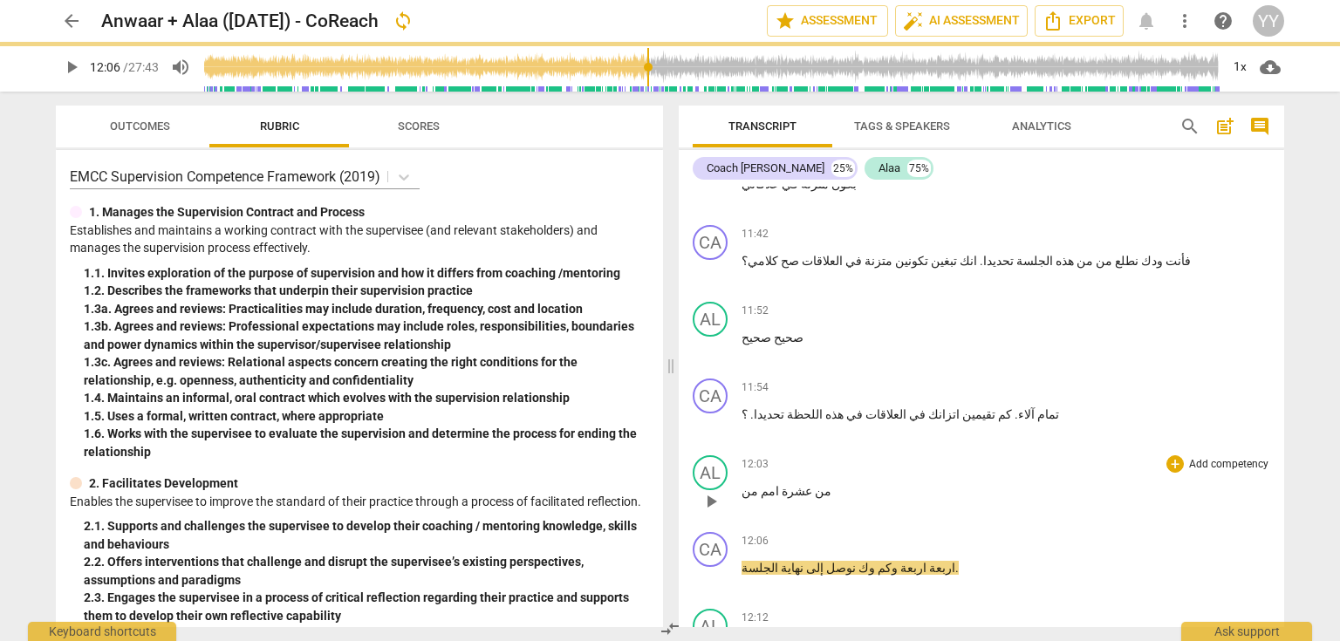
click at [817, 483] on p "من عشرة امم من" at bounding box center [1006, 492] width 529 height 18
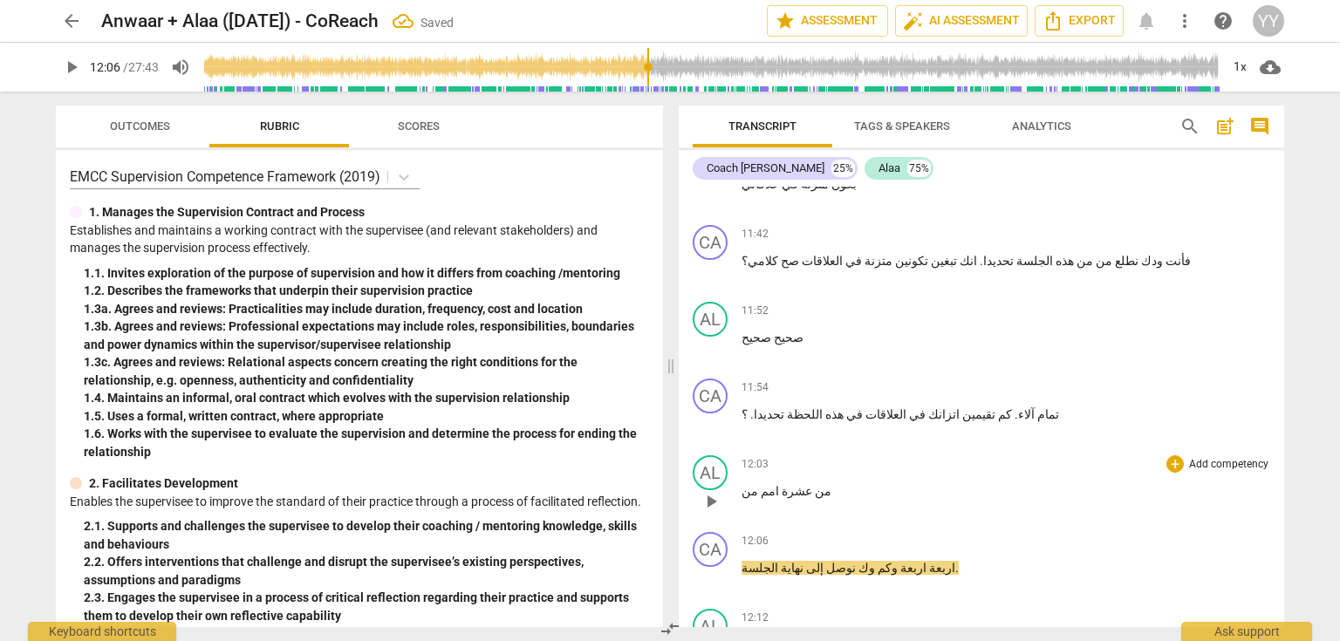
paste p
click at [803, 484] on span "عشرة" at bounding box center [819, 491] width 33 height 14
click at [927, 561] on span "اربعة" at bounding box center [941, 568] width 29 height 14
drag, startPoint x: 708, startPoint y: 446, endPoint x: 783, endPoint y: 377, distance: 101.3
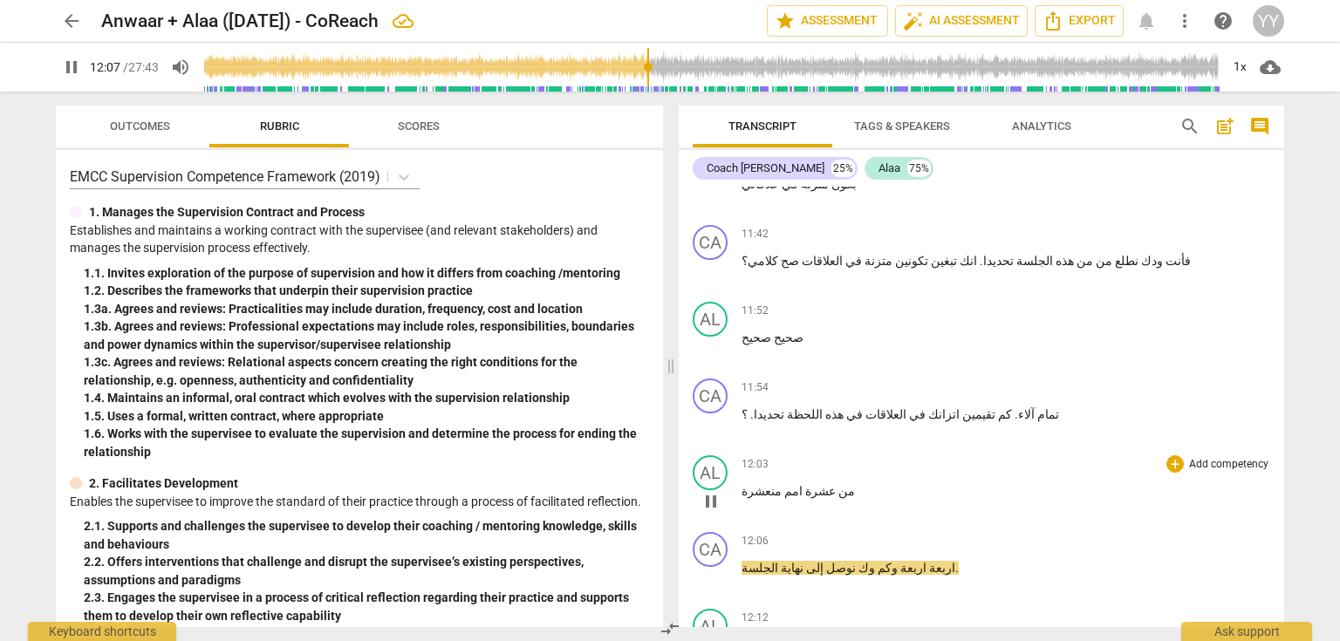
click at [708, 568] on span "pause" at bounding box center [711, 578] width 21 height 21
click at [803, 484] on span "عشرة" at bounding box center [819, 491] width 33 height 14
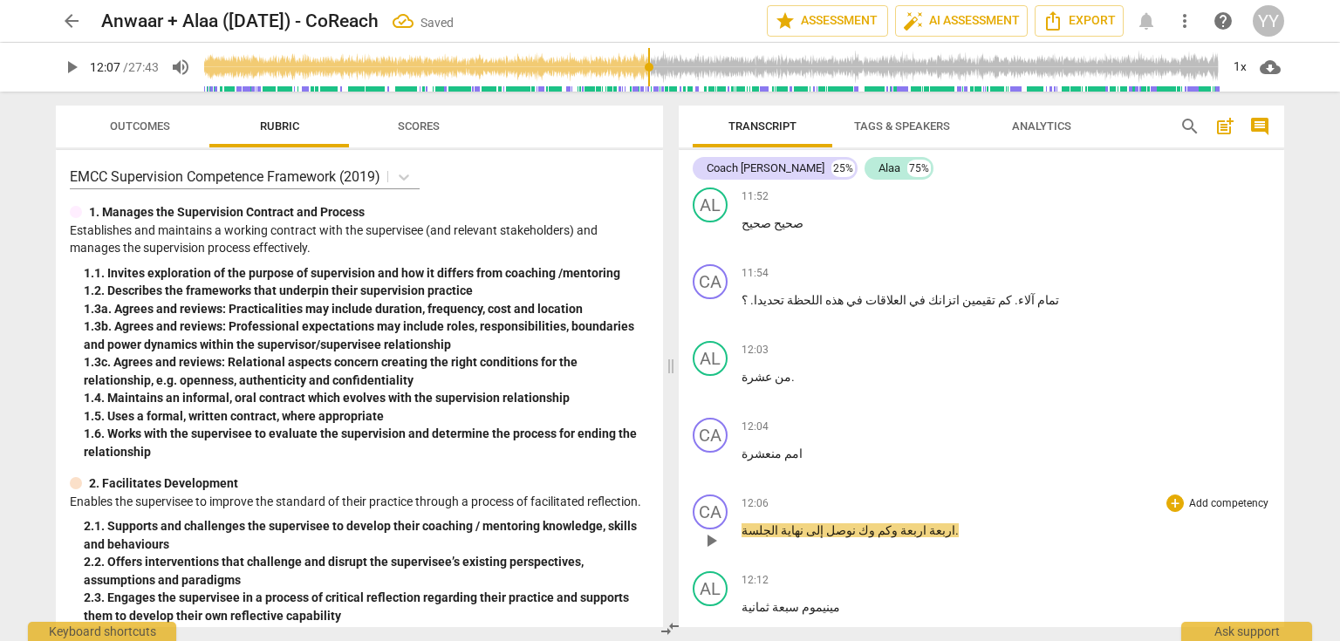
scroll to position [5933, 0]
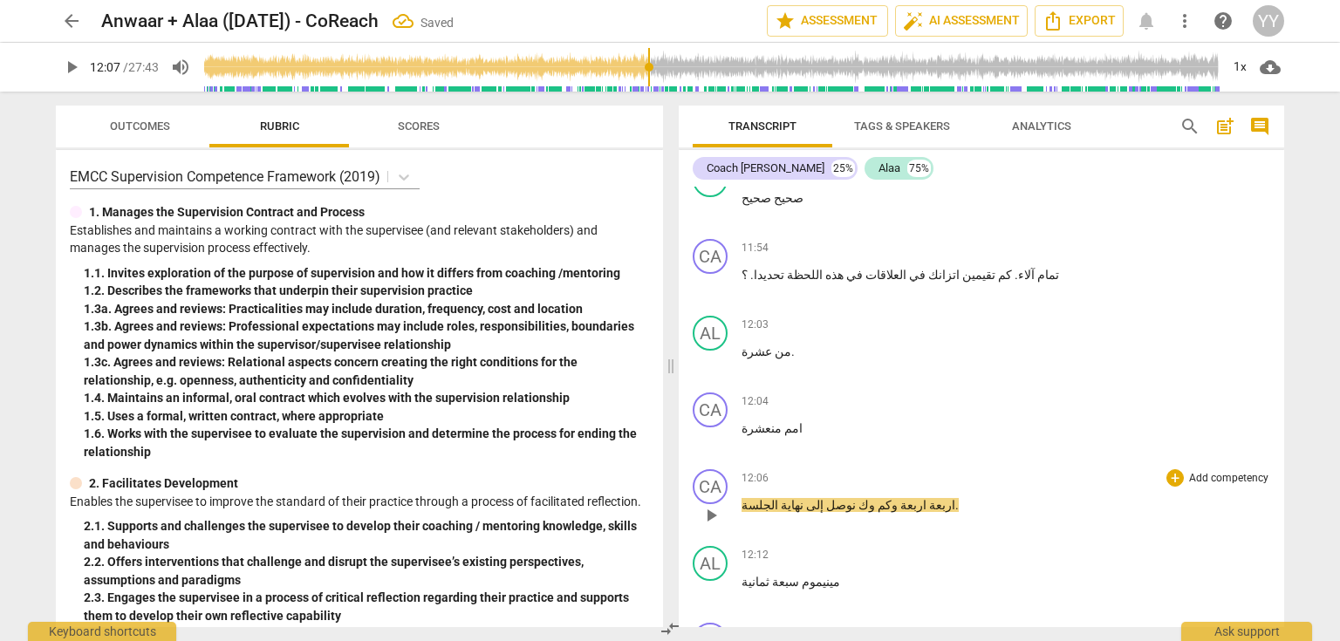
click at [927, 498] on span "اربعة" at bounding box center [941, 505] width 29 height 14
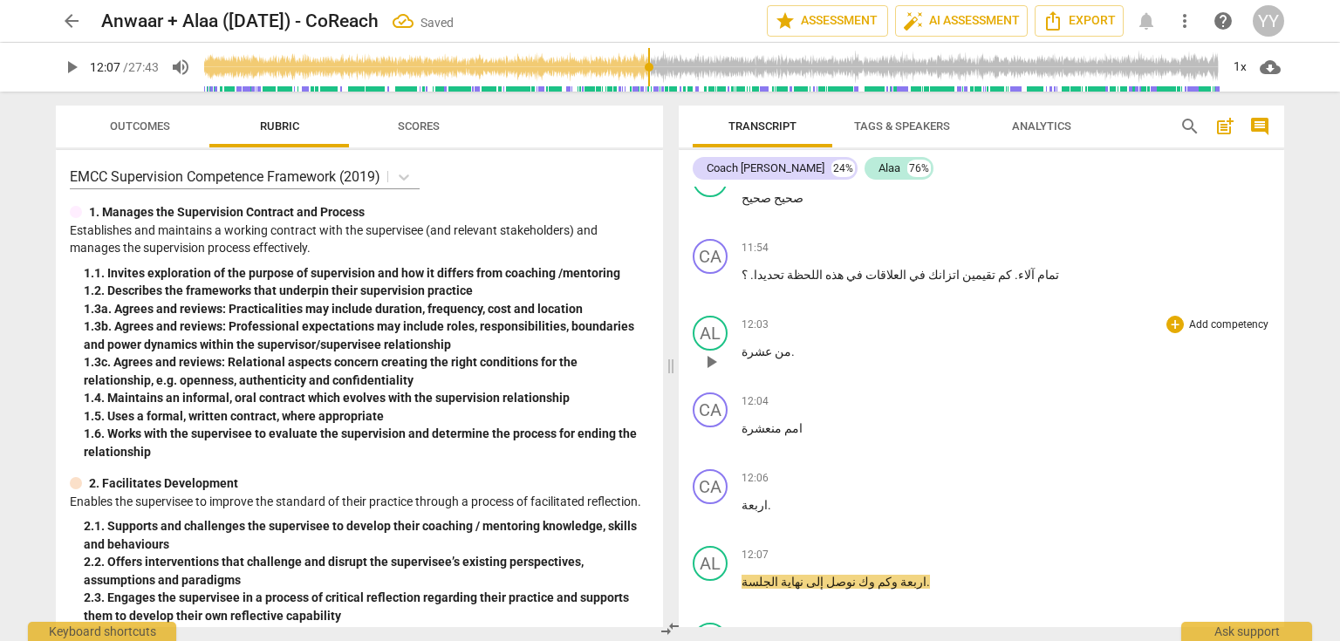
click at [772, 345] on span "من" at bounding box center [781, 352] width 19 height 14
click at [712, 505] on span "pause" at bounding box center [711, 515] width 21 height 21
click at [714, 469] on div "CA" at bounding box center [710, 486] width 35 height 35
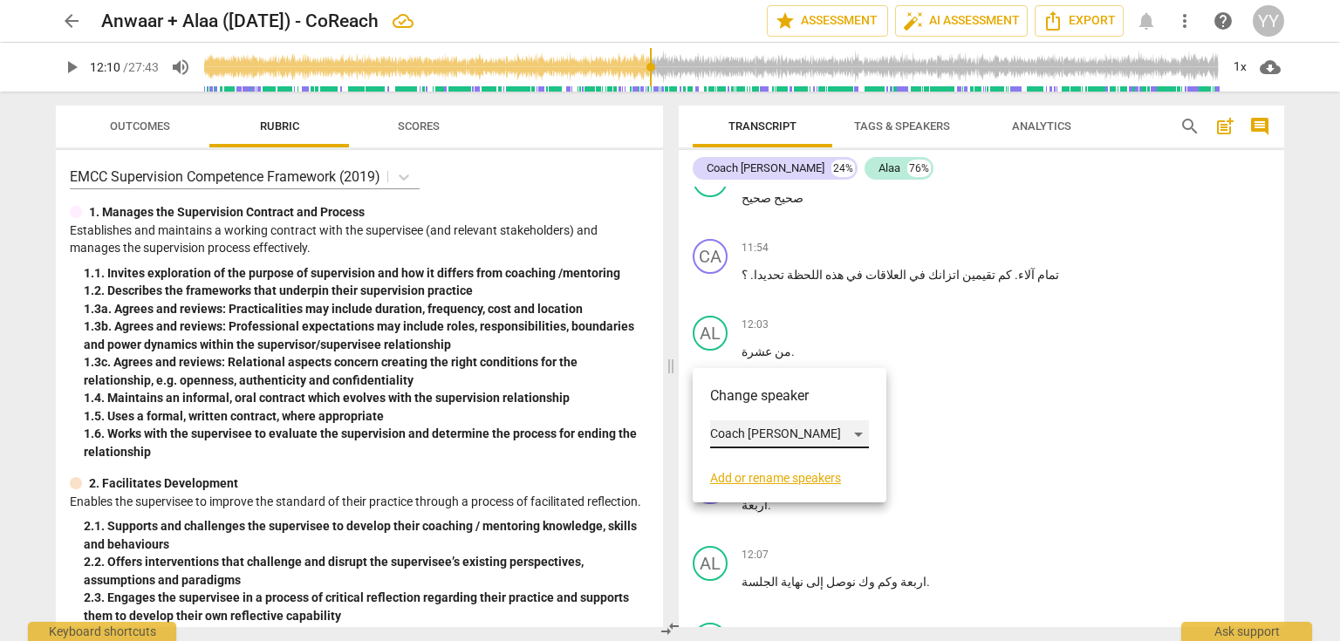
click at [749, 430] on div "Coach [PERSON_NAME]" at bounding box center [789, 435] width 159 height 28
click at [744, 472] on li "Alaa" at bounding box center [789, 467] width 159 height 33
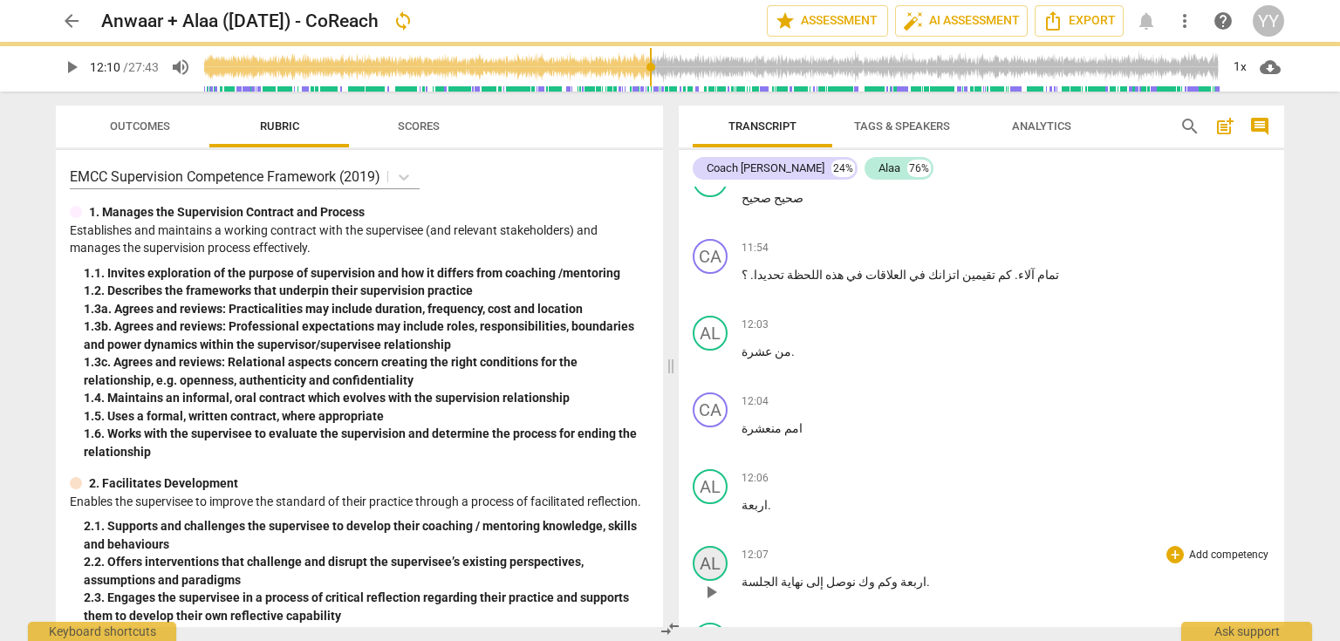
click at [709, 546] on div "AL" at bounding box center [710, 563] width 35 height 35
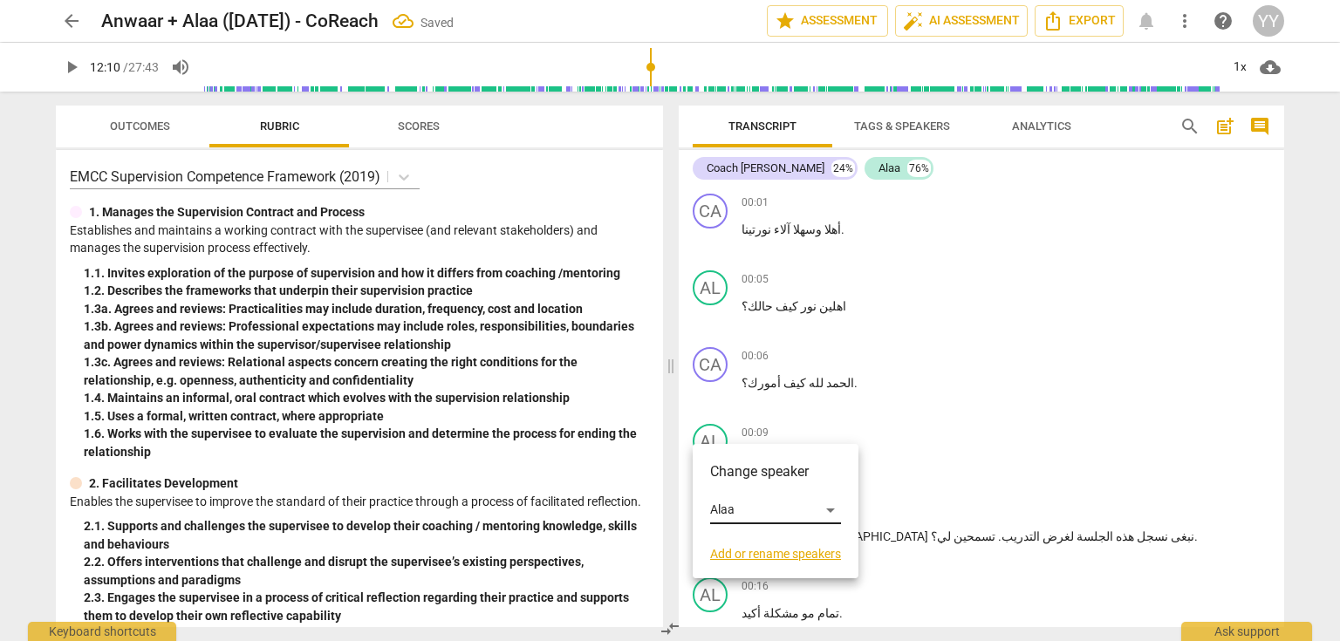
scroll to position [5933, 0]
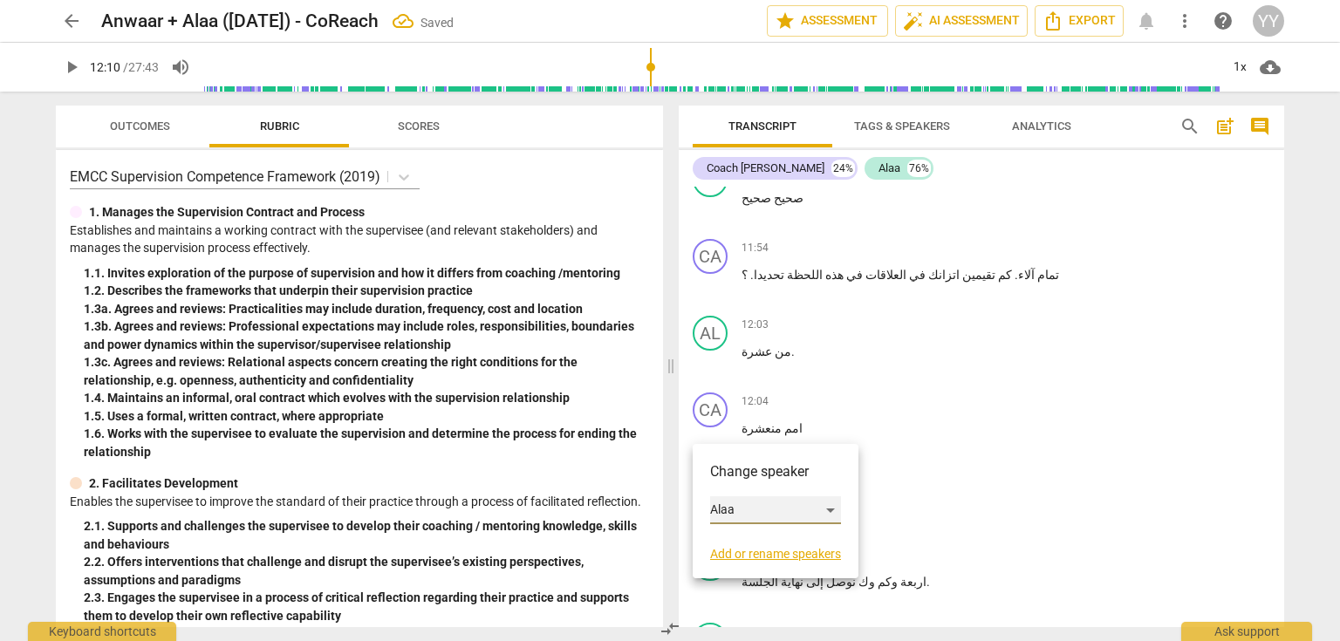
click at [736, 510] on div "Alaa" at bounding box center [775, 510] width 131 height 28
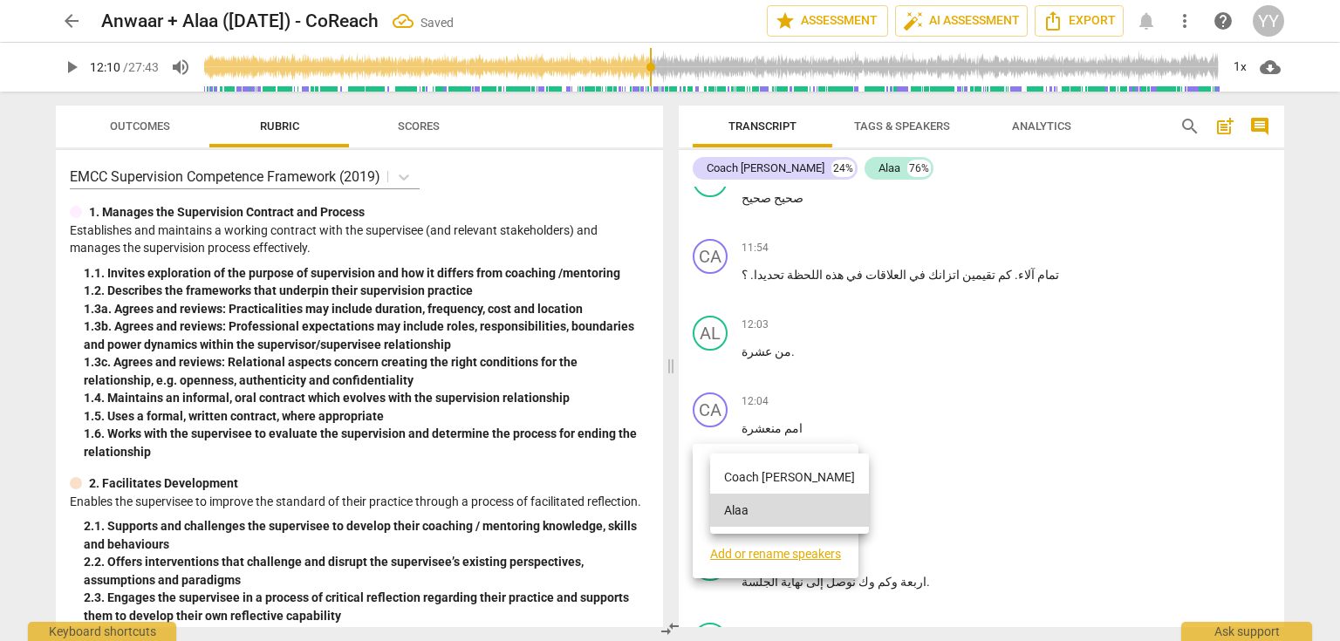
click at [737, 466] on li "Coach [PERSON_NAME]" at bounding box center [789, 477] width 159 height 33
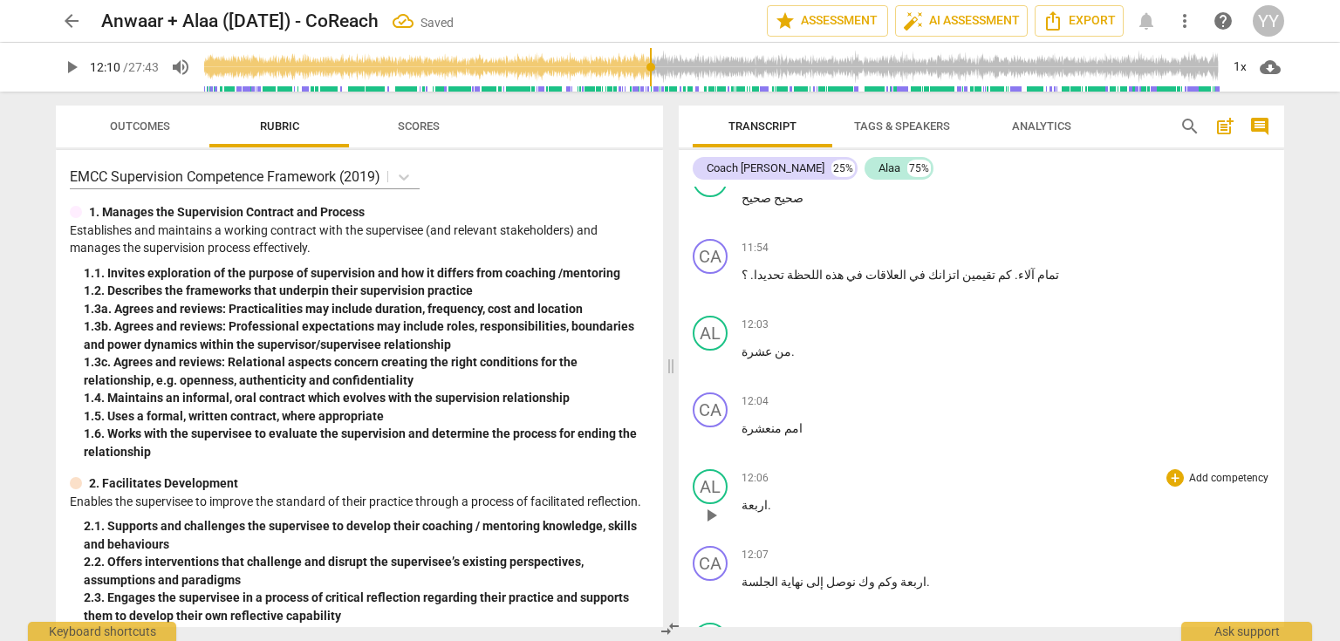
click at [754, 498] on span "اربعة" at bounding box center [755, 505] width 26 height 14
click at [898, 575] on span "اربعة" at bounding box center [912, 582] width 29 height 14
type input "728"
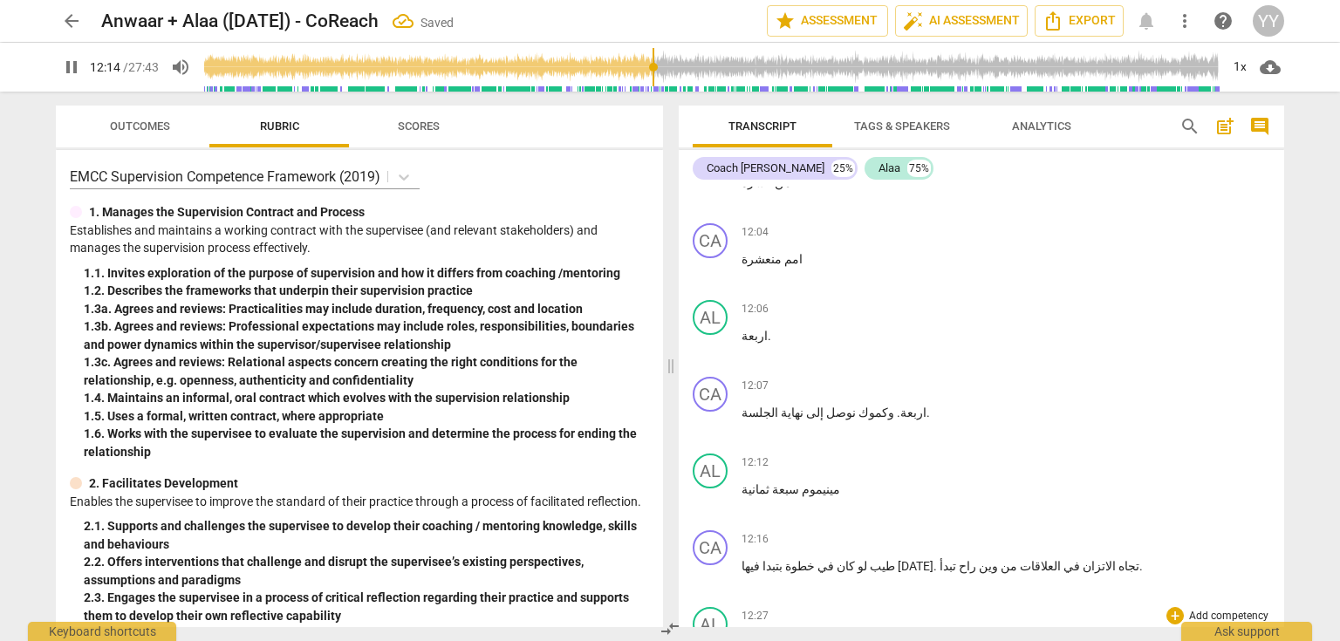
scroll to position [6143, 0]
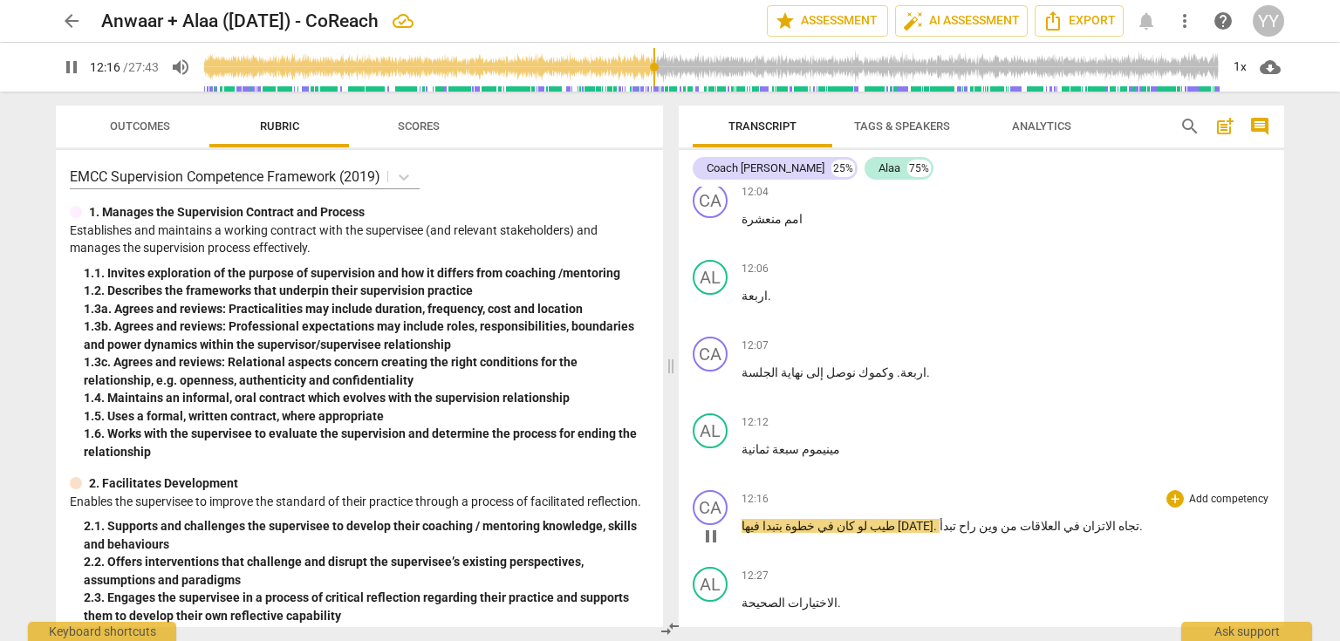
click at [715, 526] on span "pause" at bounding box center [711, 536] width 21 height 21
type input "737"
drag, startPoint x: 805, startPoint y: 314, endPoint x: 741, endPoint y: 314, distance: 64.6
click at [742, 441] on p "مينيموم سبعة ثمانية" at bounding box center [1006, 450] width 529 height 18
copy p "مينيموم سبعة ثمانية"
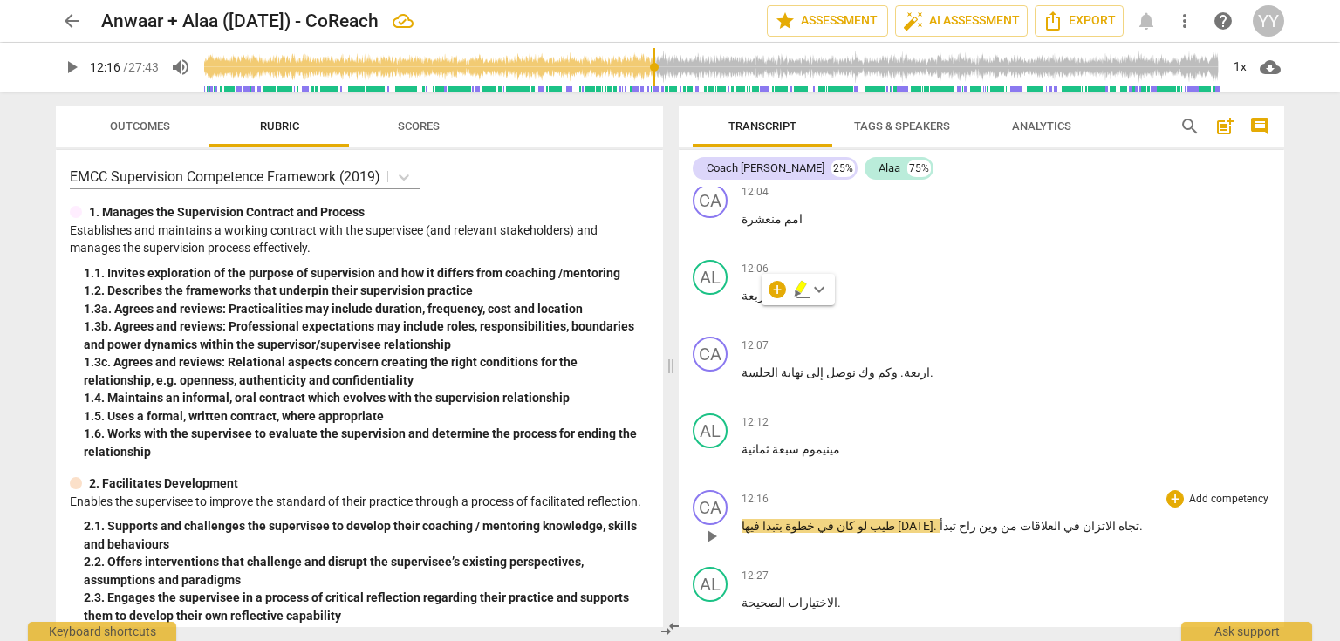
click at [940, 519] on span "تبدأ" at bounding box center [948, 526] width 17 height 14
paste p
click at [992, 519] on span "مينيموم سبعة ثمانية. طيب" at bounding box center [930, 526] width 124 height 14
click at [708, 526] on span "pause" at bounding box center [711, 536] width 21 height 21
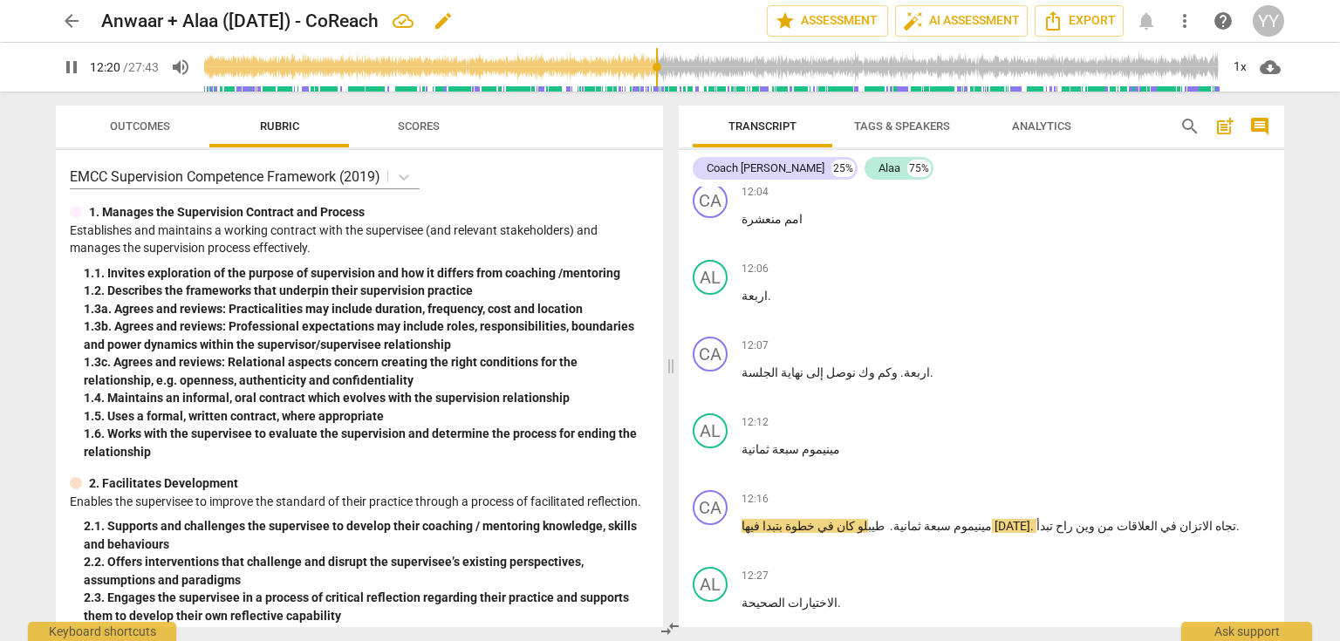
type input "741"
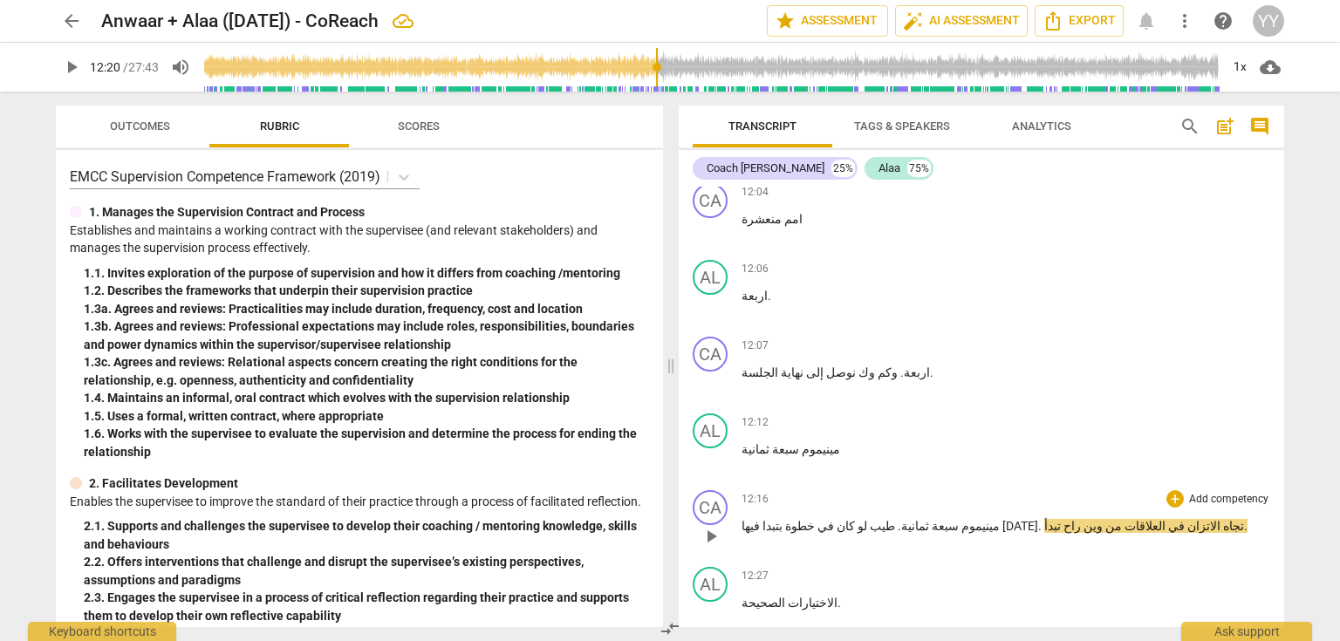
click at [928, 519] on span "فيها" at bounding box center [872, 526] width 261 height 14
click at [933, 519] on span "فيها آلاء" at bounding box center [882, 526] width 280 height 14
click at [1057, 519] on span "." at bounding box center [1060, 526] width 6 height 14
click at [1159, 517] on p "مينيموم سبعة ثمانية . طيب لو كان في خطوة بتبدا فيها آلاء اليوم تجاه الاتزان في …" at bounding box center [1006, 526] width 529 height 18
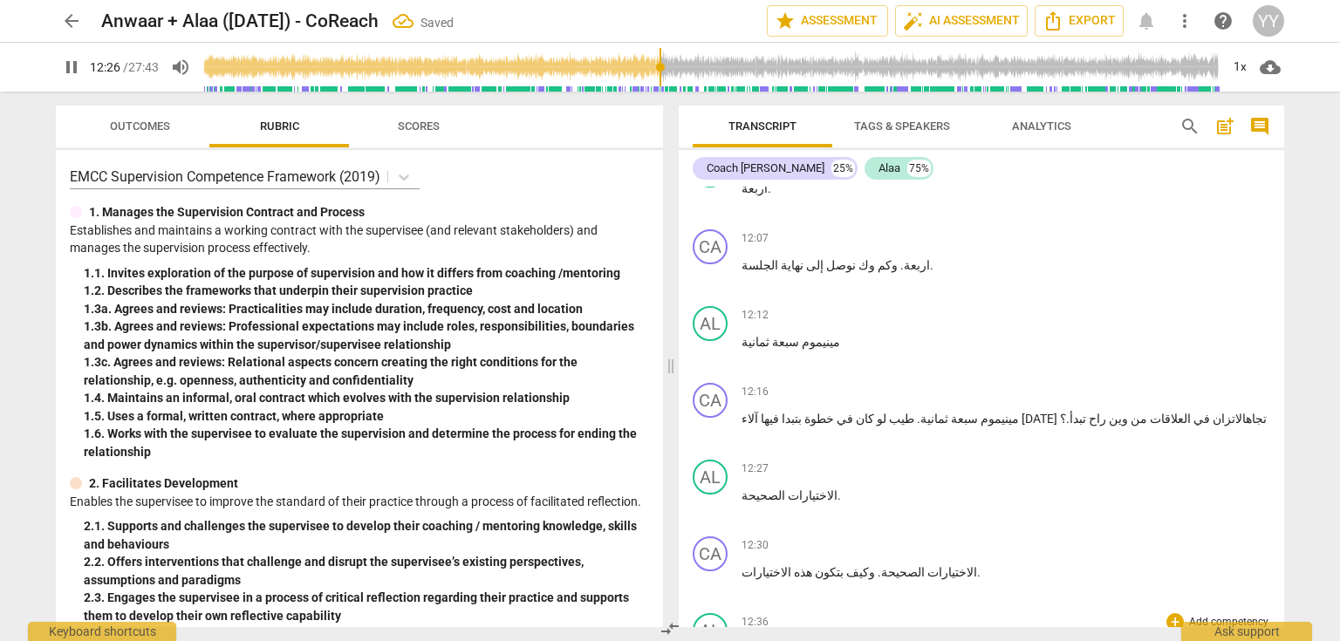
scroll to position [6282, 0]
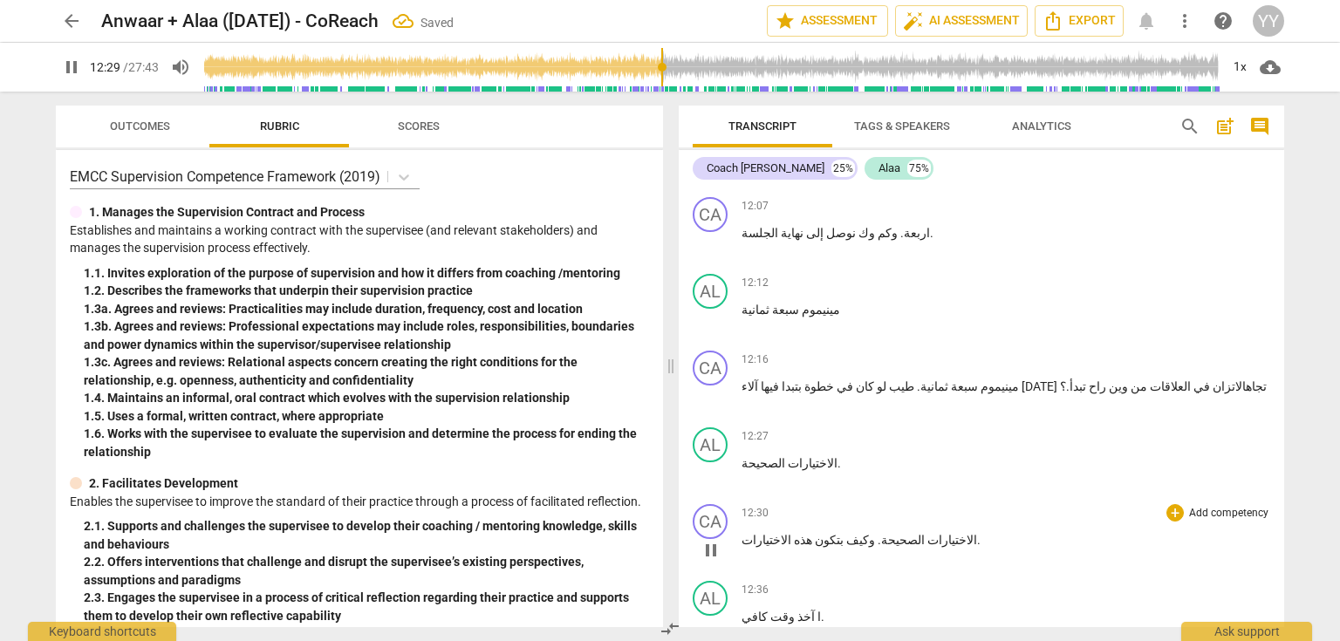
click at [959, 531] on p "الاختيارات الصحيحة . وكيف بتكون هذه الاختيارات ." at bounding box center [1006, 540] width 529 height 18
type input "751"
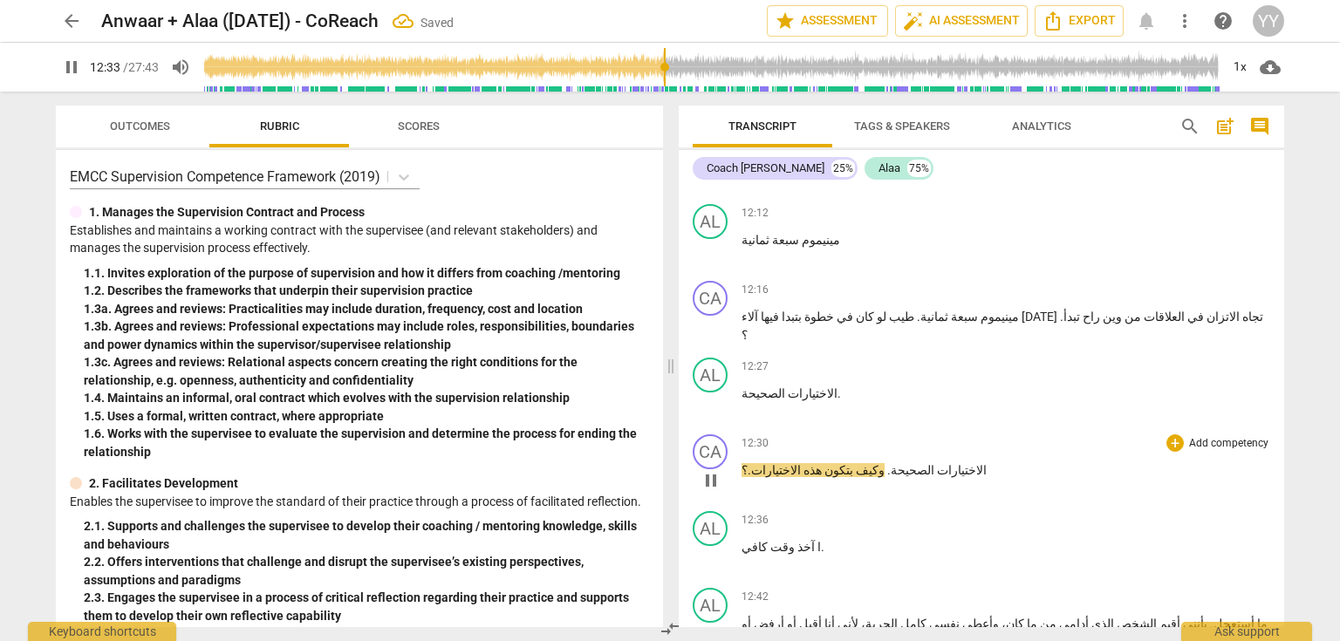
scroll to position [6422, 0]
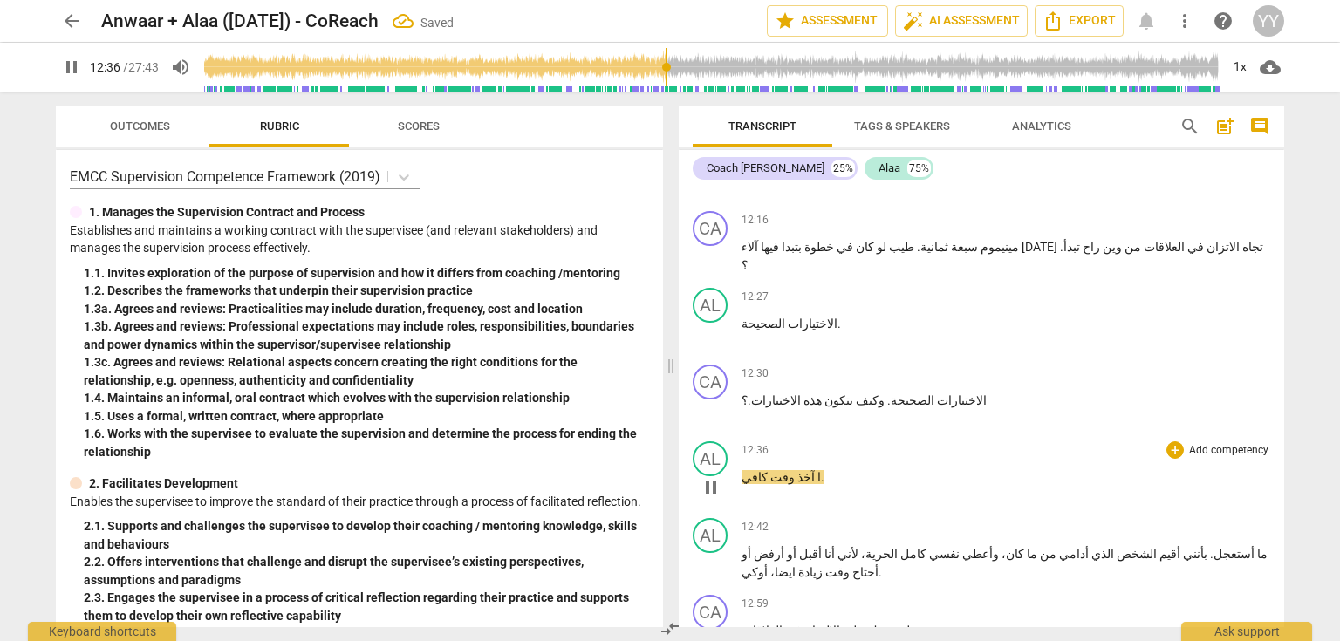
drag, startPoint x: 797, startPoint y: 339, endPoint x: 820, endPoint y: 352, distance: 25.8
click at [815, 470] on span "ا" at bounding box center [818, 477] width 6 height 14
type input "759"
click at [1208, 547] on span "." at bounding box center [1211, 554] width 6 height 14
type input "763"
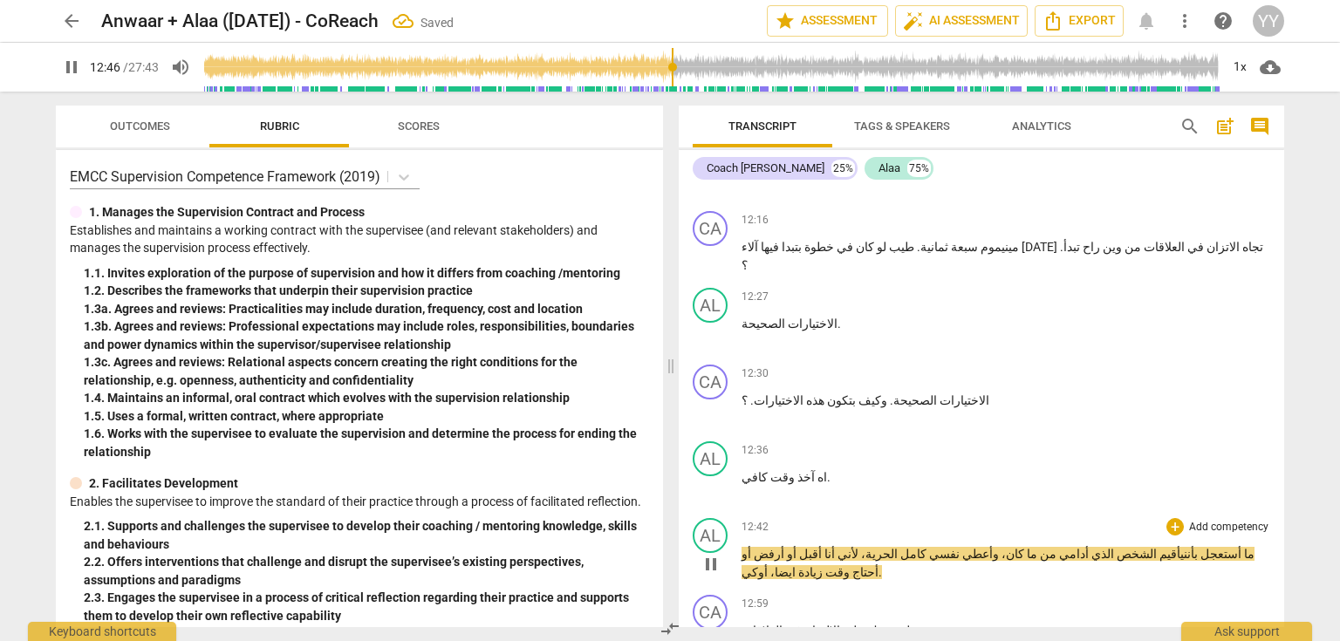
click at [712, 554] on span "pause" at bounding box center [711, 564] width 21 height 21
type input "767"
click at [1190, 547] on span "بأنني" at bounding box center [1194, 554] width 27 height 14
click at [1185, 547] on span "بأني" at bounding box center [1193, 554] width 24 height 14
click at [1185, 547] on span "بأني أنا" at bounding box center [1186, 554] width 37 height 14
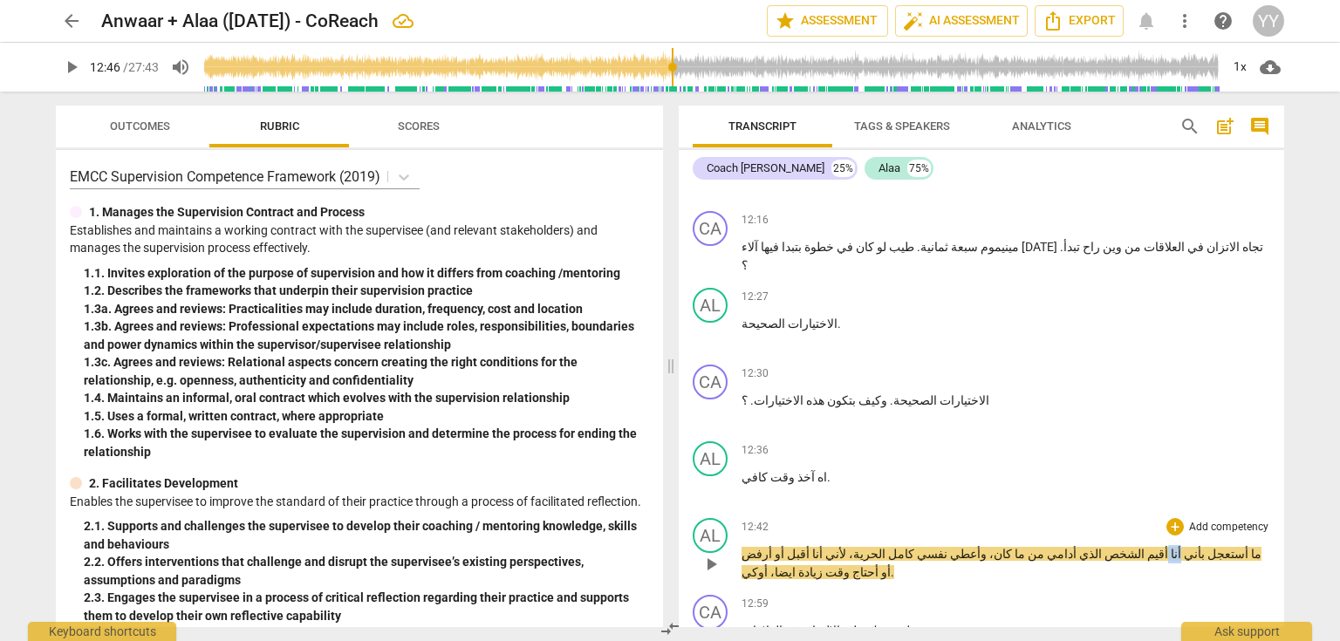
click at [1185, 547] on span "بأني أنا" at bounding box center [1186, 554] width 37 height 14
click at [705, 554] on span "pause" at bounding box center [711, 564] width 21 height 21
type input "768"
click at [1109, 545] on p "ما أستعجل بأني أنا أقيم الشخص الذي أدامي من ما كان، وأعطي نفسي كامل الحرية، لأن…" at bounding box center [1006, 563] width 529 height 36
click at [1105, 547] on span "الذي" at bounding box center [1092, 554] width 25 height 14
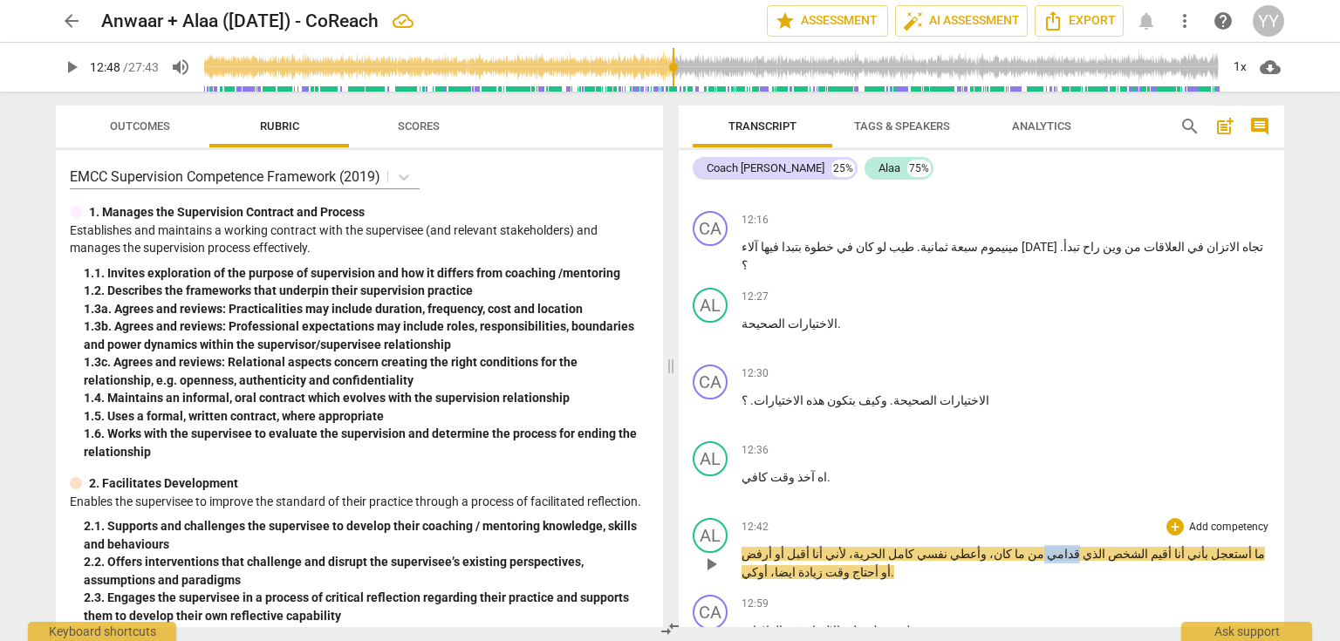
click at [1105, 547] on span "الذي" at bounding box center [1092, 554] width 25 height 14
click at [0, 0] on div at bounding box center [0, 0] width 0 height 0
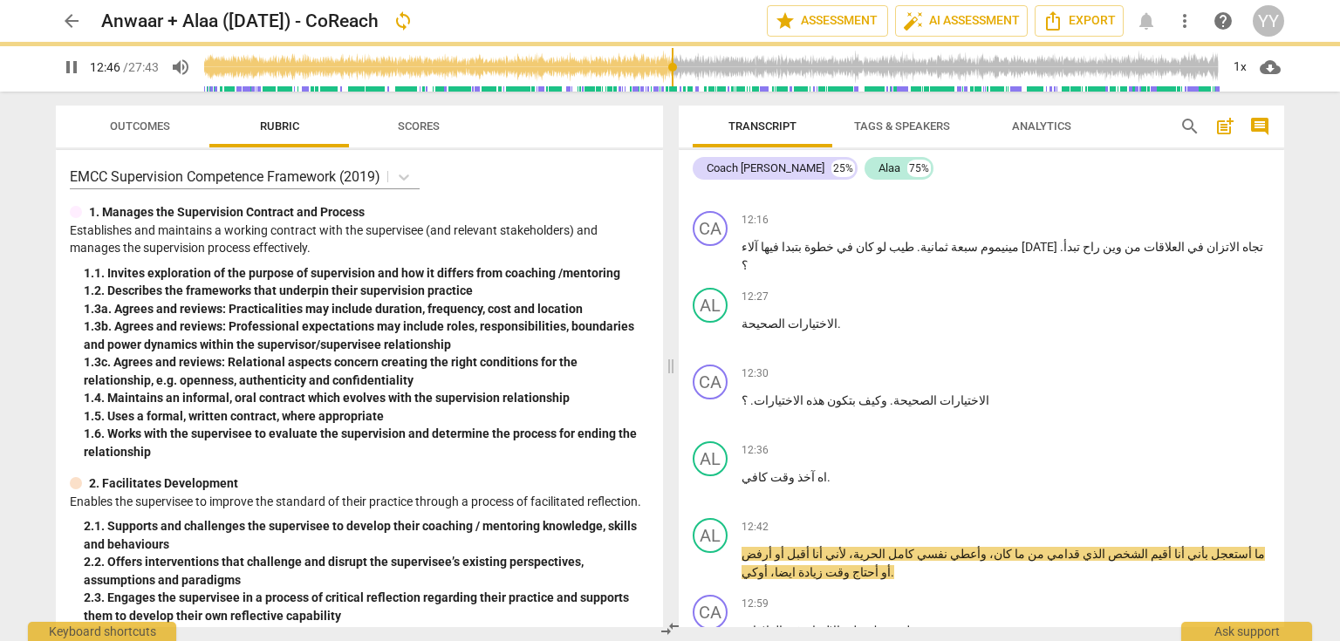
click at [0, 0] on div at bounding box center [0, 0] width 0 height 0
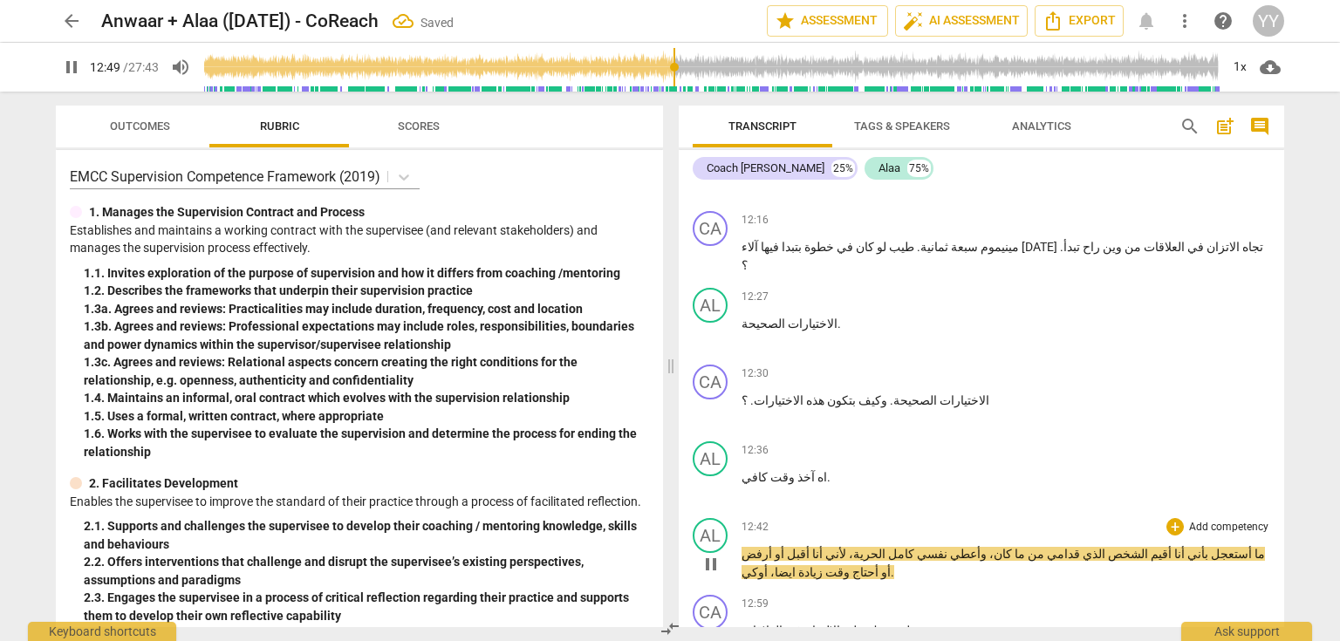
click at [714, 554] on span "pause" at bounding box center [711, 564] width 21 height 21
type input "770"
click at [1124, 0] on body "arrow_back Anwaar + Alaa (9.Sep.25) - CoReach Saved edit star Assessment auto_f…" at bounding box center [670, 0] width 1340 height 0
click at [1105, 547] on span "اللي" at bounding box center [1092, 554] width 24 height 14
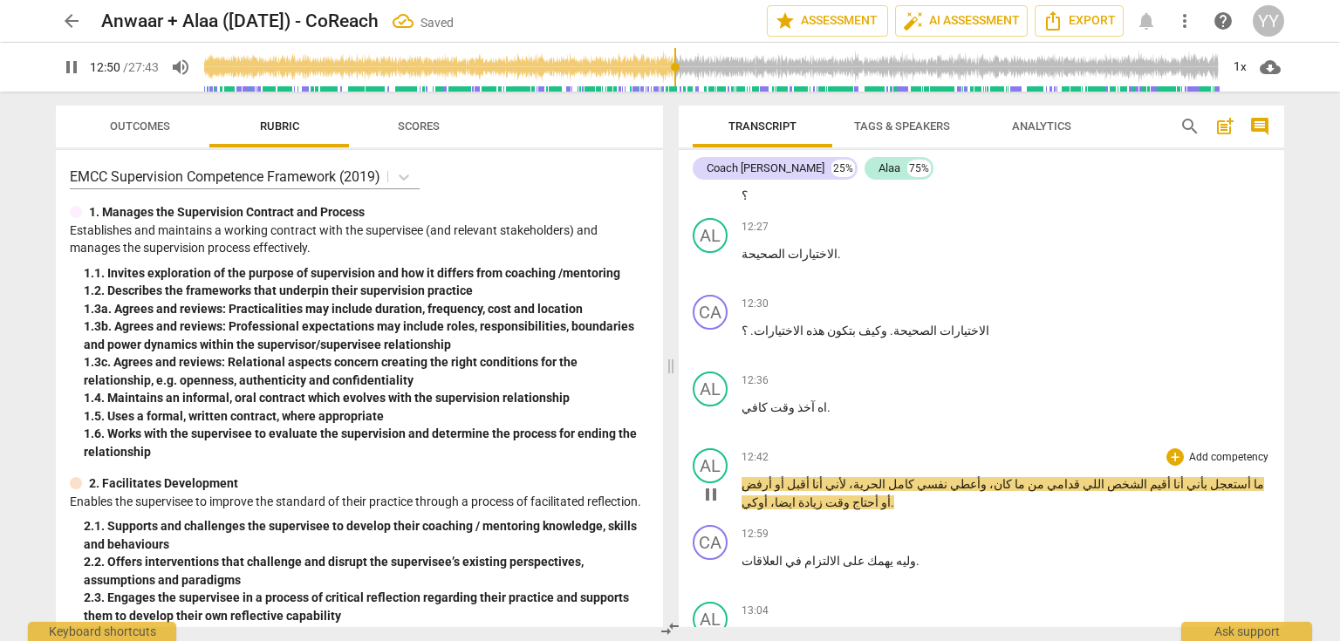
scroll to position [6561, 0]
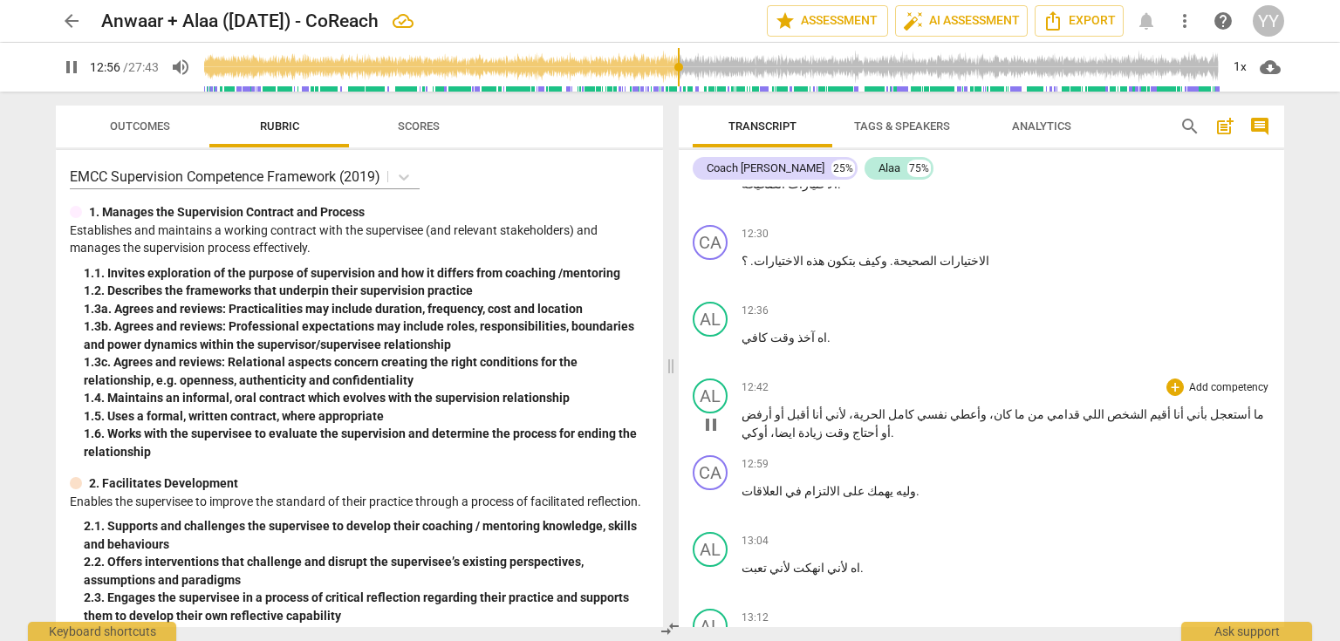
click at [707, 414] on span "pause" at bounding box center [711, 424] width 21 height 21
type input "777"
drag, startPoint x: 763, startPoint y: 273, endPoint x: 743, endPoint y: 274, distance: 19.2
click at [743, 406] on p "ما أستعجل بأني أنا أقيم الشخص اللي قدامي من ما كان، وأعطي نفسي كامل الحرية، لأن…" at bounding box center [1006, 424] width 529 height 36
click at [66, 64] on span "play_arrow" at bounding box center [71, 67] width 21 height 21
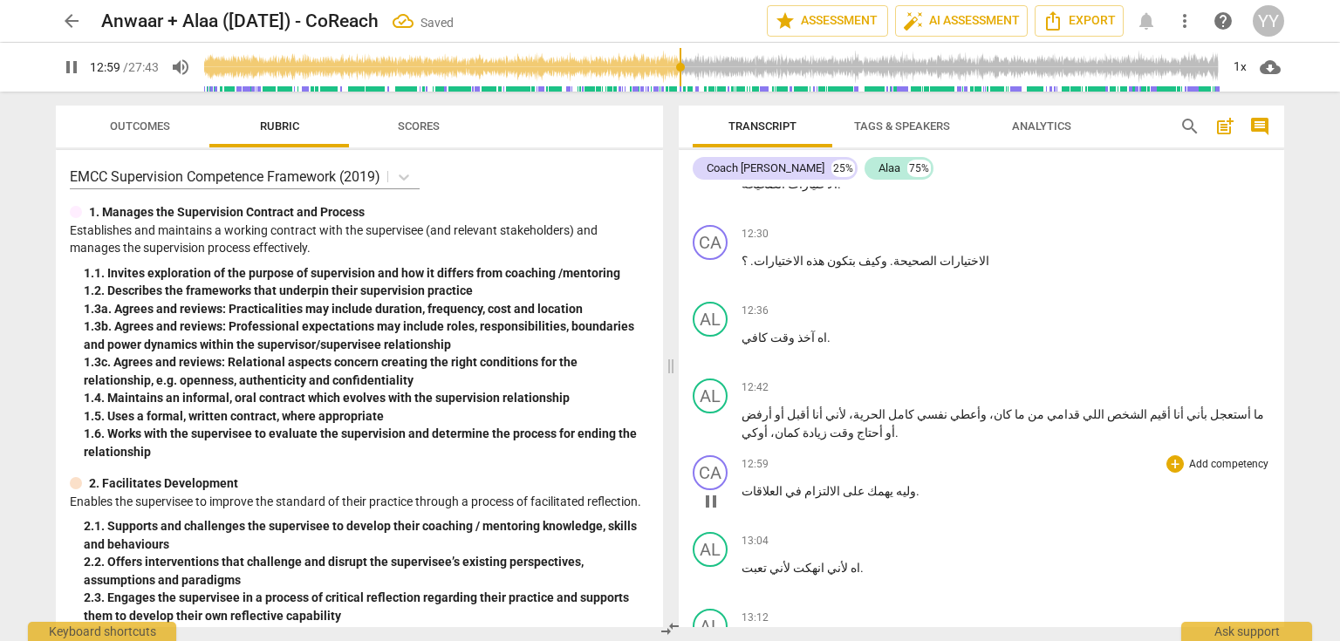
click at [893, 483] on p "وليه يهمك على الالتزام في العلاقات ." at bounding box center [1006, 492] width 529 height 18
type input "780"
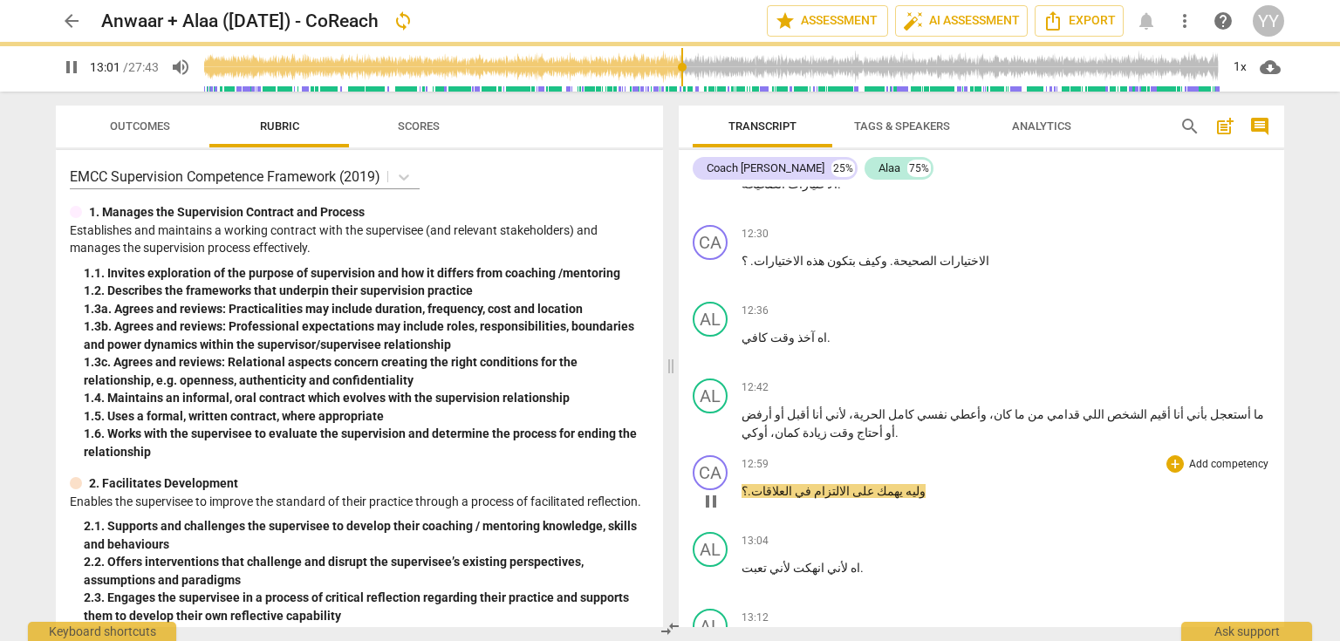
drag, startPoint x: 710, startPoint y: 359, endPoint x: 564, endPoint y: 20, distance: 369.7
click at [710, 491] on span "pause" at bounding box center [711, 501] width 21 height 21
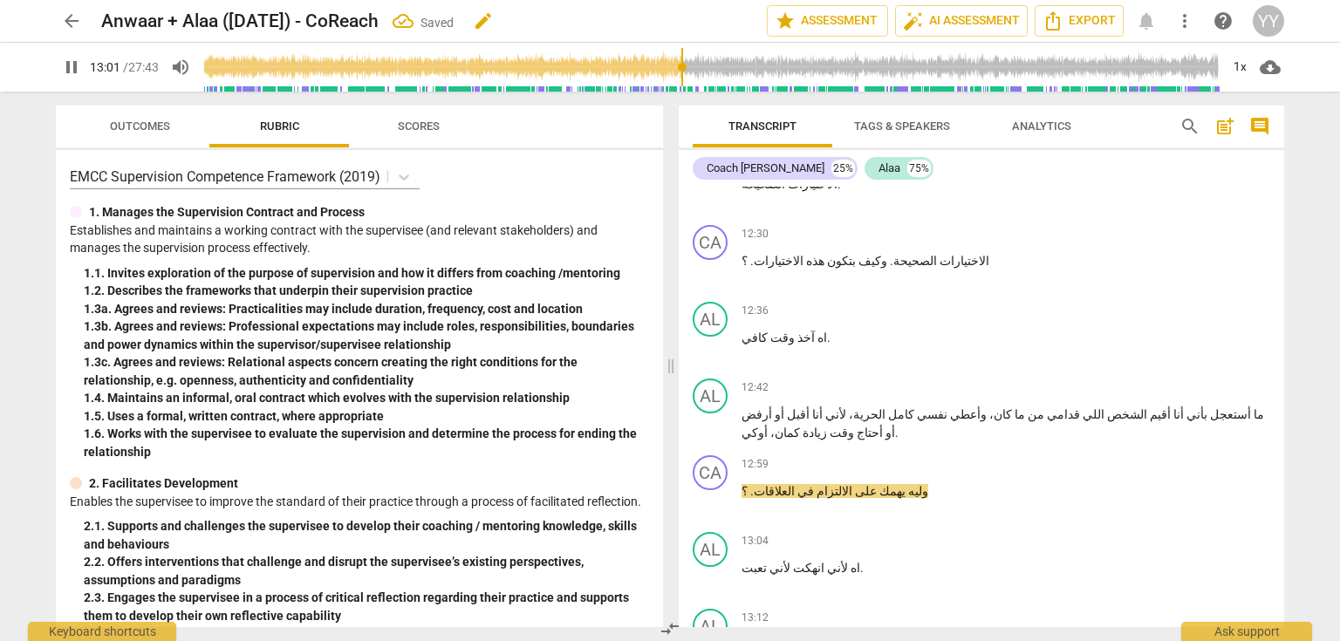
type input "782"
drag, startPoint x: 845, startPoint y: 350, endPoint x: 833, endPoint y: 349, distance: 11.4
click at [852, 484] on span "على" at bounding box center [864, 491] width 24 height 14
paste p
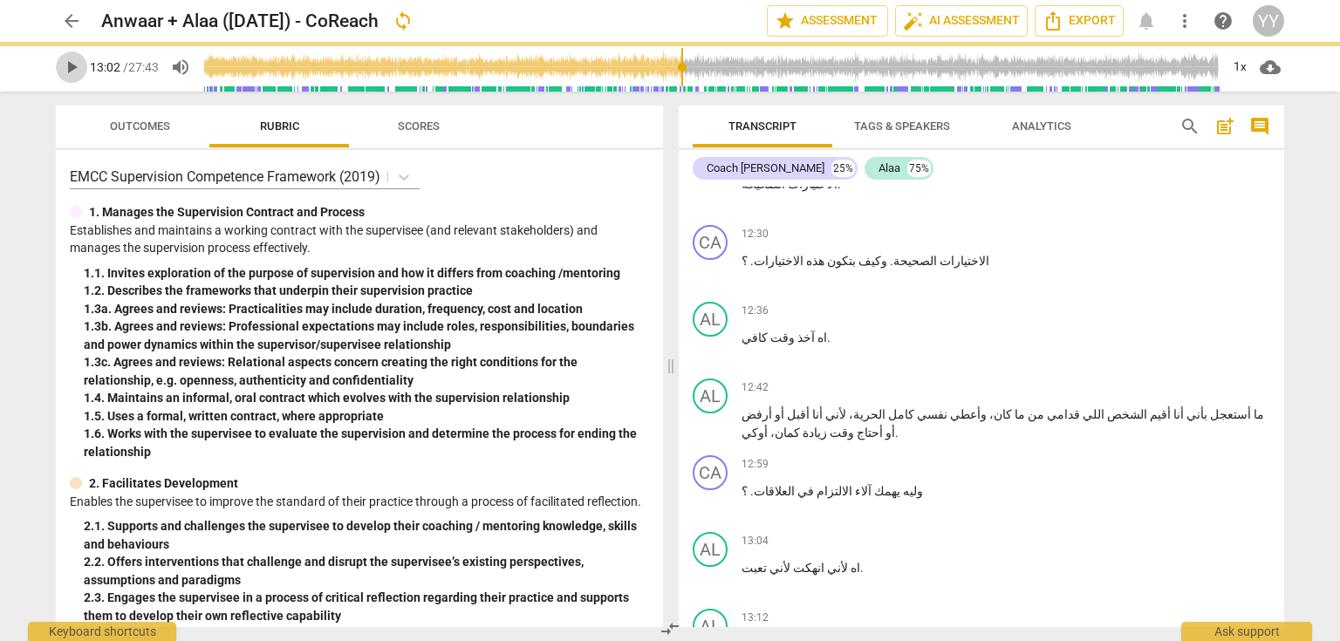
drag, startPoint x: 77, startPoint y: 68, endPoint x: 858, endPoint y: 366, distance: 835.7
click at [77, 69] on span "play_arrow" at bounding box center [71, 67] width 21 height 21
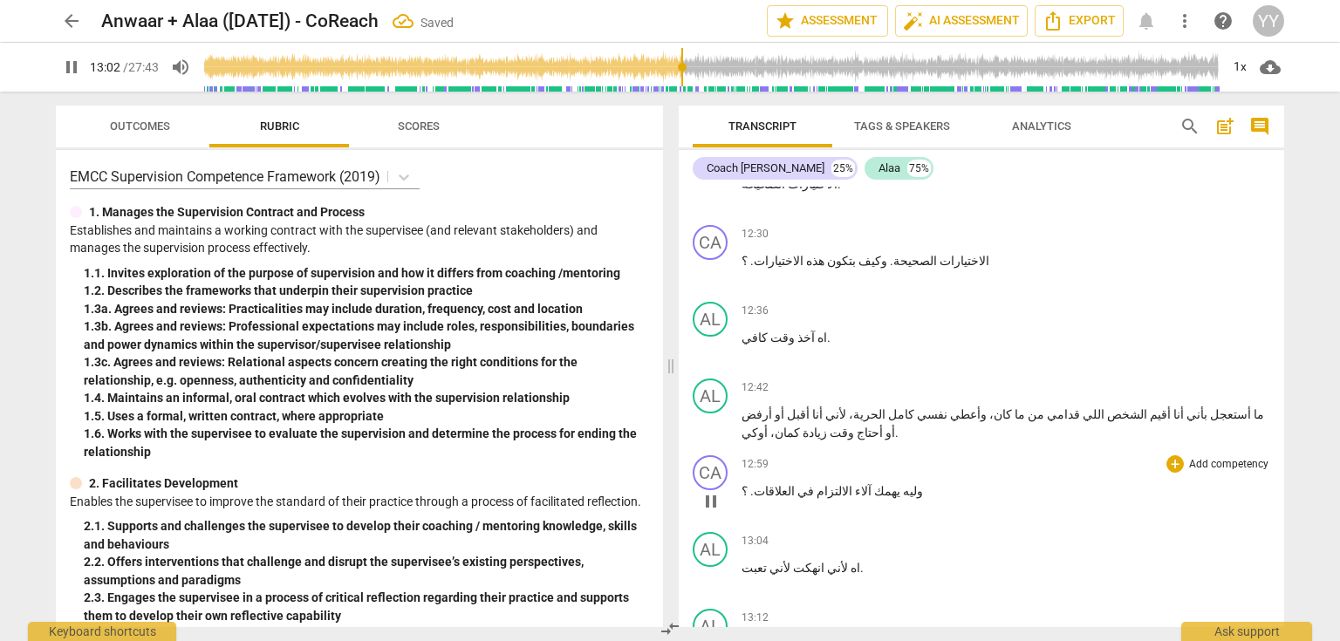
scroll to position [6701, 0]
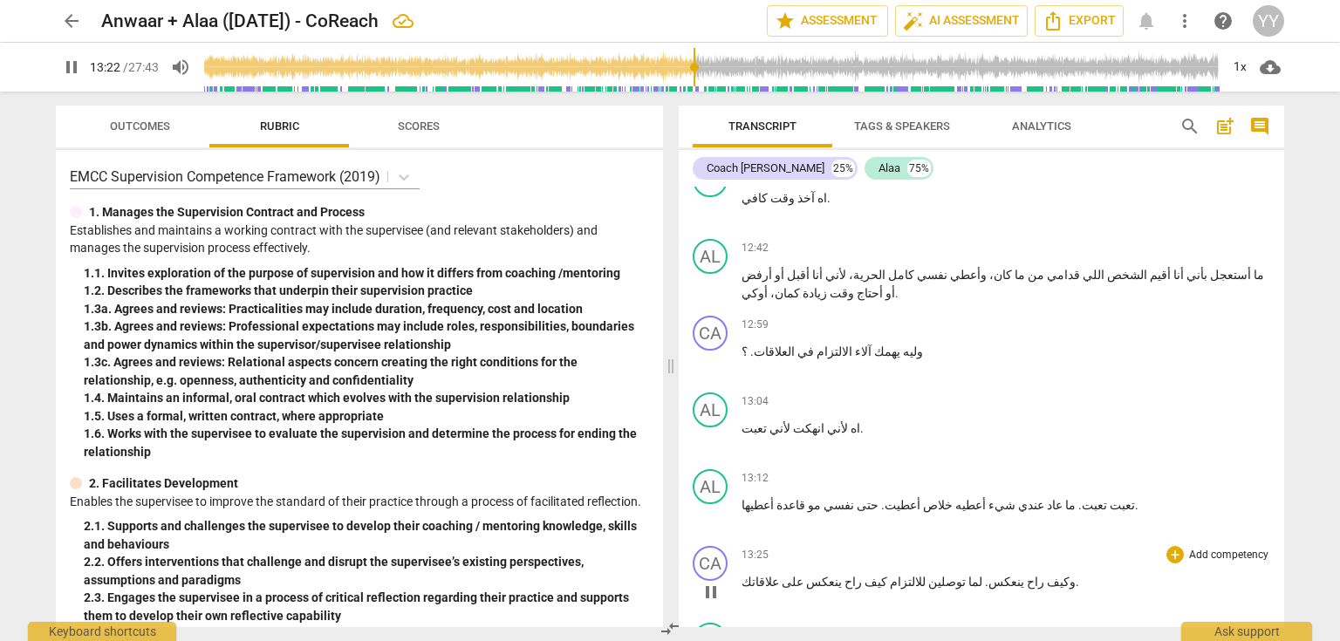
click at [1040, 573] on p "وكيف راح ينعكس . لما توصلين للالتزام كيف راح ينعكس على علاقاتك ." at bounding box center [1006, 582] width 529 height 18
type input "803"
click at [992, 575] on span "." at bounding box center [995, 582] width 6 height 14
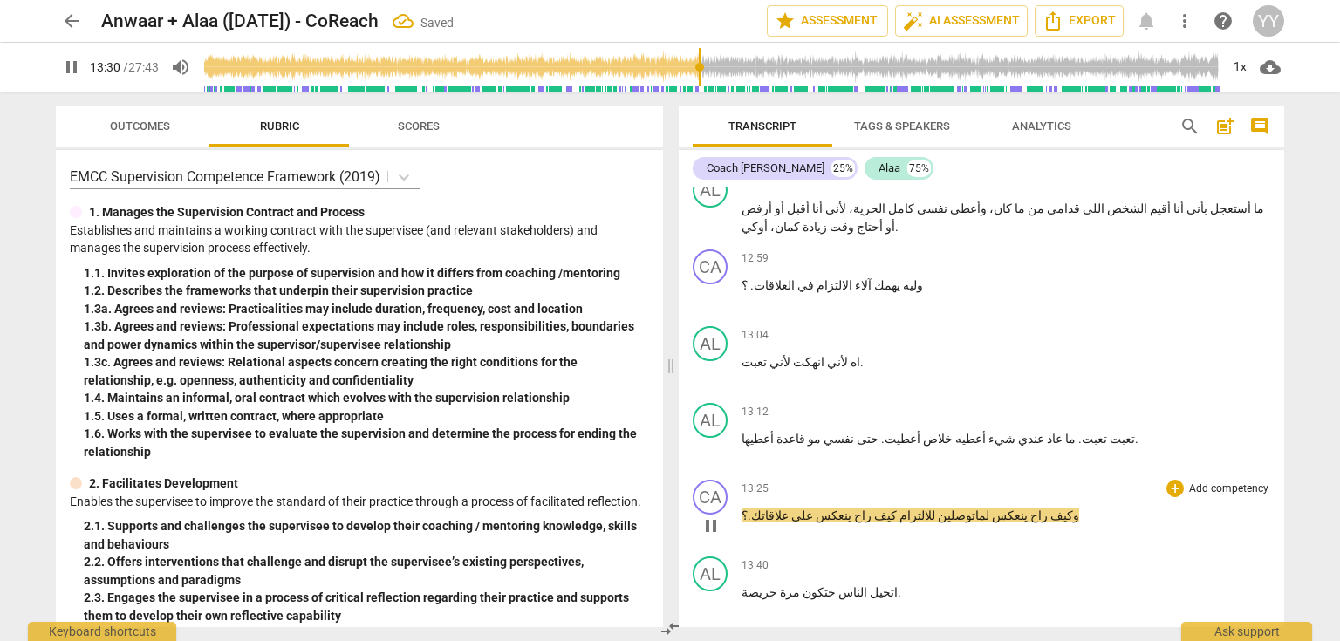
scroll to position [6771, 0]
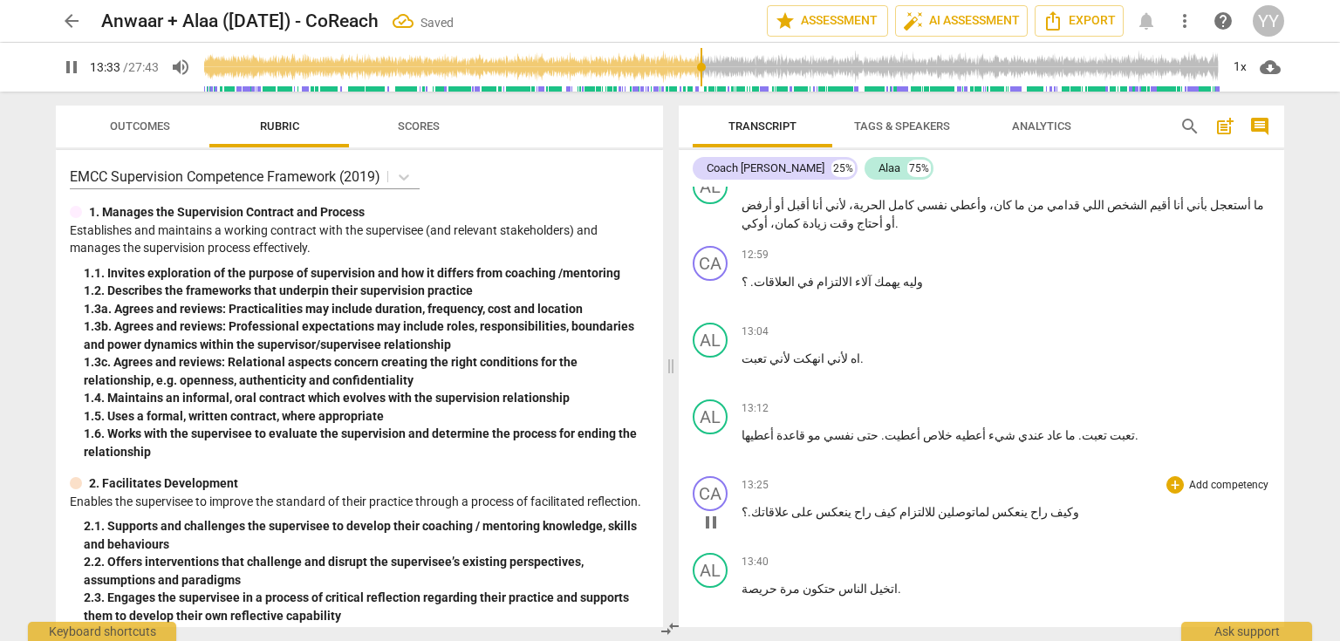
click at [705, 512] on span "pause" at bounding box center [711, 522] width 21 height 21
click at [938, 505] on span "توصلين" at bounding box center [958, 512] width 40 height 14
click at [715, 512] on span "pause" at bounding box center [711, 522] width 21 height 21
type input "810"
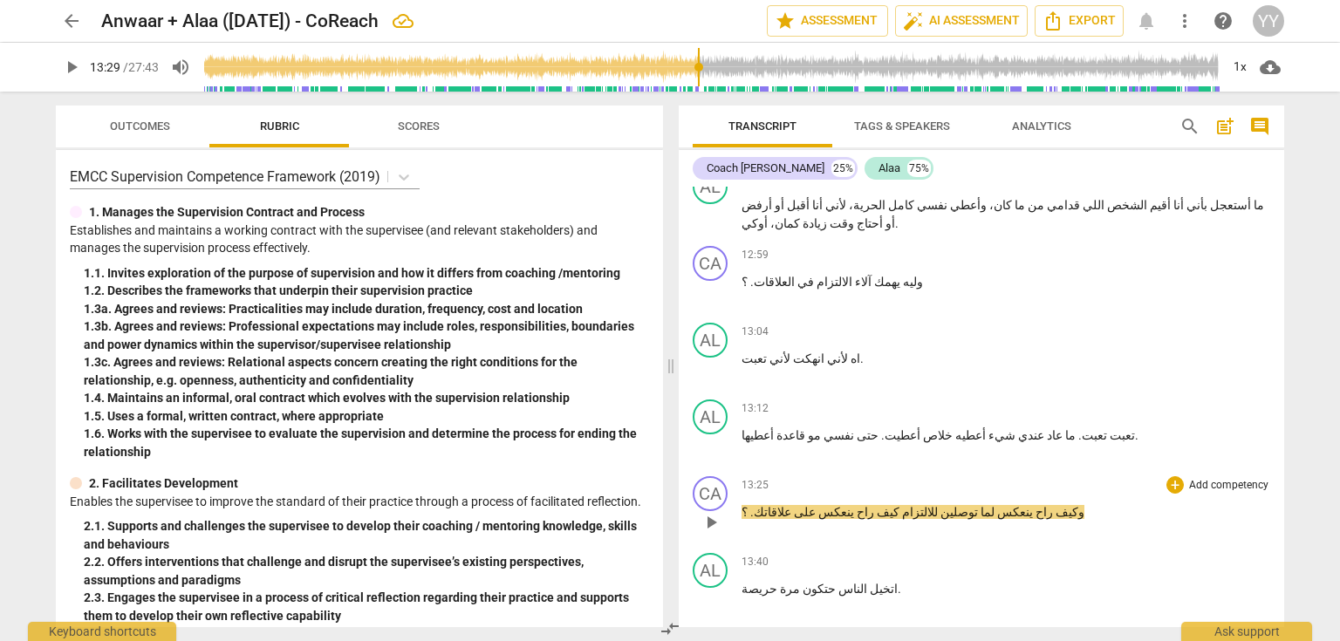
click at [900, 505] on span "للالتزام" at bounding box center [919, 512] width 38 height 14
click at [900, 505] on span "للاتزام" at bounding box center [917, 512] width 35 height 14
click at [935, 505] on span "توصلين" at bounding box center [955, 512] width 40 height 14
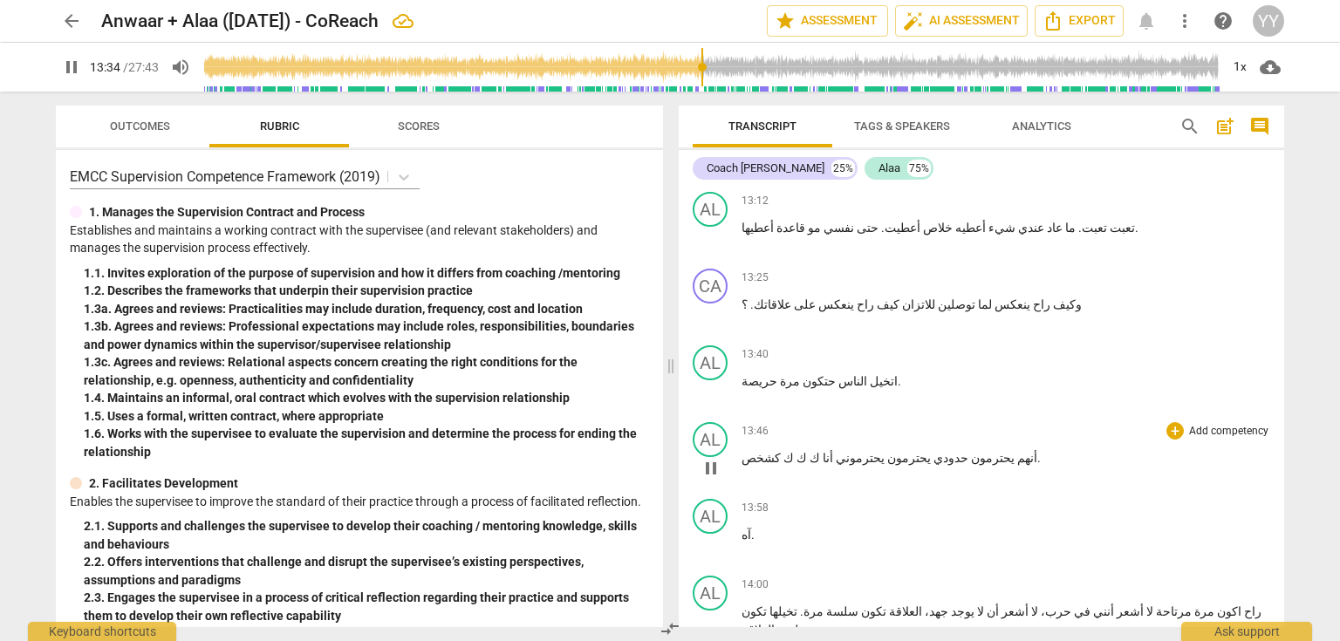
scroll to position [6980, 0]
click at [742, 373] on span "حريصة" at bounding box center [760, 380] width 36 height 14
type input "817"
drag, startPoint x: 714, startPoint y: 320, endPoint x: 1009, endPoint y: 318, distance: 294.9
click at [717, 456] on span "pause" at bounding box center [711, 466] width 21 height 21
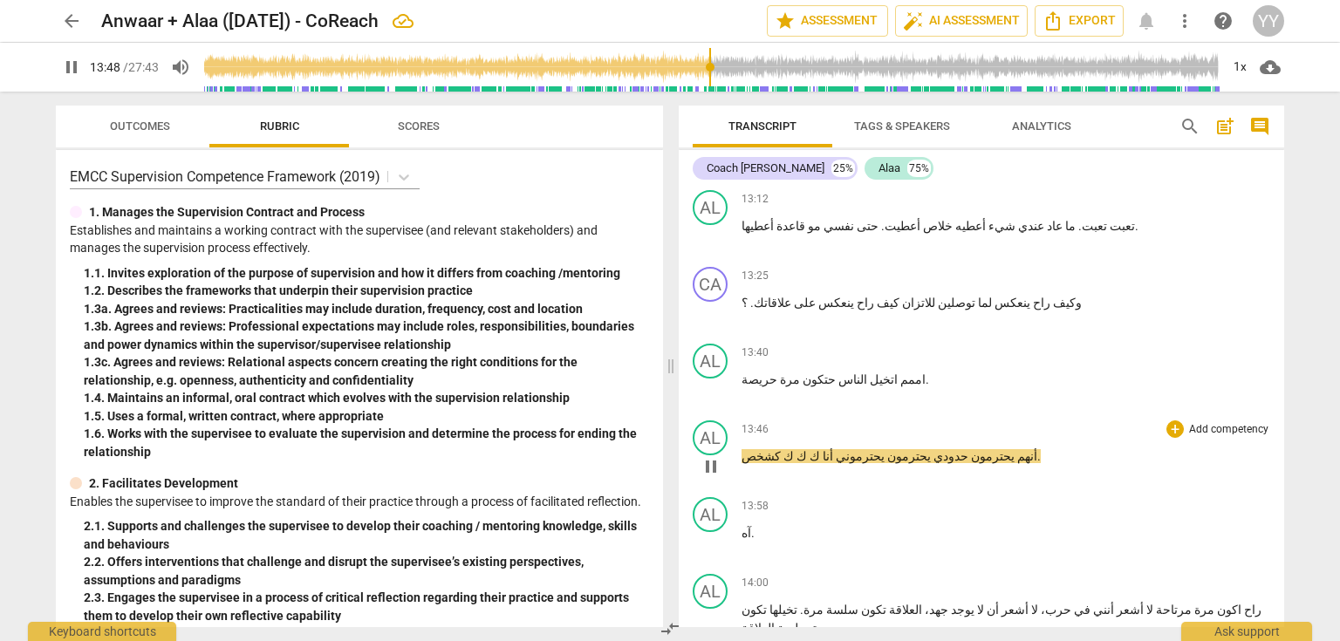
type input "828"
click at [1015, 449] on span "أنهم" at bounding box center [1026, 456] width 23 height 14
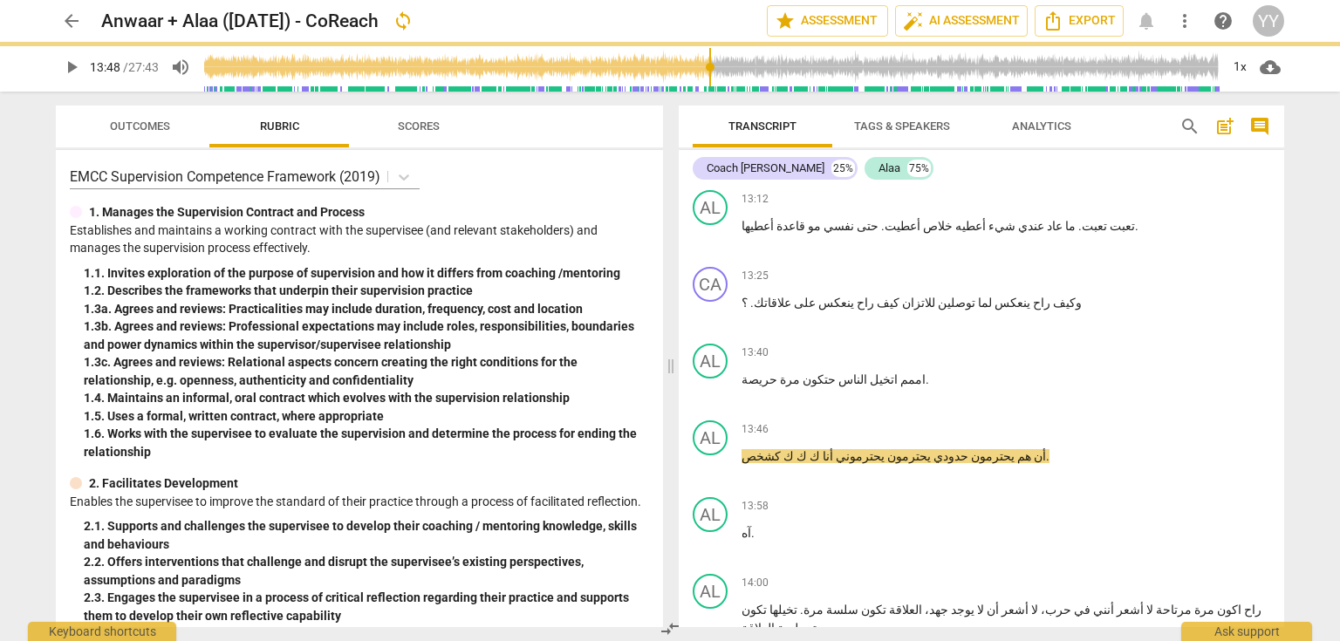
click at [70, 70] on span "play_arrow" at bounding box center [71, 67] width 21 height 21
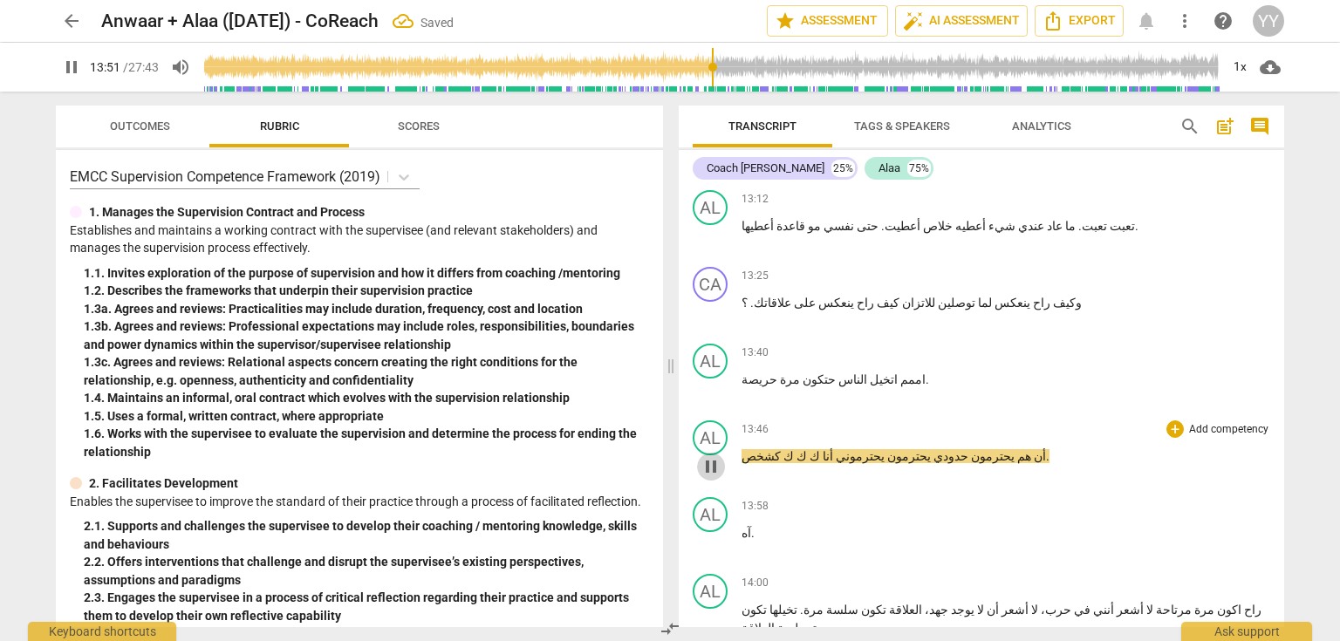
click at [715, 456] on span "pause" at bounding box center [711, 466] width 21 height 21
click at [968, 449] on span "يحترمون" at bounding box center [991, 456] width 46 height 14
type input "830"
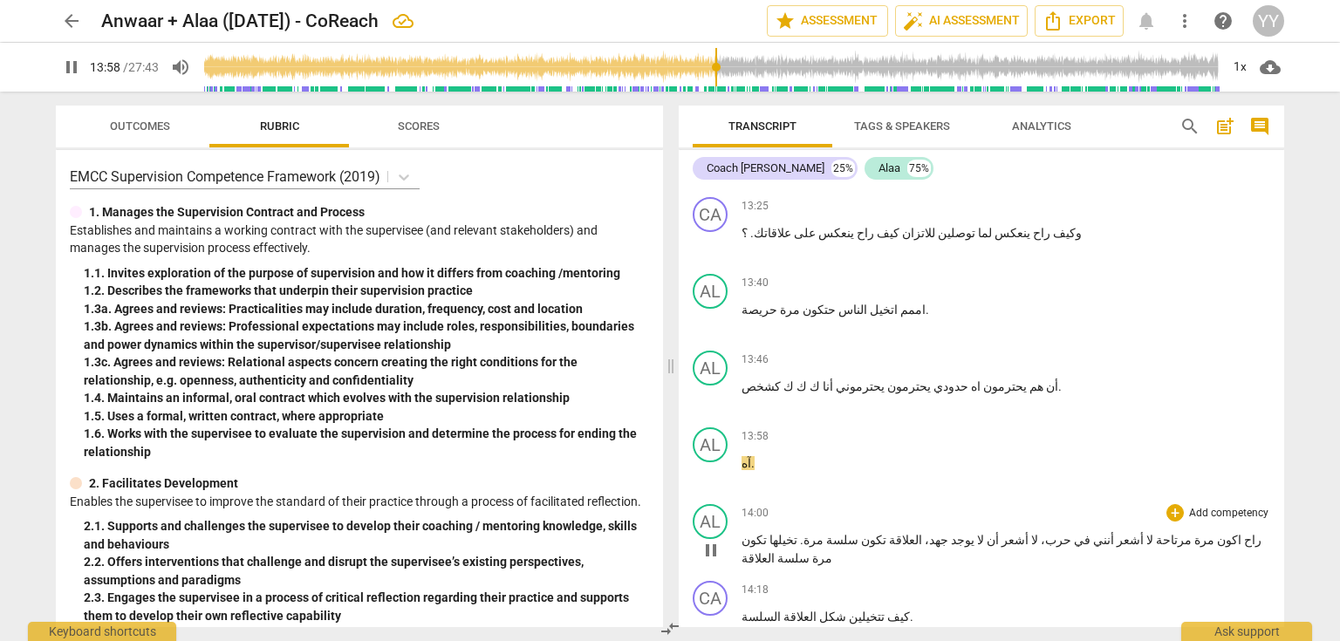
scroll to position [7120, 0]
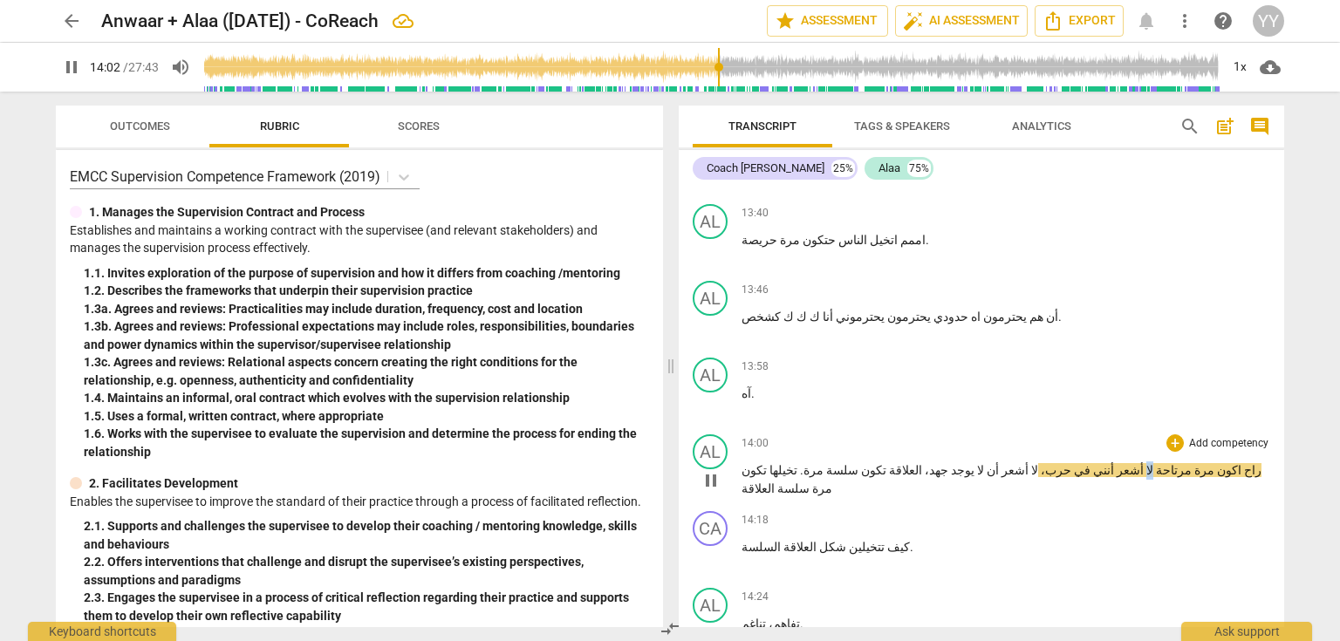
click at [1144, 463] on span "لا" at bounding box center [1149, 470] width 10 height 14
type input "844"
click at [703, 470] on span "pause" at bounding box center [711, 480] width 21 height 21
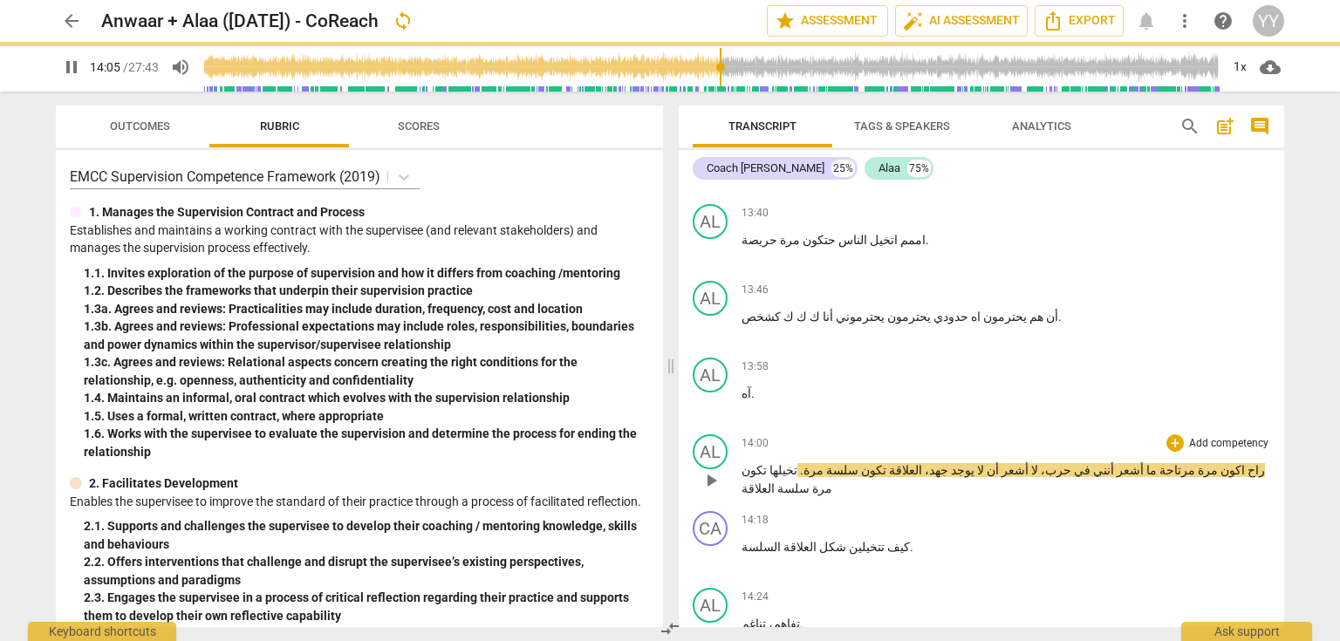
type input "845"
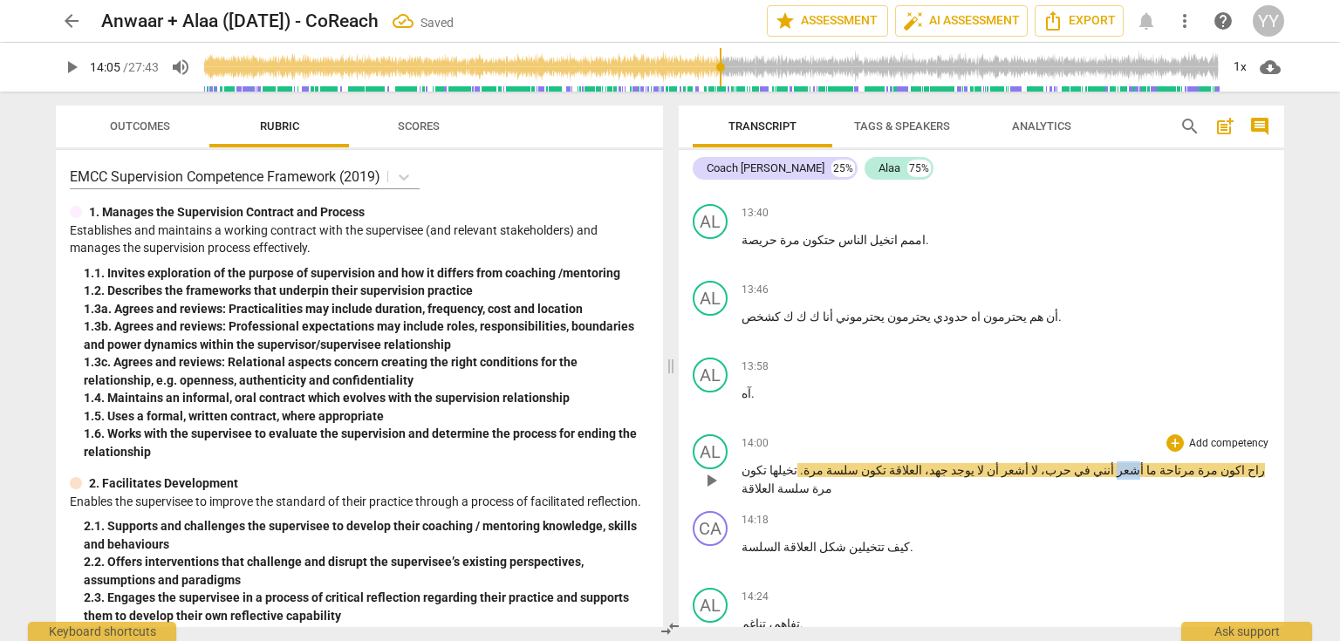
drag, startPoint x: 1113, startPoint y: 327, endPoint x: 1127, endPoint y: 331, distance: 14.4
click at [1127, 463] on span "أشعر" at bounding box center [1129, 470] width 30 height 14
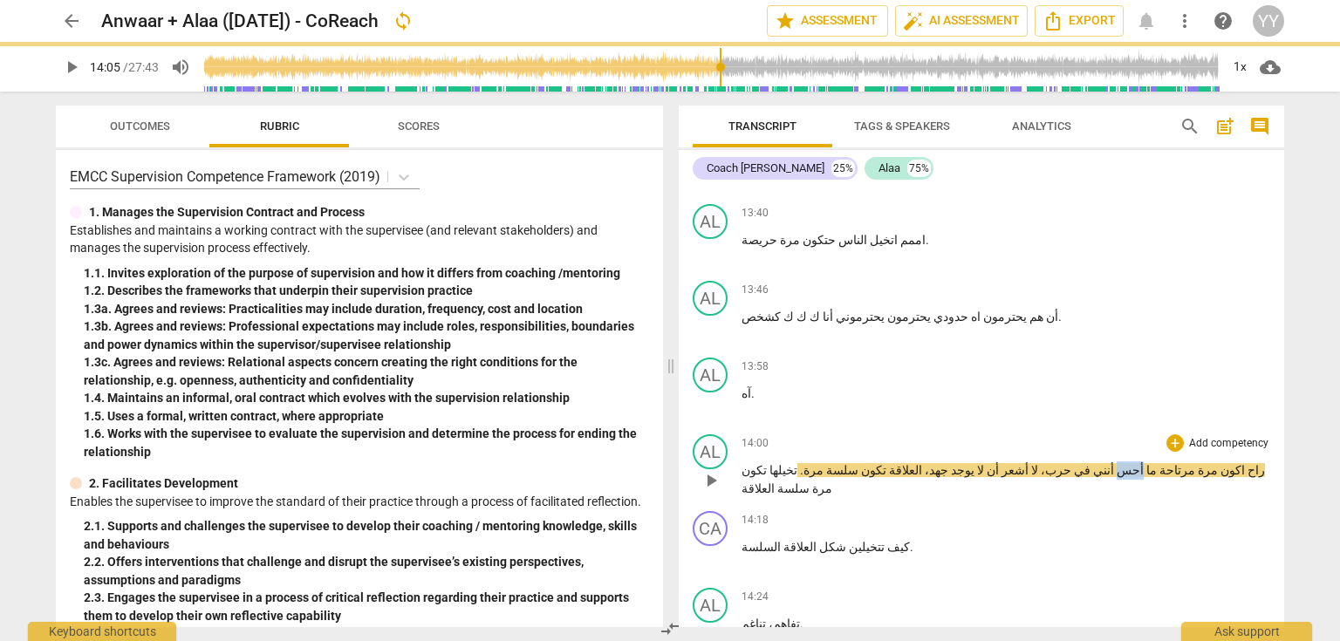
drag, startPoint x: 1129, startPoint y: 325, endPoint x: 1114, endPoint y: 327, distance: 15.1
click at [1114, 462] on p "راح اكون مرة مرتاحة ما أحس أنني في حرب، لا أشعر أن لا يوجد جهد، العلاقة تكون سل…" at bounding box center [1006, 480] width 529 height 36
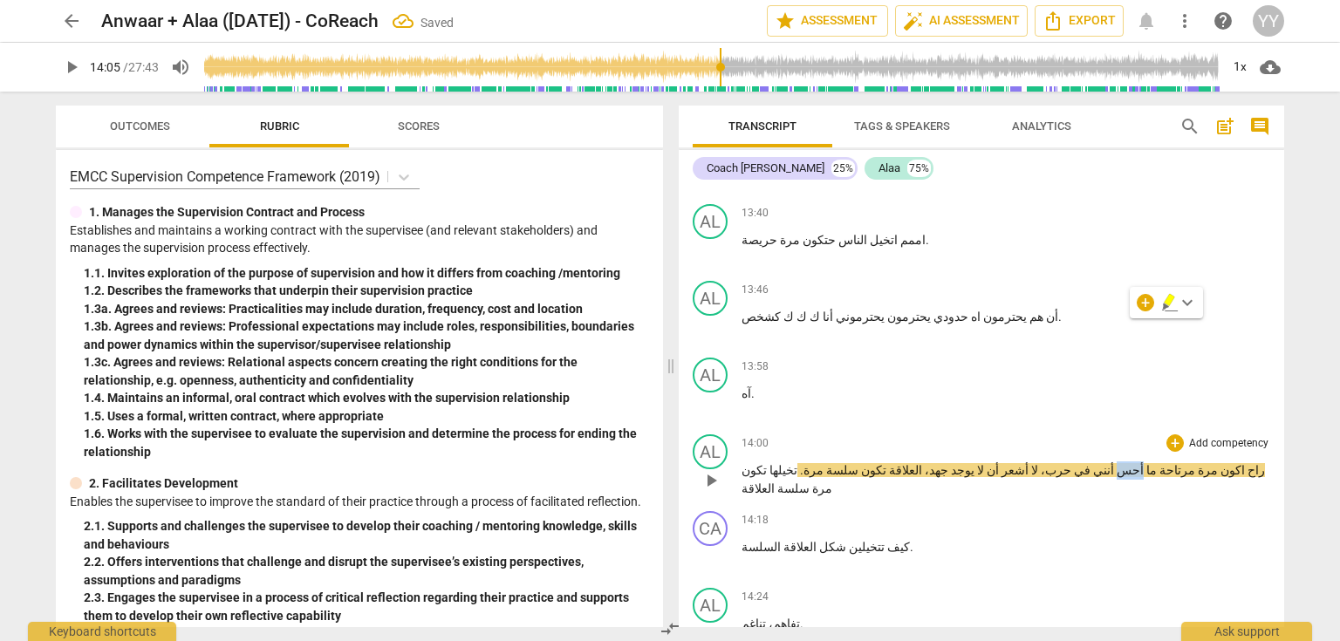
copy span "أحس"
drag, startPoint x: 1138, startPoint y: 325, endPoint x: 1113, endPoint y: 325, distance: 24.4
click at [1113, 462] on p "راح اكون مرة مرتاحة ما أحس أنني في حرب، لا أشعر أن لا يوجد جهد، العلاقة تكون سل…" at bounding box center [1006, 480] width 529 height 36
copy p "ما أحس"
click at [1020, 462] on p "راح اكون مرة مرتاحة ما أحس أنني في حرب، لا أشعر أن لا يوجد جهد، العلاقة تكون سل…" at bounding box center [1006, 480] width 529 height 36
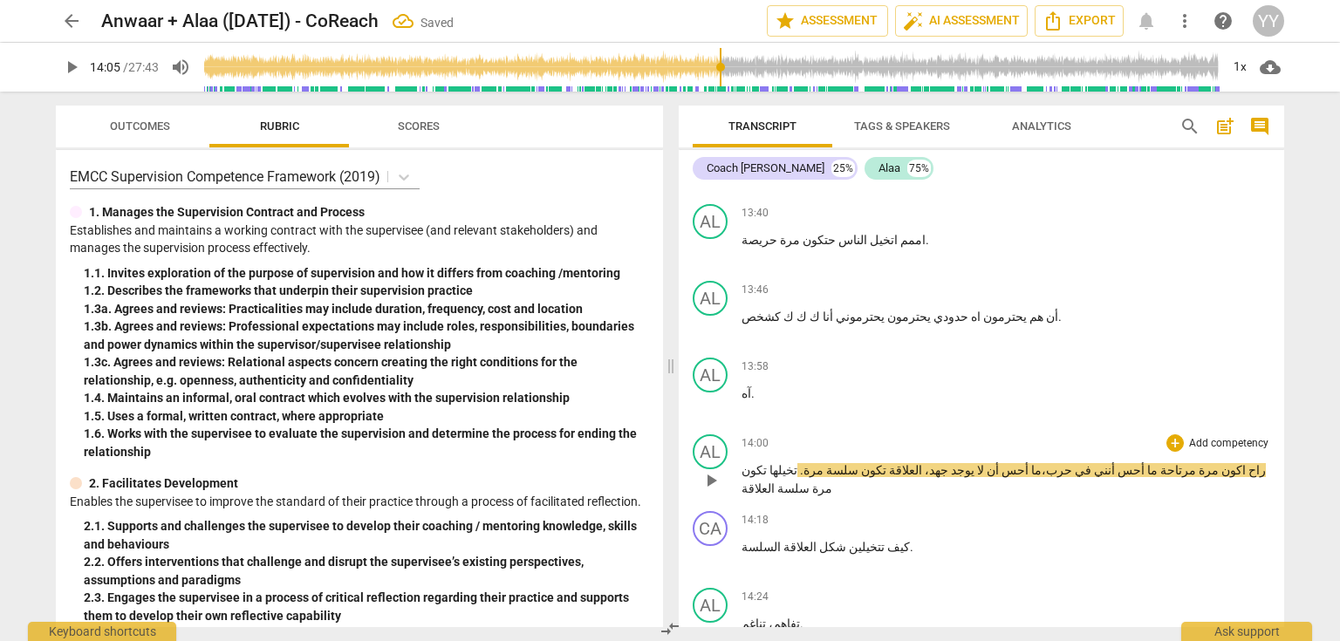
click at [1041, 463] on span "حرب، ما أحس" at bounding box center [1037, 470] width 71 height 14
click at [715, 470] on span "pause" at bounding box center [711, 480] width 21 height 21
type input "849"
click at [984, 463] on span "لا" at bounding box center [980, 470] width 10 height 14
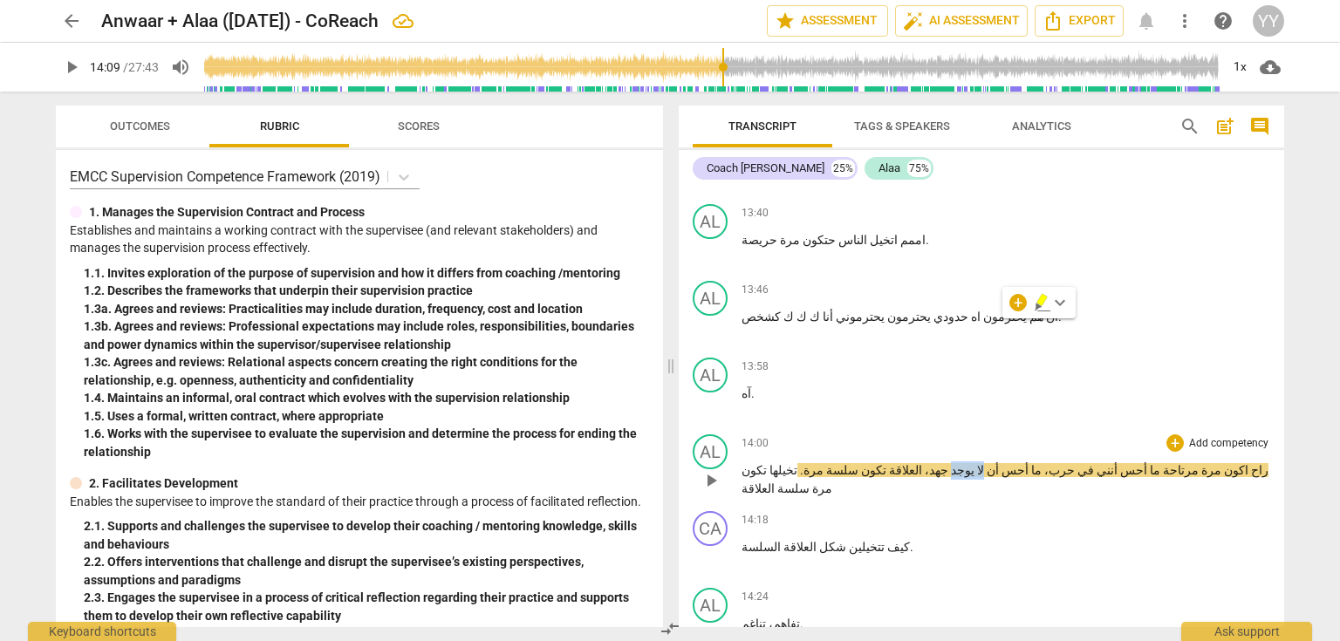
drag, startPoint x: 1003, startPoint y: 325, endPoint x: 974, endPoint y: 325, distance: 28.8
click at [974, 462] on p "راح اكون مرة مرتاحة ما أحس أنني في حرب، ما أحس أن لا يوجد جهد، العلاقة تكون سلس…" at bounding box center [1006, 480] width 529 height 36
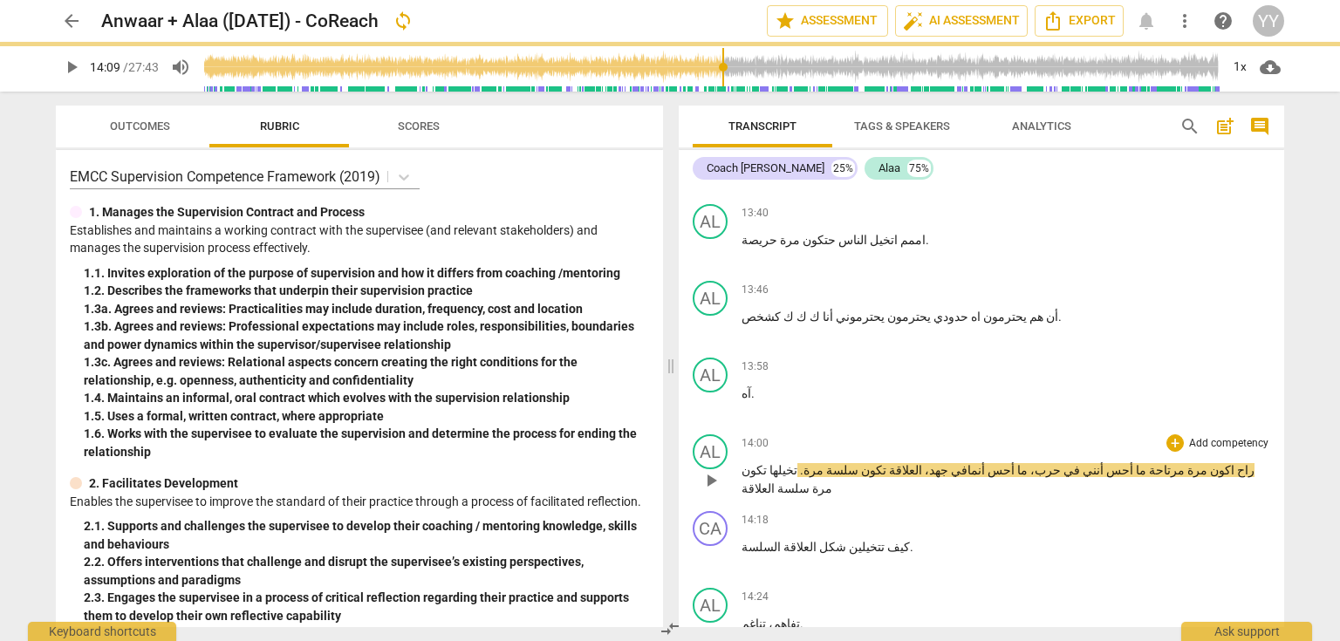
click at [983, 463] on span "أن مافي" at bounding box center [968, 470] width 34 height 14
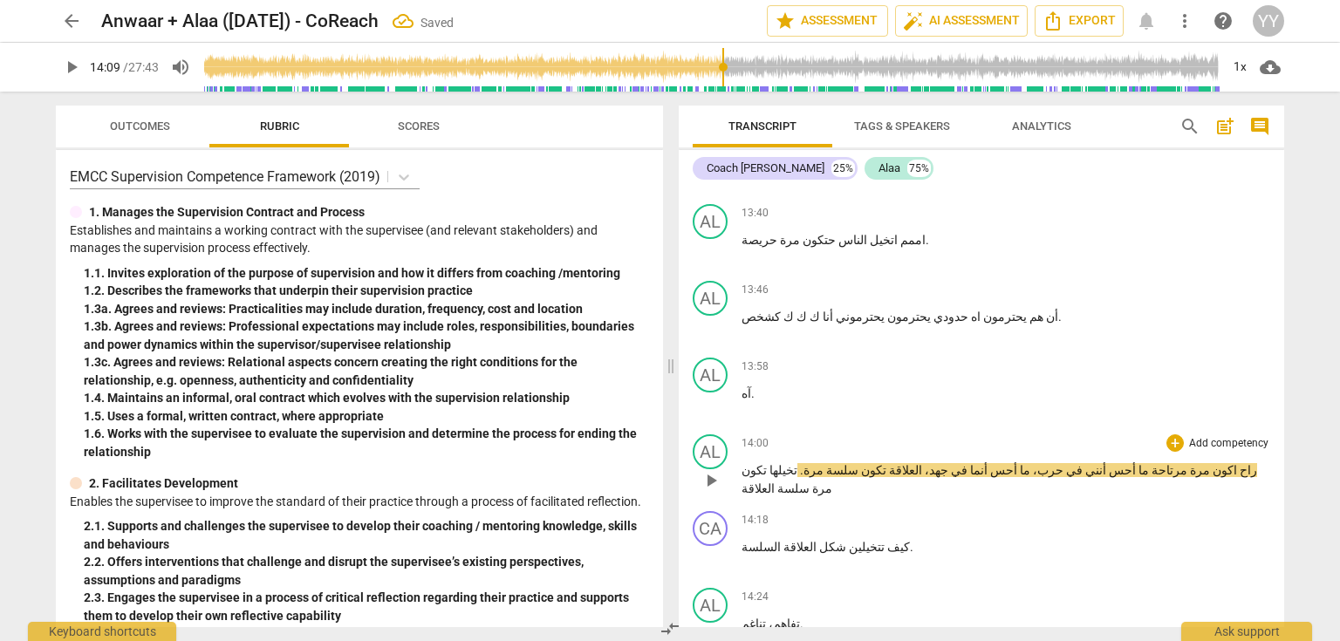
click at [987, 463] on span "أن ما في" at bounding box center [969, 470] width 37 height 14
click at [715, 470] on span "pause" at bounding box center [711, 480] width 21 height 21
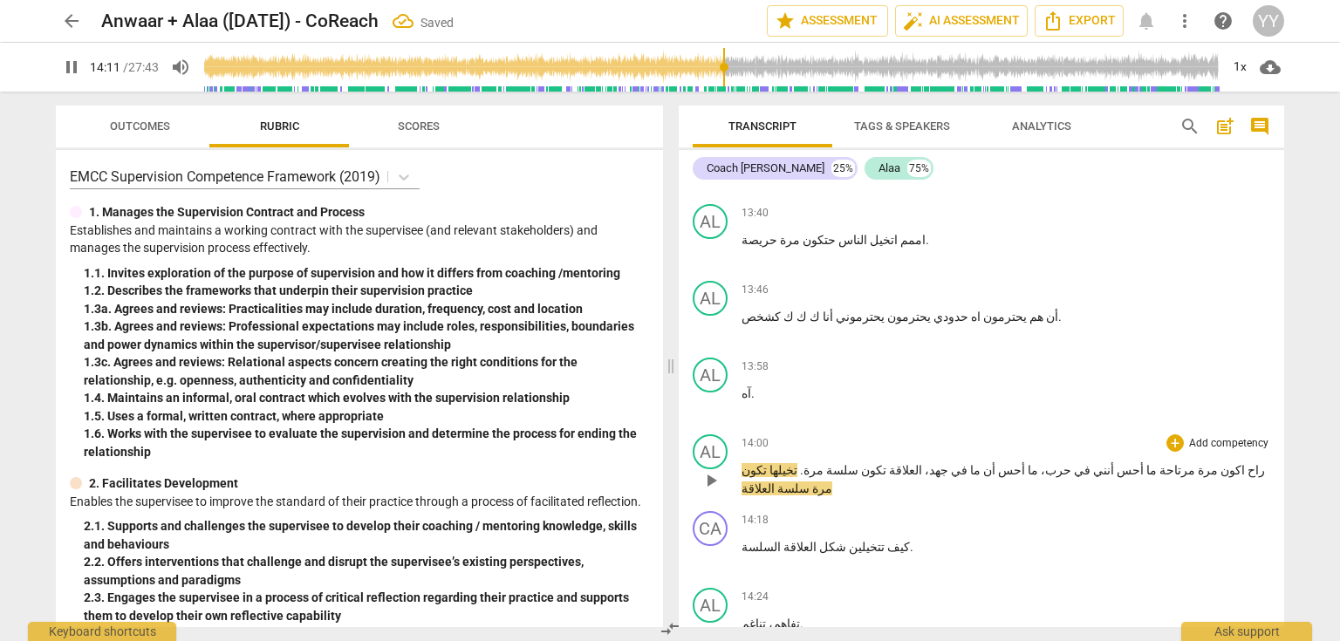
type input "851"
click at [886, 463] on span "تكون" at bounding box center [873, 470] width 28 height 14
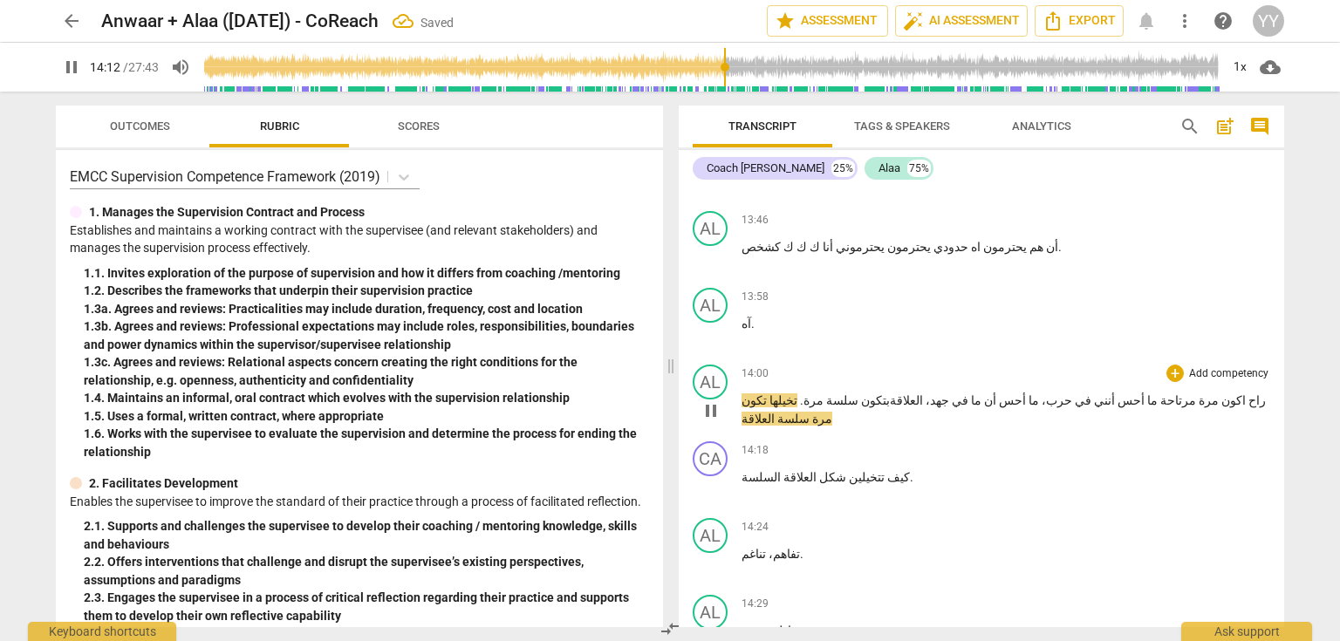
click at [804, 394] on span "." at bounding box center [800, 401] width 6 height 14
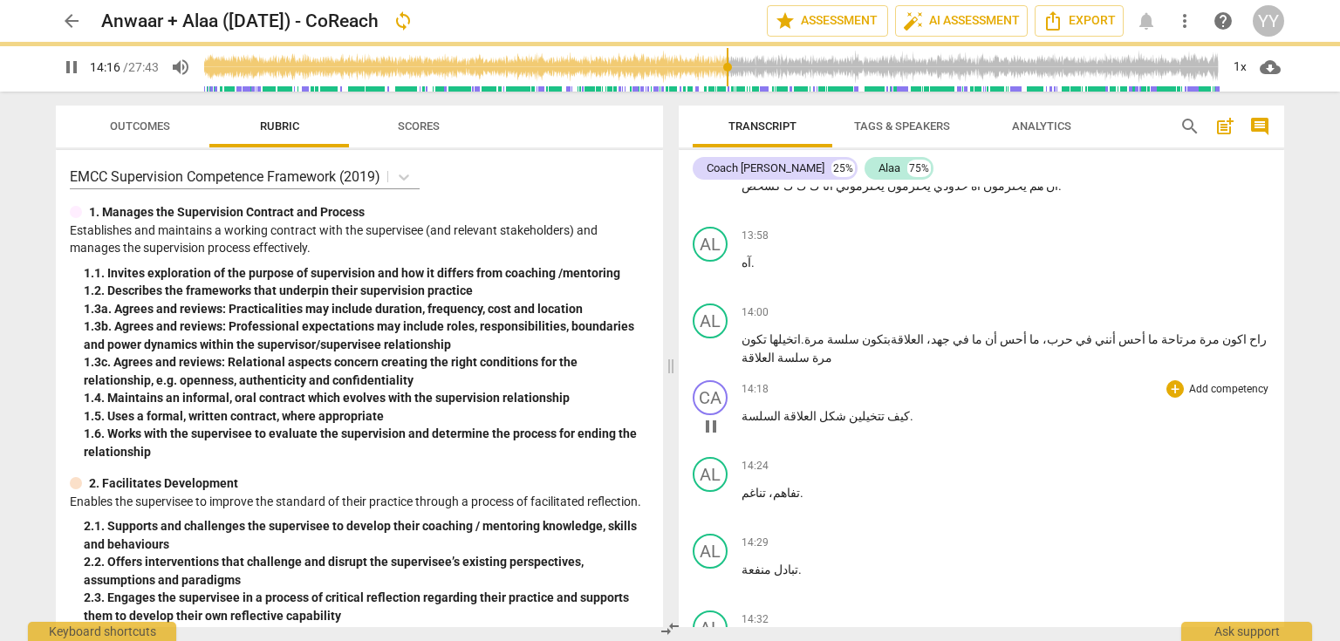
scroll to position [7259, 0]
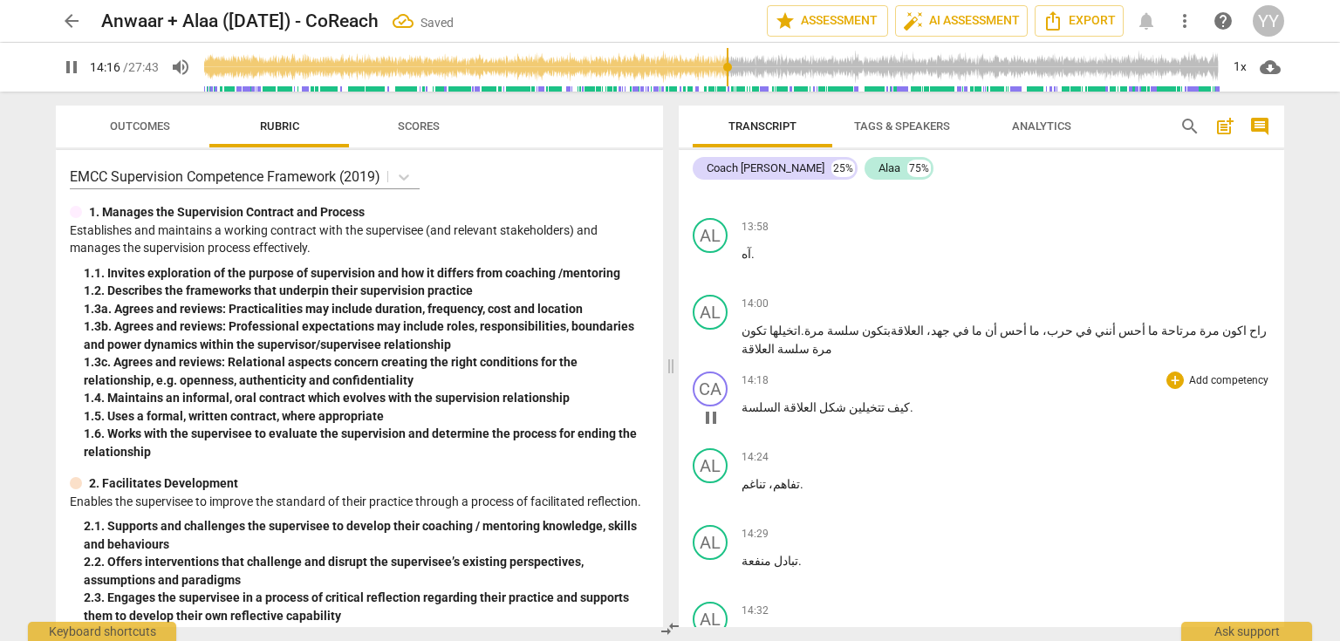
click at [883, 399] on p "كيف تتخيلين شكل العلاقة السلسة ." at bounding box center [1006, 408] width 529 height 18
type input "858"
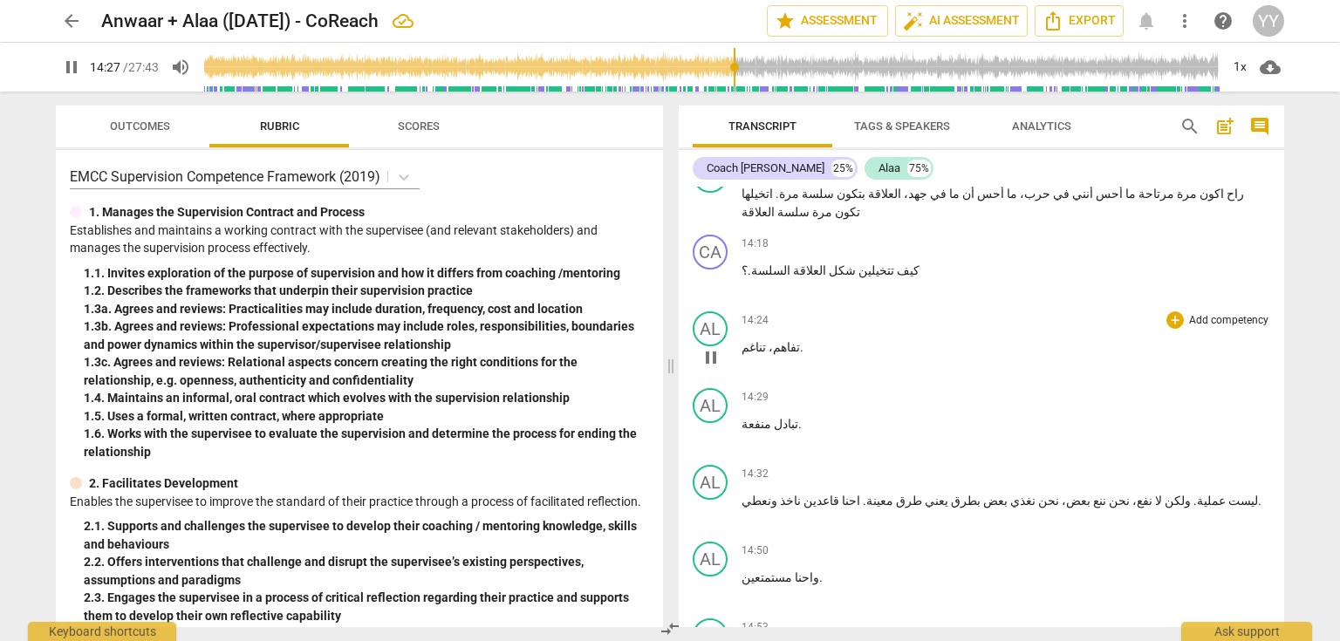
scroll to position [7399, 0]
click at [742, 414] on span "منفعة" at bounding box center [757, 421] width 30 height 14
type input "870"
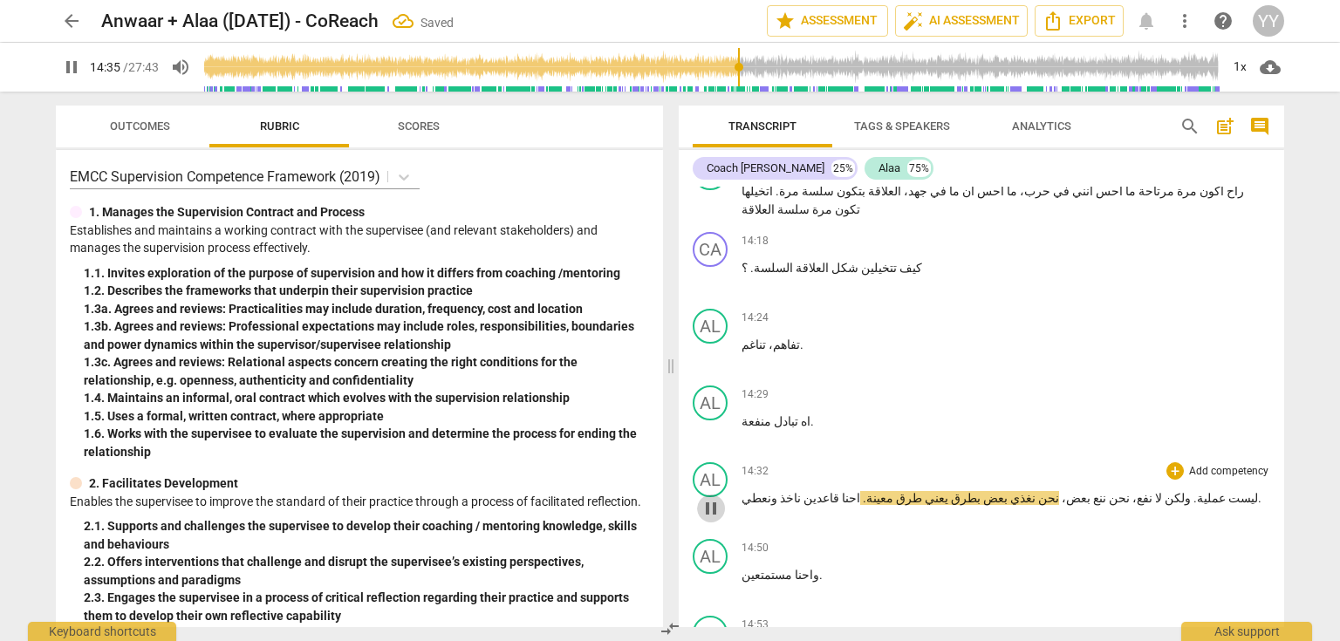
drag, startPoint x: 711, startPoint y: 356, endPoint x: 777, endPoint y: 287, distance: 95.6
click at [713, 498] on span "pause" at bounding box center [711, 508] width 21 height 21
type input "876"
drag, startPoint x: 761, startPoint y: 275, endPoint x: 740, endPoint y: 277, distance: 21.0
click at [740, 379] on div "AL play_arrow pause 14:29 + Add competency keyboard_arrow_right اه تبادل منفعة ." at bounding box center [982, 417] width 606 height 77
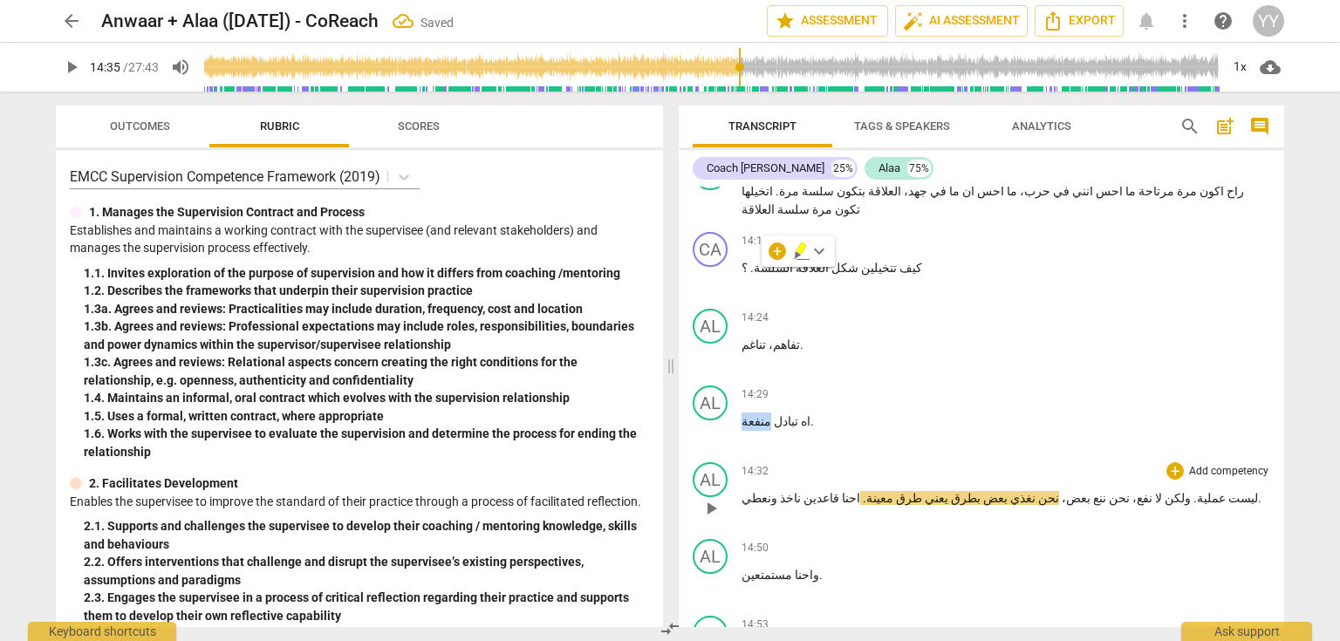
copy span "منفعة"
drag, startPoint x: 1088, startPoint y: 349, endPoint x: 1067, endPoint y: 350, distance: 21.0
click at [1067, 489] on p "ليست عملية . ولكن لا نفع ، نحن ننع بعض ، نحن نغذي بعض بطرق يعني طرق معينة . احن…" at bounding box center [1006, 498] width 529 height 18
paste p
click at [1137, 491] on span "ولكن منفعة" at bounding box center [1162, 498] width 50 height 14
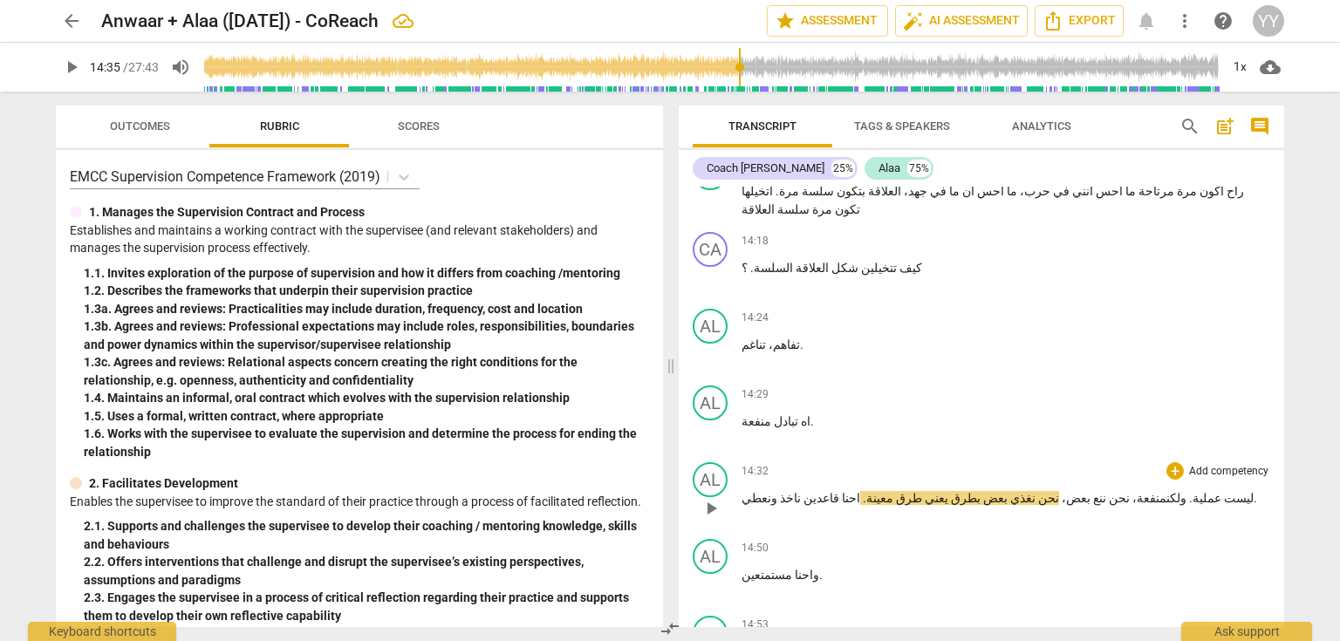
click at [1137, 491] on span "ولكن منفعة" at bounding box center [1162, 498] width 50 height 14
click at [706, 498] on span "pause" at bounding box center [711, 508] width 21 height 21
type input "877"
click at [1106, 491] on span "نحن" at bounding box center [1118, 498] width 24 height 14
click at [1091, 491] on span "ننع" at bounding box center [1099, 498] width 16 height 14
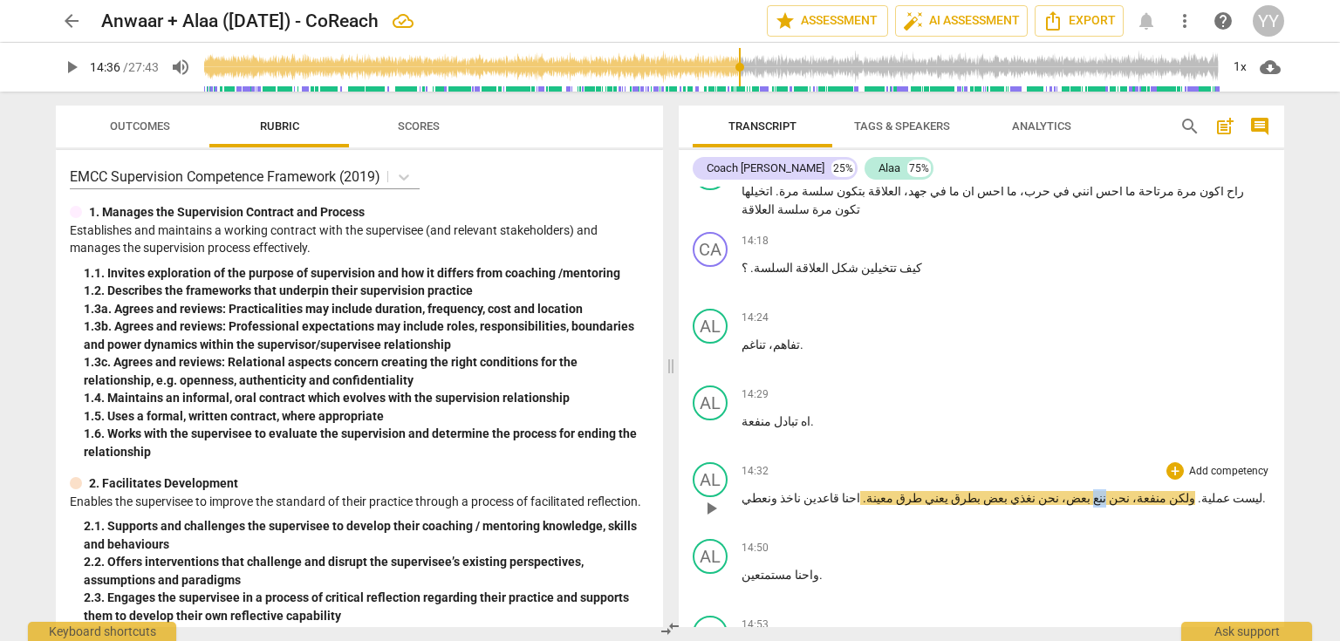
drag, startPoint x: 1039, startPoint y: 351, endPoint x: 1030, endPoint y: 352, distance: 9.8
click at [1030, 489] on p "ليست عملية . ولكن منفعة، نحن ننع بعض، نحن نغذي بعض بطرق يعني طرق معينة . احنا ق…" at bounding box center [1006, 498] width 529 height 18
click at [1150, 491] on span "ولكن" at bounding box center [1164, 498] width 29 height 14
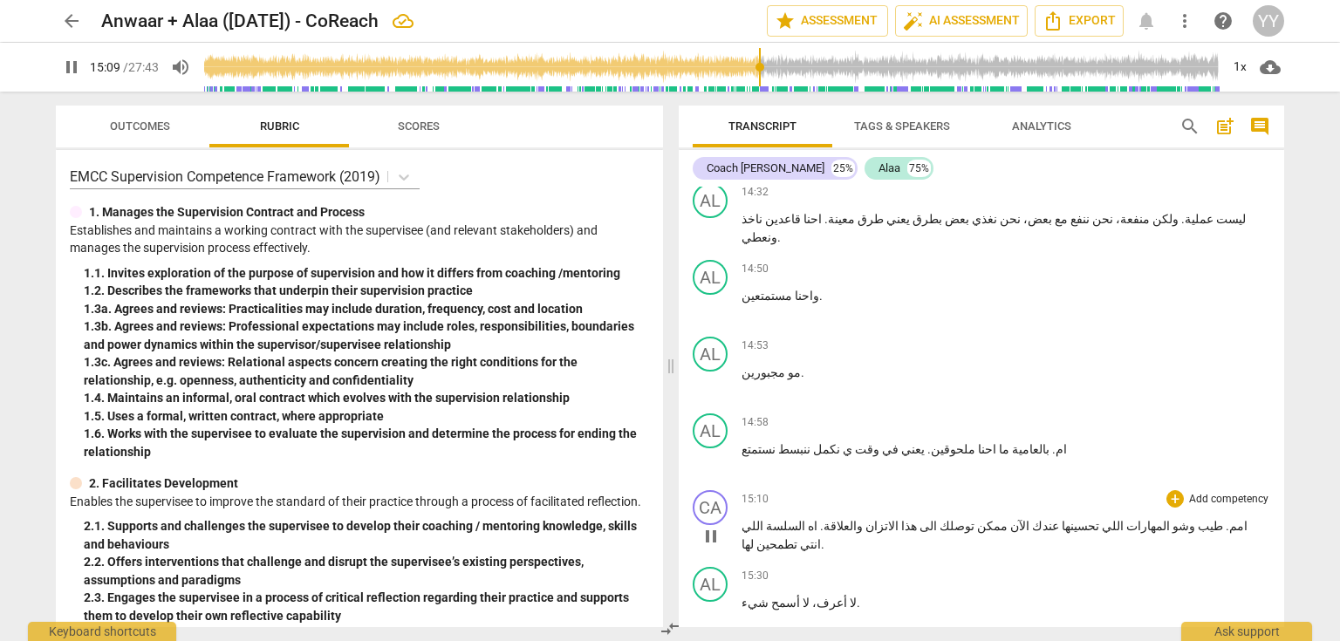
scroll to position [7748, 0]
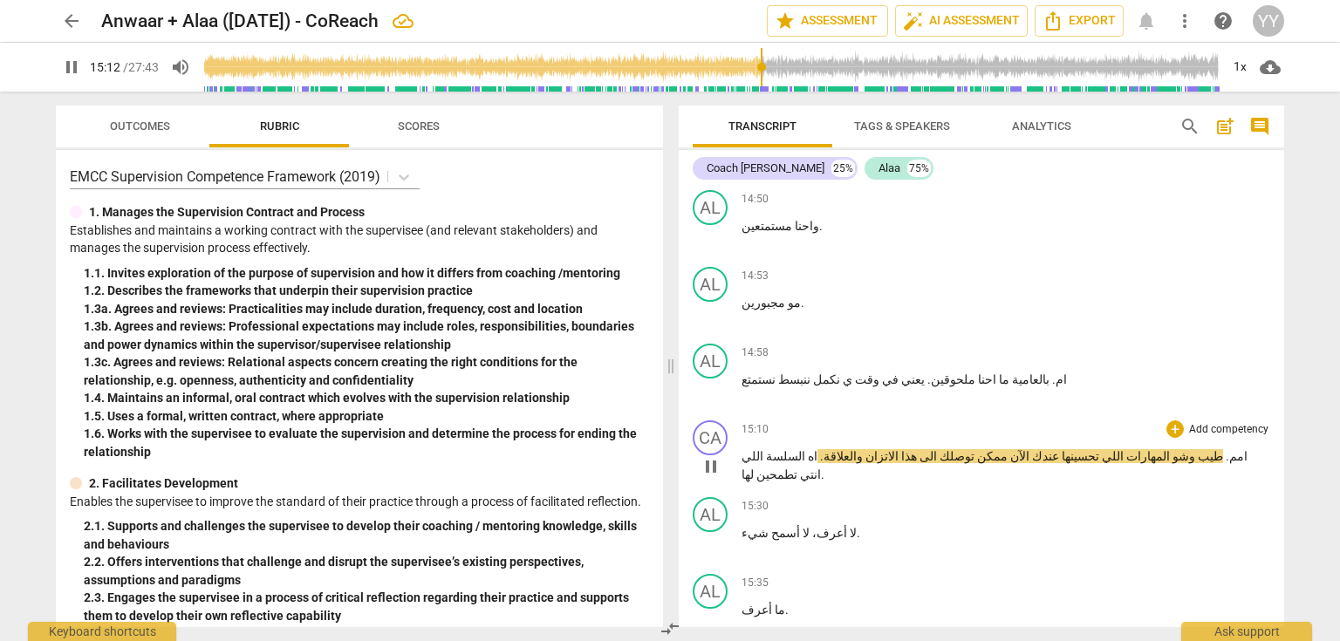
click at [1225, 448] on p "امم . طيب وشو المهارات اللي تحسينها عندك الآن ممكن توصلك الى هذا الاتزان والعلا…" at bounding box center [1006, 466] width 529 height 36
type input "914"
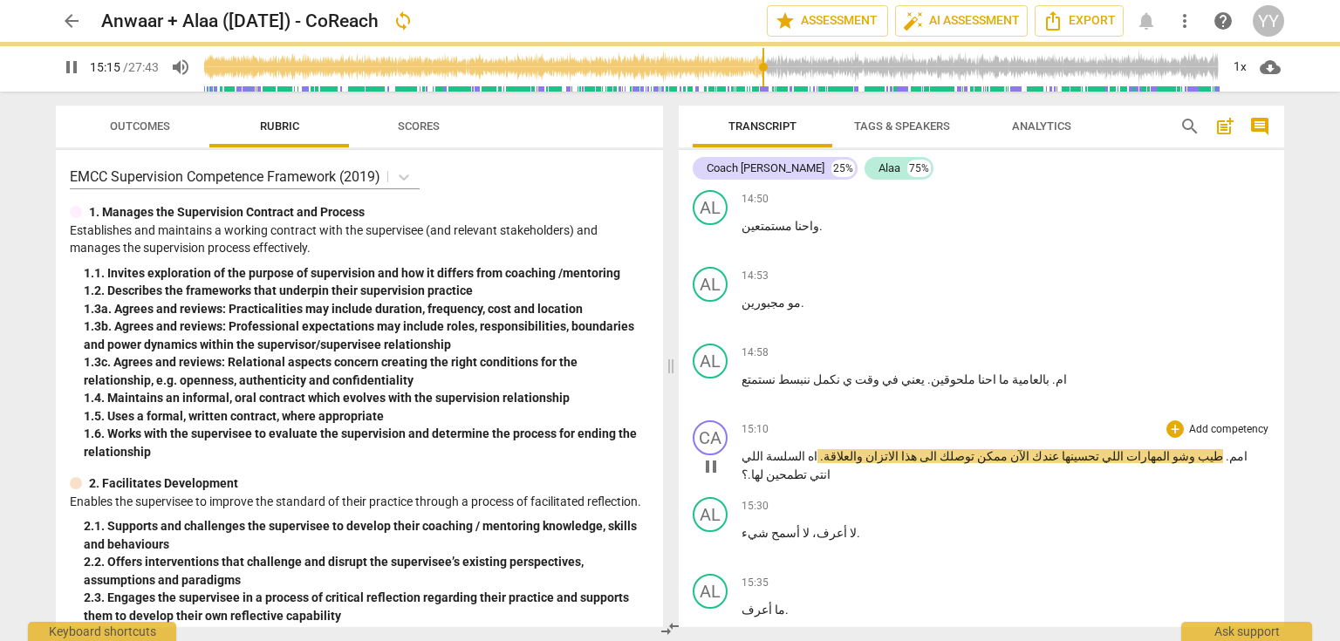
click at [714, 456] on span "pause" at bounding box center [711, 466] width 21 height 21
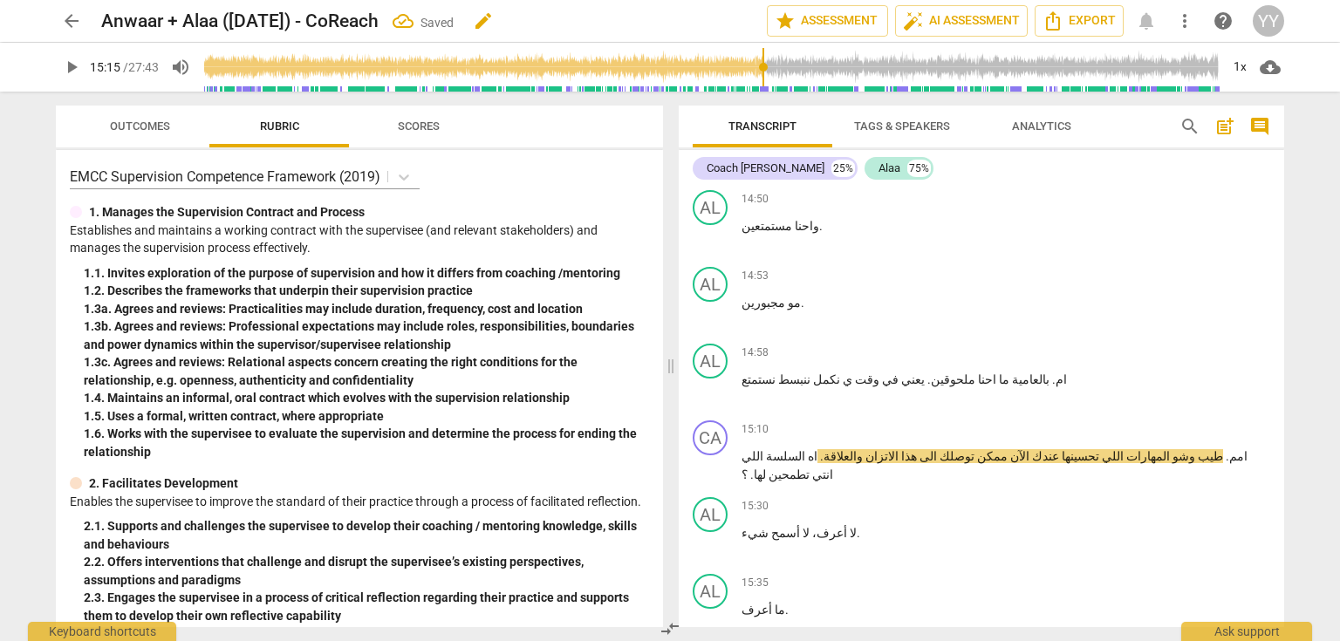
type input "916"
click at [1195, 449] on span "طيب" at bounding box center [1209, 456] width 28 height 14
click at [1170, 449] on span "وشو" at bounding box center [1182, 456] width 25 height 14
click at [1170, 449] on span "وش" at bounding box center [1182, 456] width 24 height 14
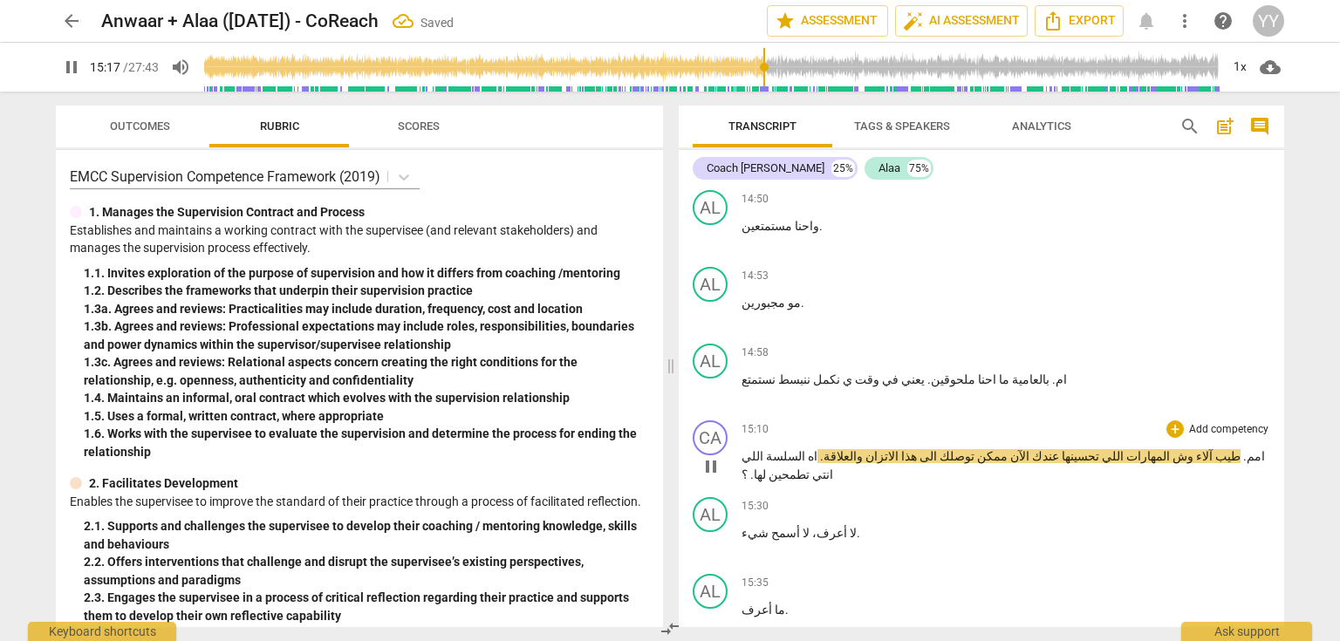
scroll to position [7818, 0]
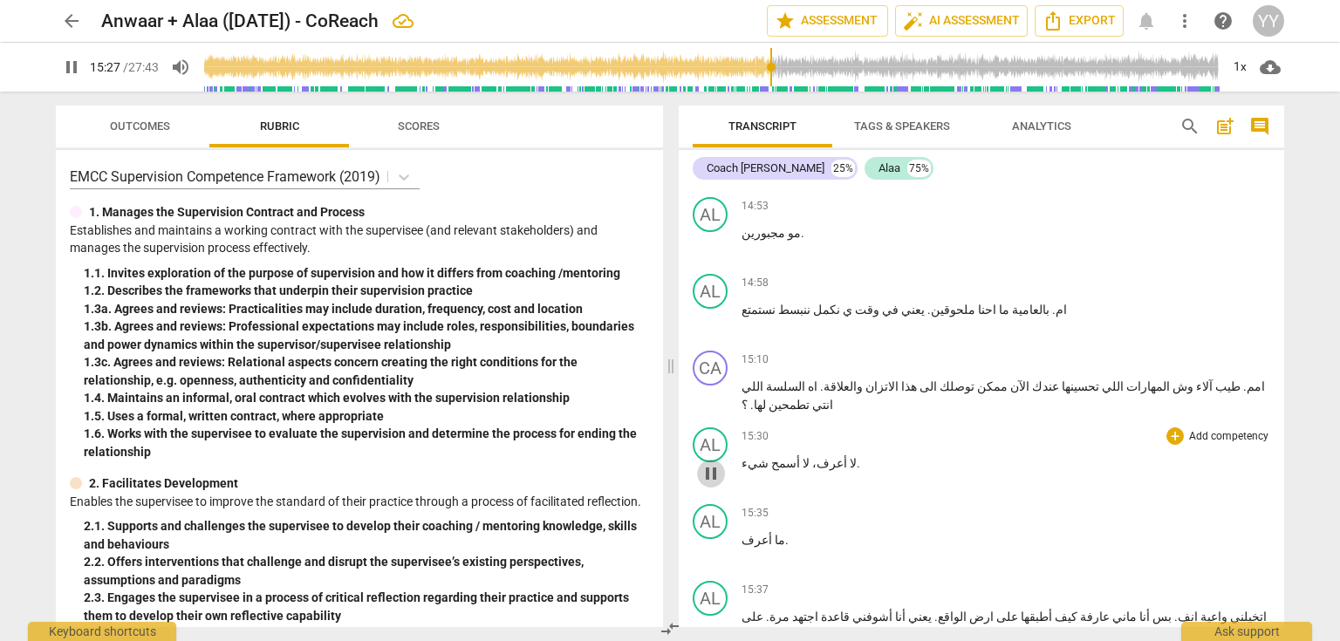
click at [702, 463] on span "pause" at bounding box center [711, 473] width 21 height 21
type input "928"
click at [834, 455] on p "لا أعرف ، لا أسمح شيء ." at bounding box center [1006, 464] width 529 height 18
click at [847, 456] on span "لا" at bounding box center [852, 463] width 10 height 14
click at [832, 456] on span "م أعرف ، لا أسمح شيء ا" at bounding box center [802, 463] width 120 height 14
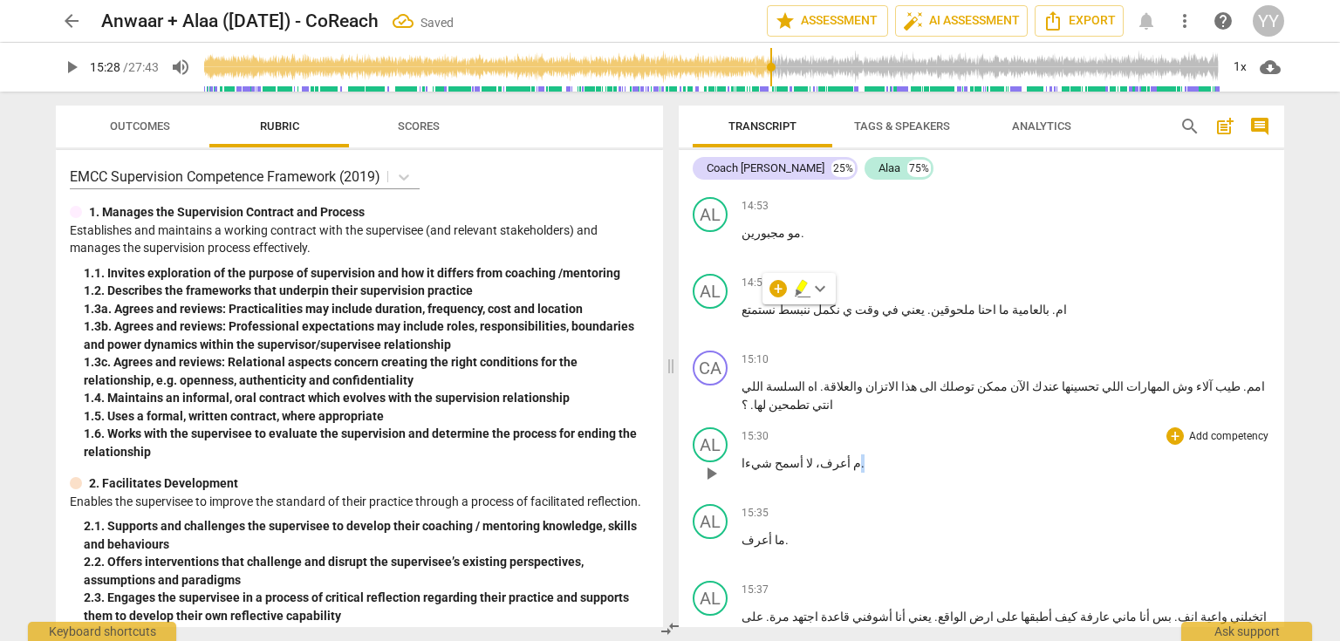
click at [832, 456] on span "م أعرف ، لا أسمح شيء ا" at bounding box center [802, 463] width 120 height 14
click at [712, 463] on span "pause" at bounding box center [711, 473] width 21 height 21
type input "934"
drag, startPoint x: 765, startPoint y: 314, endPoint x: 796, endPoint y: 315, distance: 30.6
click at [796, 455] on p "م أعرف، لا أسمح شيءا ." at bounding box center [1006, 464] width 529 height 18
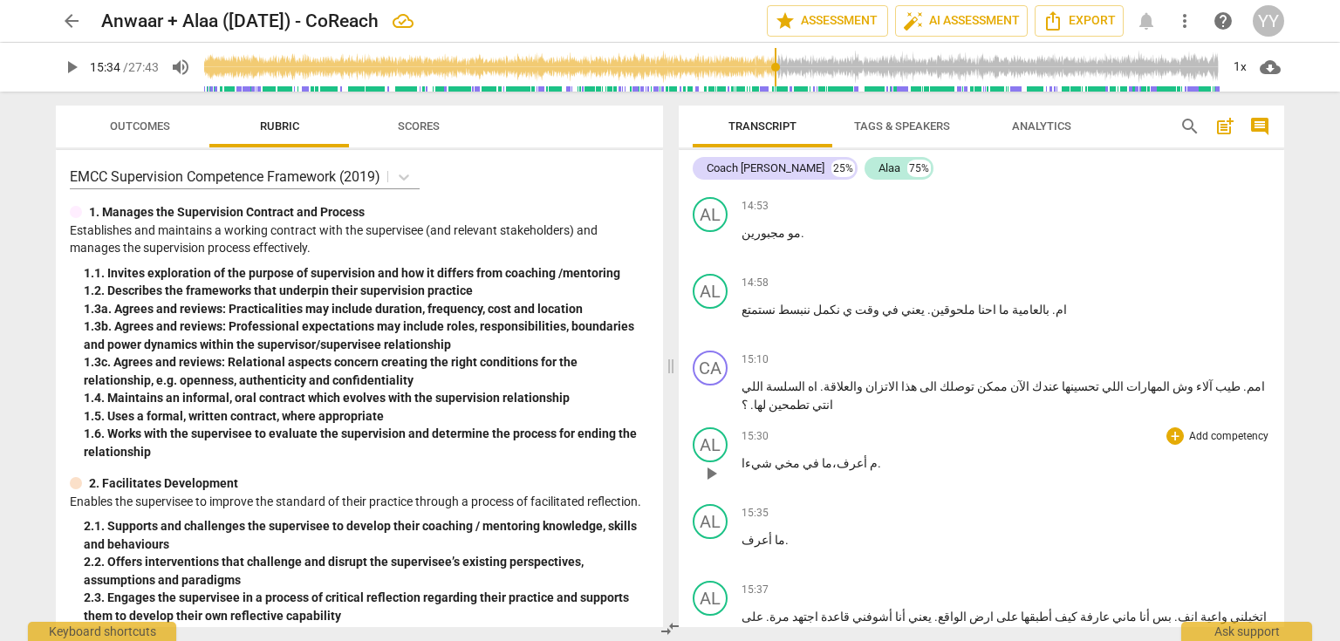
click at [829, 456] on span "أعرف، ما في مخي" at bounding box center [821, 463] width 92 height 14
click at [710, 463] on span "pause" at bounding box center [711, 473] width 21 height 21
type input "933"
click at [870, 456] on span "م" at bounding box center [875, 463] width 10 height 14
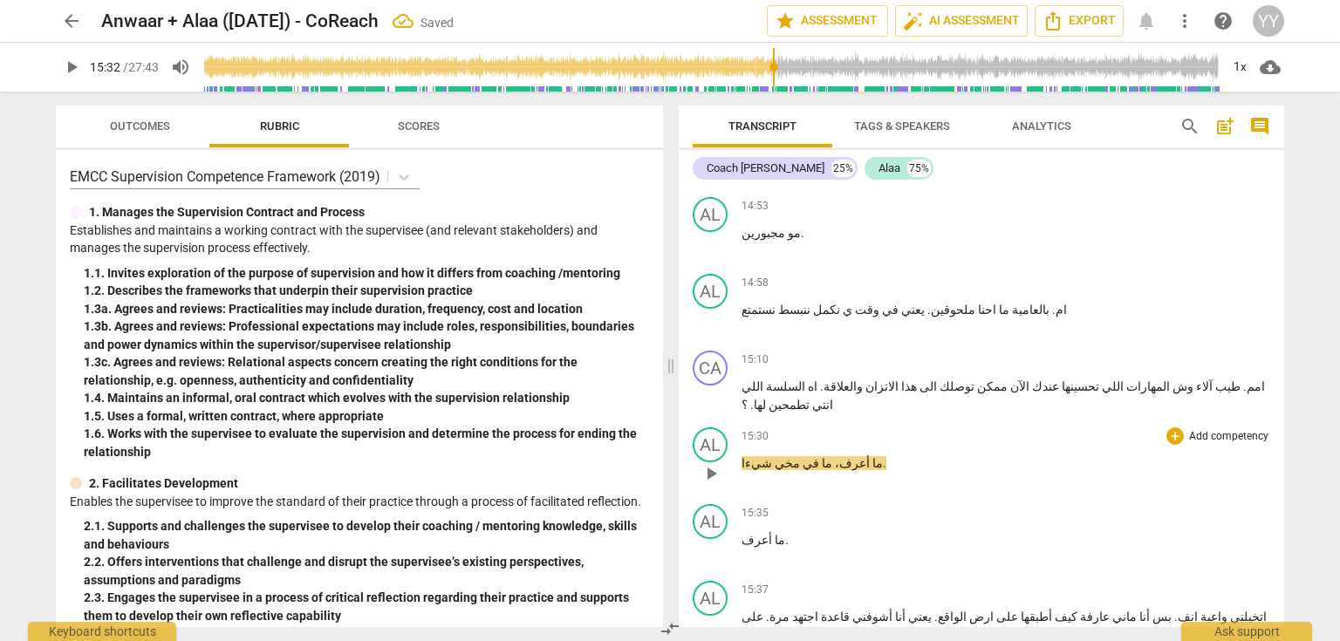
click at [870, 456] on span "ما" at bounding box center [876, 463] width 13 height 14
click at [740, 421] on div "AL play_arrow pause 15:30 + Add competency keyboard_arrow_right ما أعرف، ما في …" at bounding box center [982, 459] width 606 height 77
click at [705, 463] on span "pause" at bounding box center [711, 473] width 21 height 21
type input "936"
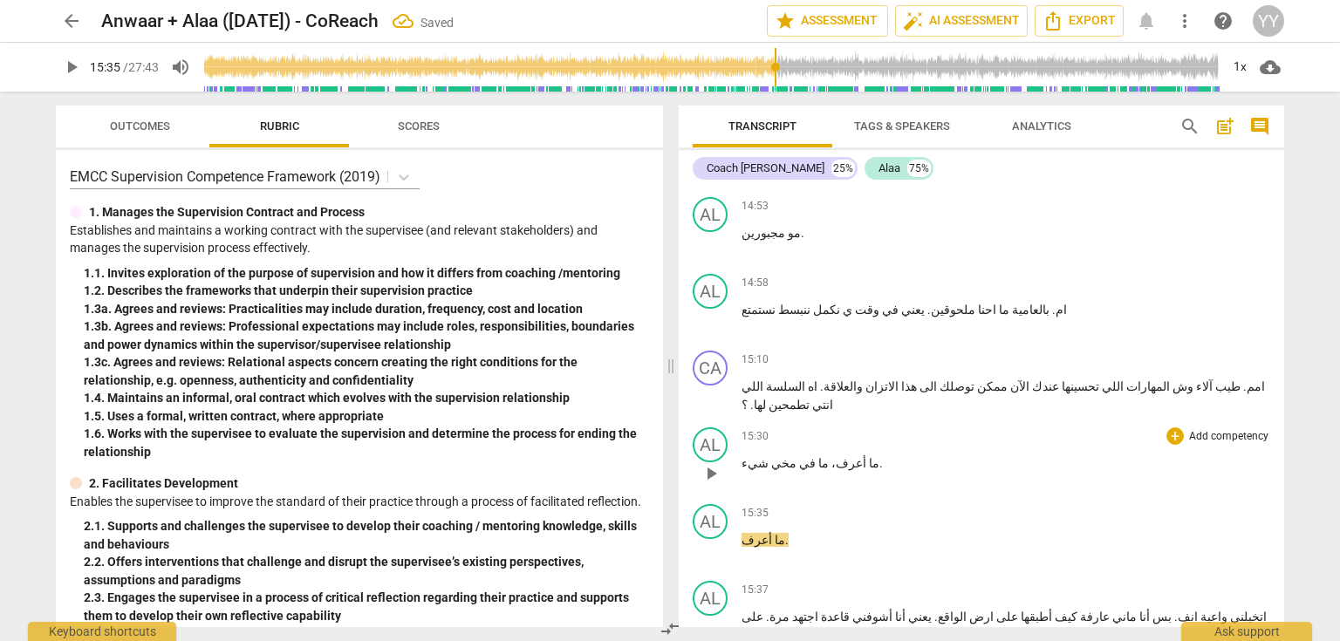
click at [797, 456] on span "في" at bounding box center [806, 463] width 19 height 14
click at [797, 456] on span "في ف" at bounding box center [805, 463] width 16 height 14
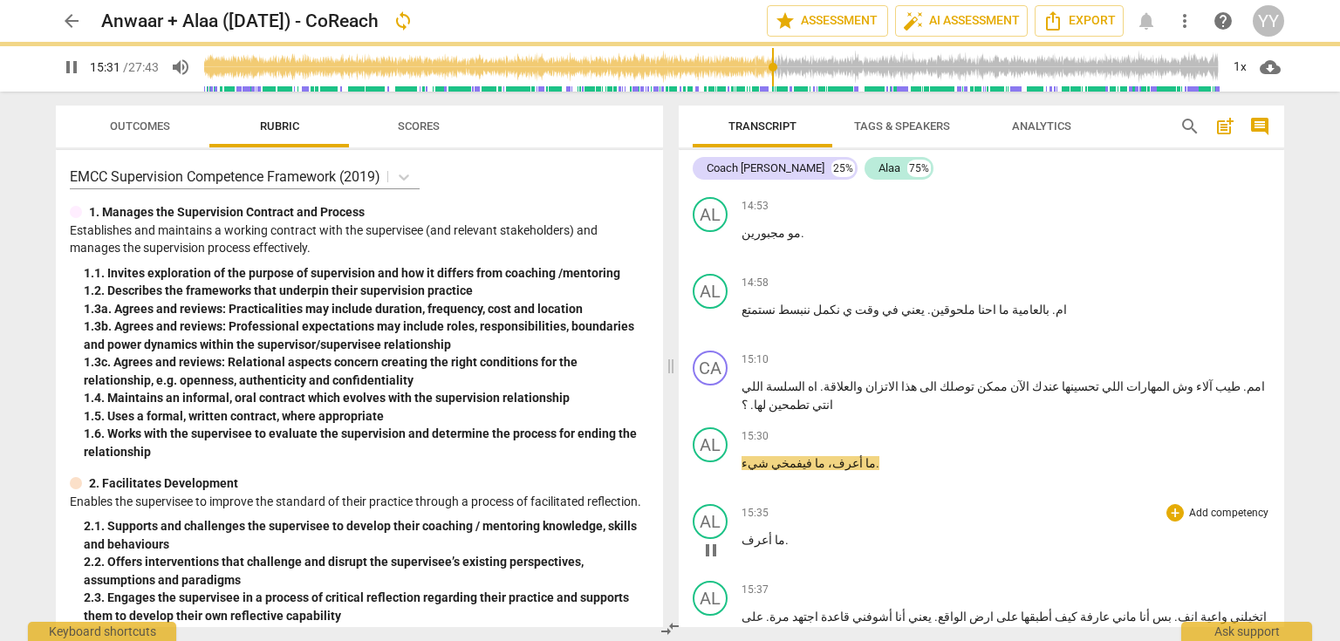
scroll to position [7888, 0]
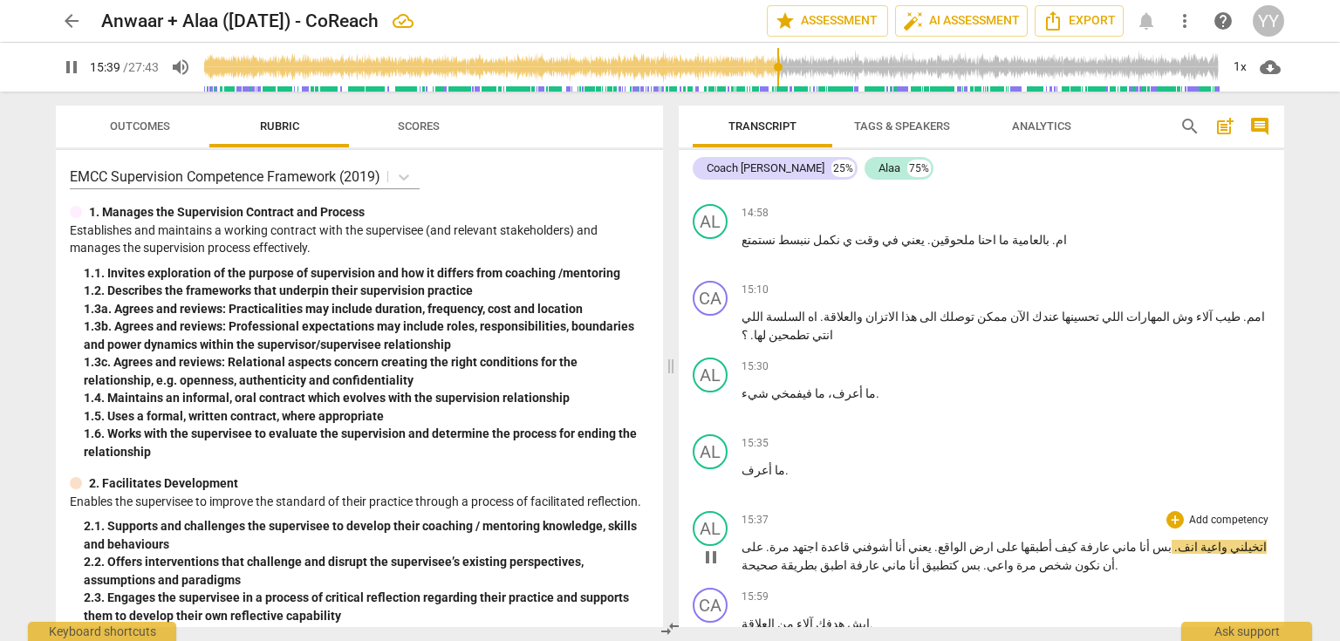
click at [712, 547] on span "pause" at bounding box center [711, 557] width 21 height 21
click at [1181, 540] on span "انف" at bounding box center [1188, 547] width 20 height 14
click at [710, 547] on span "pause" at bounding box center [711, 557] width 21 height 21
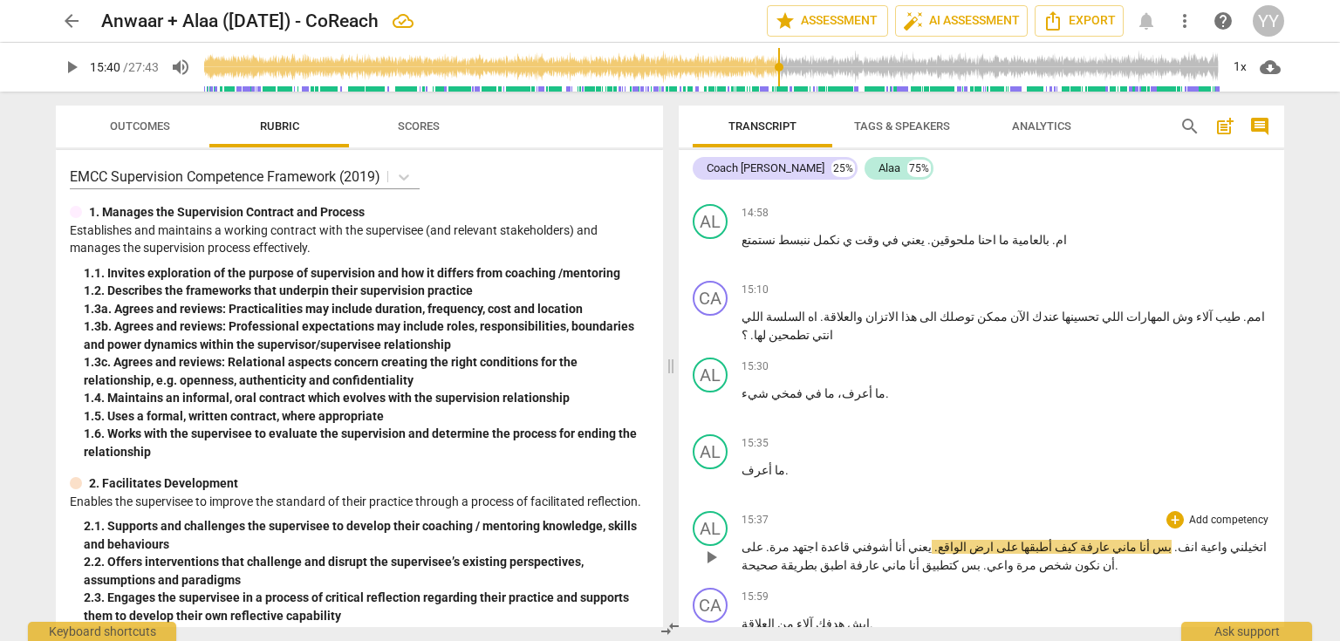
type input "941"
click at [1180, 540] on span "انف" at bounding box center [1188, 547] width 20 height 14
click at [1178, 540] on span "اينف" at bounding box center [1190, 547] width 24 height 14
click at [1181, 540] on span "ايناف" at bounding box center [1166, 547] width 27 height 14
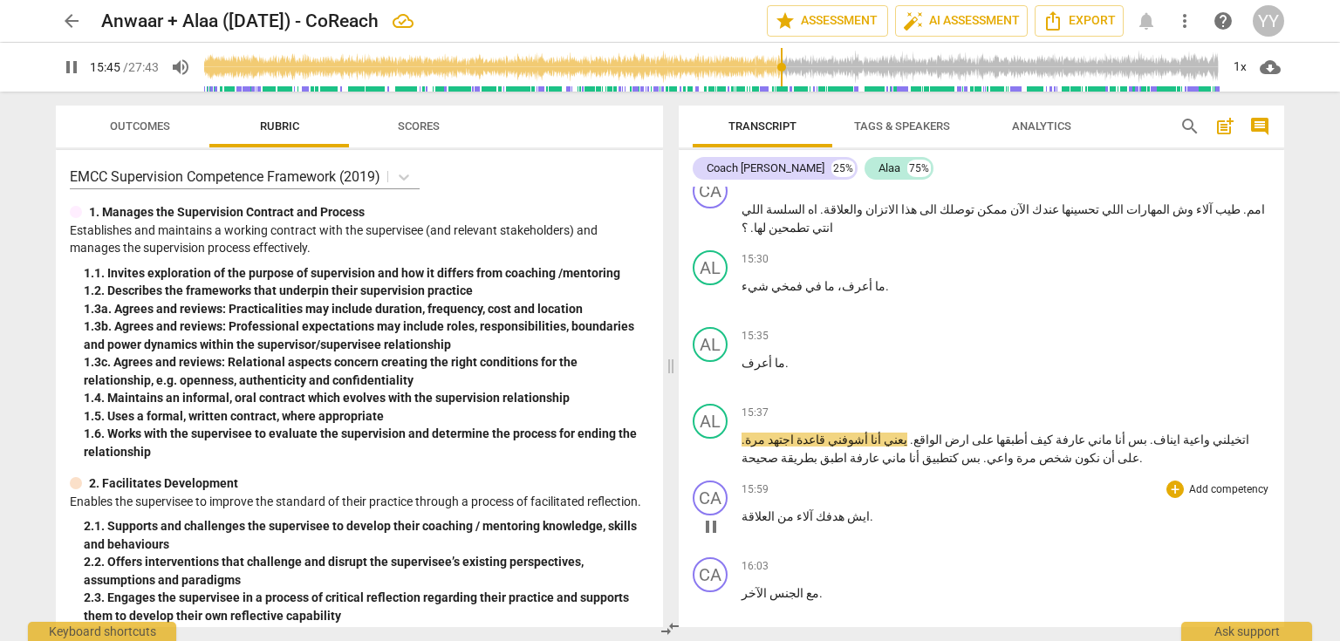
scroll to position [8027, 0]
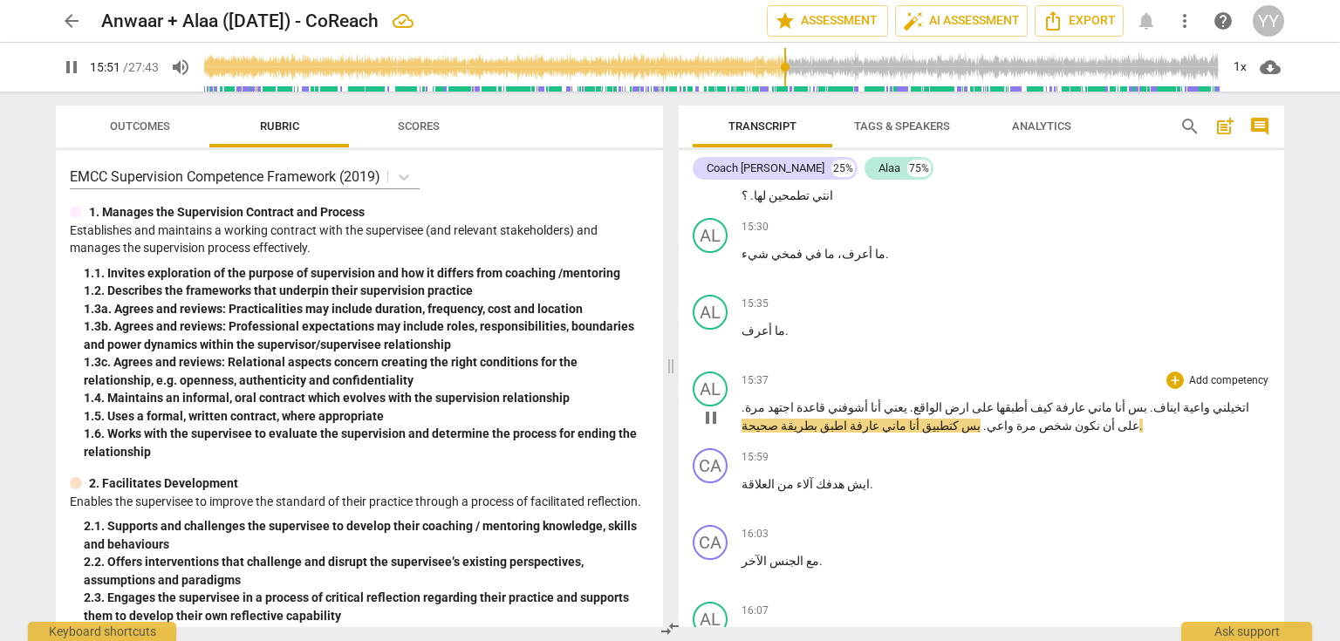
click at [707, 407] on span "pause" at bounding box center [711, 417] width 21 height 21
click at [1115, 419] on span "على" at bounding box center [1127, 426] width 24 height 14
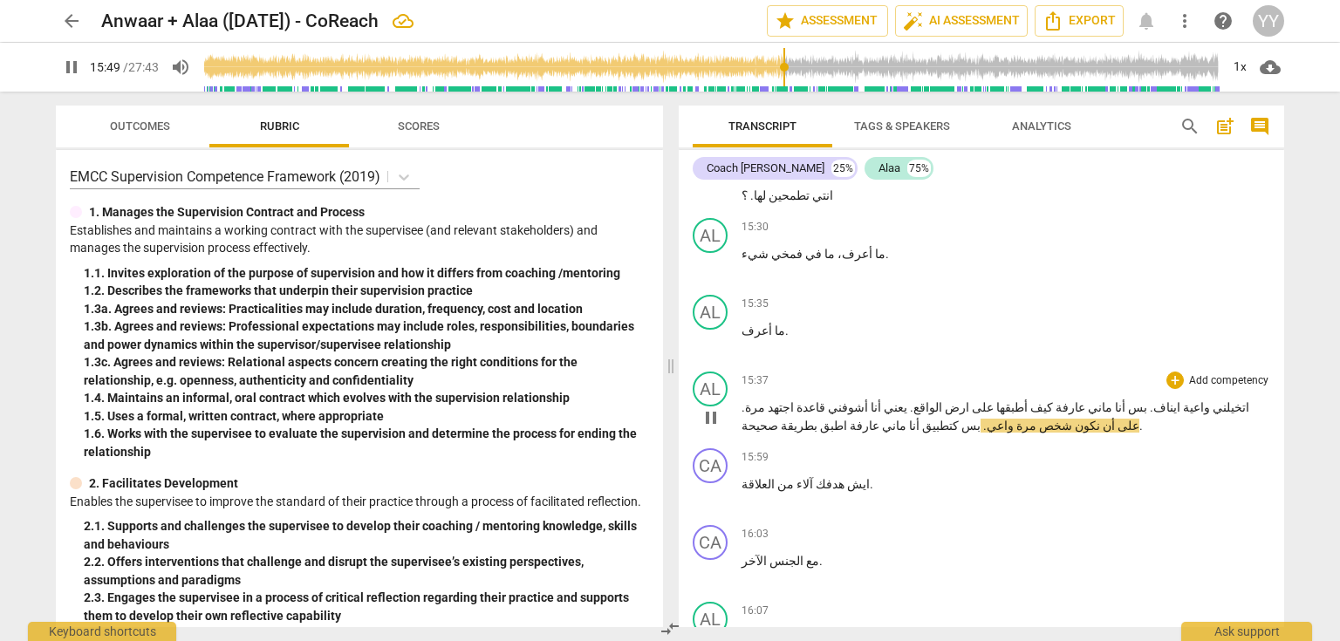
click at [710, 407] on span "pause" at bounding box center [711, 417] width 21 height 21
click at [1115, 419] on span "على" at bounding box center [1127, 426] width 24 height 14
click at [706, 407] on span "pause" at bounding box center [711, 417] width 21 height 21
type input "950"
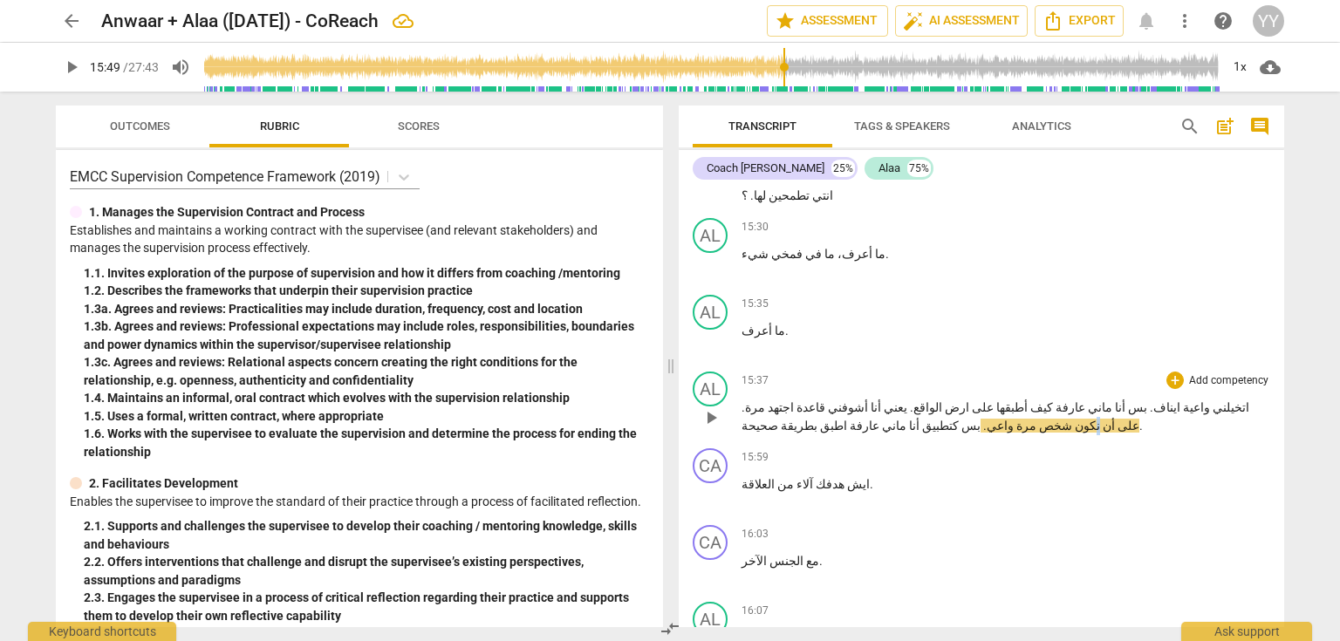
click at [808, 399] on p "اتخيلني واعية ايناف . بس أنا ماني عارفة كيف أطبقها على ارض الواقع . يعني أنا أش…" at bounding box center [1006, 417] width 529 height 36
click at [1114, 419] on span "على" at bounding box center [1126, 426] width 24 height 14
click at [708, 407] on span "pause" at bounding box center [711, 417] width 21 height 21
type input "951"
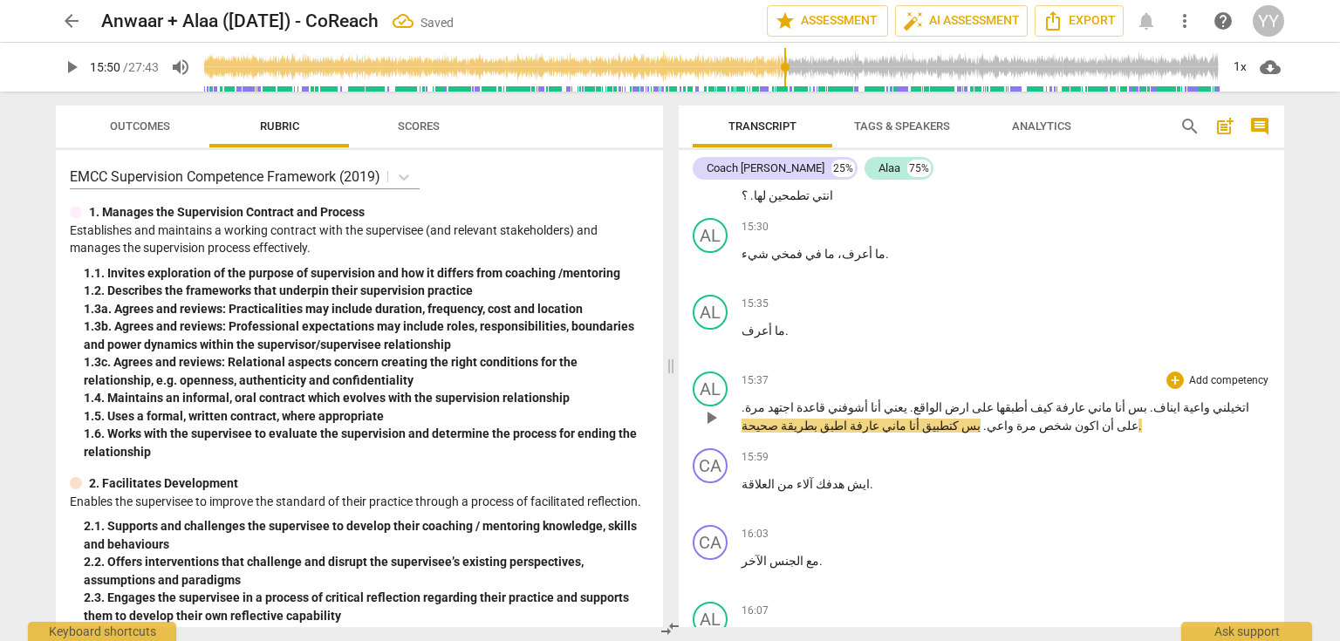
click at [1099, 419] on span "أن" at bounding box center [1106, 426] width 15 height 14
click at [1099, 419] on span "أن انا" at bounding box center [1113, 426] width 28 height 14
click at [854, 476] on p "ايش هدفك آلاء من العلاقة ." at bounding box center [1006, 485] width 529 height 18
click at [824, 552] on p "مع الجنس الآخر ." at bounding box center [1006, 561] width 529 height 18
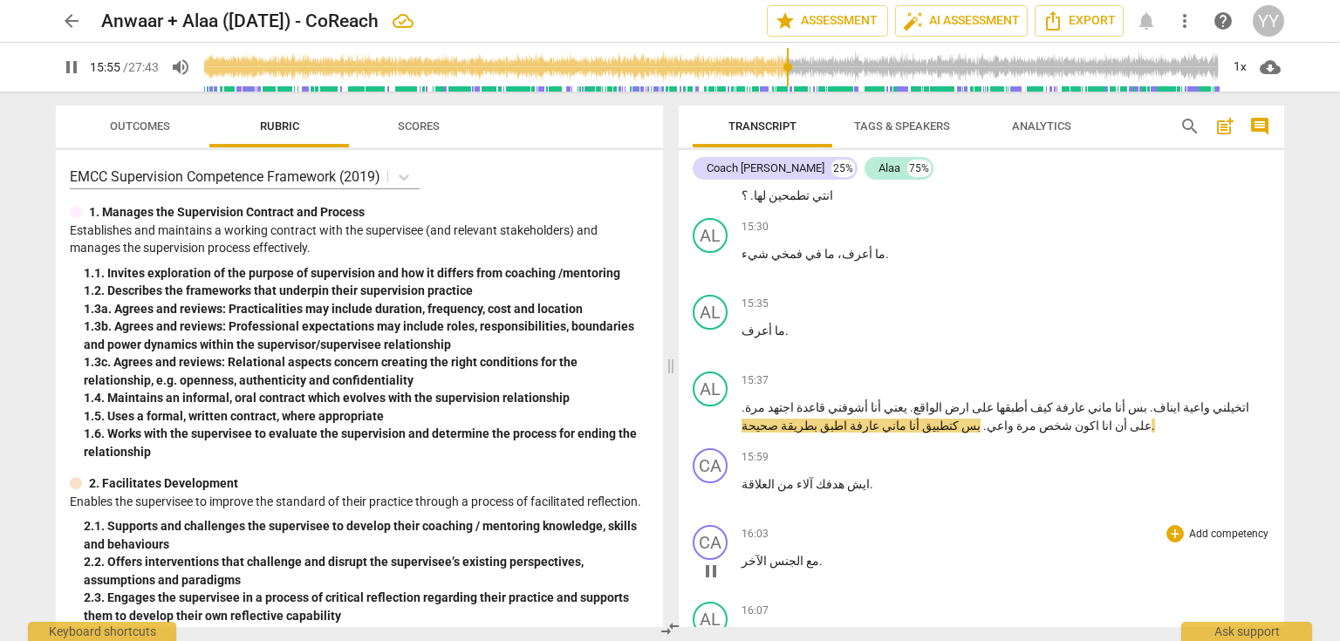
type input "956"
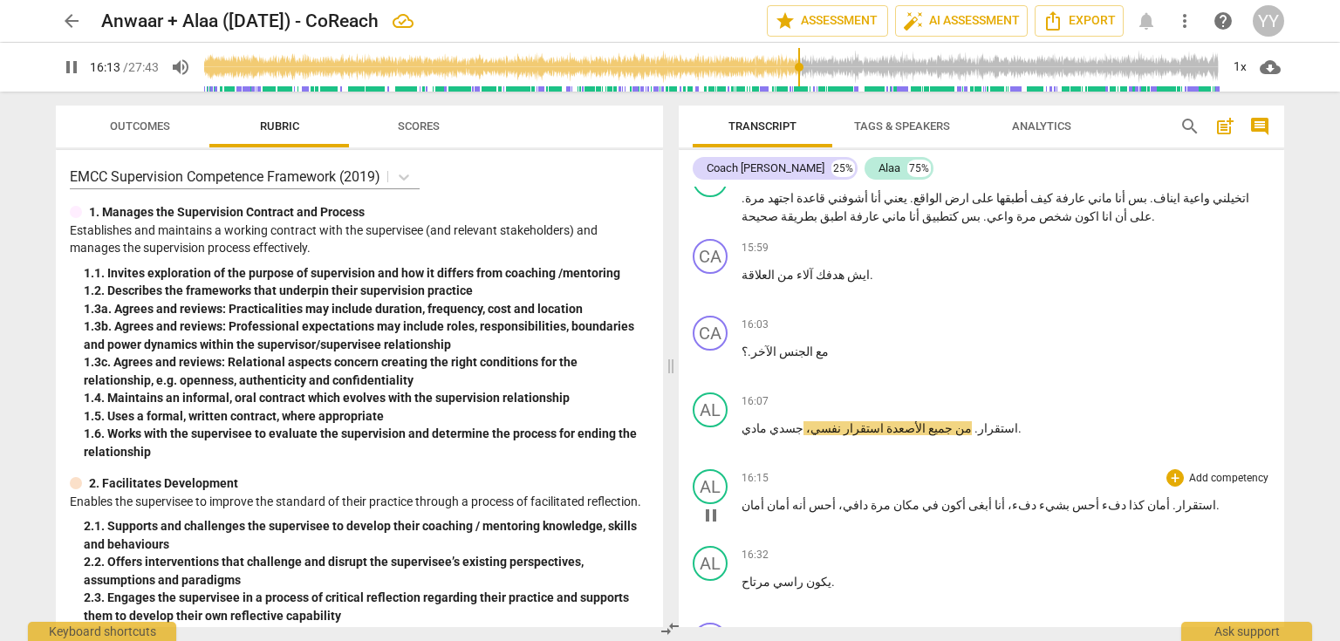
drag, startPoint x: 707, startPoint y: 286, endPoint x: 743, endPoint y: 311, distance: 44.5
click at [707, 428] on span "pause" at bounding box center [711, 438] width 21 height 21
click at [65, 63] on span "play_arrow" at bounding box center [71, 67] width 21 height 21
drag, startPoint x: 707, startPoint y: 364, endPoint x: 1010, endPoint y: 363, distance: 303.6
click at [708, 505] on span "pause" at bounding box center [711, 515] width 21 height 21
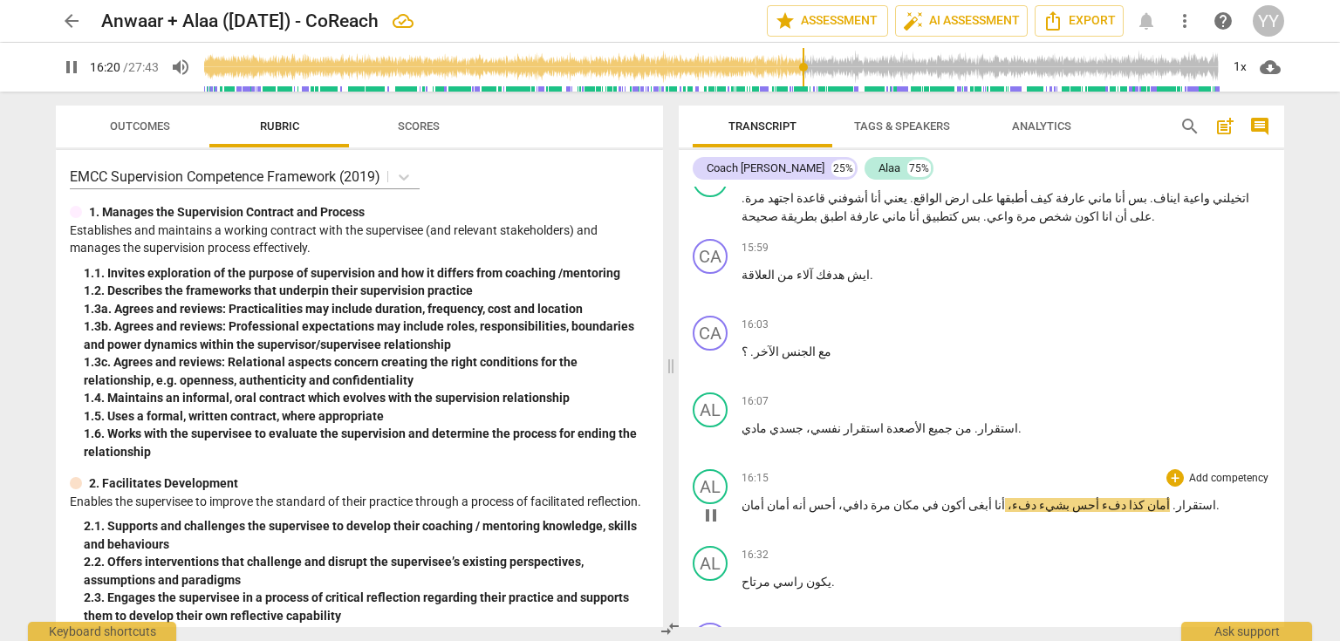
type input "981"
click at [1145, 498] on span "أمان" at bounding box center [1157, 505] width 25 height 14
click at [1145, 498] on span "أمان امم" at bounding box center [1168, 505] width 46 height 14
click at [708, 505] on span "pause" at bounding box center [711, 515] width 21 height 21
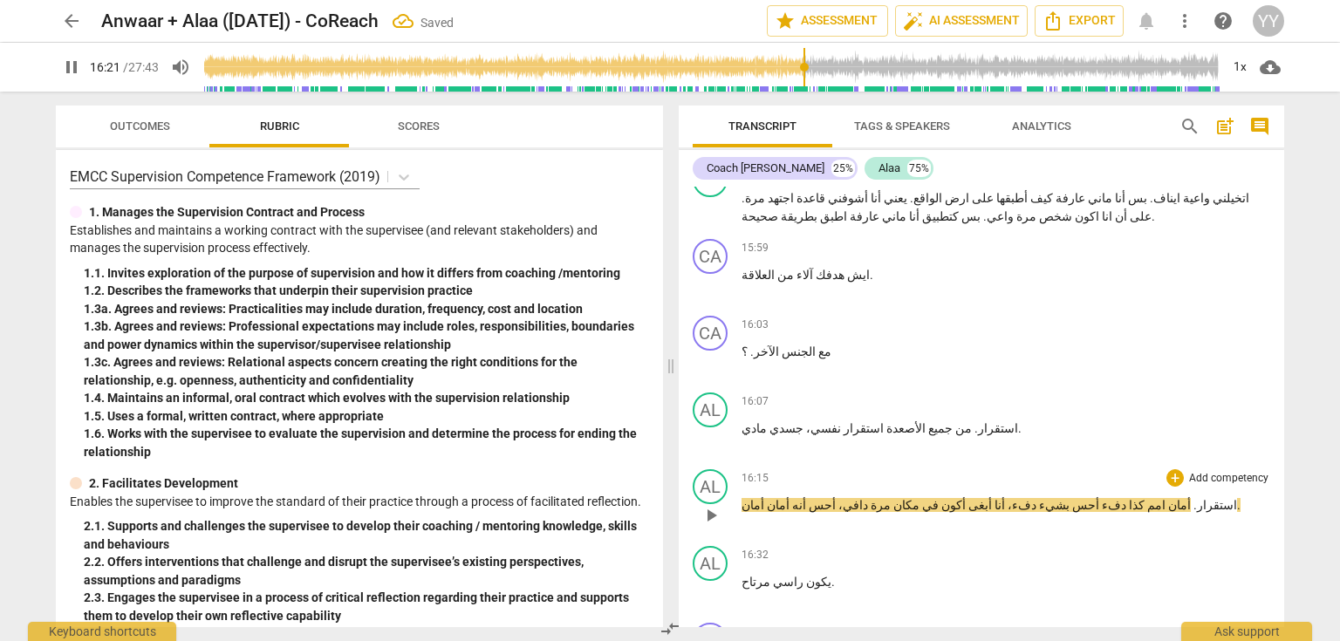
type input "982"
click at [1099, 498] on span "دفء" at bounding box center [1112, 505] width 27 height 14
click at [1074, 498] on span "دفء قاعدة" at bounding box center [1103, 505] width 58 height 14
click at [707, 505] on span "pause" at bounding box center [711, 515] width 21 height 21
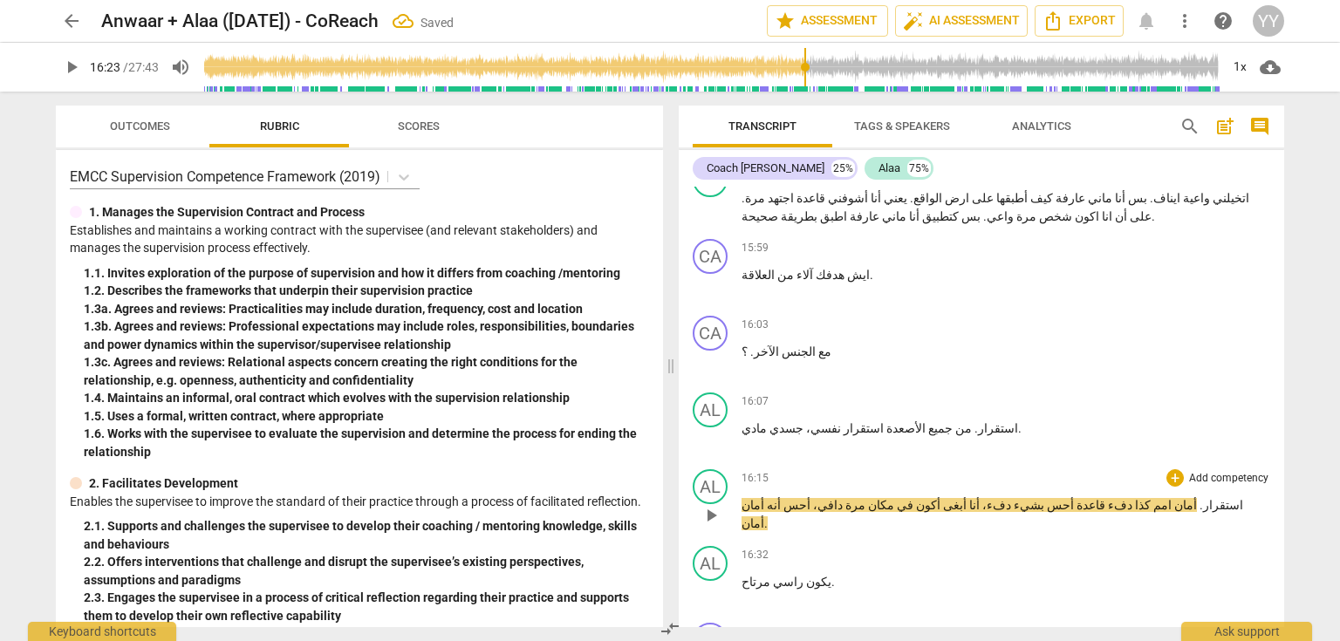
type input "984"
drag, startPoint x: 1077, startPoint y: 349, endPoint x: 1063, endPoint y: 347, distance: 14.1
click at [1063, 496] on p "استقرار . أمان امم كذا دفء قاعدة أحس بشيء دفء، أنا أبغى أكون في مكان مرة دافي، …" at bounding box center [1006, 514] width 529 height 36
click at [1011, 498] on span "بشيء" at bounding box center [1027, 505] width 33 height 14
click at [967, 498] on span "أنا" at bounding box center [973, 505] width 13 height 14
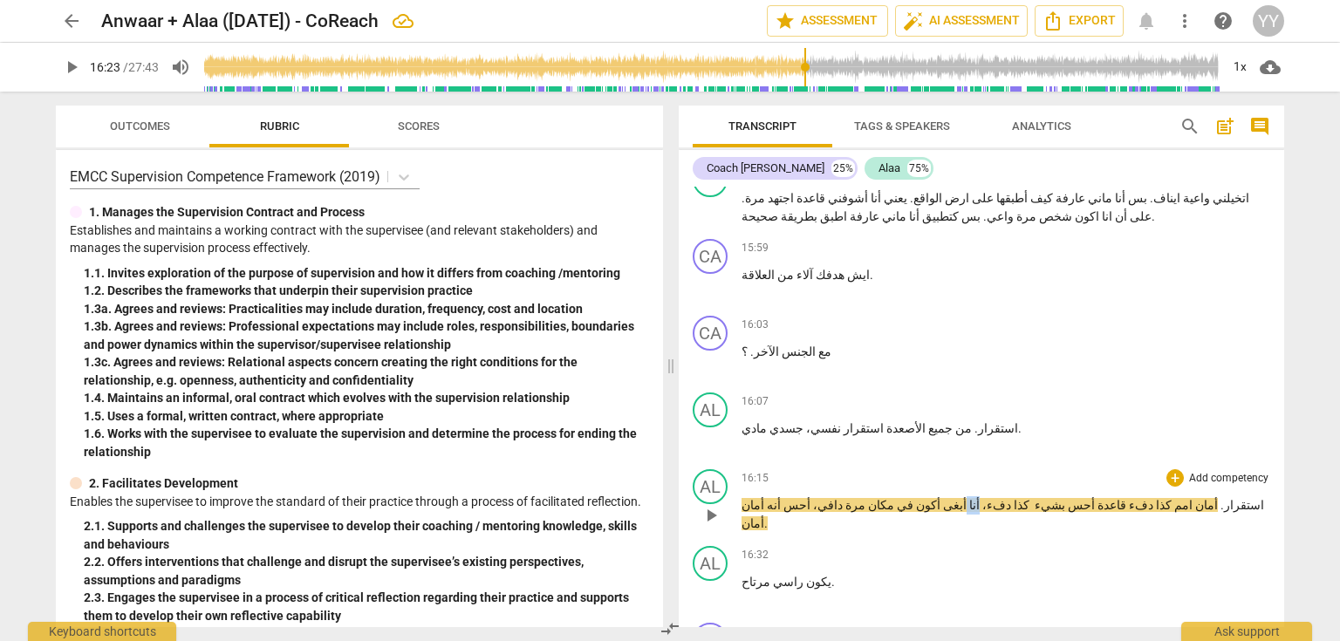
click at [967, 498] on span "أنا" at bounding box center [973, 505] width 13 height 14
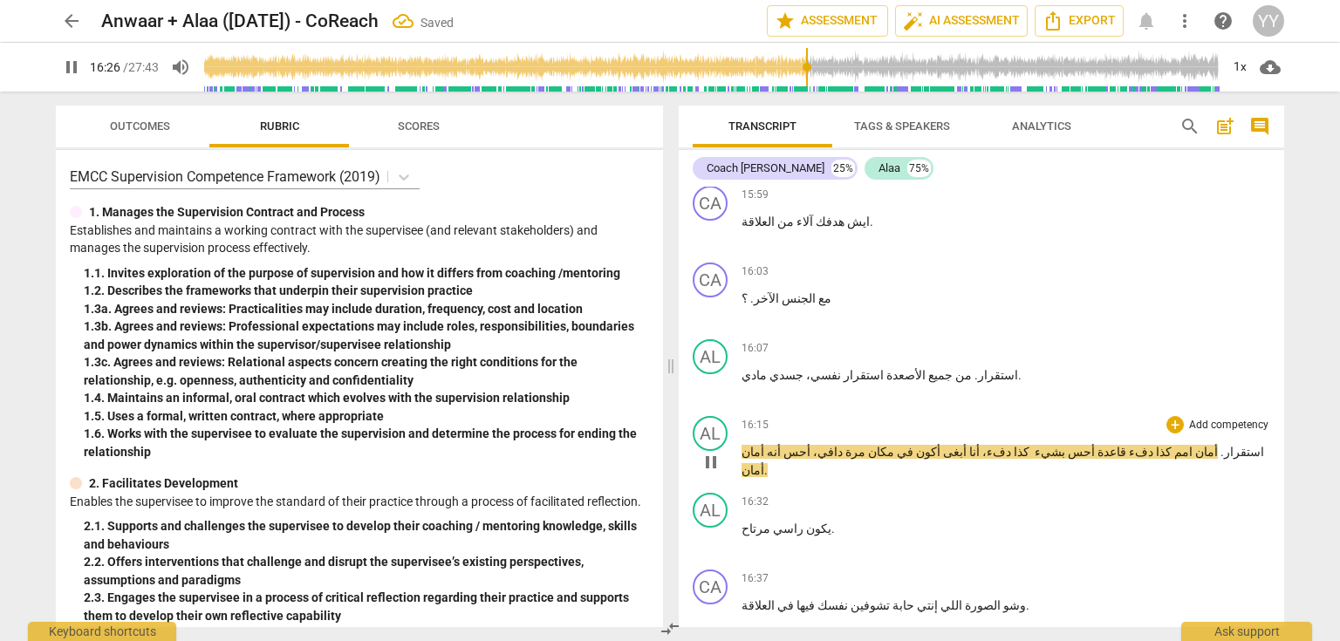
scroll to position [8306, 0]
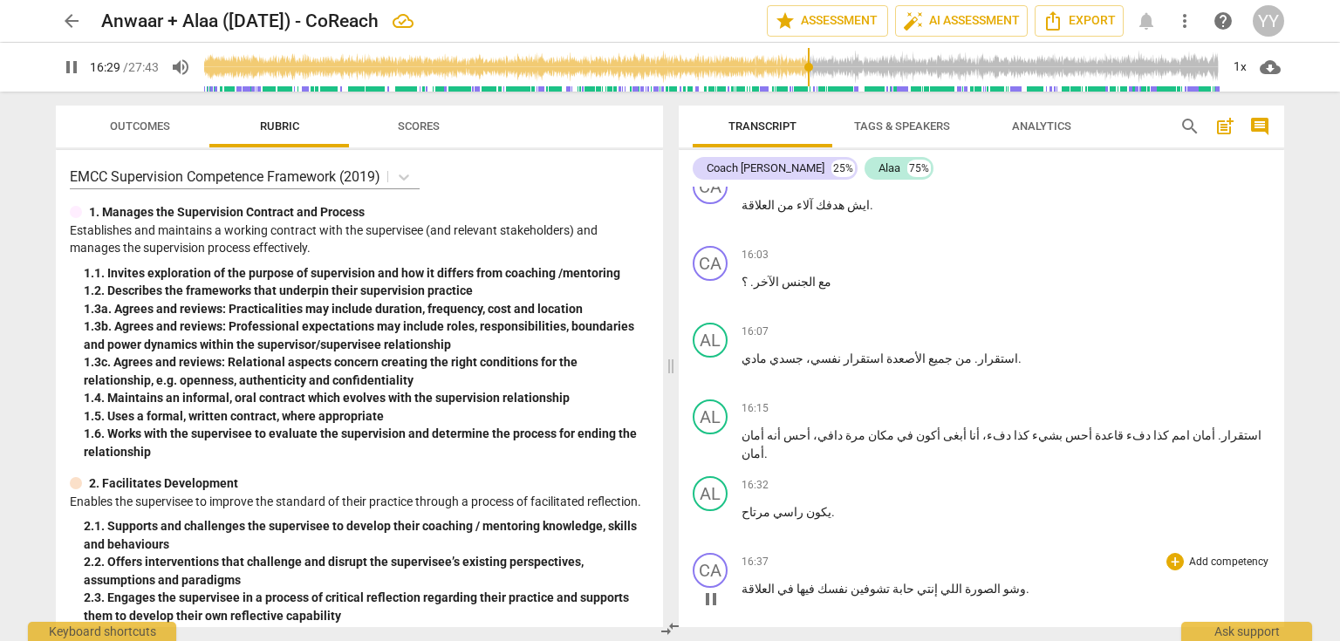
click at [990, 580] on p "وشو الصورة اللي إنتي حابة تشوفين نفسك فيها في العلاقة ." at bounding box center [1006, 589] width 529 height 18
type input "991"
type input "992"
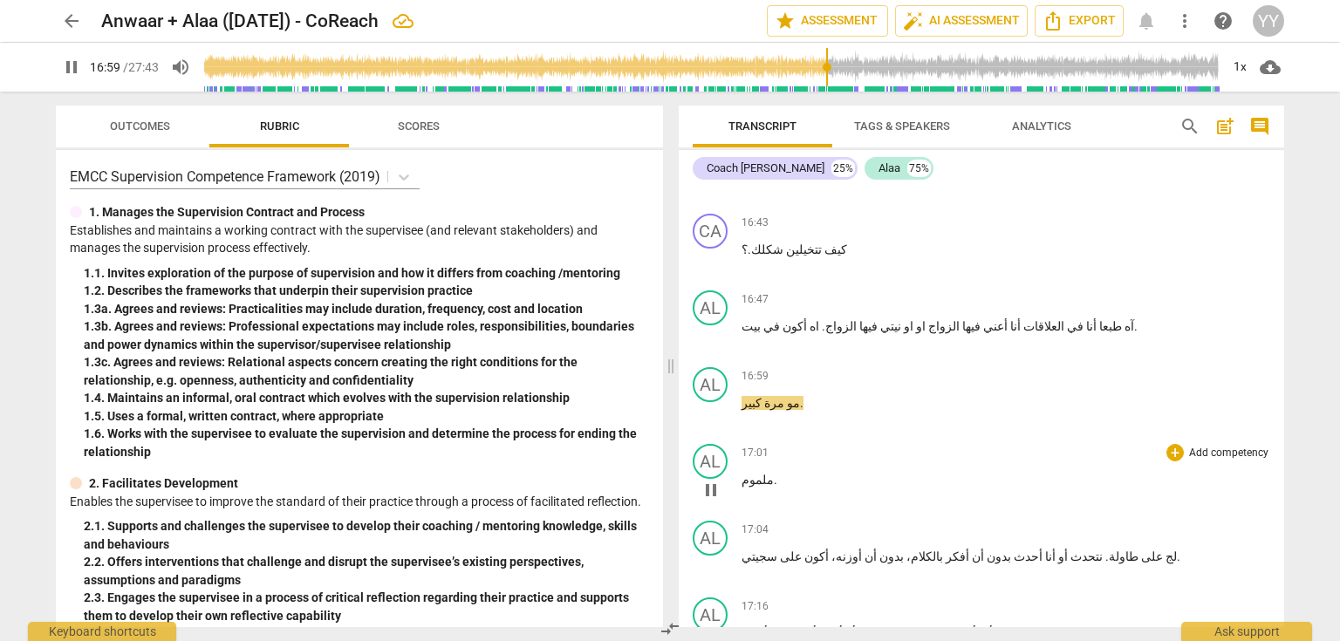
scroll to position [8725, 0]
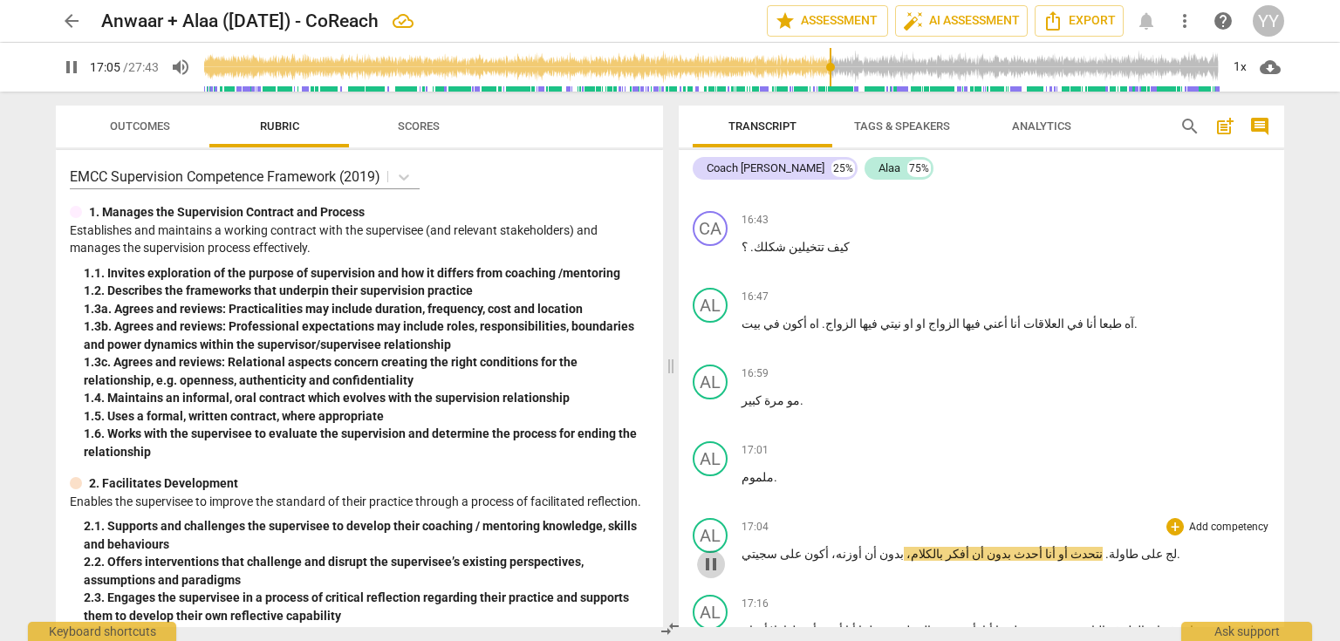
click at [716, 554] on span "pause" at bounding box center [711, 564] width 21 height 21
type input "1026"
drag, startPoint x: 1082, startPoint y: 398, endPoint x: 1092, endPoint y: 400, distance: 9.9
click at [1092, 545] on p "لج على طاولة . نتحدث أو أنا أحدث بدون أن أفكر بالكلام ، بدون أن أوزنه ، أكون عل…" at bounding box center [1006, 554] width 529 height 18
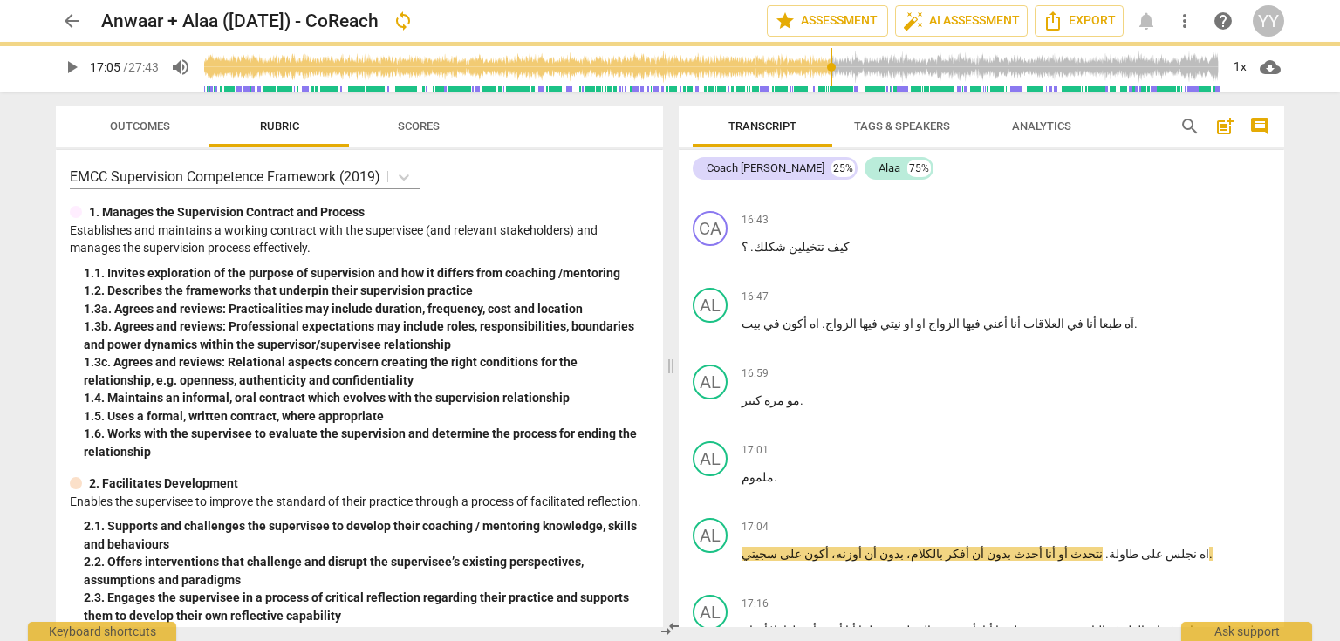
click at [79, 66] on span "play_arrow" at bounding box center [71, 67] width 21 height 21
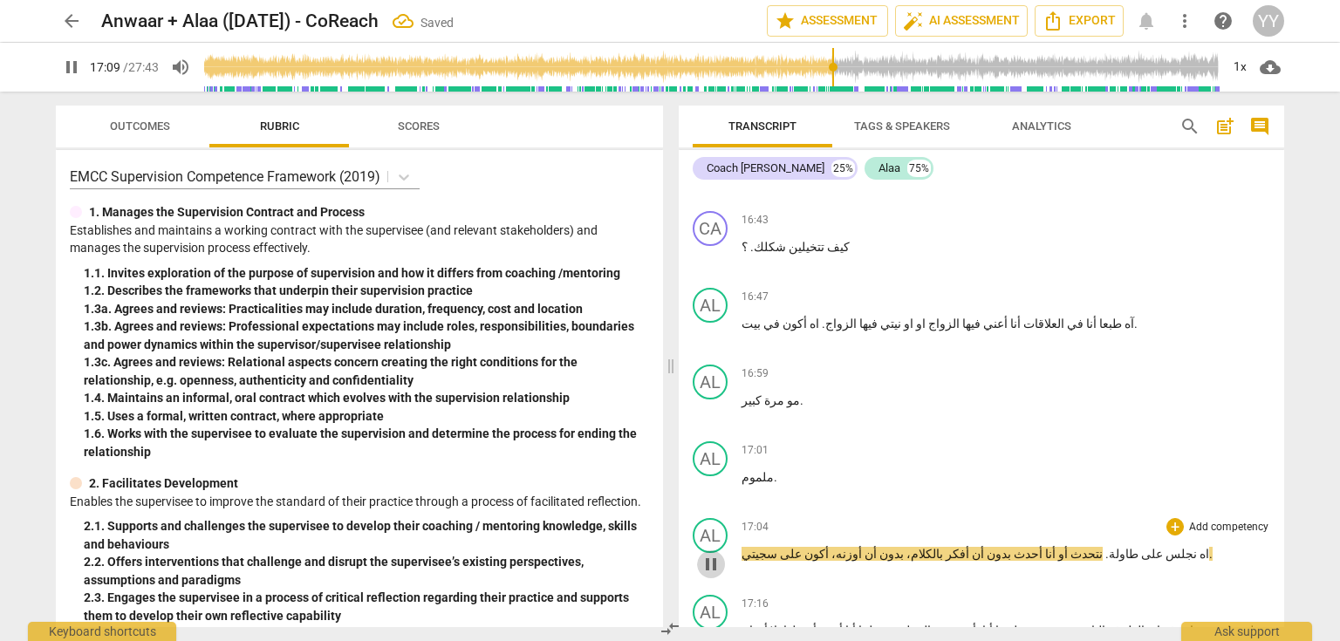
click at [708, 554] on span "pause" at bounding box center [711, 564] width 21 height 21
type input "1030"
drag, startPoint x: 1005, startPoint y: 394, endPoint x: 1033, endPoint y: 401, distance: 29.0
click at [1032, 545] on p "اه نجلس على طاولة . نتحدث أو أنا أحدث بدون أن أفكر بالكلام، بدون أن أوزنه، أكون…" at bounding box center [1006, 554] width 529 height 18
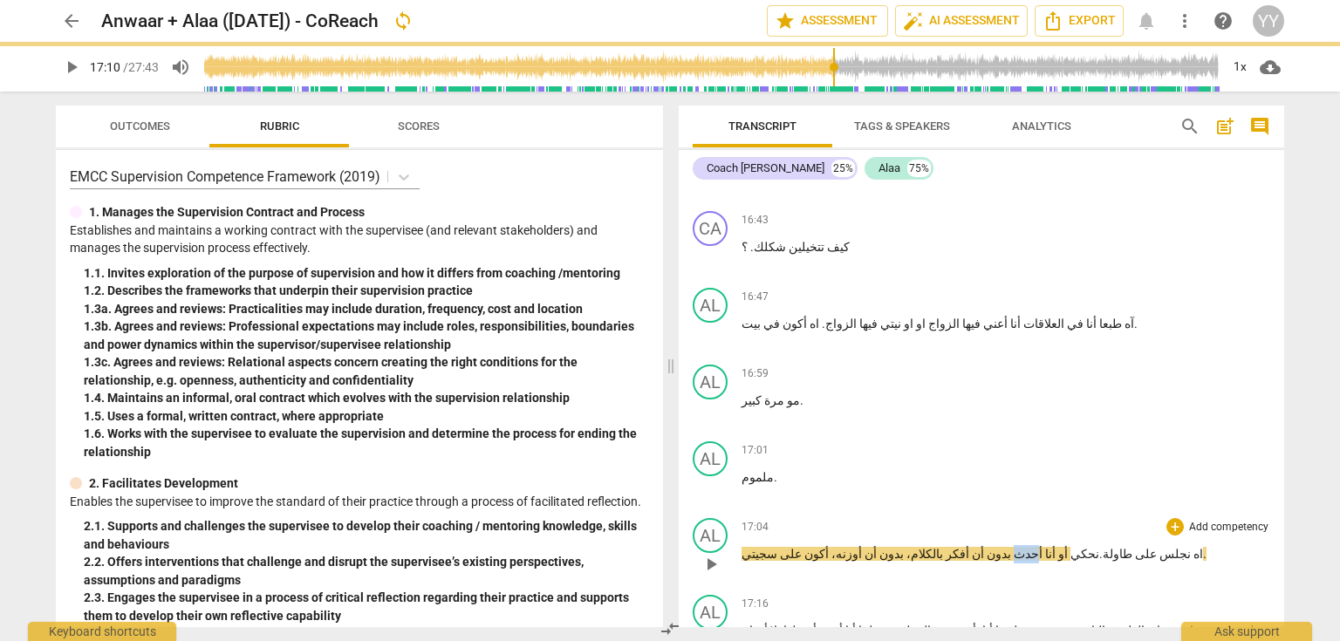
drag, startPoint x: 975, startPoint y: 393, endPoint x: 956, endPoint y: 394, distance: 19.3
click at [1011, 547] on span "أحدث" at bounding box center [1026, 554] width 31 height 14
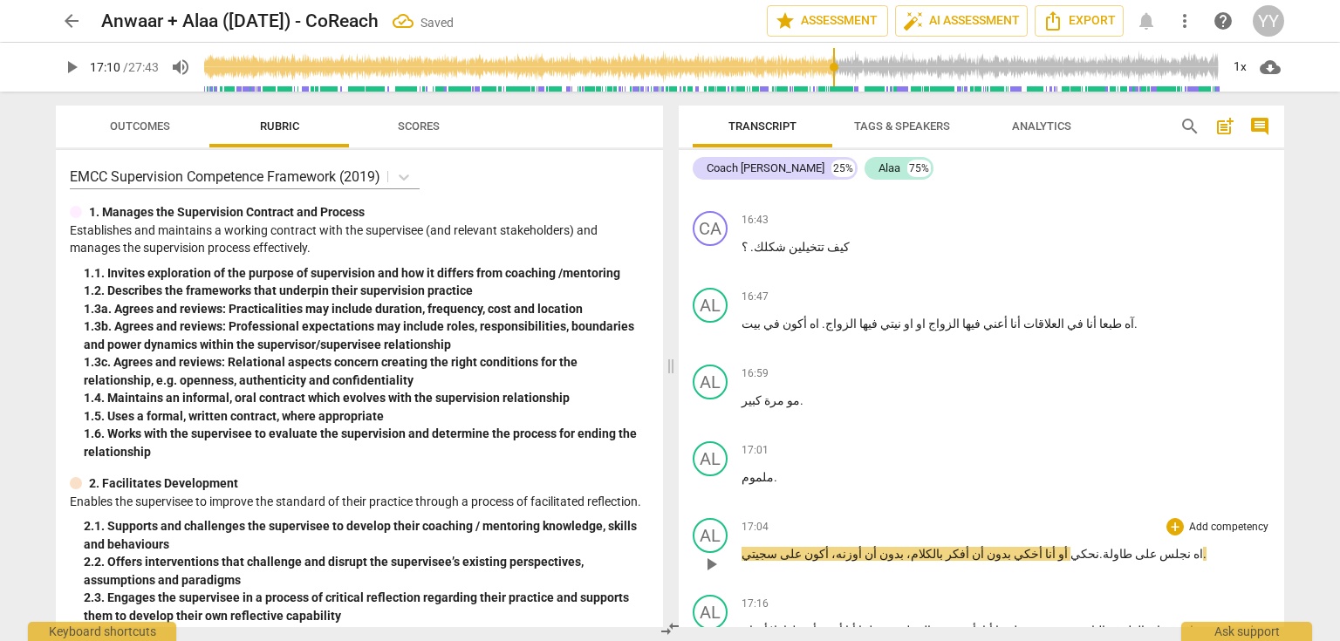
click at [1011, 547] on span "أخكي" at bounding box center [1026, 554] width 31 height 14
click at [1011, 547] on span "أحكي" at bounding box center [1026, 554] width 31 height 14
drag, startPoint x: 924, startPoint y: 396, endPoint x: 933, endPoint y: 395, distance: 8.8
click at [933, 545] on p "اه نجلس على طاولة .نحكي أو أنا أحكي بدون أن أفكر بالكلام، بدون أن أوزنه، أكون ع…" at bounding box center [1006, 554] width 529 height 18
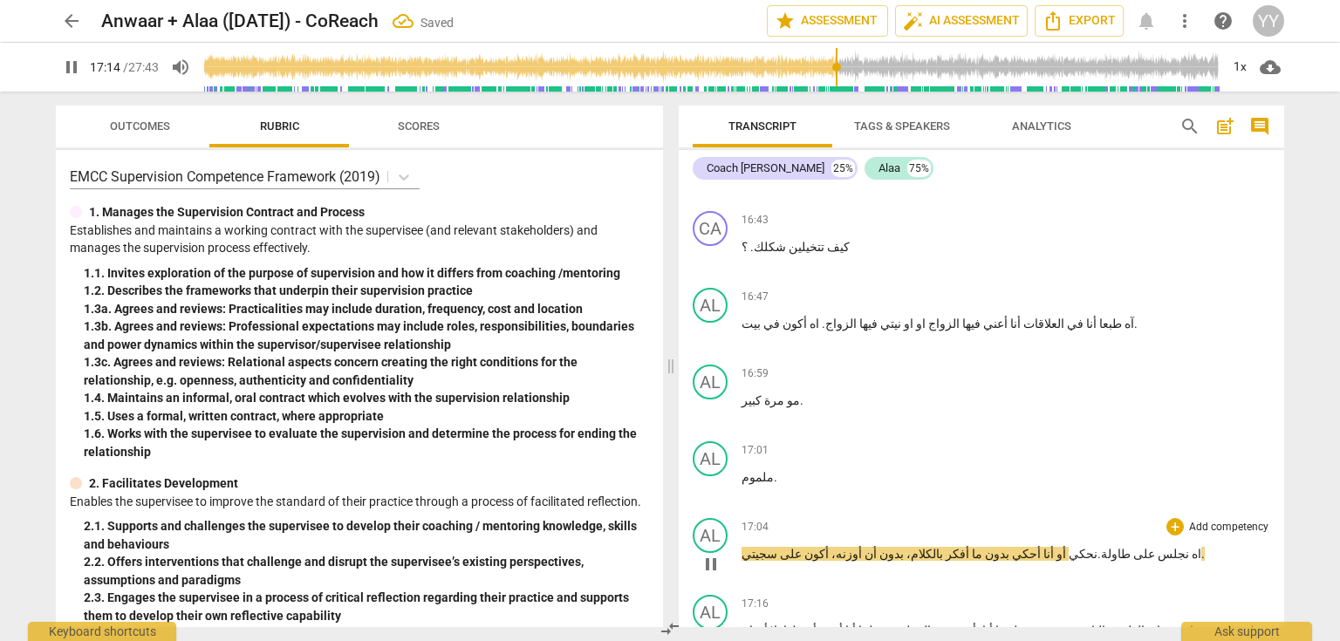
click at [712, 554] on span "pause" at bounding box center [711, 564] width 21 height 21
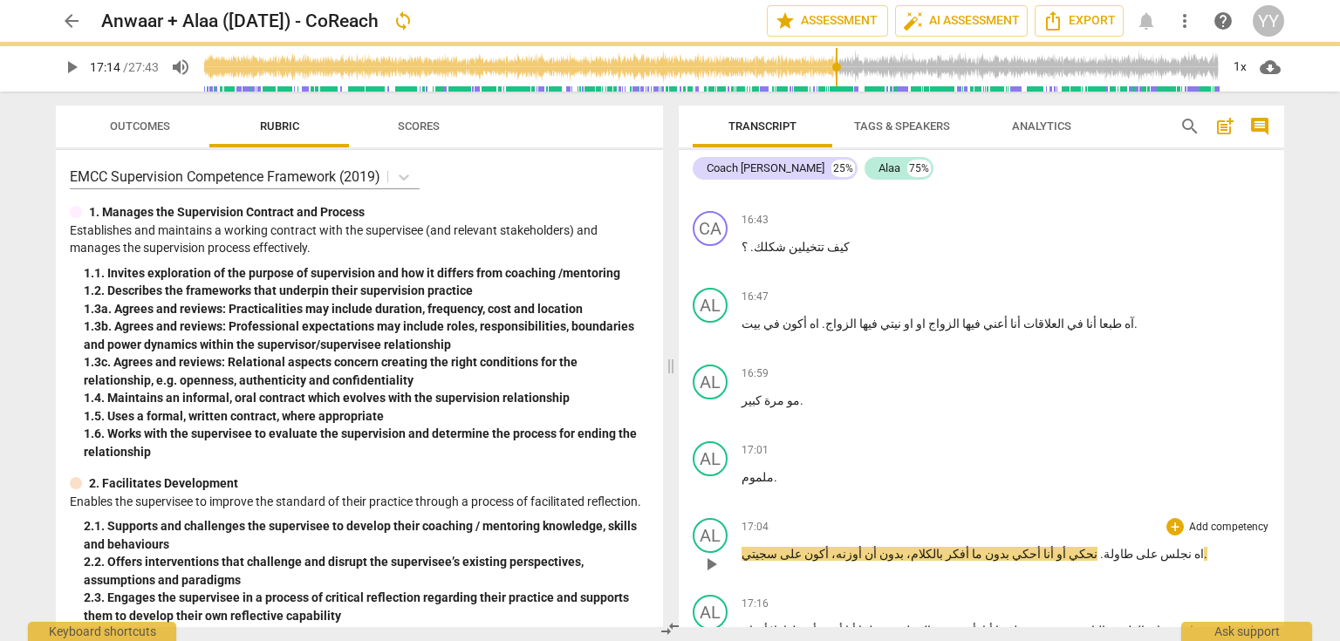
type input "1035"
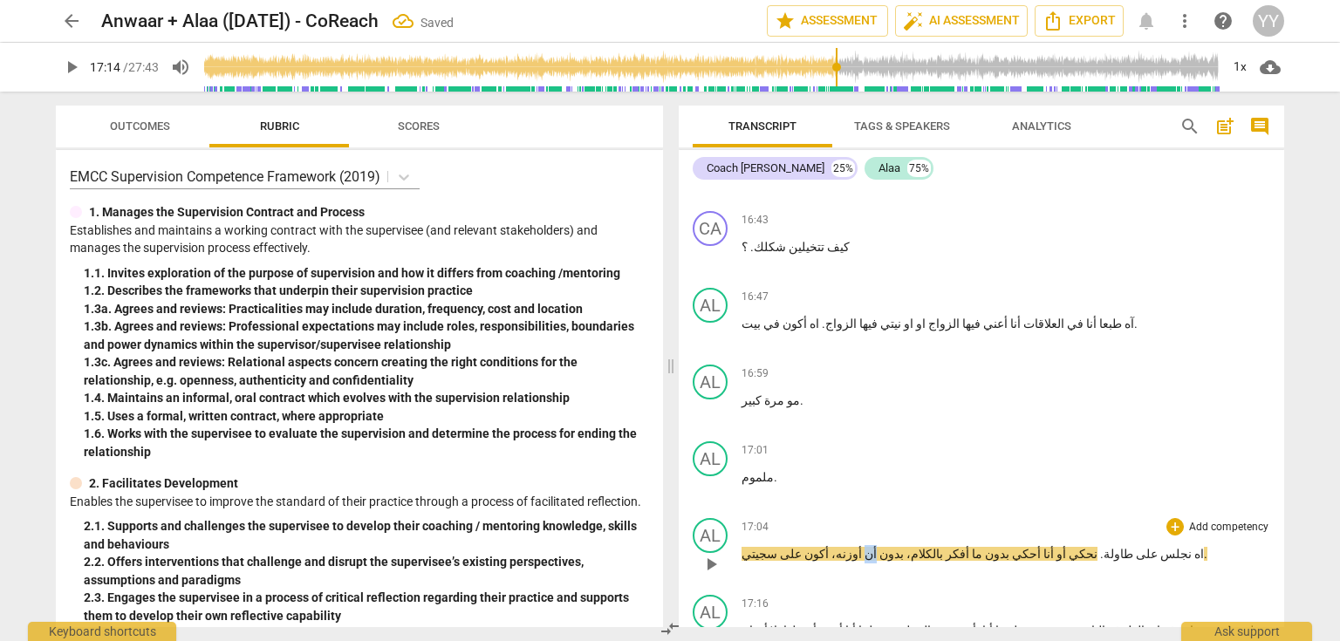
click at [848, 545] on p "اه نجلس على طاولة . نحكي أو أنا أحكي بدون ما أفكر بالكلام، بدون أن أوزنه، أكون …" at bounding box center [1006, 554] width 529 height 18
click at [833, 547] on span "أوزنه،" at bounding box center [845, 554] width 33 height 14
click at [832, 547] on span "أوزنه،" at bounding box center [845, 554] width 33 height 14
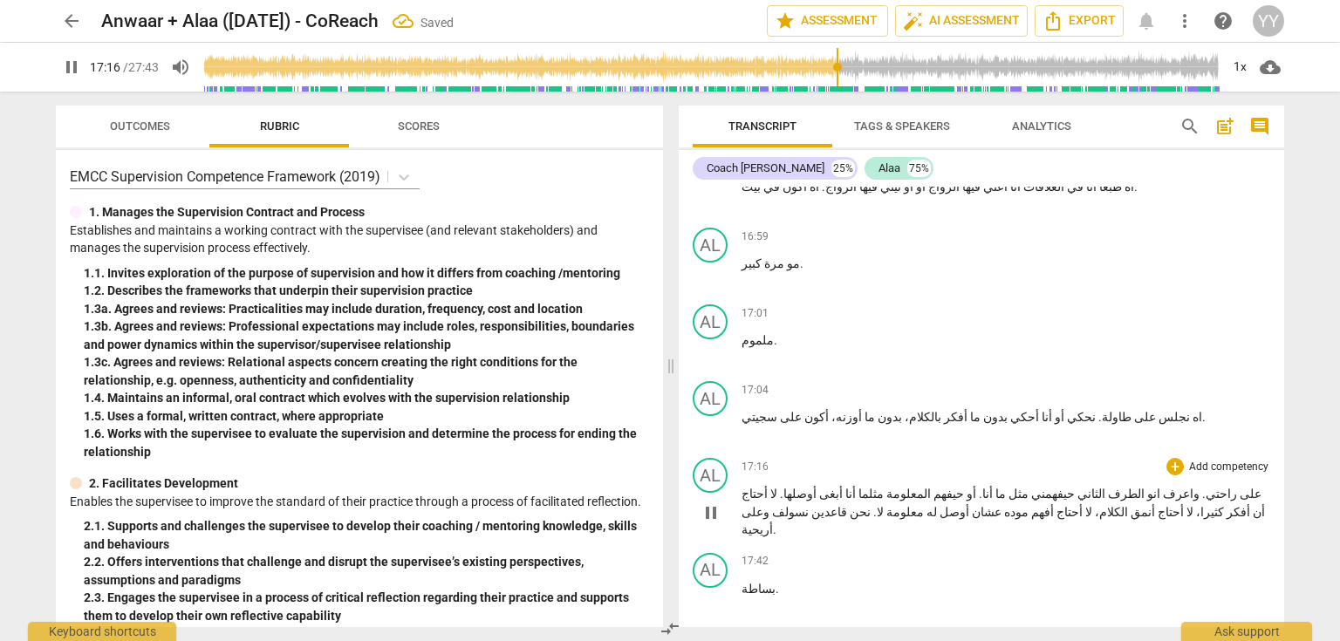
scroll to position [8865, 0]
click at [777, 484] on span "لا" at bounding box center [773, 491] width 10 height 14
type input "1051"
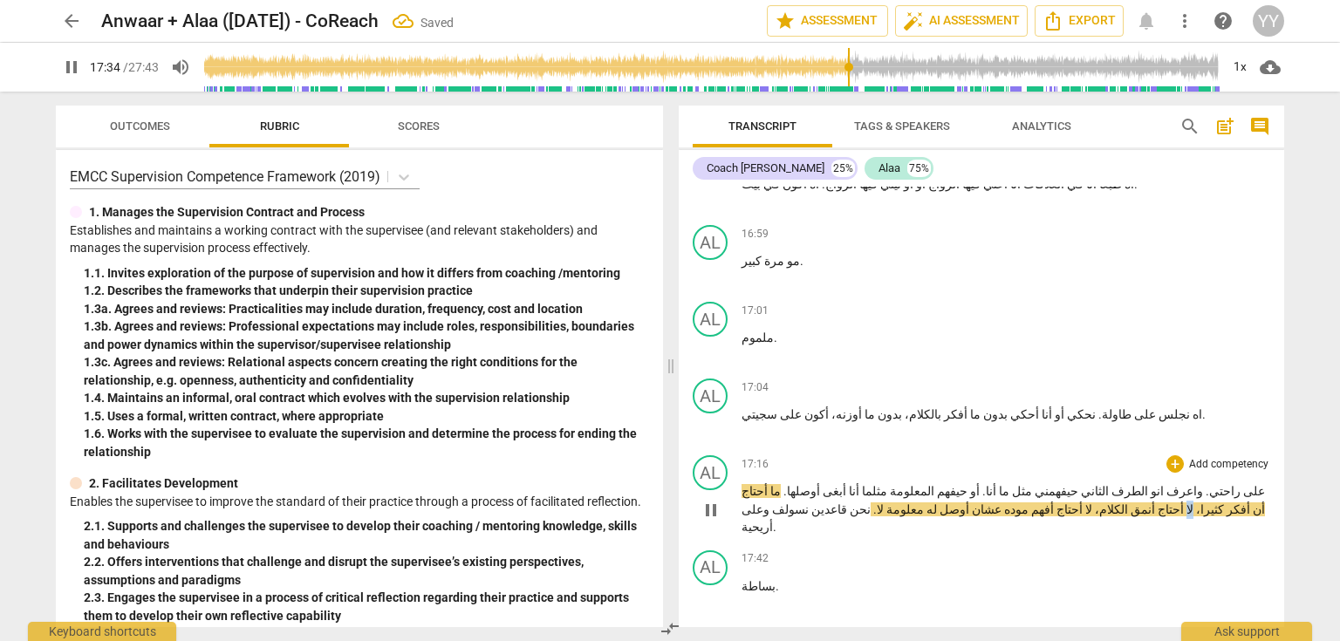
click at [773, 483] on p "على راحتي . واعرف انو الطرف الثاني حيفهمني مثل ما أنا . أو حيفهم المعلومة مثلما…" at bounding box center [1006, 510] width 529 height 54
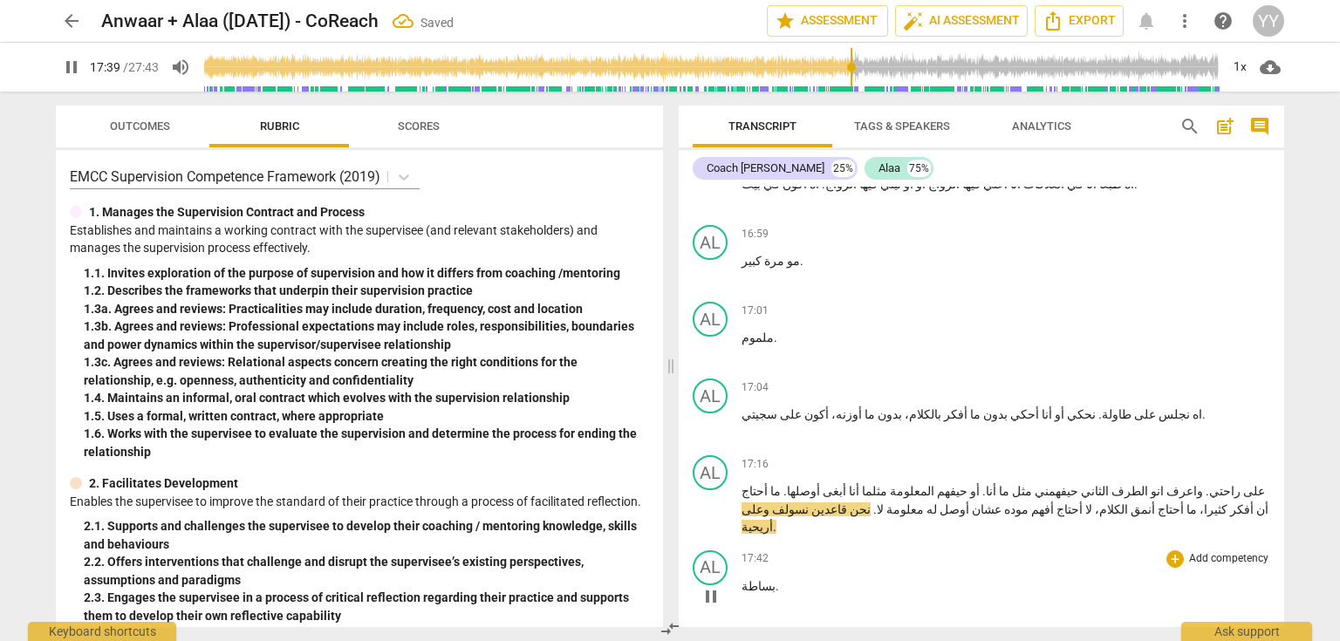
scroll to position [8935, 0]
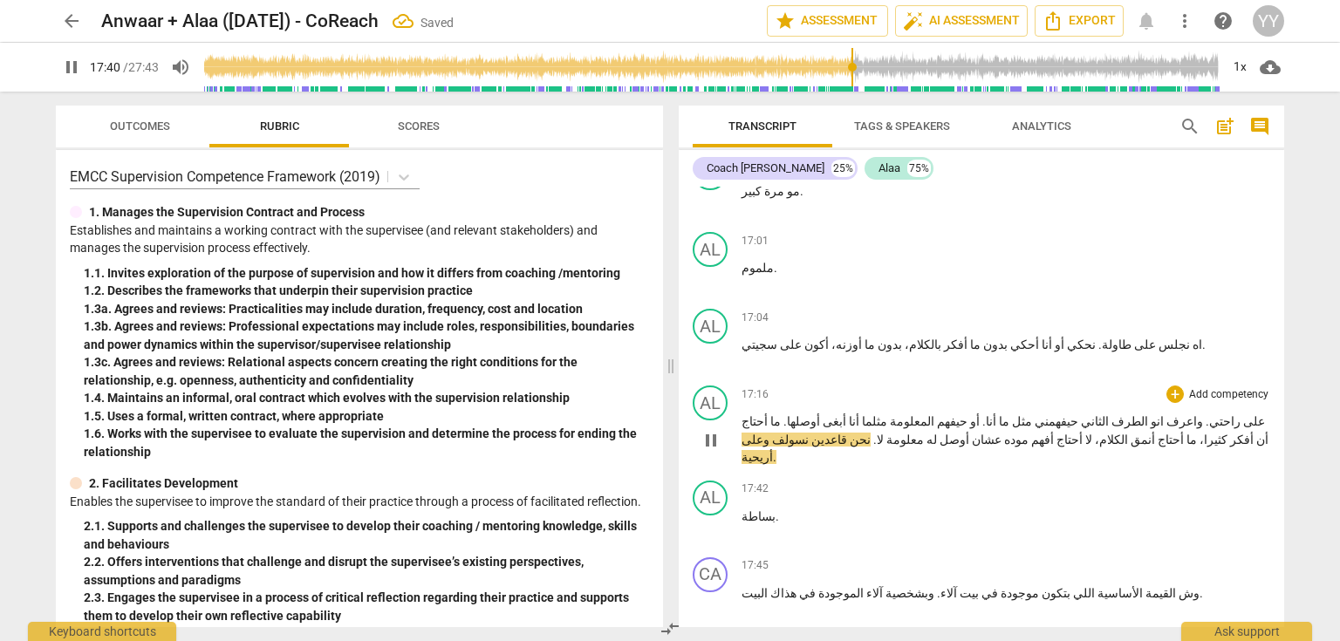
click at [715, 430] on span "pause" at bounding box center [711, 440] width 21 height 21
type input "1061"
drag, startPoint x: 852, startPoint y: 282, endPoint x: 867, endPoint y: 285, distance: 16.1
click at [867, 413] on p "على راحتي . واعرف انو الطرف الثاني حيفهمني مثل ما أنا . أو حيفهم المعلومة مثلما…" at bounding box center [1006, 440] width 529 height 54
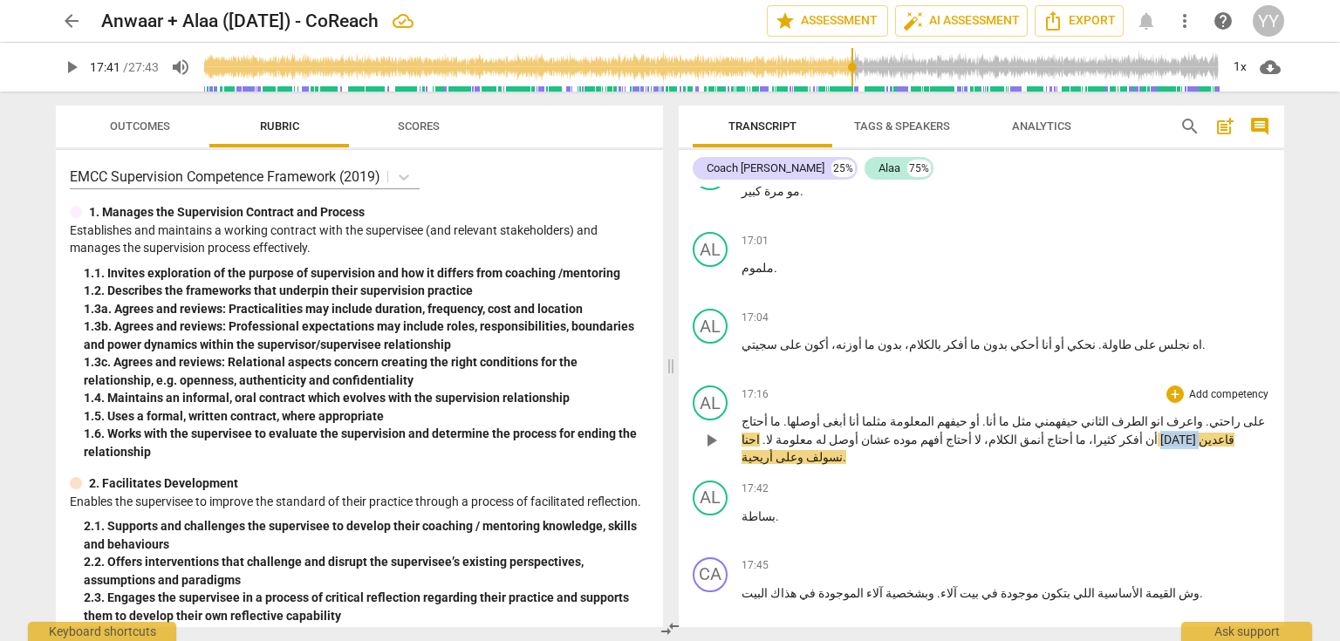
click at [867, 413] on p "على راحتي . واعرف انو الطرف الثاني حيفهمني مثل ما أنا . أو حيفهم المعلومة مثلما…" at bounding box center [1006, 440] width 529 height 54
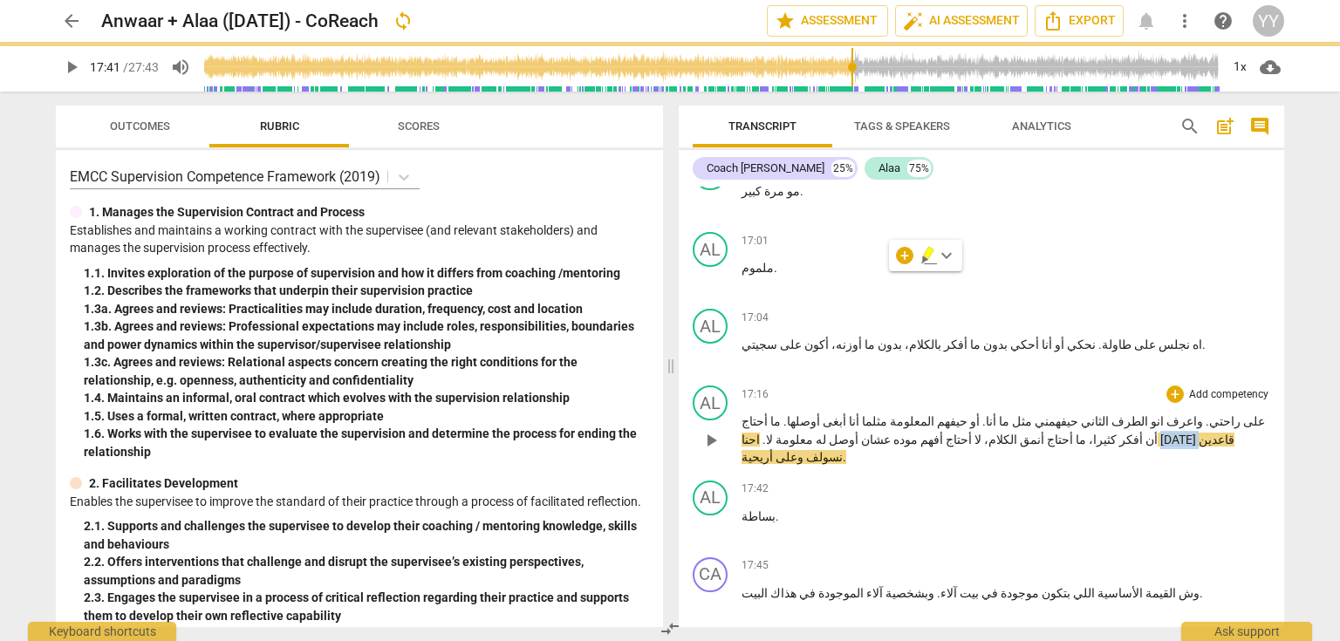
click at [880, 433] on span "احنا اثنين" at bounding box center [970, 440] width 457 height 14
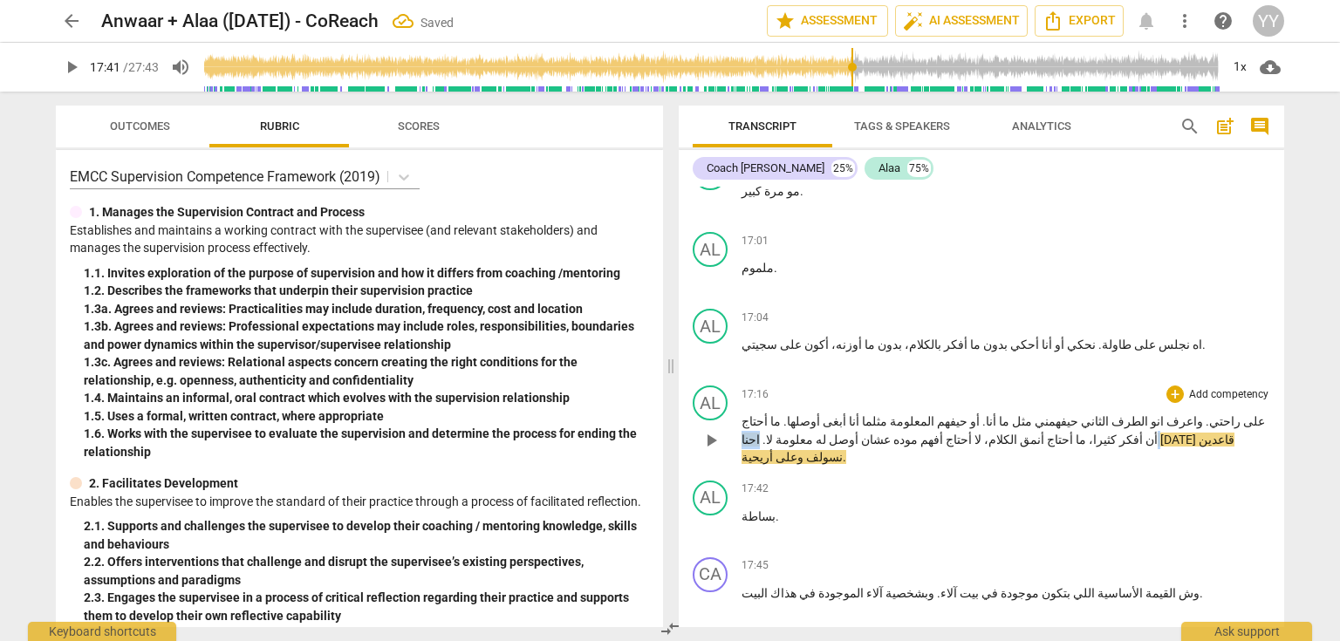
click at [880, 433] on span "احنا اثنين" at bounding box center [970, 440] width 457 height 14
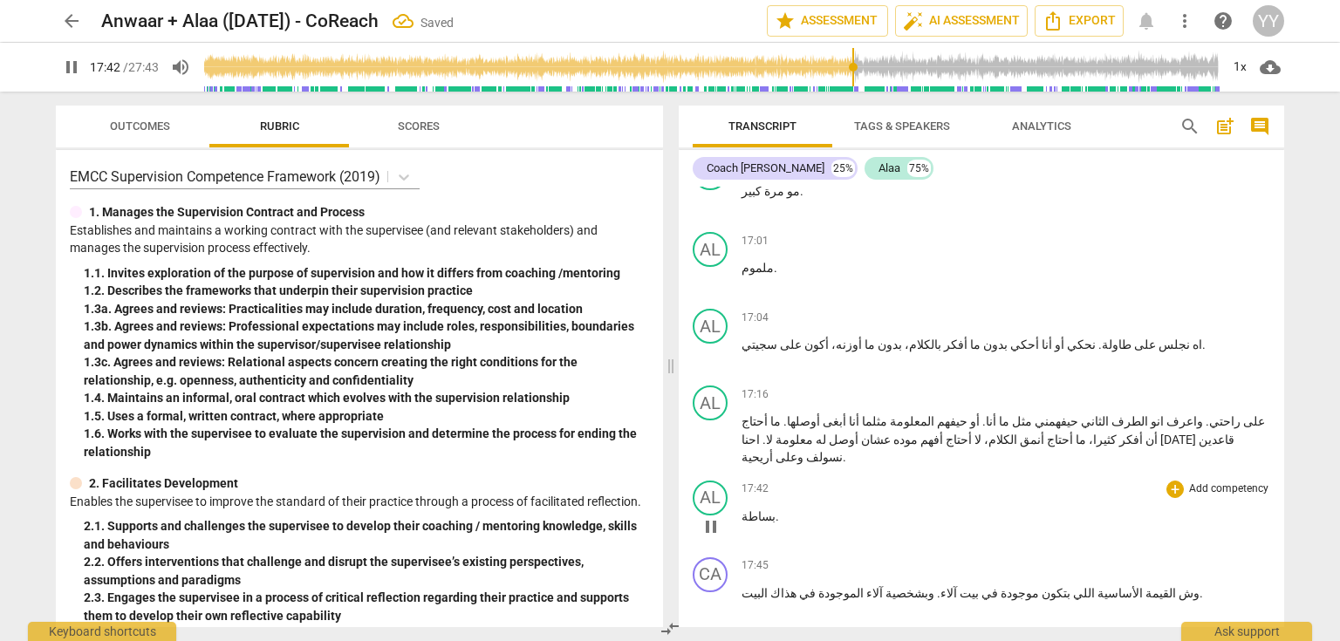
scroll to position [9004, 0]
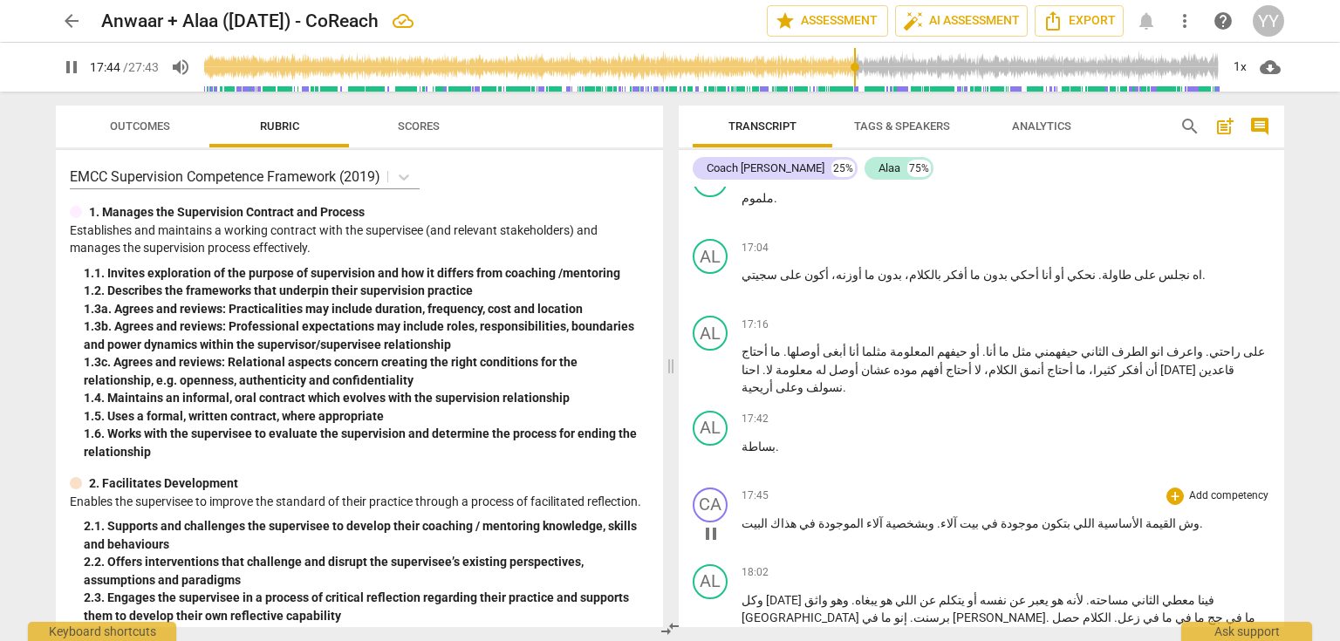
click at [1112, 515] on p "وش القيمة الأساسية اللي بتكون موجودة في بيت آلاء . وبشخصية آلاء الموجودة في هذا…" at bounding box center [1006, 524] width 529 height 18
type input "1066"
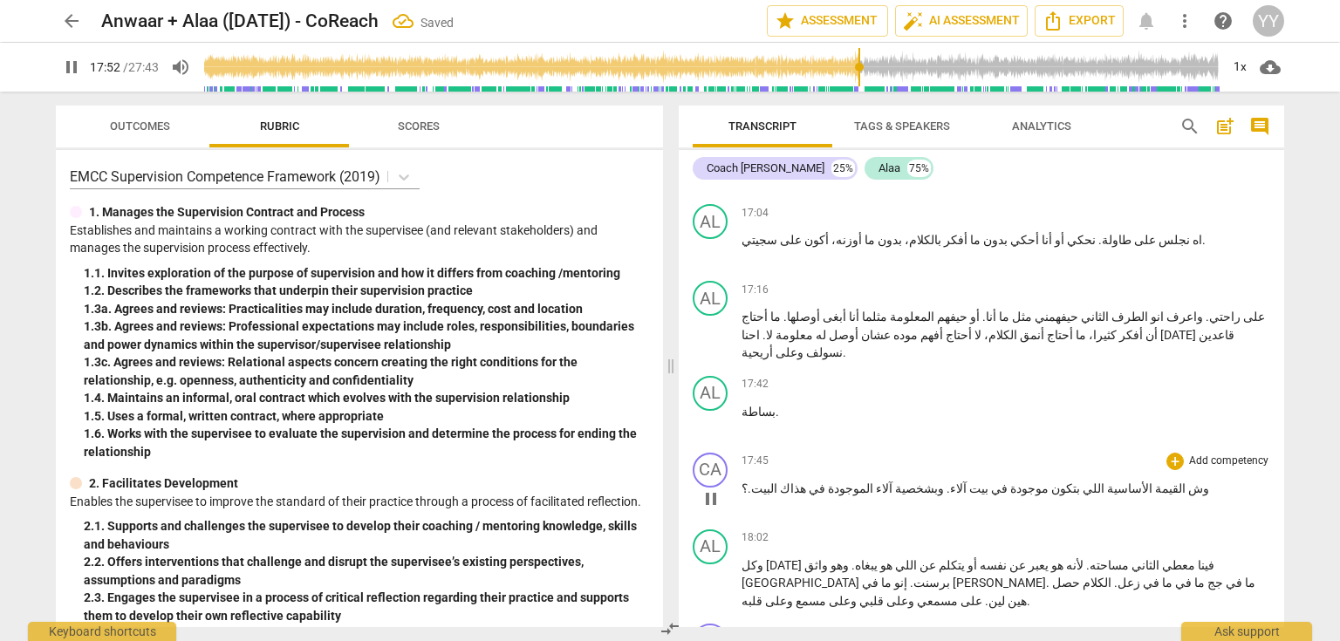
scroll to position [9074, 0]
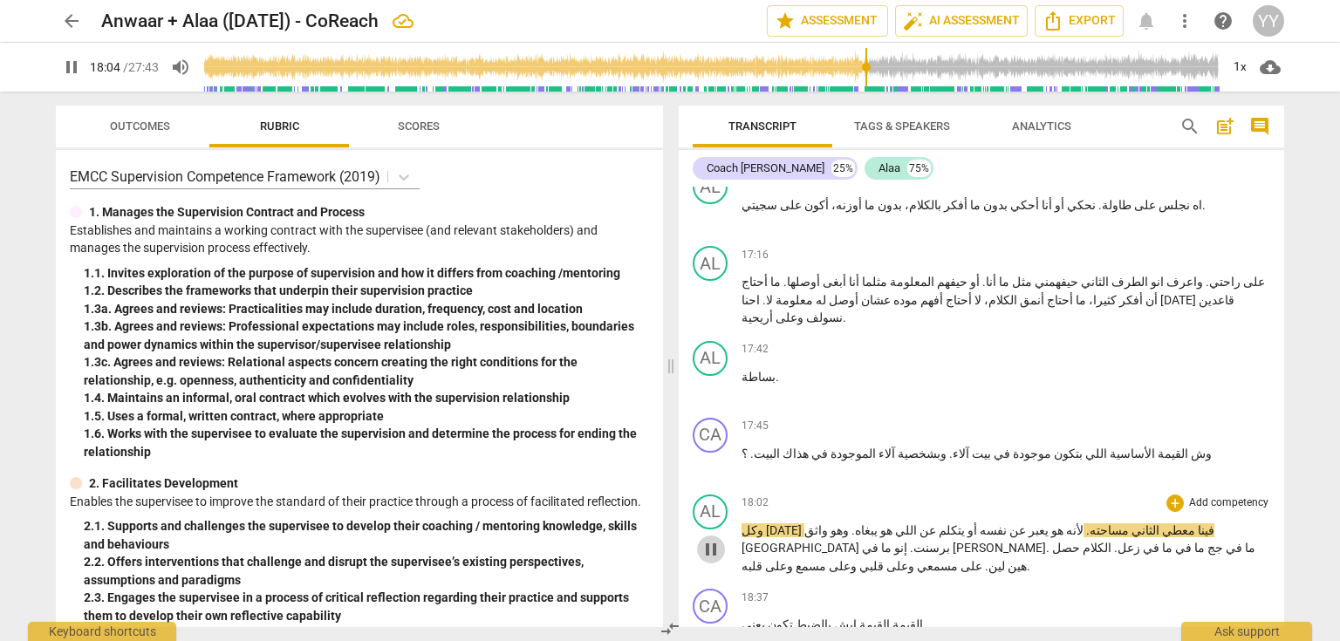
drag, startPoint x: 707, startPoint y: 361, endPoint x: 1162, endPoint y: 354, distance: 455.5
click at [707, 539] on span "pause" at bounding box center [711, 549] width 21 height 21
type input "1084"
click at [766, 524] on span "وكل" at bounding box center [754, 531] width 24 height 14
click at [760, 524] on span "كل" at bounding box center [751, 531] width 18 height 14
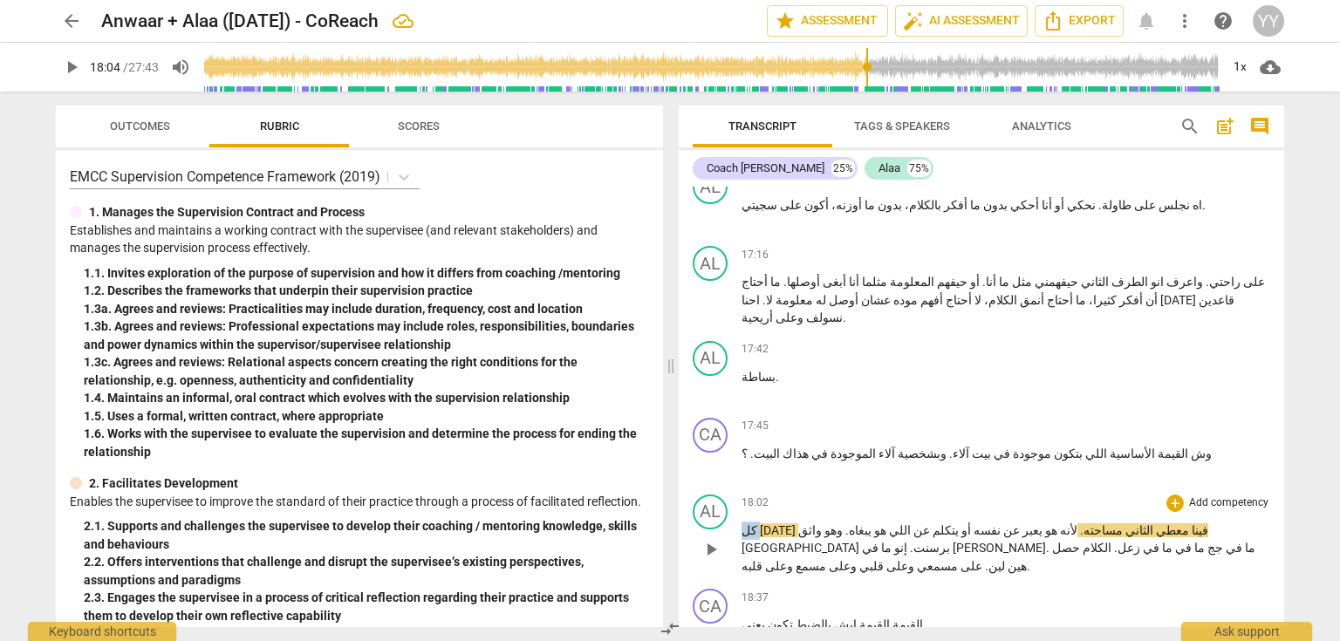
click at [760, 524] on span "كل" at bounding box center [751, 531] width 18 height 14
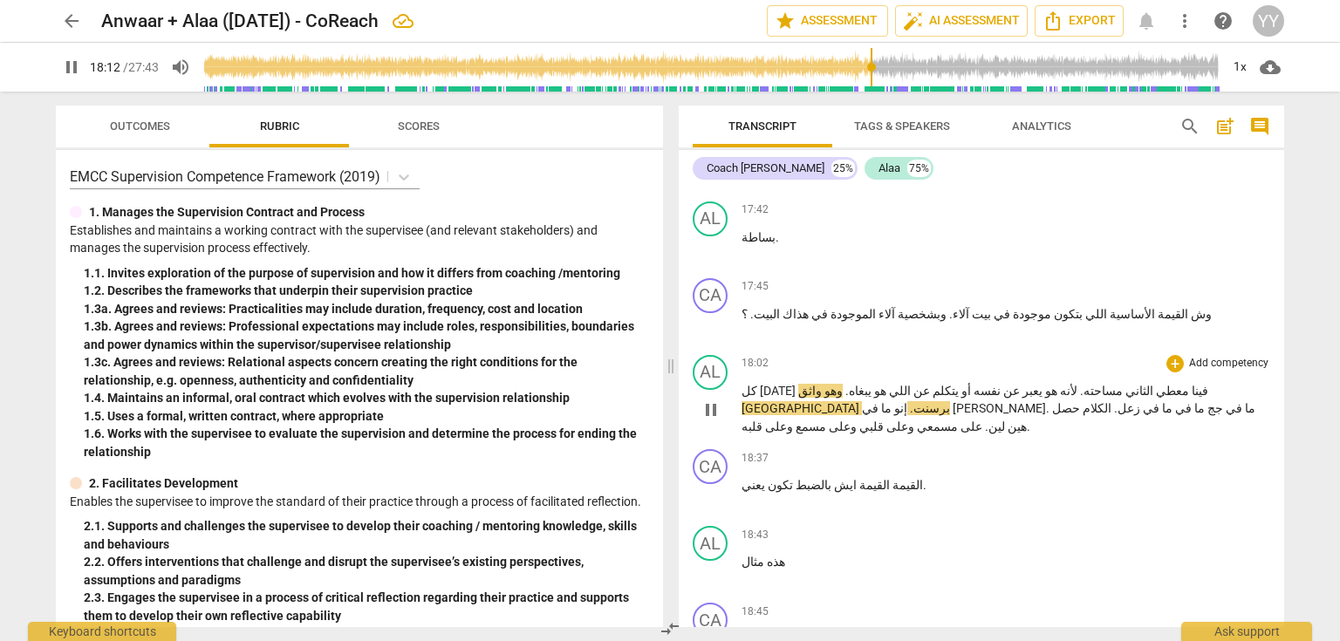
scroll to position [9144, 0]
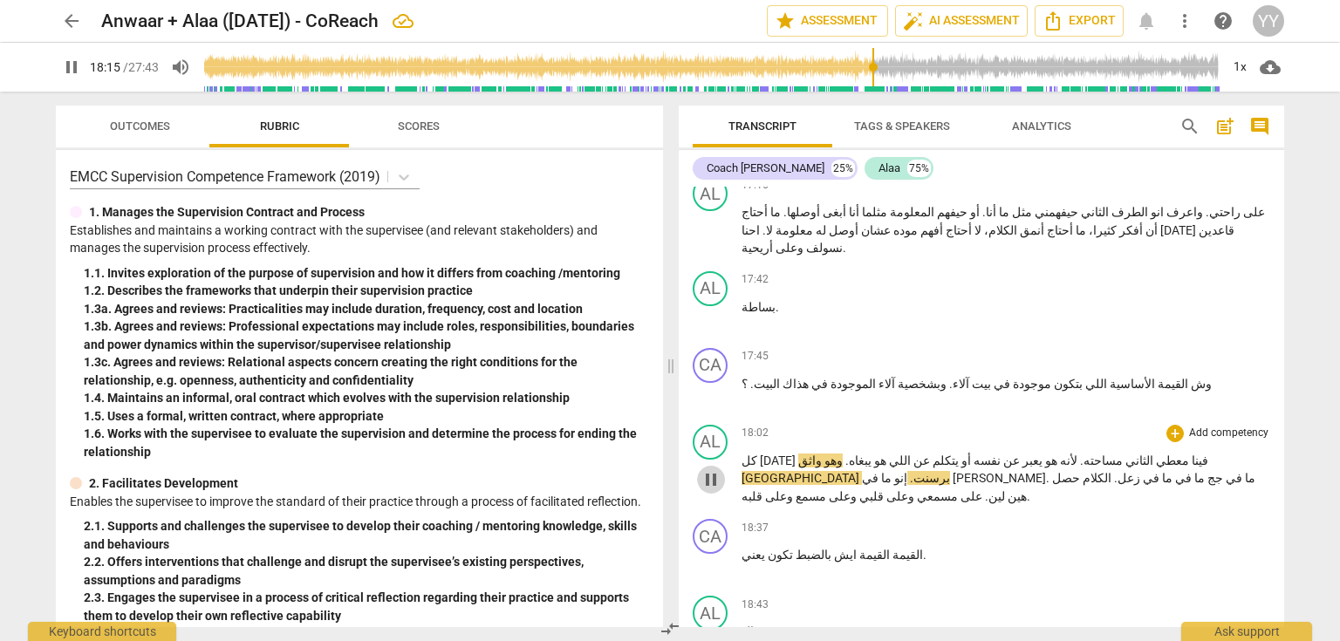
click at [705, 469] on span "pause" at bounding box center [711, 479] width 21 height 21
type input "1096"
click at [862, 471] on span "هند" at bounding box center [802, 478] width 120 height 14
click at [825, 454] on span "هندرد" at bounding box center [811, 461] width 27 height 14
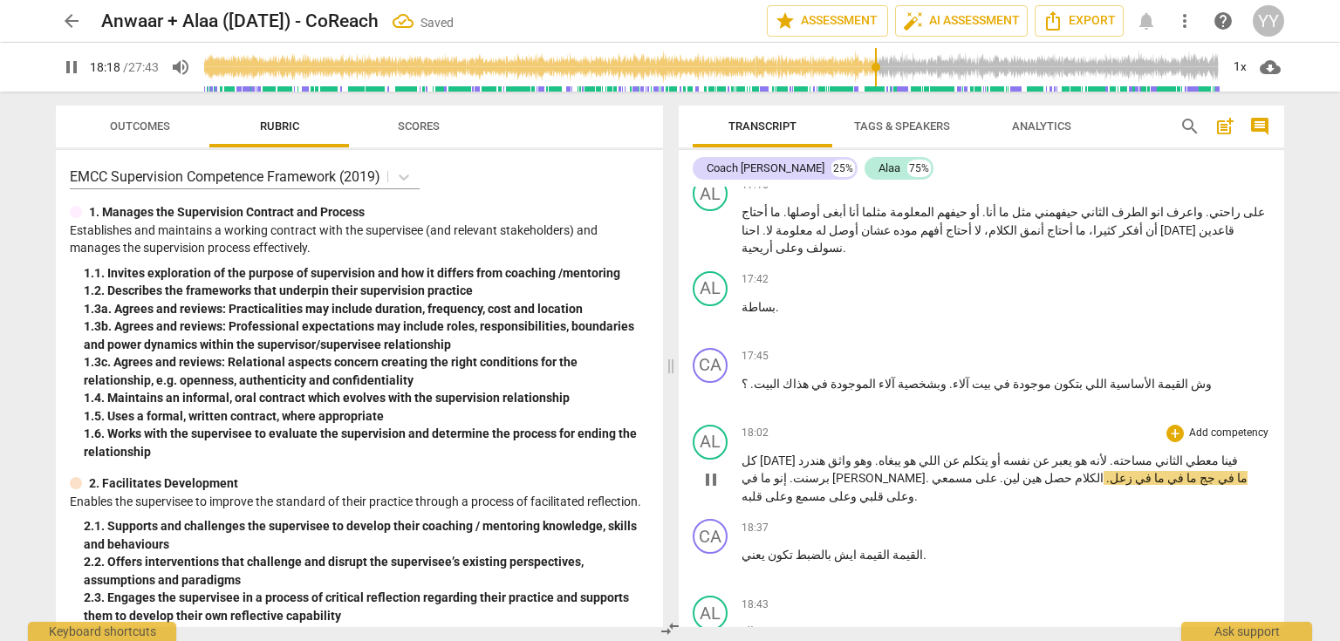
click at [713, 469] on span "pause" at bounding box center [711, 479] width 21 height 21
type input "1099"
click at [832, 471] on span "جرج" at bounding box center [878, 478] width 93 height 14
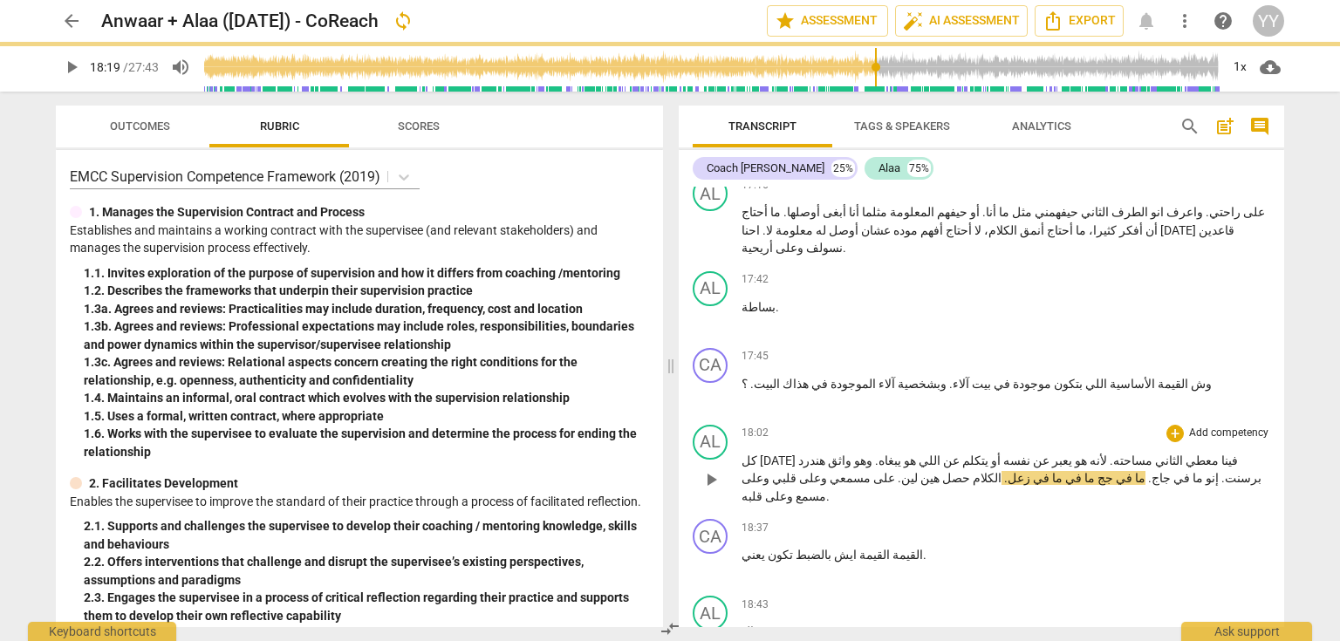
click at [1095, 471] on span "جج" at bounding box center [1104, 478] width 18 height 14
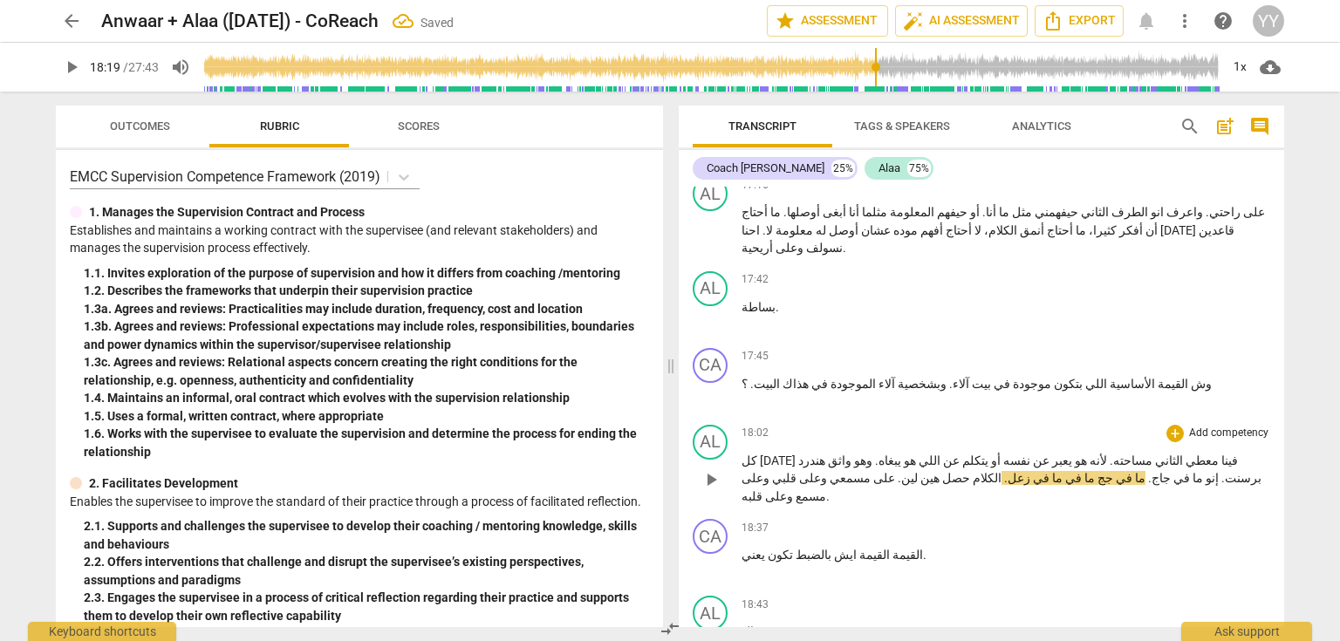
click at [1095, 471] on span "جج" at bounding box center [1104, 478] width 18 height 14
click at [1149, 471] on span "." at bounding box center [1152, 478] width 6 height 14
drag, startPoint x: 708, startPoint y: 291, endPoint x: 962, endPoint y: 307, distance: 254.4
click at [708, 469] on span "pause" at bounding box center [711, 479] width 21 height 21
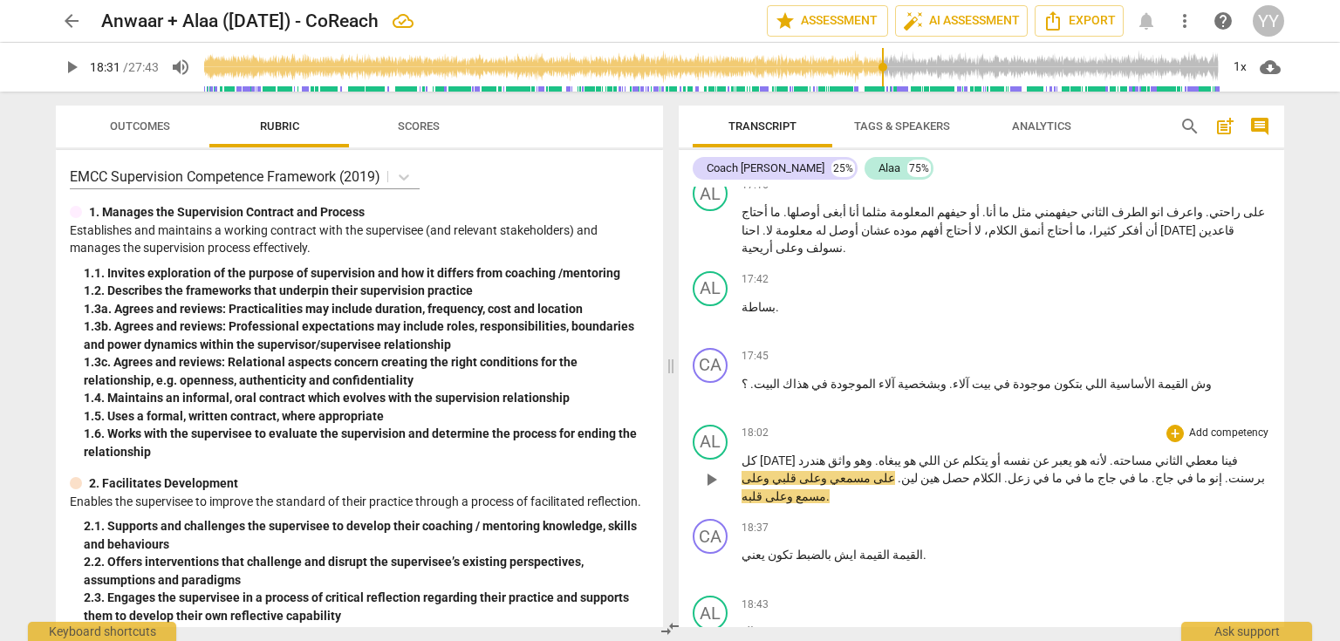
type input "1111"
click at [970, 471] on span "حصل" at bounding box center [955, 478] width 31 height 14
click at [949, 471] on span "حيوصل" at bounding box center [929, 478] width 40 height 14
click at [712, 469] on span "pause" at bounding box center [711, 479] width 21 height 21
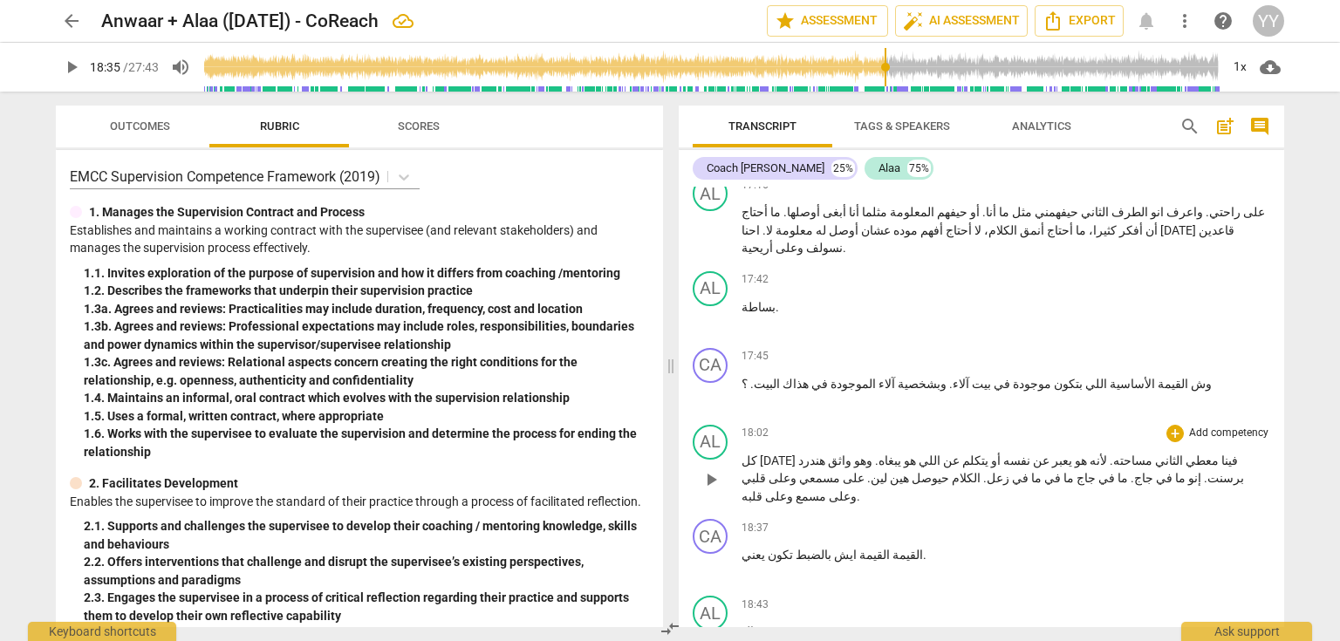
type input "1116"
click at [793, 489] on span "مسمع" at bounding box center [809, 496] width 33 height 14
click at [890, 548] on span "القيمة" at bounding box center [906, 555] width 33 height 14
click at [763, 489] on span "وعلى" at bounding box center [778, 496] width 31 height 14
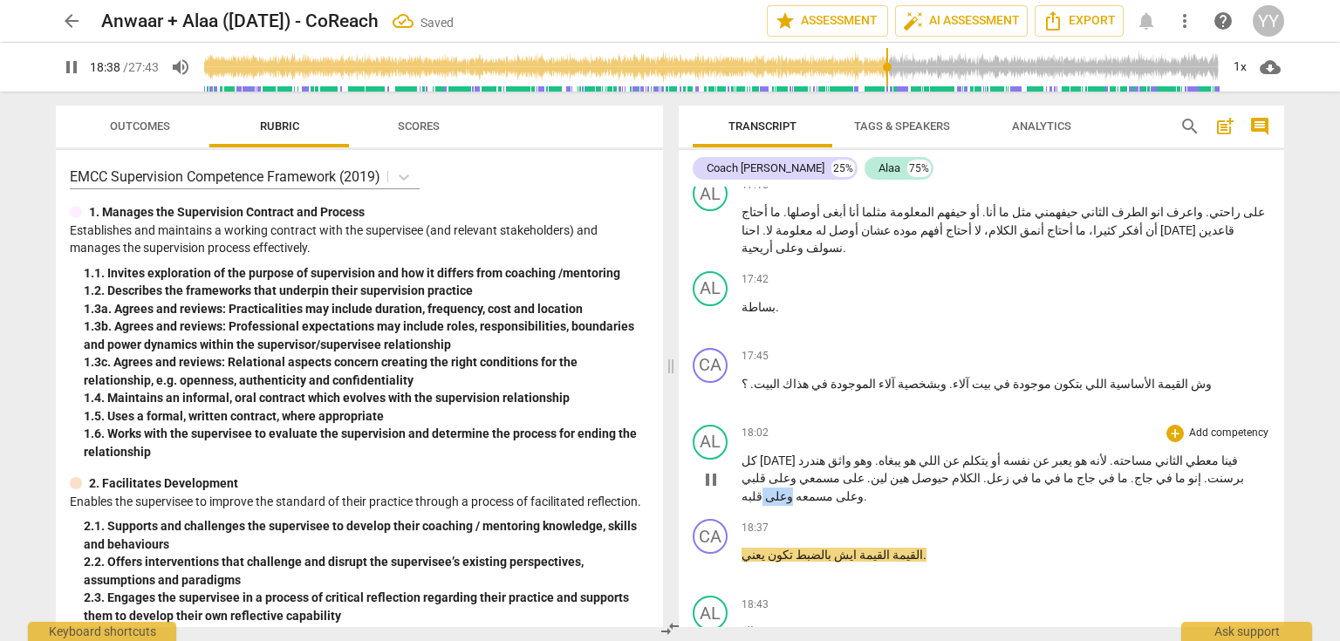
click at [763, 489] on span "وعلى" at bounding box center [778, 496] width 31 height 14
click at [899, 546] on p "القيمة القيمة ايش بالضبط تكون يعني ." at bounding box center [1006, 555] width 529 height 18
type input "1119"
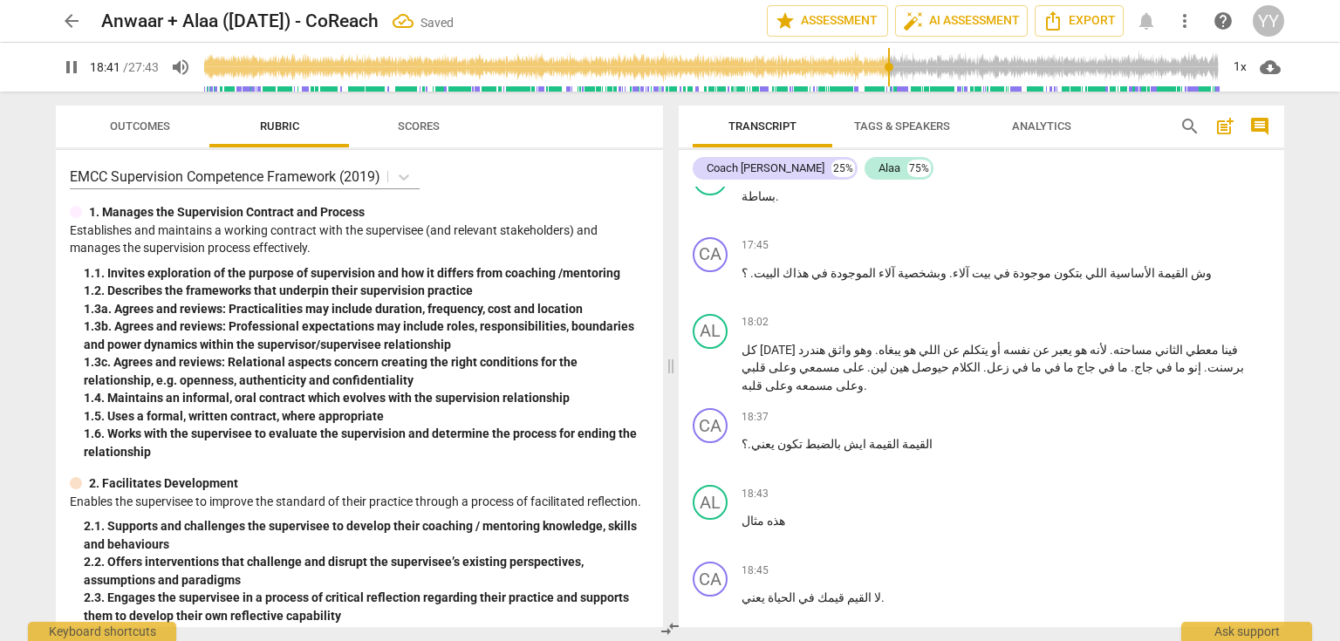
scroll to position [9284, 0]
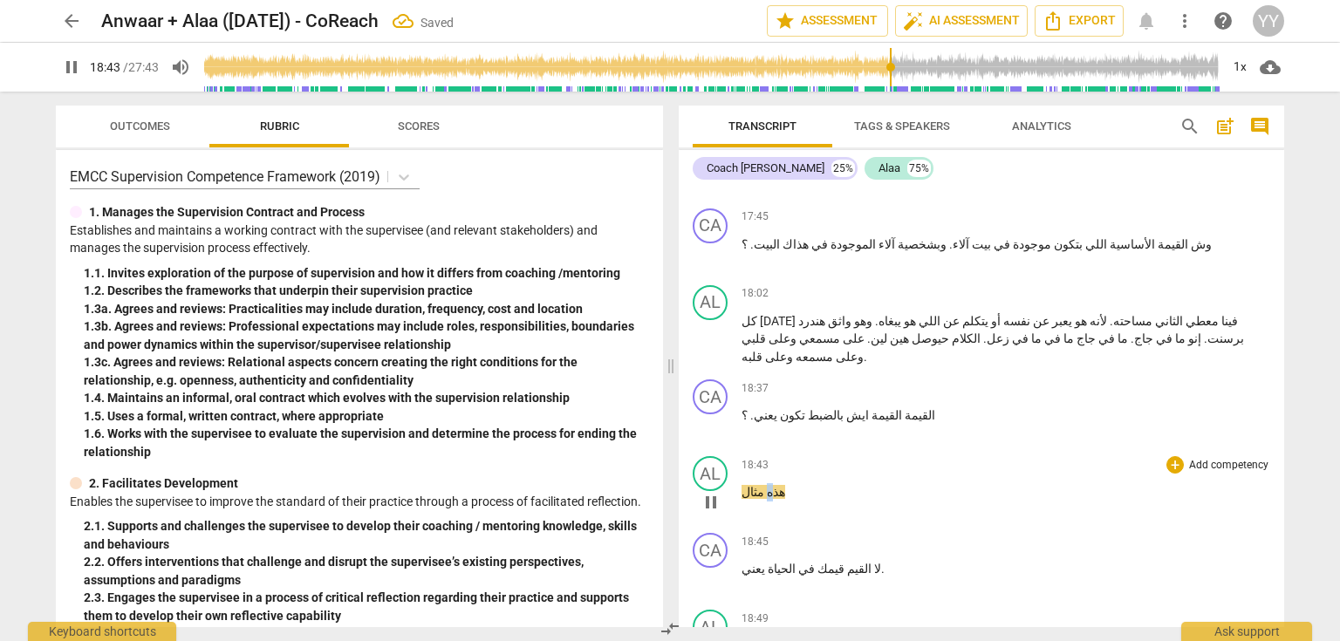
click at [764, 485] on span "هذه" at bounding box center [774, 492] width 21 height 14
type input "1125"
click at [768, 485] on span "هذي" at bounding box center [776, 492] width 24 height 14
click at [708, 492] on span "pause" at bounding box center [711, 502] width 21 height 21
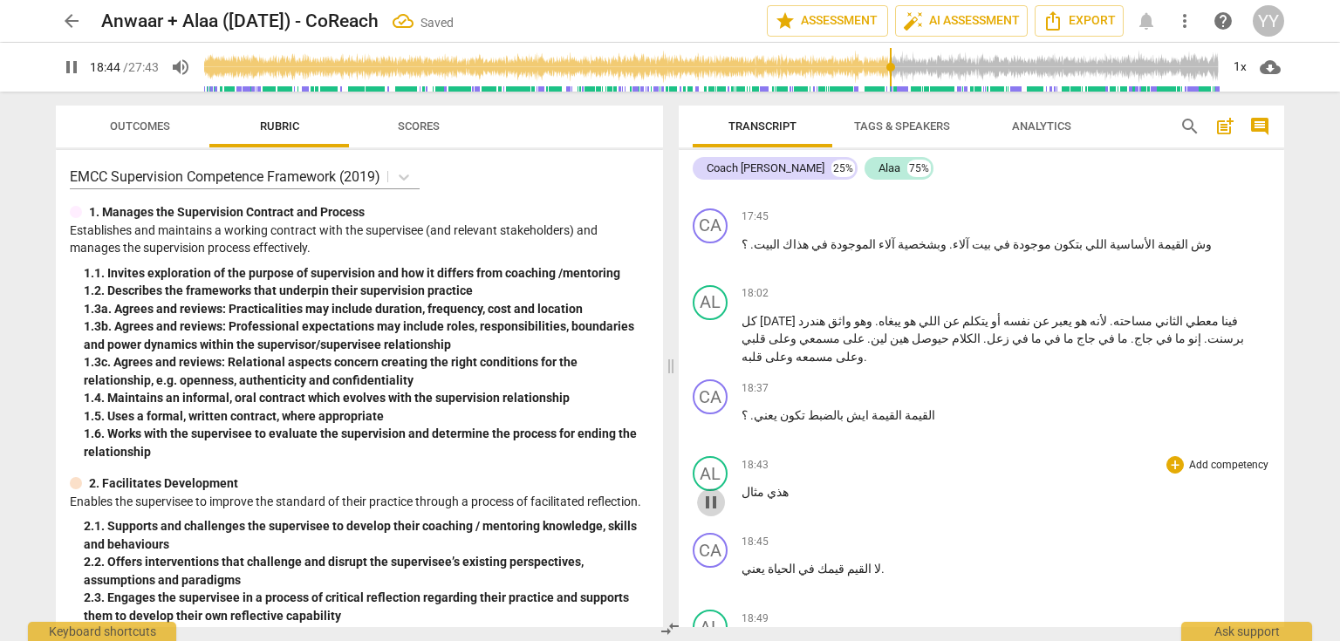
type input "1125"
click at [771, 485] on span "هذي" at bounding box center [776, 492] width 24 height 14
click at [771, 485] on span "هاتي" at bounding box center [777, 492] width 26 height 14
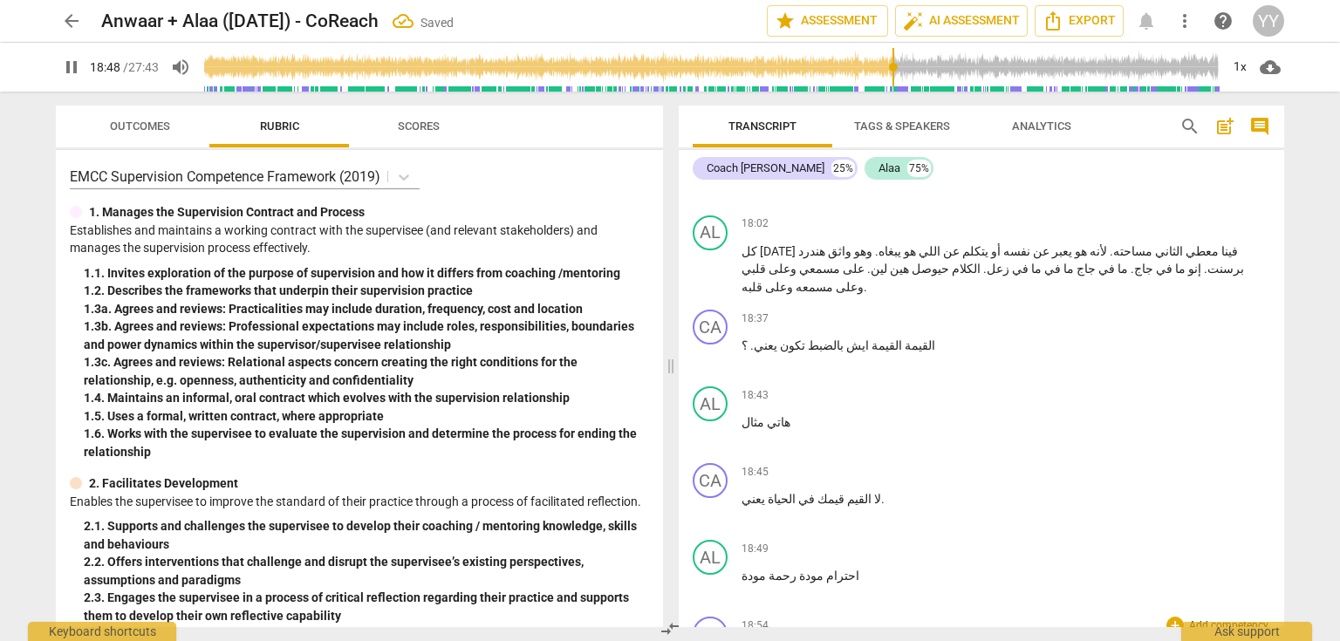
scroll to position [9423, 0]
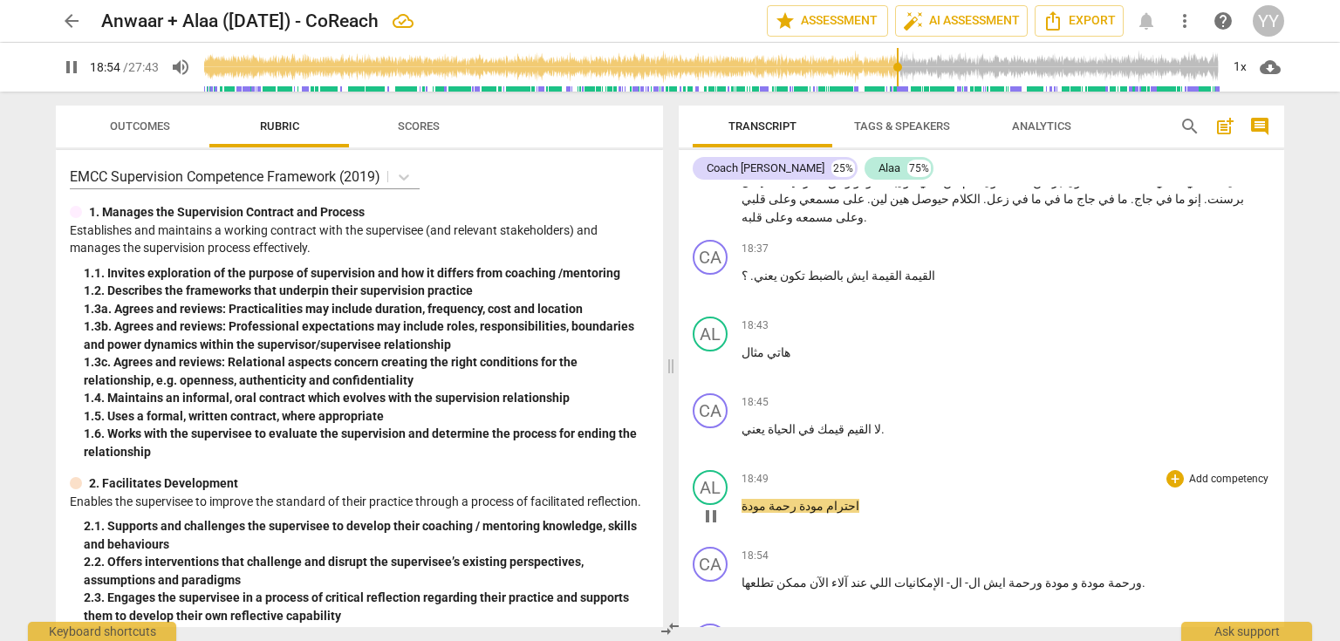
click at [824, 499] on span "احترام" at bounding box center [842, 506] width 36 height 14
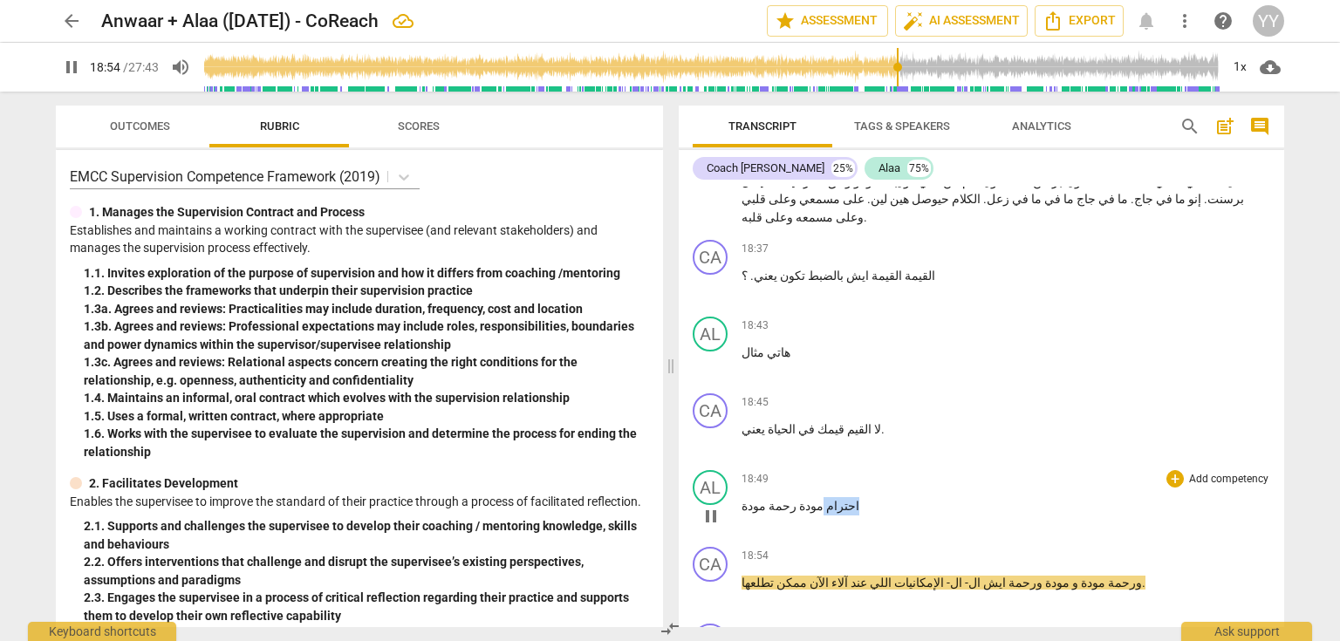
click at [824, 499] on span "احترام" at bounding box center [842, 506] width 36 height 14
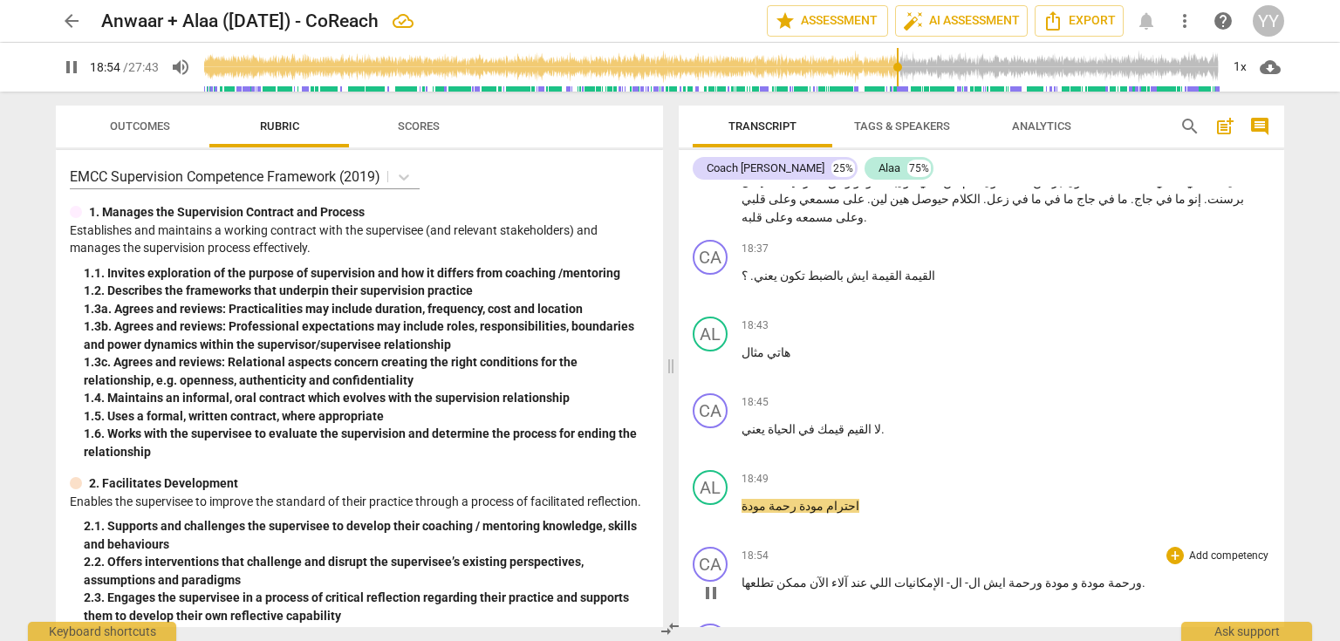
drag, startPoint x: 712, startPoint y: 315, endPoint x: 1023, endPoint y: 352, distance: 312.8
click at [712, 506] on span "pause" at bounding box center [711, 516] width 21 height 21
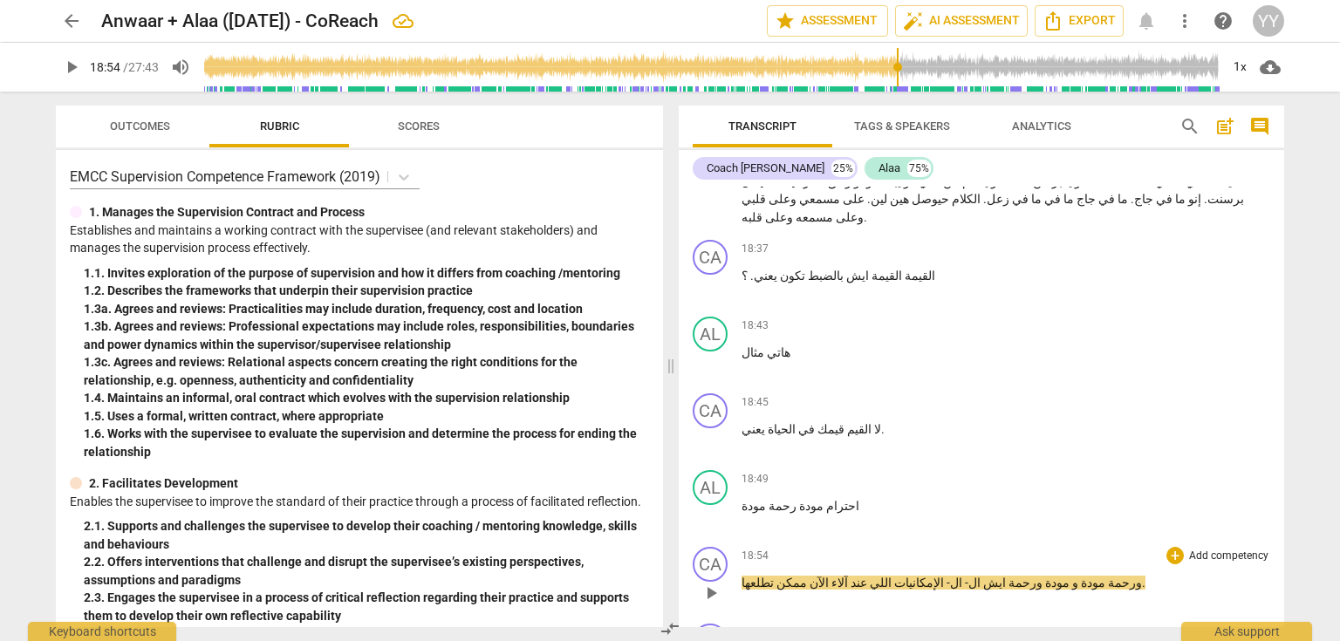
type input "1135"
drag, startPoint x: 1033, startPoint y: 380, endPoint x: 1062, endPoint y: 387, distance: 29.8
click at [1062, 574] on p "ورحمة مودة و مودة ورحمة ايش ال- ال- الإمكانيات اللي عند آلاء الآن ممكن تطلعها ." at bounding box center [1006, 583] width 529 height 18
copy span "ورحمة"
click at [843, 497] on p "احترام مودة رحمة مودة" at bounding box center [1006, 506] width 529 height 18
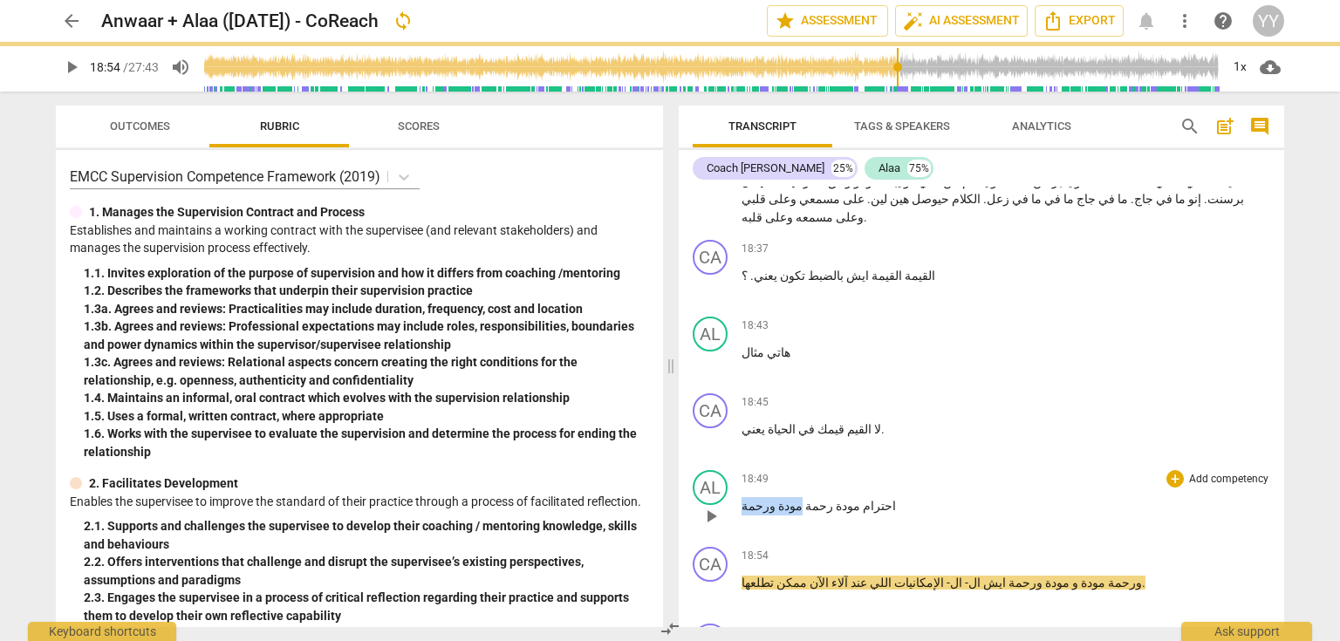
drag, startPoint x: 789, startPoint y: 307, endPoint x: 740, endPoint y: 306, distance: 48.9
click at [742, 497] on p "احترام مودة رحمة مودة ورحمة" at bounding box center [1006, 506] width 529 height 18
copy span "مودة ورحمة"
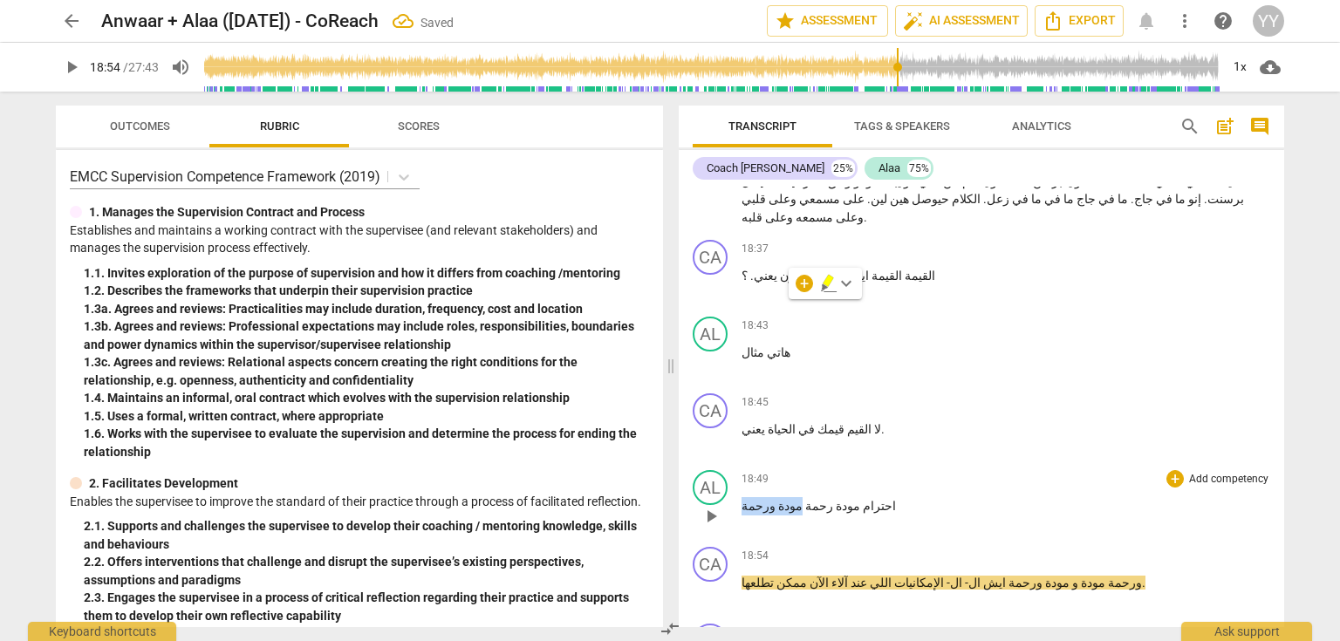
click at [872, 497] on p "احترام مودة رحمة مودة ورحمة" at bounding box center [1006, 506] width 529 height 18
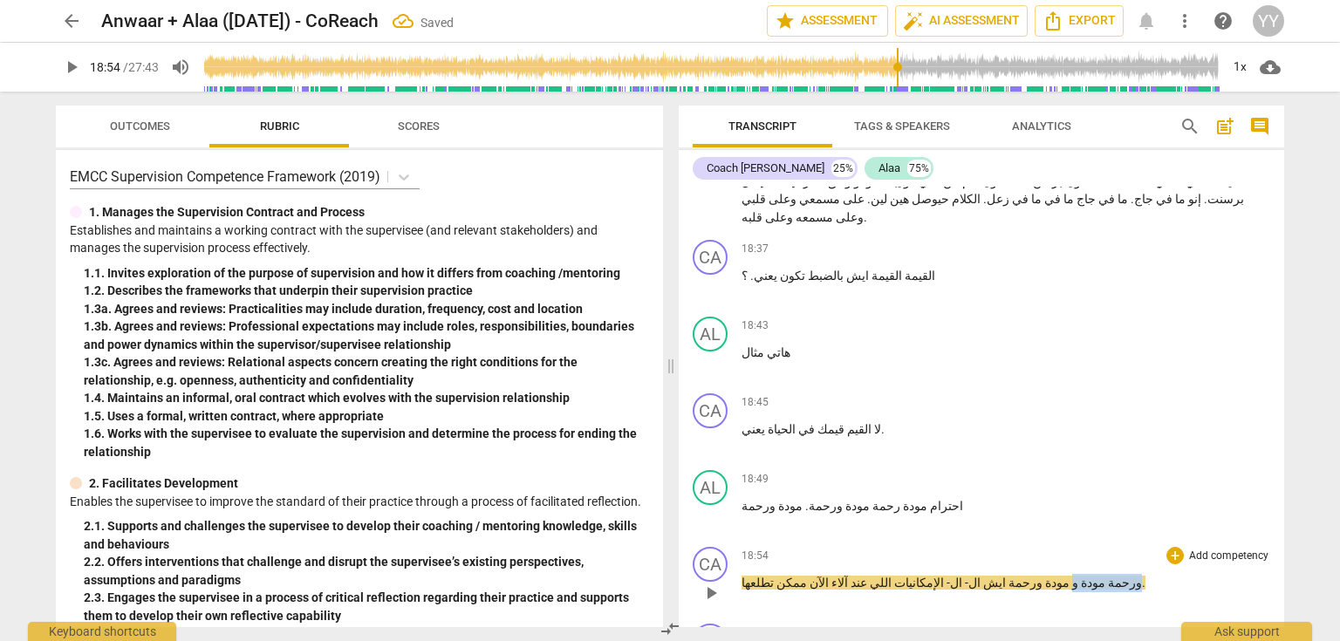
drag, startPoint x: 1006, startPoint y: 382, endPoint x: 1061, endPoint y: 387, distance: 55.2
click at [1061, 574] on p "ورحمة مودة و مودة ورحمة ايش ال- ال- الإمكانيات اللي عند آلاء الآن ممكن تطلعها ." at bounding box center [1006, 583] width 529 height 18
click at [803, 499] on span "." at bounding box center [806, 506] width 6 height 14
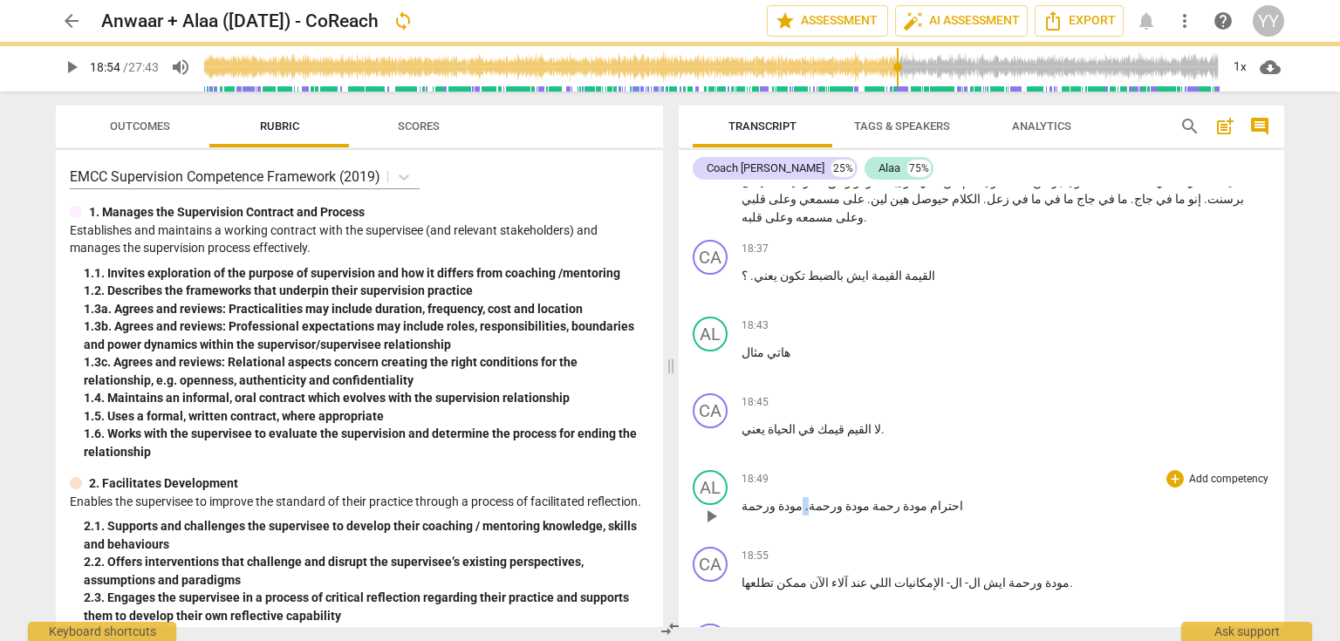
click at [803, 499] on span "." at bounding box center [806, 506] width 6 height 14
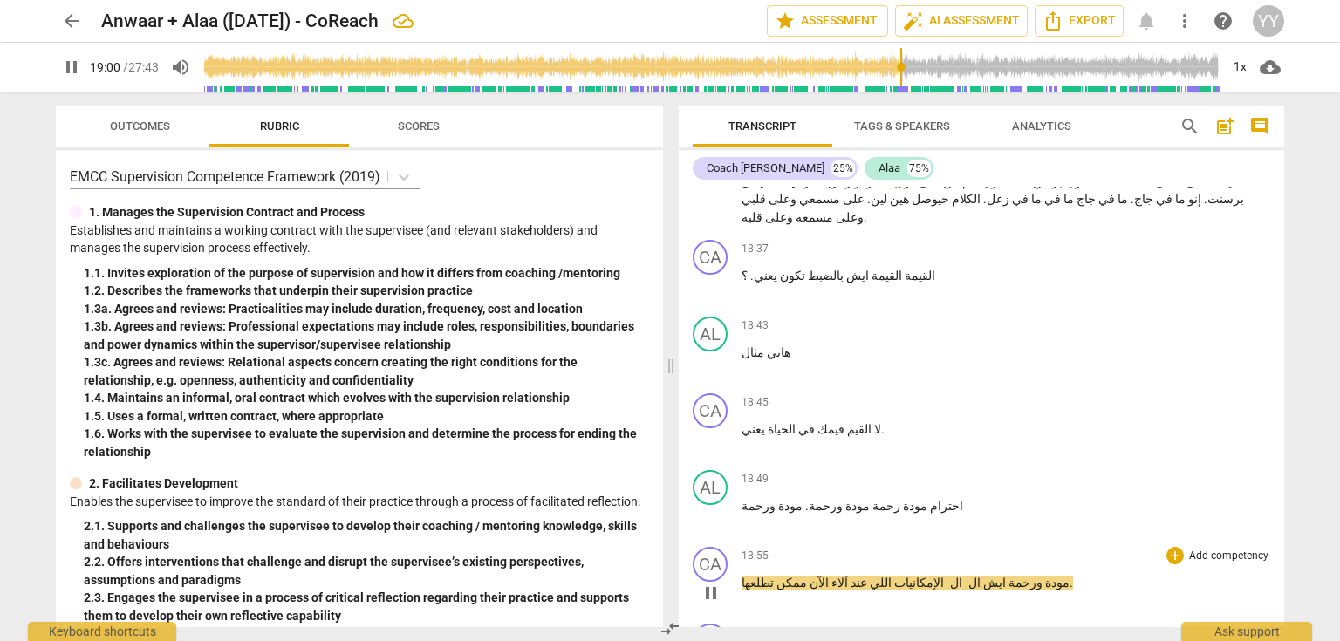
click at [1031, 574] on p "مودة ورحمة ايش ال- ال- الإمكانيات اللي عند آلاء الآن ممكن تطلعها ." at bounding box center [1006, 583] width 529 height 18
type input "1142"
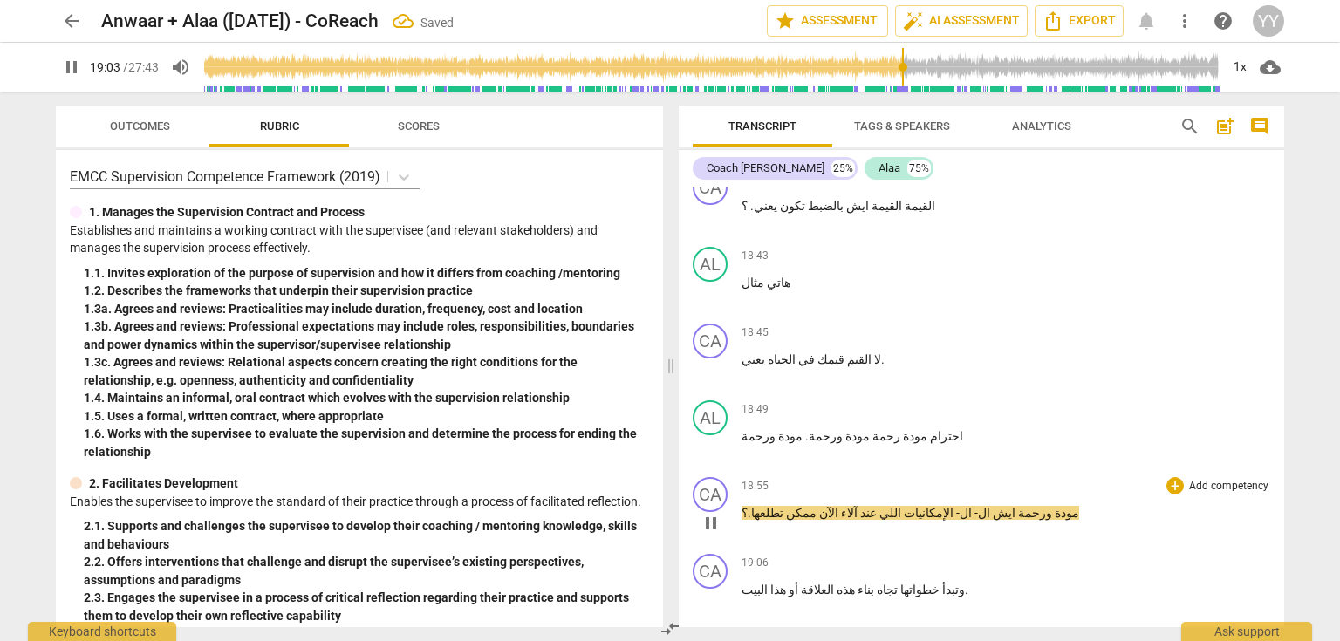
scroll to position [9563, 0]
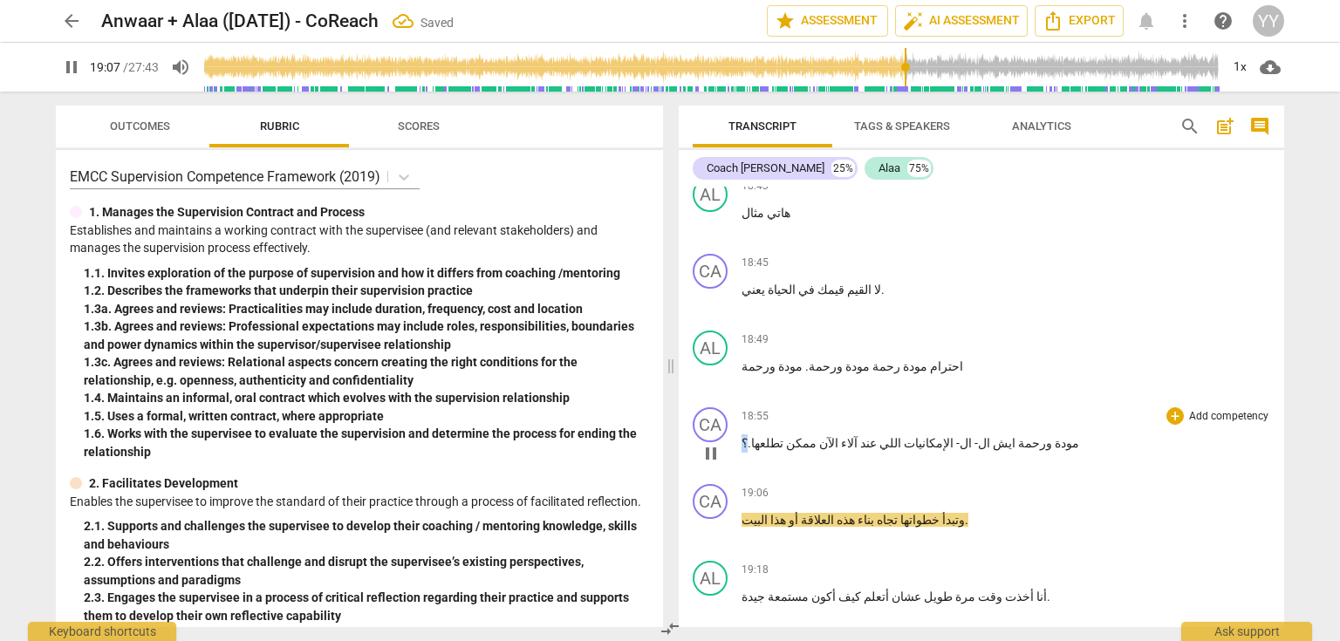
click at [742, 436] on span ".؟" at bounding box center [747, 443] width 10 height 14
click at [941, 511] on p "وتبدأ خطواتها تجاه بناء هذه العلاقة أو هذا البيت ." at bounding box center [1006, 520] width 529 height 18
type input "1150"
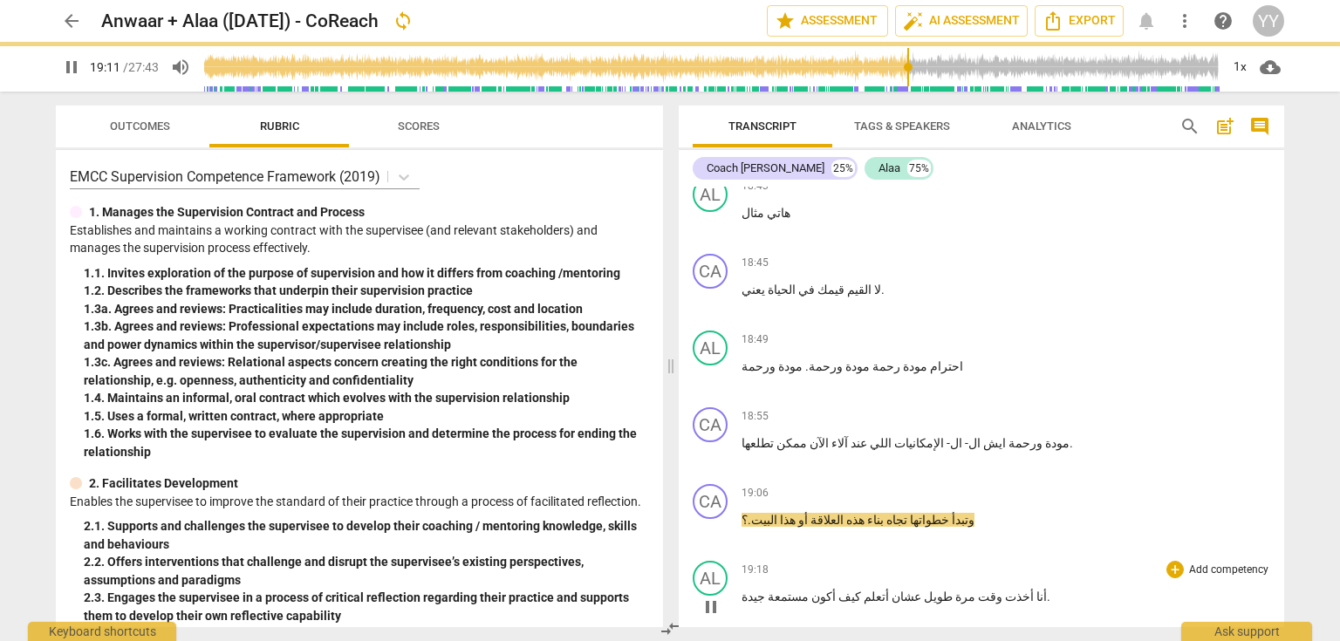
scroll to position [9633, 0]
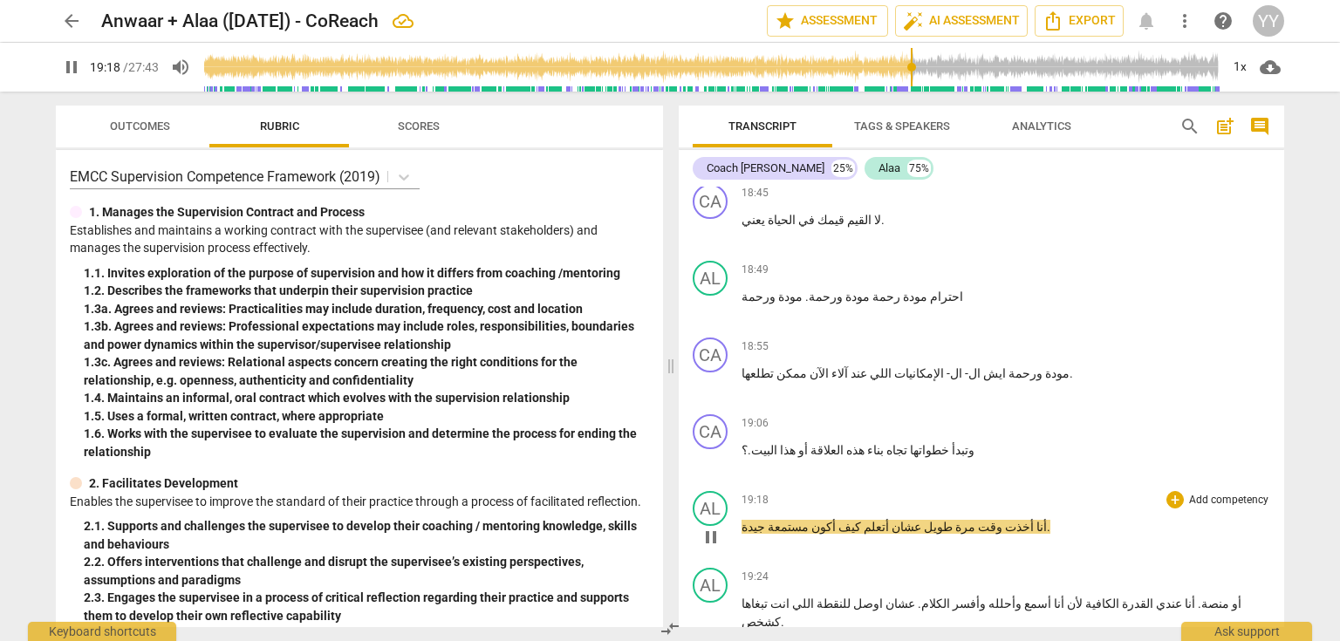
click at [742, 520] on span "جيدة" at bounding box center [754, 527] width 24 height 14
type input "1161"
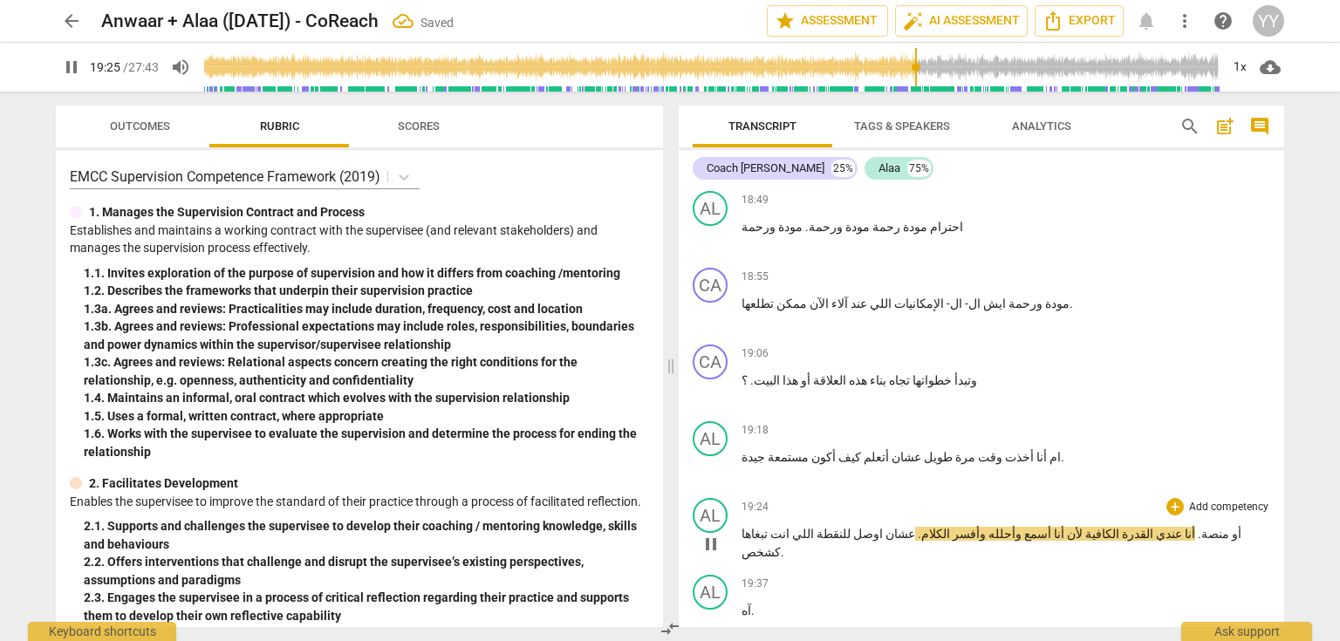
click at [712, 534] on span "pause" at bounding box center [711, 544] width 21 height 21
type input "1166"
click at [1201, 527] on span "منصة" at bounding box center [1215, 534] width 28 height 14
click at [1201, 527] on span "منصتة" at bounding box center [1216, 534] width 31 height 14
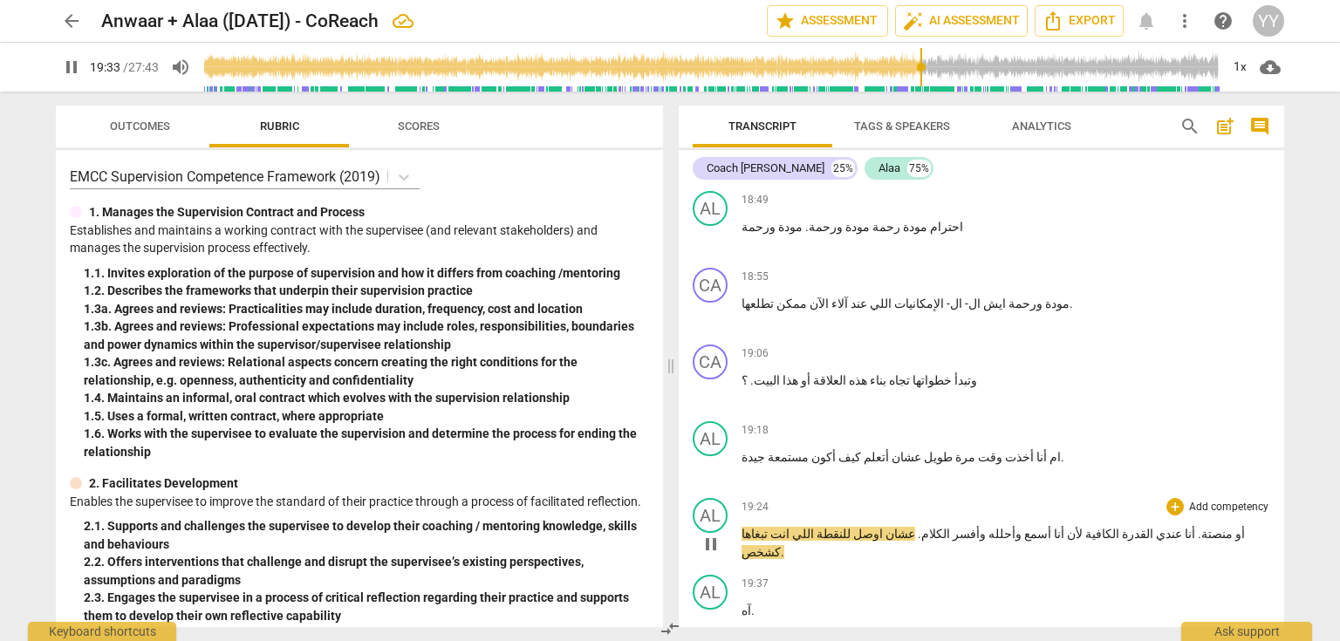
scroll to position [9772, 0]
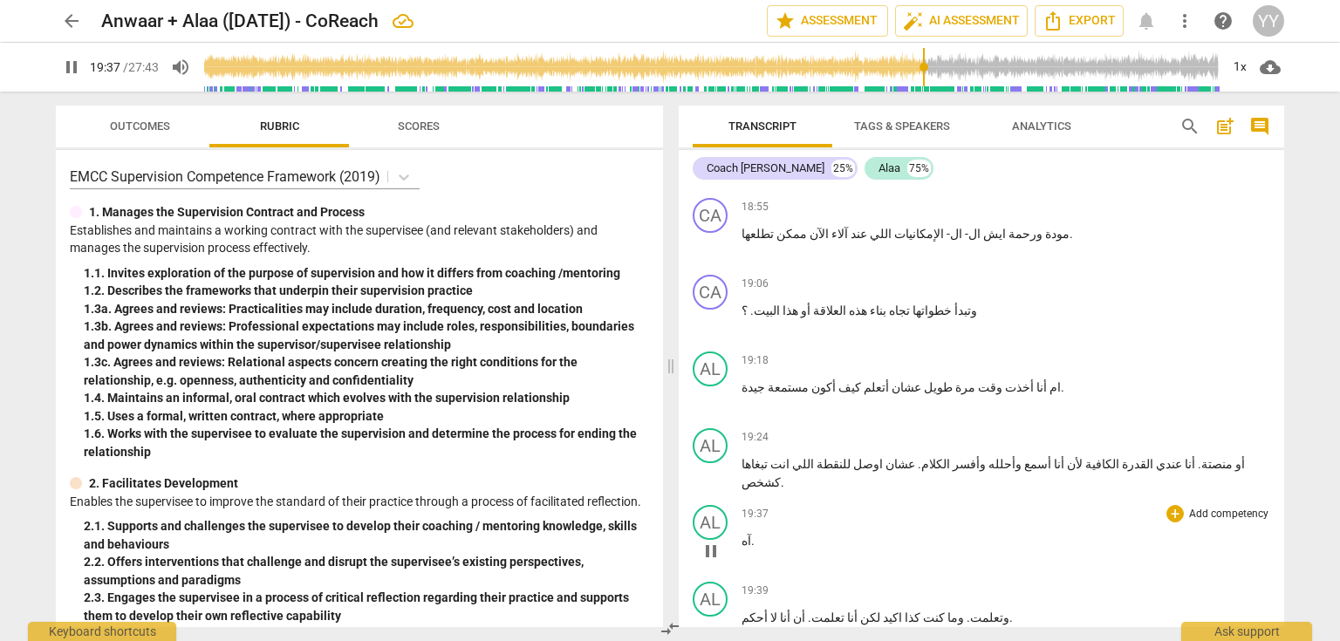
drag, startPoint x: 708, startPoint y: 346, endPoint x: 1057, endPoint y: 307, distance: 351.2
click at [708, 541] on span "pause" at bounding box center [711, 551] width 21 height 21
type input "1178"
click at [1184, 455] on p "أو منصتة . أنا عندي القدرة الكافية لأن أنا أسمع وأحلله وأفسر الكلام . عشان اوصل…" at bounding box center [1006, 473] width 529 height 36
click at [752, 476] on span ".امم" at bounding box center [753, 483] width 22 height 14
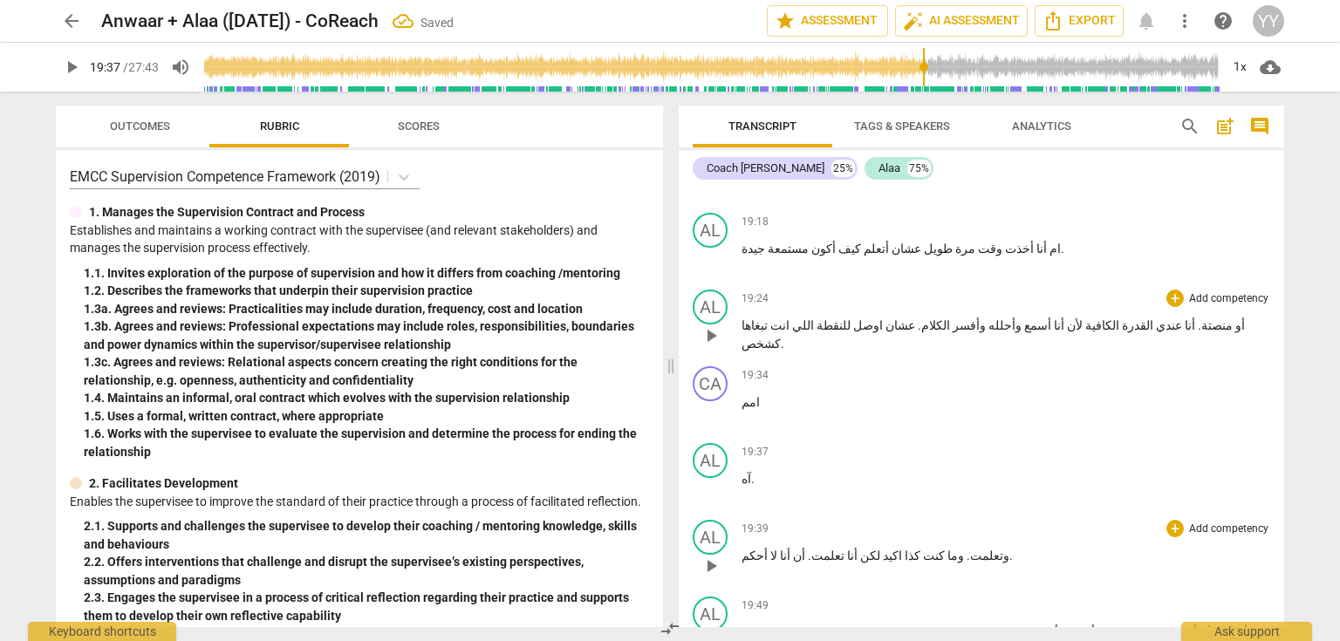
scroll to position [9912, 0]
click at [970, 548] on span "وتعلمت" at bounding box center [989, 555] width 39 height 14
click at [718, 555] on span "pause" at bounding box center [711, 565] width 21 height 21
type input "1187"
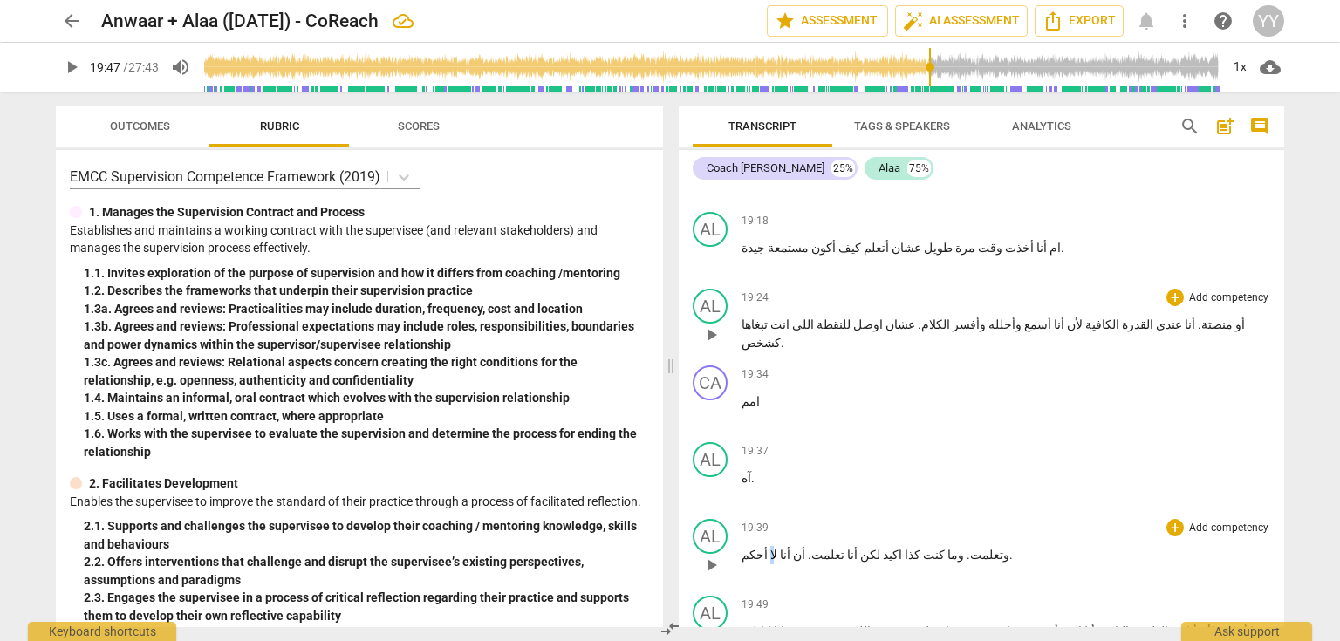
click at [768, 548] on span "لا" at bounding box center [773, 555] width 10 height 14
click at [768, 548] on span "ما" at bounding box center [774, 555] width 13 height 14
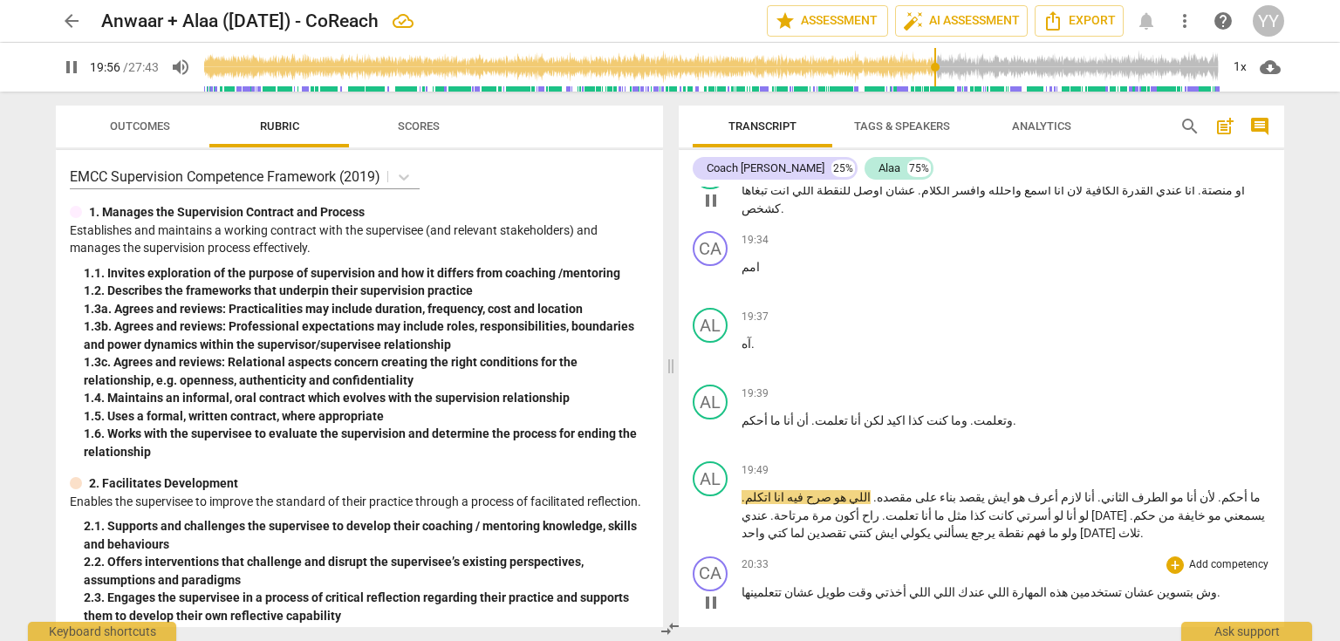
scroll to position [10051, 0]
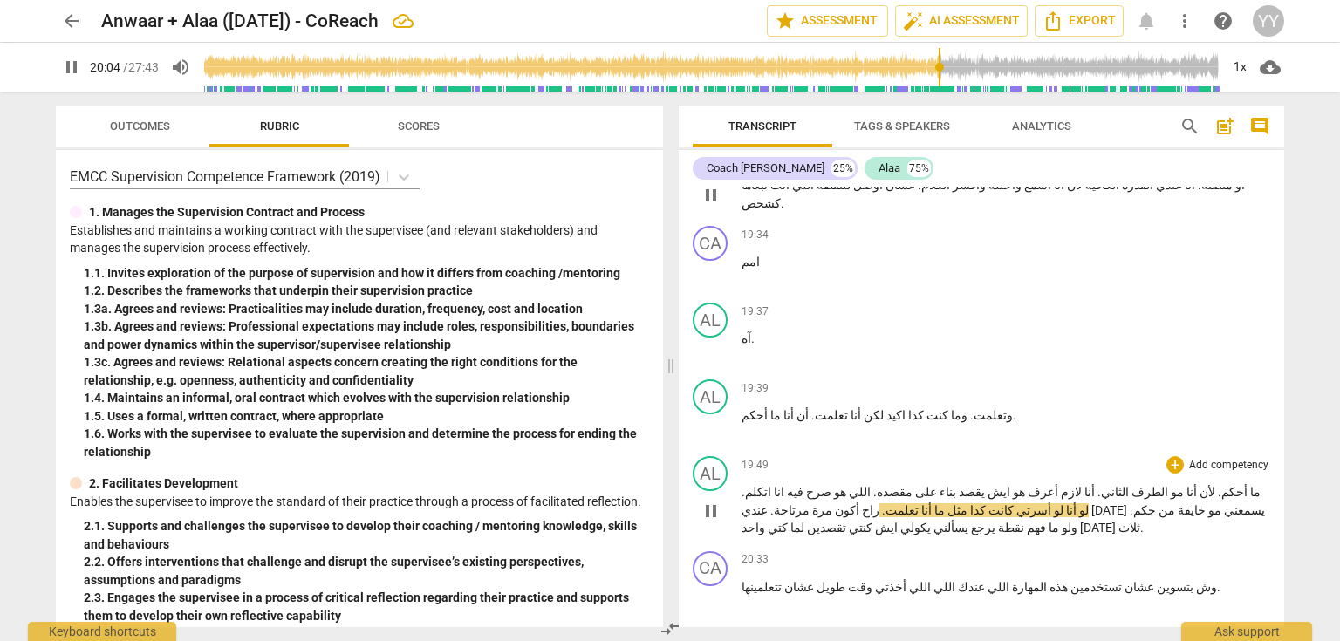
click at [745, 485] on span "." at bounding box center [743, 492] width 3 height 14
type input "1206"
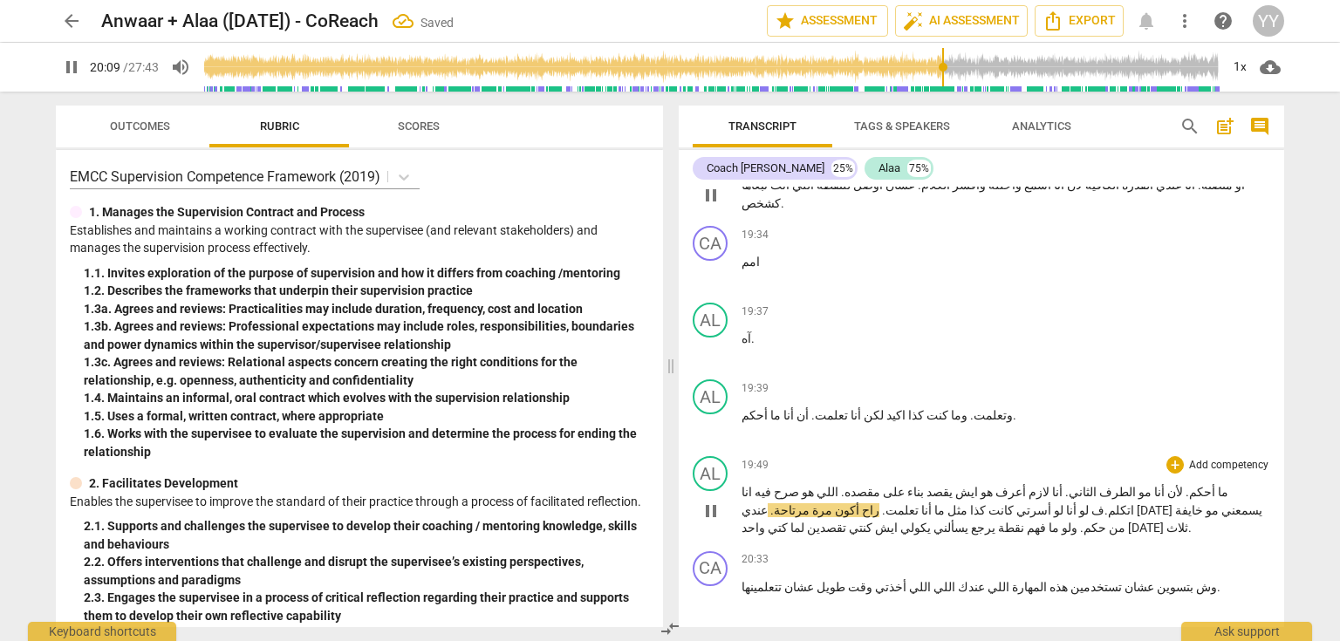
click at [886, 503] on span "." at bounding box center [883, 510] width 6 height 14
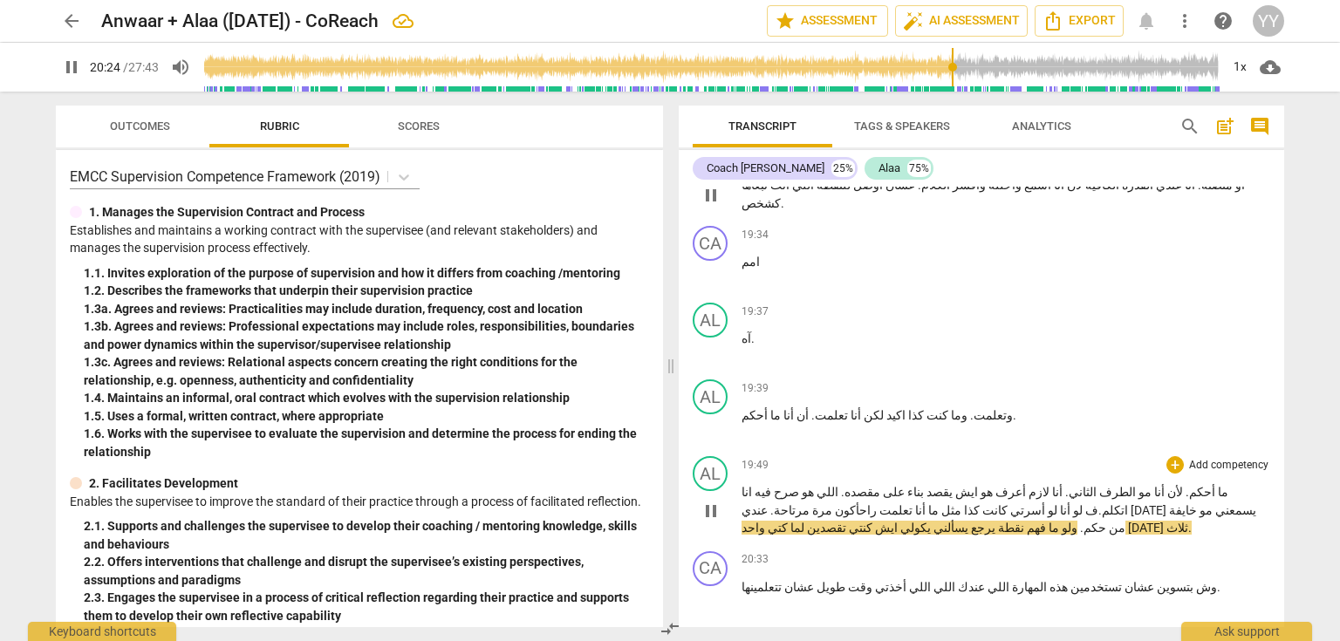
click at [1078, 521] on span "." at bounding box center [1081, 528] width 6 height 14
click at [710, 501] on span "pause" at bounding box center [711, 511] width 21 height 21
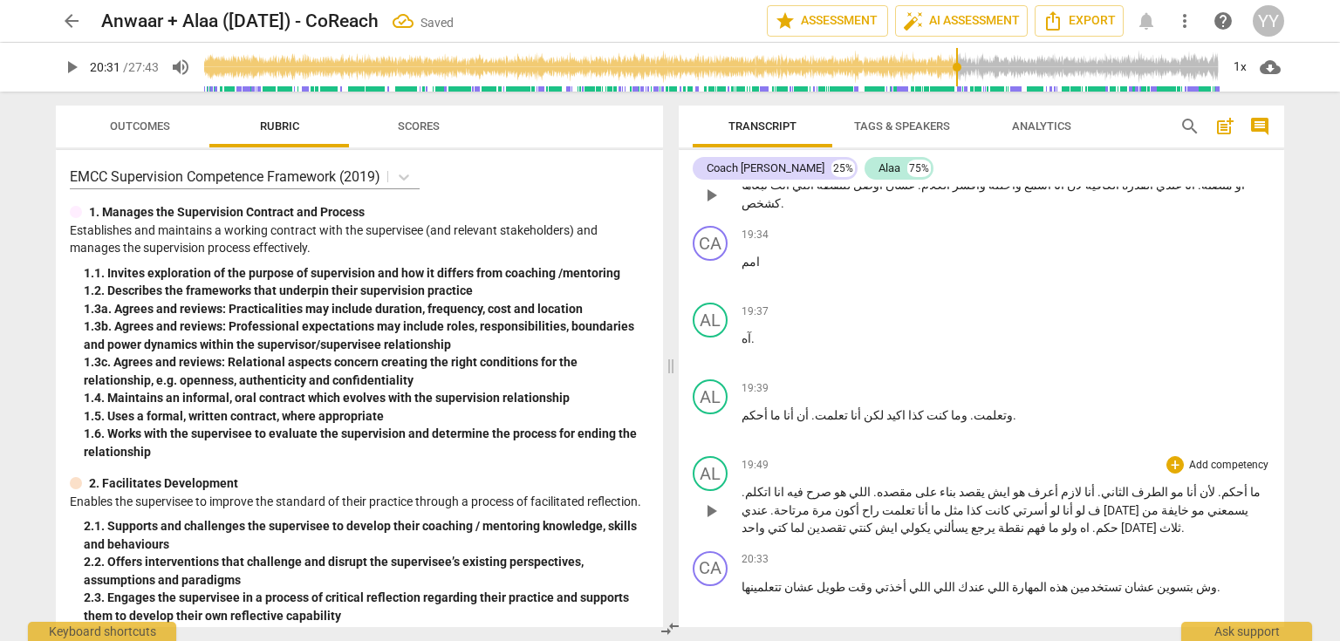
type input "1231"
click at [788, 521] on span "كتي" at bounding box center [776, 528] width 23 height 14
click at [809, 521] on span "لما" at bounding box center [800, 528] width 17 height 14
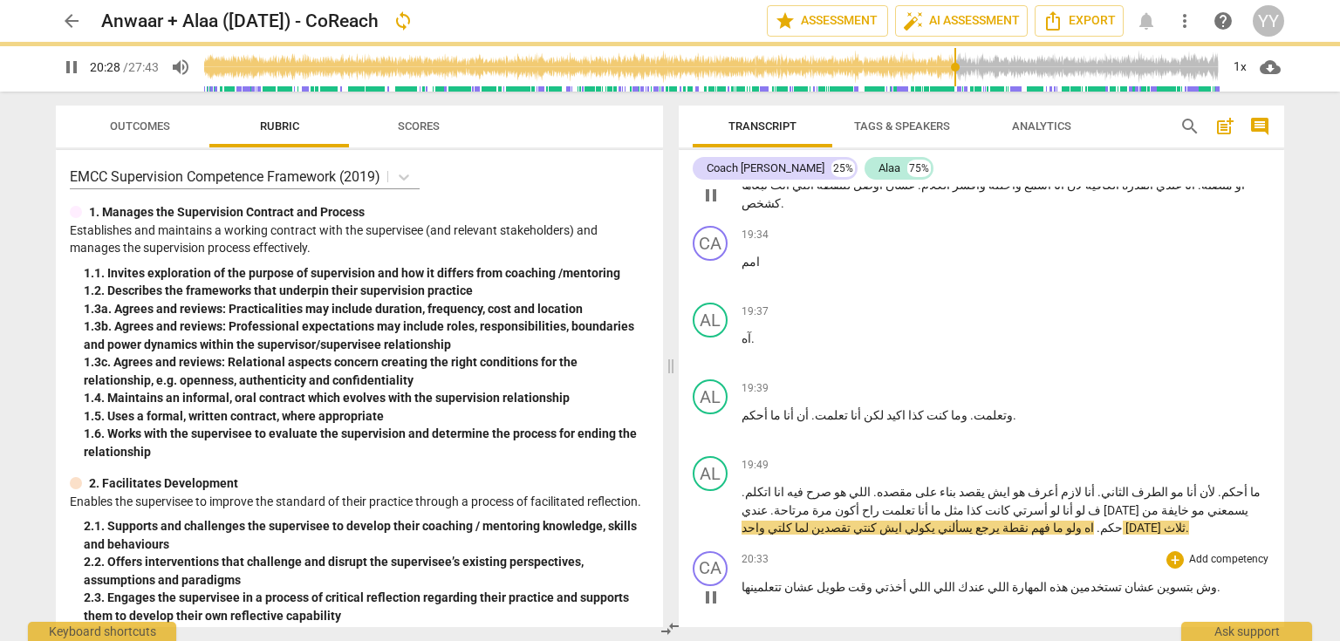
scroll to position [10121, 0]
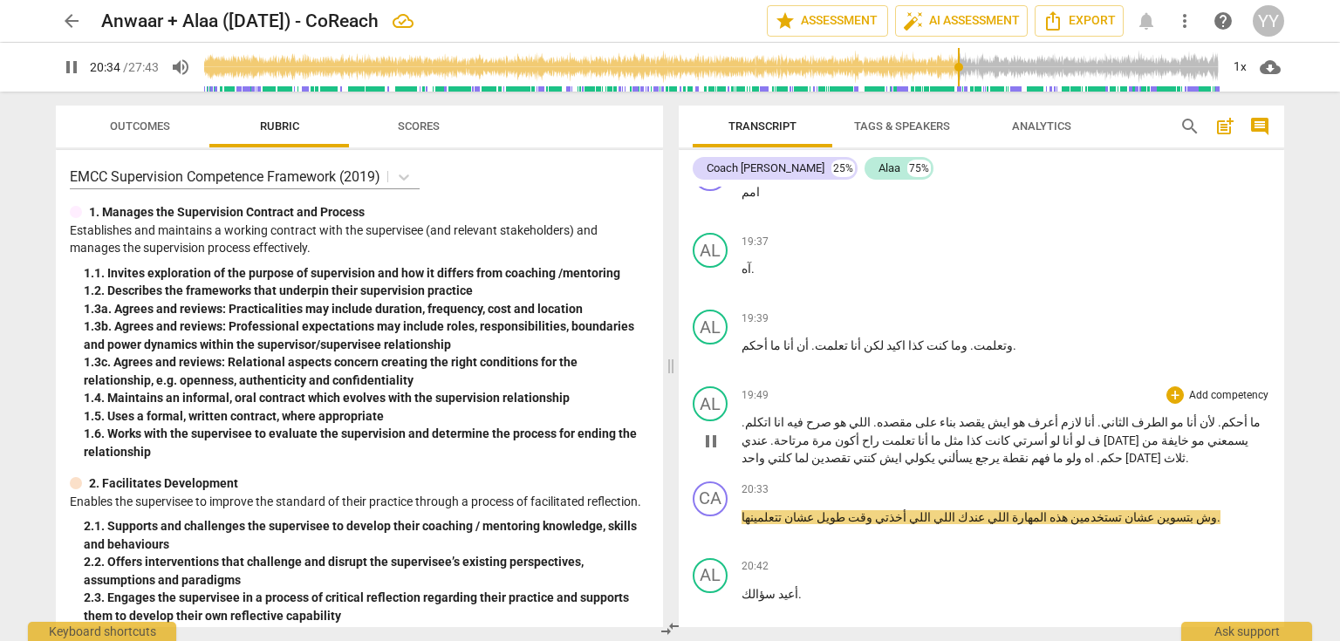
click at [709, 431] on span "pause" at bounding box center [711, 441] width 21 height 21
type input "1235"
click at [886, 414] on p "ما أحكم . لأن أنا مو الطرف الثاني . أنا لازم أعرف هو ايش يقصد بناء على مقصده . …" at bounding box center [1006, 441] width 529 height 54
click at [1164, 451] on span ".ة" at bounding box center [1169, 458] width 10 height 14
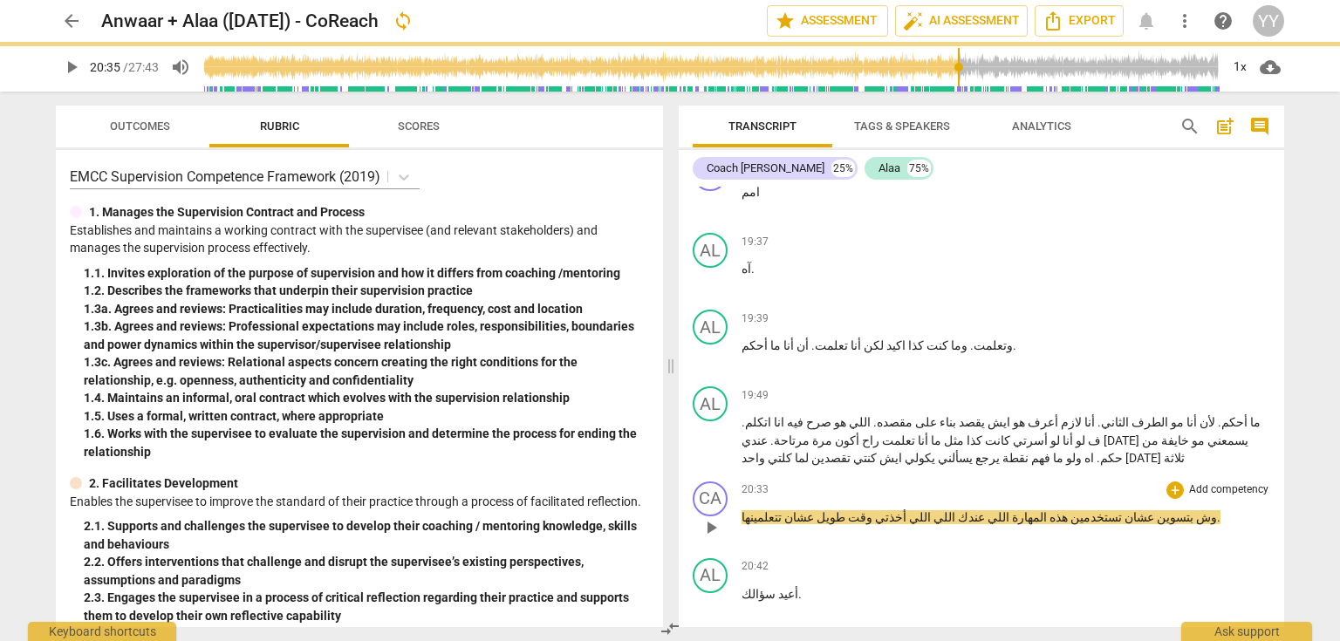
click at [1194, 510] on span "وش" at bounding box center [1206, 517] width 24 height 14
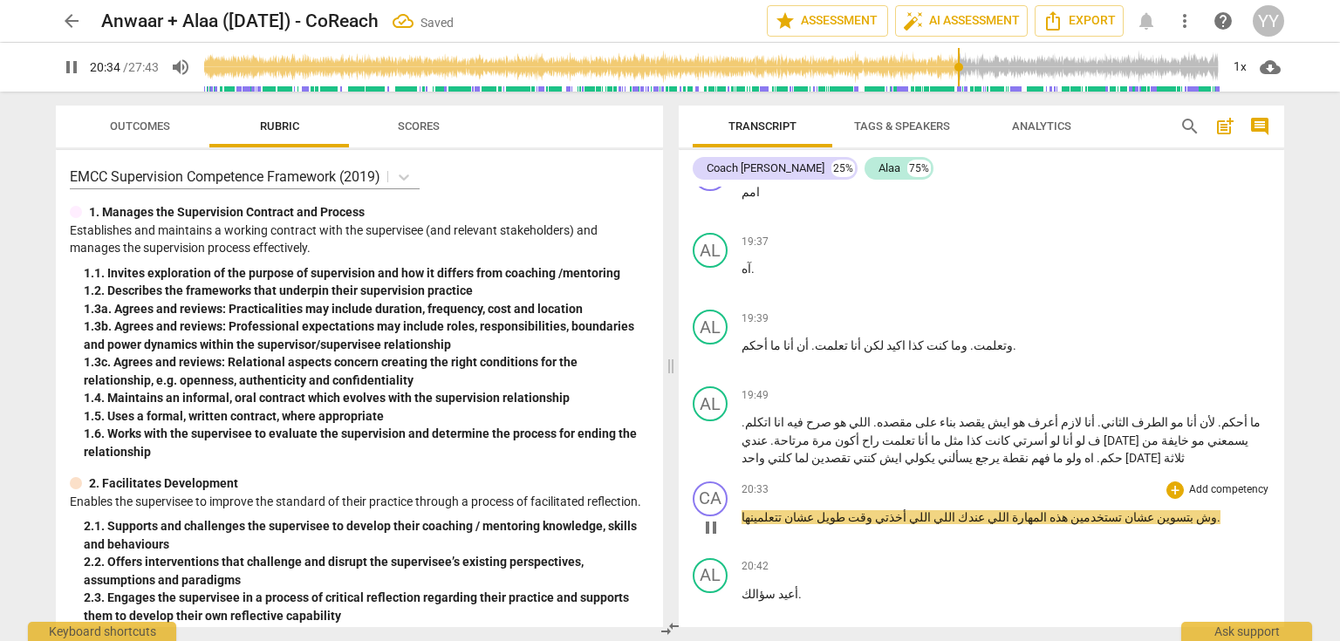
click at [1113, 509] on p "وش بتسوين عشان تستخدمين هذه المهارة اللي عندك اللي اللي أخذتي وقت طويل عشان تتع…" at bounding box center [1006, 518] width 529 height 18
type input "1236"
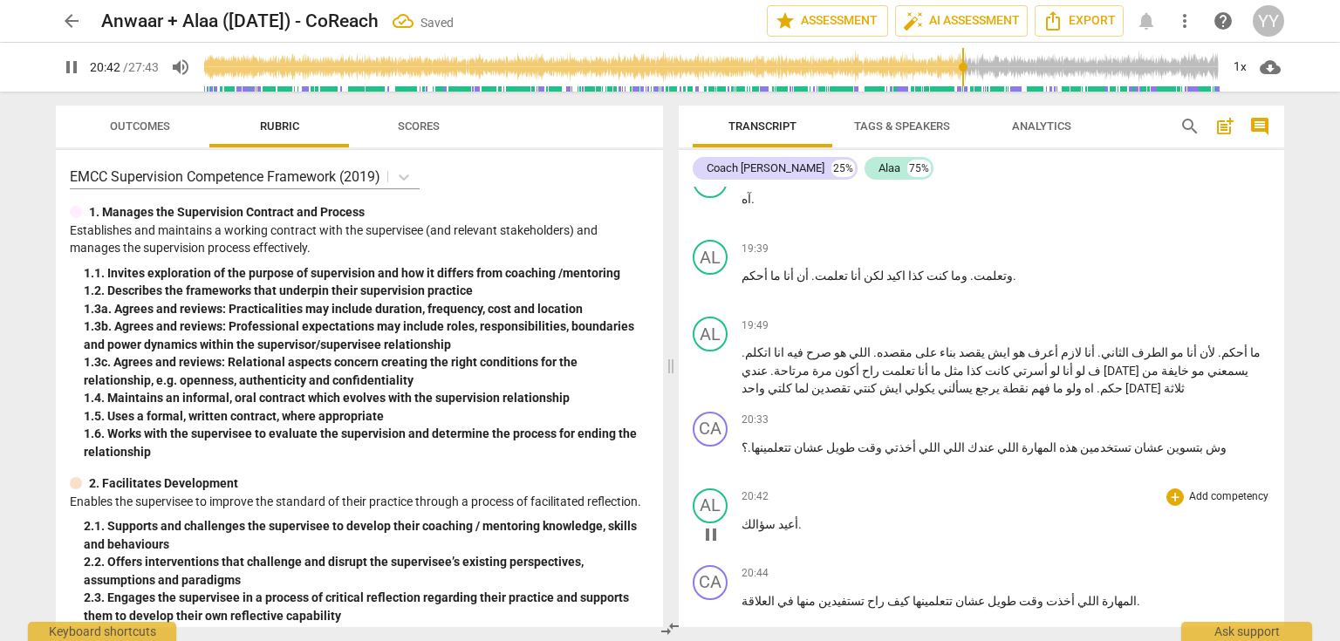
scroll to position [10191, 0]
click at [776, 517] on span "أعيد" at bounding box center [787, 524] width 23 height 14
type input "1246"
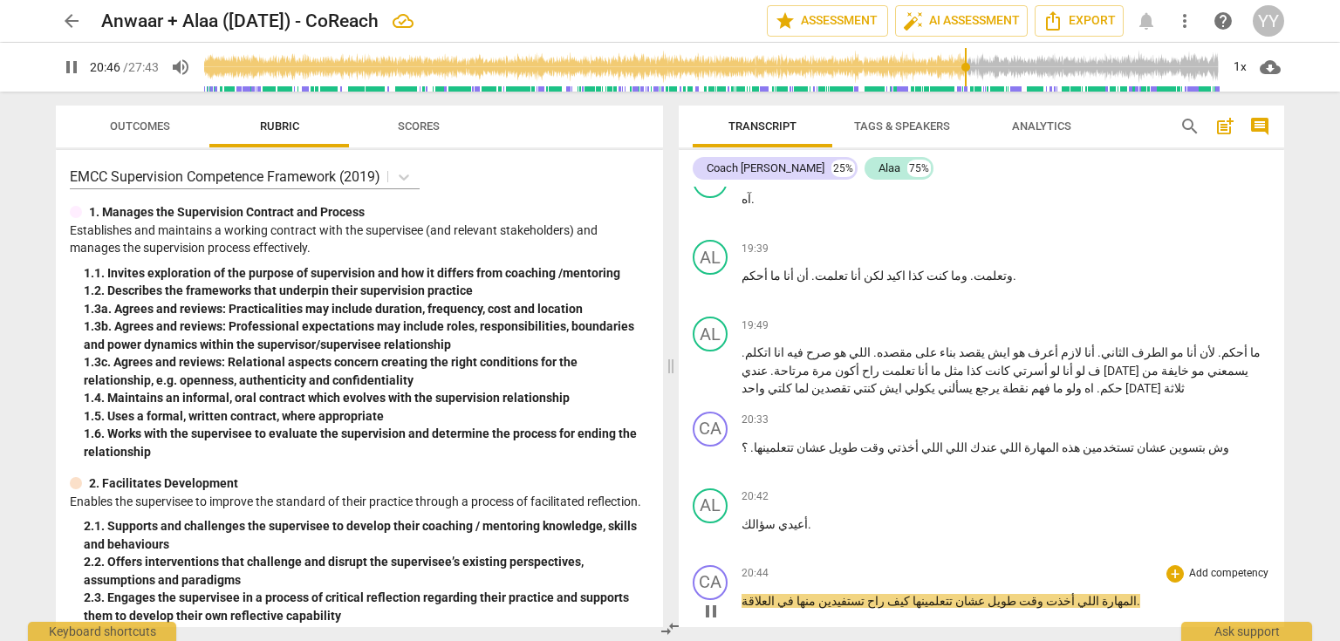
click at [1057, 592] on p "المهارة اللي أخذت وقت طويل عشان تتعلمينها كيف راح تستفيدين منها في العلاقة ." at bounding box center [1006, 601] width 529 height 18
type input "1248"
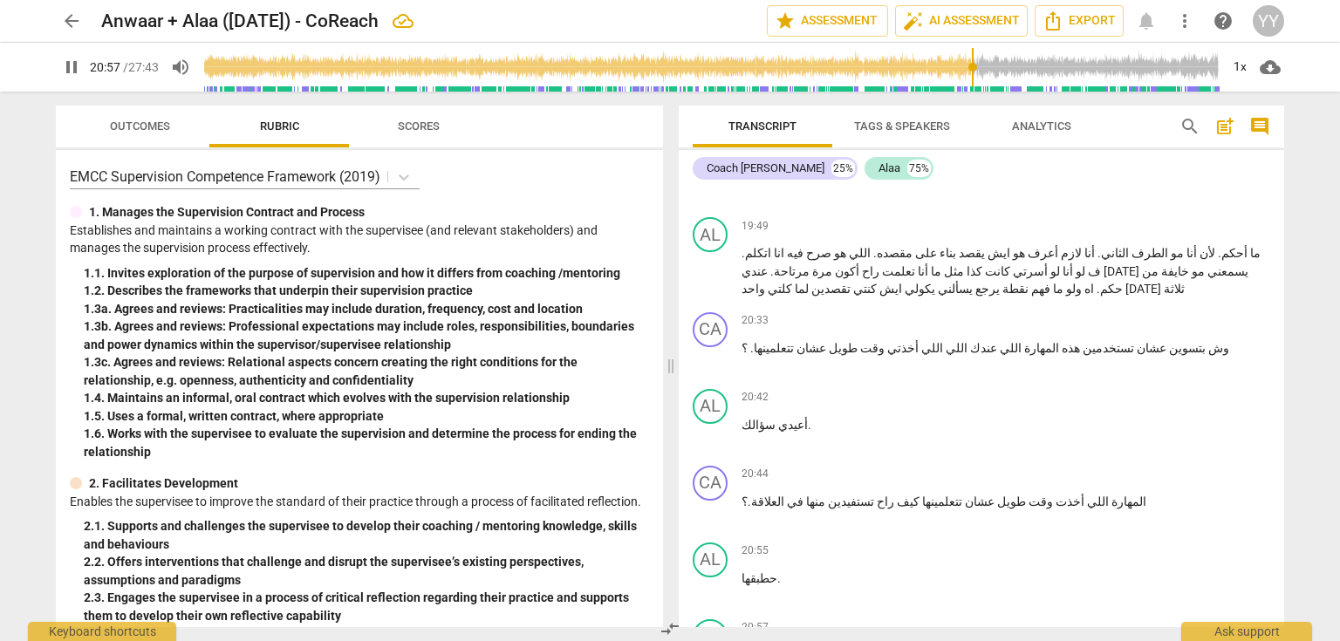
scroll to position [10331, 0]
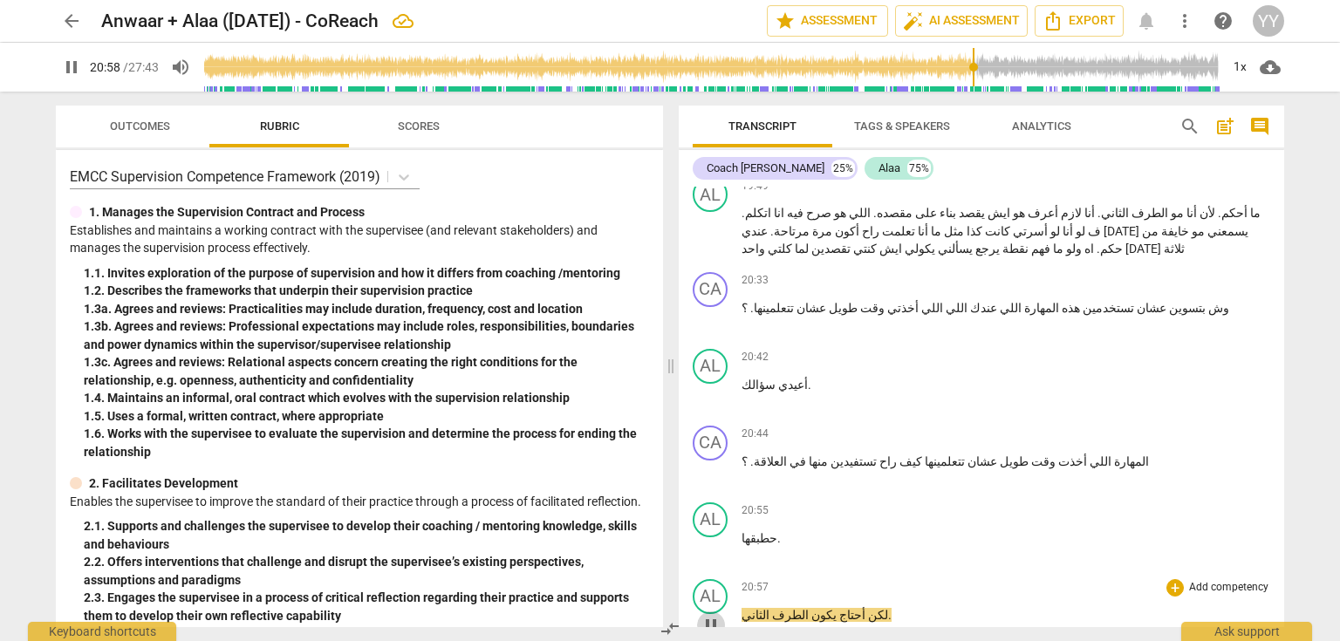
click at [706, 615] on span "pause" at bounding box center [711, 625] width 21 height 21
type input "1259"
drag, startPoint x: 842, startPoint y: 407, endPoint x: 855, endPoint y: 408, distance: 13.2
click at [866, 608] on span "لكن" at bounding box center [877, 615] width 23 height 14
click at [866, 608] on span "بس" at bounding box center [877, 615] width 22 height 14
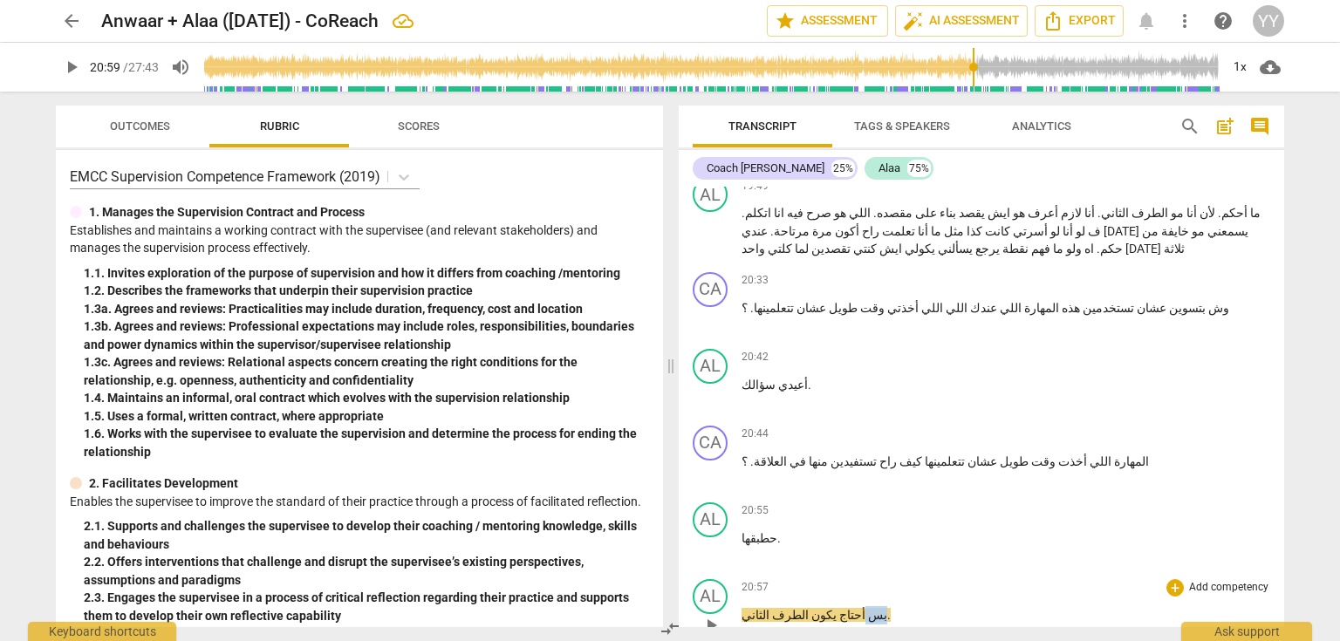
click at [866, 608] on span "بس" at bounding box center [877, 615] width 22 height 14
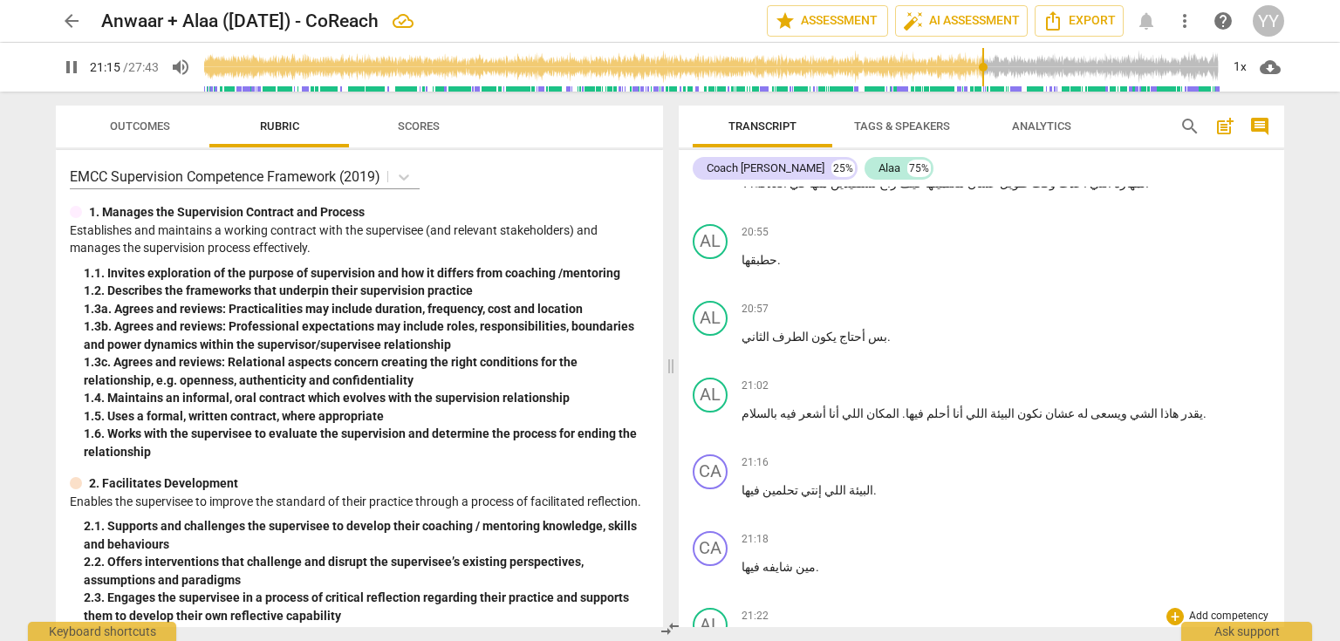
scroll to position [10610, 0]
click at [811, 558] on p "مين شايفه فيها ." at bounding box center [1006, 567] width 529 height 18
type input "1280"
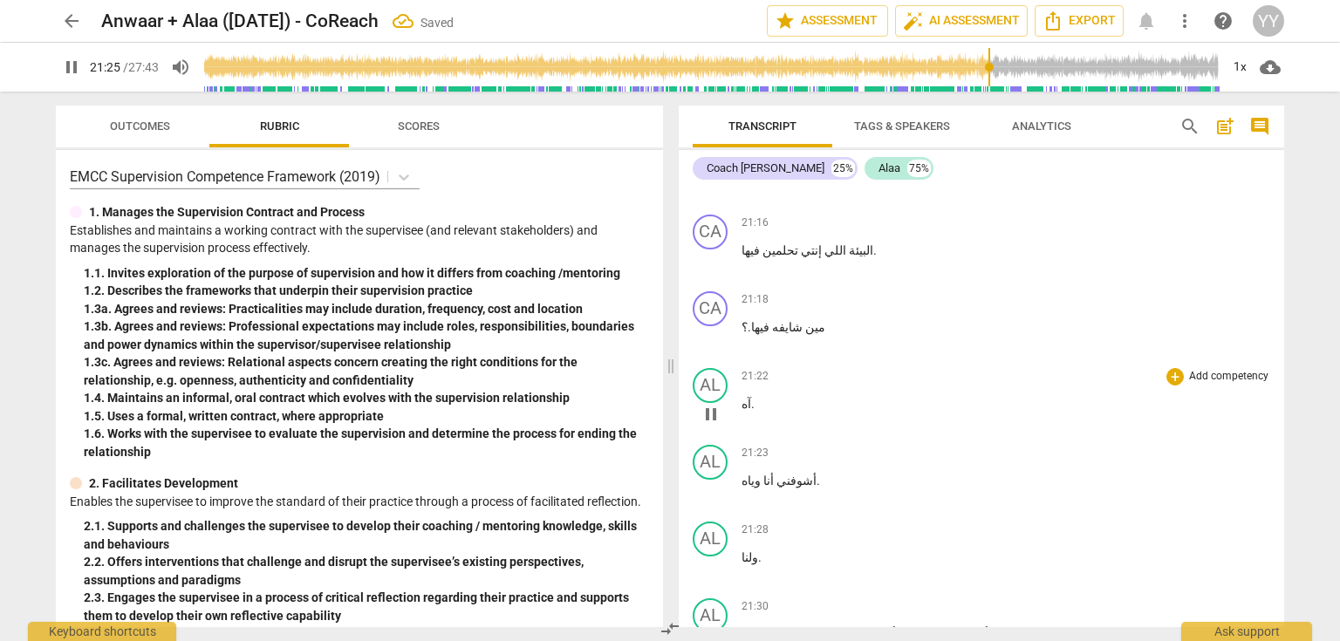
scroll to position [10889, 0]
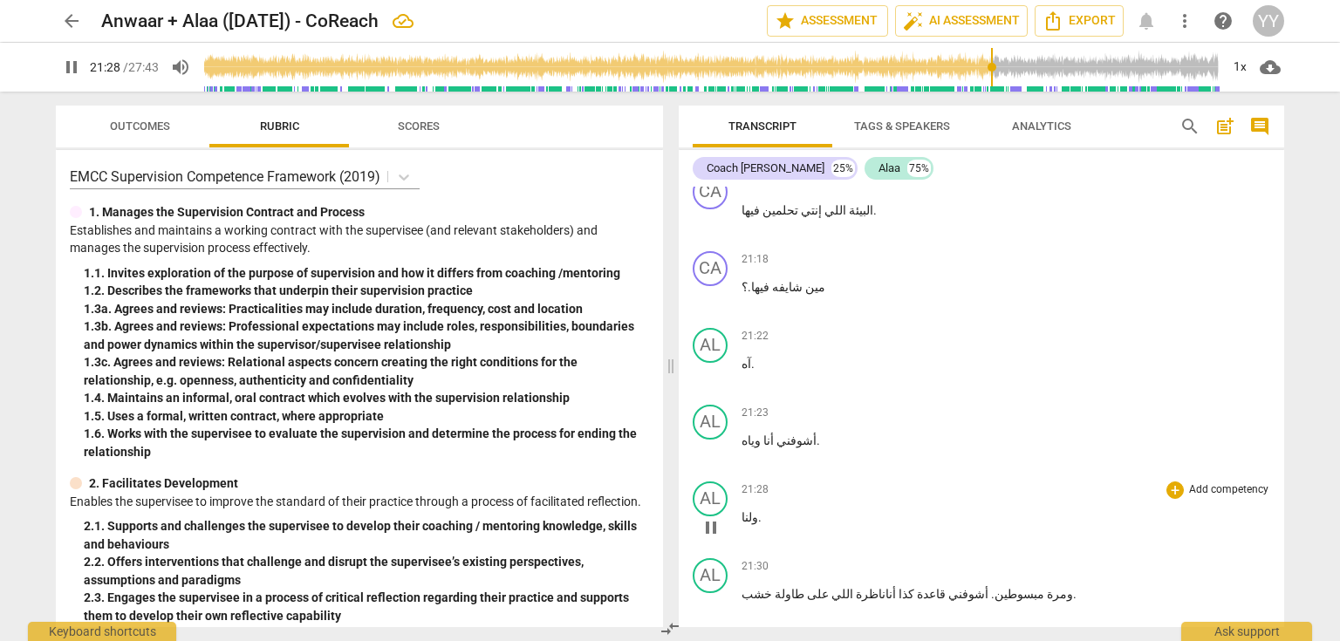
click at [708, 517] on span "pause" at bounding box center [711, 527] width 21 height 21
drag, startPoint x: 768, startPoint y: 227, endPoint x: 738, endPoint y: 230, distance: 29.9
click at [738, 398] on div "AL play_arrow pause 21:23 + Add competency keyboard_arrow_right أشوفني أنا وياه…" at bounding box center [982, 436] width 606 height 77
copy p "أنا وياه"
click at [80, 65] on span "play_arrow" at bounding box center [71, 67] width 21 height 21
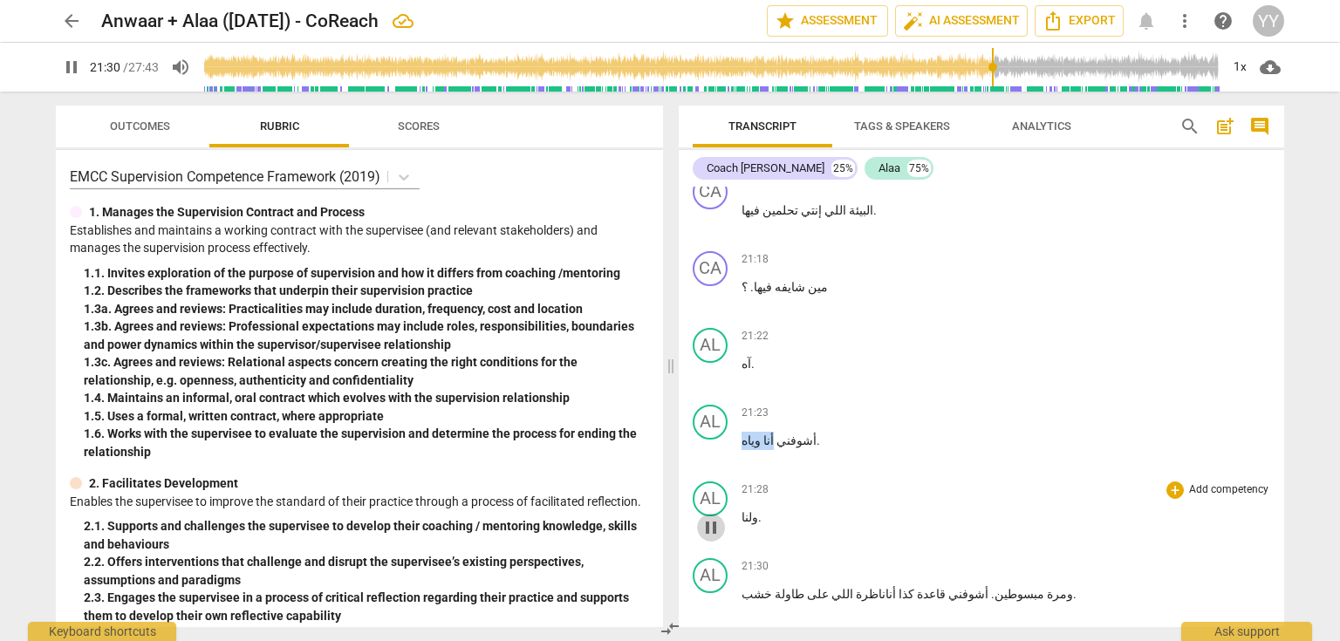
click at [710, 517] on span "pause" at bounding box center [711, 527] width 21 height 21
type input "1290"
drag, startPoint x: 764, startPoint y: 305, endPoint x: 742, endPoint y: 307, distance: 22.8
click at [742, 509] on p "ولنا ." at bounding box center [1006, 518] width 529 height 18
paste p
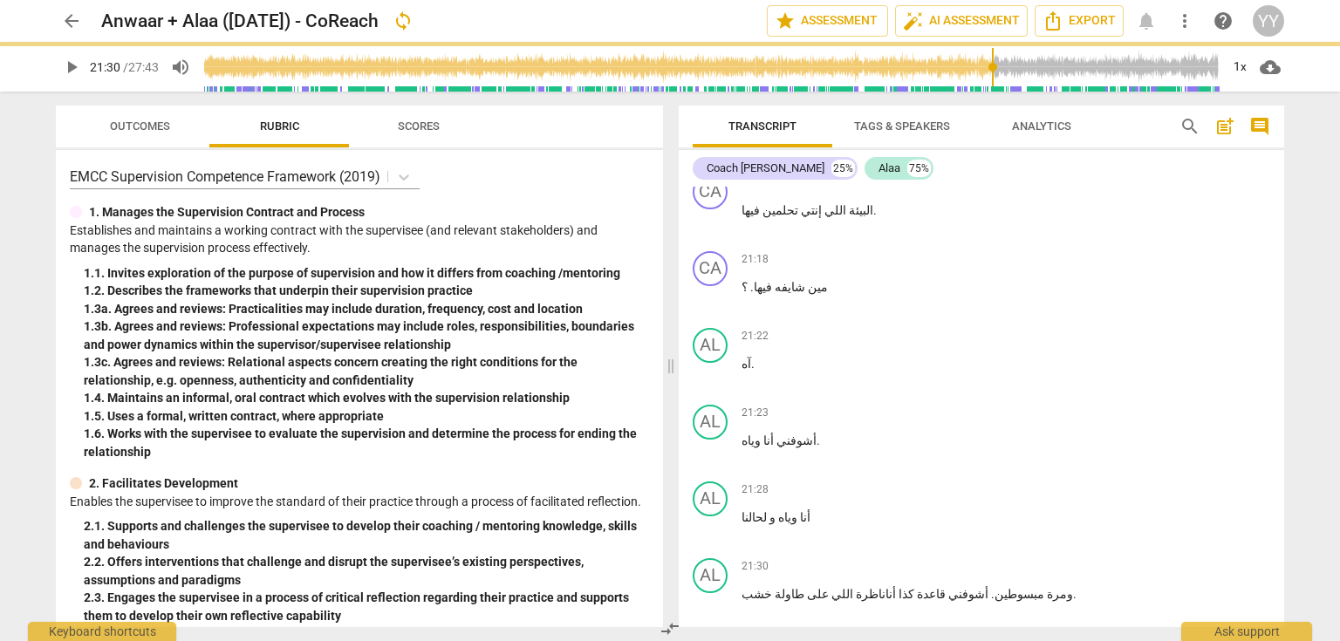
click at [80, 68] on span "play_arrow" at bounding box center [71, 67] width 21 height 21
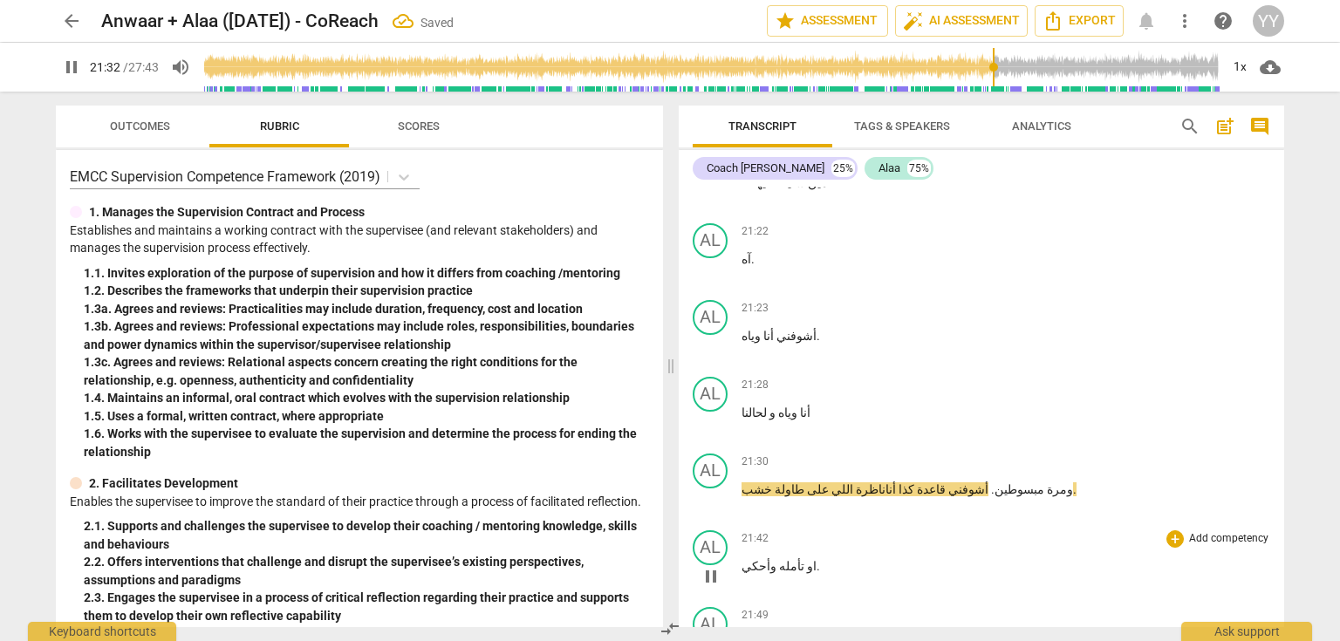
scroll to position [11029, 0]
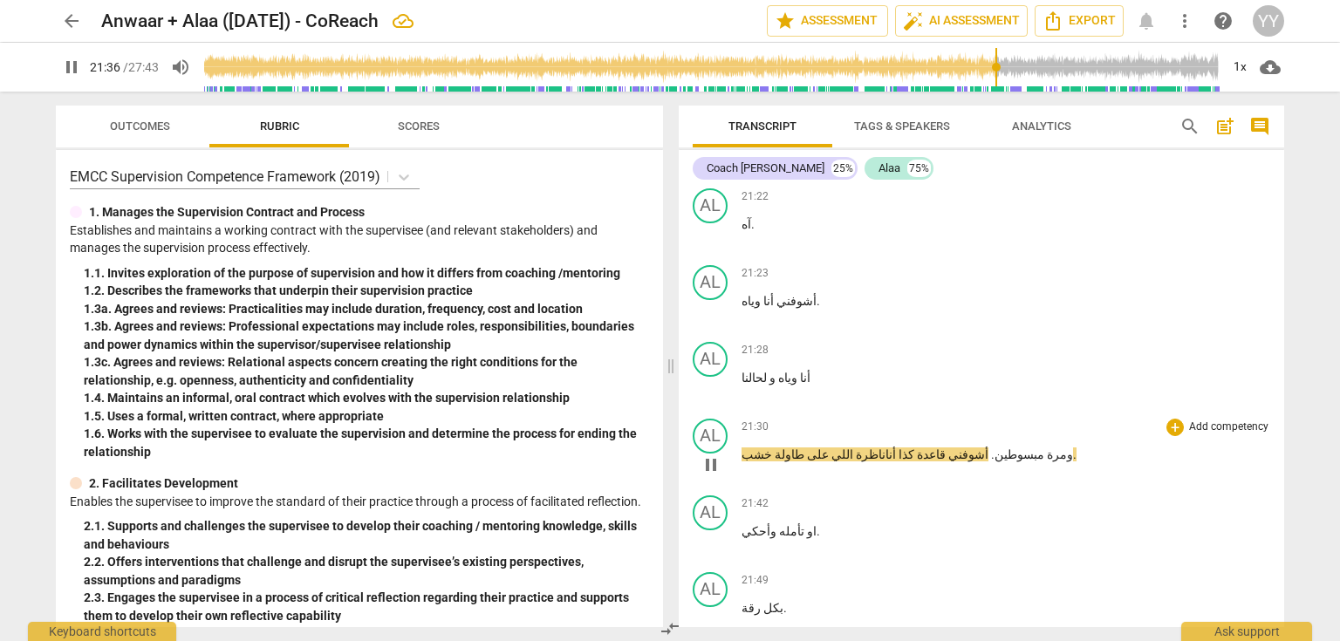
click at [989, 448] on span "." at bounding box center [992, 455] width 6 height 14
type input "1297"
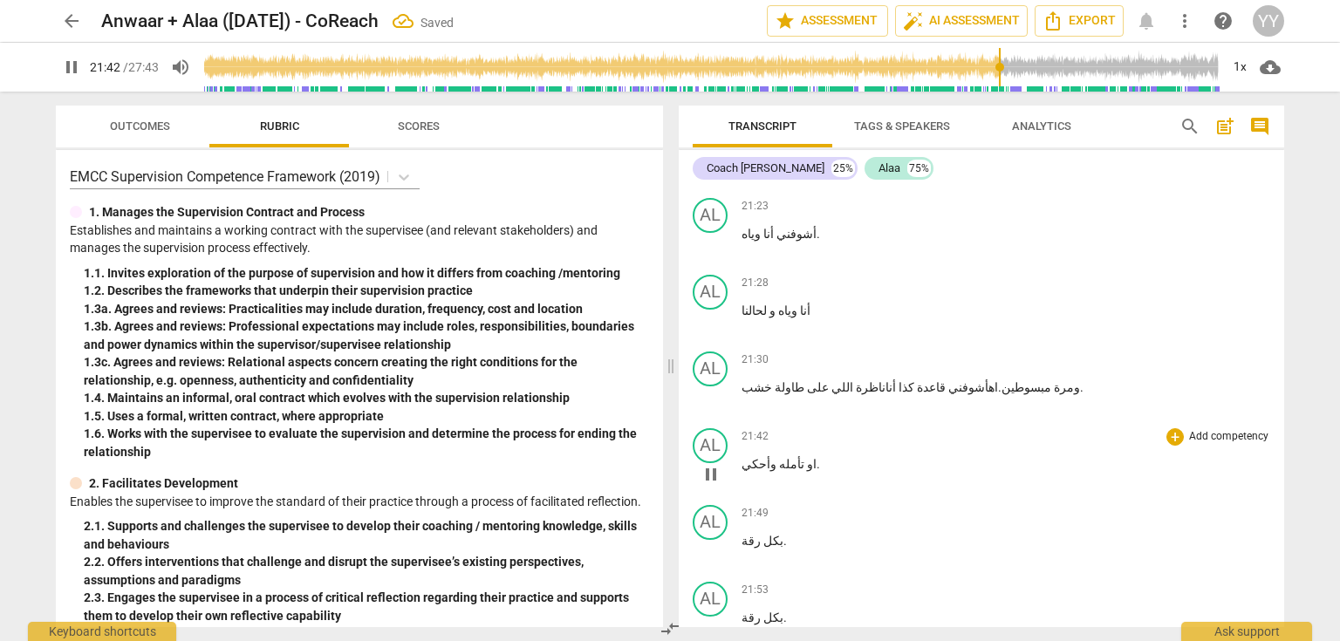
scroll to position [11098, 0]
click at [804, 455] on span "او" at bounding box center [810, 462] width 12 height 14
type input "1305"
click at [804, 455] on span "و" at bounding box center [808, 462] width 9 height 14
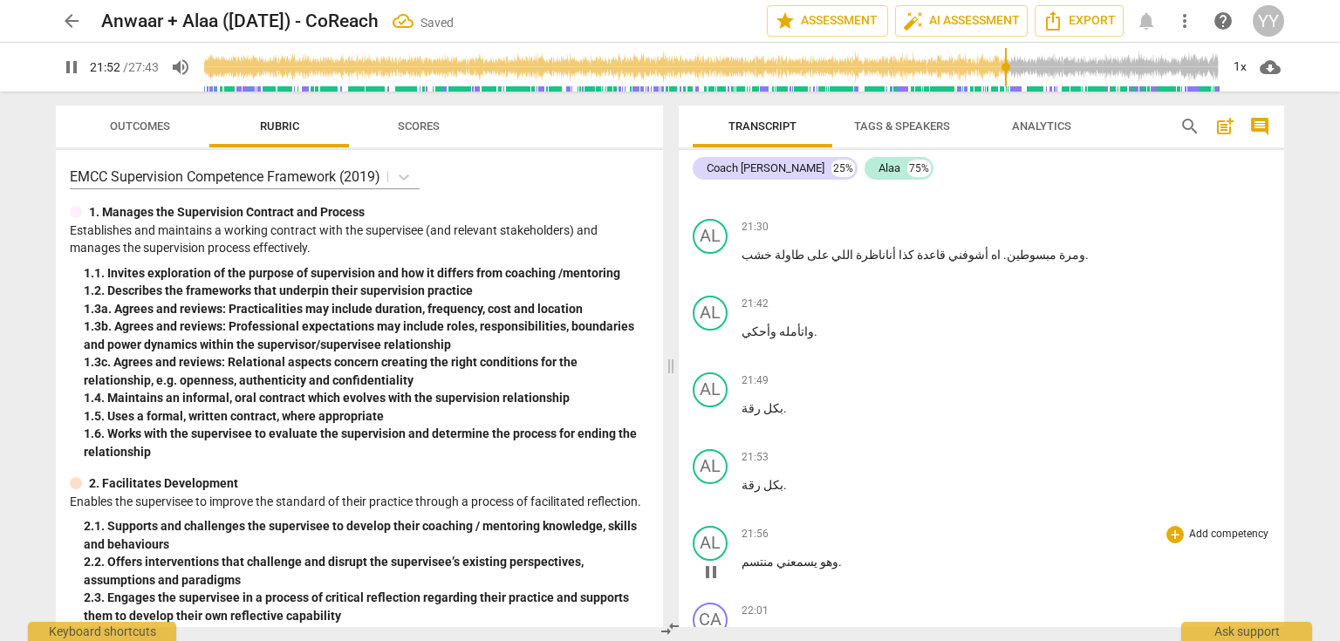
scroll to position [11238, 0]
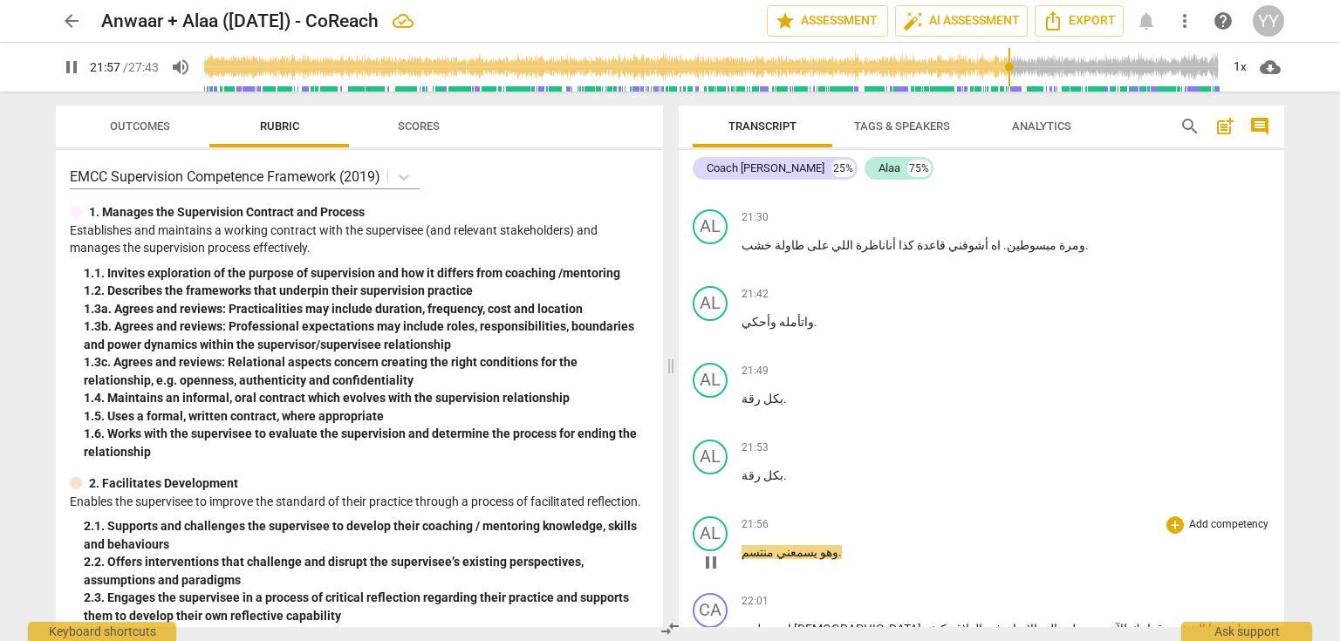
drag, startPoint x: 712, startPoint y: 349, endPoint x: 735, endPoint y: 346, distance: 23.0
click at [712, 552] on span "pause" at bounding box center [711, 562] width 21 height 21
type input "1318"
click at [757, 545] on span "منتسم" at bounding box center [758, 552] width 32 height 14
click at [68, 67] on span "play_arrow" at bounding box center [71, 67] width 21 height 21
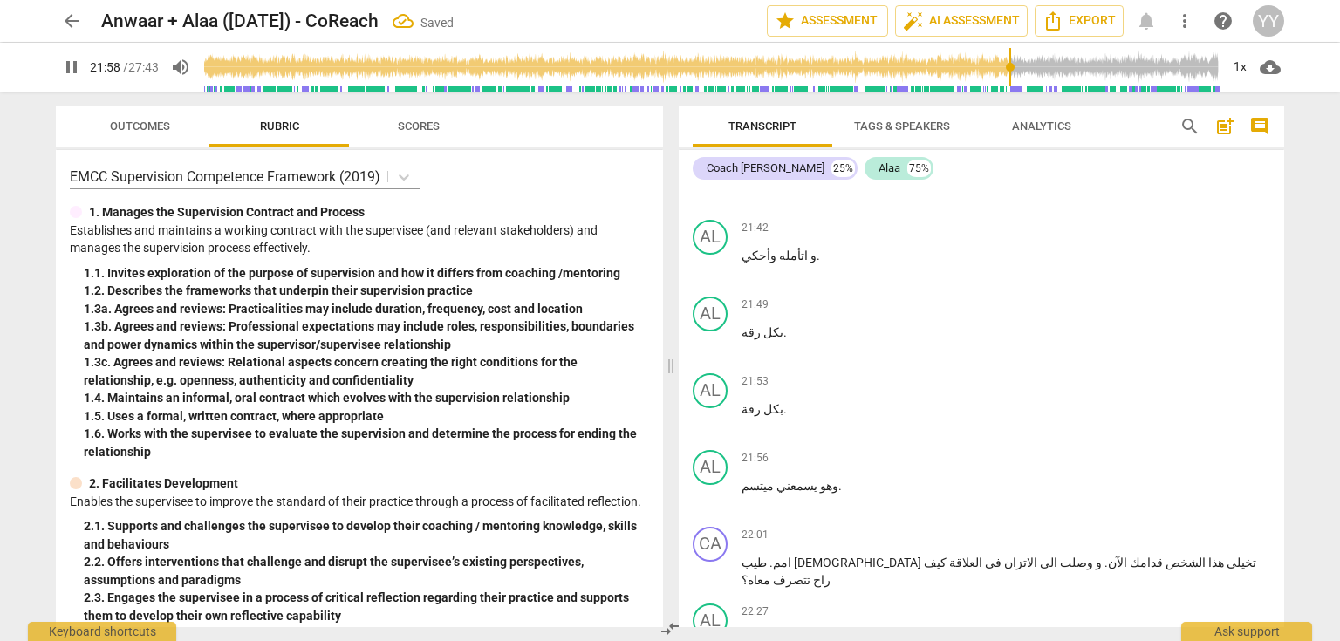
scroll to position [11308, 0]
type input "1321"
drag, startPoint x: 1052, startPoint y: 437, endPoint x: 1012, endPoint y: 440, distance: 40.2
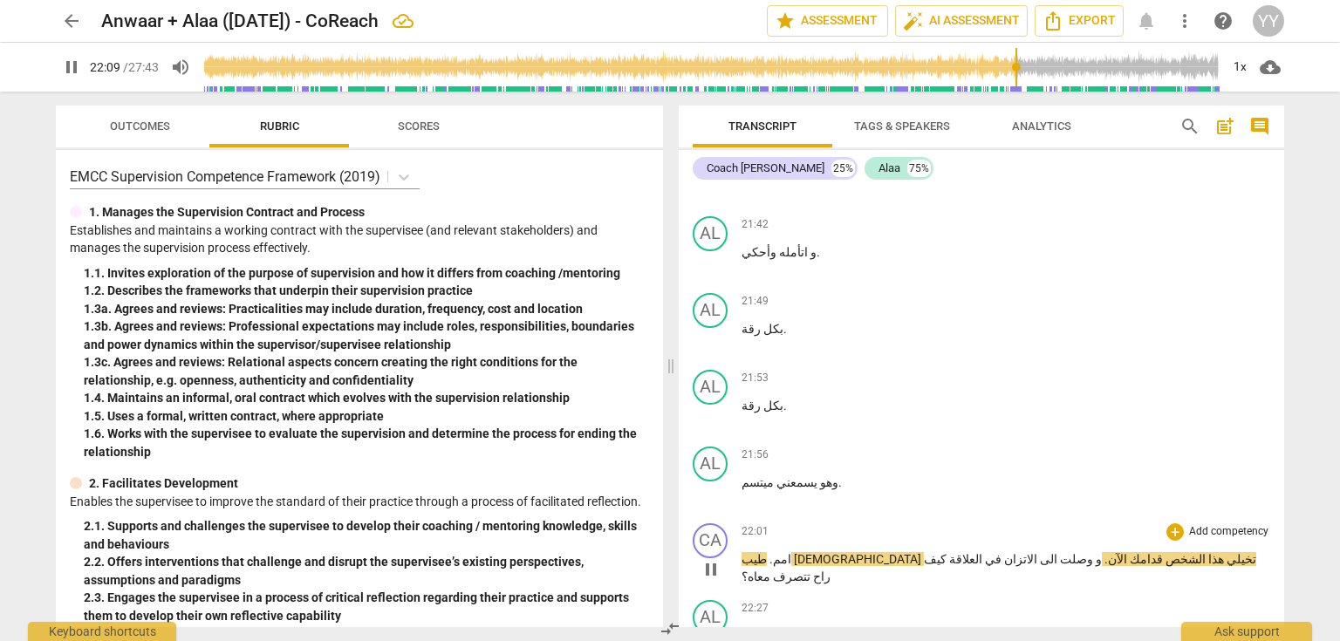
click at [1160, 551] on p "امم . طيب الاء تخيلي هذا الشخص قدامك الآن . و وصلت الى الاتزان في العلاقة كيف ر…" at bounding box center [1006, 569] width 529 height 36
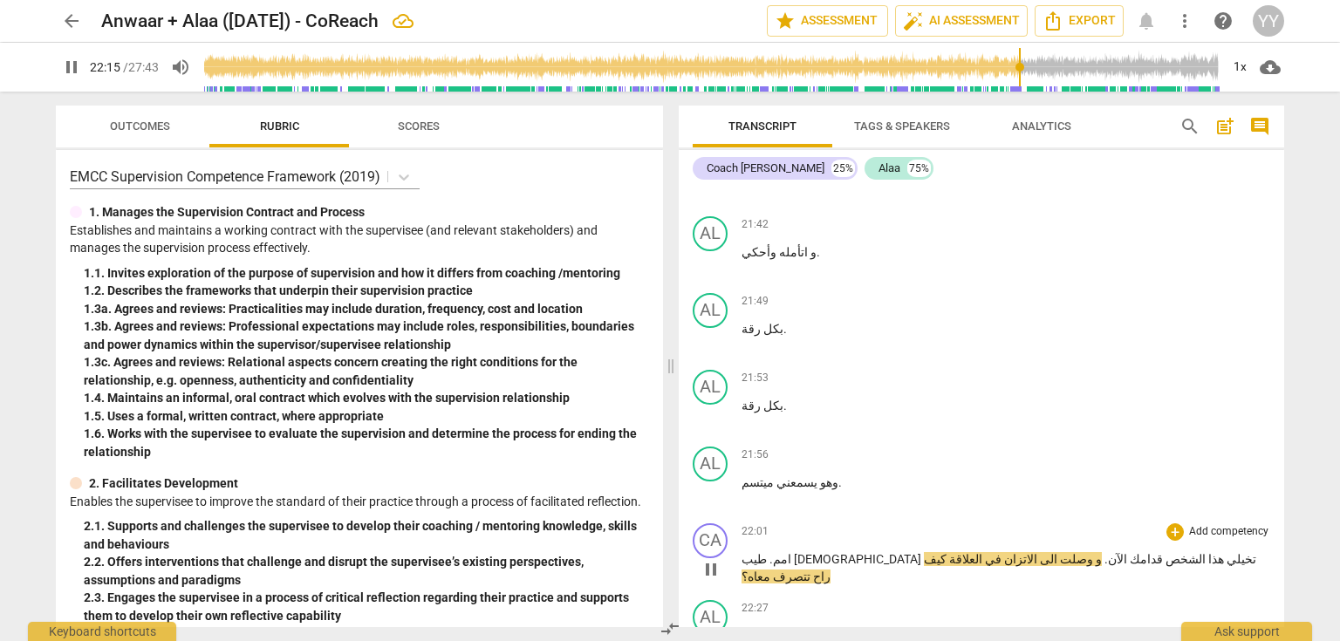
click at [712, 559] on span "pause" at bounding box center [711, 569] width 21 height 21
type input "1335"
click at [1093, 552] on span "و" at bounding box center [1097, 559] width 9 height 14
click at [1068, 552] on span "و آلاء" at bounding box center [1082, 559] width 28 height 14
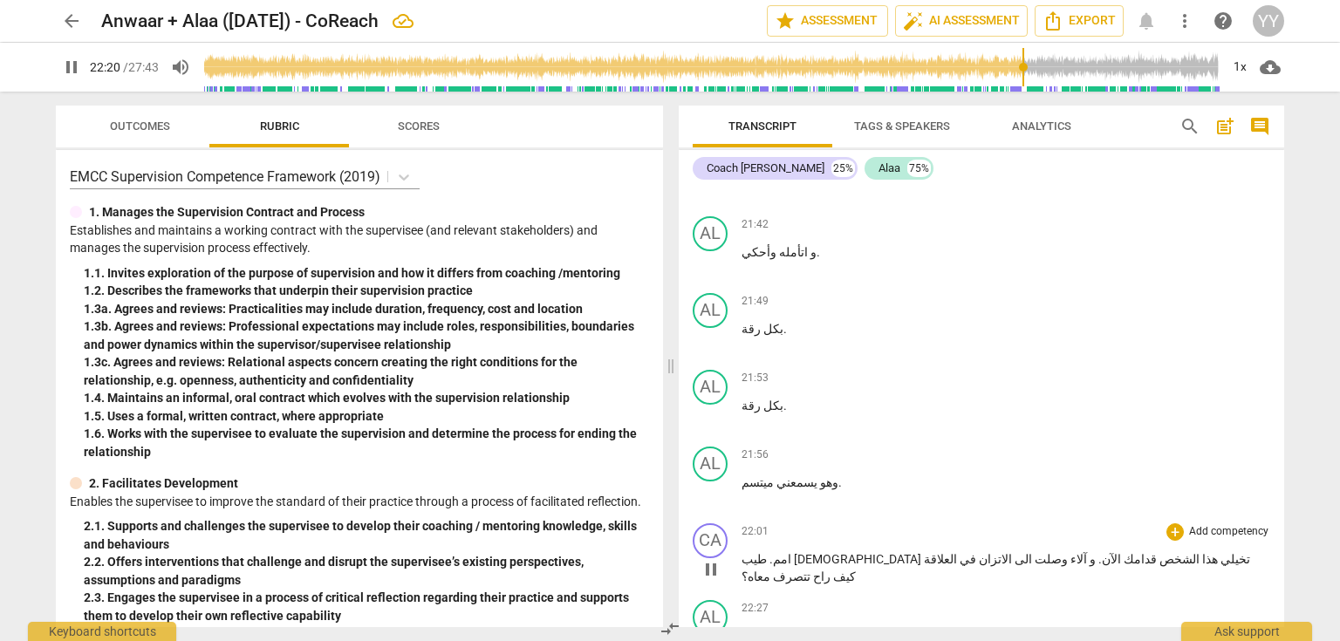
scroll to position [11378, 0]
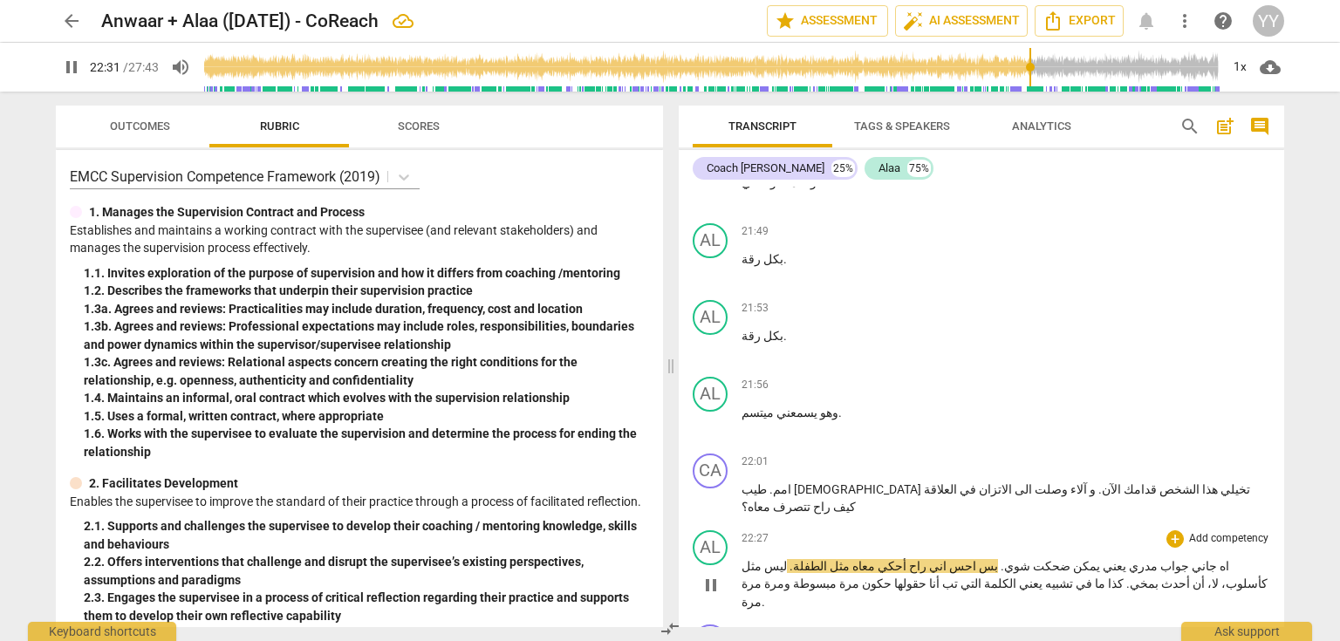
click at [718, 575] on span "pause" at bounding box center [711, 585] width 21 height 21
type input "1352"
click at [1071, 559] on span "ضحكت" at bounding box center [1050, 566] width 40 height 14
click at [1125, 559] on span "يعني" at bounding box center [1112, 566] width 26 height 14
click at [1069, 559] on span "ضحكك" at bounding box center [1049, 566] width 38 height 14
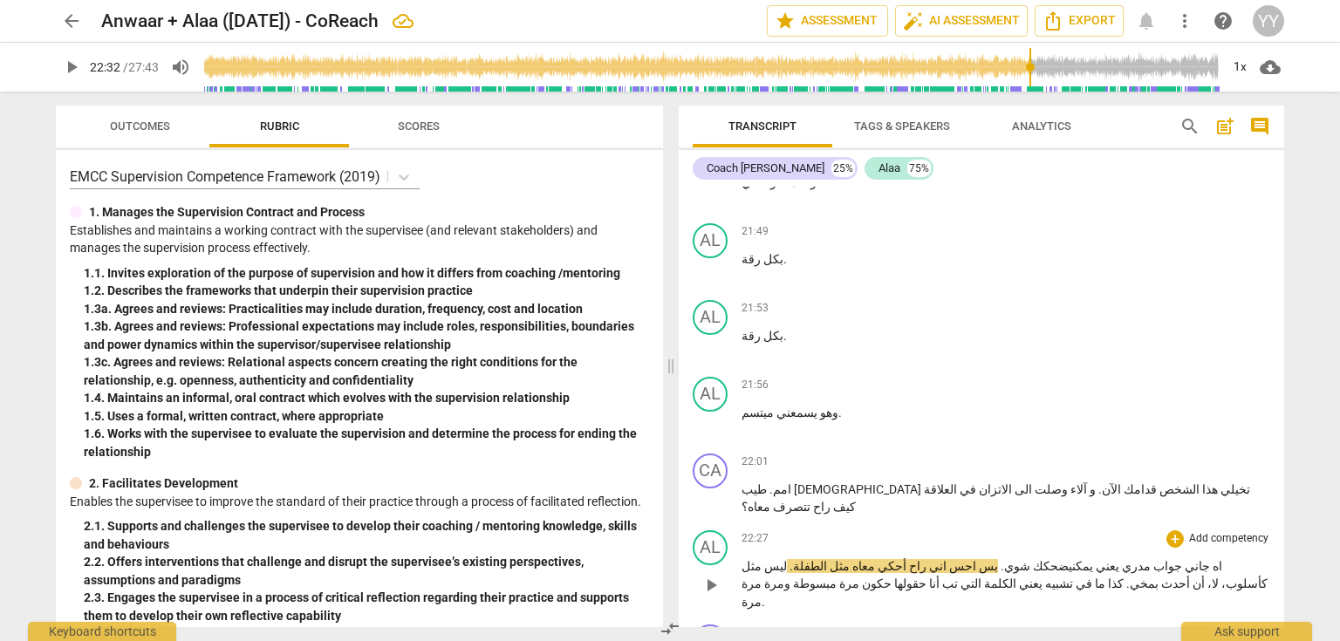
click at [1030, 559] on span "شوي" at bounding box center [1017, 566] width 26 height 14
click at [1004, 559] on span "." at bounding box center [1001, 566] width 6 height 14
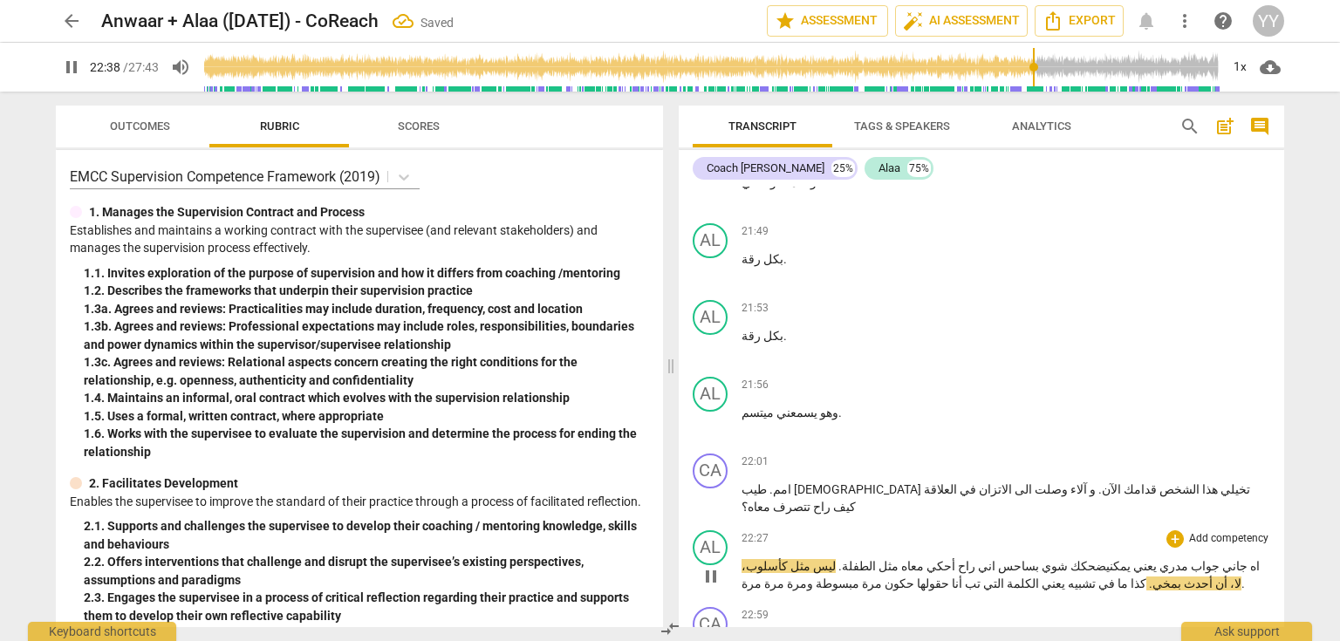
click at [714, 566] on span "pause" at bounding box center [711, 576] width 21 height 21
type input "1359"
drag, startPoint x: 900, startPoint y: 348, endPoint x: 913, endPoint y: 349, distance: 12.2
click at [787, 559] on span "ليس" at bounding box center [774, 566] width 25 height 14
click at [836, 559] on span "." at bounding box center [833, 566] width 6 height 14
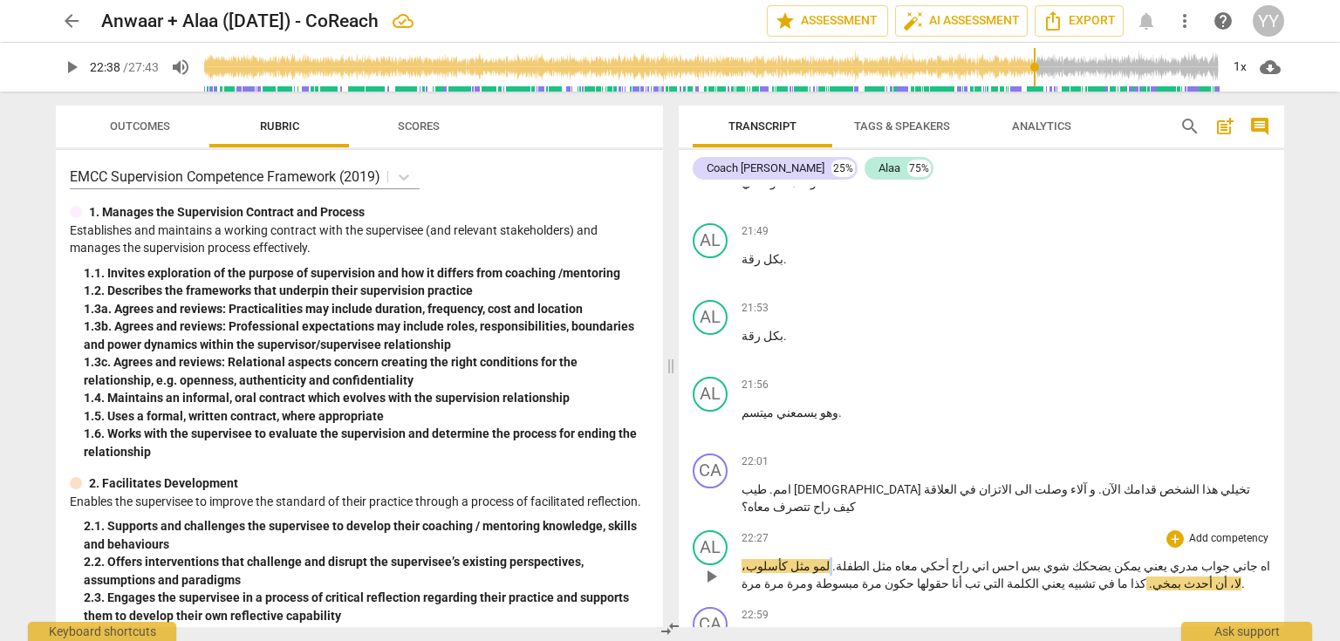
click at [836, 559] on span "." at bounding box center [833, 566] width 6 height 14
click at [911, 558] on p "اه جاني جواب مدري يعني يمكن يضحكك شوي بس احس اني راح أحكي معاه مثل الطفلة . لمو…" at bounding box center [1006, 576] width 529 height 36
click at [826, 559] on span "مو" at bounding box center [819, 566] width 16 height 14
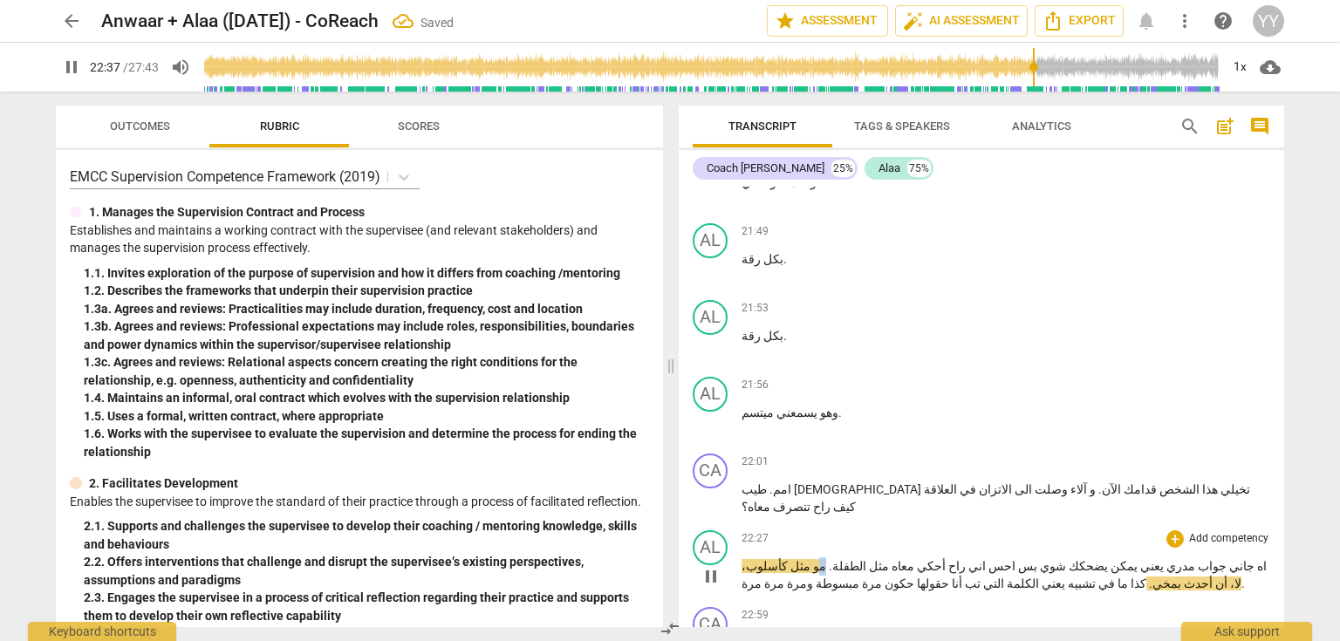
click at [902, 558] on p "اه جاني جواب مدري يعني يمكن يضحكك شوي بس احس اني راح أحكي معاه مثل الطفلة . مو …" at bounding box center [1006, 576] width 529 height 36
copy span "م"
click at [826, 559] on span "مو" at bounding box center [819, 566] width 16 height 14
click at [712, 566] on span "pause" at bounding box center [711, 576] width 21 height 21
type input "1362"
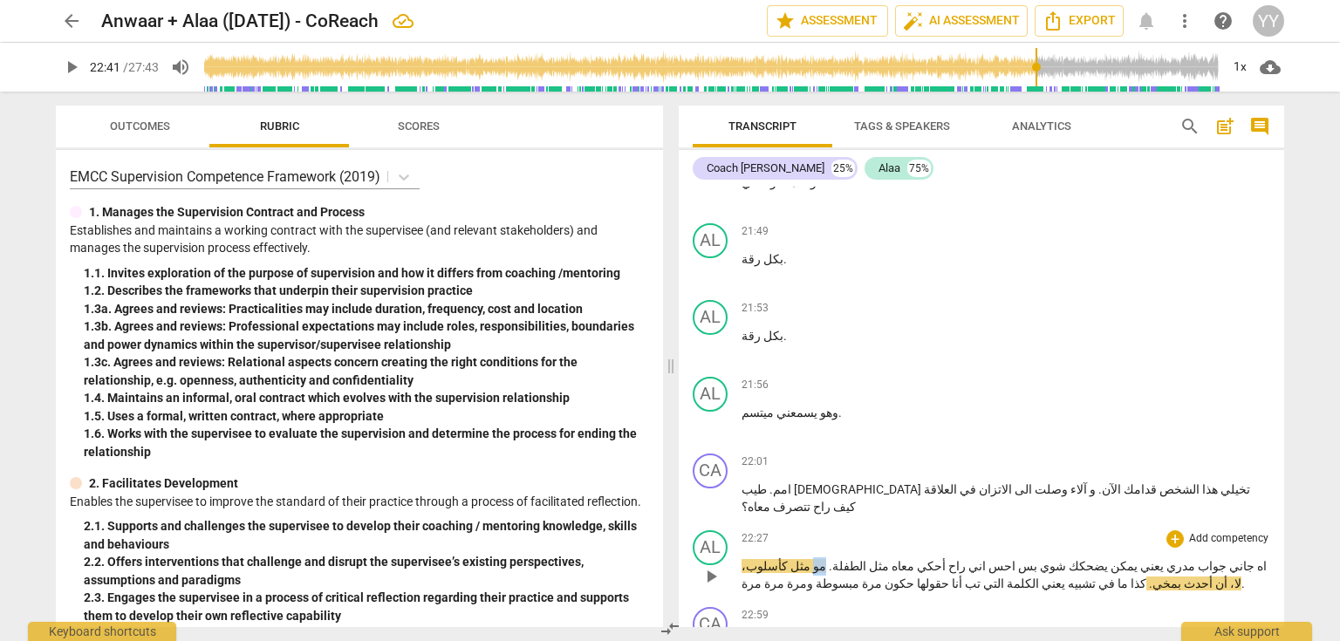
click at [900, 558] on p "اه جاني جواب مدري يعني يمكن يضحكك شوي بس احس اني راح أحكي معاه مثل الطفلة . مو …" at bounding box center [1006, 576] width 529 height 36
copy span "مو"
click at [826, 559] on span "مو" at bounding box center [819, 566] width 16 height 14
click at [1219, 577] on span "كأسلوب،" at bounding box center [1243, 584] width 49 height 14
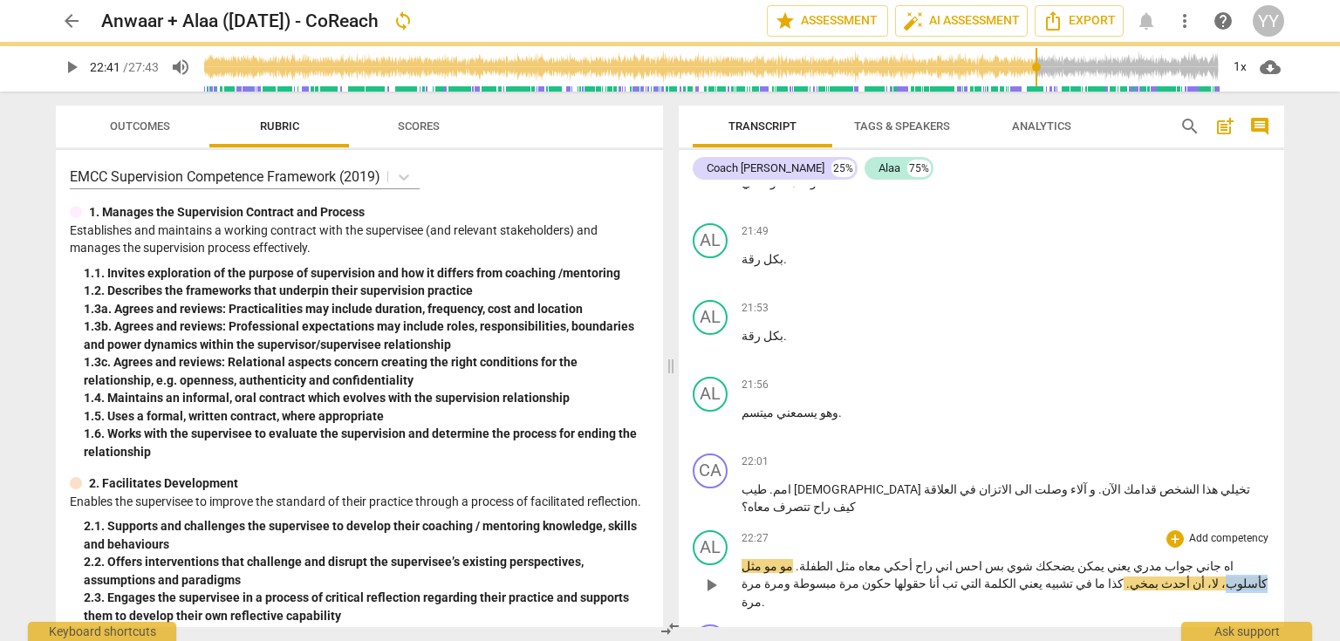
click at [1219, 577] on span "كأسلوب،" at bounding box center [1243, 584] width 49 height 14
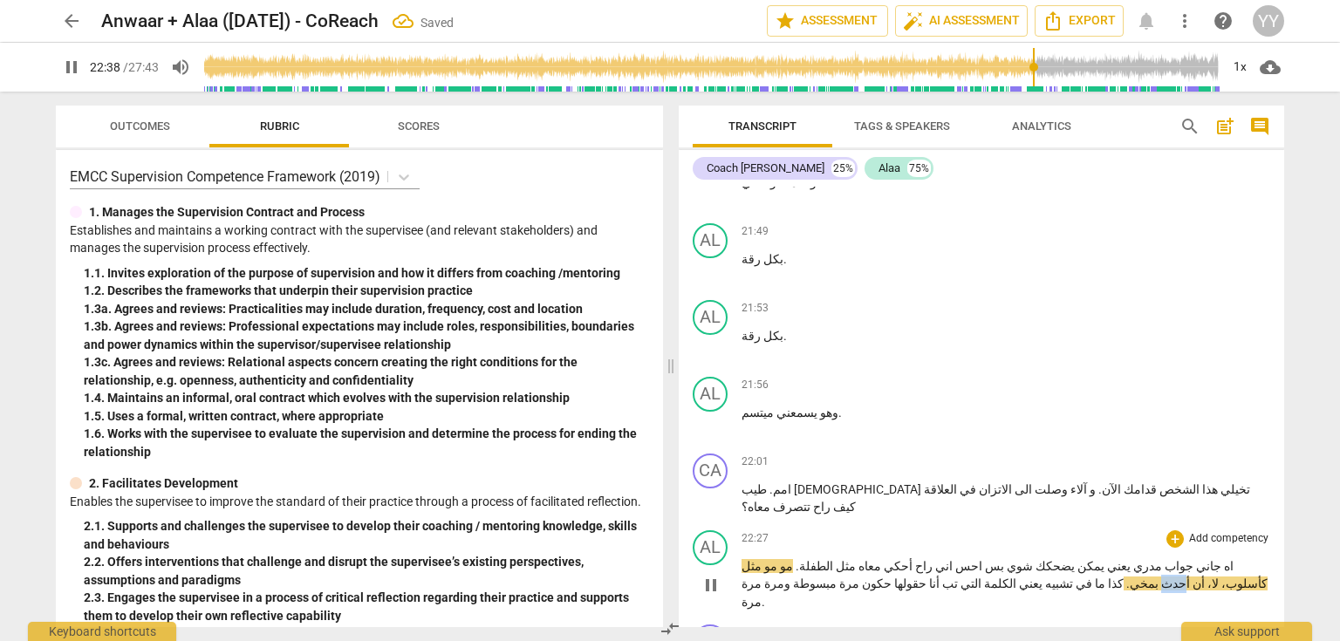
drag, startPoint x: 801, startPoint y: 347, endPoint x: 784, endPoint y: 347, distance: 16.6
click at [1159, 577] on span "أحدث" at bounding box center [1174, 584] width 31 height 14
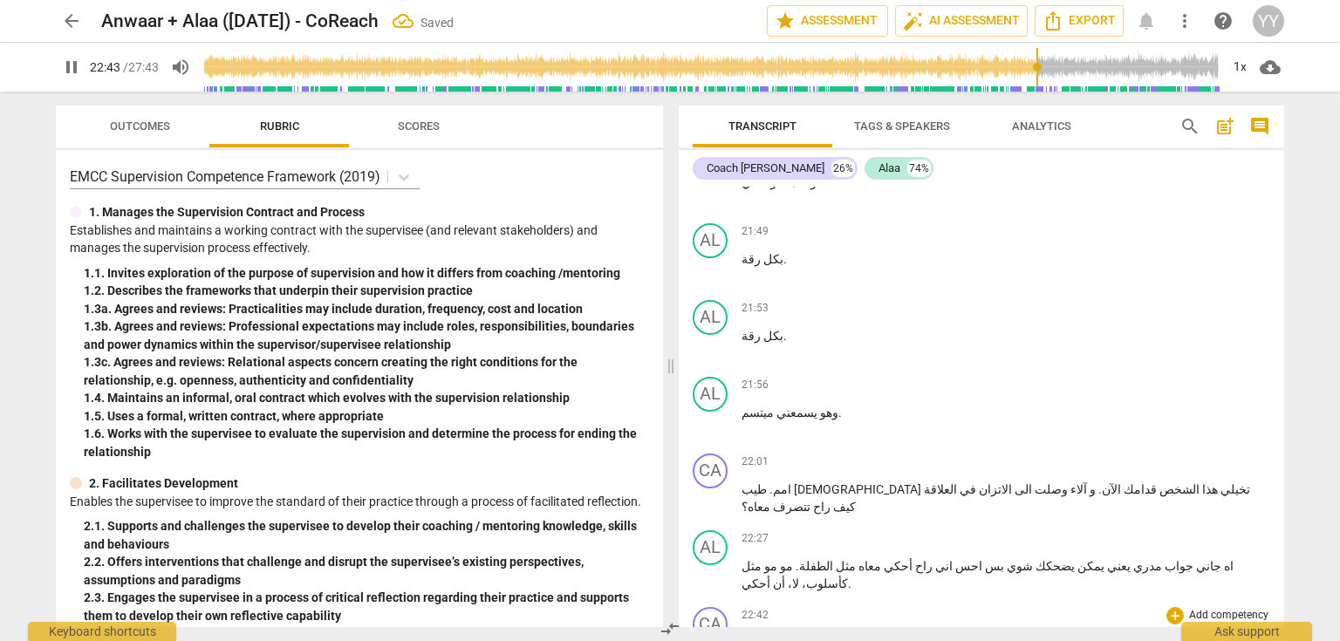
drag, startPoint x: 706, startPoint y: 354, endPoint x: 729, endPoint y: 410, distance: 60.3
click at [706, 566] on span "pause" at bounding box center [711, 576] width 21 height 21
type input "1364"
click at [742, 636] on span "مرة" at bounding box center [752, 643] width 20 height 14
click at [719, 607] on div "CA" at bounding box center [710, 624] width 35 height 35
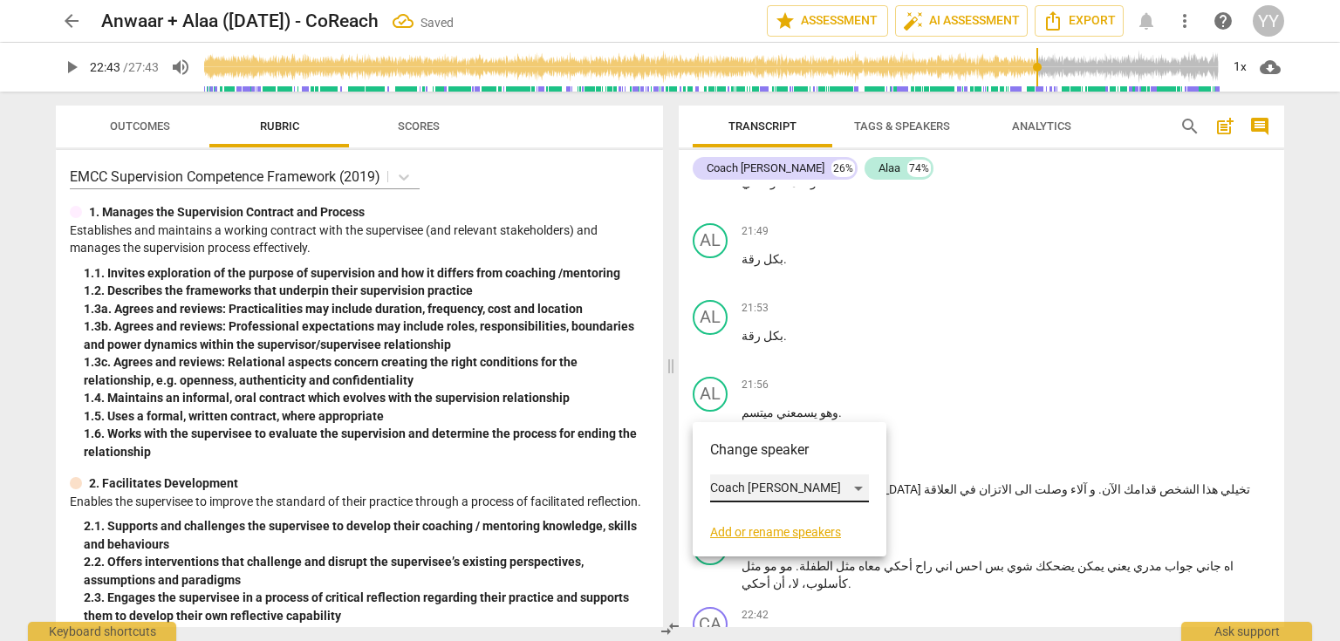
click at [753, 492] on div "Coach [PERSON_NAME]" at bounding box center [789, 489] width 159 height 28
click at [752, 527] on li "Alaa" at bounding box center [789, 521] width 159 height 33
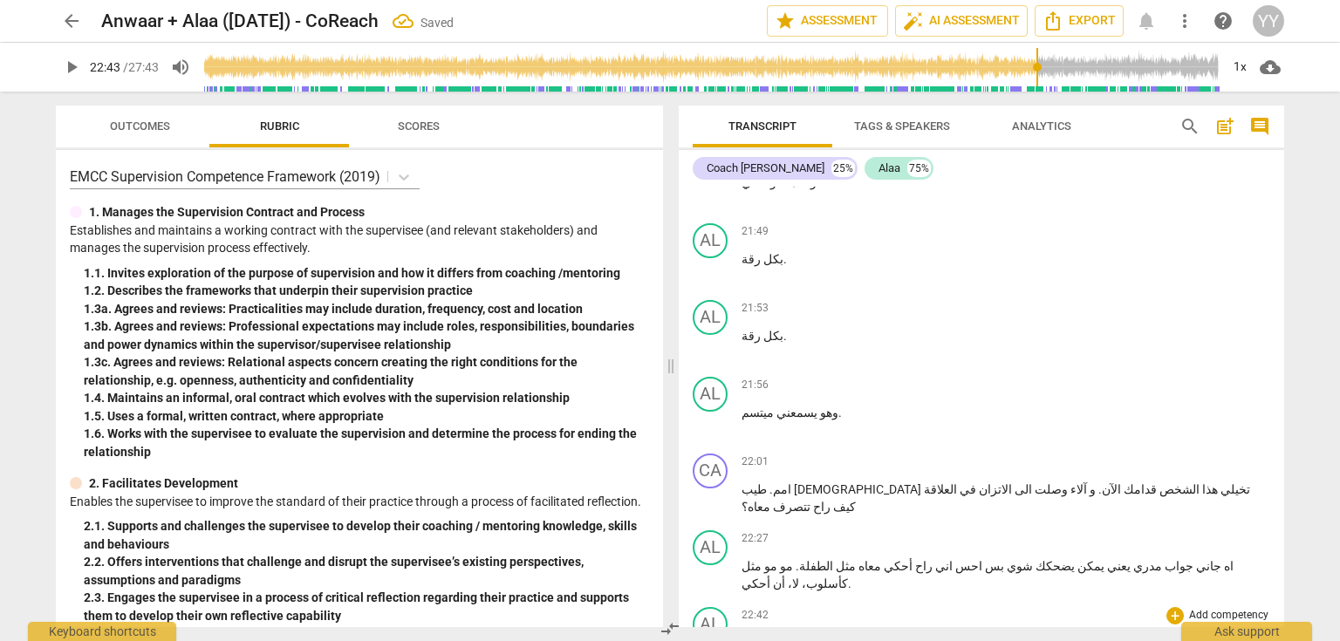
click at [1209, 636] on span "." at bounding box center [1210, 643] width 3 height 14
click at [743, 577] on span "أحكي" at bounding box center [756, 584] width 29 height 14
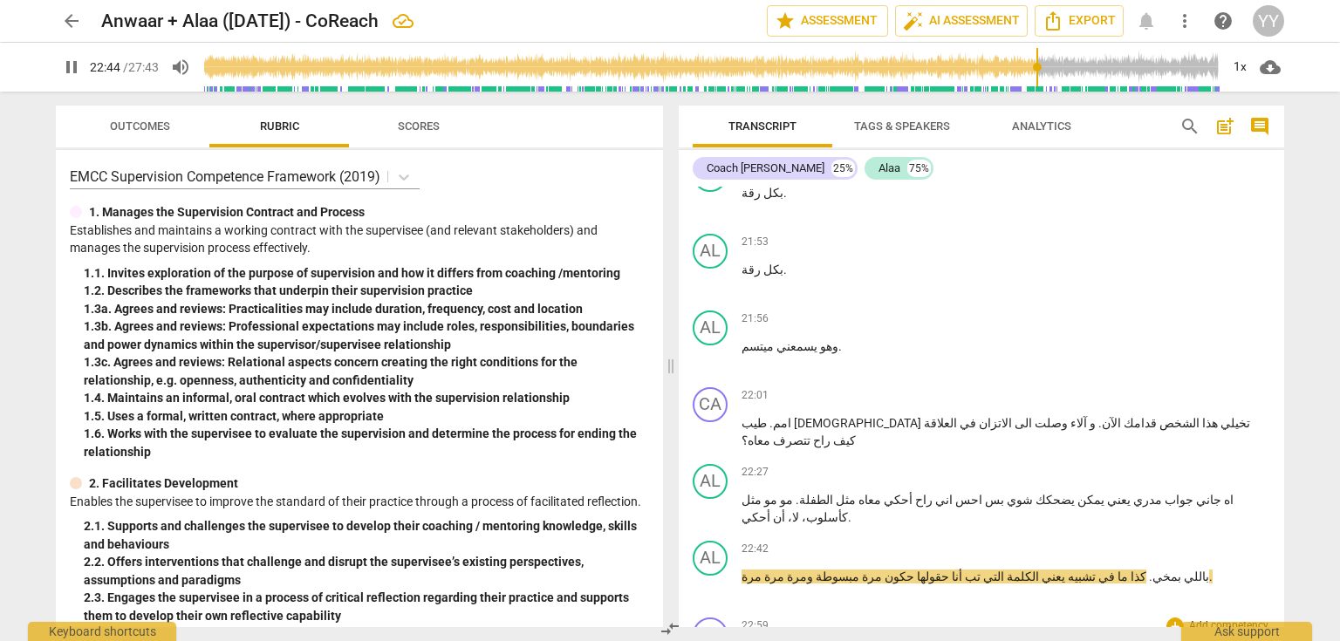
scroll to position [11447, 0]
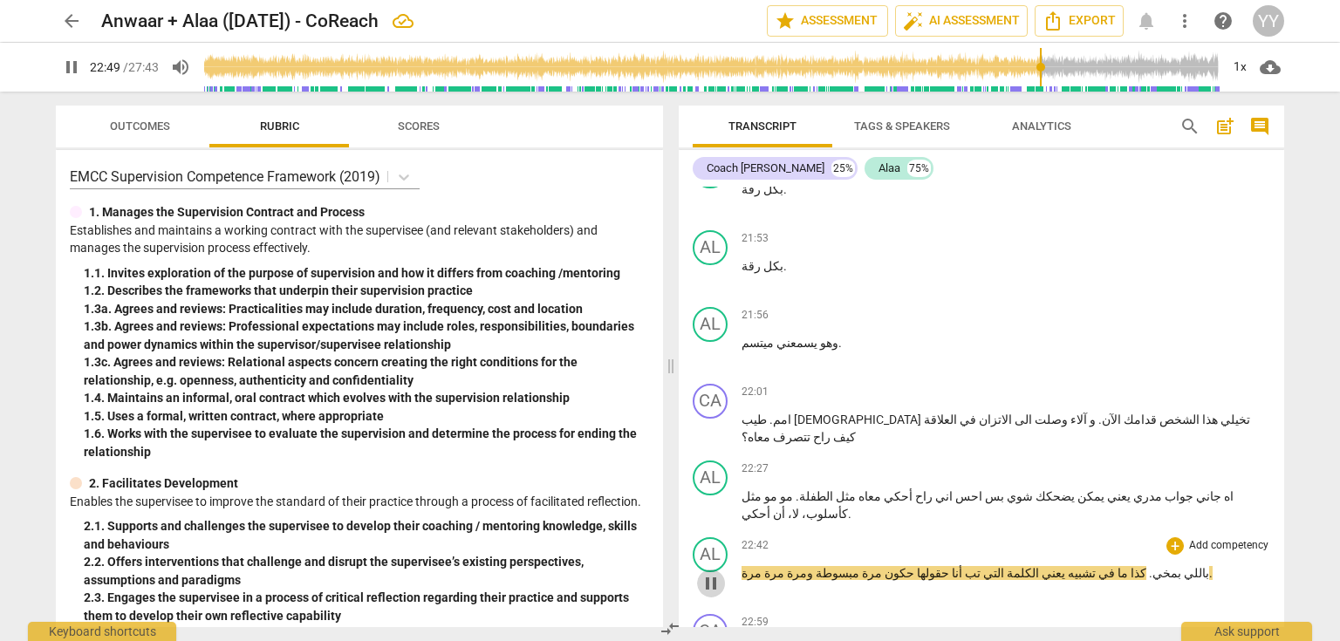
click at [708, 573] on span "pause" at bounding box center [711, 583] width 21 height 21
type input "1370"
click at [981, 566] on span "التي" at bounding box center [993, 573] width 24 height 14
click at [962, 566] on span "تب" at bounding box center [971, 573] width 18 height 14
click at [962, 566] on span "تجي بمخي" at bounding box center [990, 573] width 56 height 14
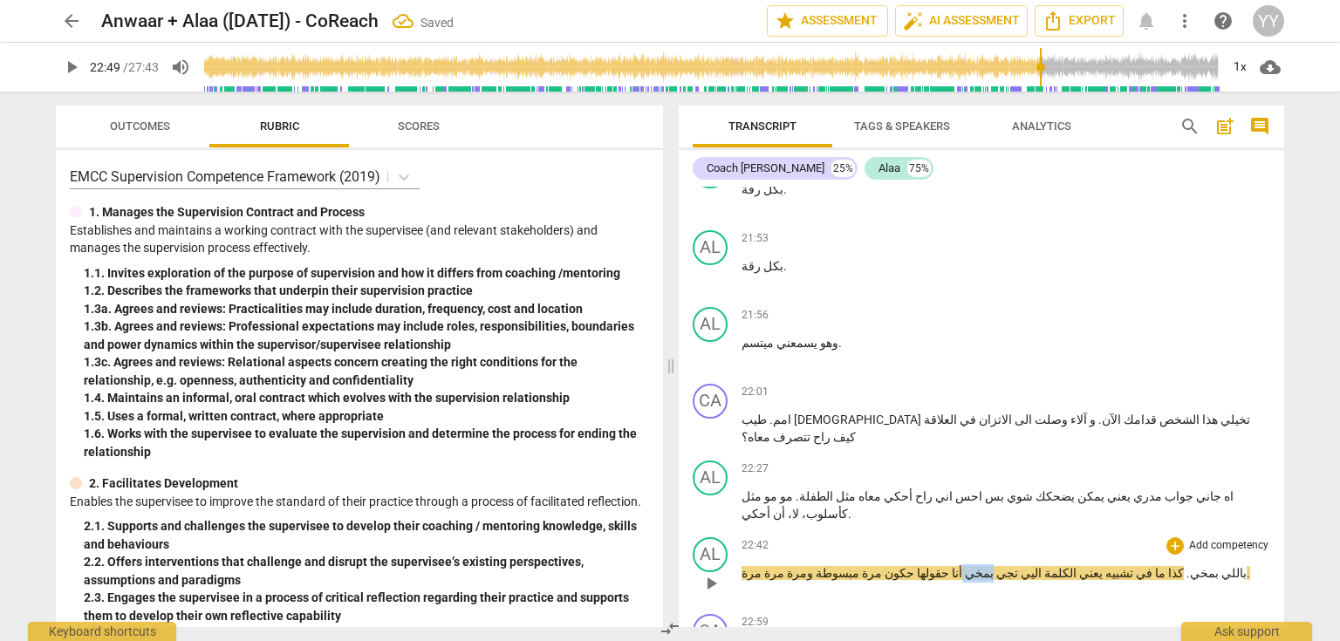
click at [962, 566] on span "تجي بمخي" at bounding box center [990, 573] width 56 height 14
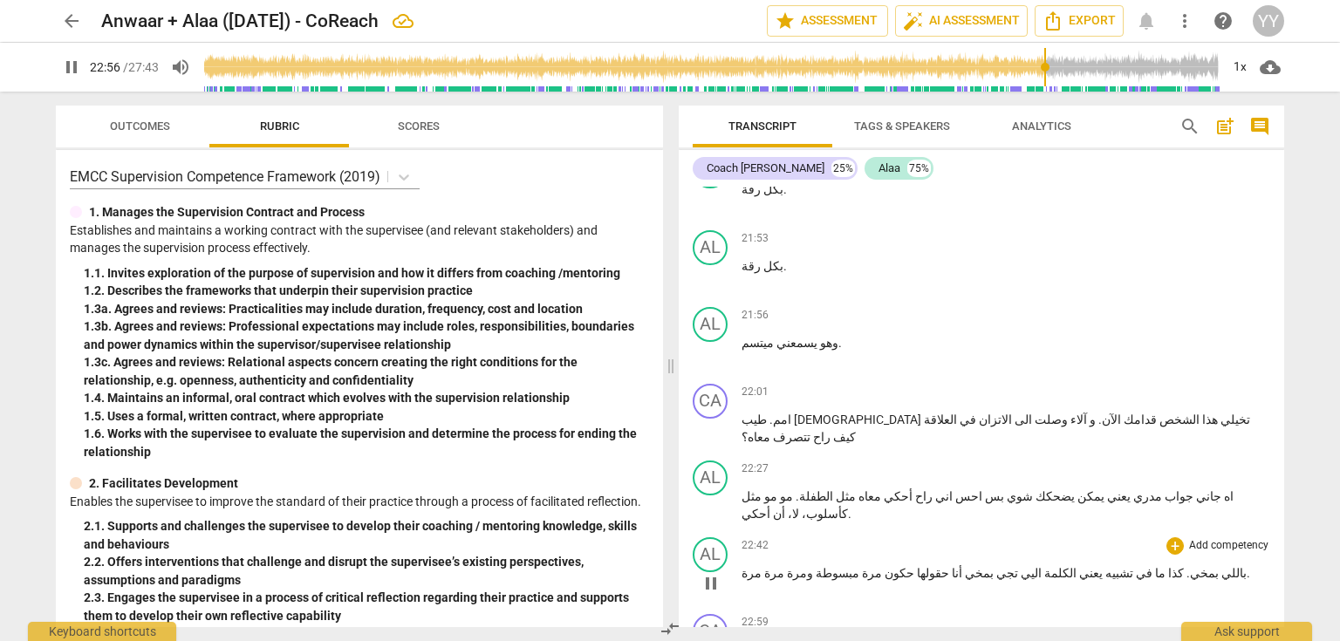
click at [825, 566] on span "مبسوطة" at bounding box center [836, 573] width 46 height 14
click at [702, 573] on span "pause" at bounding box center [711, 583] width 21 height 21
type input "1373"
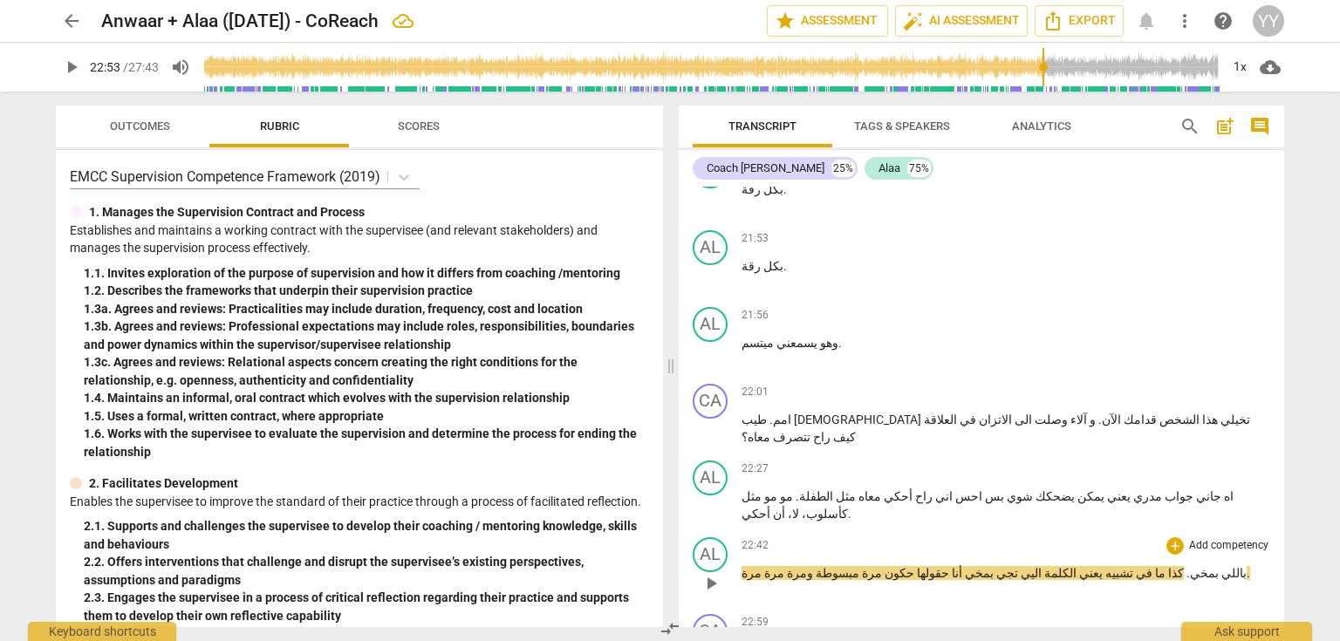
click at [784, 566] on span "ومرة" at bounding box center [798, 573] width 29 height 14
click at [757, 566] on span "مرة" at bounding box center [752, 573] width 20 height 14
drag, startPoint x: 809, startPoint y: 353, endPoint x: 818, endPoint y: 356, distance: 9.1
click at [817, 566] on span "ومرة هايبر" at bounding box center [789, 573] width 55 height 14
drag, startPoint x: 805, startPoint y: 356, endPoint x: 824, endPoint y: 357, distance: 18.3
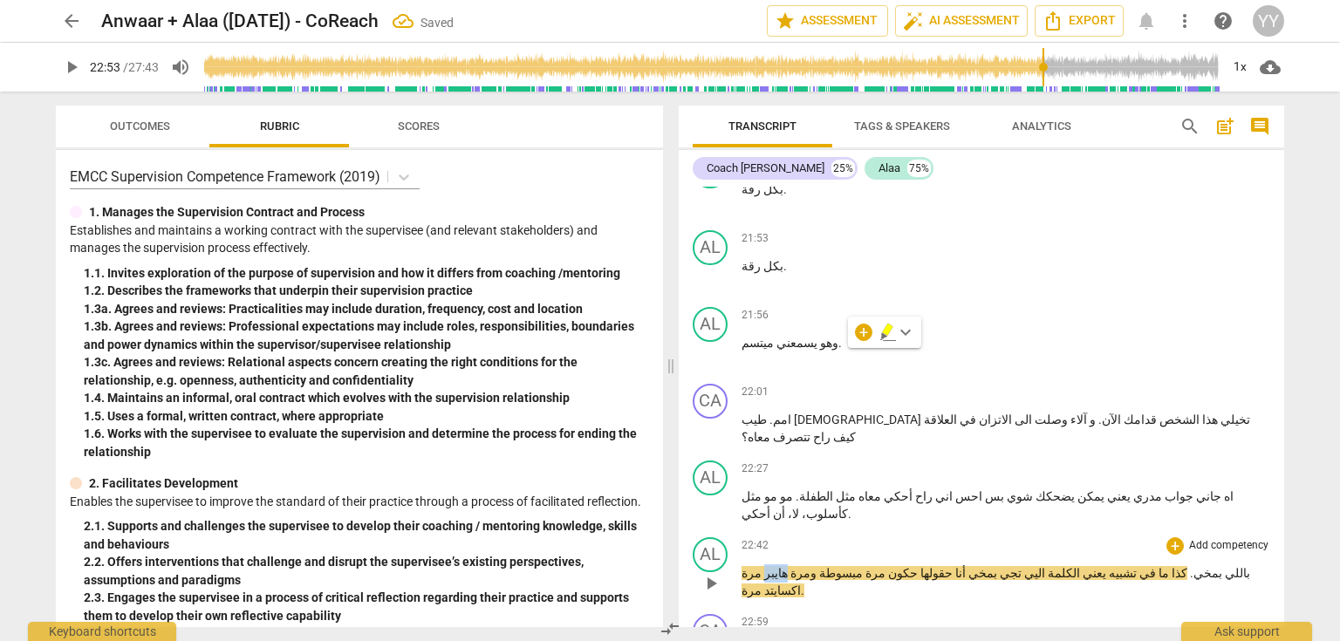
click at [817, 566] on span "ومرة هايبر" at bounding box center [789, 573] width 55 height 14
copy span "هايبر"
click at [817, 566] on span "ومرة هايبر" at bounding box center [789, 573] width 55 height 14
click at [1197, 565] on p "باللي بمخي . كذا ما في تشبيه يعني الكلمة اليي تجي بمخي أنا حقولها حكون مرة مبسو…" at bounding box center [1006, 583] width 529 height 36
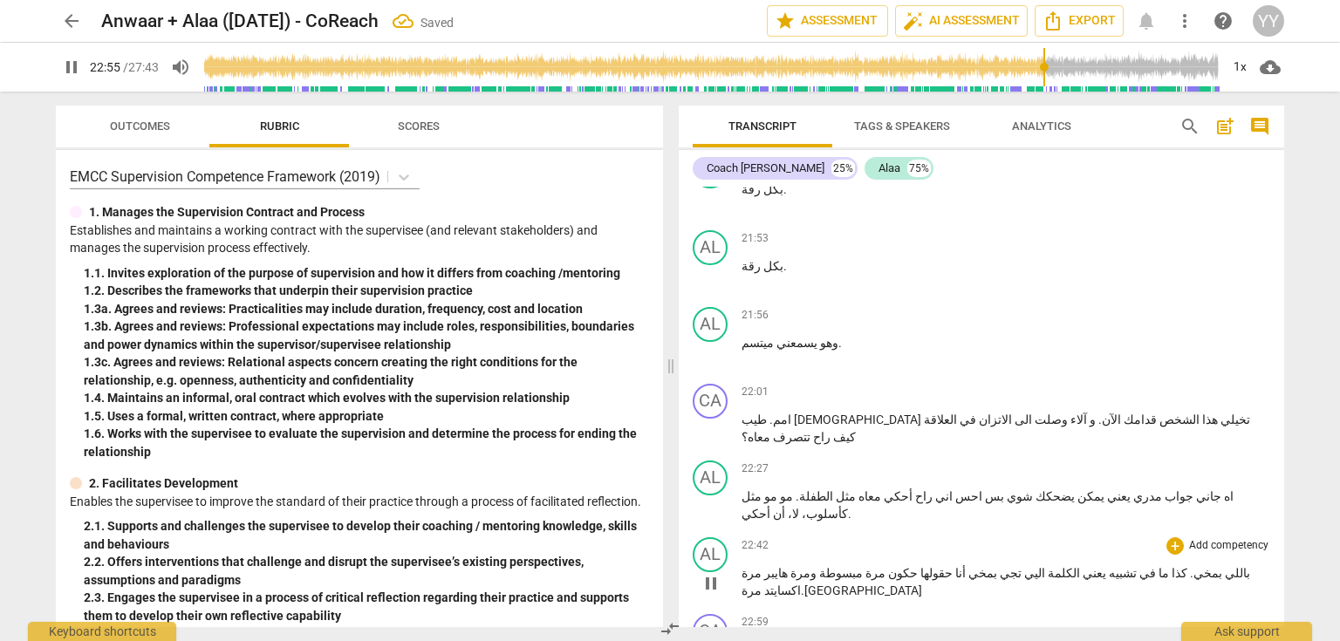
click at [801, 584] on span ".هايبر" at bounding box center [861, 591] width 121 height 14
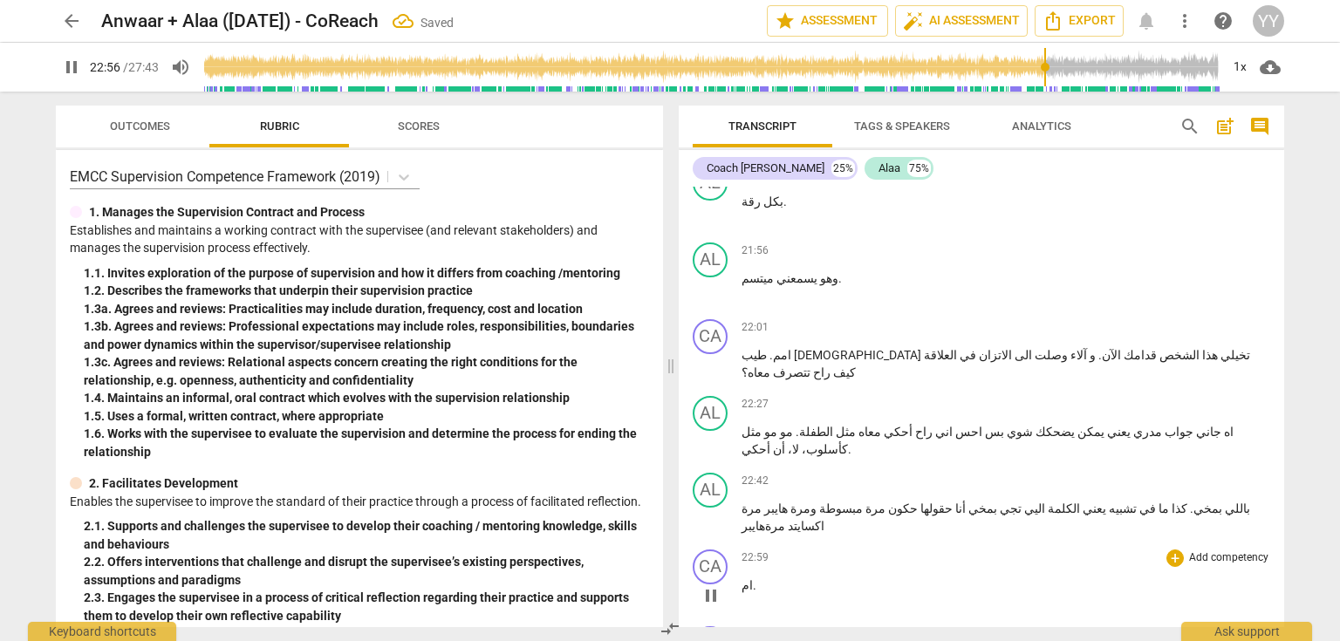
scroll to position [11517, 0]
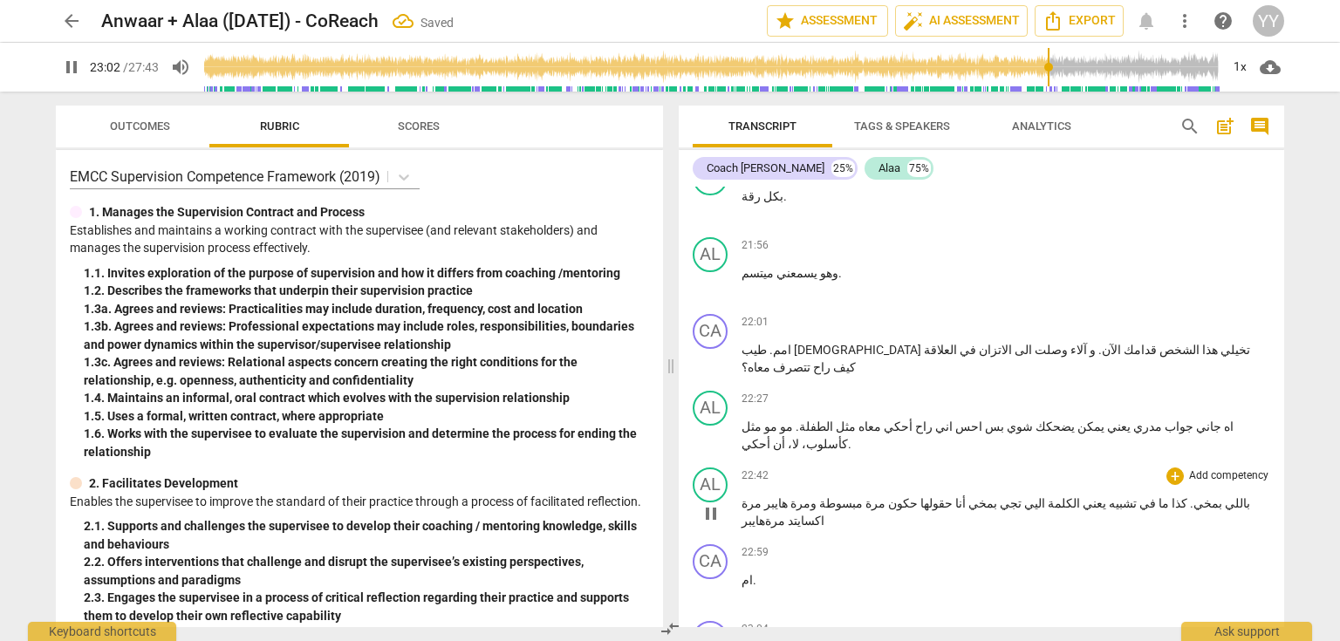
click at [953, 496] on span "حقولها" at bounding box center [935, 503] width 35 height 14
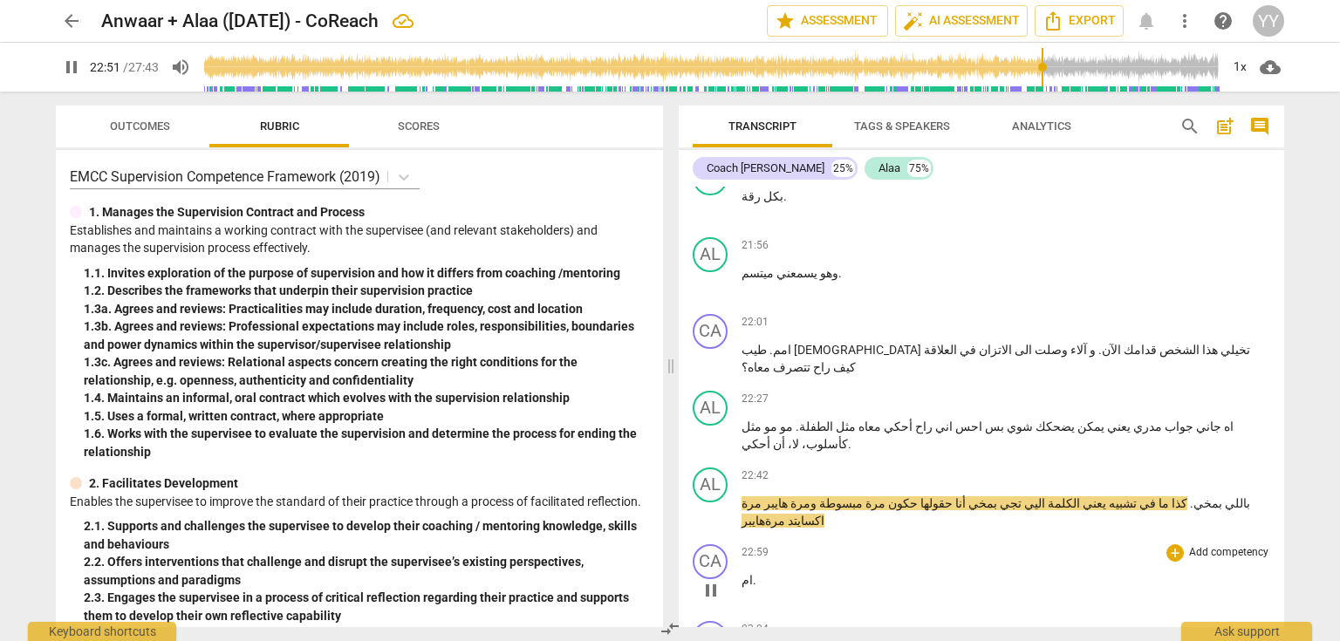
click at [745, 573] on span "ام" at bounding box center [747, 580] width 11 height 14
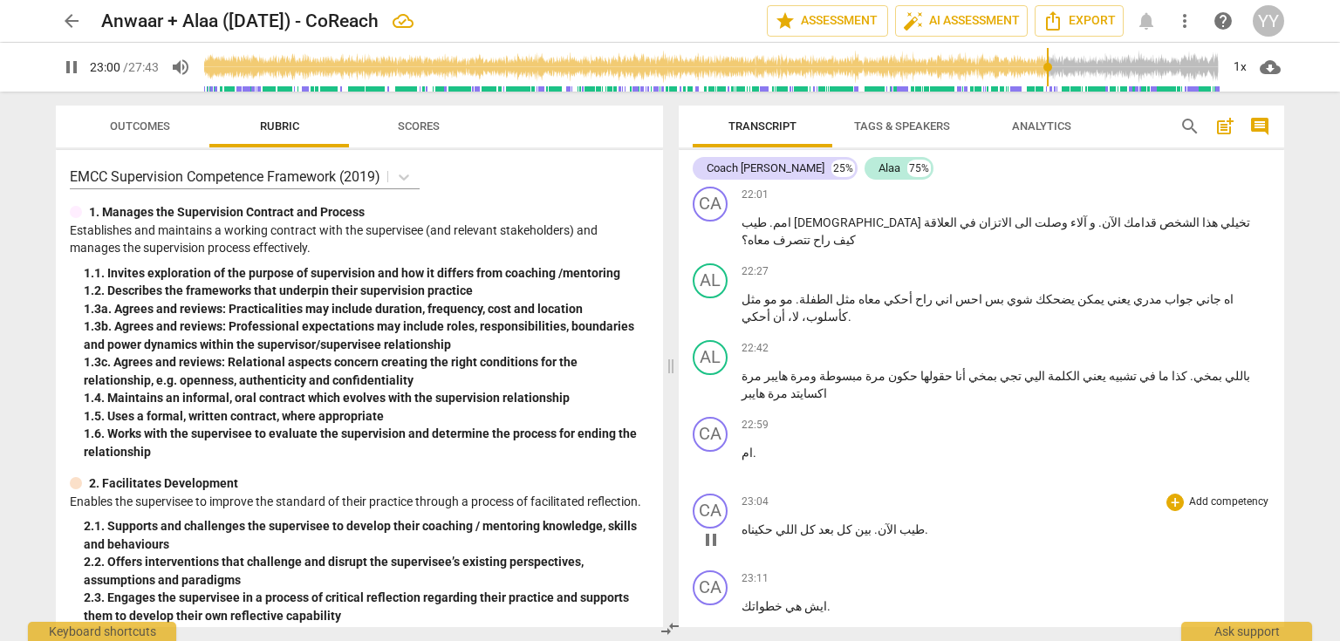
scroll to position [11657, 0]
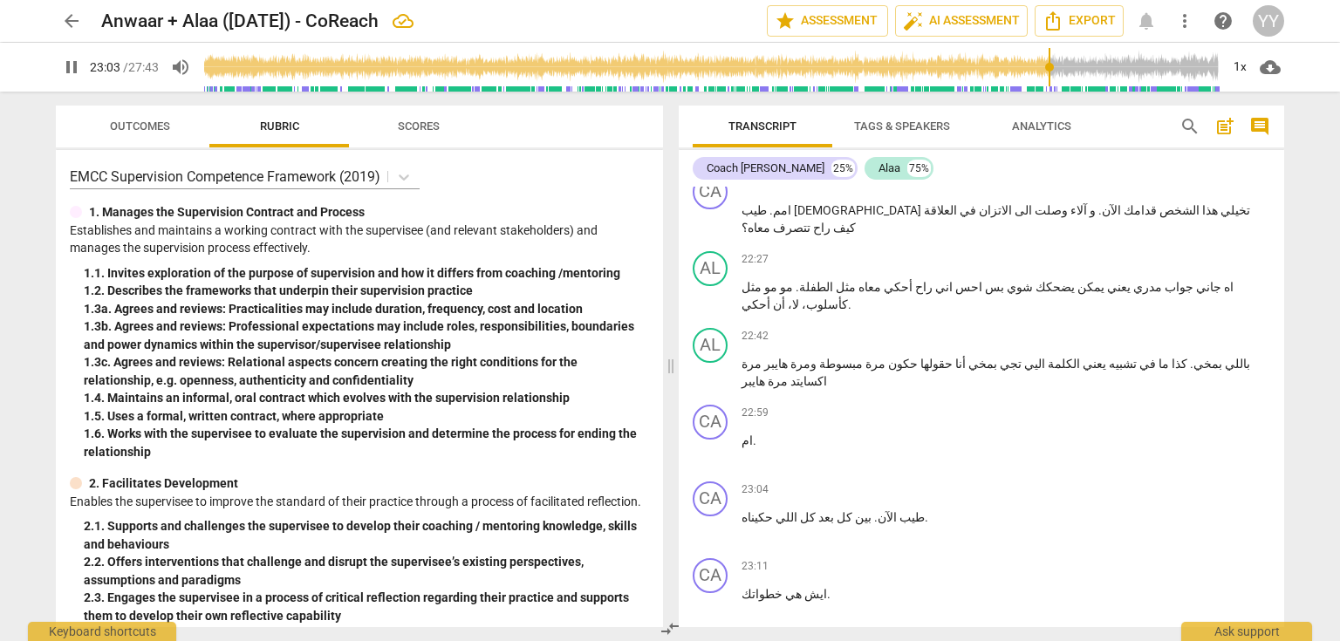
type input "1385"
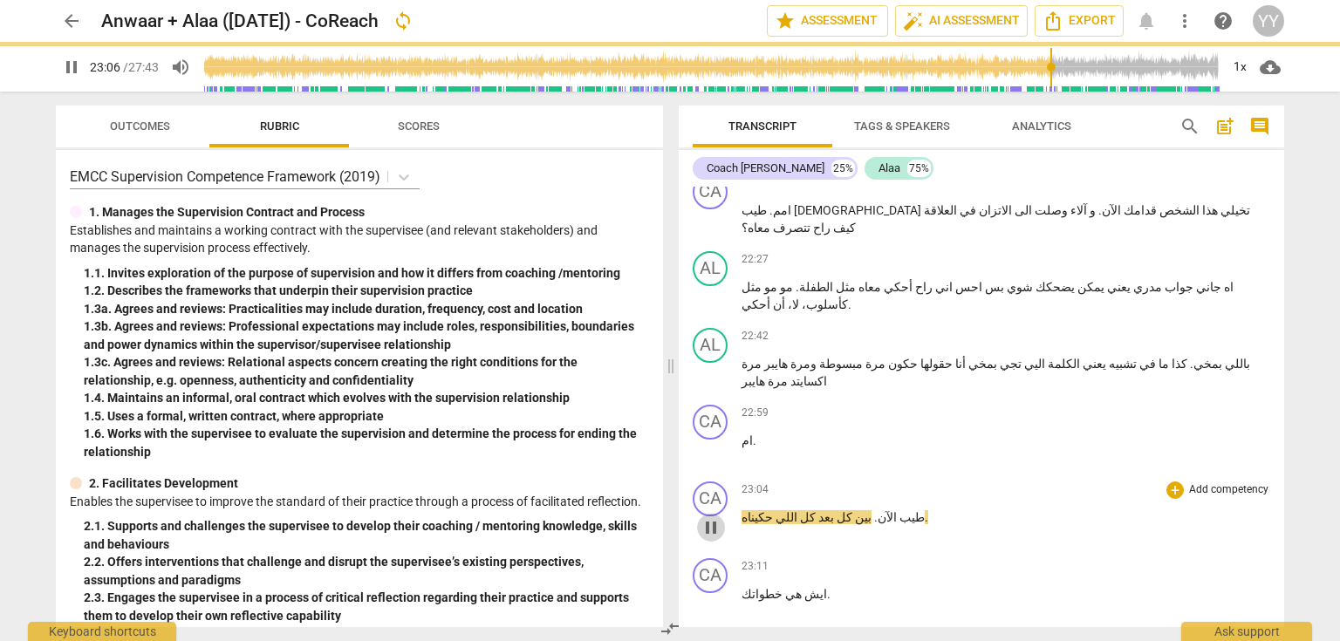
click at [706, 517] on span "pause" at bounding box center [711, 527] width 21 height 21
type input "1387"
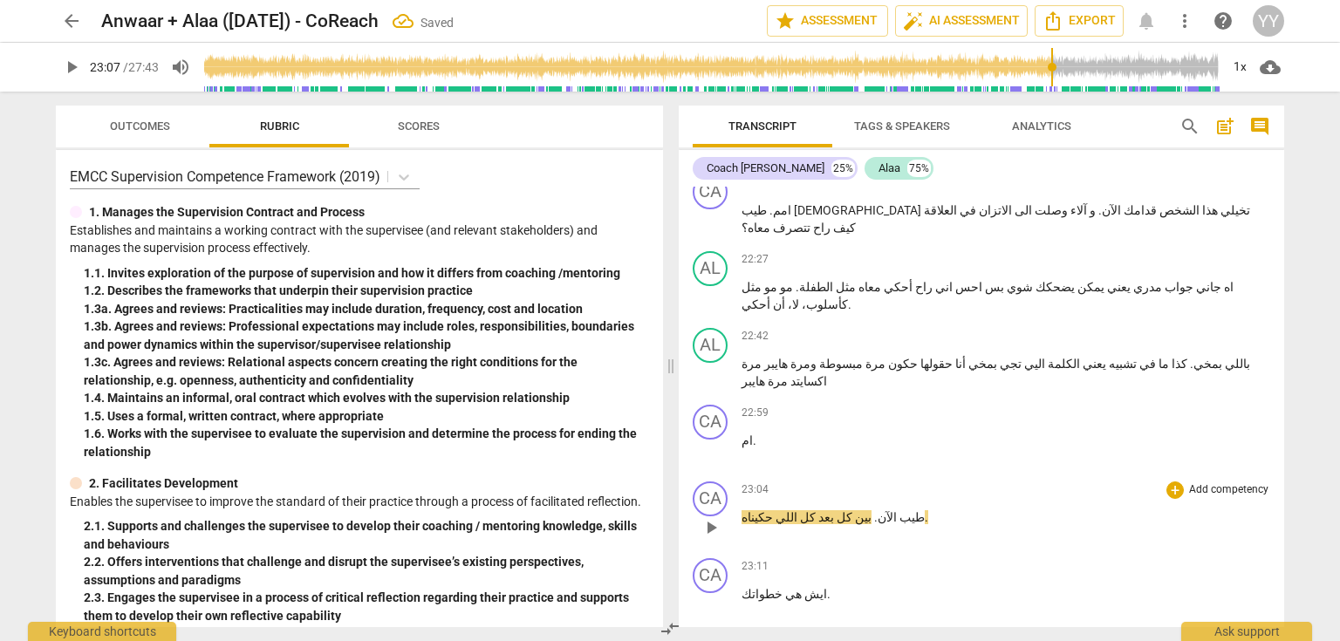
click at [897, 510] on span "طيب" at bounding box center [911, 517] width 28 height 14
click at [80, 66] on span "play_arrow" at bounding box center [71, 67] width 21 height 21
click at [834, 510] on span "كل" at bounding box center [843, 517] width 18 height 14
type input "1391"
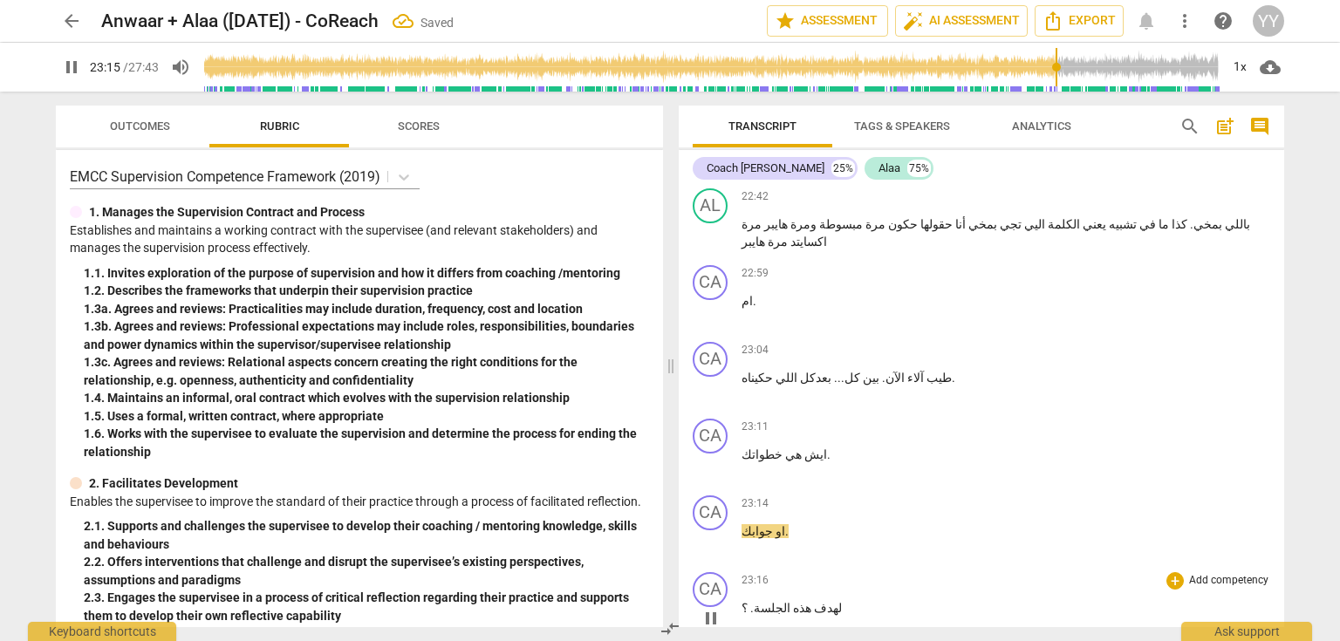
scroll to position [11866, 0]
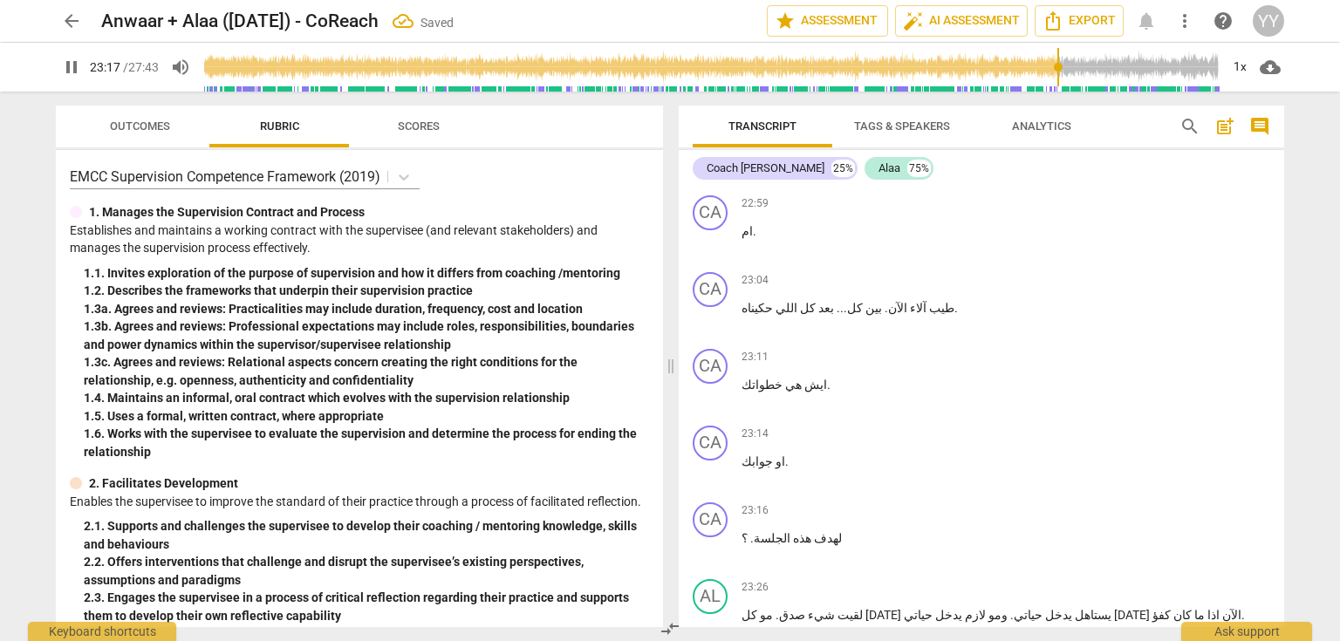
drag, startPoint x: 889, startPoint y: 468, endPoint x: 738, endPoint y: 469, distance: 150.9
type input "1399"
click at [752, 455] on span "جوابك" at bounding box center [757, 462] width 31 height 14
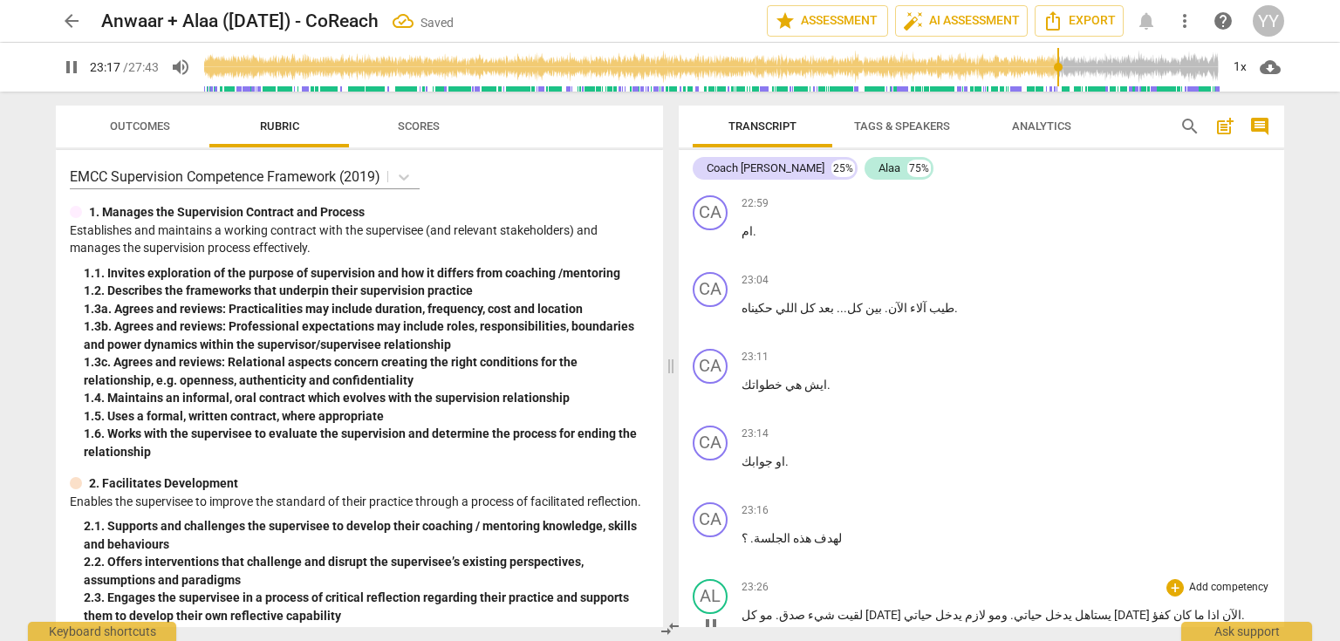
scroll to position [11936, 0]
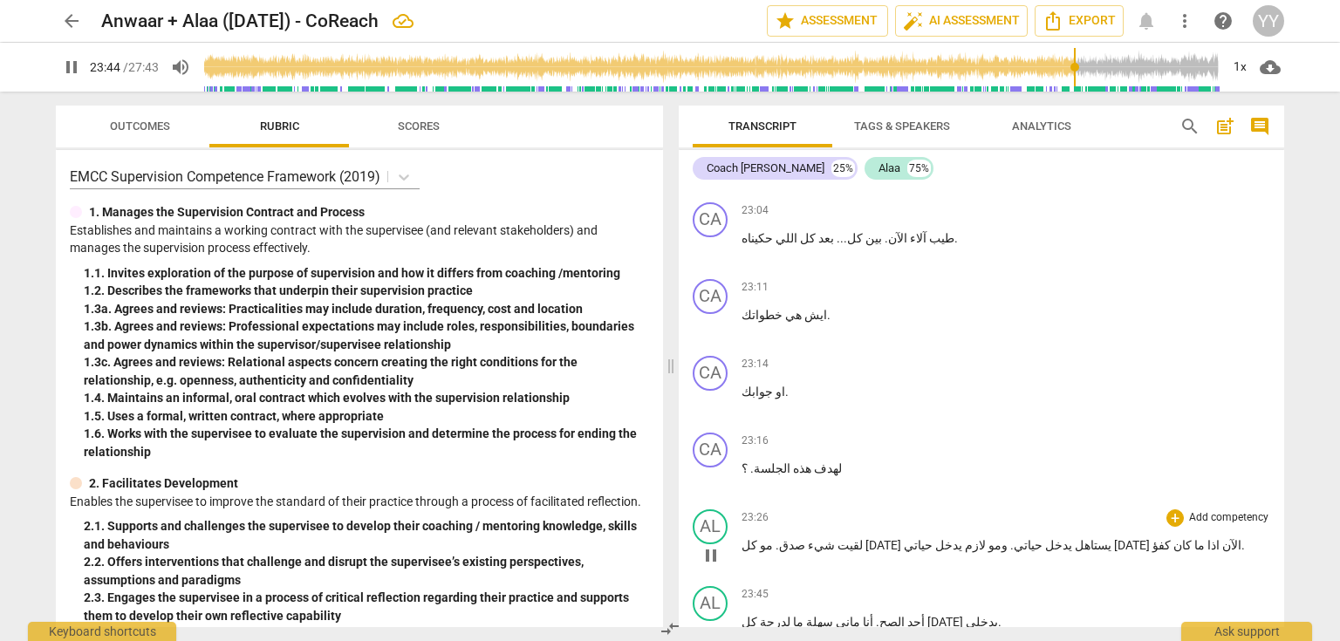
drag, startPoint x: 709, startPoint y: 331, endPoint x: 793, endPoint y: 337, distance: 84.0
click at [709, 545] on span "pause" at bounding box center [711, 555] width 21 height 21
type input "1425"
click at [1134, 537] on p "لقيت شيء صدق . مو كل احد يستاهل يدخل حياتي . ومو لازم يدخل حياتي أحد الآن اذا م…" at bounding box center [1006, 546] width 529 height 18
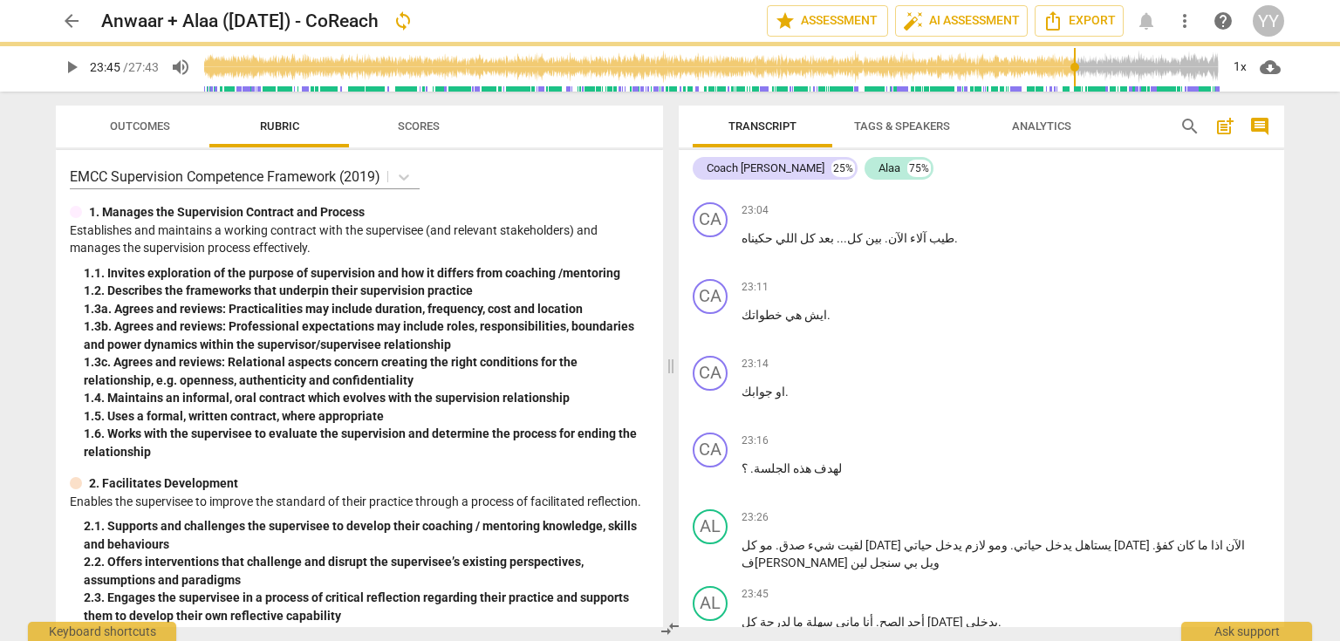
click at [69, 66] on span "play_arrow" at bounding box center [71, 67] width 21 height 21
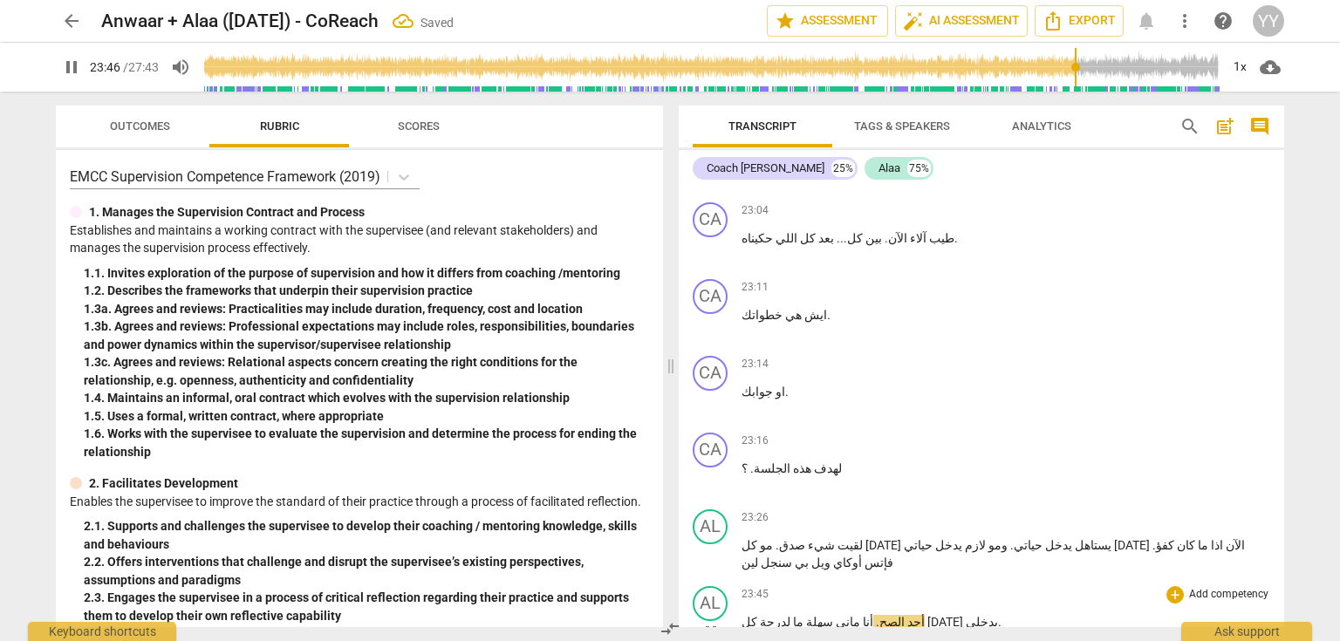
click at [708, 622] on span "pause" at bounding box center [711, 632] width 21 height 21
type input "1427"
click at [925, 615] on span "أجد" at bounding box center [915, 622] width 20 height 14
click at [70, 72] on span "play_arrow" at bounding box center [71, 67] width 21 height 21
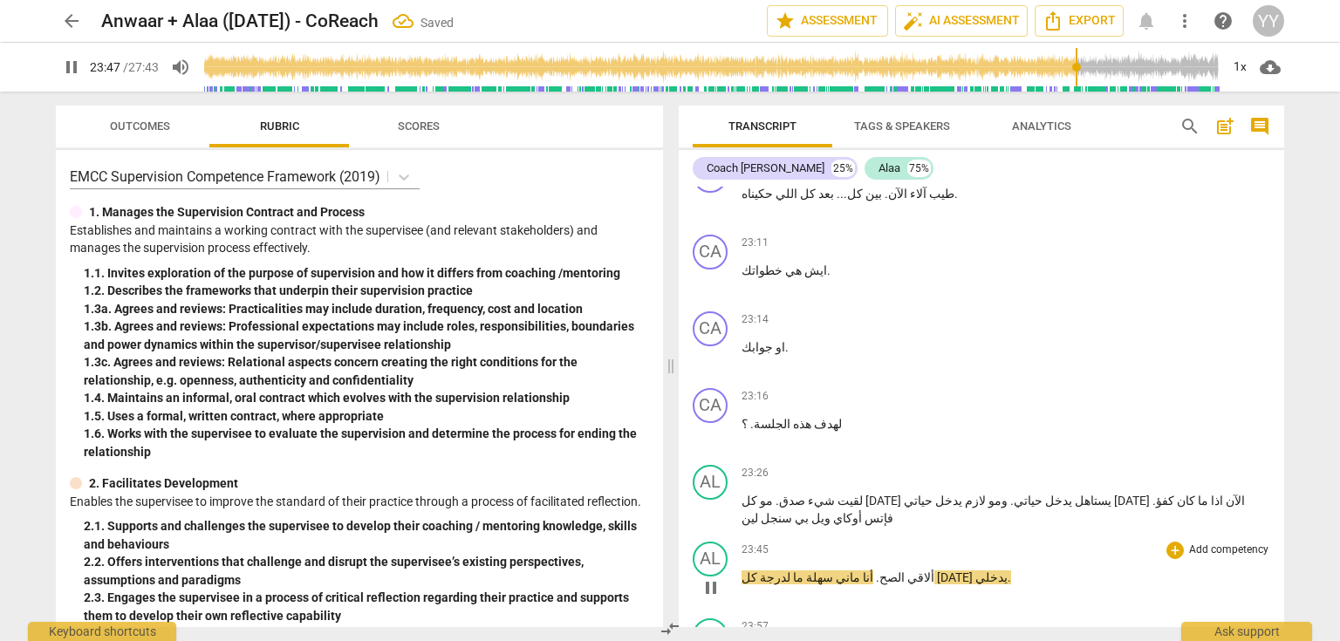
scroll to position [12006, 0]
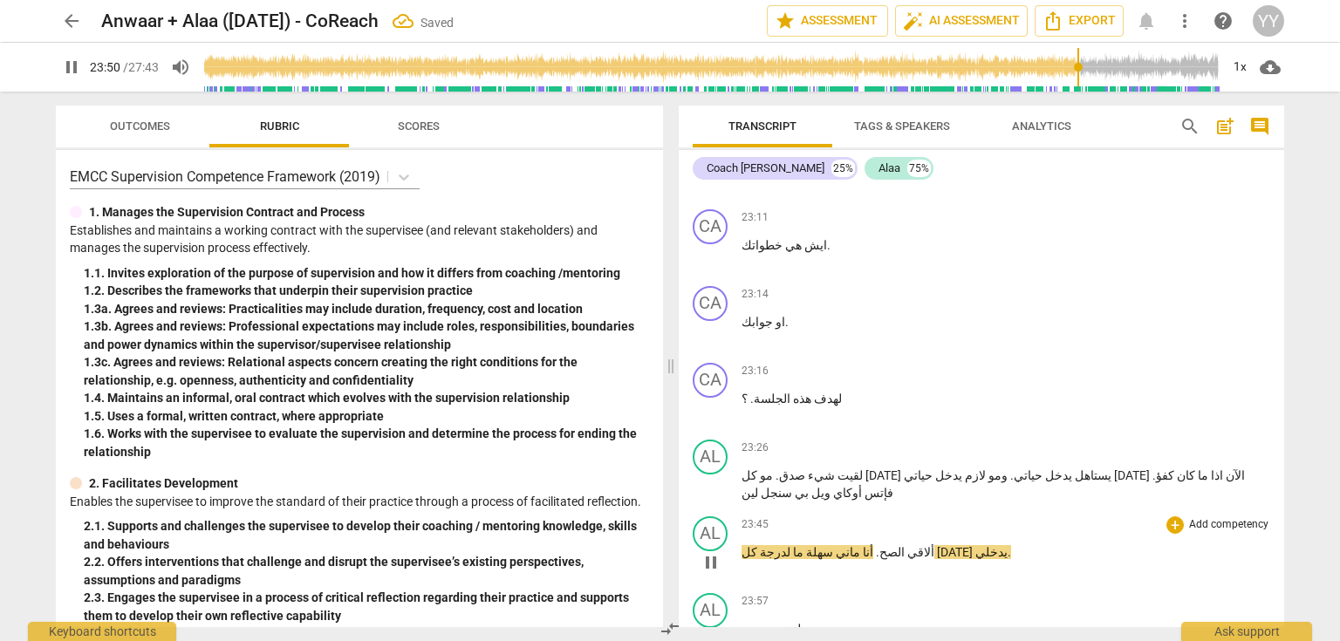
click at [880, 545] on span "." at bounding box center [876, 552] width 6 height 14
type input "1431"
click at [860, 545] on span "ماني" at bounding box center [846, 552] width 27 height 14
click at [873, 545] on span "أنا" at bounding box center [866, 552] width 13 height 14
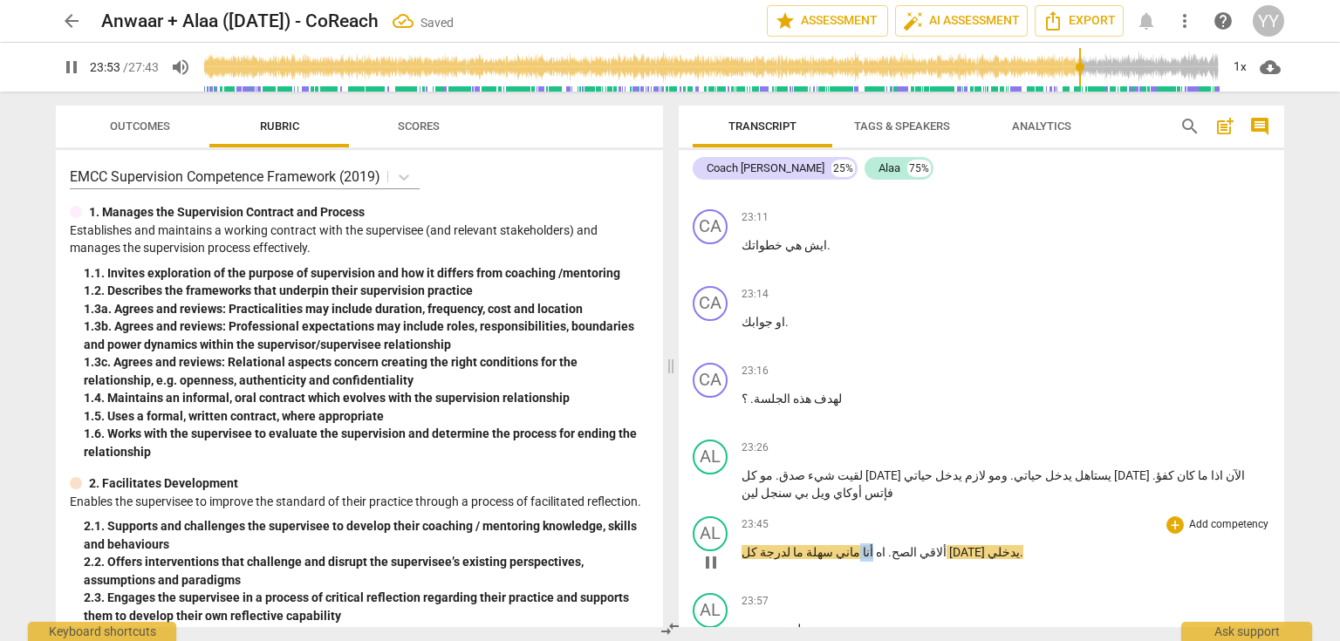
click at [873, 545] on span "أنا" at bounding box center [866, 552] width 13 height 14
click at [859, 545] on span "ماني" at bounding box center [846, 552] width 27 height 14
click at [716, 552] on span "pause" at bounding box center [711, 562] width 21 height 21
type input "1433"
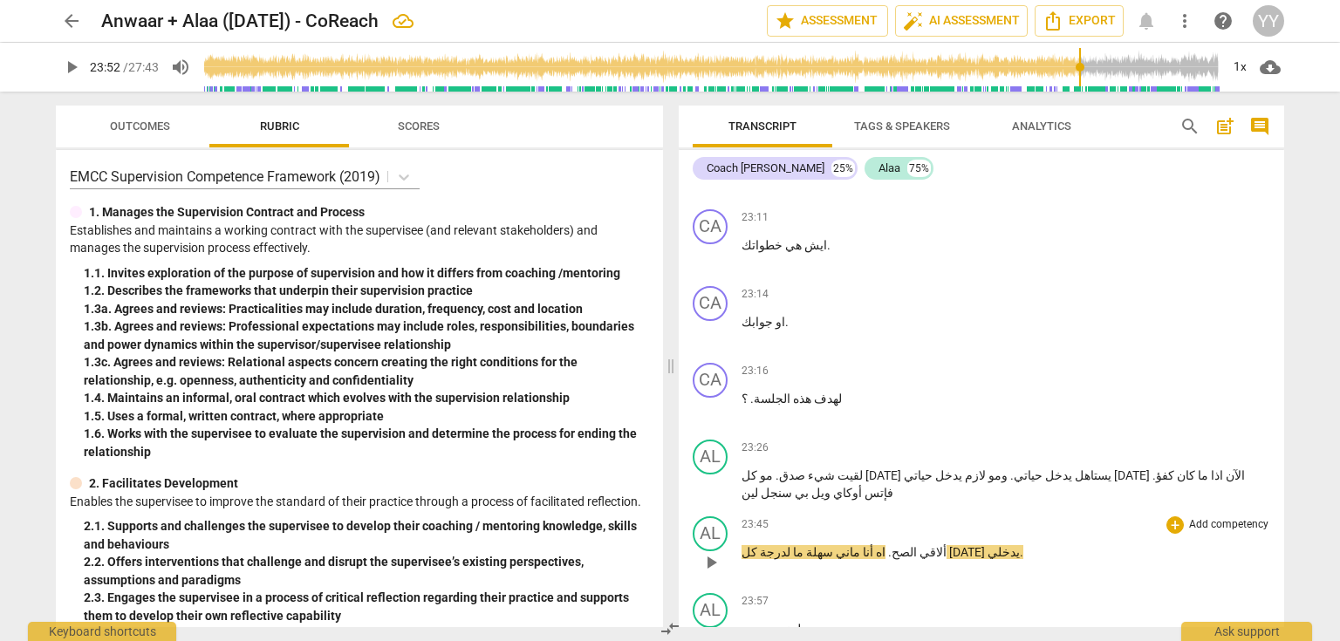
click at [804, 545] on span "ما" at bounding box center [797, 552] width 13 height 14
click at [843, 545] on span "سهلة" at bounding box center [828, 552] width 30 height 14
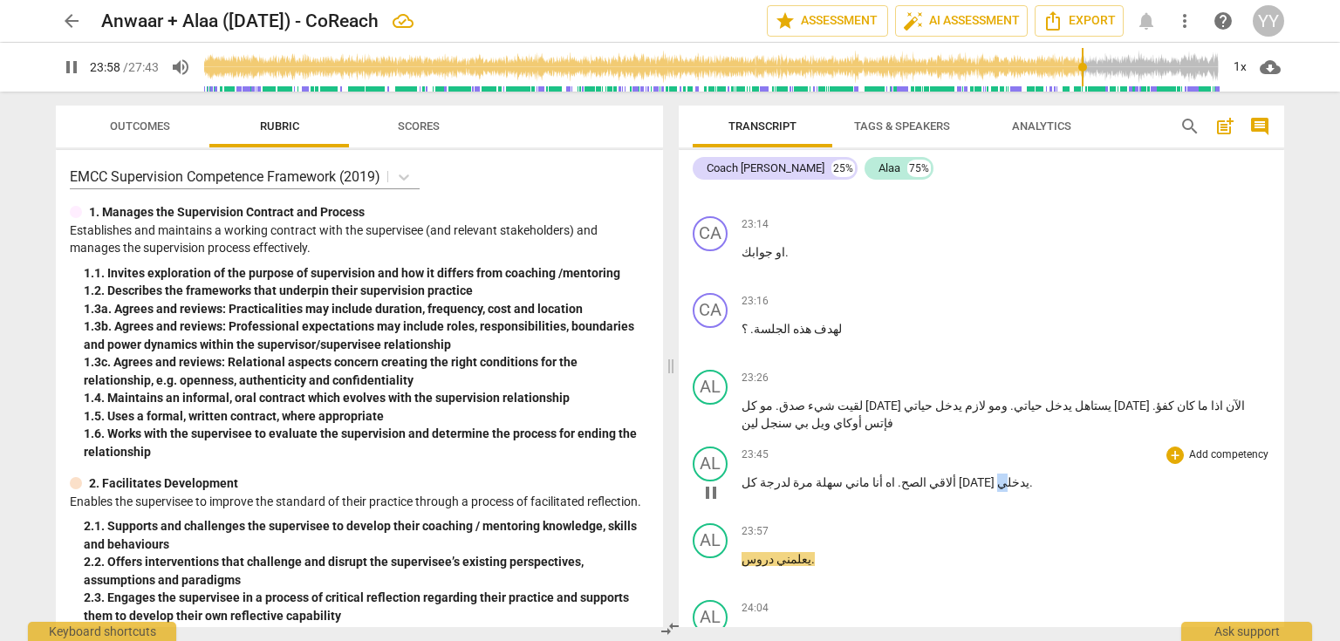
click at [997, 476] on span "يدخلي" at bounding box center [1013, 483] width 32 height 14
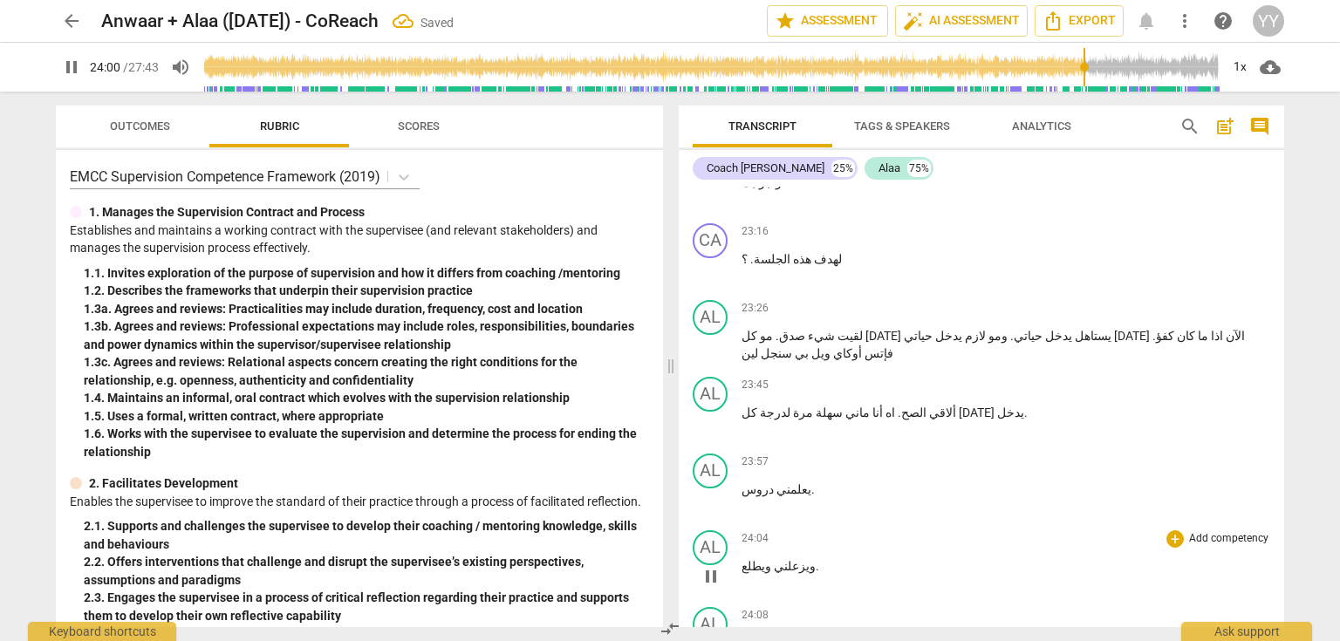
scroll to position [12215, 0]
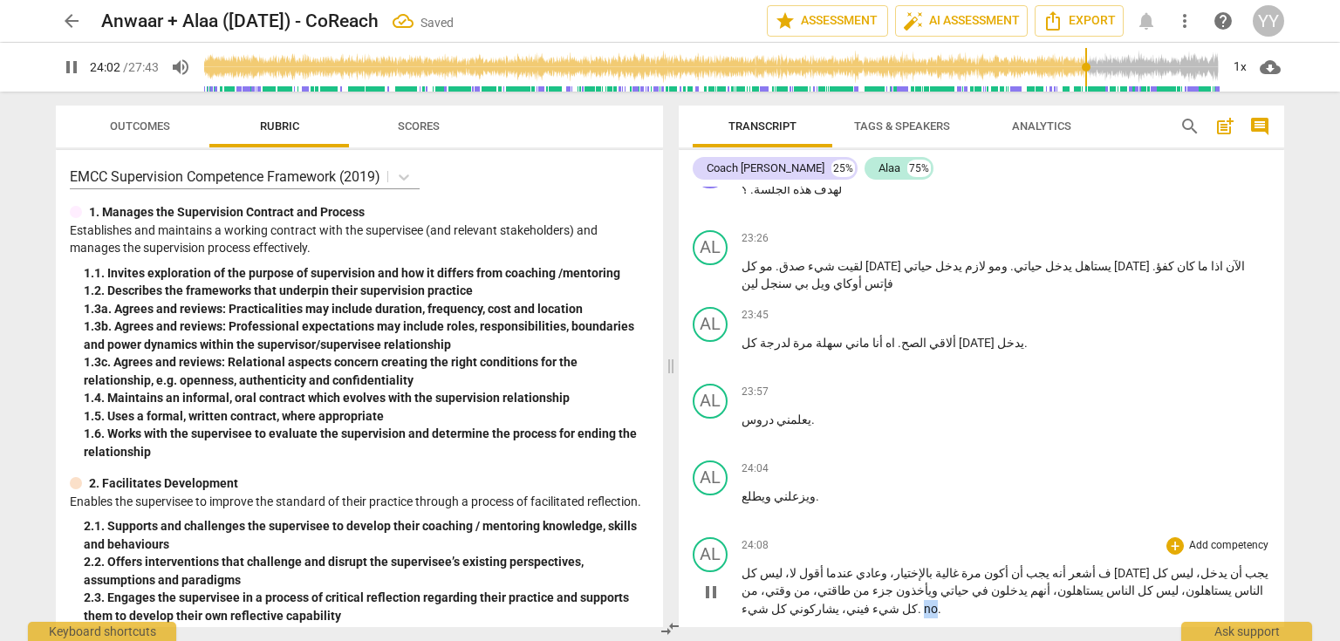
drag, startPoint x: 1202, startPoint y: 366, endPoint x: 1191, endPoint y: 366, distance: 11.3
click at [1191, 565] on p "ف أشعر أنه يجب أن أكون مرة غالية بالإختيار ، وعادي عندما أقول لا ، ليس كل أحد ي…" at bounding box center [1006, 592] width 529 height 54
type input "1443"
drag, startPoint x: 1193, startPoint y: 368, endPoint x: 1183, endPoint y: 368, distance: 9.6
click at [1183, 565] on p "ف أشعر أنه يجب أن أكون مرة غالية بالإختيار ، وعادي عندما أقول لا ، ليس كل أحد ي…" at bounding box center [1006, 592] width 529 height 54
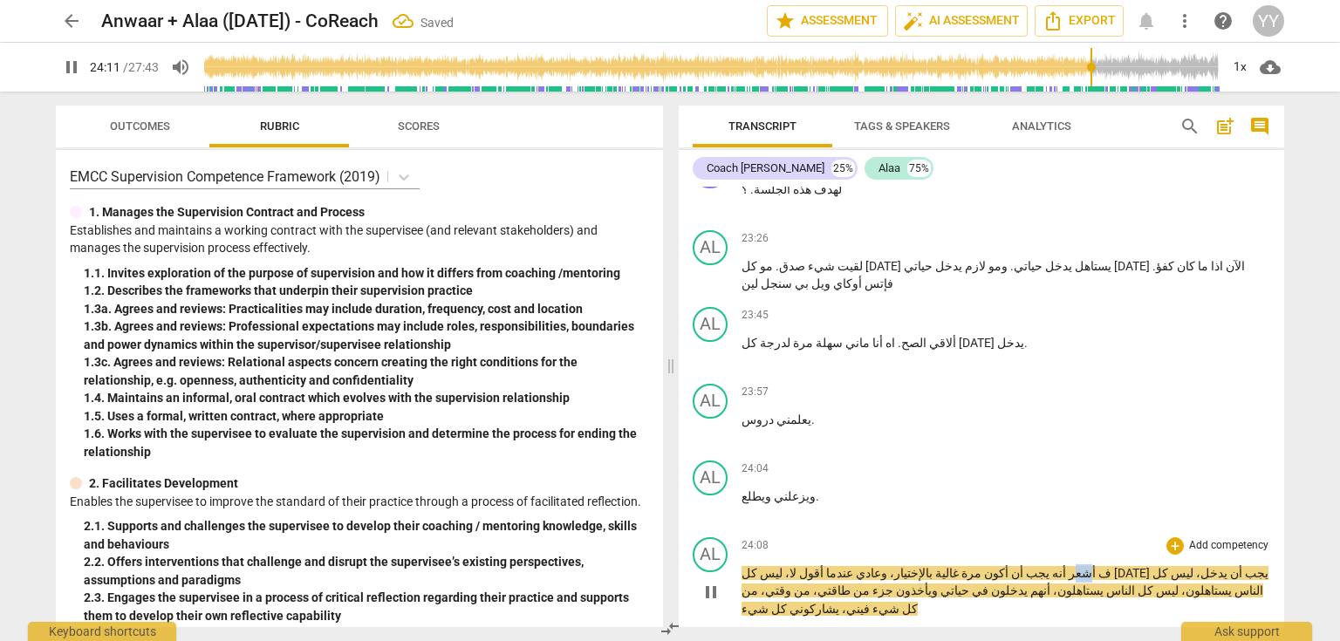
drag, startPoint x: 1220, startPoint y: 346, endPoint x: 1232, endPoint y: 353, distance: 14.5
click at [1096, 566] on span "أشعر" at bounding box center [1081, 573] width 30 height 14
drag, startPoint x: 1219, startPoint y: 349, endPoint x: 1233, endPoint y: 352, distance: 14.4
click at [1096, 566] on span "أشعر" at bounding box center [1081, 573] width 30 height 14
click at [722, 582] on span "pause" at bounding box center [711, 592] width 28 height 21
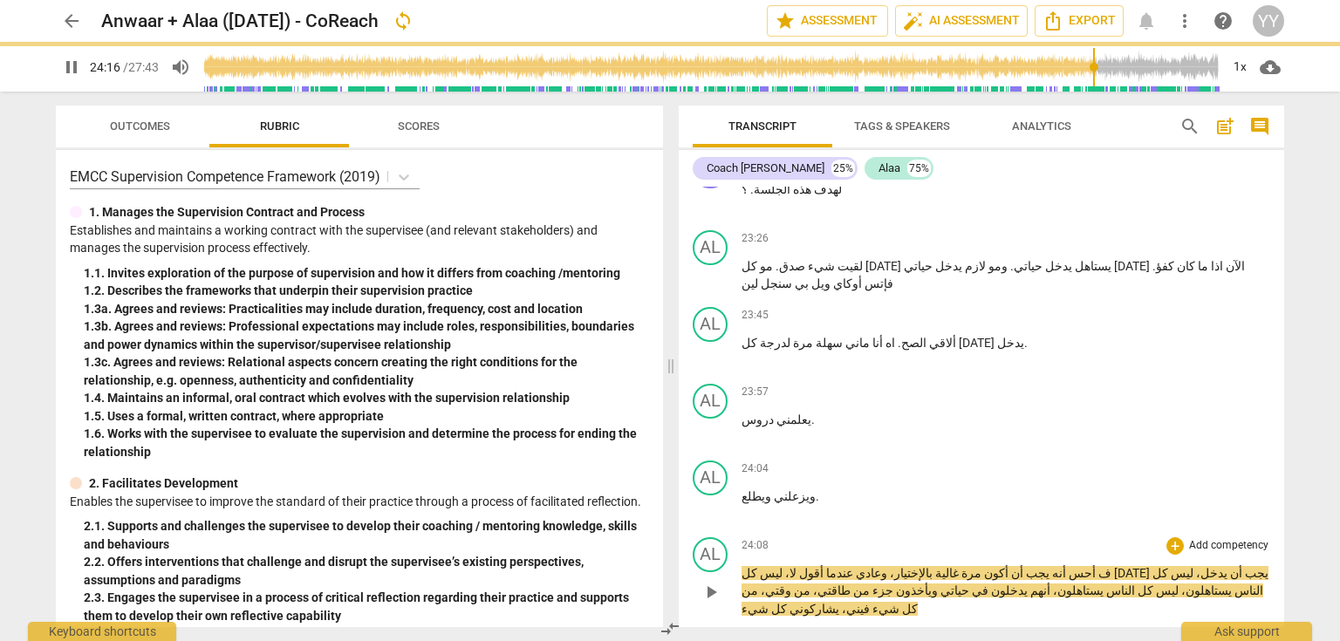
type input "1457"
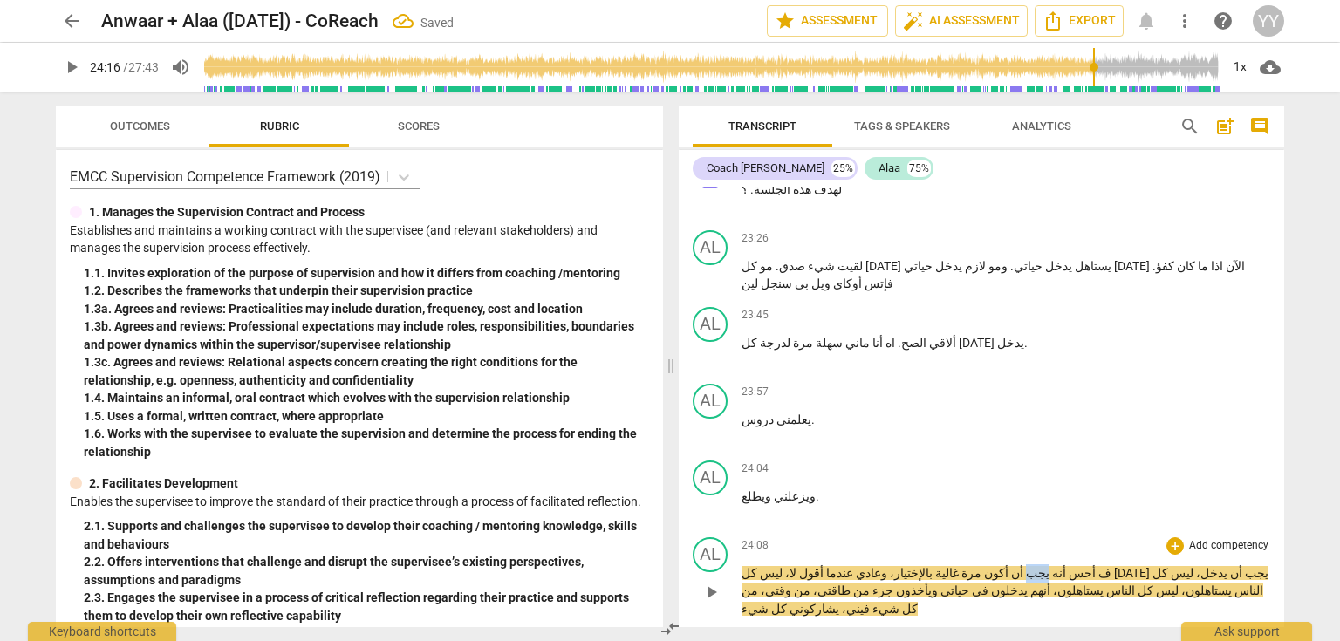
drag, startPoint x: 1182, startPoint y: 349, endPoint x: 1201, endPoint y: 351, distance: 18.4
click at [1201, 565] on p "ف أحس أنه يجب أن أكون مرة غالية بالإختيار، وعادي عندما أقول لا، ليس كل أحد يجب …" at bounding box center [1006, 592] width 529 height 54
click at [1064, 566] on span "أنه" at bounding box center [1055, 573] width 17 height 14
click at [714, 582] on span "pause" at bounding box center [711, 592] width 21 height 21
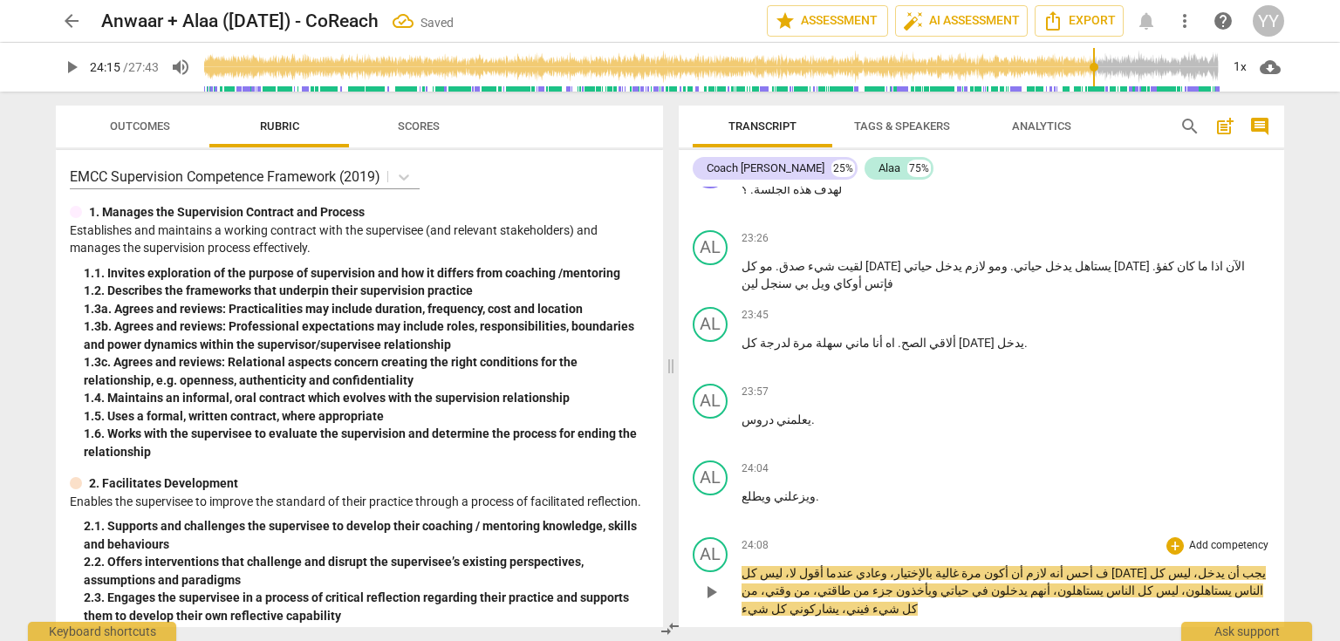
type input "1456"
drag, startPoint x: 1182, startPoint y: 346, endPoint x: 1197, endPoint y: 350, distance: 15.5
click at [1047, 566] on span "لازم" at bounding box center [1035, 573] width 24 height 14
drag, startPoint x: 1171, startPoint y: 348, endPoint x: 1183, endPoint y: 349, distance: 12.2
click at [1180, 565] on p "ف أحس أنه لازم أن أكون مرة غالية بالإختيار، وعادي عندما أقول لا، ليس كل أحد يجب…" at bounding box center [1006, 592] width 529 height 54
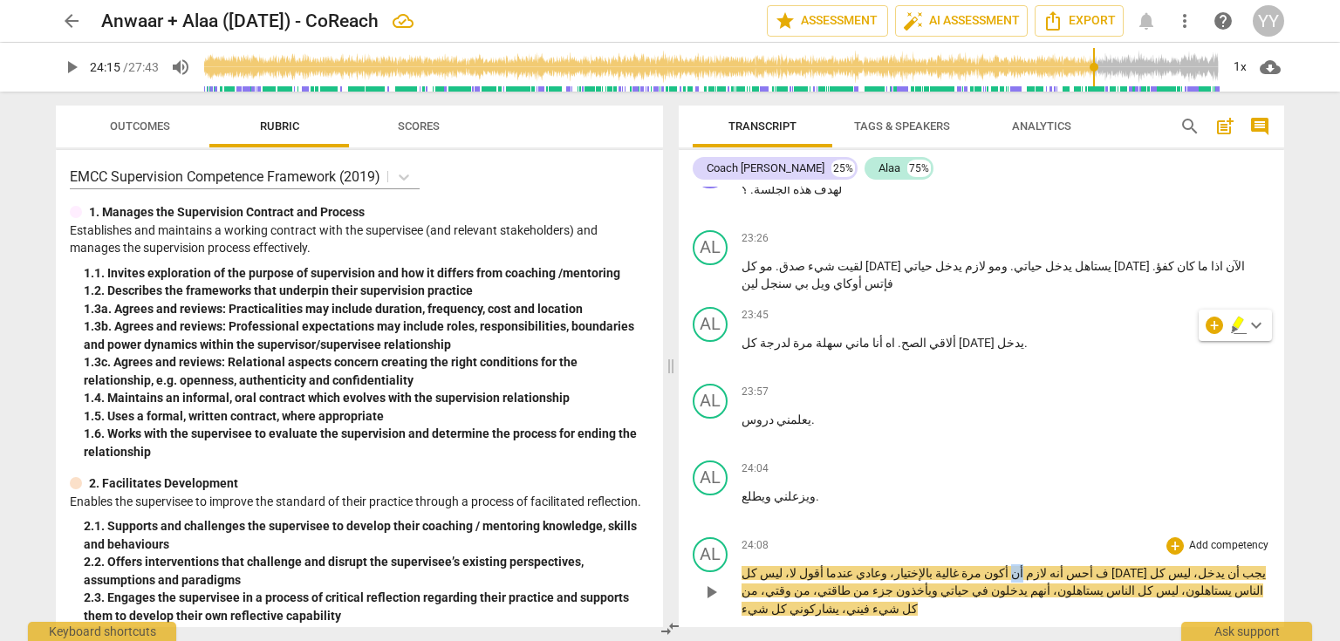
paste p
click at [1056, 566] on span "لازم" at bounding box center [1044, 573] width 24 height 14
click at [705, 582] on span "pause" at bounding box center [711, 592] width 21 height 21
click at [1009, 566] on span "أكون" at bounding box center [995, 573] width 27 height 14
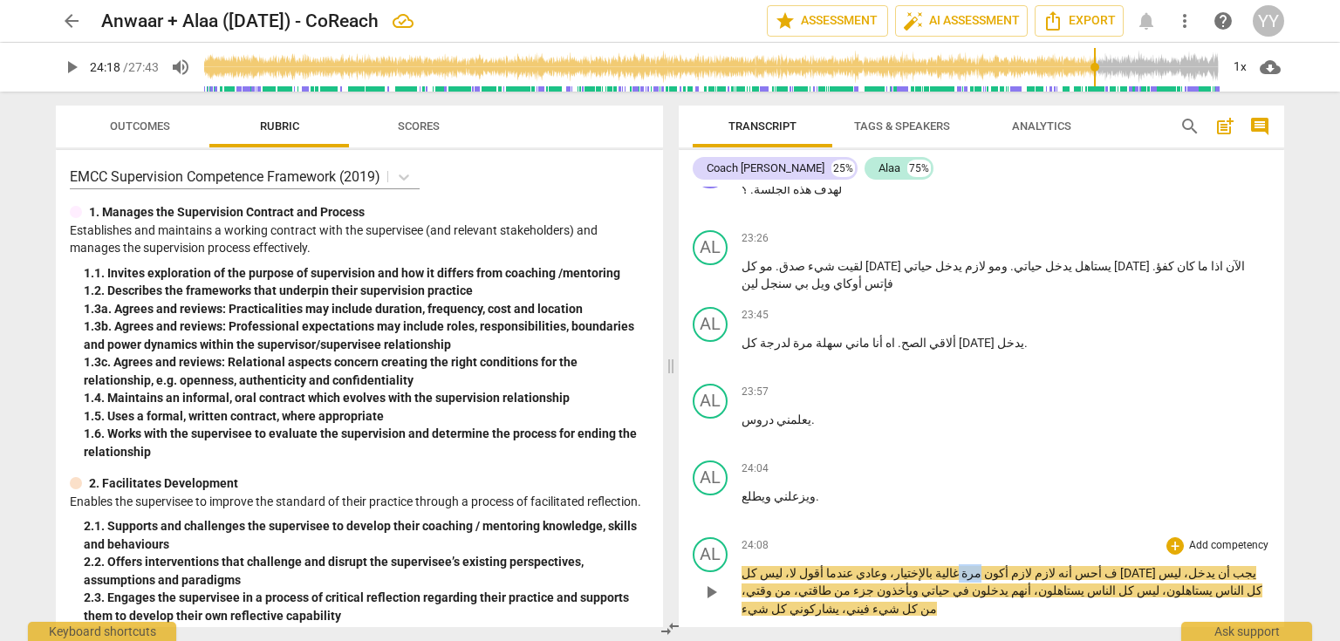
click at [1009, 566] on span "أكون" at bounding box center [995, 573] width 27 height 14
click at [708, 582] on span "pause" at bounding box center [711, 592] width 21 height 21
type input "1457"
drag, startPoint x: 1108, startPoint y: 346, endPoint x: 1126, endPoint y: 346, distance: 17.5
click at [1126, 0] on body "arrow_back Anwaar + Alaa (9.Sep.25) - CoReach edit star Assessment auto_fix_hig…" at bounding box center [670, 0] width 1340 height 0
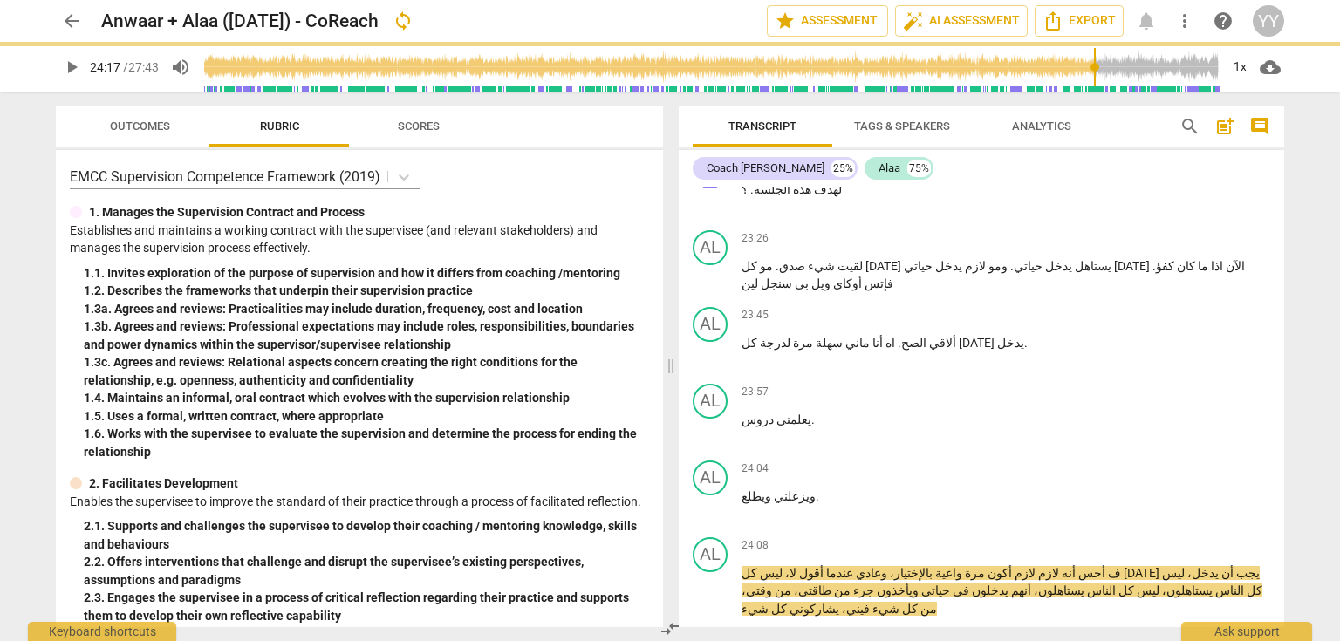
click at [63, 60] on span "play_arrow" at bounding box center [71, 67] width 21 height 21
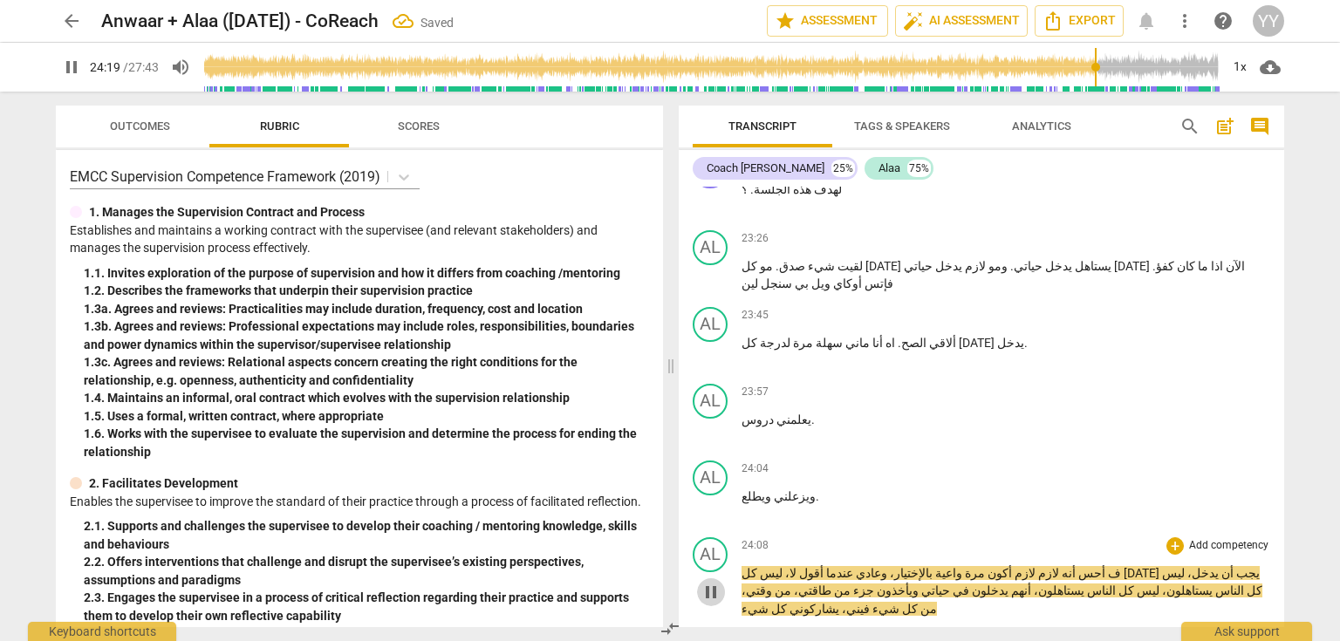
click at [708, 582] on span "pause" at bounding box center [711, 592] width 21 height 21
type input "1460"
drag, startPoint x: 1020, startPoint y: 346, endPoint x: 1033, endPoint y: 348, distance: 13.3
click at [853, 566] on span "عندما" at bounding box center [839, 573] width 30 height 14
drag, startPoint x: 964, startPoint y: 349, endPoint x: 977, endPoint y: 347, distance: 13.2
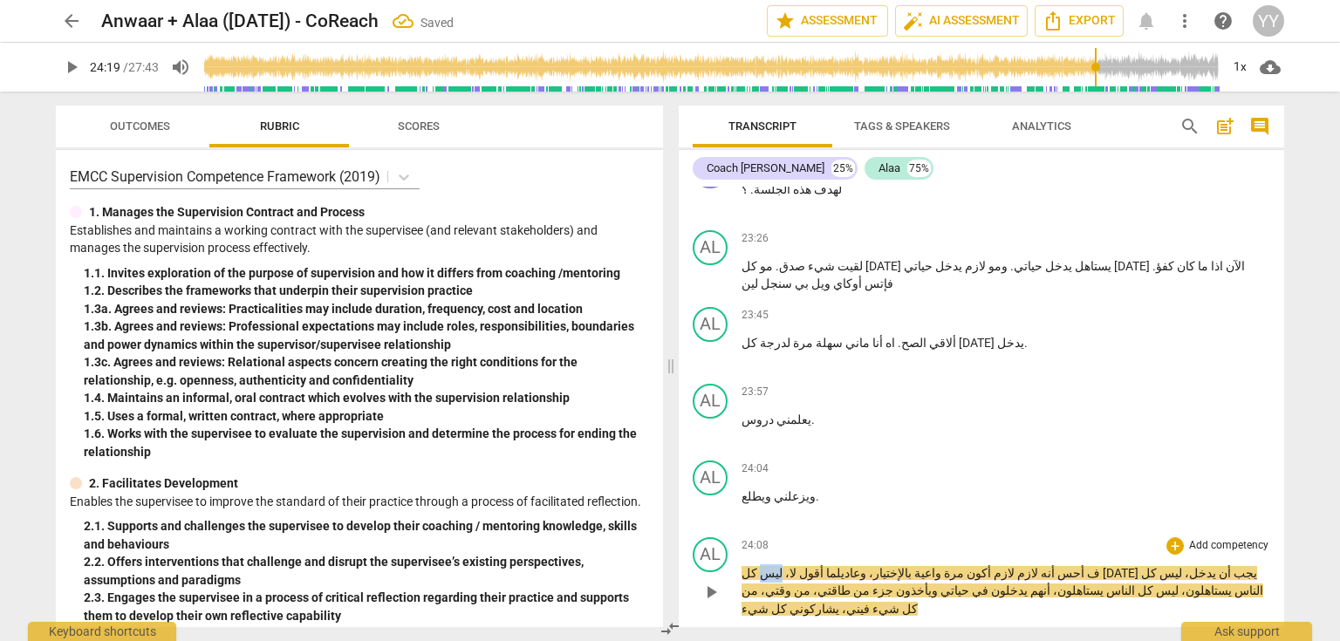
click at [977, 565] on p "ف أحس أنه لازم لازم أكون مرة واعية بالإختيار، وعادي ل ما أقول لا، ليس كل أحد يج…" at bounding box center [1006, 592] width 529 height 54
click at [814, 566] on span "أقول" at bounding box center [800, 573] width 27 height 14
click at [708, 582] on span "pause" at bounding box center [711, 592] width 21 height 21
type input "1462"
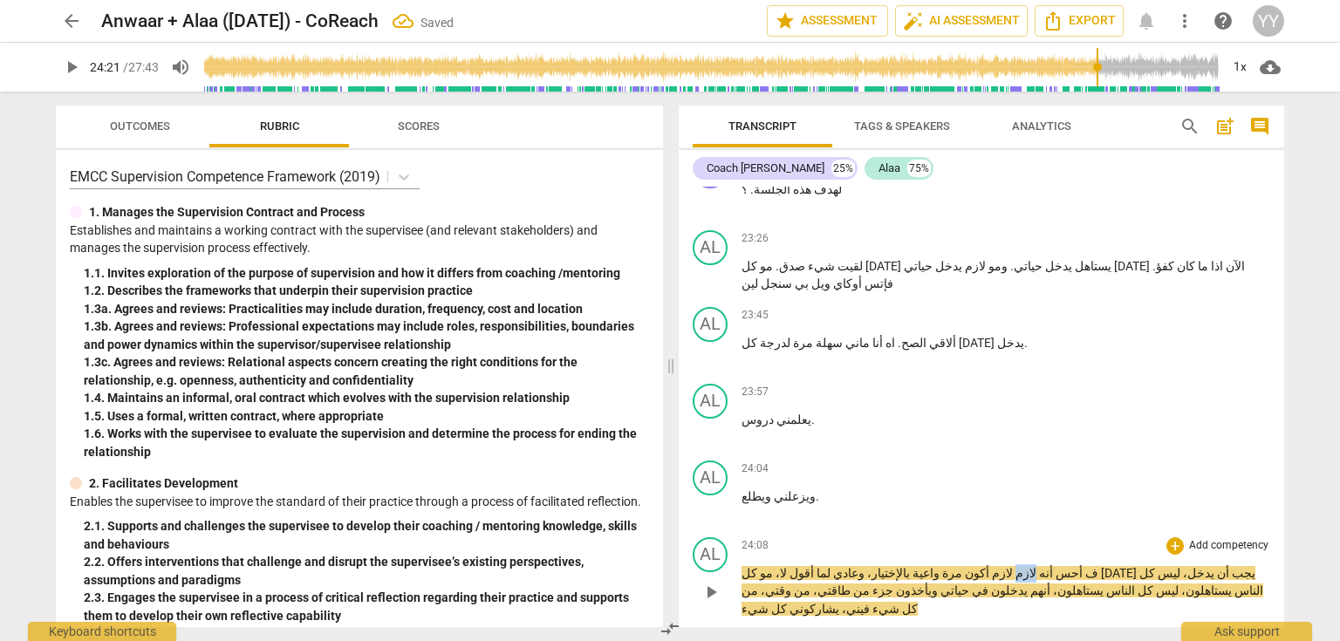
drag, startPoint x: 1194, startPoint y: 346, endPoint x: 1176, endPoint y: 348, distance: 17.6
click at [1176, 565] on p "ف أحس أنه لازم لازم أكون مرة واعية بالإختيار، وعادي لما أقول لا، مو كل أحد يجب …" at bounding box center [1006, 592] width 529 height 54
drag, startPoint x: 928, startPoint y: 345, endPoint x: 900, endPoint y: 346, distance: 28.8
click at [900, 565] on p "ف أحس أنه لازم لازم أكون مرة واعية بالإختيار، وعادي لما أقول لا، مو كل أحد يجب …" at bounding box center [1006, 592] width 529 height 54
paste p
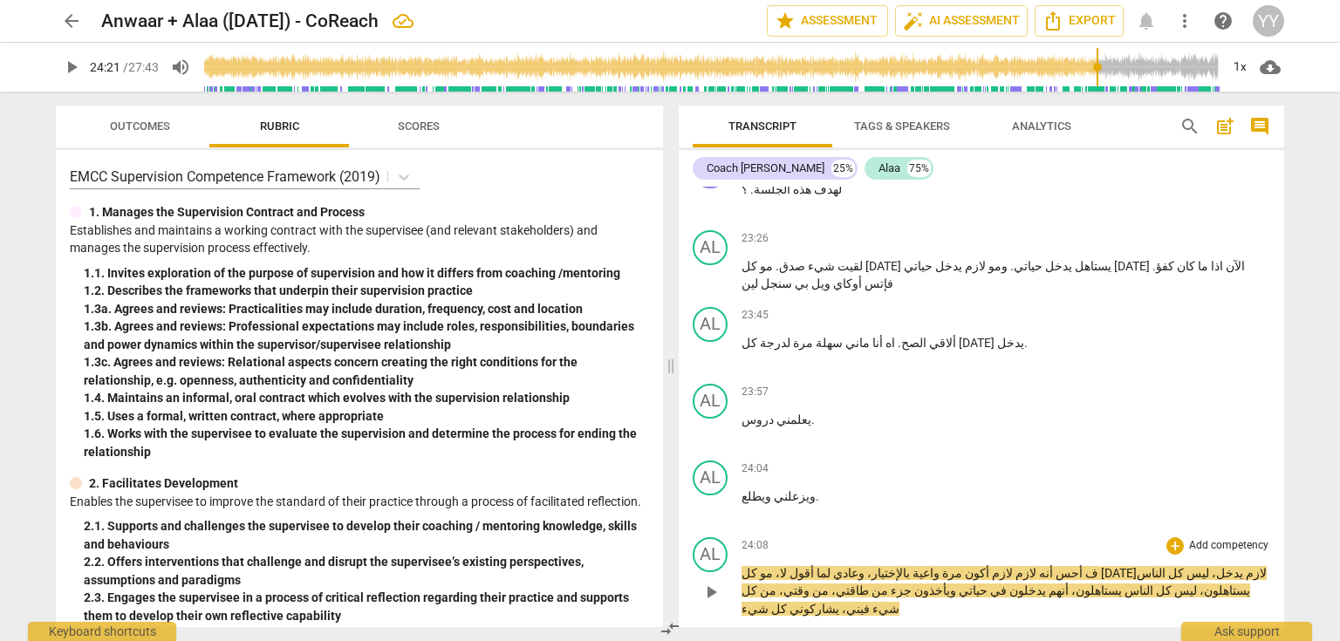
click at [1209, 566] on span "يدخل،" at bounding box center [1226, 573] width 34 height 14
click at [708, 582] on span "pause" at bounding box center [711, 592] width 21 height 21
type input "1463"
drag, startPoint x: 893, startPoint y: 346, endPoint x: 880, endPoint y: 346, distance: 13.1
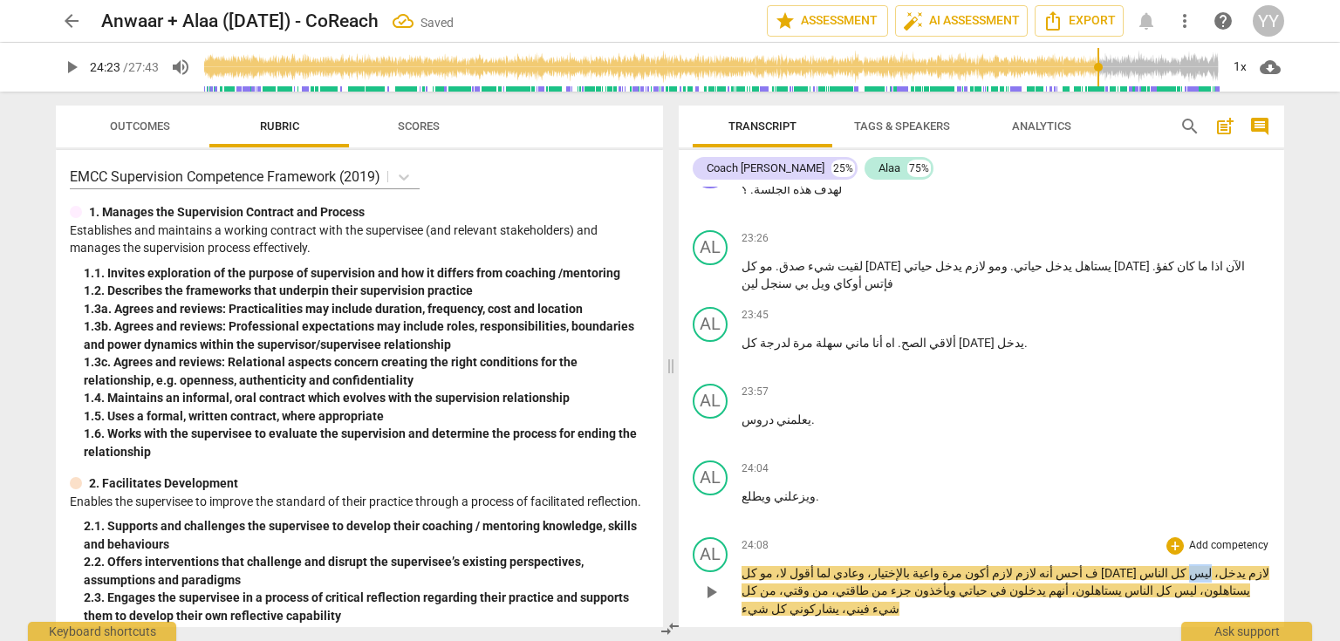
click at [880, 565] on p "ف أحس أنه لازم لازم أكون مرة واعية بالإختيار، وعادي لما أقول لا، مو كل أحد لازم…" at bounding box center [1006, 592] width 529 height 54
click at [706, 582] on span "play_arrow" at bounding box center [711, 592] width 21 height 21
click at [707, 582] on span "pause" at bounding box center [711, 592] width 21 height 21
type input "1464"
click at [880, 565] on p "ف أحس أنه لازم لازم أكون مرة واعية بالإختيار، وعادي لما أقول لا، مو كل أحد لازم…" at bounding box center [1006, 592] width 529 height 54
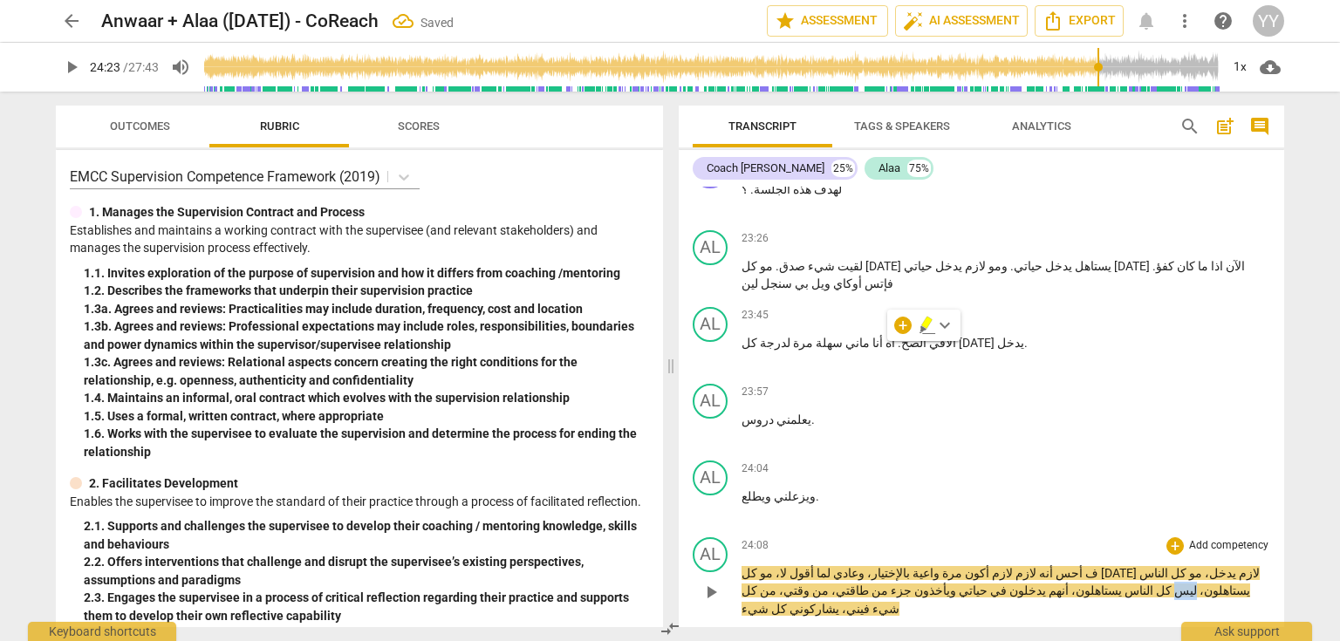
drag, startPoint x: 793, startPoint y: 348, endPoint x: 783, endPoint y: 348, distance: 10.5
click at [1172, 584] on span "ليس" at bounding box center [1184, 591] width 25 height 14
paste p
click at [1212, 584] on span "يستاهلون،" at bounding box center [1238, 591] width 53 height 14
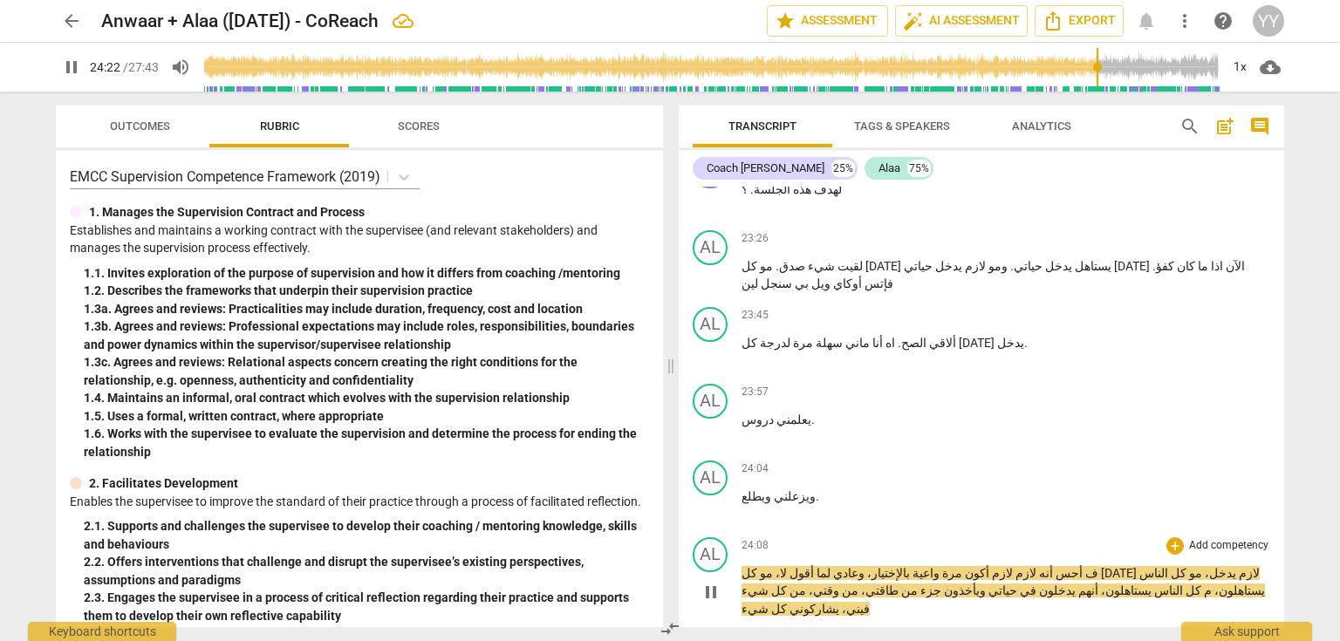
click at [1201, 584] on span "م" at bounding box center [1206, 591] width 10 height 14
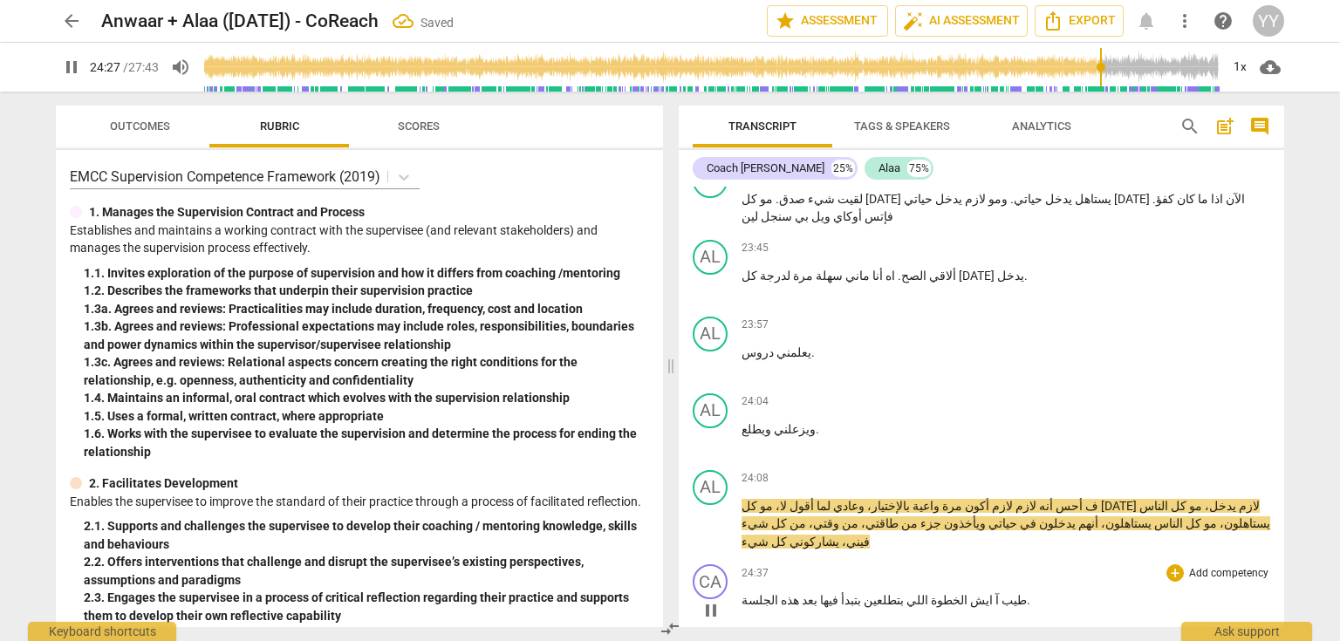
scroll to position [12285, 0]
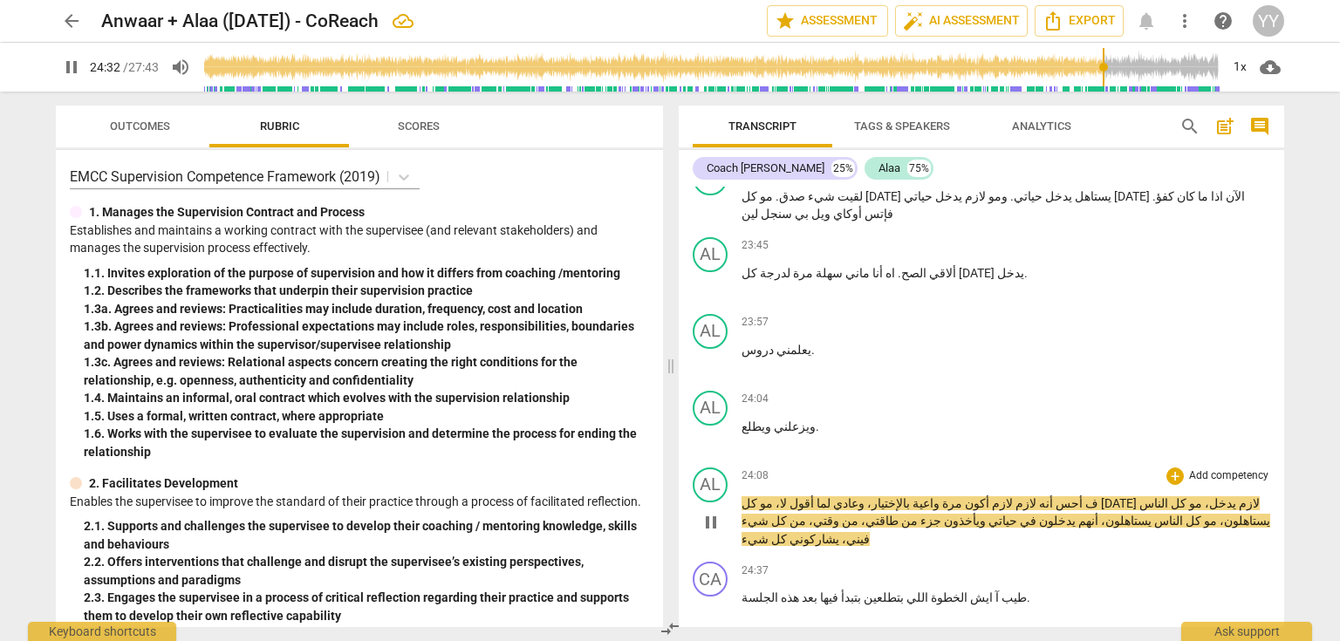
click at [708, 512] on span "pause" at bounding box center [711, 522] width 21 height 21
type input "1473"
drag, startPoint x: 876, startPoint y: 293, endPoint x: 886, endPoint y: 294, distance: 10.5
click at [806, 514] on span "من" at bounding box center [796, 521] width 19 height 14
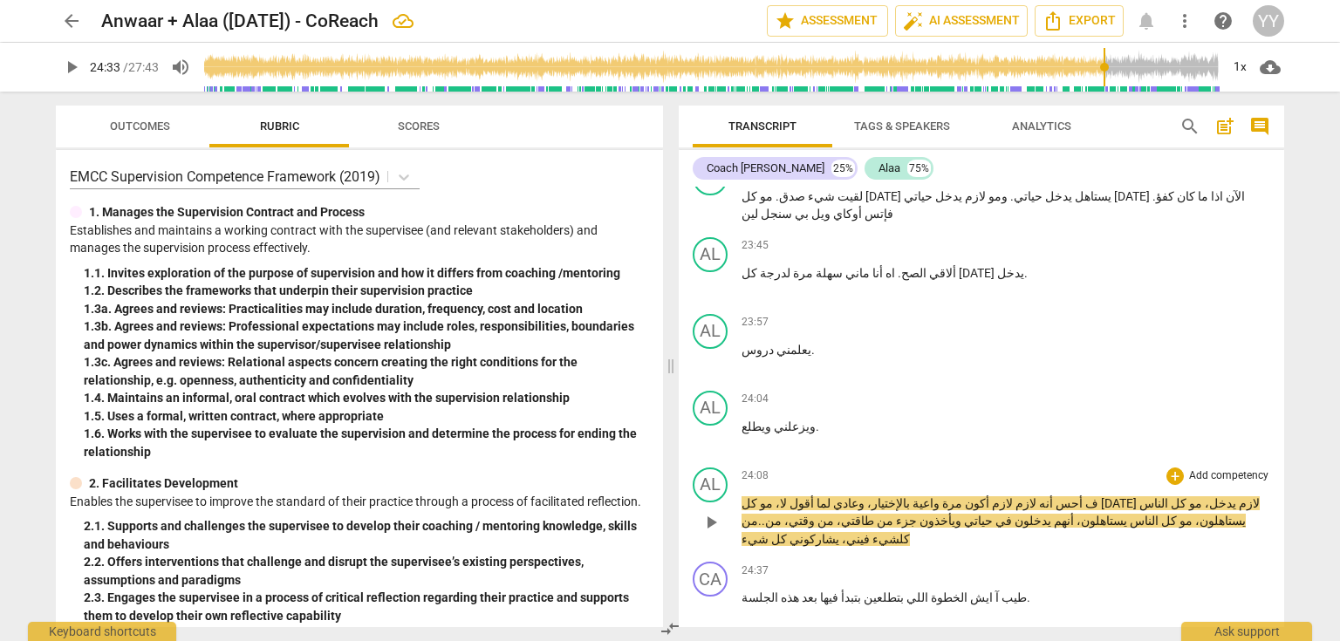
click at [782, 514] on span "من..من" at bounding box center [762, 521] width 40 height 14
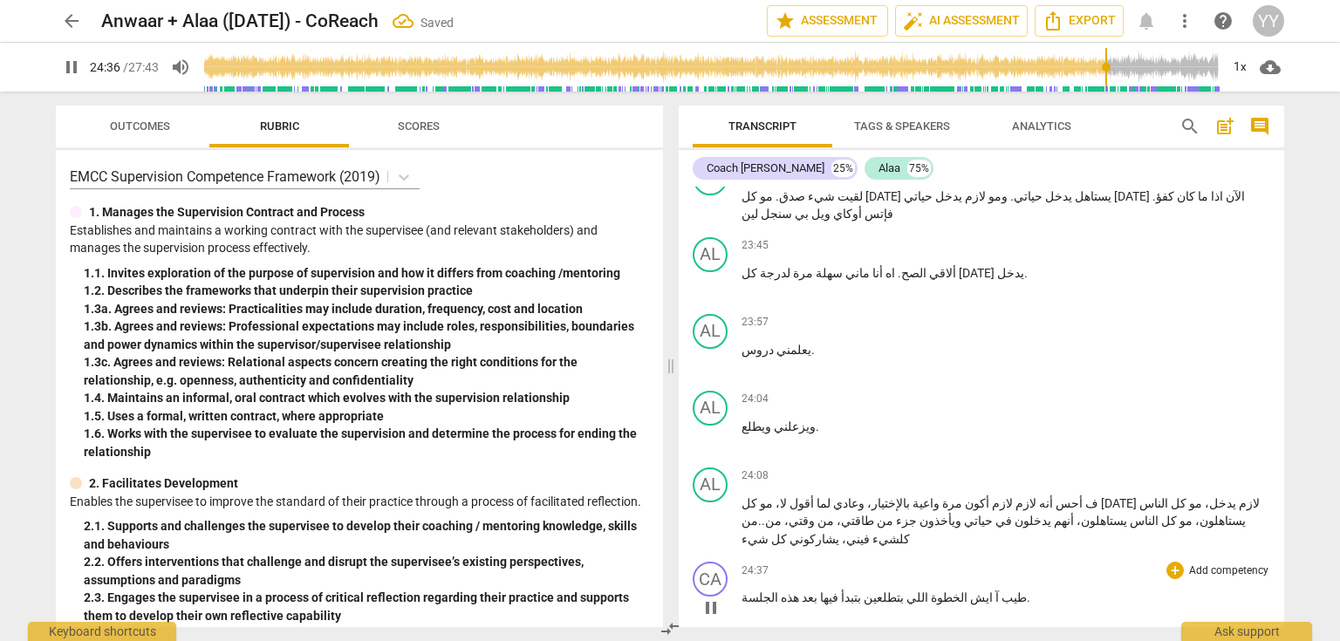
click at [708, 598] on span "pause" at bounding box center [711, 608] width 21 height 21
type input "1476"
click at [1191, 495] on p "ف أحس أنه لازم لازم أكون مرة واعية بالإختيار، وعادي لما أقول لا، مو كل أحد لازم…" at bounding box center [1006, 522] width 529 height 54
click at [977, 589] on p "طيب آ ايش الخطوة اللي بتطلعين بتبدأ فيها بعد هذه الجلسة ." at bounding box center [1006, 598] width 529 height 18
click at [1009, 591] on span "طيب" at bounding box center [1023, 598] width 28 height 14
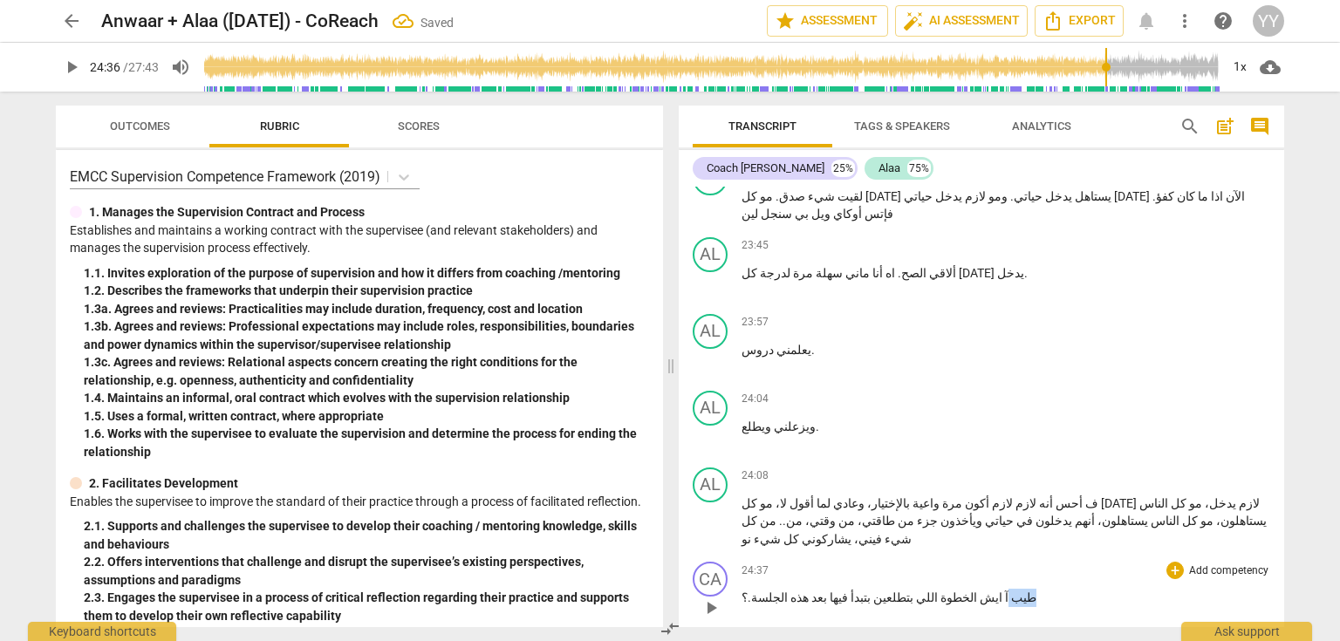
click at [1009, 591] on span "طيب" at bounding box center [1023, 598] width 28 height 14
click at [702, 598] on span "pause" at bounding box center [711, 608] width 21 height 21
click at [851, 591] on span "بتبدأ" at bounding box center [862, 598] width 23 height 14
click at [851, 591] on span "بتبدأين" at bounding box center [869, 598] width 36 height 14
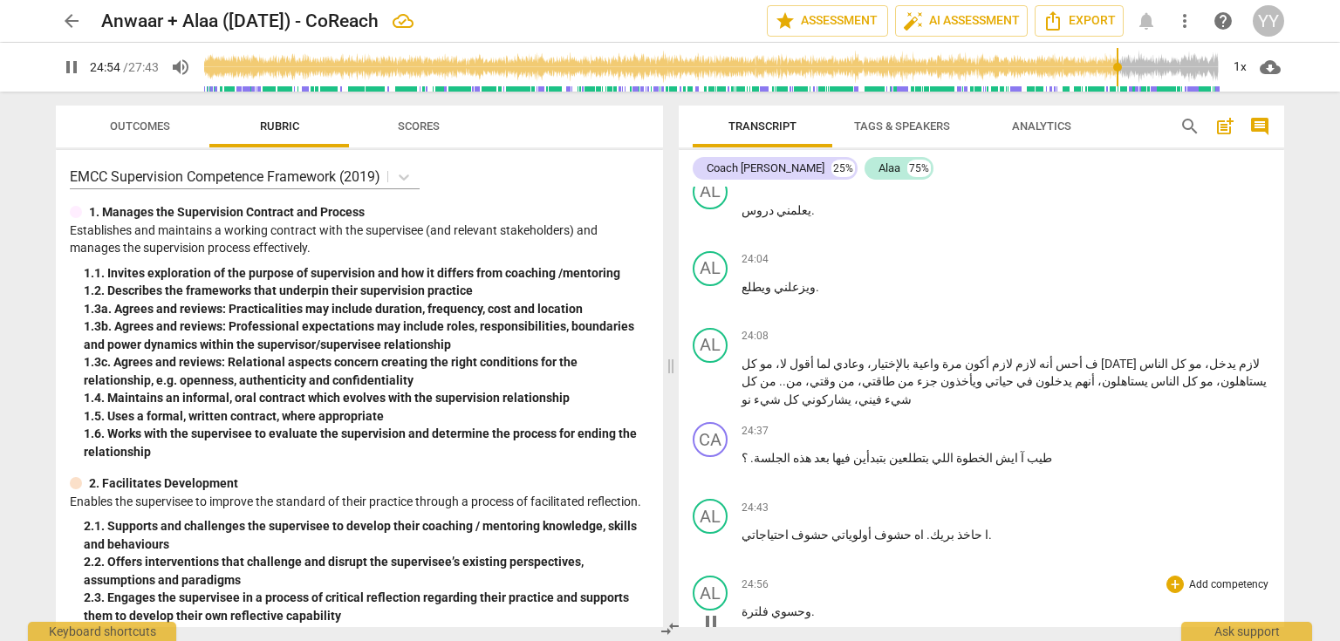
scroll to position [12495, 0]
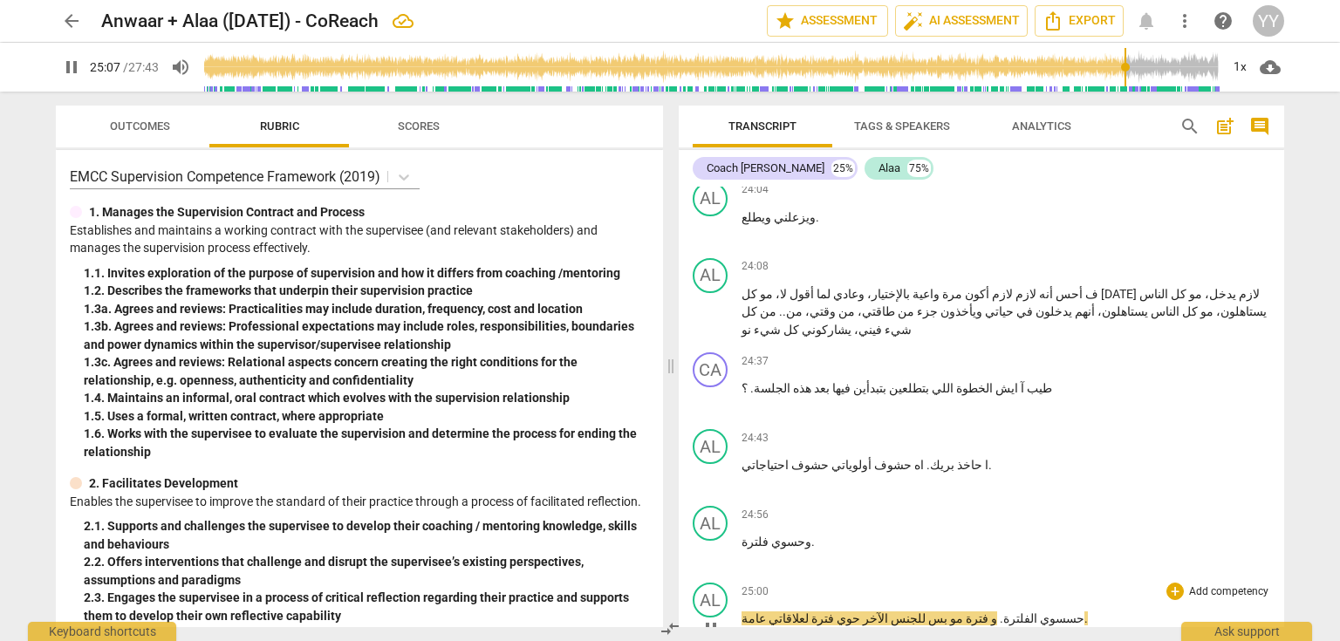
click at [715, 619] on span "pause" at bounding box center [711, 629] width 21 height 21
drag, startPoint x: 762, startPoint y: 293, endPoint x: 737, endPoint y: 297, distance: 24.7
click at [737, 499] on div "AL play_arrow pause 24:56 + Add competency keyboard_arrow_right وحسوي فلترة ." at bounding box center [982, 537] width 606 height 77
drag, startPoint x: 970, startPoint y: 368, endPoint x: 953, endPoint y: 370, distance: 17.5
click at [1003, 612] on span "الفلترة" at bounding box center [1020, 619] width 34 height 14
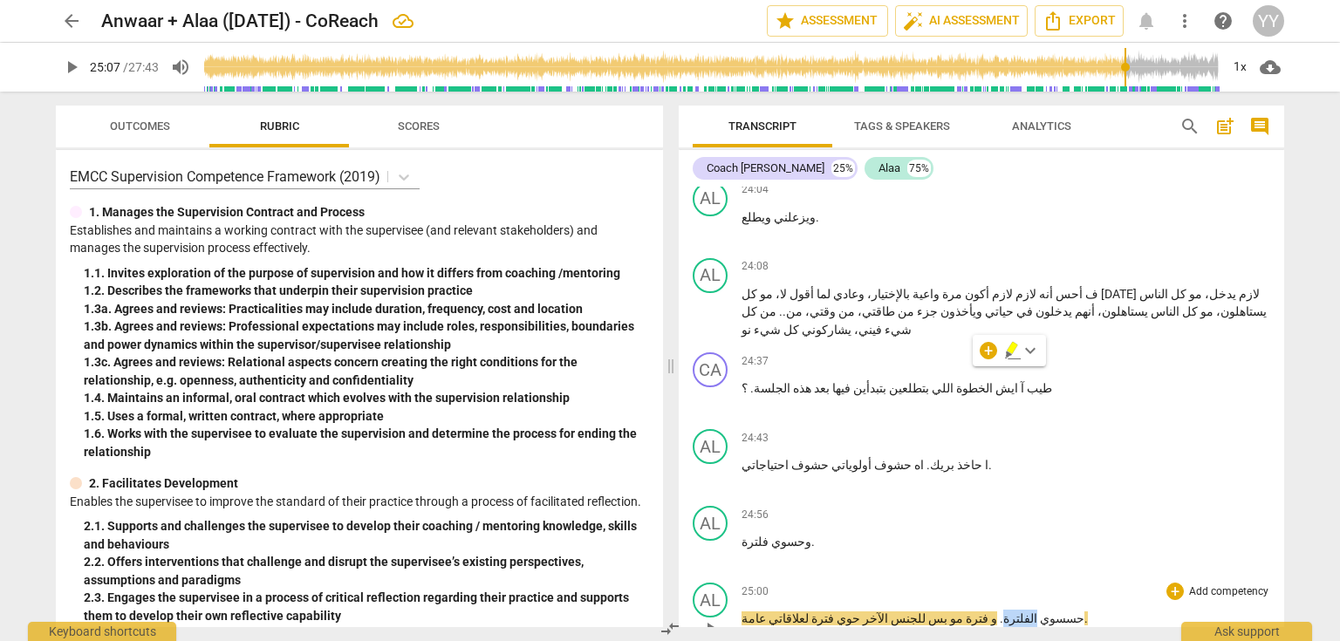
drag, startPoint x: 972, startPoint y: 370, endPoint x: 949, endPoint y: 373, distance: 23.0
click at [949, 610] on p "حسسوي الفلترة . و فترة مو بس للجنس الآخر حوي فترة لعلاقاتي عامة ." at bounding box center [1006, 619] width 529 height 18
paste p
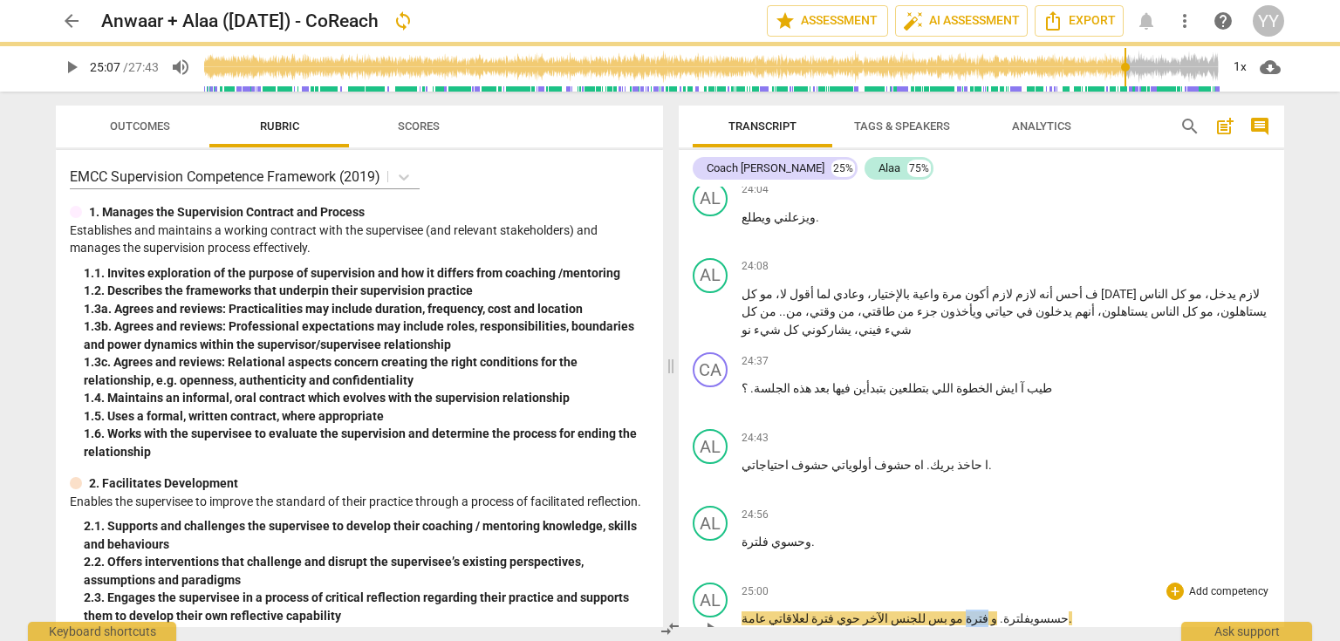
drag, startPoint x: 935, startPoint y: 370, endPoint x: 920, endPoint y: 373, distance: 15.9
click at [920, 610] on p "حسسوي فلترة . و فترة مو بس للجنس الآخر حوي فترة لعلاقاتي عامة ." at bounding box center [1006, 619] width 529 height 18
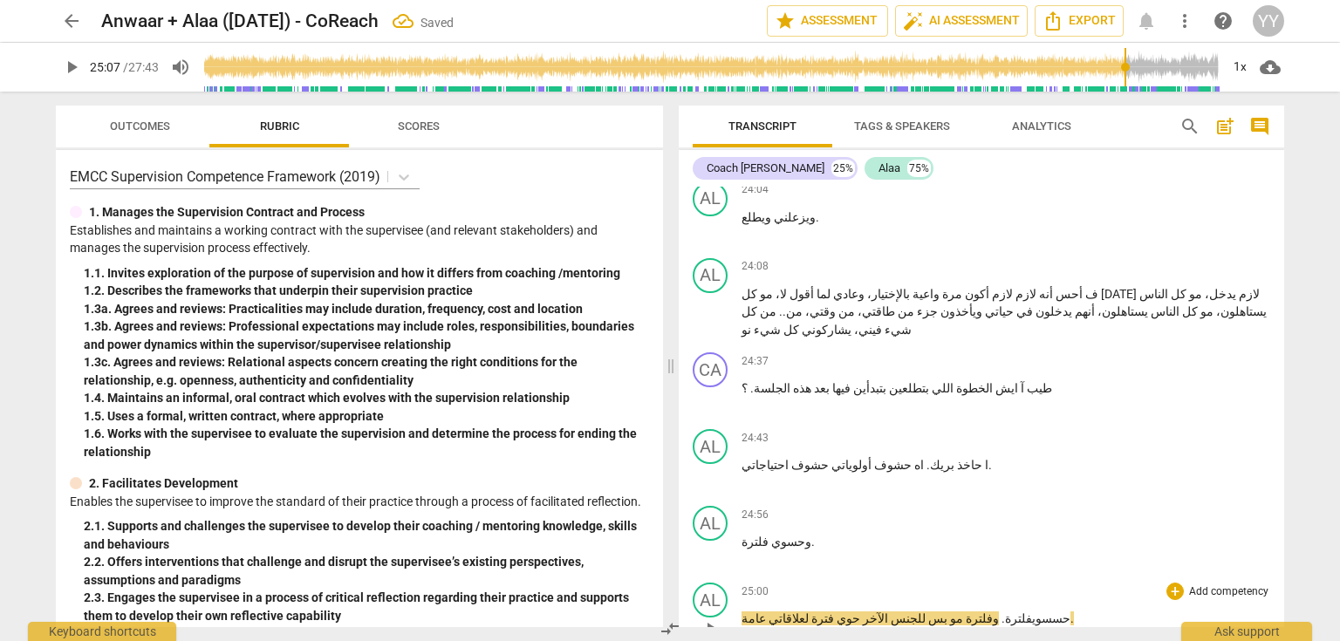
click at [1005, 612] on span "حسسوي فلترة" at bounding box center [1037, 619] width 65 height 14
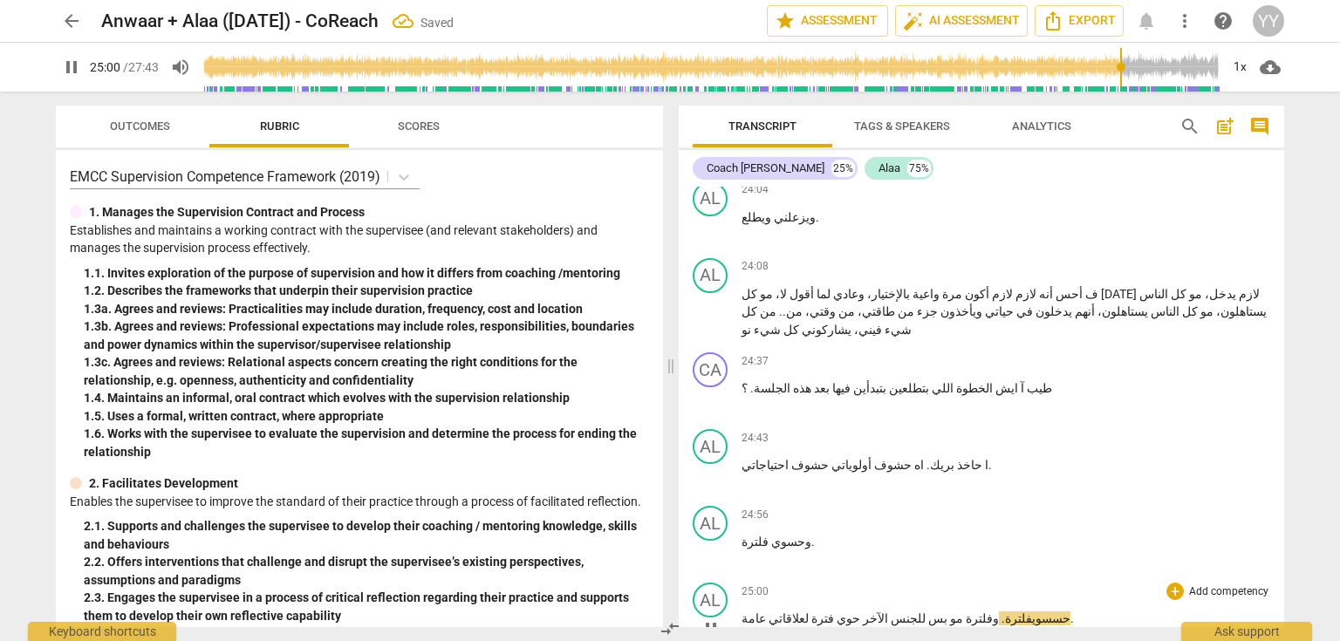
click at [999, 612] on span "." at bounding box center [1002, 619] width 6 height 14
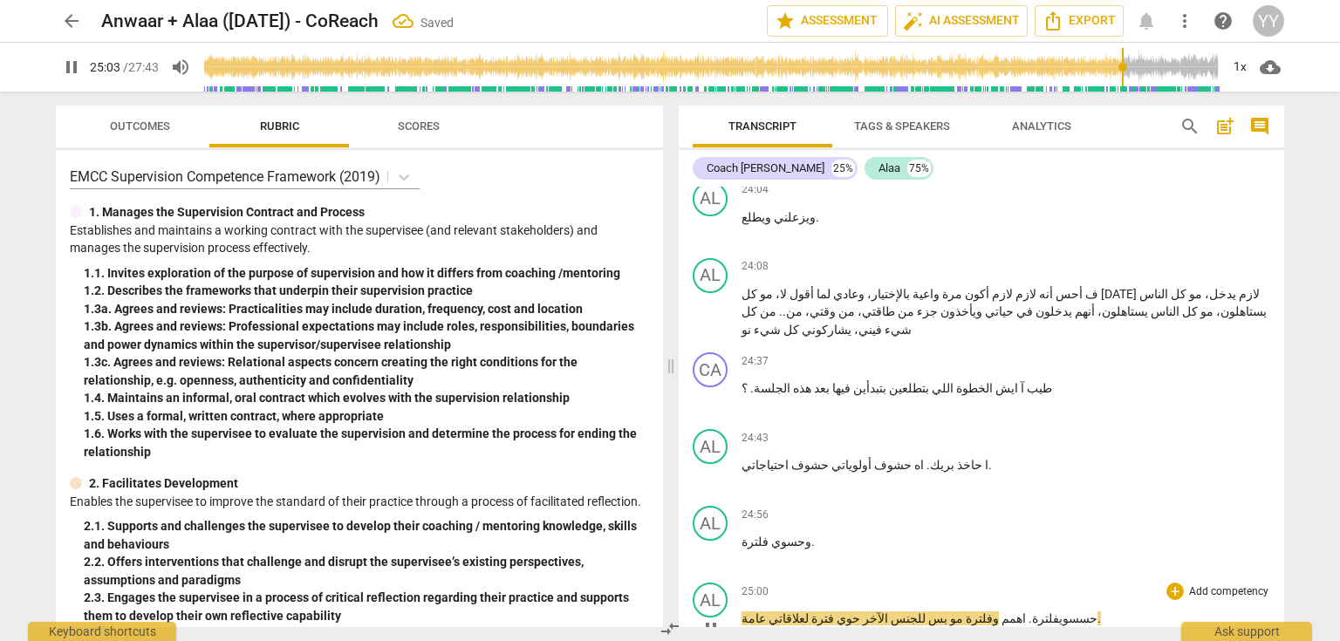
click at [999, 612] on span ". اهمم" at bounding box center [1015, 619] width 33 height 14
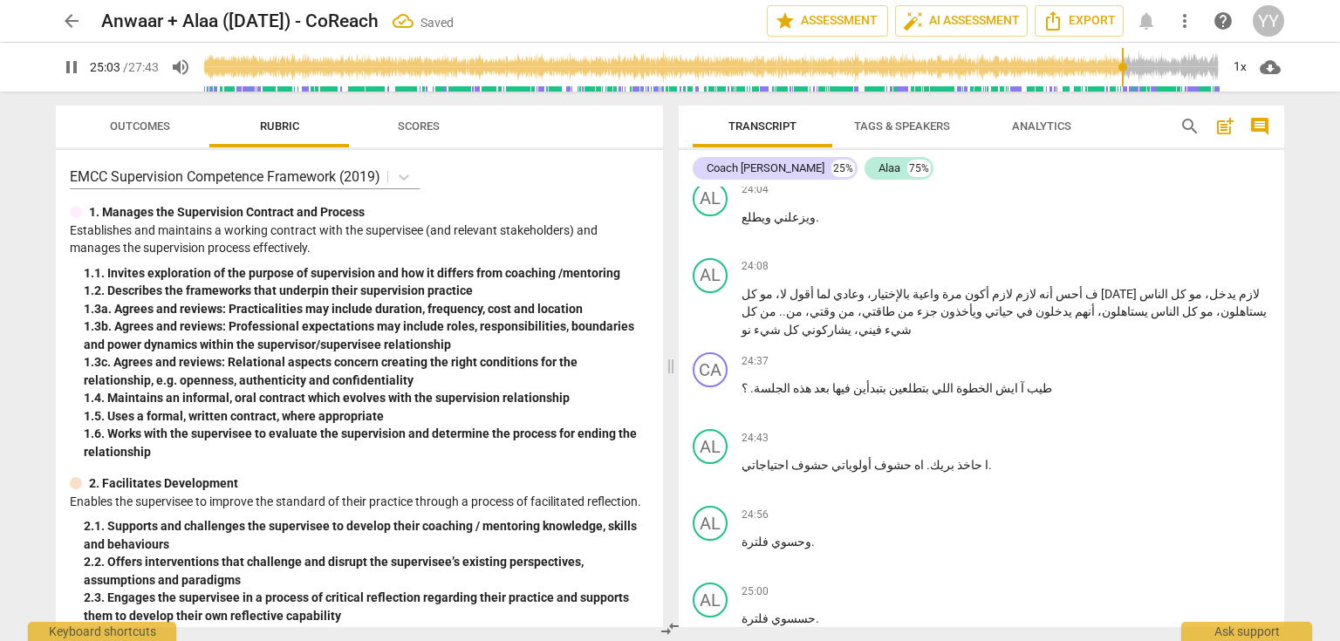
scroll to position [12564, 0]
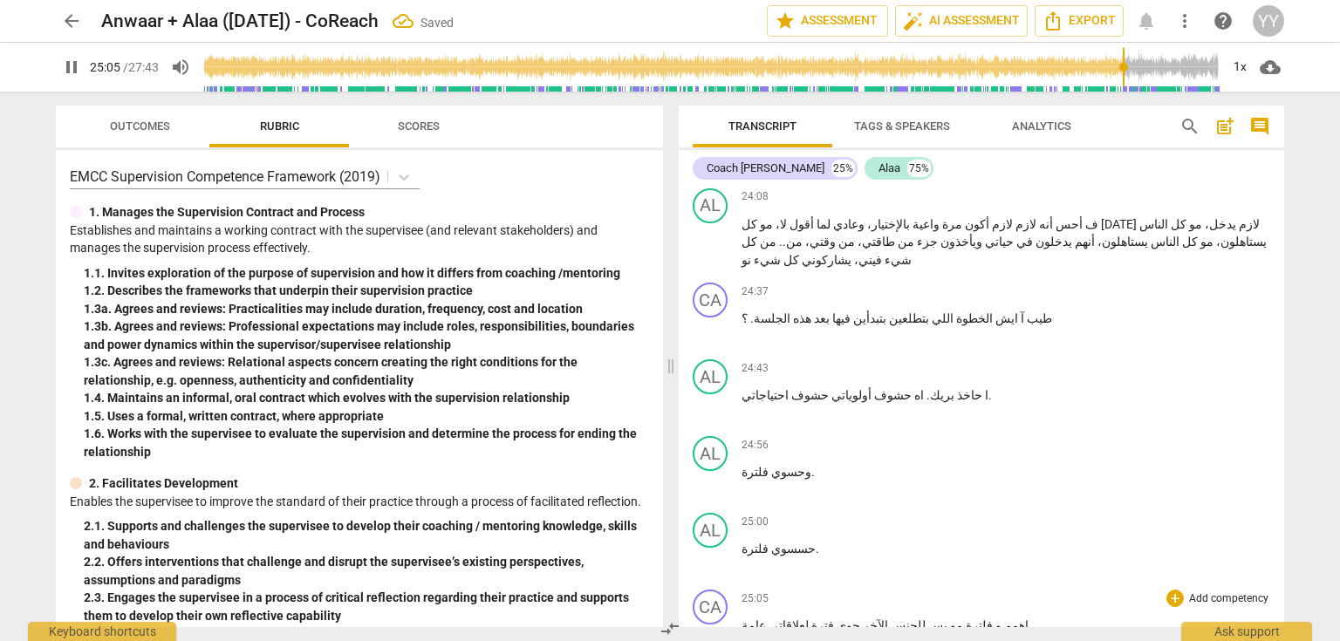
click at [1002, 619] on span "اهمم" at bounding box center [1015, 626] width 27 height 14
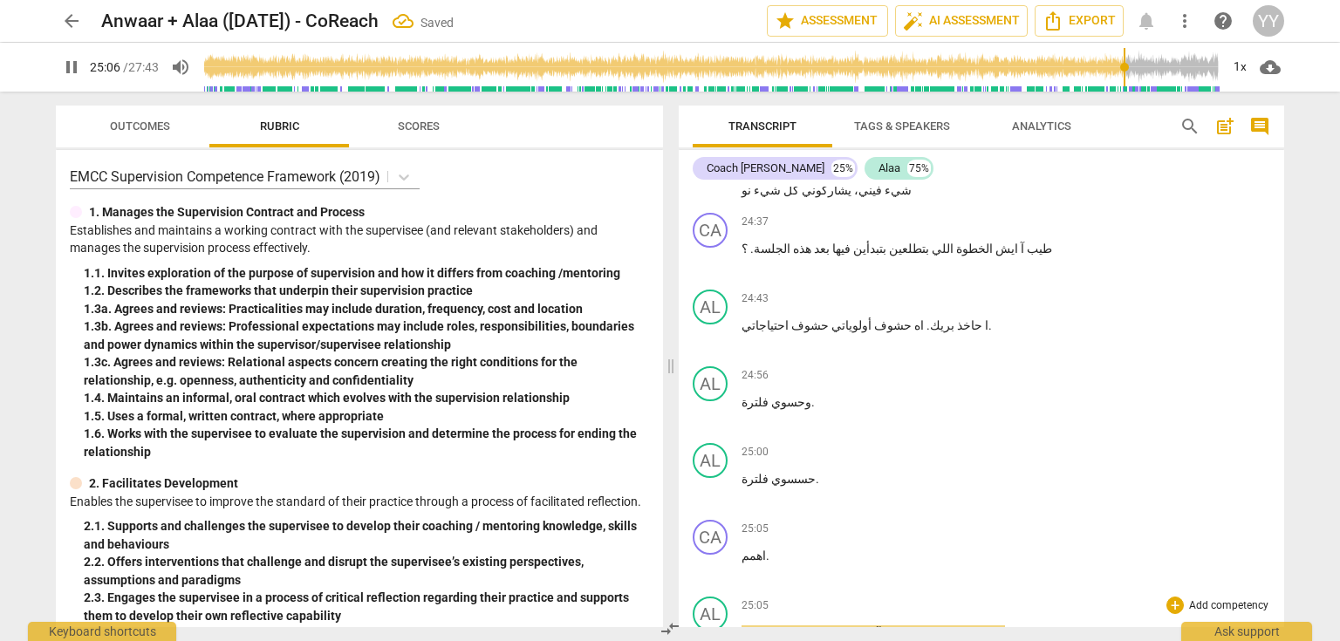
scroll to position [12704, 0]
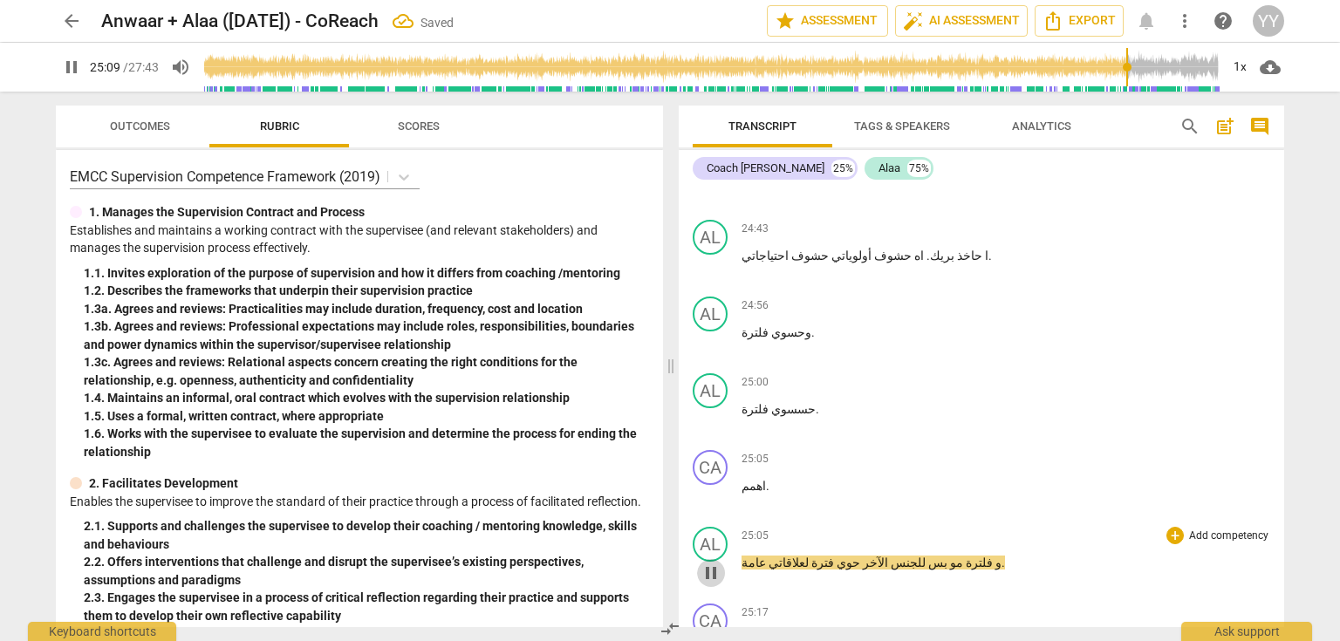
click at [712, 563] on span "pause" at bounding box center [711, 573] width 21 height 21
click at [834, 556] on span "حوي" at bounding box center [847, 563] width 26 height 14
drag, startPoint x: 812, startPoint y: 316, endPoint x: 795, endPoint y: 318, distance: 17.5
click at [795, 554] on p "و فلترة مو بس للجنس الآخر حسوي فترة لعلاقاتي عامة ." at bounding box center [1006, 563] width 529 height 18
click at [811, 556] on span "حسوي فلترة" at bounding box center [838, 563] width 55 height 14
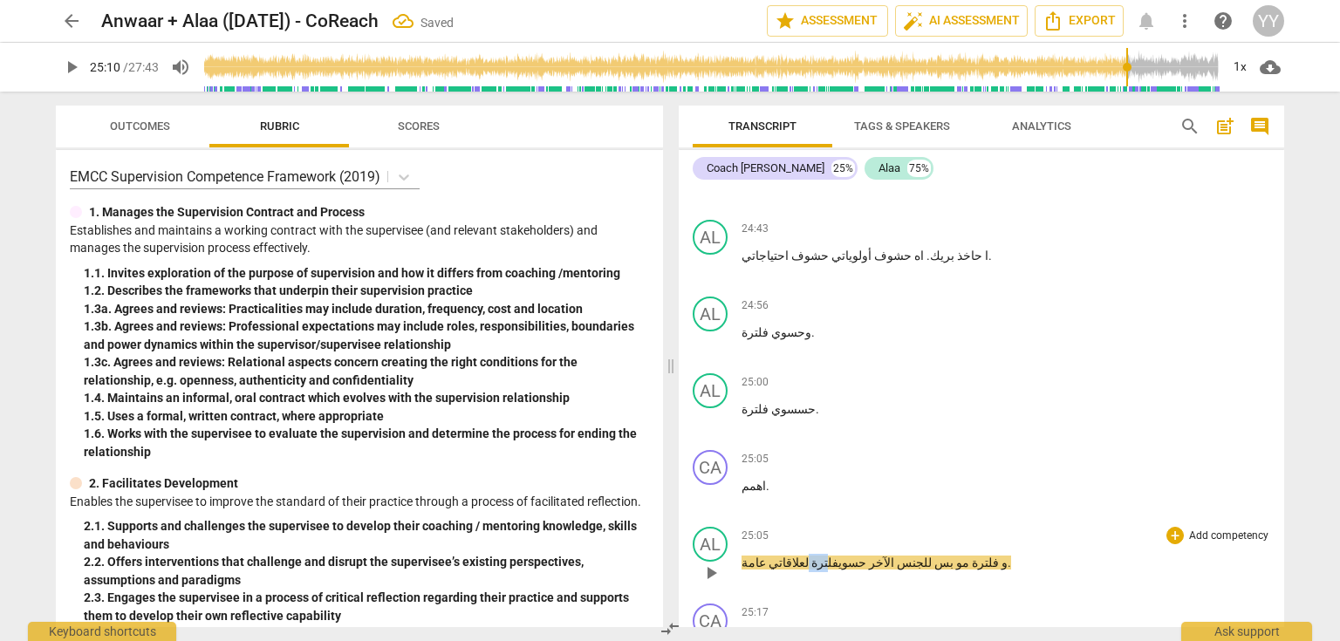
click at [811, 556] on span "حسوي فلترة" at bounding box center [838, 563] width 55 height 14
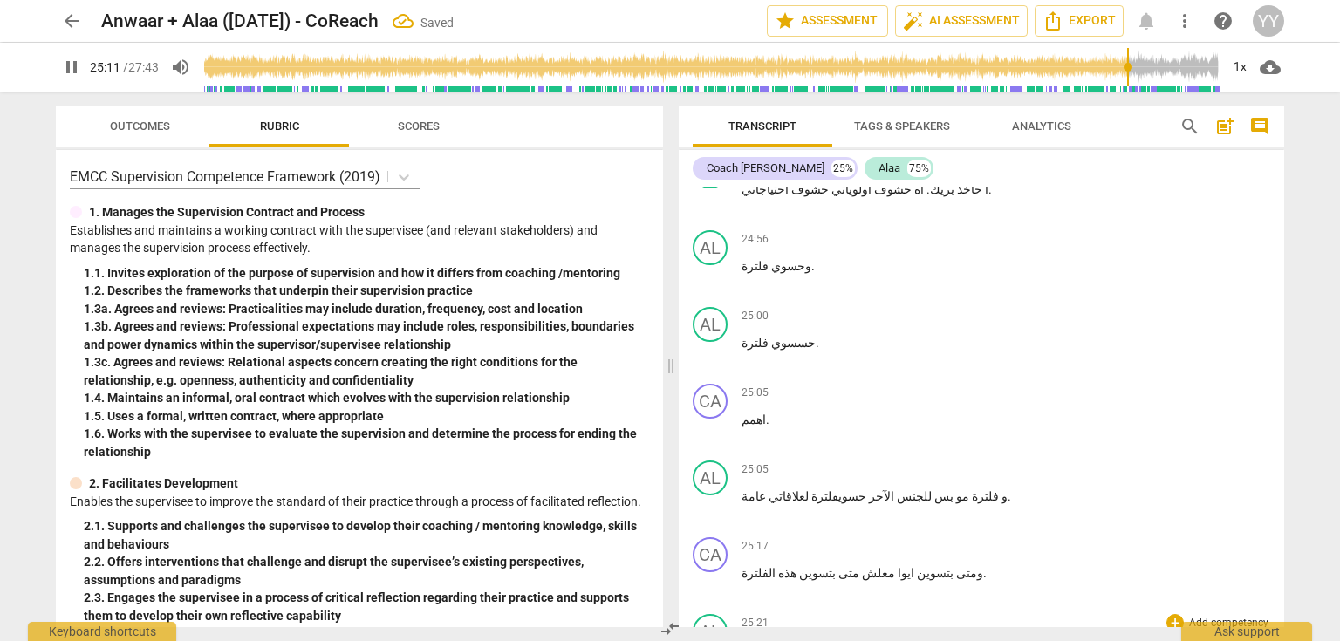
scroll to position [12774, 0]
click at [940, 561] on p "ومتى بتسوين ايوا معلش متى بتسوين هذه الفلترة ." at bounding box center [1006, 570] width 529 height 18
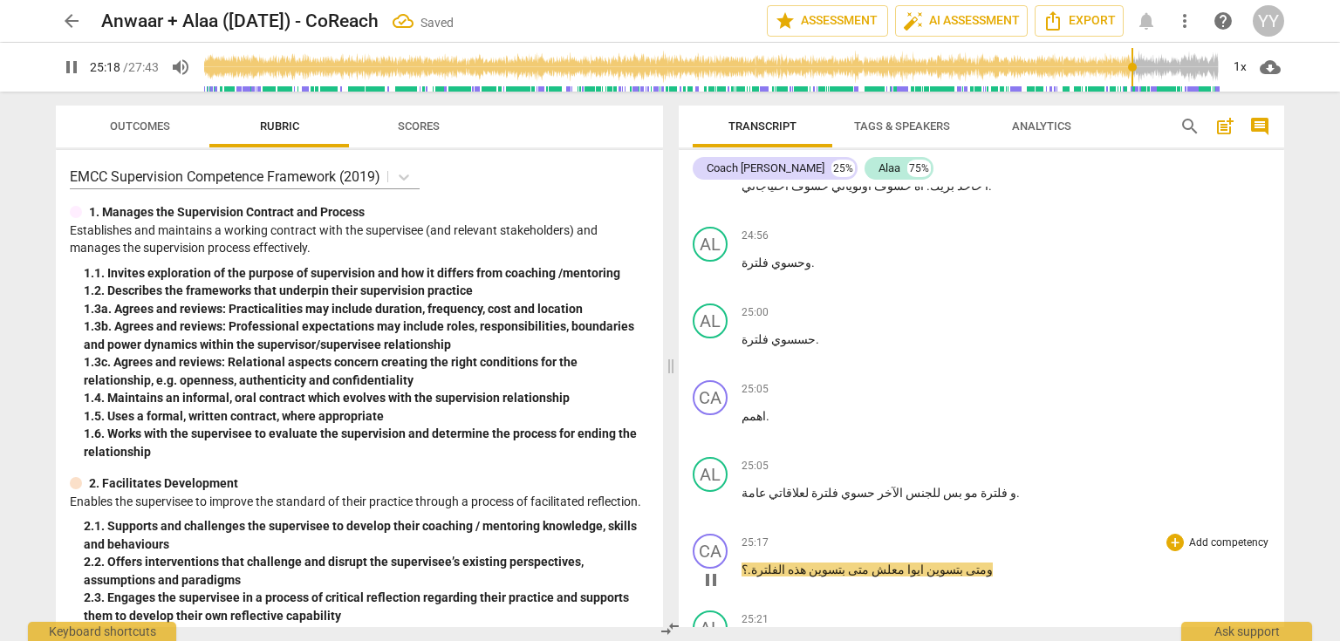
click at [963, 563] on span "ومتى" at bounding box center [978, 570] width 30 height 14
click at [713, 570] on span "pause" at bounding box center [711, 580] width 21 height 21
click at [750, 486] on span "عامة" at bounding box center [754, 493] width 24 height 14
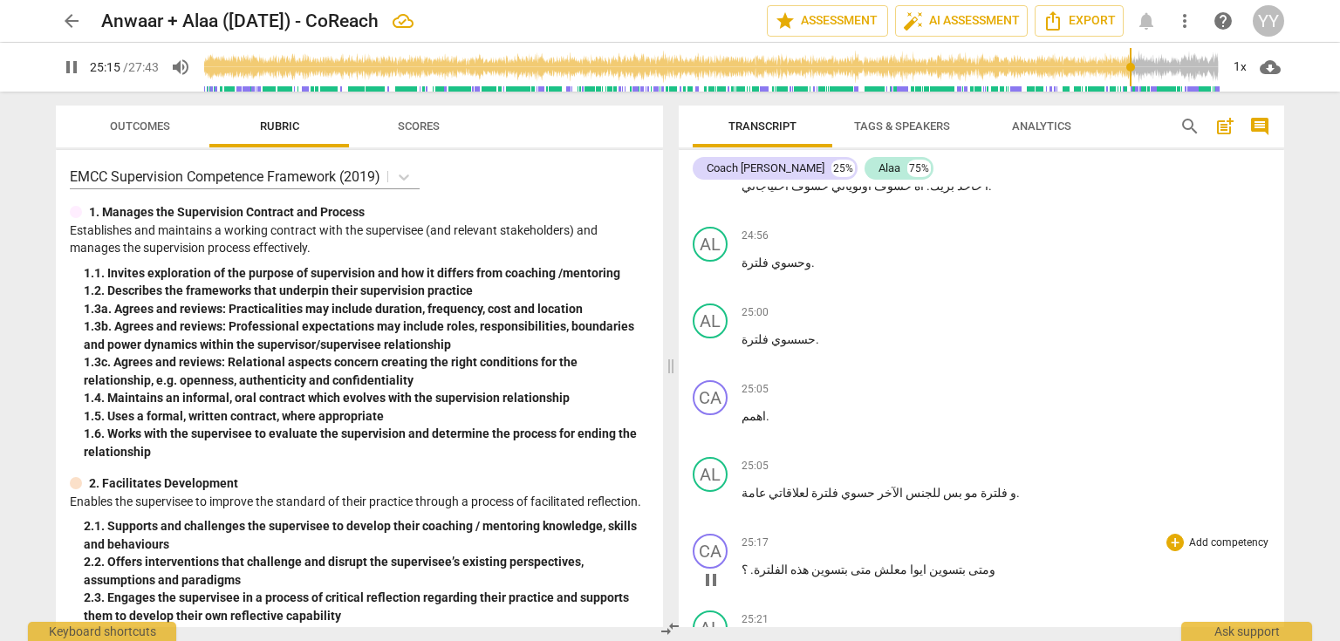
click at [927, 563] on span "بتسوين" at bounding box center [946, 570] width 39 height 14
click at [716, 570] on span "pause" at bounding box center [711, 580] width 21 height 21
click at [927, 563] on span "." at bounding box center [930, 570] width 6 height 14
click at [927, 563] on span ". فااا يس" at bounding box center [950, 570] width 47 height 14
click at [927, 640] on span "يس" at bounding box center [938, 647] width 22 height 14
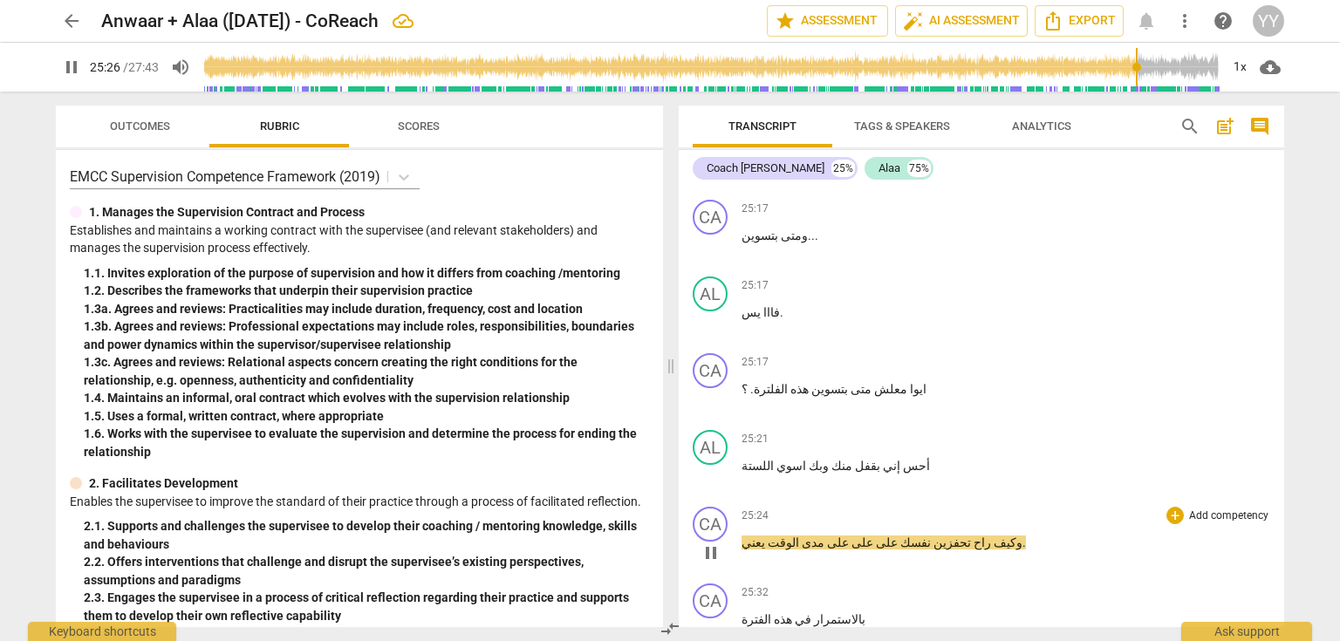
scroll to position [13111, 0]
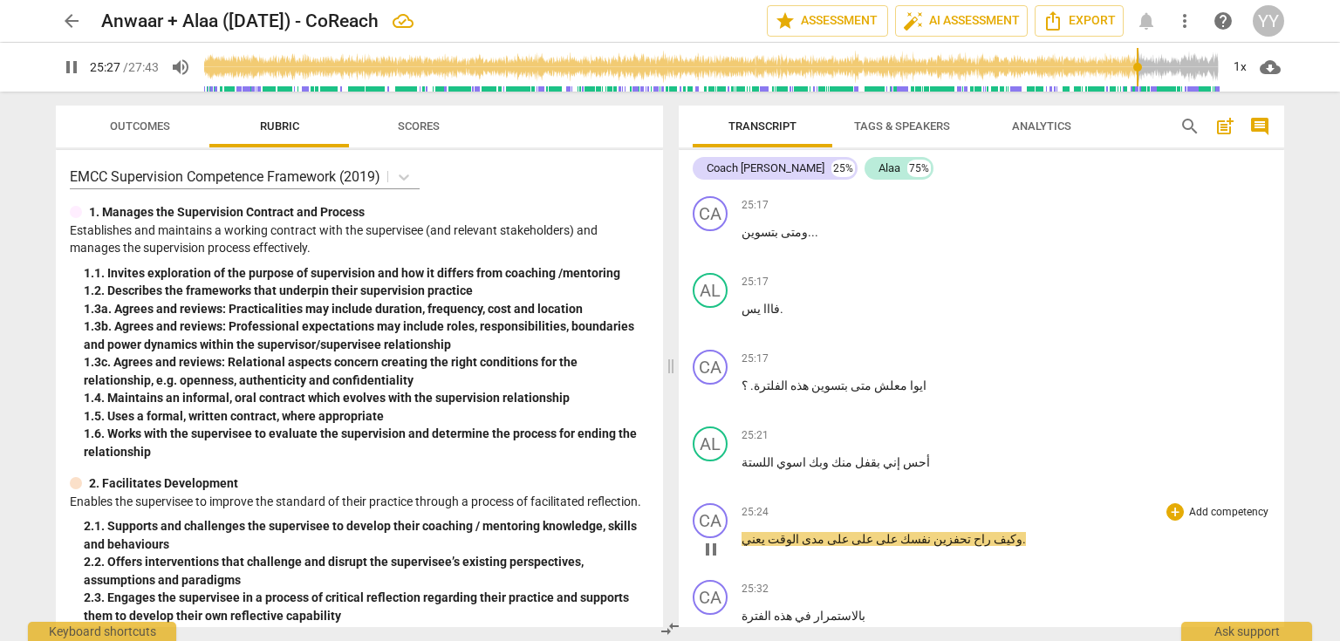
click at [708, 539] on span "pause" at bounding box center [711, 549] width 21 height 21
click at [898, 532] on span "نفسك" at bounding box center [914, 539] width 33 height 14
click at [941, 532] on span "تحفزين" at bounding box center [961, 539] width 40 height 14
click at [935, 530] on p "وكيف راح تحفزين نفسك آلاء على على على مدى الوقت يعني ." at bounding box center [1006, 539] width 529 height 18
click at [995, 530] on p "وكيف راح تحفزين نفسك آلاء على على على مدى الوقت يعني ." at bounding box center [1006, 539] width 529 height 18
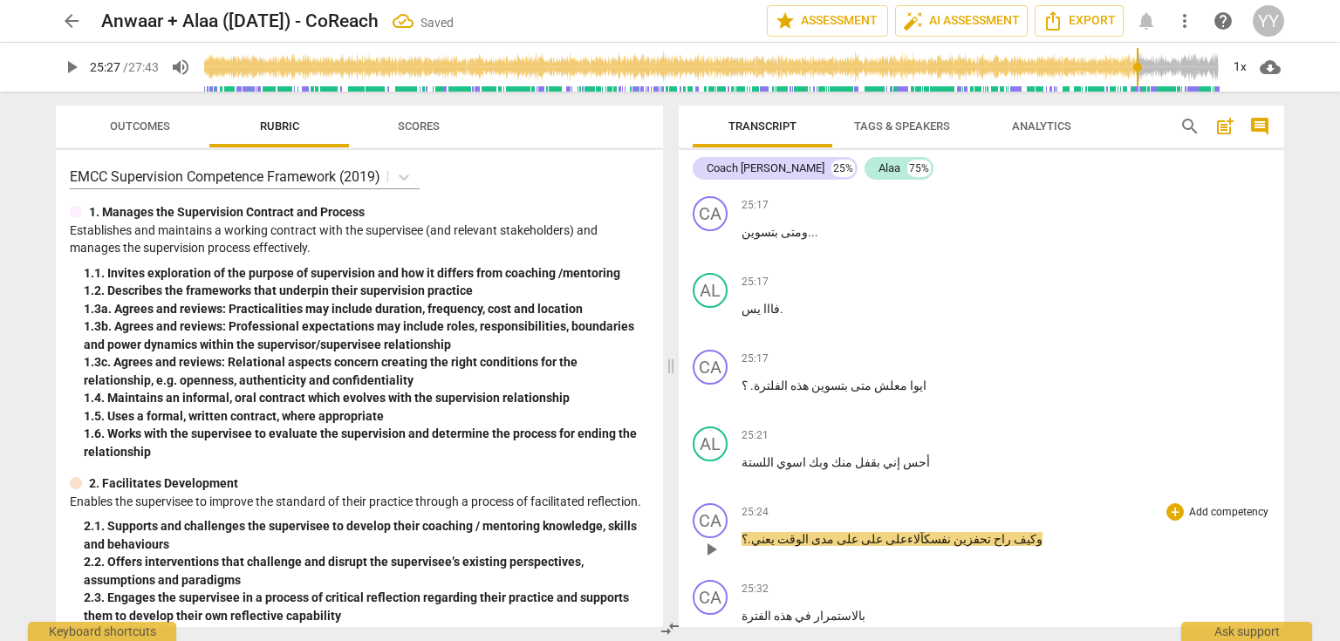
click at [951, 532] on span "تحفزين" at bounding box center [971, 539] width 40 height 14
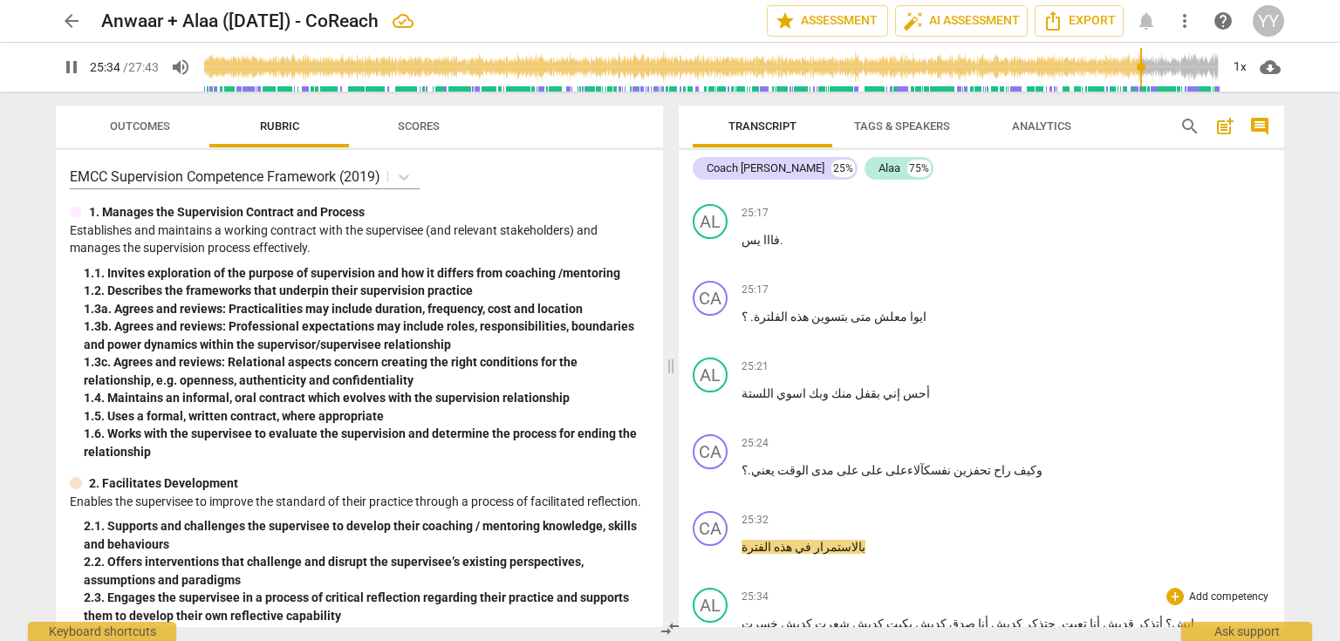
scroll to position [13181, 0]
click at [710, 623] on span "pause" at bounding box center [711, 633] width 21 height 21
drag, startPoint x: 1069, startPoint y: 368, endPoint x: 1089, endPoint y: 373, distance: 20.7
click at [1089, 614] on p "إيش ؟ أتذكر قديش أنا تعبت . حتذكر كديش أنا صدق كديش بكيت كديش شعرت كديش خسرت ." at bounding box center [1006, 623] width 529 height 18
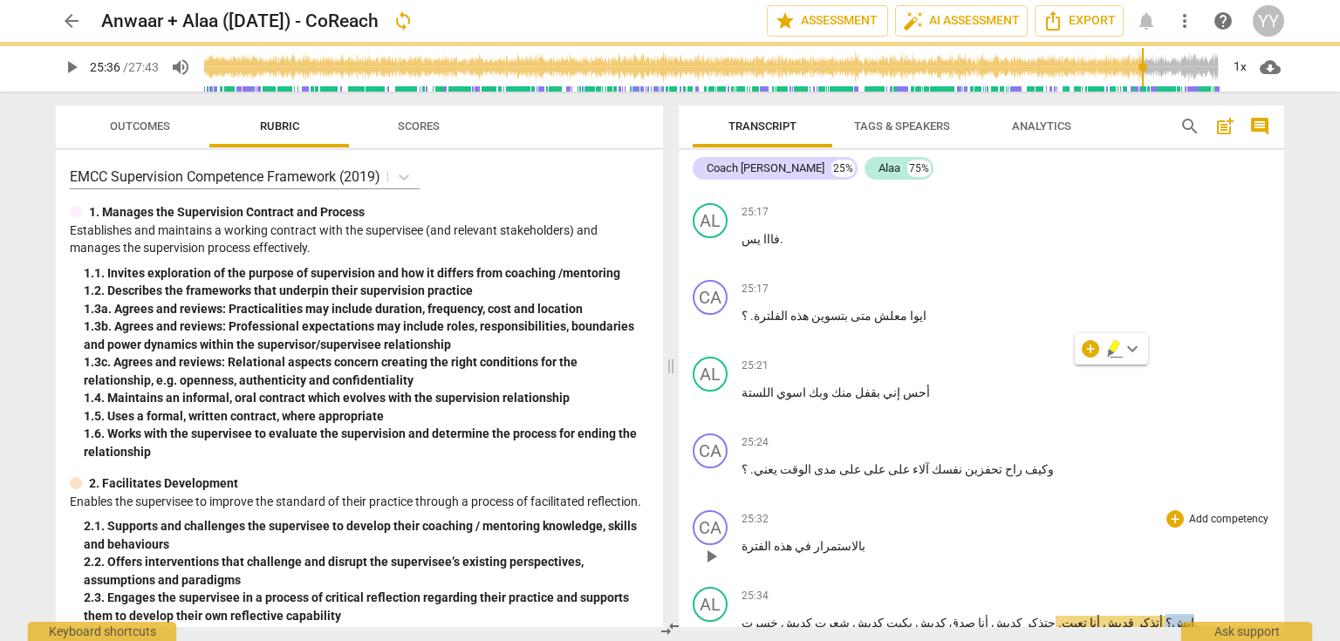
click at [849, 537] on p "بالاستمرار في هذه الفترة" at bounding box center [1006, 546] width 529 height 18
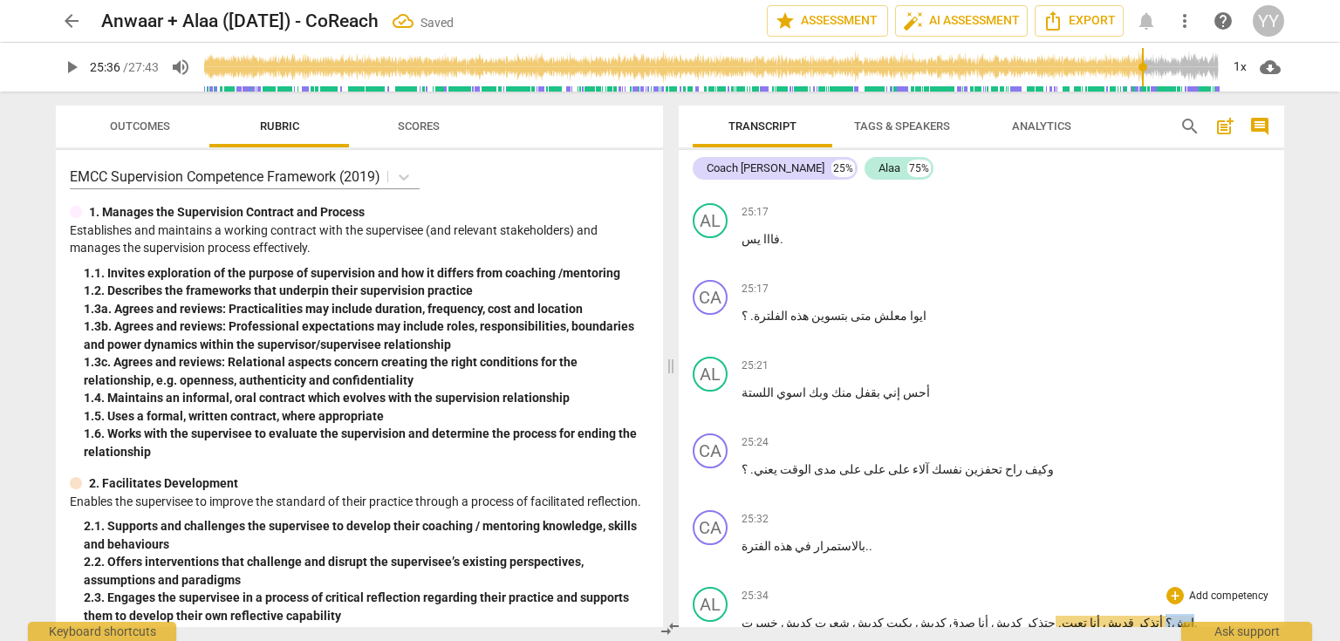
drag, startPoint x: 1071, startPoint y: 369, endPoint x: 1092, endPoint y: 373, distance: 20.4
click at [1092, 614] on p "إيش؟ أتذكر قديش أنا تعبت . حتذكر كديش أنا صدق كديش بكيت كديش شعرت كديش خسرت ." at bounding box center [1006, 623] width 529 height 18
click at [851, 537] on p "بالاستمرار في هذه الفترة . ." at bounding box center [1006, 546] width 529 height 18
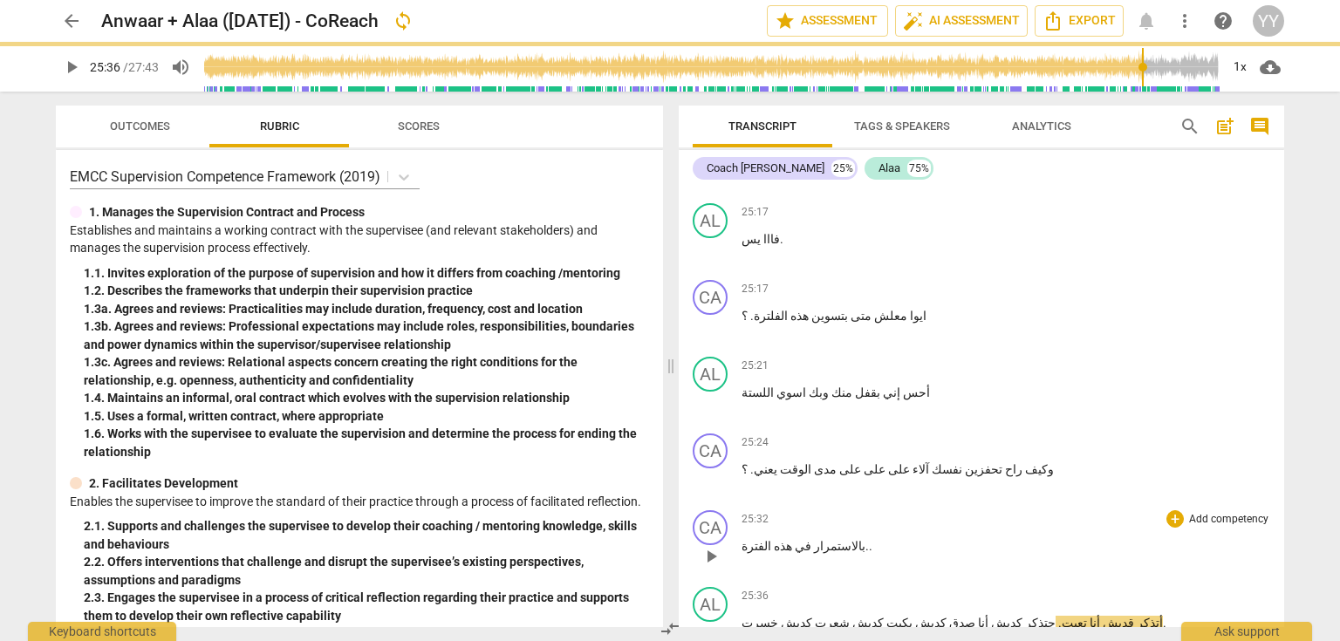
paste p
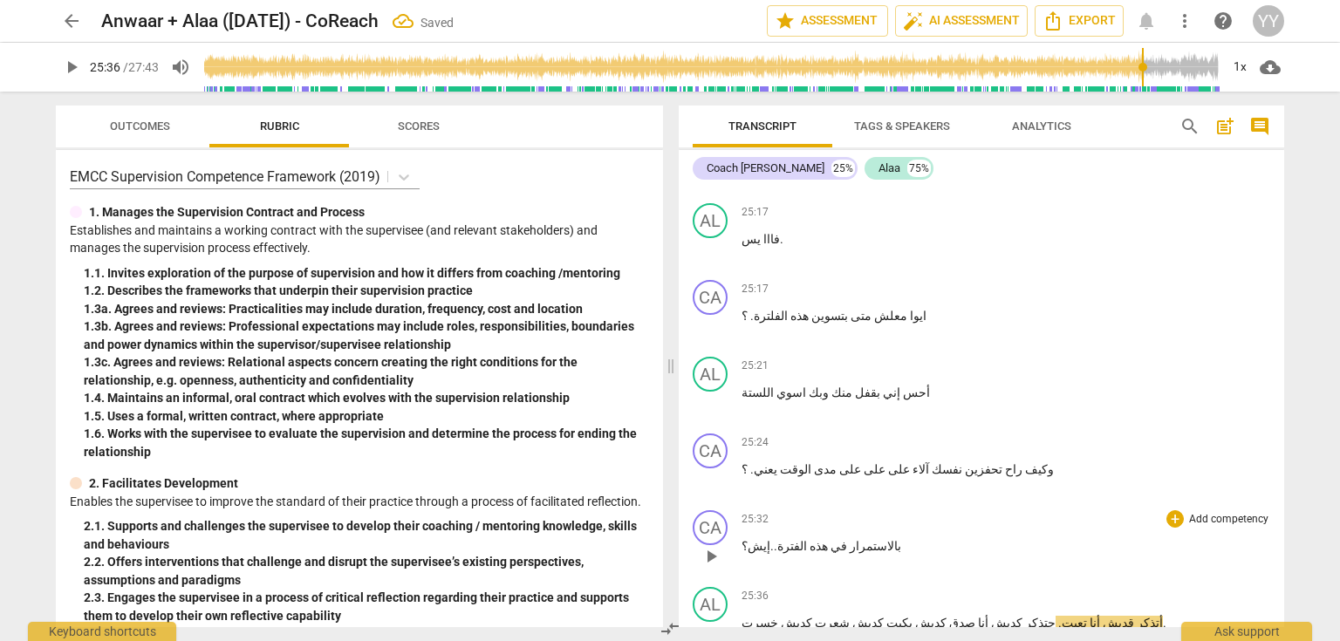
click at [828, 539] on span "في" at bounding box center [837, 546] width 19 height 14
click at [853, 539] on span "بالاستمرار" at bounding box center [874, 546] width 54 height 14
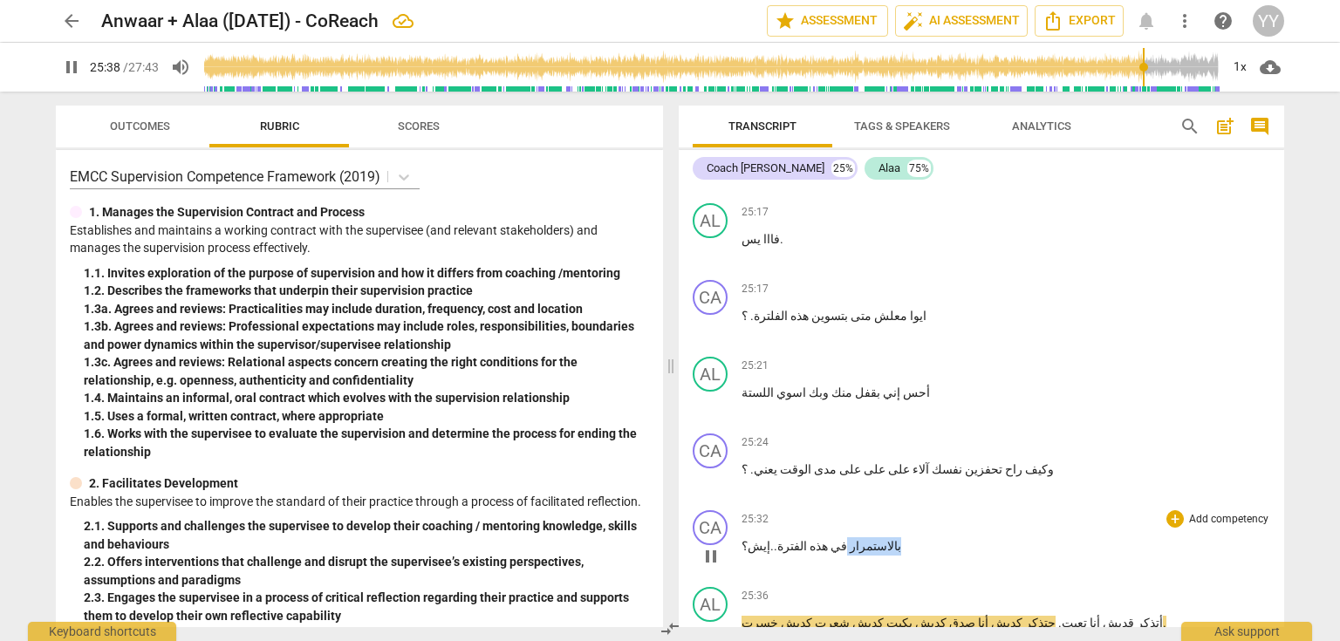
click at [853, 539] on span "بالاستمرار" at bounding box center [874, 546] width 54 height 14
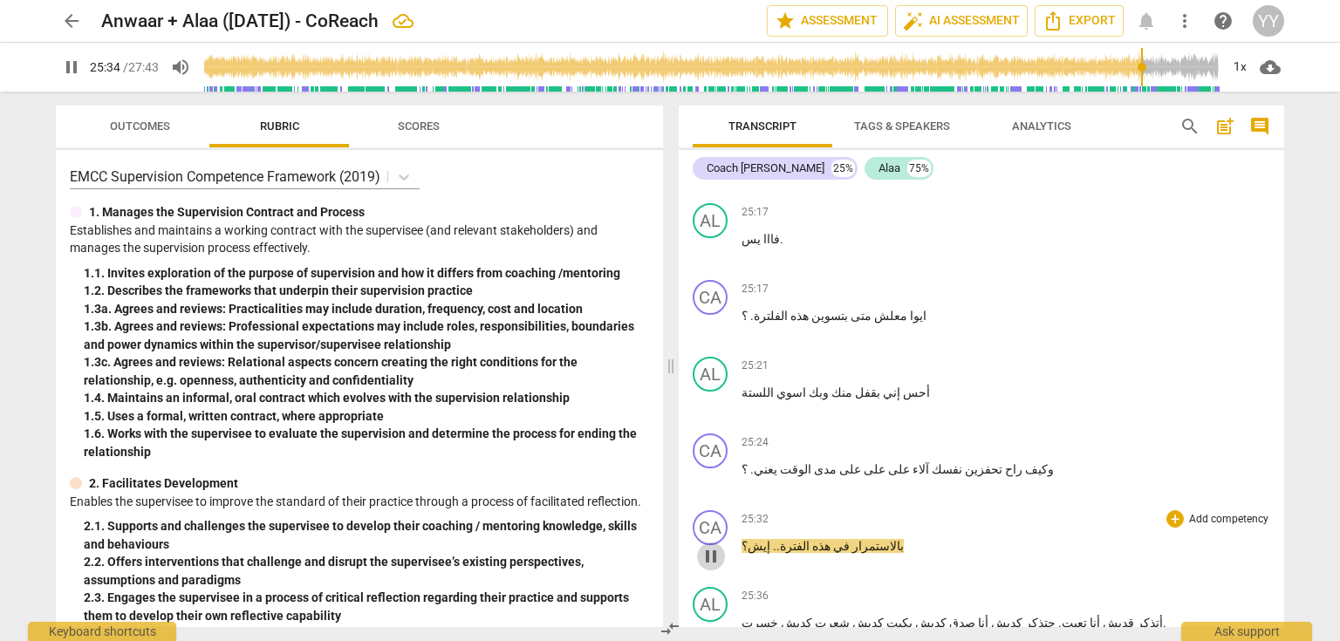
click at [705, 546] on span "pause" at bounding box center [711, 556] width 21 height 21
drag, startPoint x: 989, startPoint y: 373, endPoint x: 978, endPoint y: 357, distance: 20.1
click at [1067, 614] on p "أتذكر قديش أنا تعبت . حتذكر كديش أنا صدق كديش بكيت كديش شعرت كديش خسرت ." at bounding box center [1006, 623] width 529 height 18
click at [777, 539] on span "." at bounding box center [778, 546] width 3 height 14
click at [850, 539] on span "الفترة أتذكر قديش أنا تعبت" at bounding box center [846, 546] width 133 height 14
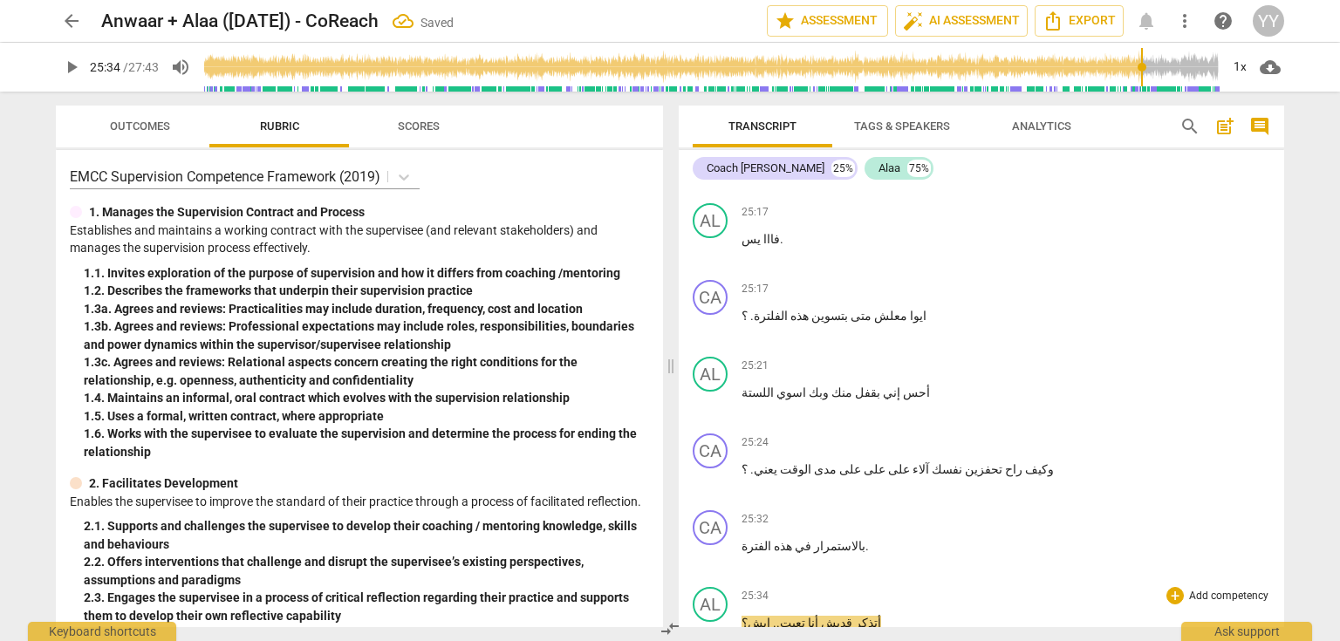
click at [770, 616] on span "." at bounding box center [773, 623] width 6 height 14
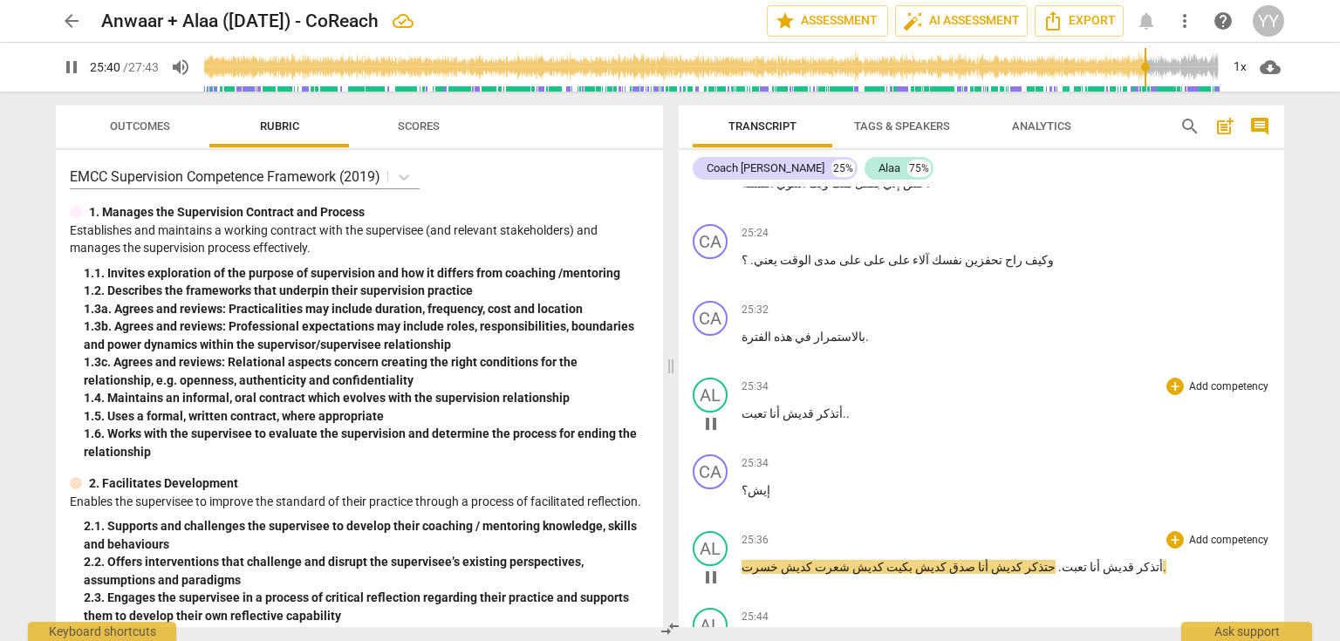
click at [709, 567] on span "pause" at bounding box center [711, 577] width 21 height 21
click at [1044, 558] on p "أتذكر قديش أنا تعبت . حتذكر كديش أنا صدق كديش بكيت كديش شعرت كديش خسرت ." at bounding box center [1006, 567] width 529 height 18
click at [956, 558] on p "أتذكر قديش أنا تعبت . حتذكر كديش أنا صدق كديش بكيت كديش شعرت كديش خسرت ." at bounding box center [1006, 567] width 529 height 18
paste p
click at [989, 560] on span "قديش" at bounding box center [1006, 567] width 34 height 14
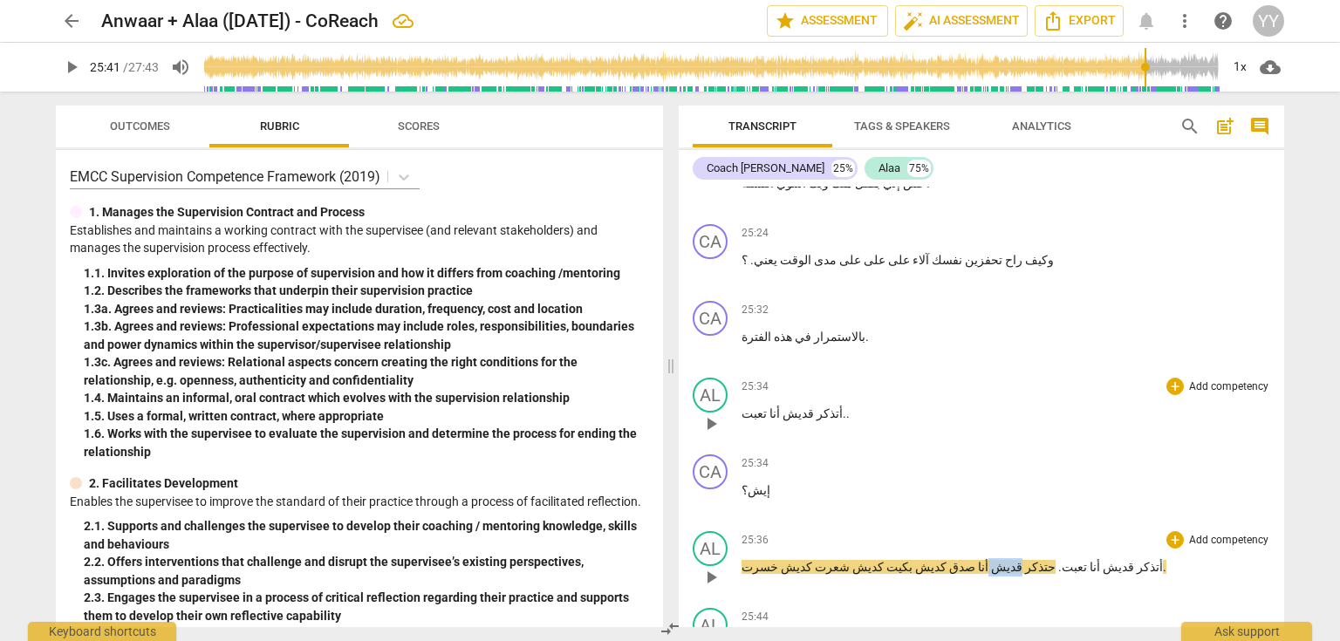
click at [989, 560] on span "قديش" at bounding box center [1006, 567] width 34 height 14
click at [894, 558] on p "أتذكر قديش أنا تعبت . حتذكر قديش أنا صدق كديش بكيت كديش شعرت كديش خسرت ." at bounding box center [1006, 567] width 529 height 18
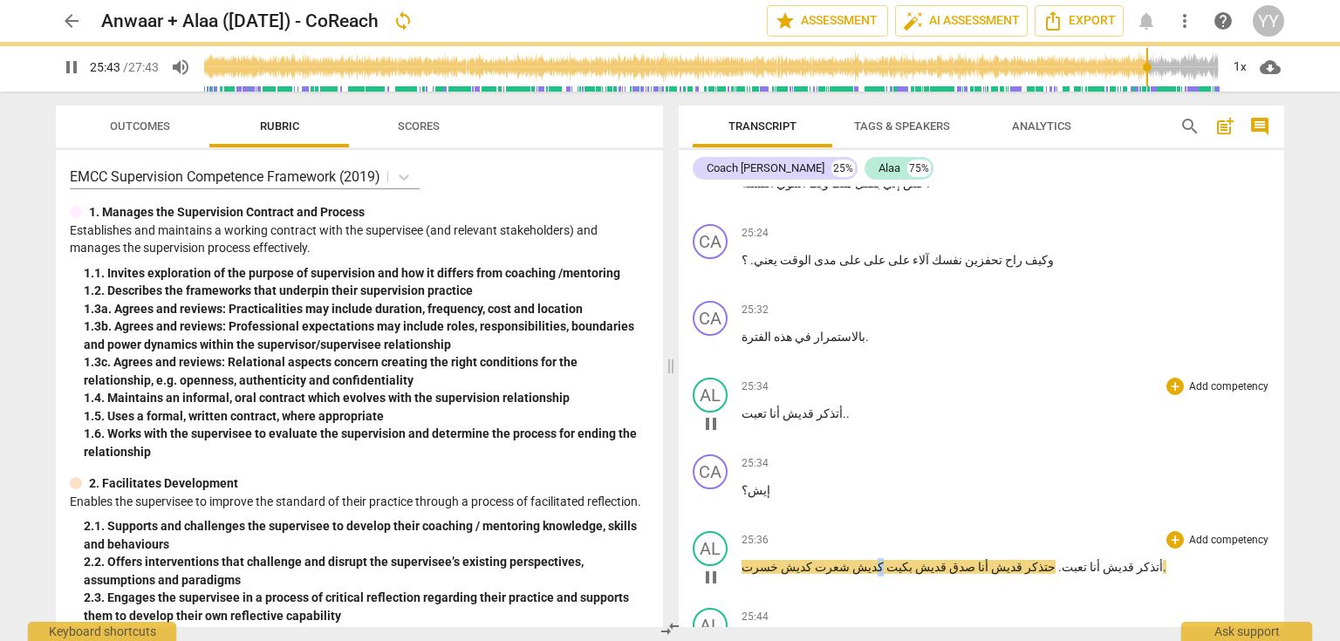
click at [850, 560] on span "كديش" at bounding box center [867, 567] width 34 height 14
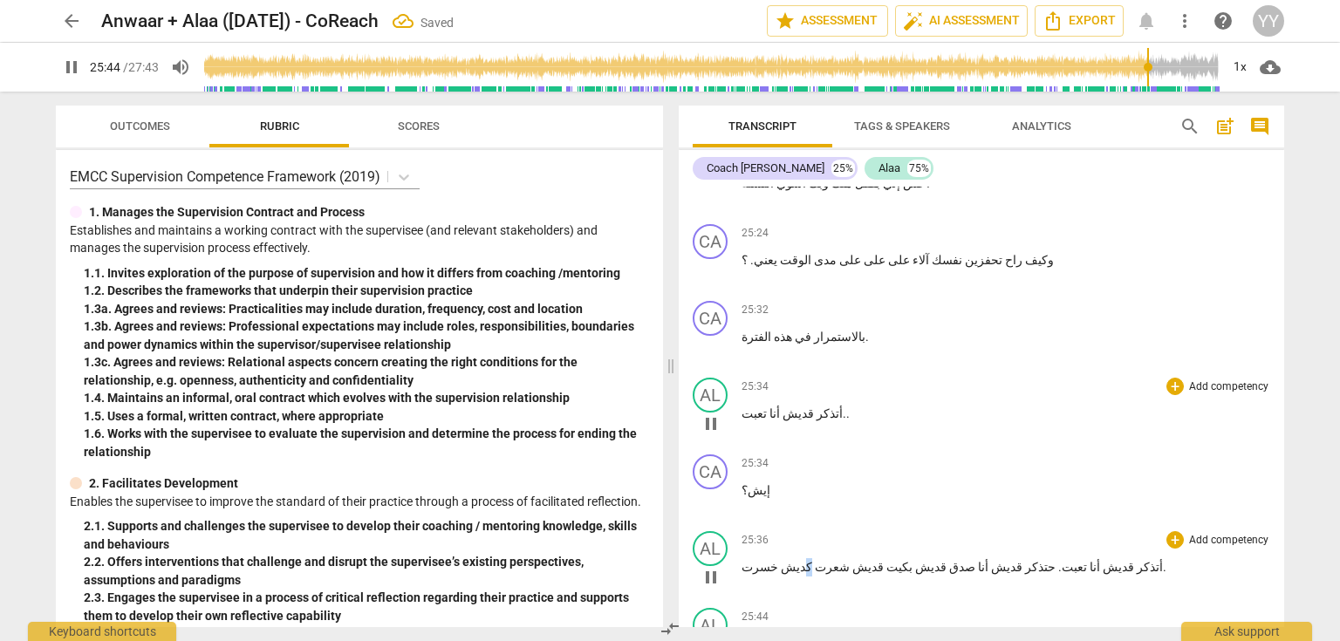
click at [793, 558] on p "أتذكر قديش أنا تعبت . حتذكر قديش أنا صدق قديش بكيت قديش شعرت كديش خسرت ." at bounding box center [1006, 567] width 529 height 18
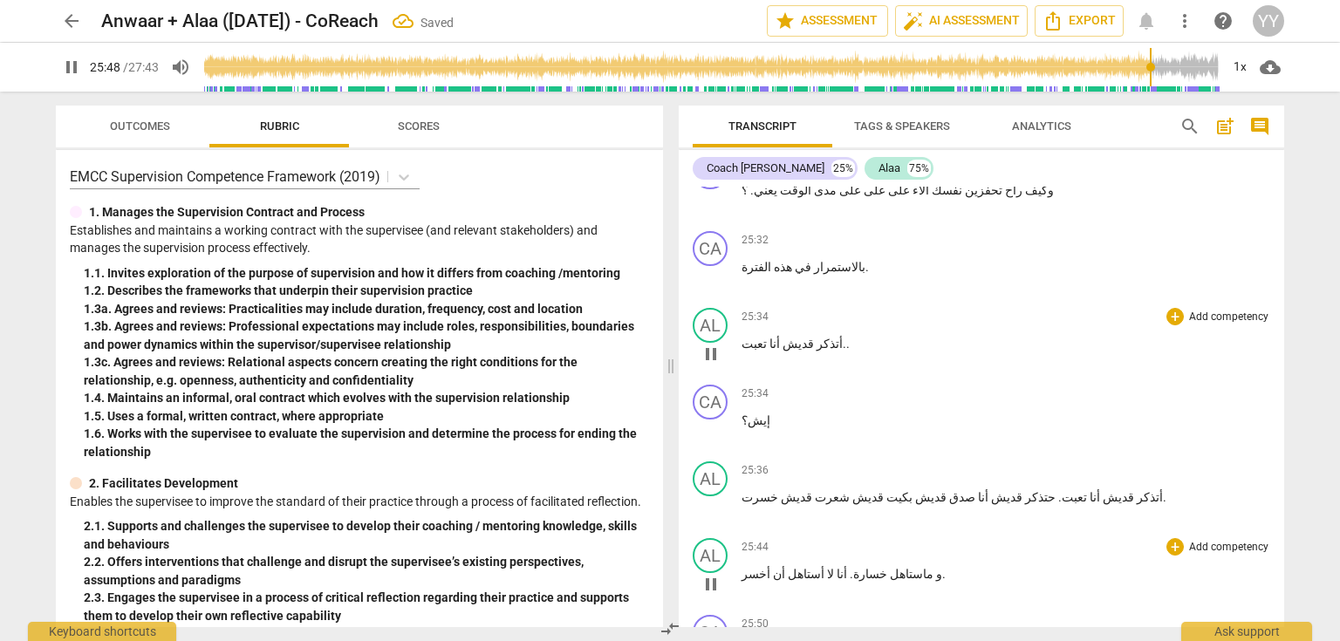
click at [705, 574] on span "pause" at bounding box center [711, 584] width 21 height 21
click at [764, 490] on span "خسرت" at bounding box center [760, 497] width 37 height 14
click at [712, 574] on span "pause" at bounding box center [711, 584] width 21 height 21
click at [934, 567] on span "و" at bounding box center [938, 574] width 9 height 14
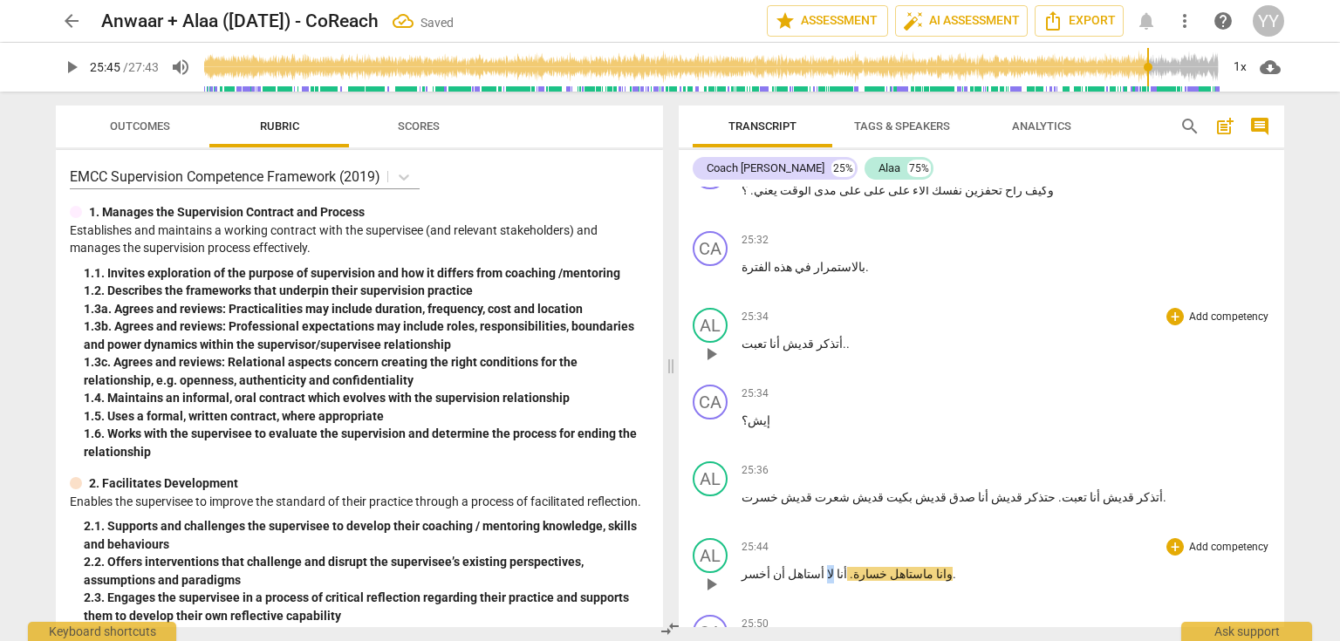
click at [813, 565] on p "وانا ماستاهل خسارة . أنا لا أستاهل أن أخسر ." at bounding box center [1006, 574] width 529 height 18
click at [937, 567] on span "وانا" at bounding box center [946, 574] width 19 height 14
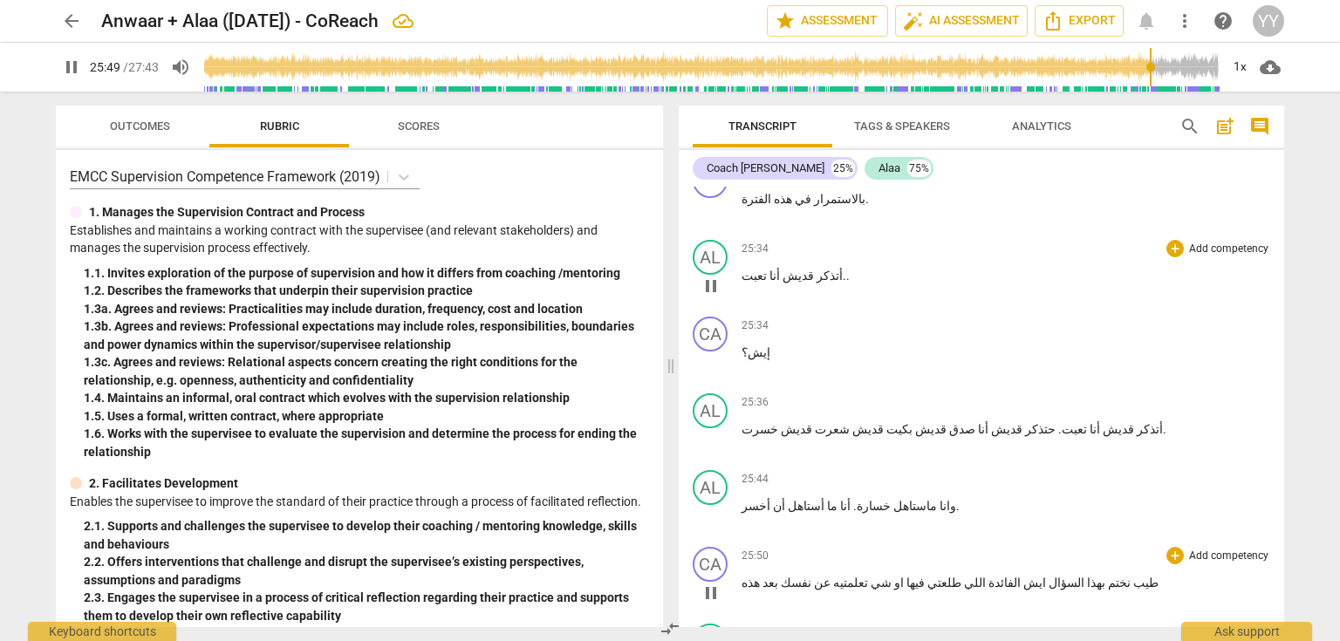
scroll to position [13530, 0]
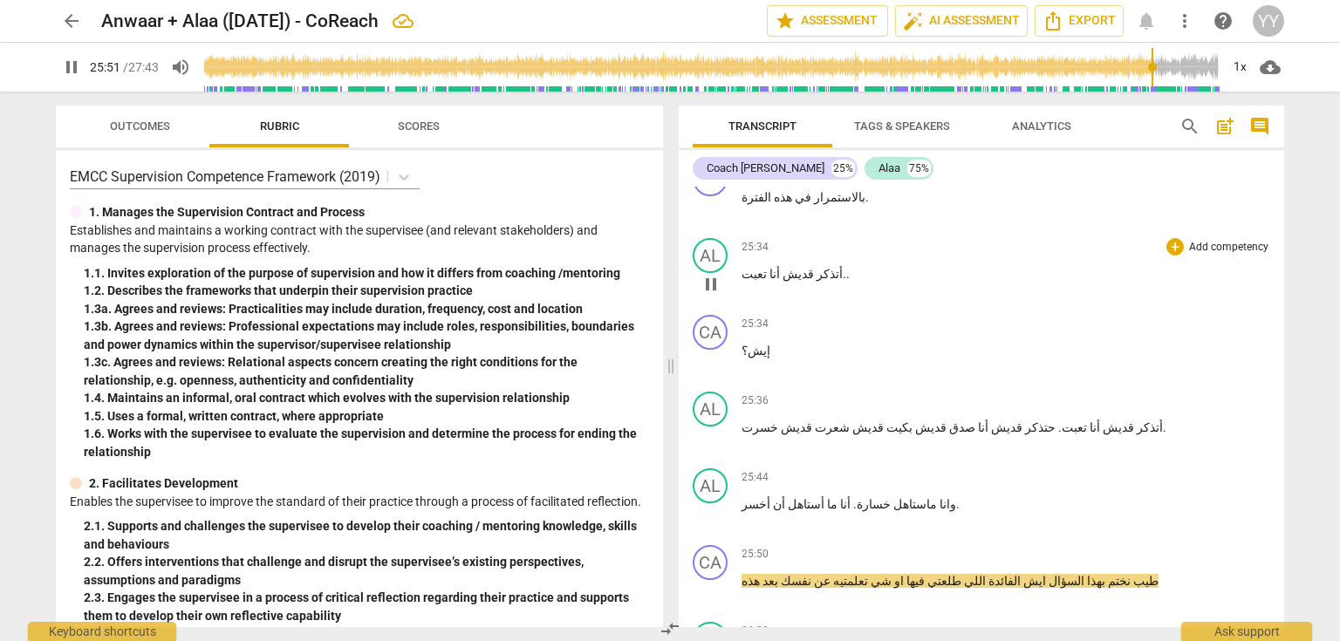
click at [1071, 572] on p "طيب نختم بهذا السؤال ايش الفائدة اللي طلعتي فيها او شي تعلمتيه عن نفسك بعد هذه" at bounding box center [1006, 581] width 529 height 18
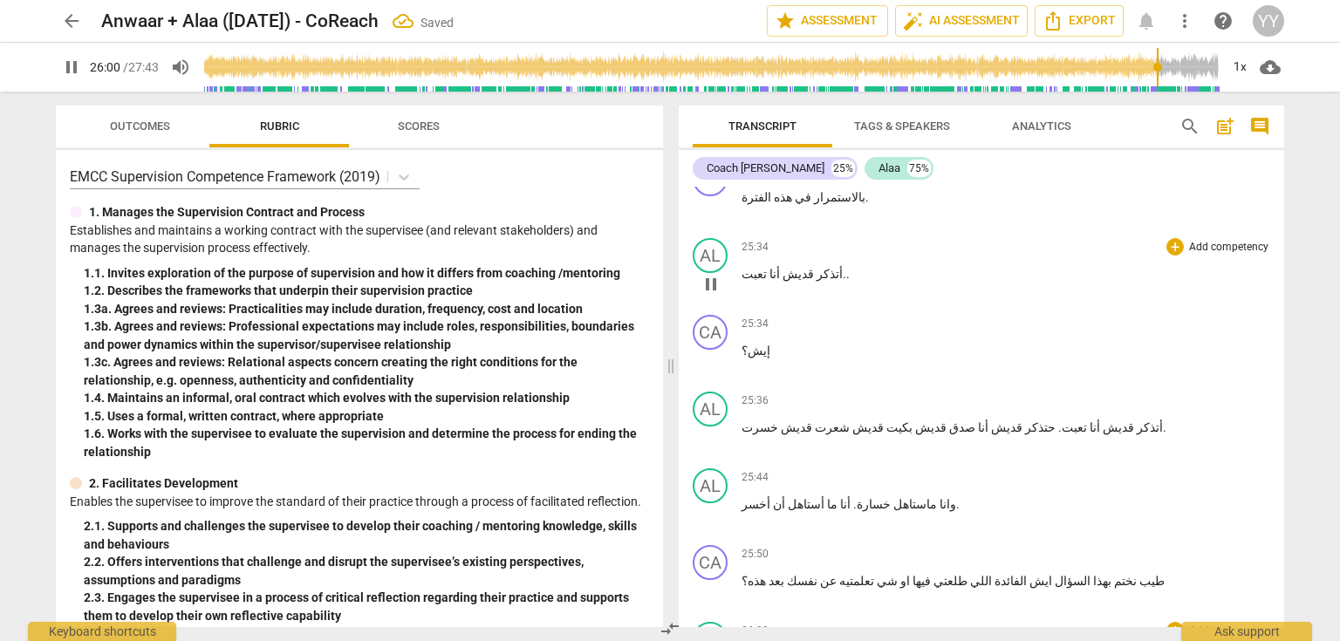
scroll to position [13600, 0]
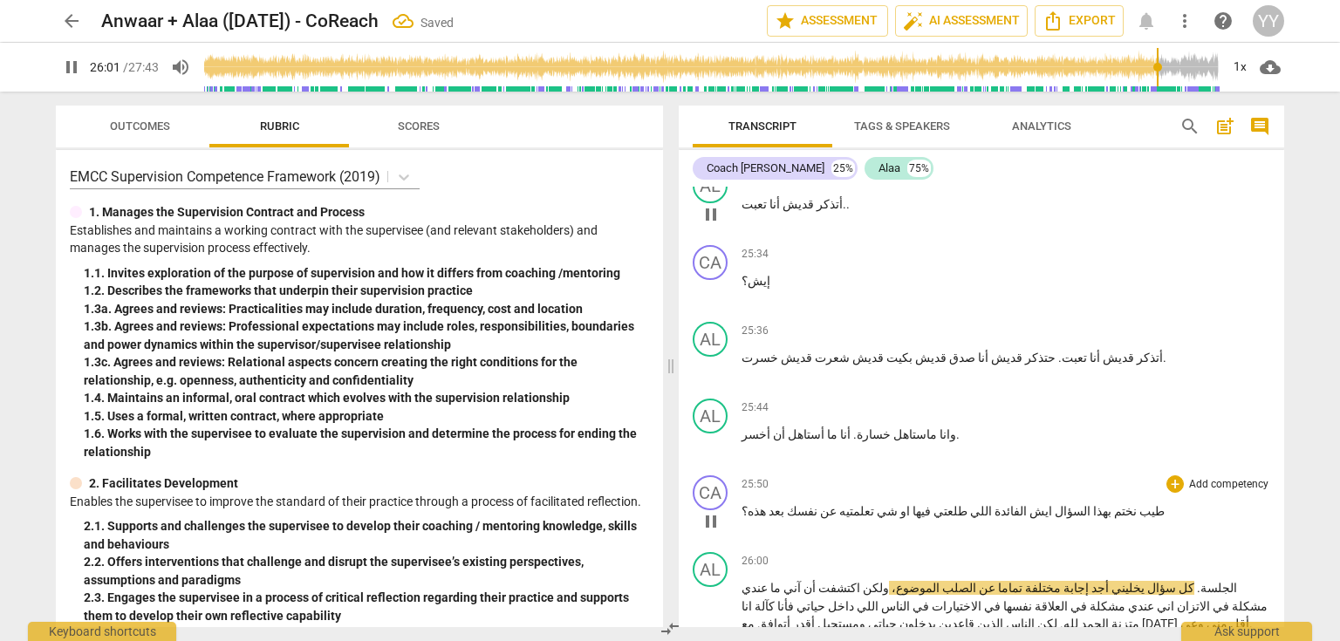
click at [708, 511] on span "pause" at bounding box center [711, 521] width 21 height 21
drag, startPoint x: 1211, startPoint y: 327, endPoint x: 1241, endPoint y: 329, distance: 29.7
click at [1241, 579] on p "الجلسة . كل سؤال يخليني أجد إجابة مختلفة تماما عن الصلب الموضوع ، ولكن اكتشفت أ…" at bounding box center [1006, 606] width 529 height 54
click at [745, 504] on span "هذه؟" at bounding box center [754, 511] width 24 height 14
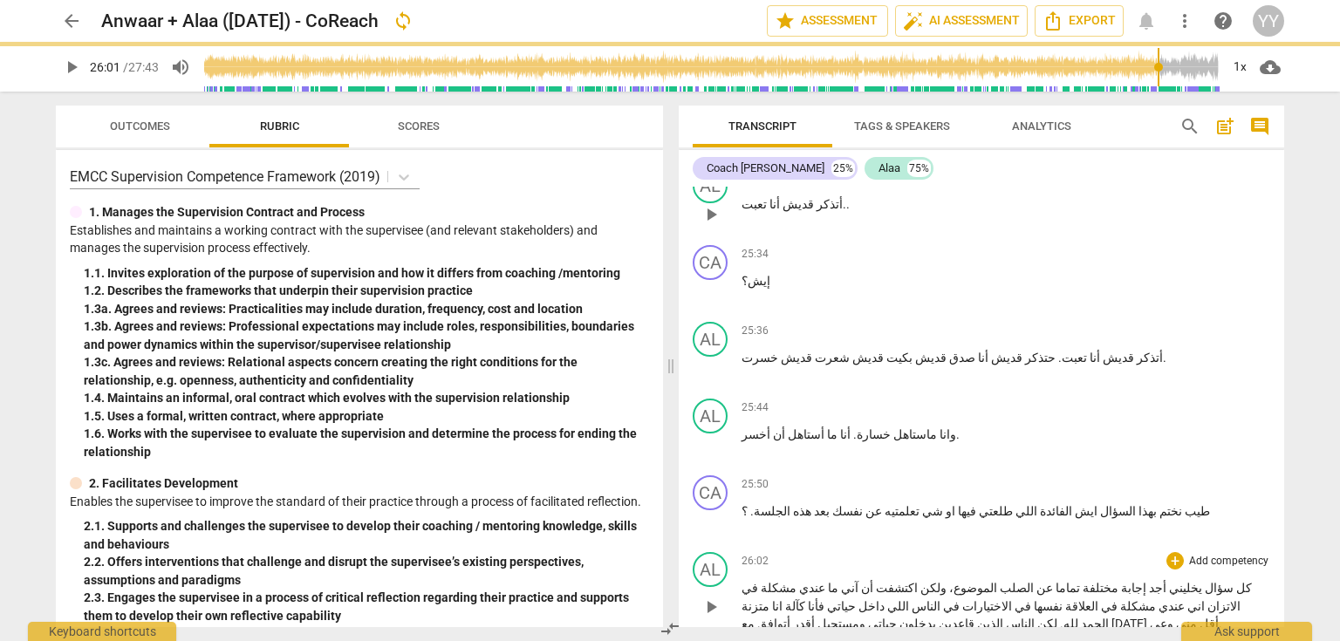
click at [1245, 581] on span "كل" at bounding box center [1243, 588] width 18 height 14
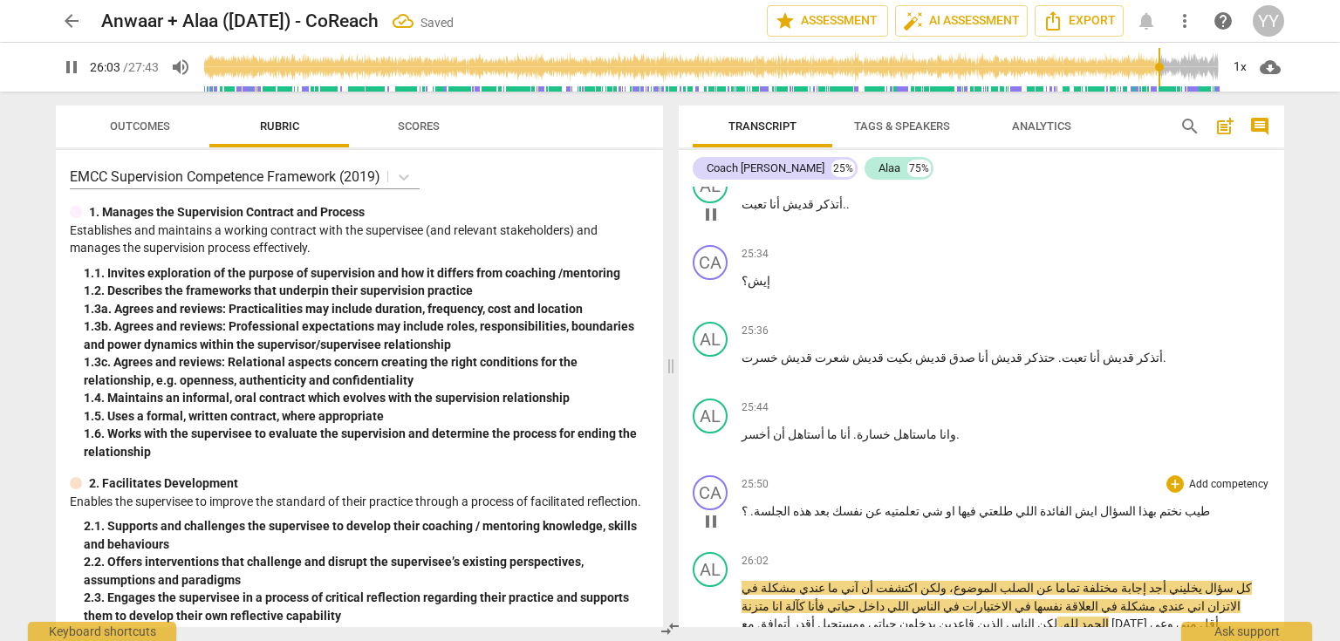
click at [775, 504] on span "الجلسة" at bounding box center [772, 511] width 37 height 14
click at [1099, 599] on span "في" at bounding box center [1108, 606] width 19 height 14
click at [706, 597] on span "pause" at bounding box center [711, 607] width 21 height 21
drag, startPoint x: 1167, startPoint y: 332, endPoint x: 1178, endPoint y: 332, distance: 11.3
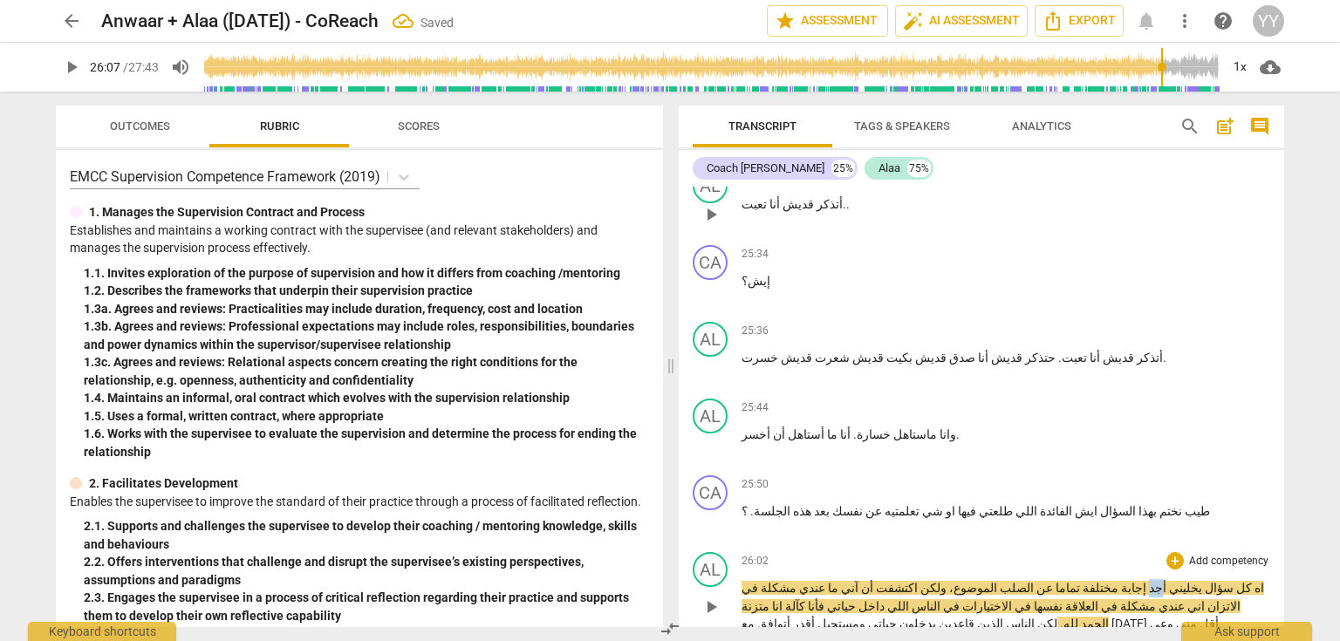
click at [1167, 581] on span "أجد" at bounding box center [1156, 588] width 20 height 14
click at [1157, 581] on span "ألاقي" at bounding box center [1142, 588] width 30 height 14
click at [719, 597] on span "pause" at bounding box center [711, 607] width 21 height 21
drag, startPoint x: 1082, startPoint y: 332, endPoint x: 1092, endPoint y: 331, distance: 9.6
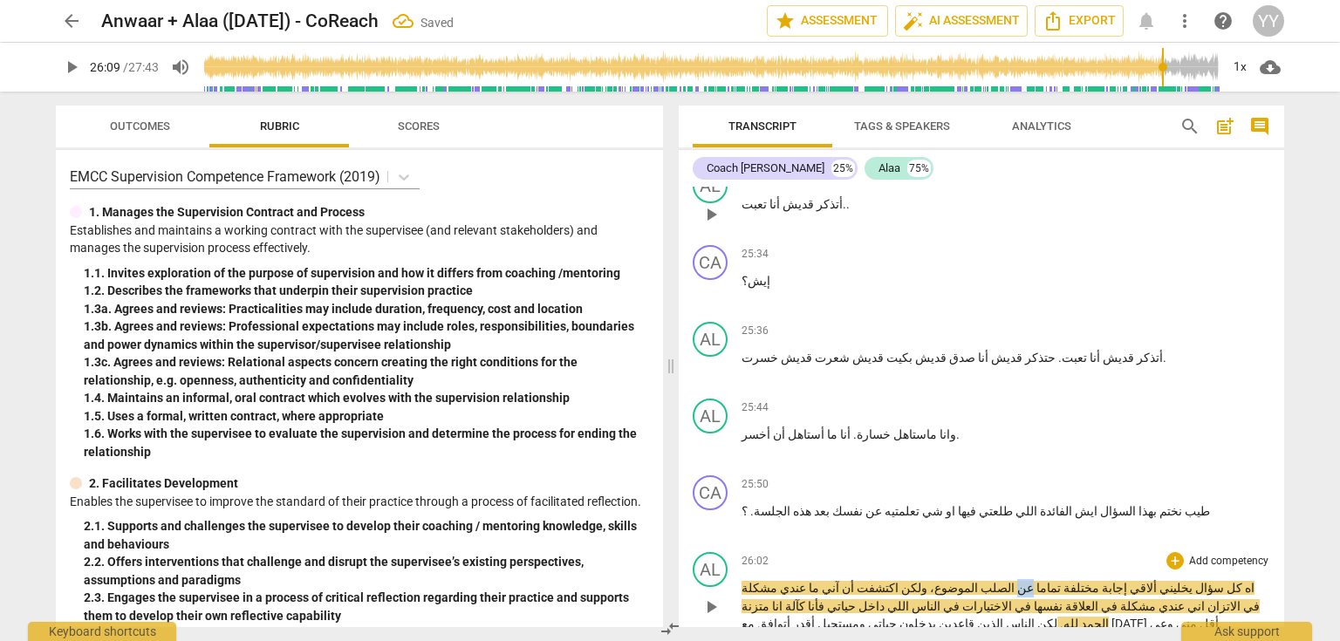
click at [1034, 581] on span "عن" at bounding box center [1024, 588] width 19 height 14
click at [1061, 581] on span "تماما" at bounding box center [1047, 588] width 27 height 14
click at [1037, 579] on p "اه كل سؤال يخليني ألاقي إجابة مختلفة تماما عن عن عن الصلب الموضوع، ولكن اكتشفت …" at bounding box center [1006, 606] width 529 height 54
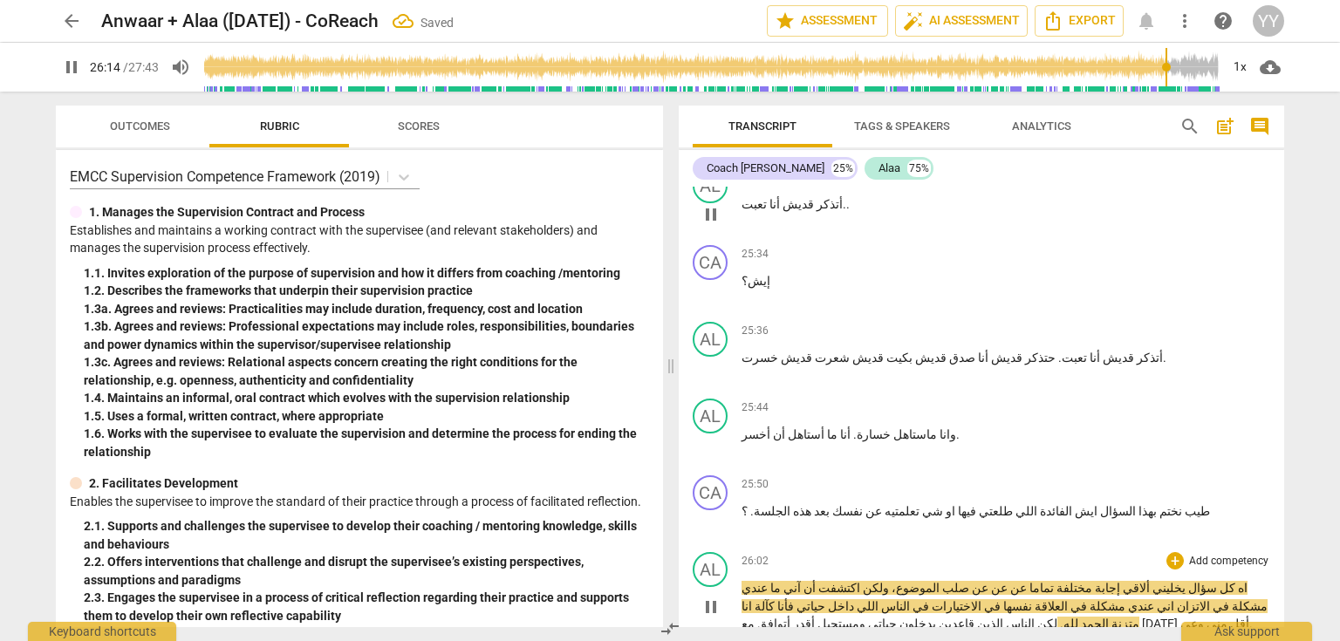
click at [706, 597] on span "pause" at bounding box center [711, 607] width 21 height 21
click at [816, 581] on span "أن" at bounding box center [808, 588] width 15 height 14
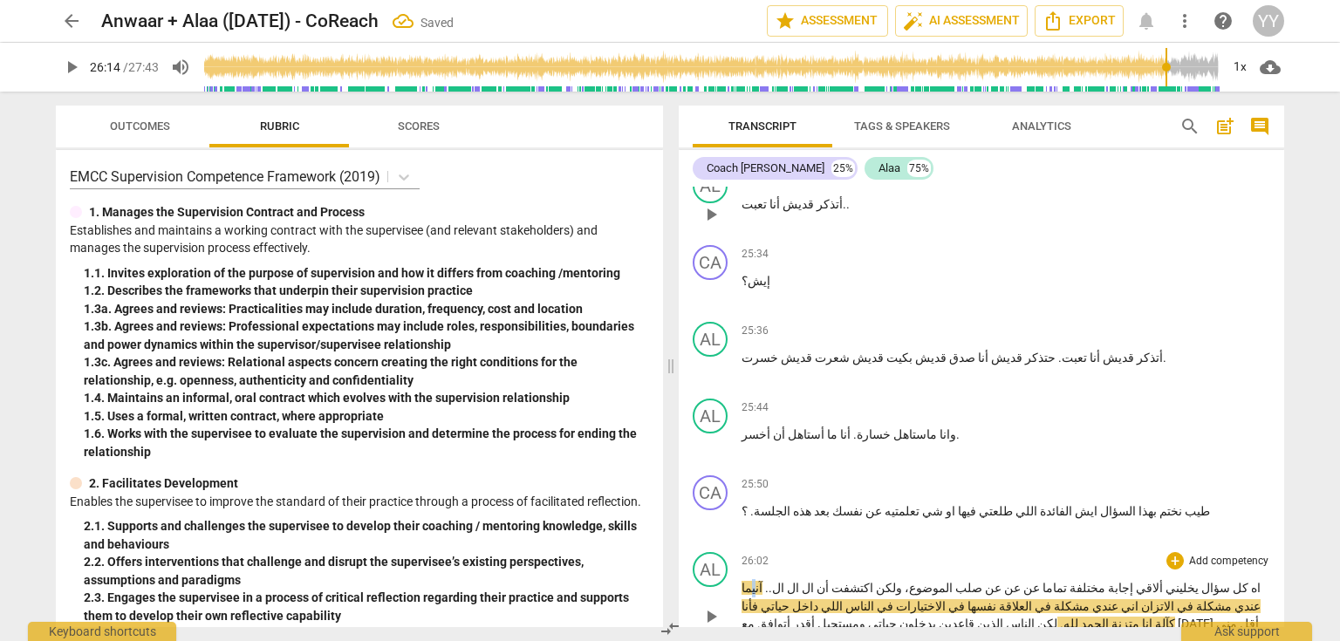
click at [763, 581] on span "آني" at bounding box center [757, 588] width 10 height 14
click at [871, 579] on p "اه كل سؤال يخليني ألاقي إجابة مختلفة تماما عن عن عن صلب الموضوع، ولكن اكتشفت أن…" at bounding box center [1006, 615] width 529 height 72
click at [763, 581] on span "انا" at bounding box center [757, 588] width 10 height 14
click at [710, 606] on span "pause" at bounding box center [711, 616] width 21 height 21
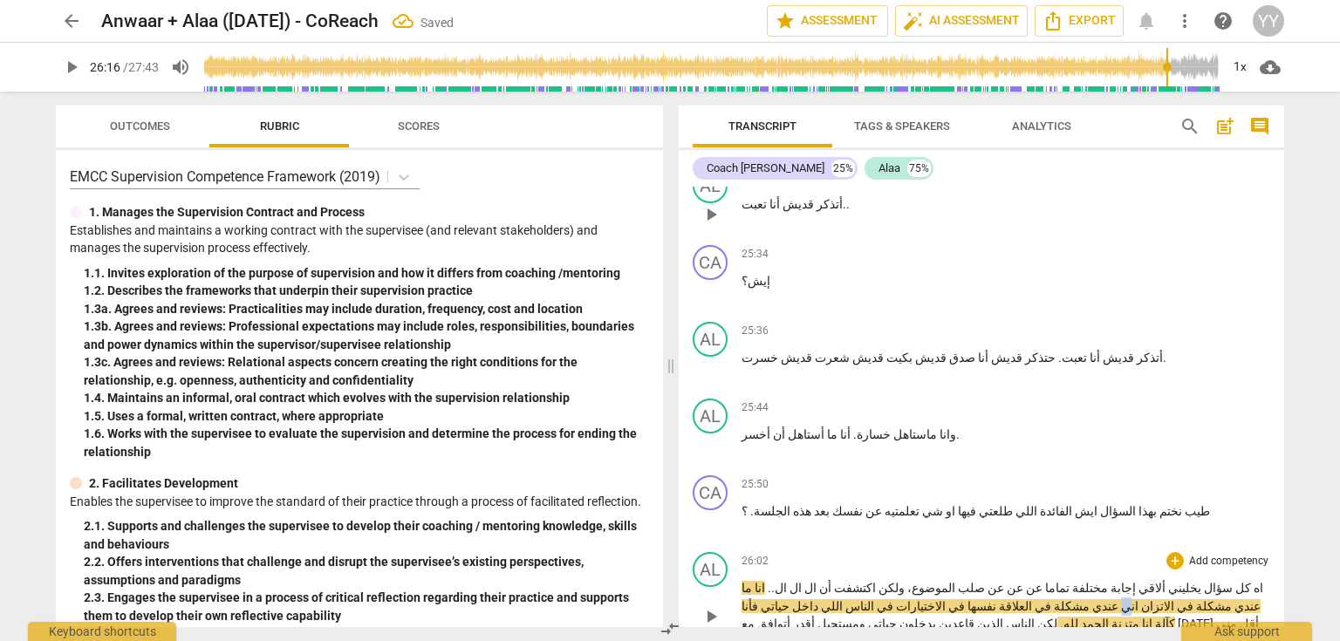
click at [1119, 599] on span "اني" at bounding box center [1129, 606] width 20 height 14
click at [1119, 599] on span "عندي" at bounding box center [1104, 606] width 29 height 14
click at [712, 606] on span "pause" at bounding box center [711, 616] width 21 height 21
drag, startPoint x: 935, startPoint y: 354, endPoint x: 945, endPoint y: 356, distance: 9.8
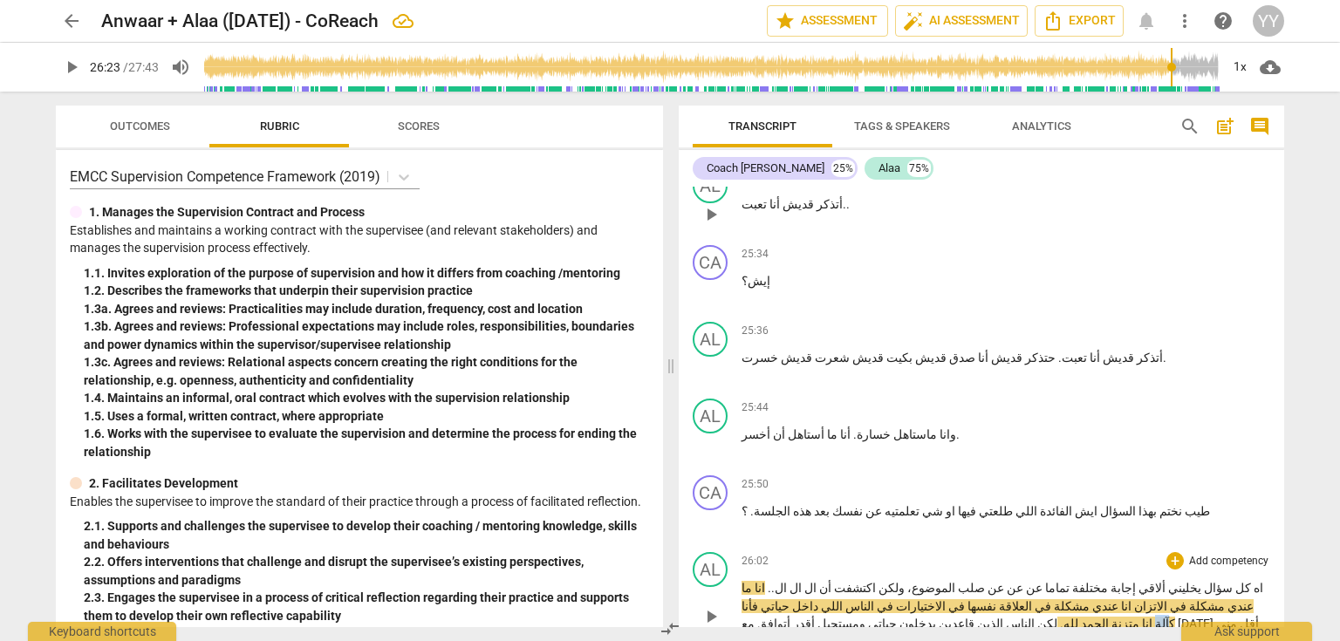
click at [1153, 617] on span "كآلة" at bounding box center [1164, 624] width 23 height 14
paste p
click at [1153, 617] on span "كآلاء" at bounding box center [1165, 624] width 25 height 14
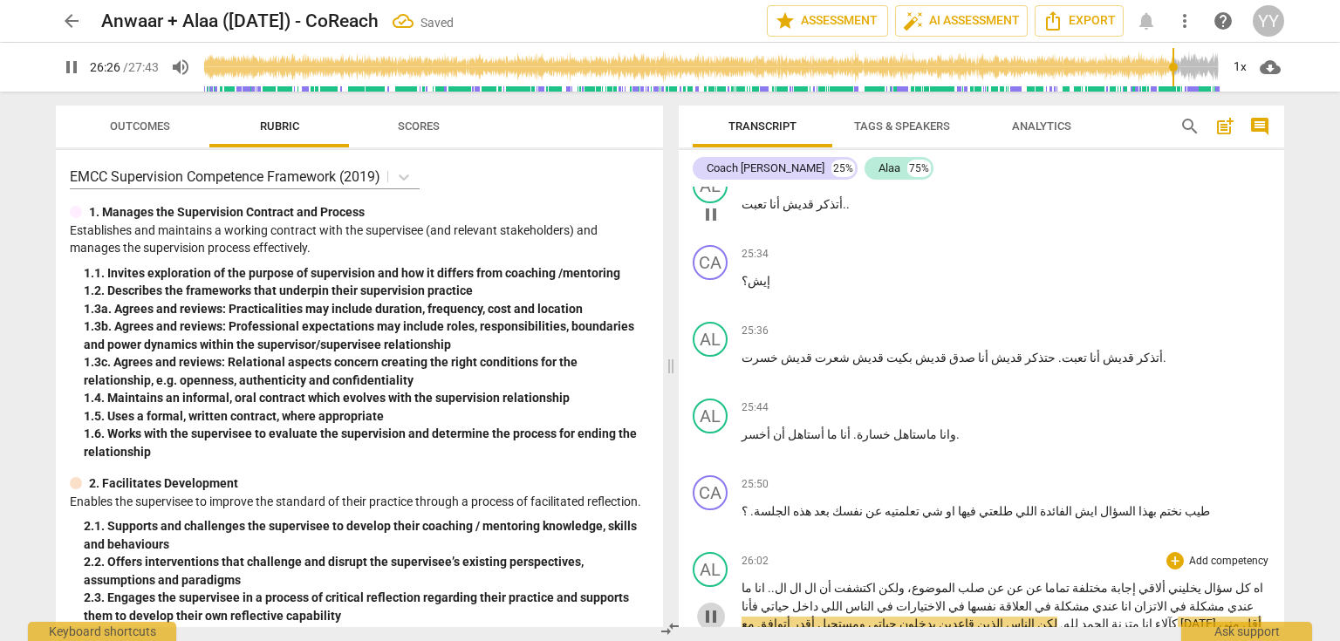
click at [708, 606] on span "pause" at bounding box center [711, 616] width 21 height 21
drag, startPoint x: 845, startPoint y: 350, endPoint x: 859, endPoint y: 352, distance: 14.1
click at [1035, 617] on span "لكن" at bounding box center [1046, 624] width 23 height 14
click at [975, 617] on span "الذين" at bounding box center [989, 624] width 29 height 14
click at [975, 617] on span "اللين" at bounding box center [988, 624] width 27 height 14
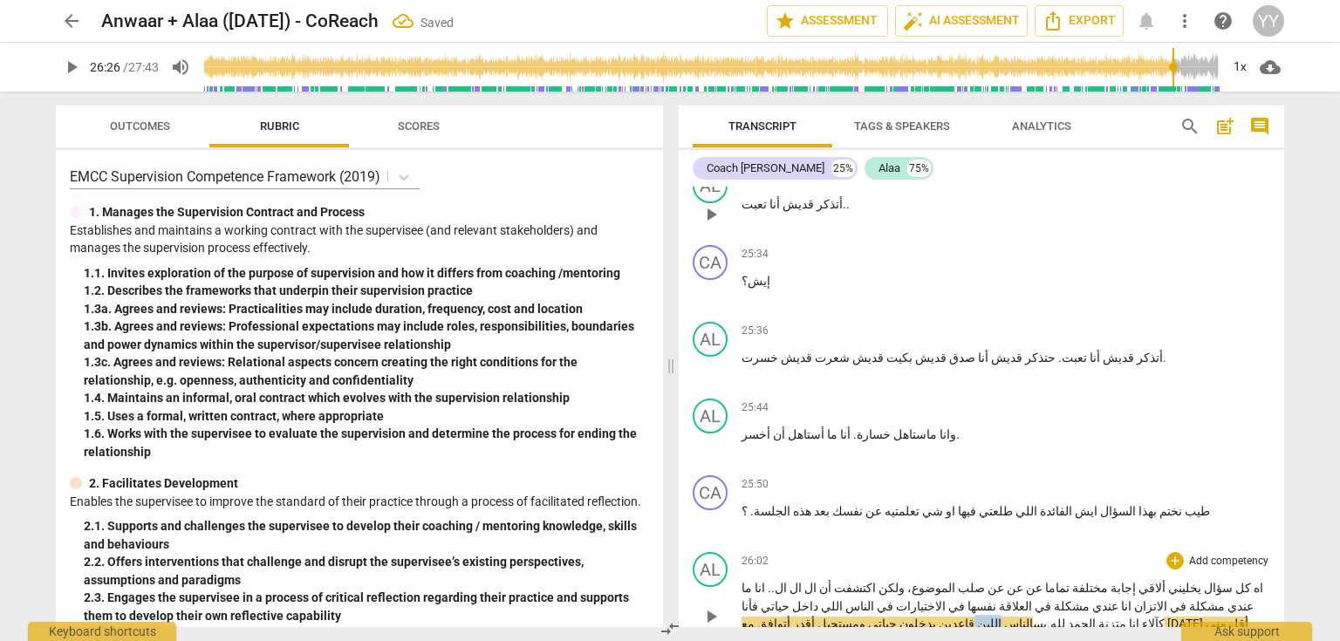
click at [975, 617] on span "اللين" at bounding box center [988, 624] width 27 height 14
drag, startPoint x: 807, startPoint y: 352, endPoint x: 837, endPoint y: 362, distance: 31.2
click at [975, 617] on span "اللين" at bounding box center [988, 624] width 27 height 14
click at [975, 617] on span "اللن" at bounding box center [987, 624] width 24 height 14
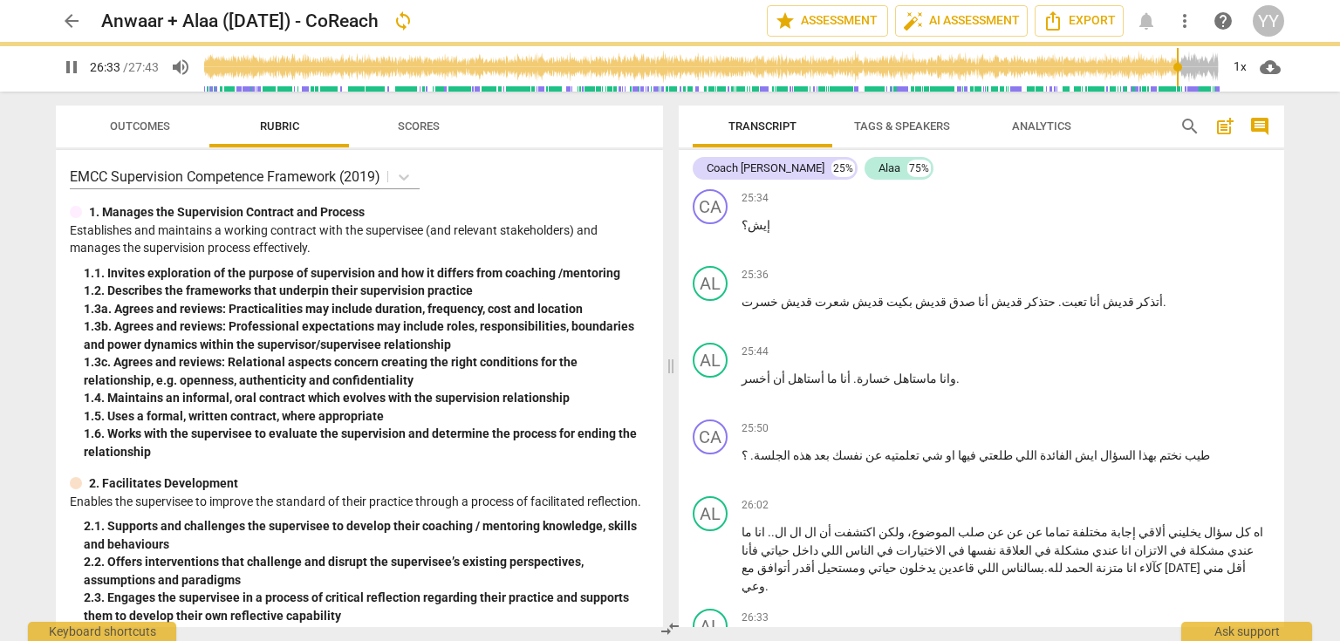
scroll to position [13740, 0]
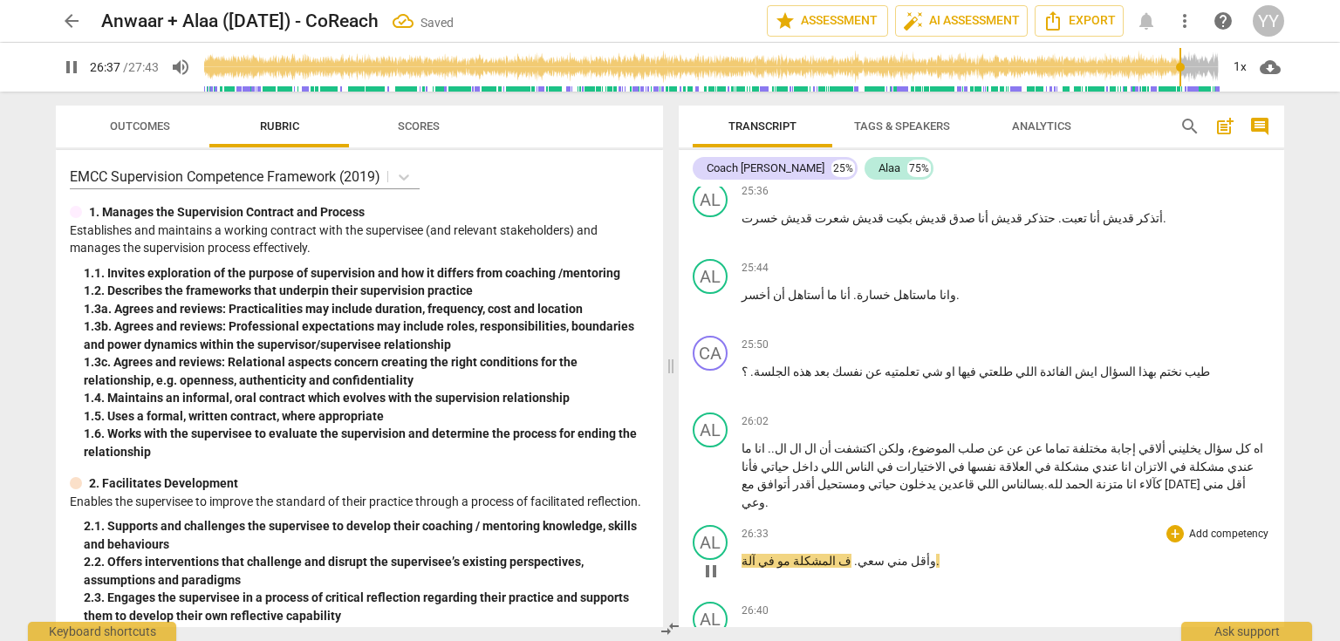
click at [711, 561] on span "pause" at bounding box center [711, 571] width 21 height 21
click at [836, 554] on span "ف" at bounding box center [844, 561] width 16 height 14
drag, startPoint x: 750, startPoint y: 288, endPoint x: 739, endPoint y: 290, distance: 11.5
click at [739, 518] on div "AL play_arrow pause 26:33 + Add competency keyboard_arrow_right وأقل مني سعي . …" at bounding box center [982, 556] width 606 height 77
paste p
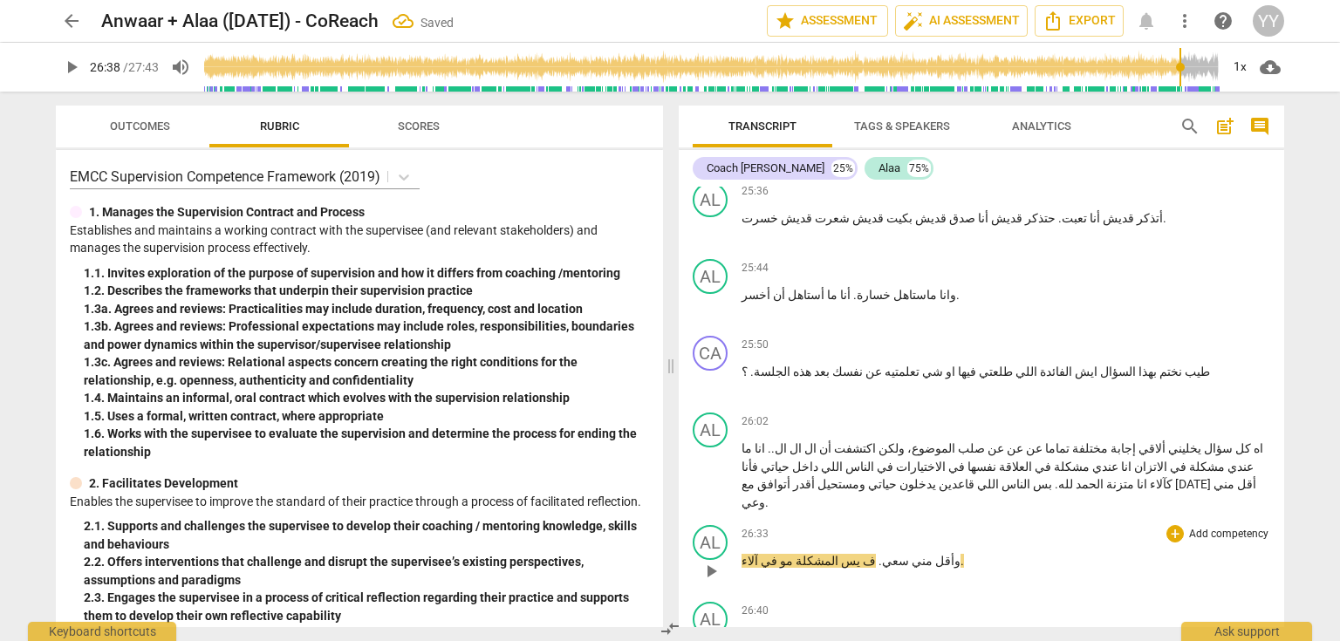
click at [804, 554] on span "المشكلة" at bounding box center [815, 561] width 45 height 14
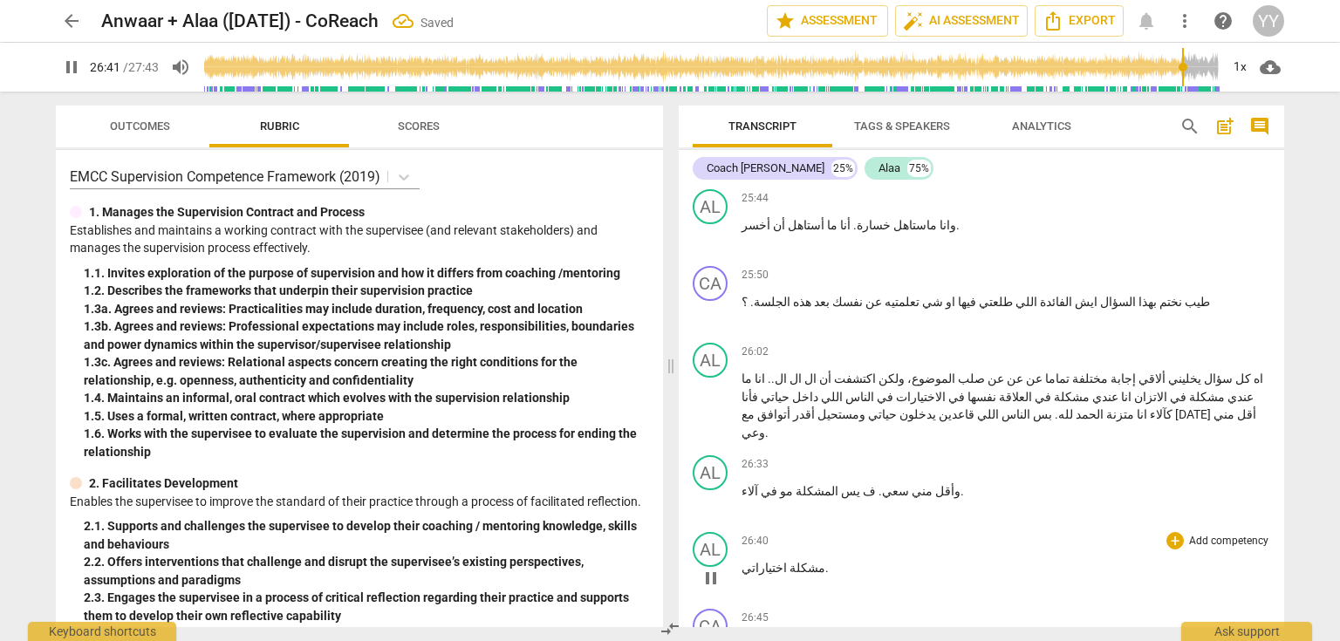
click at [716, 568] on span "pause" at bounding box center [711, 578] width 21 height 21
click at [787, 561] on span "مشكلة" at bounding box center [806, 568] width 38 height 14
click at [742, 561] on span "اختياراتي" at bounding box center [764, 568] width 45 height 14
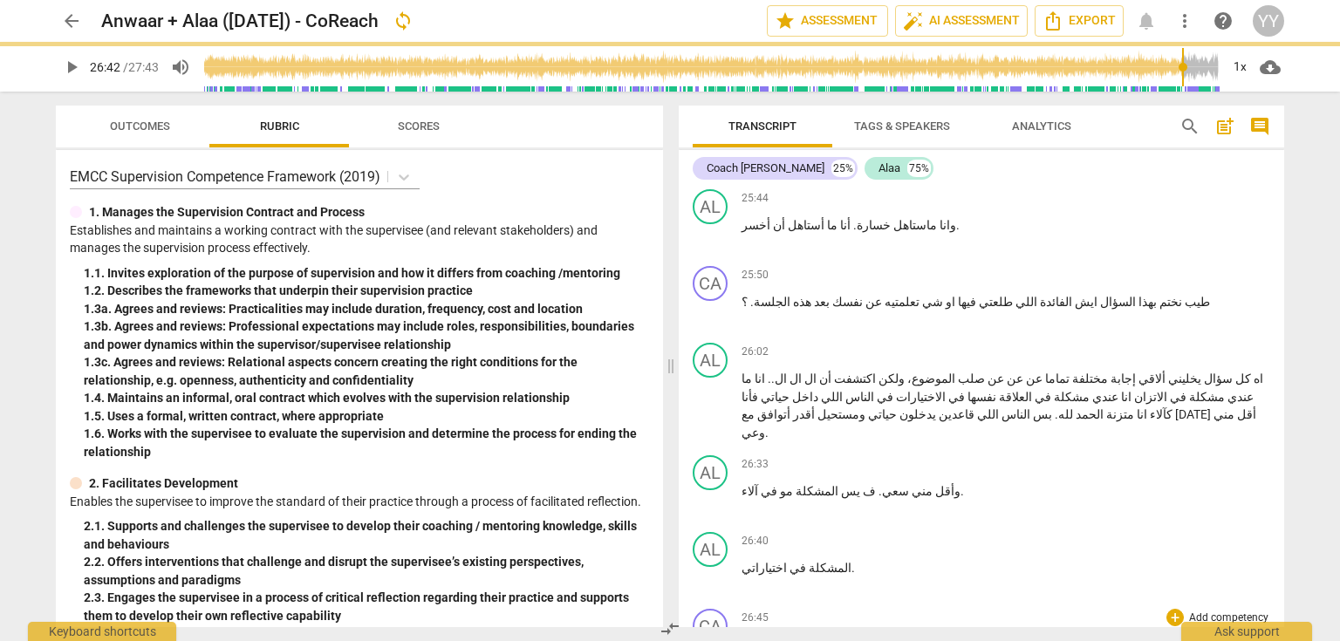
click at [950, 638] on span "اه" at bounding box center [956, 645] width 12 height 14
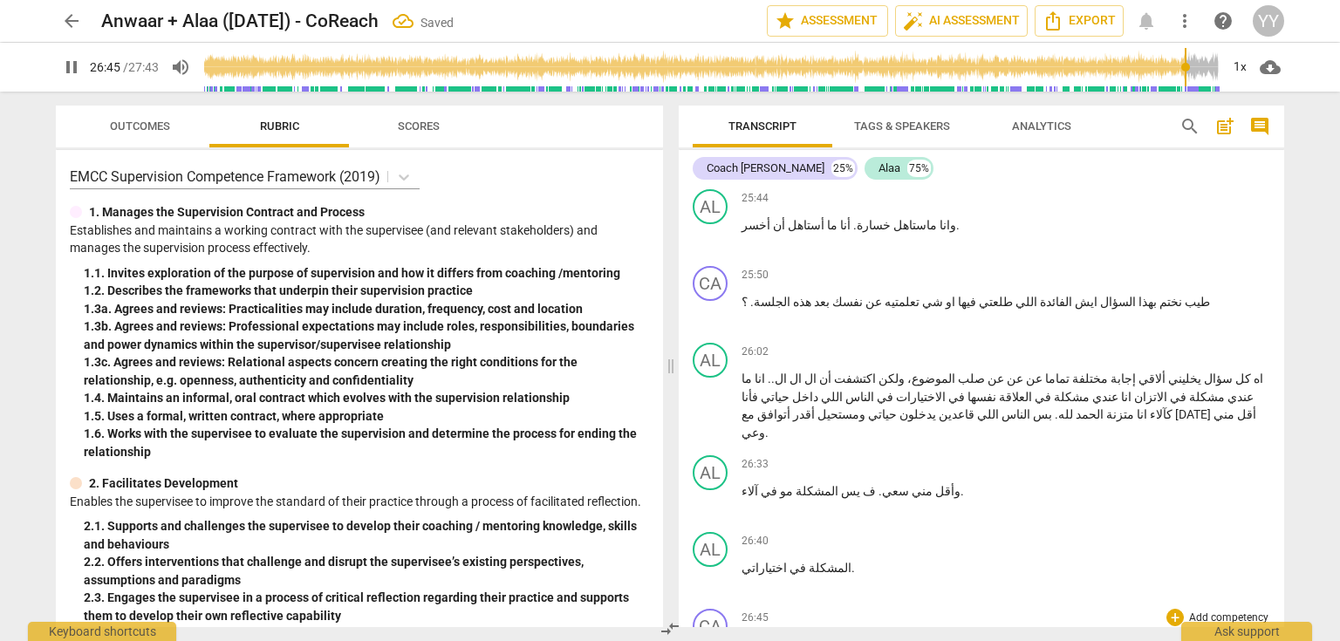
scroll to position [13949, 0]
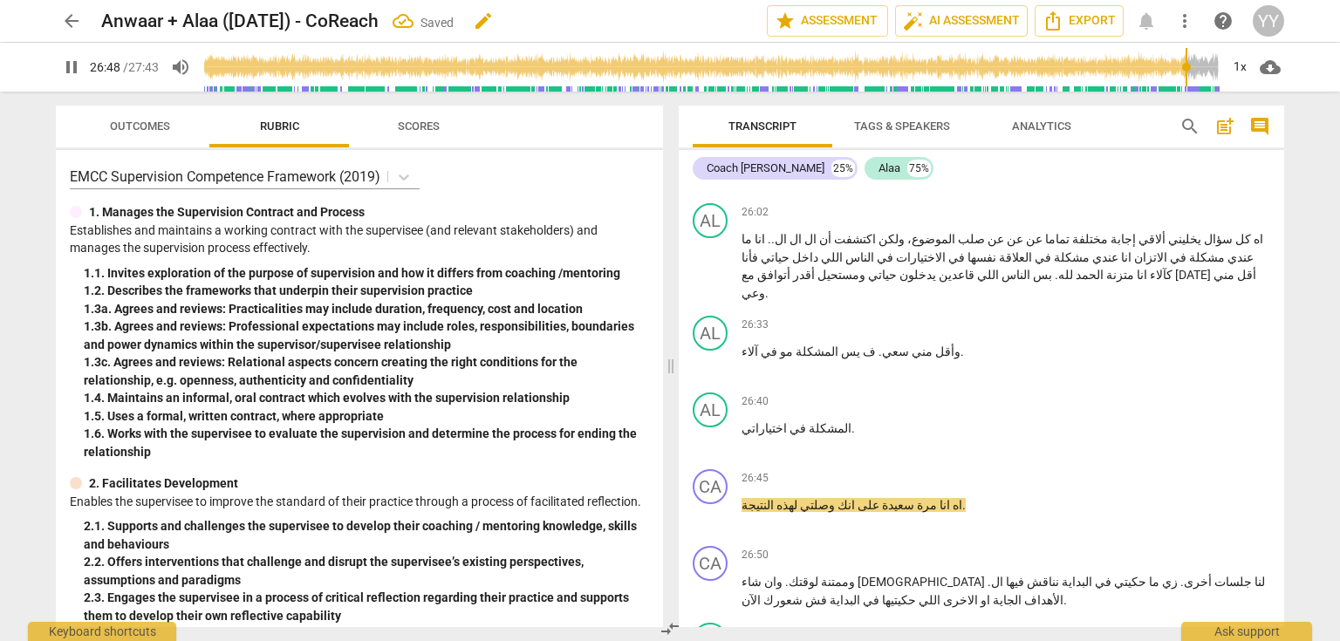
drag, startPoint x: 708, startPoint y: 235, endPoint x: 553, endPoint y: 10, distance: 272.3
click at [707, 505] on span "pause" at bounding box center [711, 515] width 21 height 21
drag, startPoint x: 848, startPoint y: 230, endPoint x: 837, endPoint y: 234, distance: 11.9
click at [855, 498] on span "على" at bounding box center [867, 505] width 24 height 14
paste p
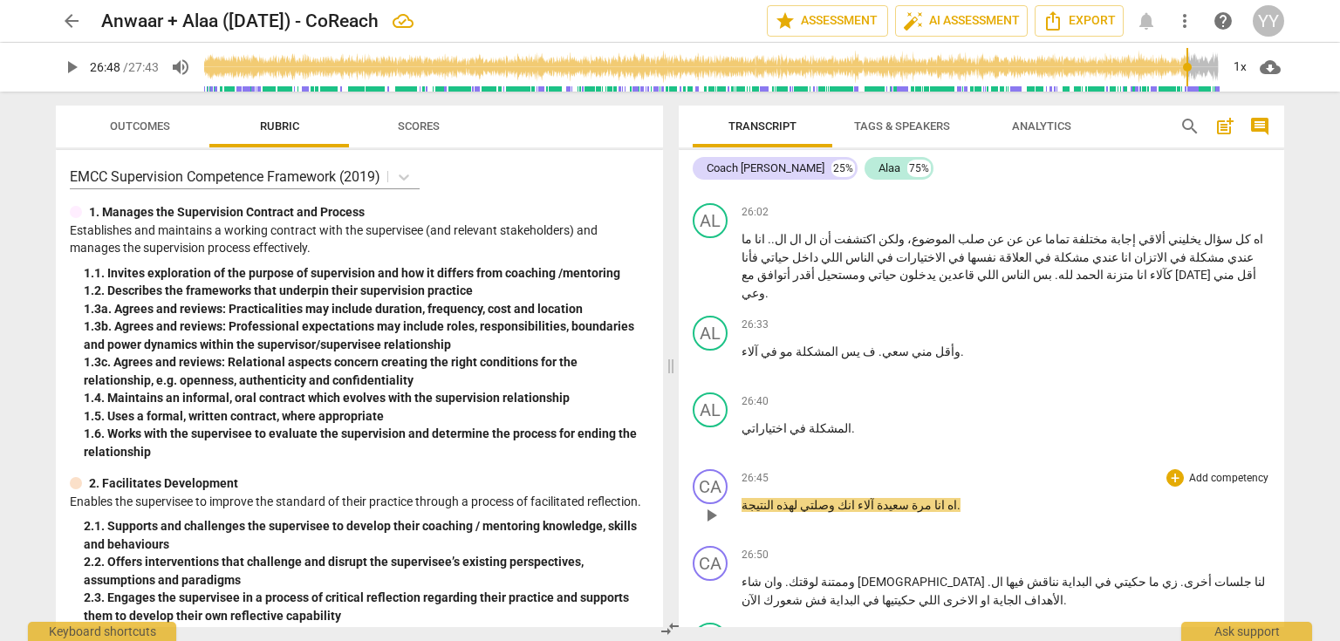
click at [855, 498] on span "آلاء" at bounding box center [864, 505] width 19 height 14
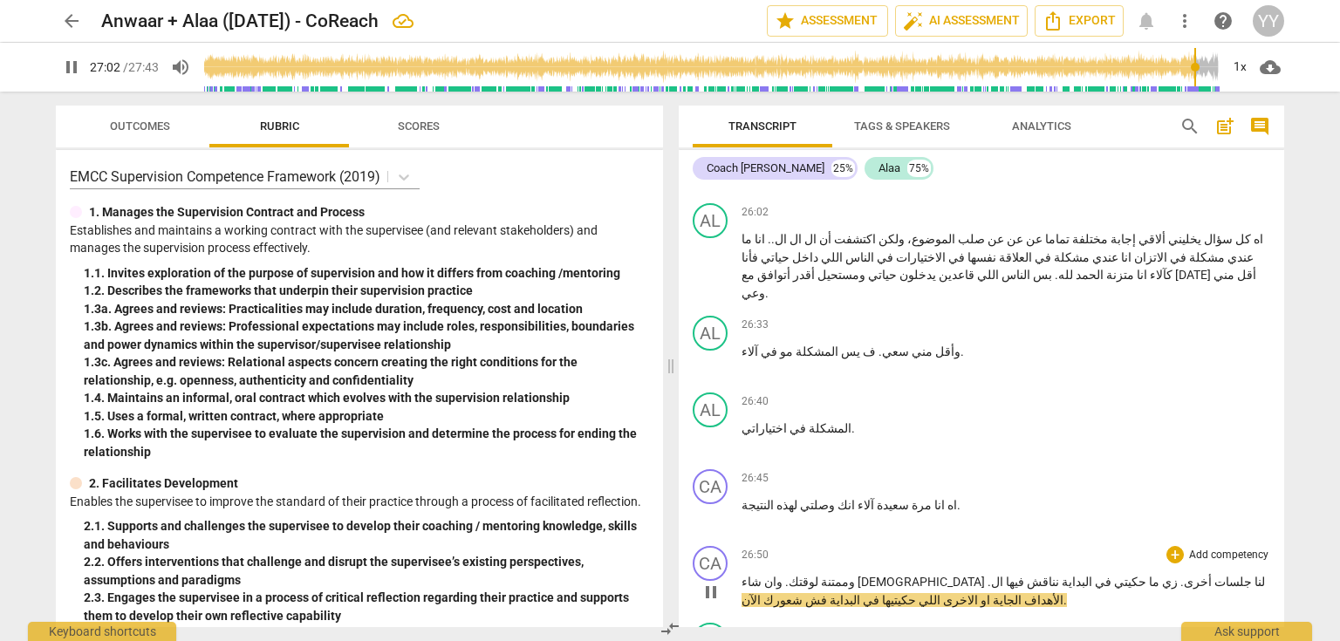
click at [1184, 575] on span "أخرى" at bounding box center [1198, 582] width 28 height 14
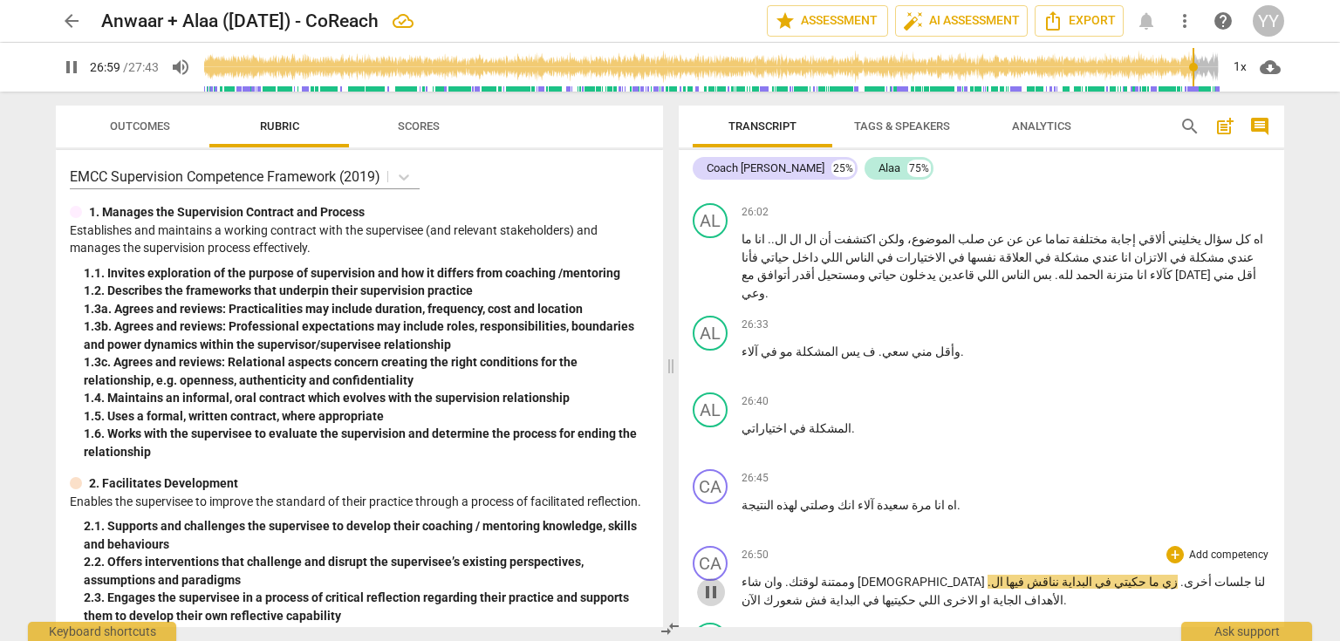
click at [708, 582] on span "pause" at bounding box center [711, 592] width 21 height 21
click at [1178, 575] on span "." at bounding box center [1181, 582] width 6 height 14
click at [1104, 575] on span ". مرة شكرا" at bounding box center [1133, 582] width 59 height 14
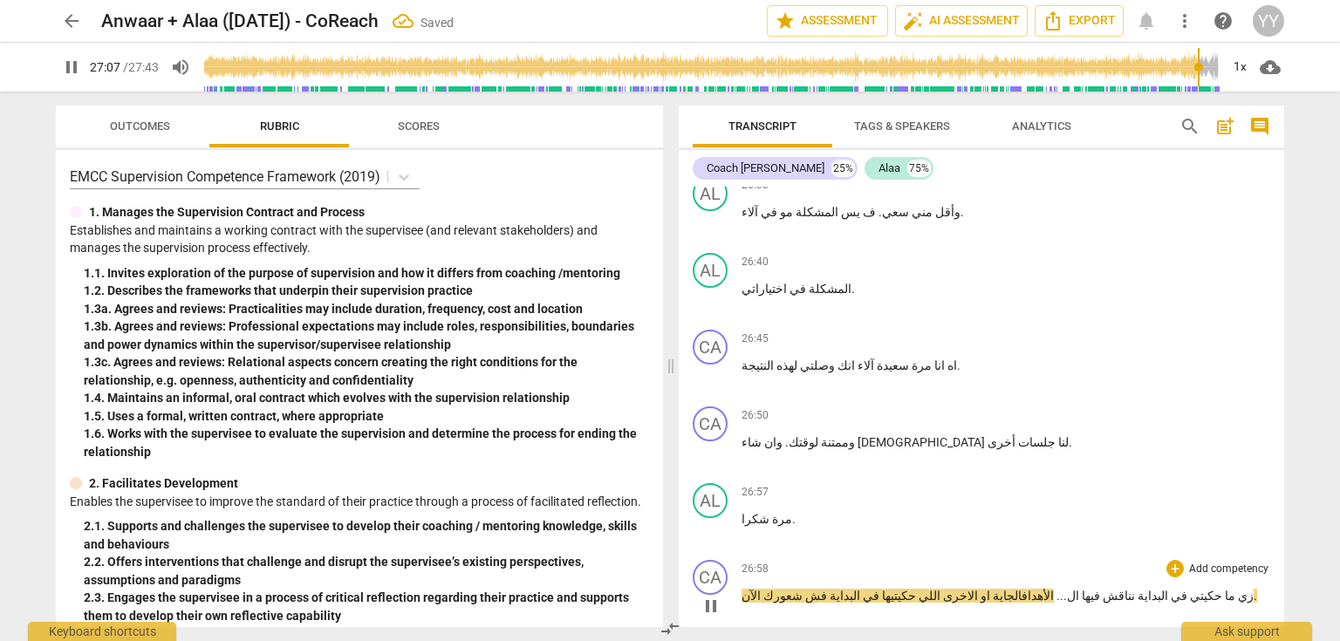
drag, startPoint x: 802, startPoint y: 320, endPoint x: 813, endPoint y: 339, distance: 22.3
click at [803, 589] on span "فش" at bounding box center [815, 596] width 24 height 14
click at [791, 589] on span "ف إيش" at bounding box center [801, 596] width 41 height 14
click at [1186, 587] on p "زي ما حكيتي في البداية نناقش فيها ال ... الأهداف الجاية او الاخرى اللي حكيتيها …" at bounding box center [1006, 605] width 529 height 36
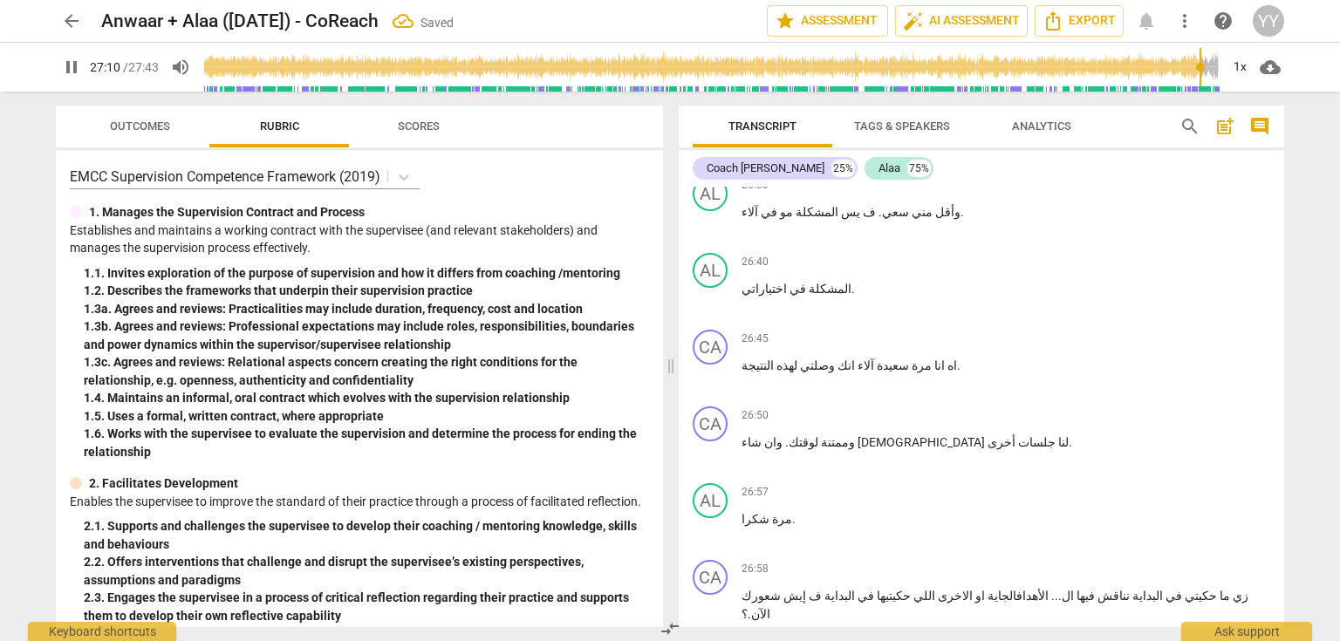
click at [781, 589] on span "شعورك" at bounding box center [761, 596] width 39 height 14
drag, startPoint x: 777, startPoint y: 244, endPoint x: 741, endPoint y: 245, distance: 36.7
click at [742, 510] on p "مرة شكرا ." at bounding box center [1006, 519] width 529 height 18
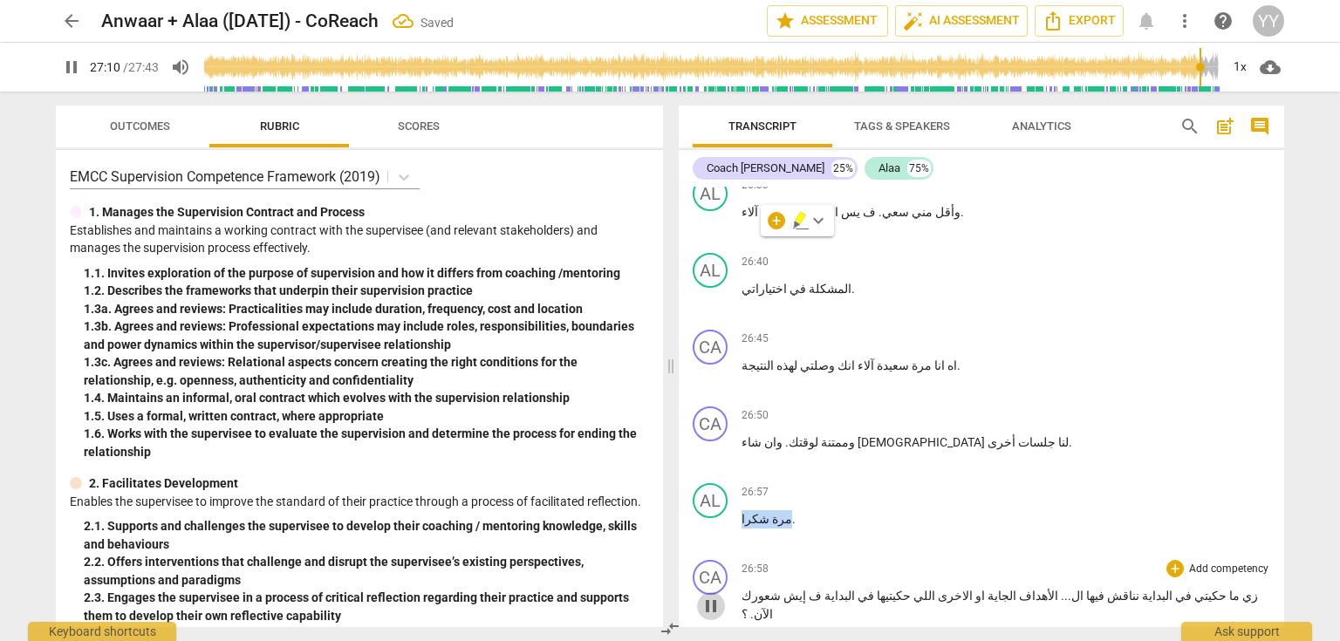
click at [718, 596] on span "pause" at bounding box center [711, 606] width 21 height 21
paste p
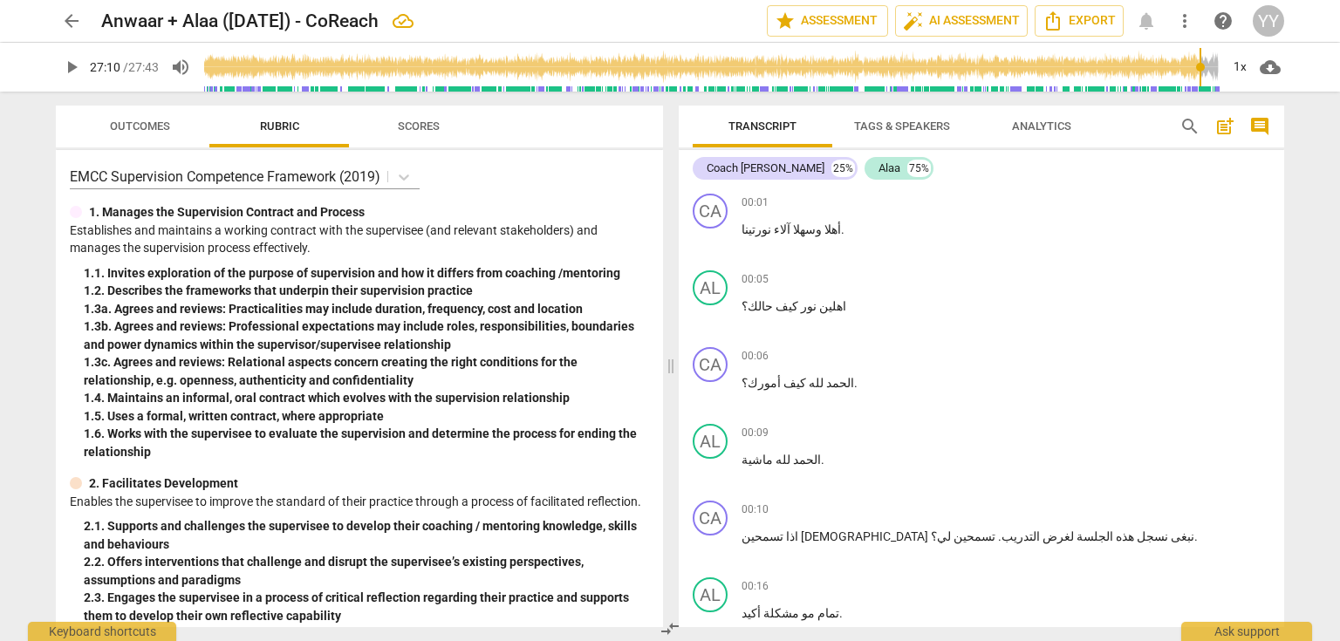
scroll to position [14089, 0]
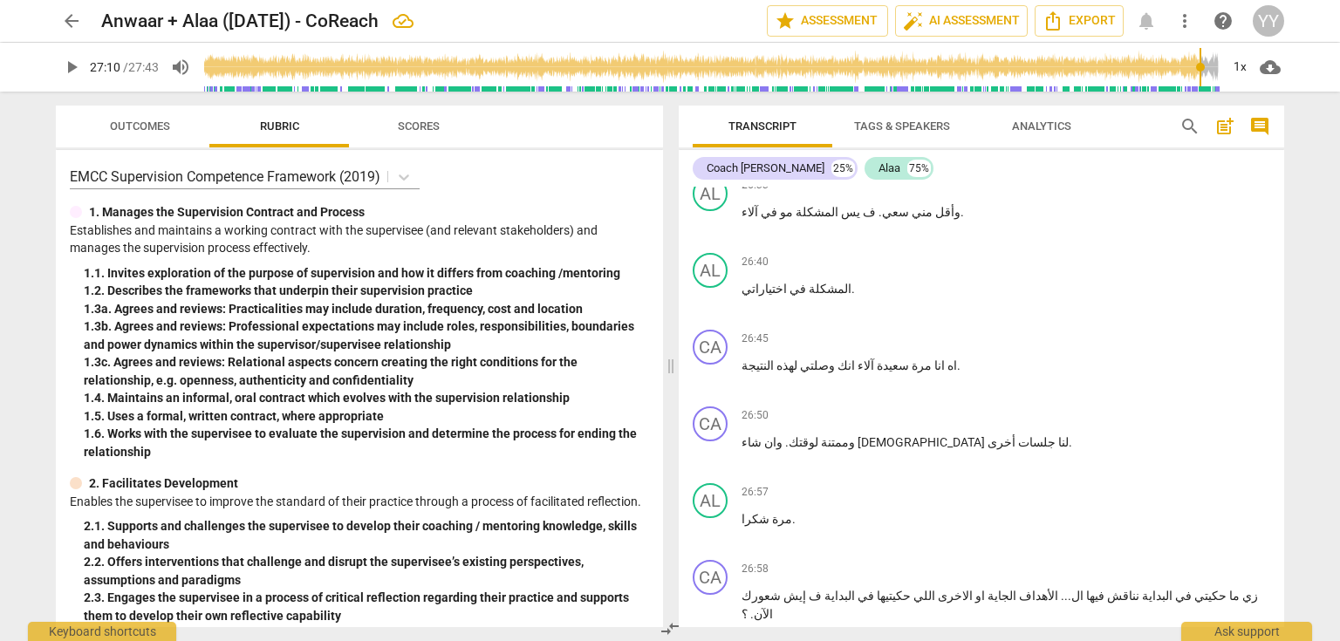
click at [771, 589] on span "شعورك" at bounding box center [761, 596] width 39 height 14
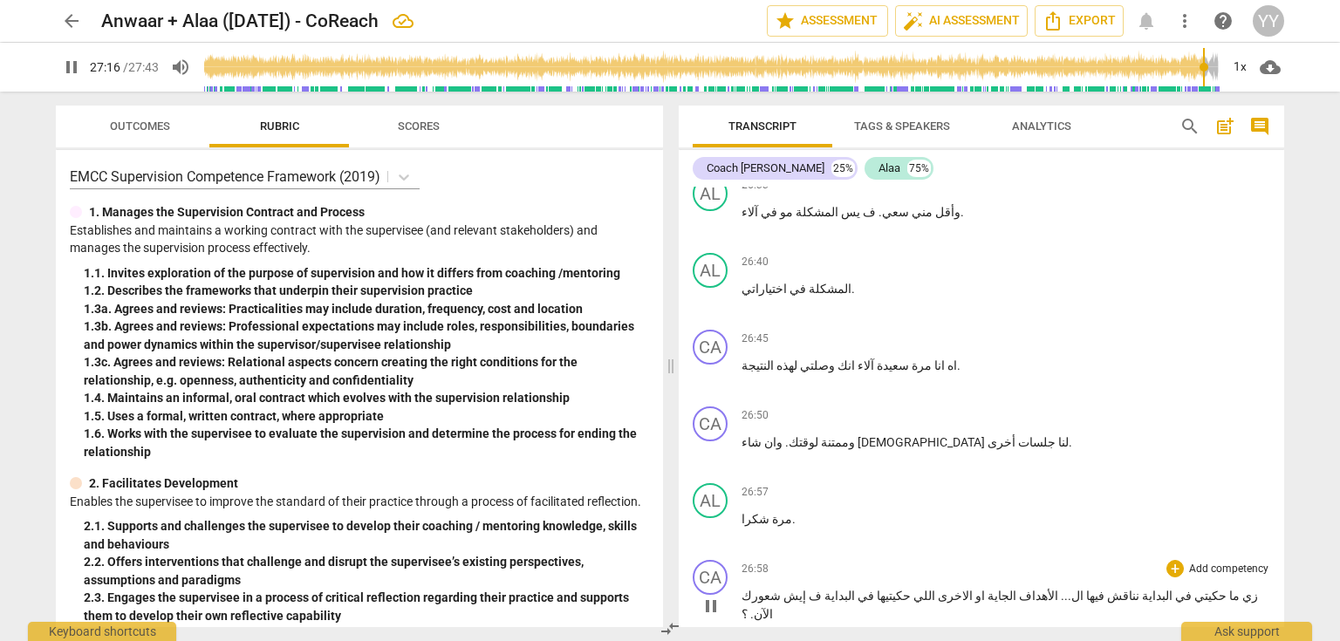
click at [771, 589] on span "شعورك" at bounding box center [761, 596] width 39 height 14
type input "1630"
drag, startPoint x: 1188, startPoint y: 394, endPoint x: 1166, endPoint y: 398, distance: 23.1
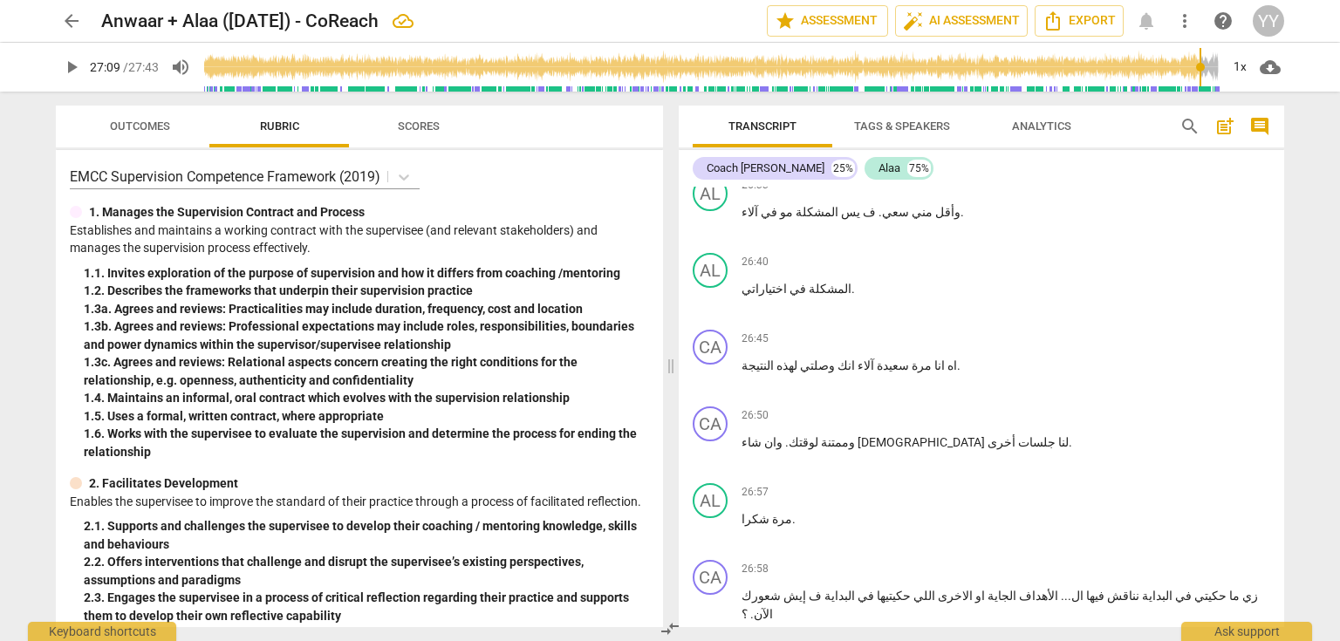
drag, startPoint x: 1203, startPoint y: 395, endPoint x: 1190, endPoint y: 396, distance: 13.1
click at [771, 589] on span "شعورك" at bounding box center [761, 596] width 39 height 14
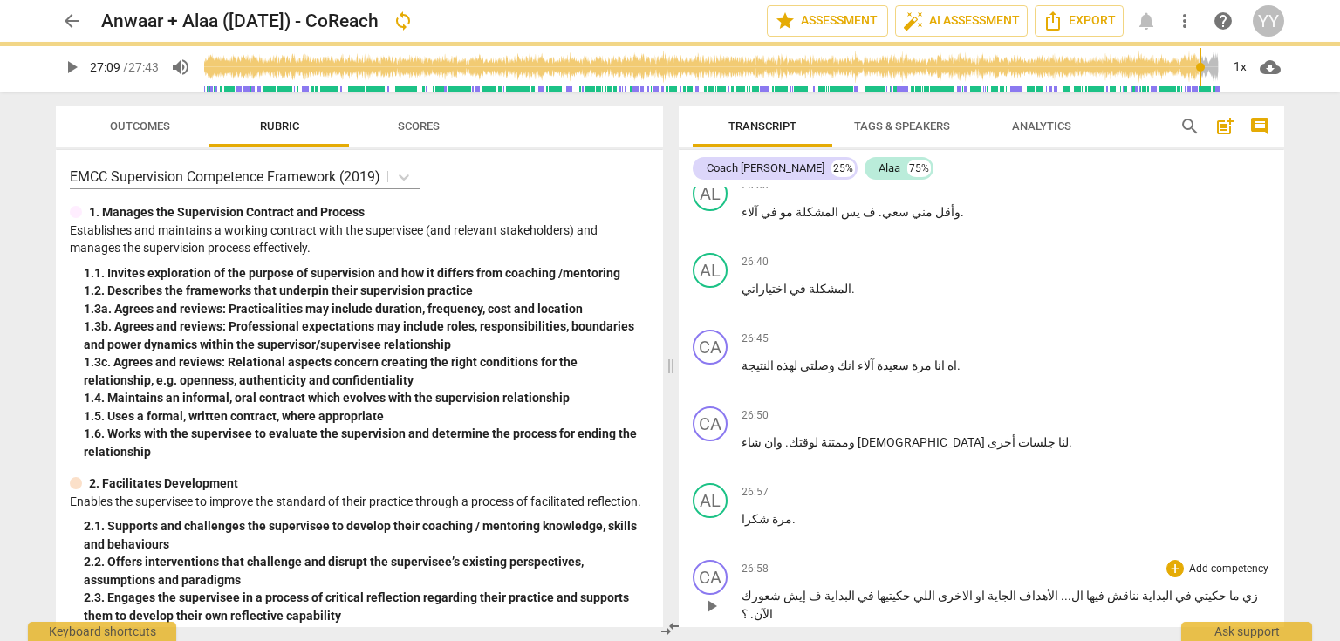
click at [771, 589] on span "شعورك" at bounding box center [761, 596] width 39 height 14
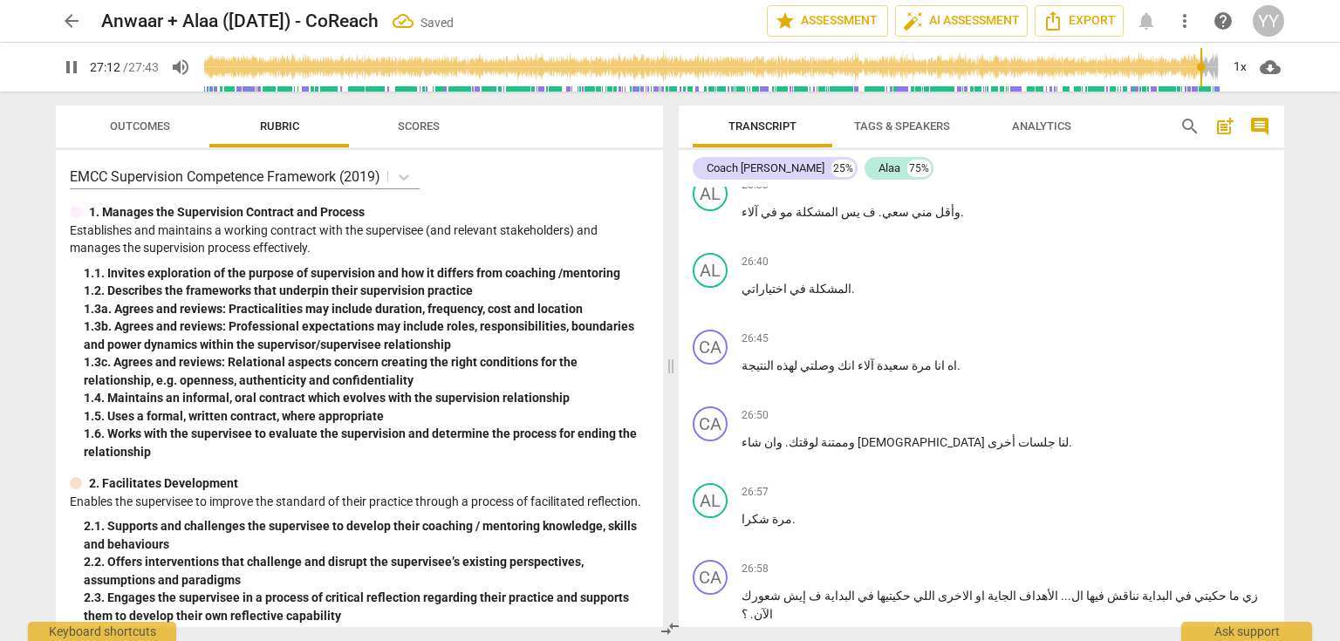
drag, startPoint x: 708, startPoint y: 401, endPoint x: 1083, endPoint y: 404, distance: 374.3
type input "1632"
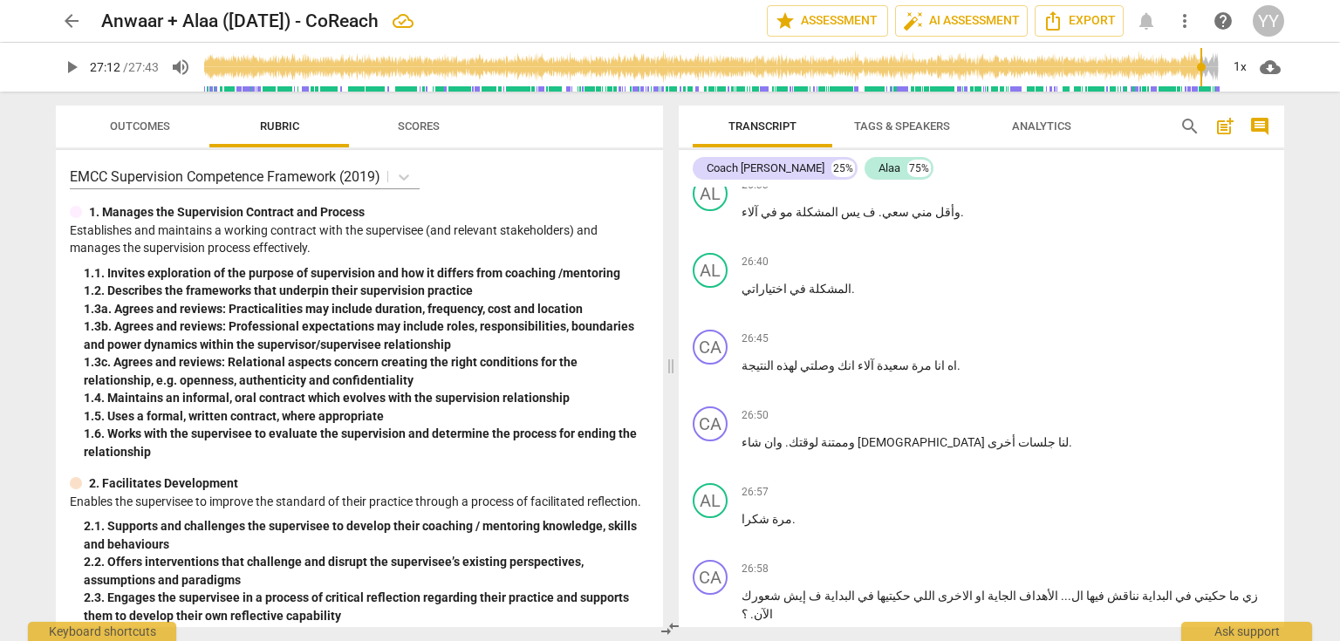
drag, startPoint x: 1077, startPoint y: 395, endPoint x: 1127, endPoint y: 398, distance: 50.7
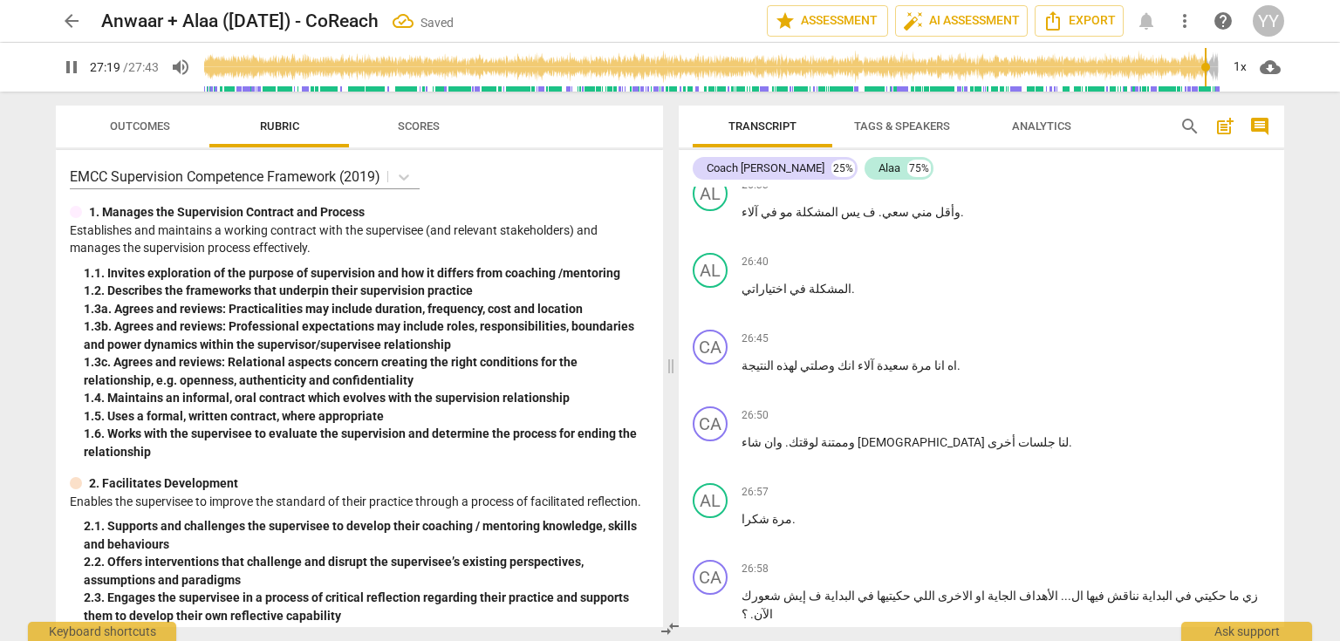
type input "1638"
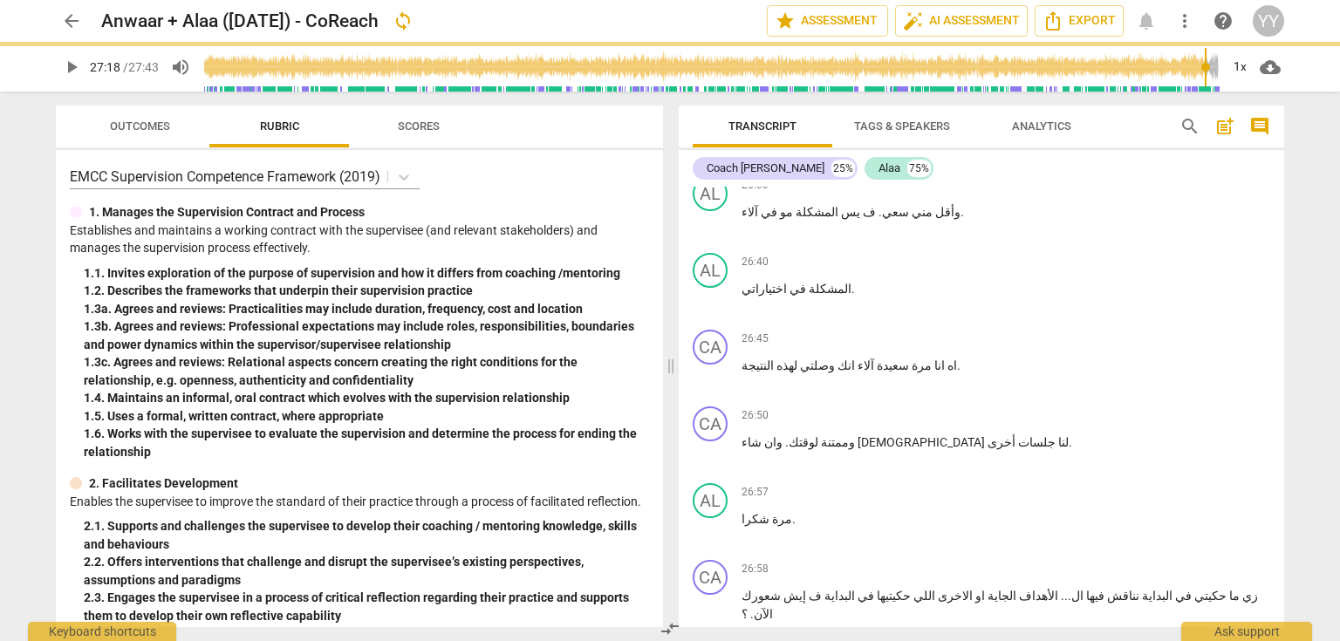
type input "1639"
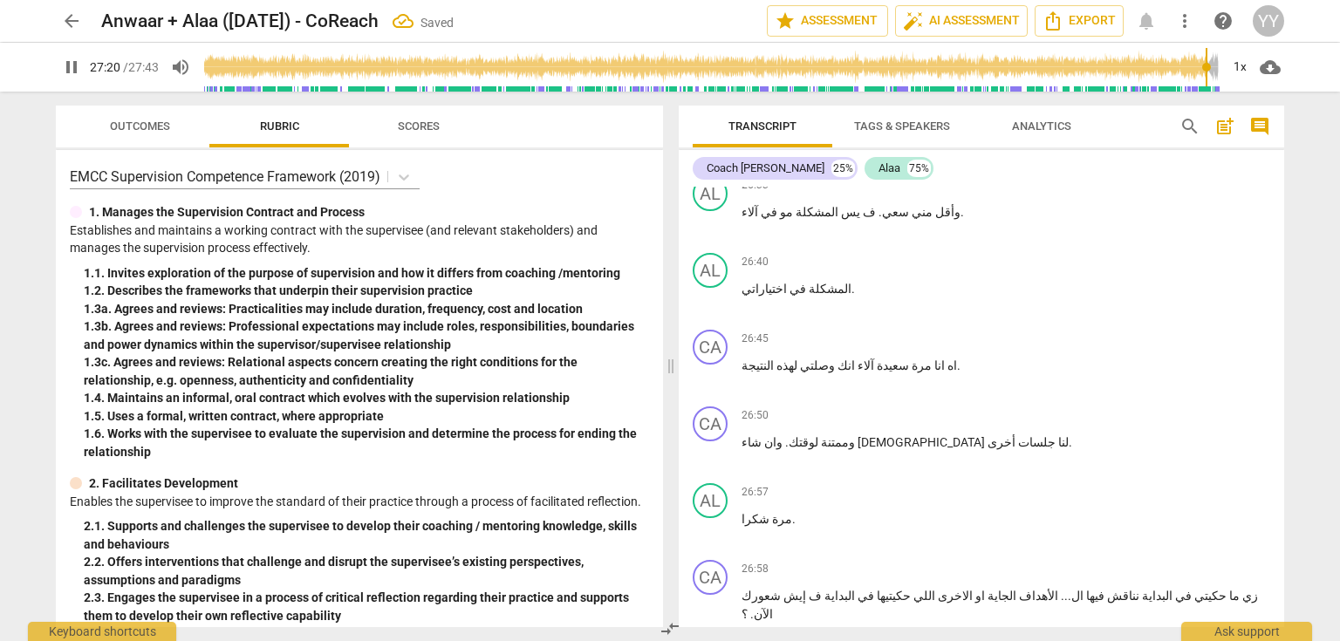
drag, startPoint x: 820, startPoint y: 394, endPoint x: 838, endPoint y: 396, distance: 18.4
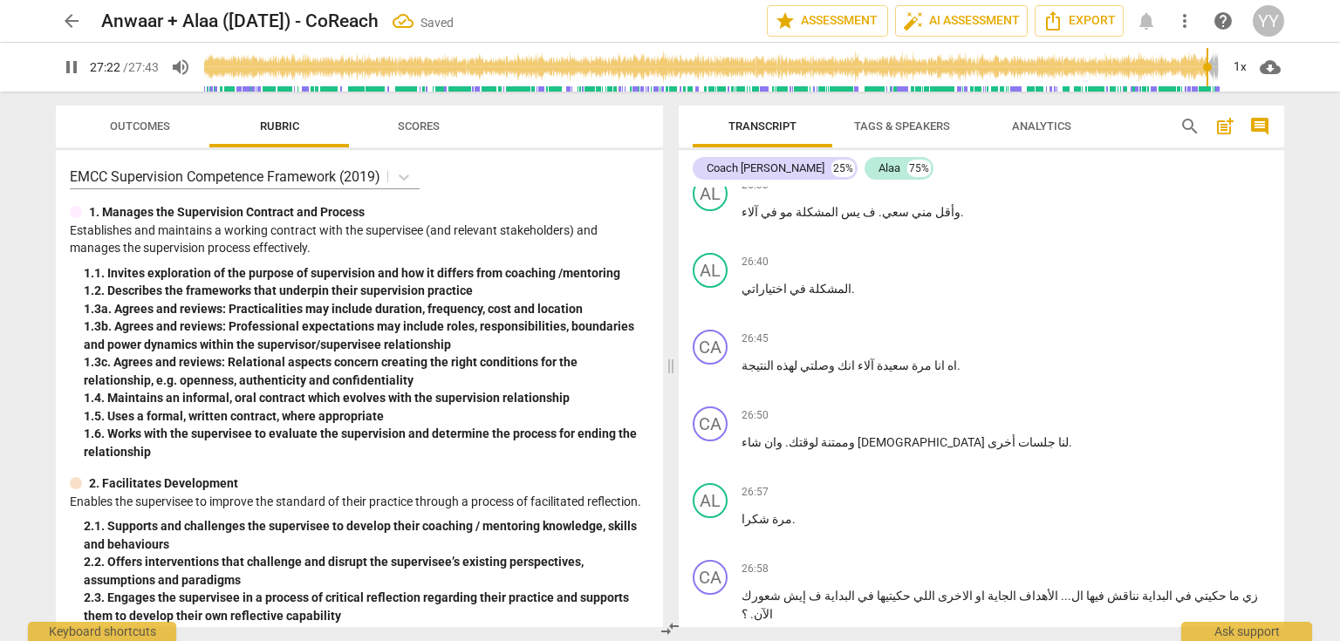
type input "1643"
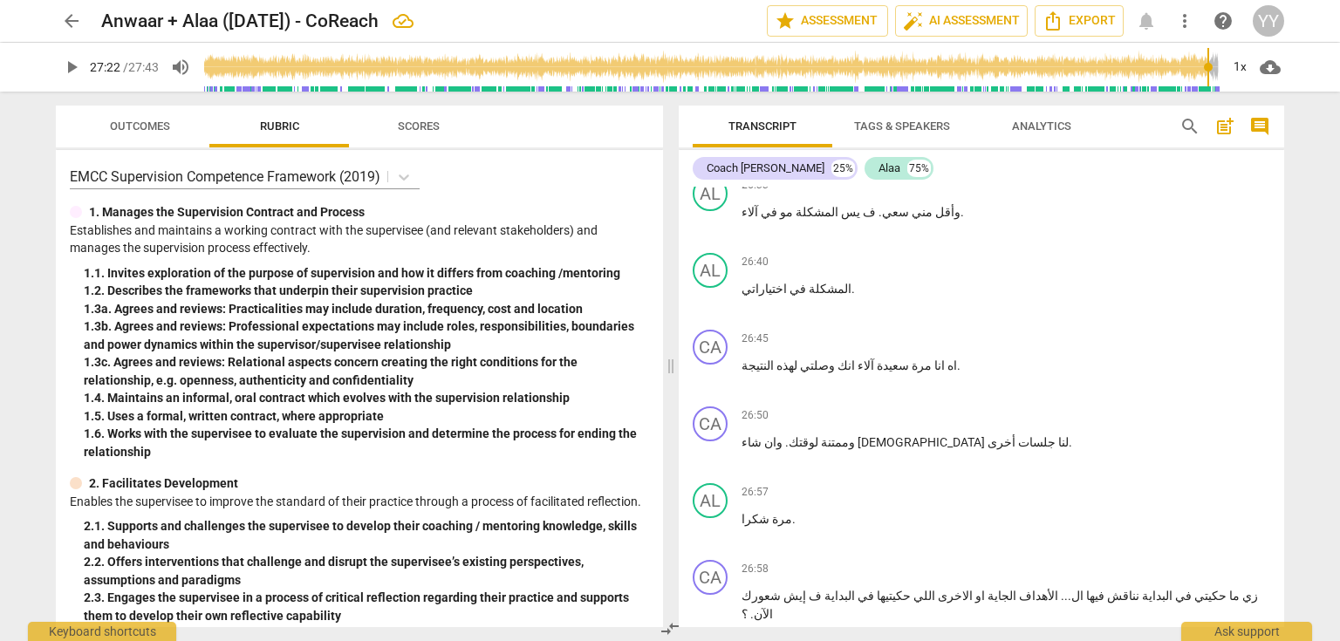
type input "1648"
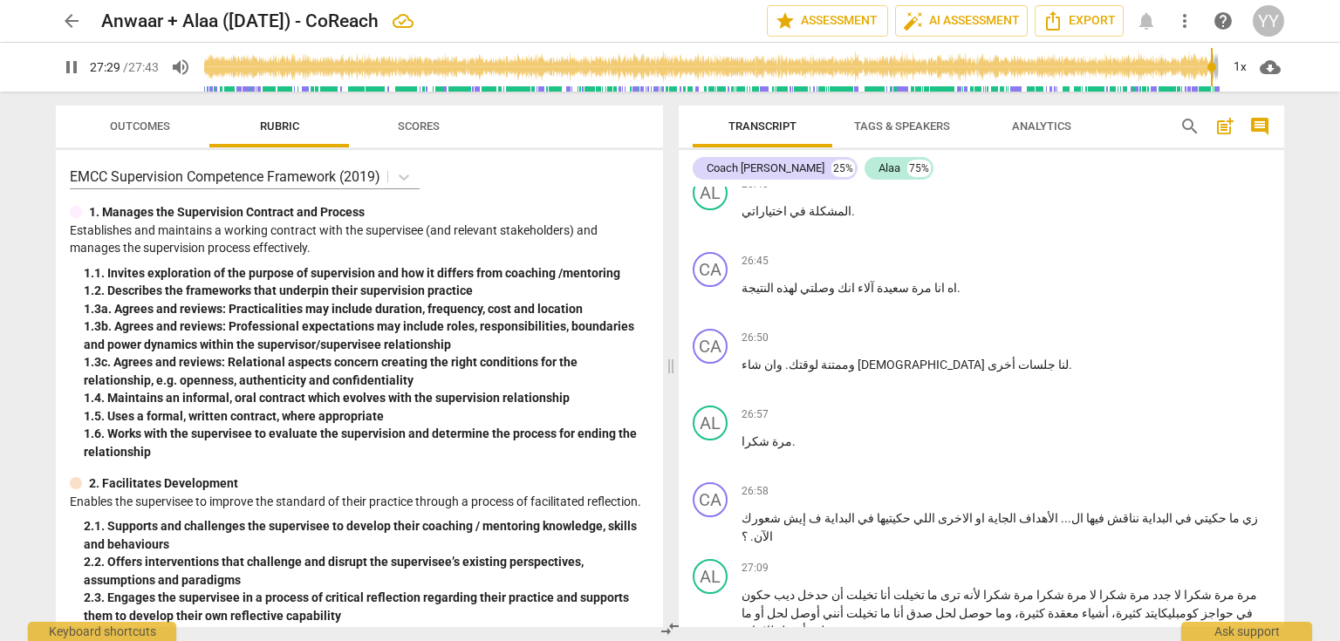
scroll to position [14183, 0]
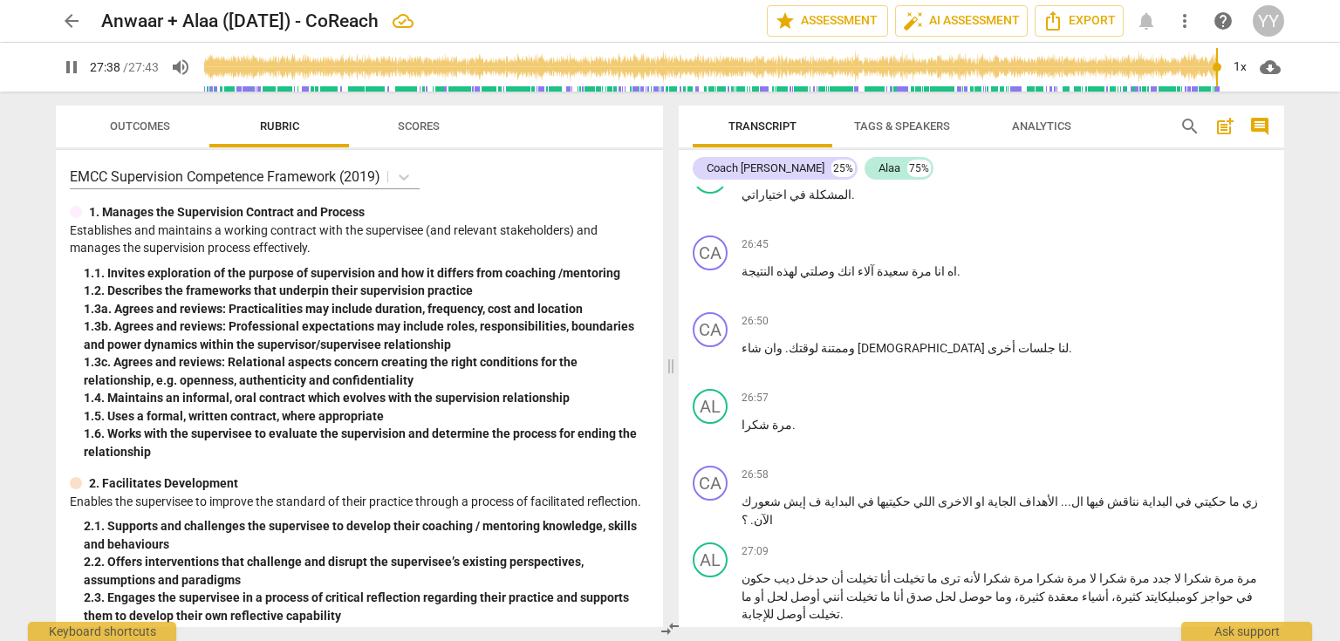
type input "1659"
type input "1663"
